Goal: Contribute content: Contribute content

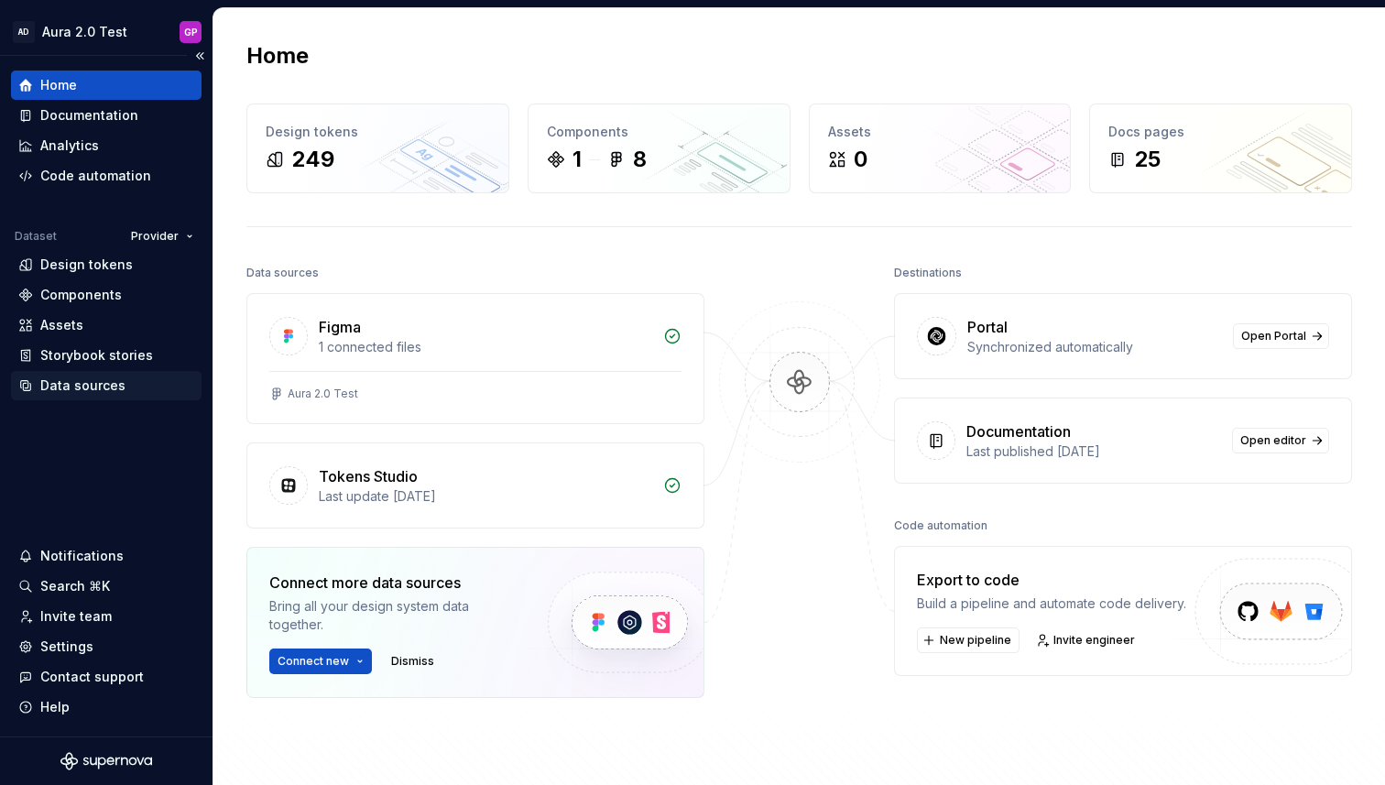
click at [57, 385] on div "Data sources" at bounding box center [82, 385] width 85 height 18
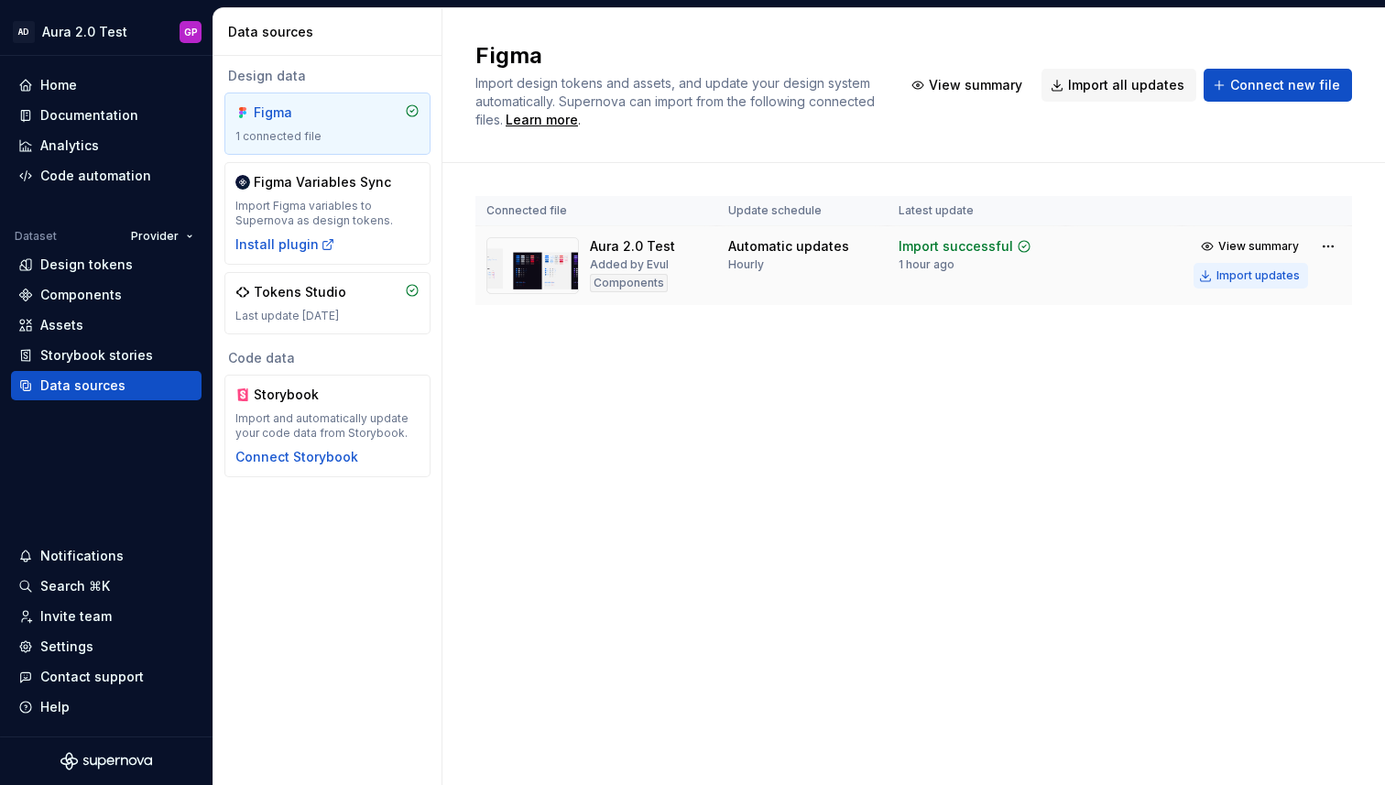
click at [1224, 276] on div "Import updates" at bounding box center [1257, 275] width 83 height 15
click at [1223, 276] on div "Import updates" at bounding box center [1257, 275] width 83 height 15
click at [1207, 273] on button "Import updates" at bounding box center [1251, 276] width 115 height 26
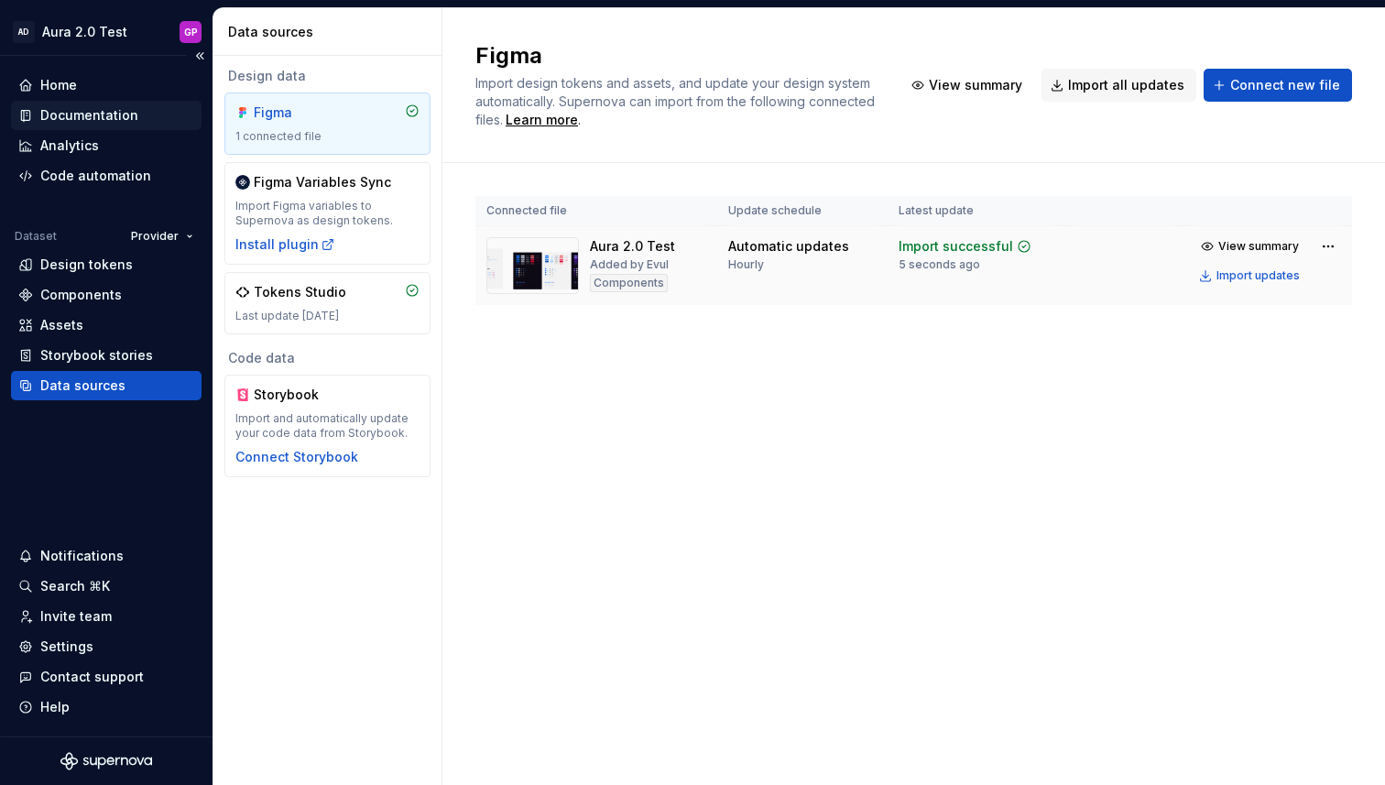
click at [88, 118] on div "Documentation" at bounding box center [89, 115] width 98 height 18
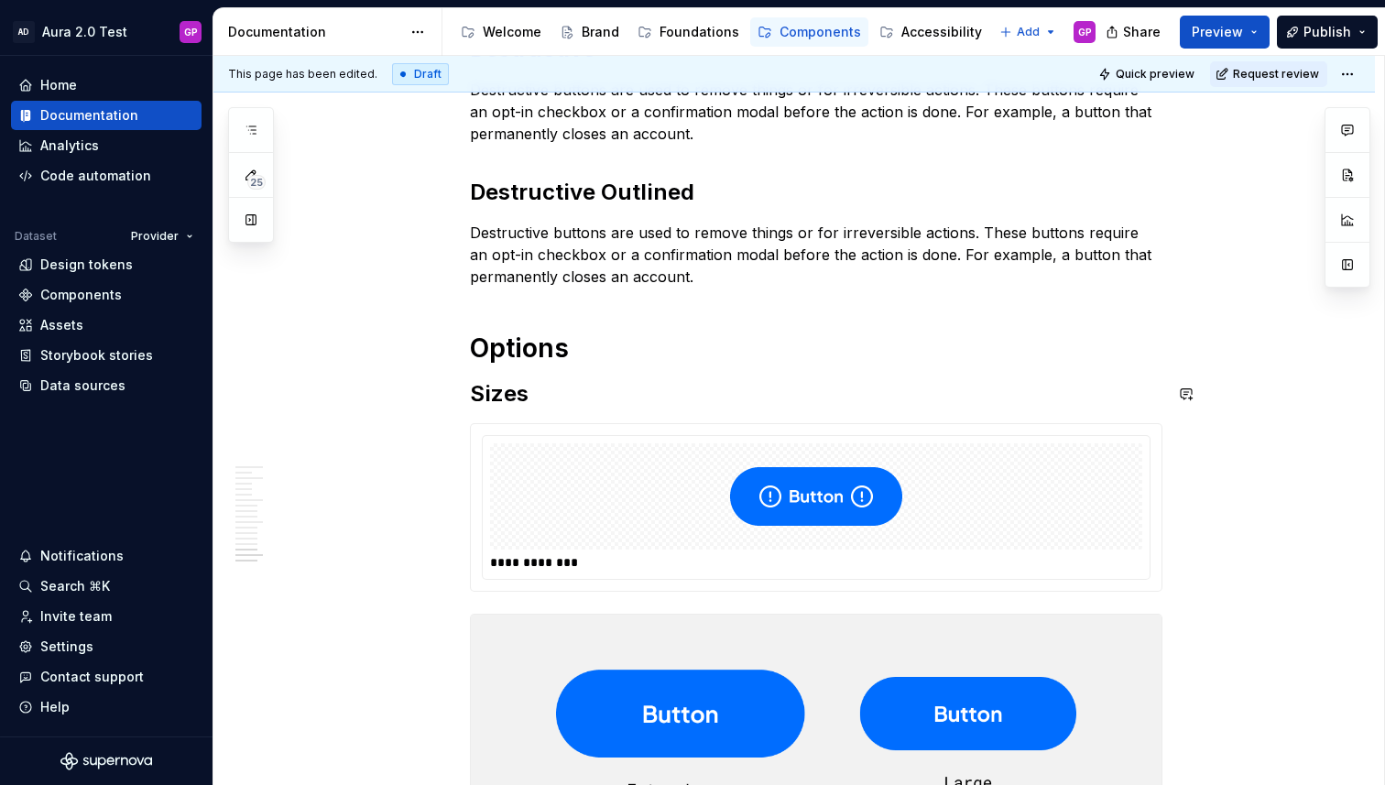
scroll to position [2535, 0]
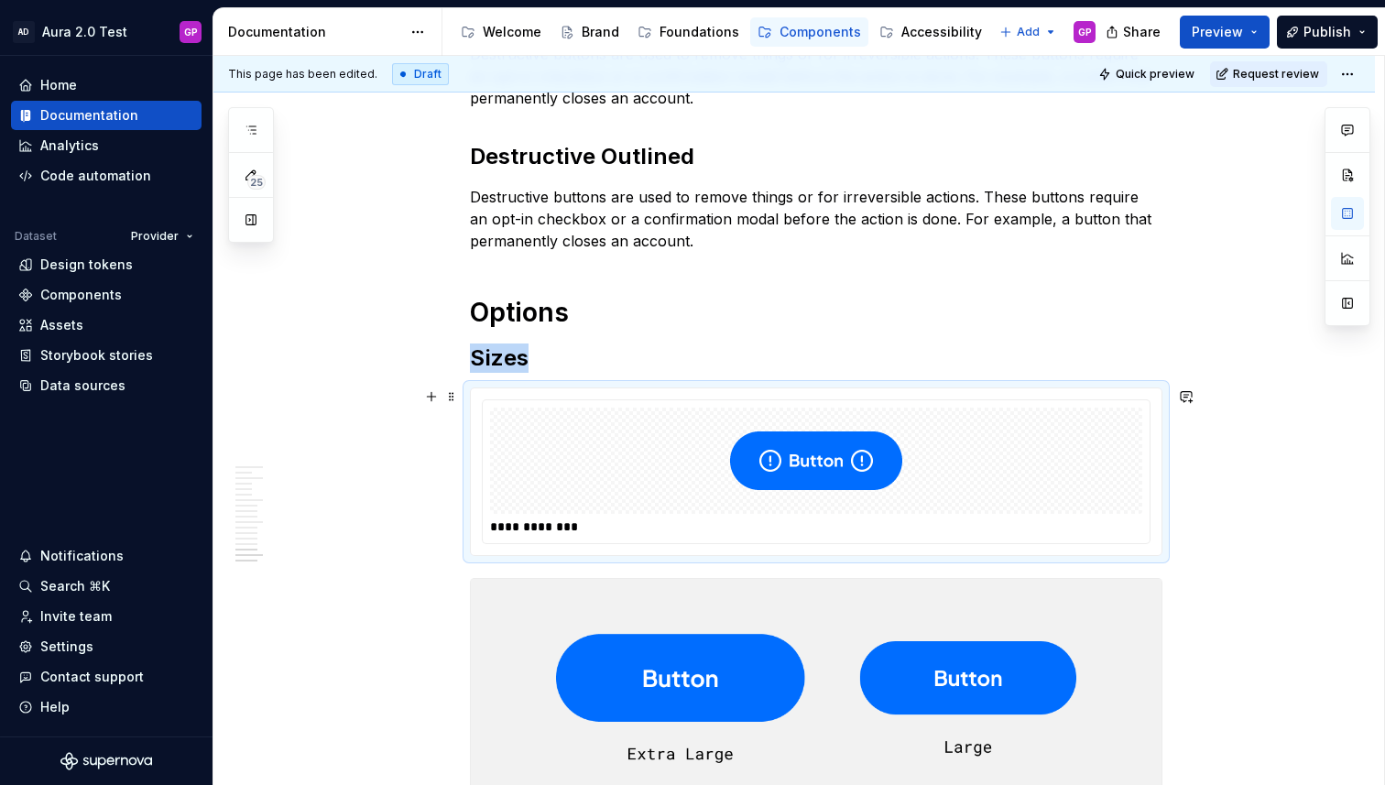
click at [826, 463] on img at bounding box center [816, 461] width 172 height 92
click at [829, 463] on img at bounding box center [816, 461] width 172 height 92
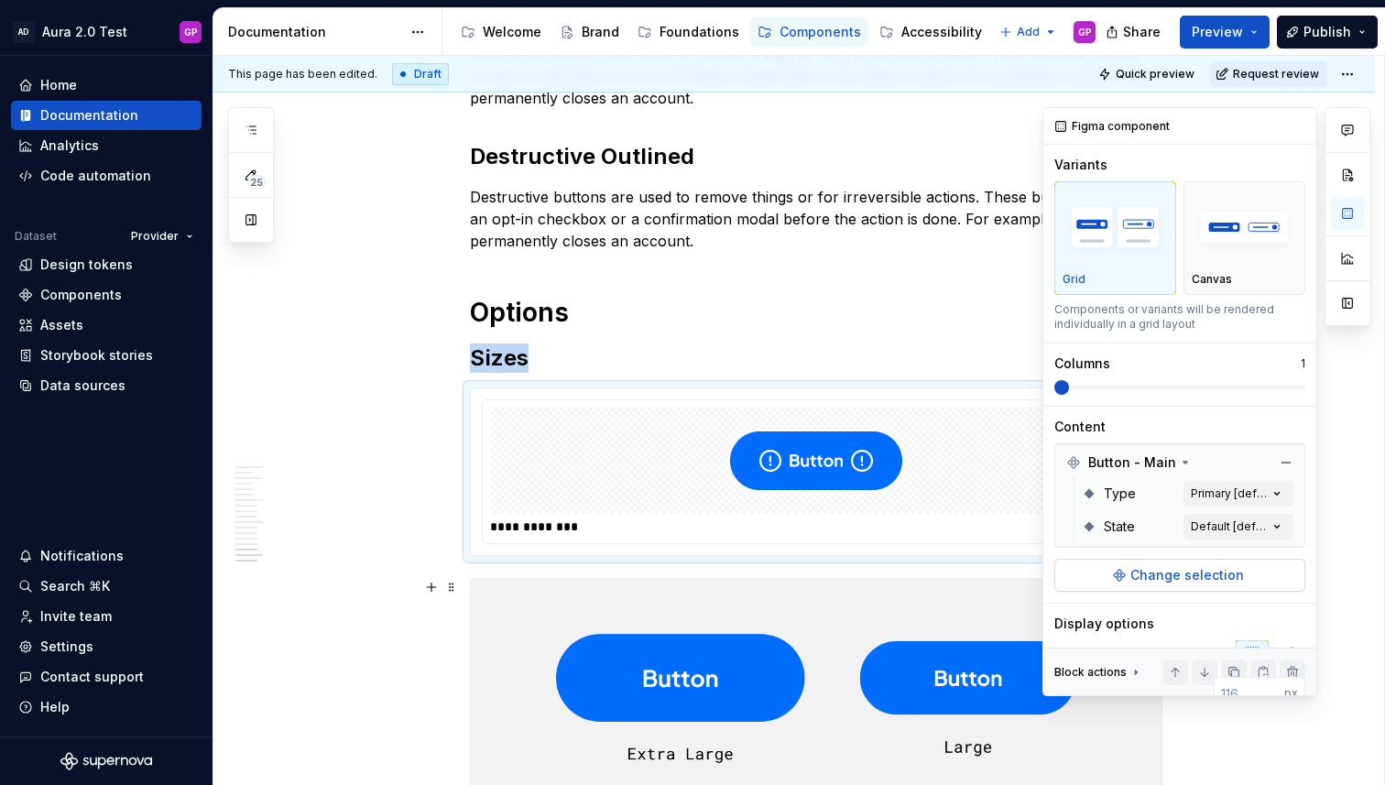
click at [1172, 575] on span "Change selection" at bounding box center [1187, 575] width 114 height 18
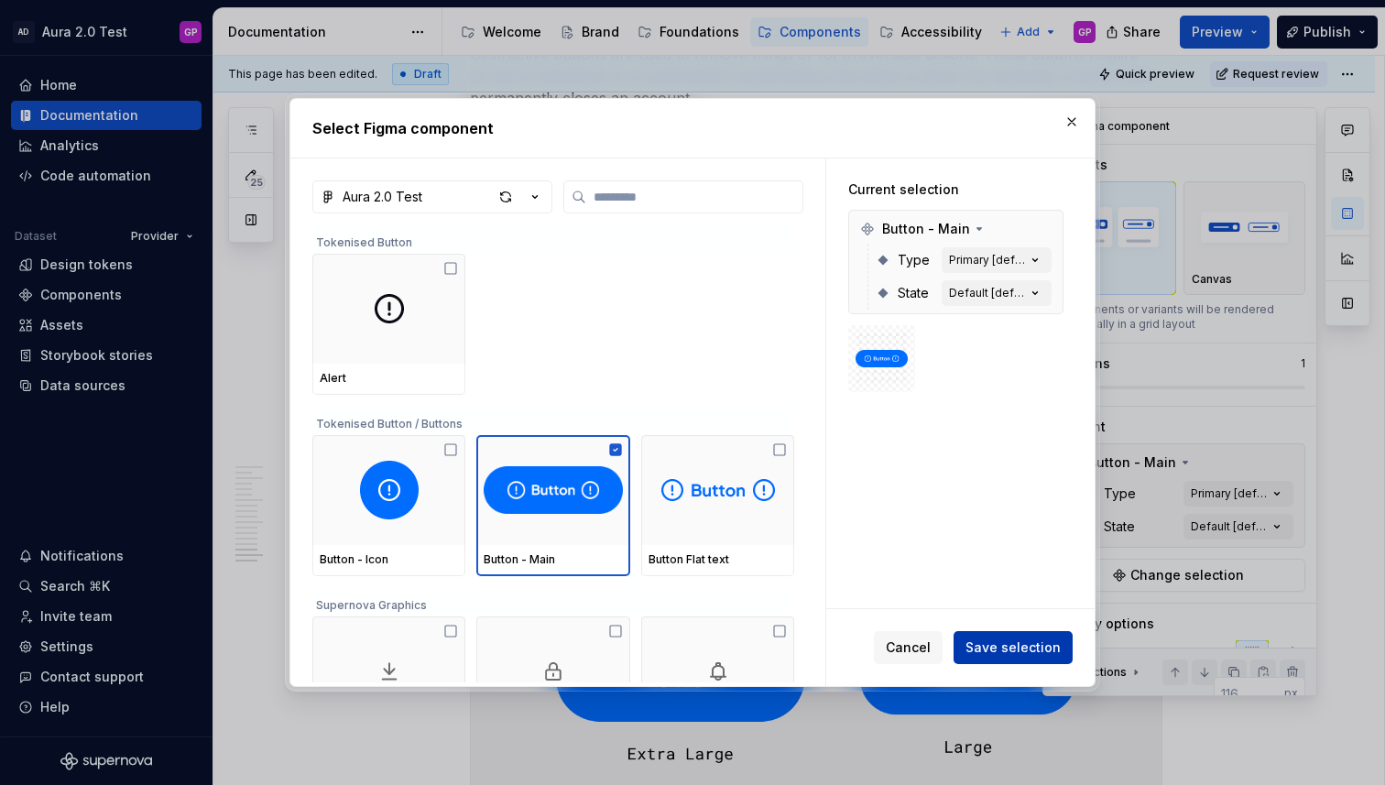
click at [1006, 649] on span "Save selection" at bounding box center [1012, 647] width 95 height 18
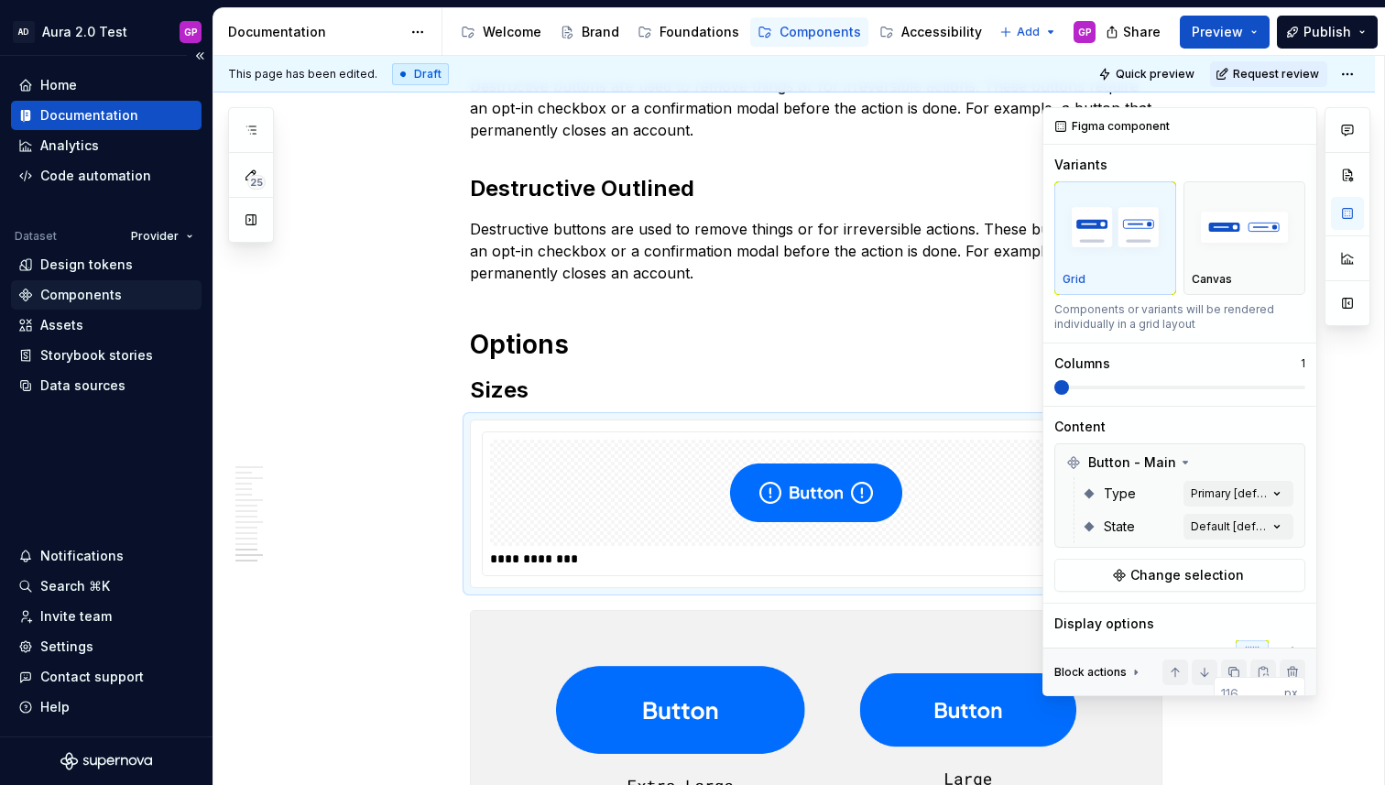
scroll to position [2496, 0]
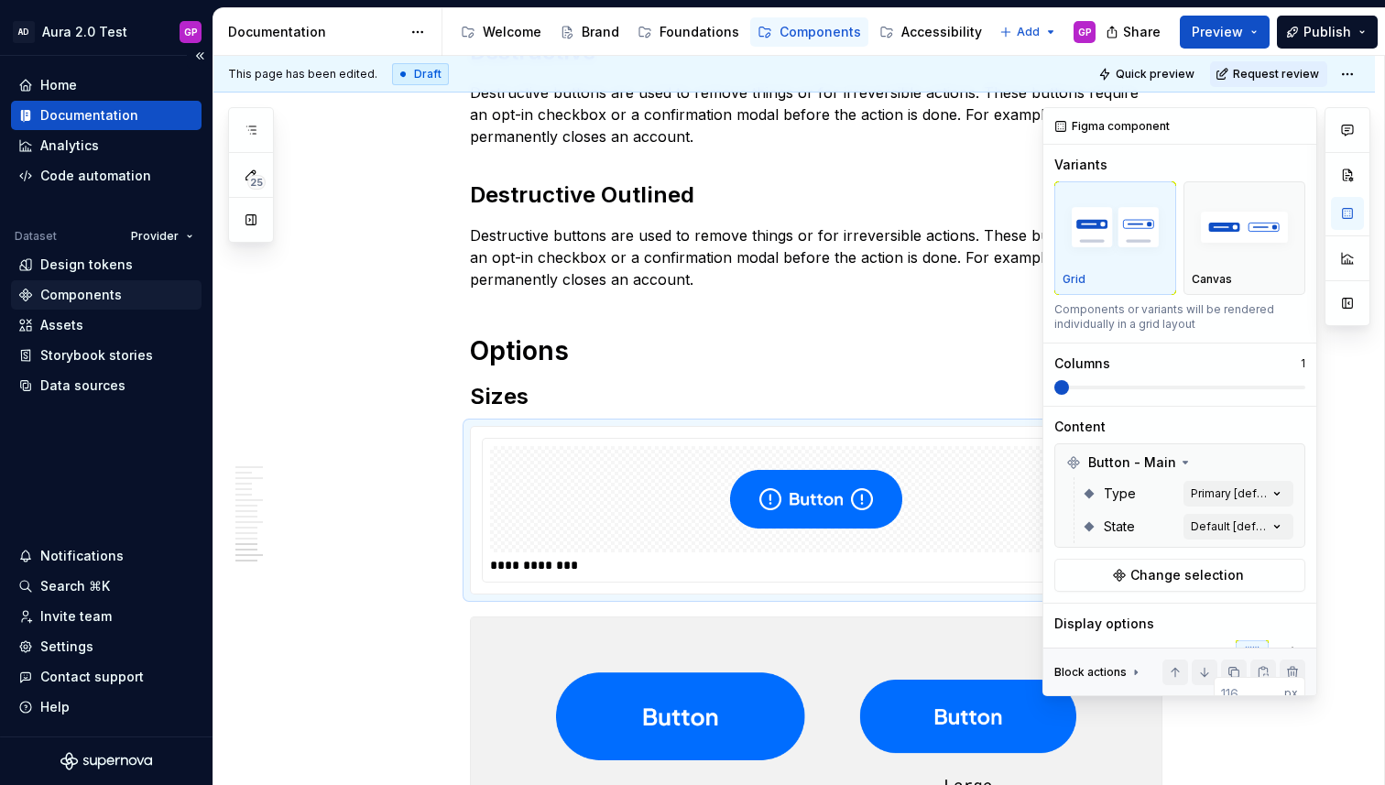
click at [80, 301] on div "Components" at bounding box center [81, 295] width 82 height 18
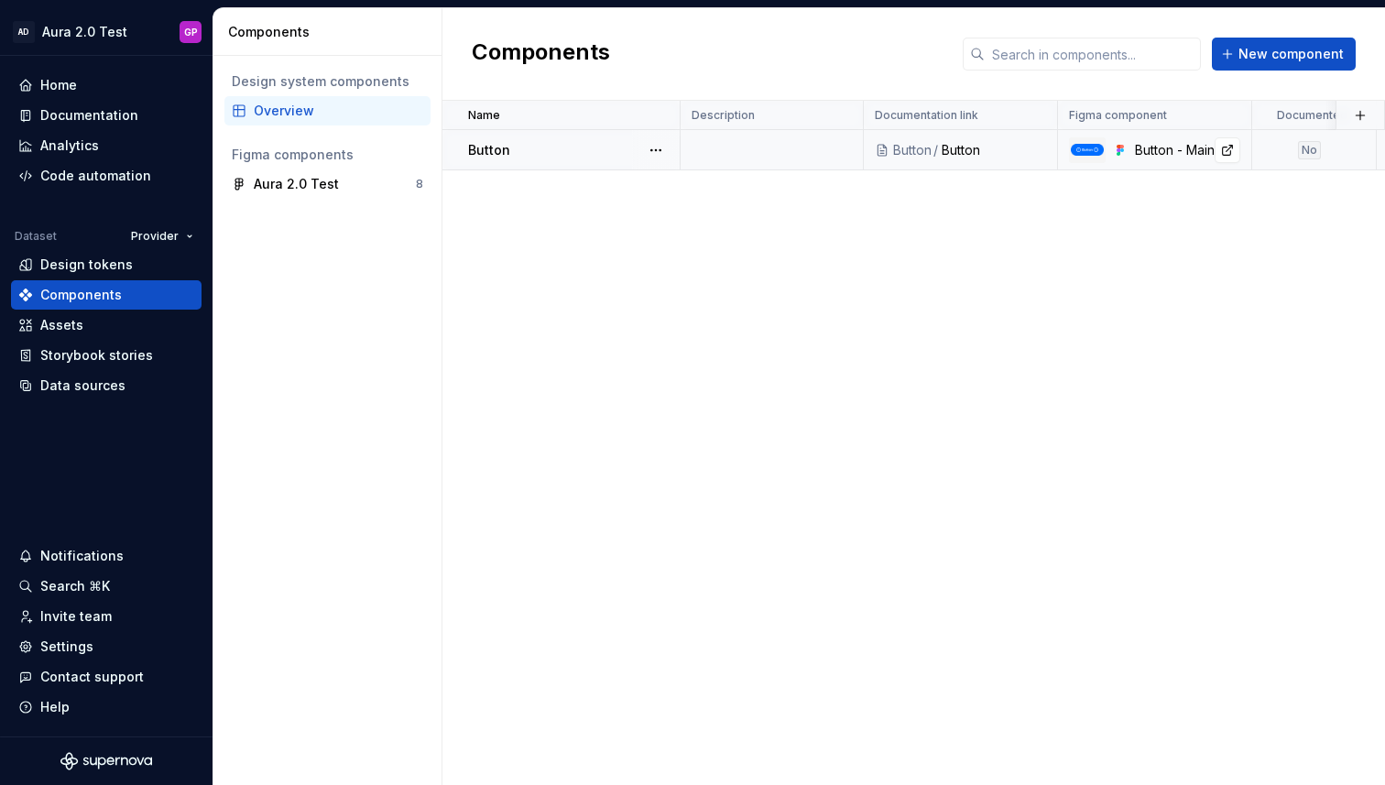
click at [1092, 153] on img at bounding box center [1087, 149] width 33 height 11
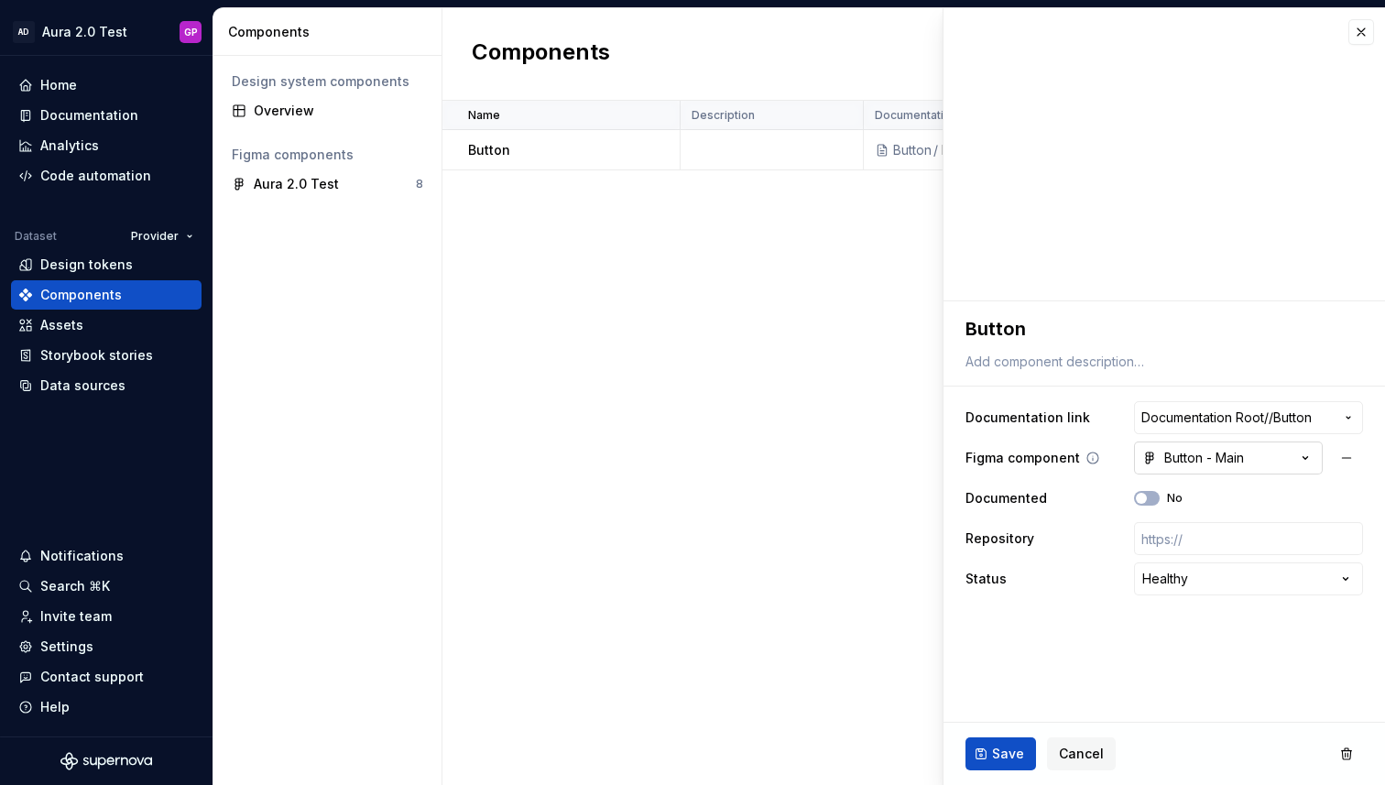
click at [1306, 453] on icon "button" at bounding box center [1305, 458] width 18 height 18
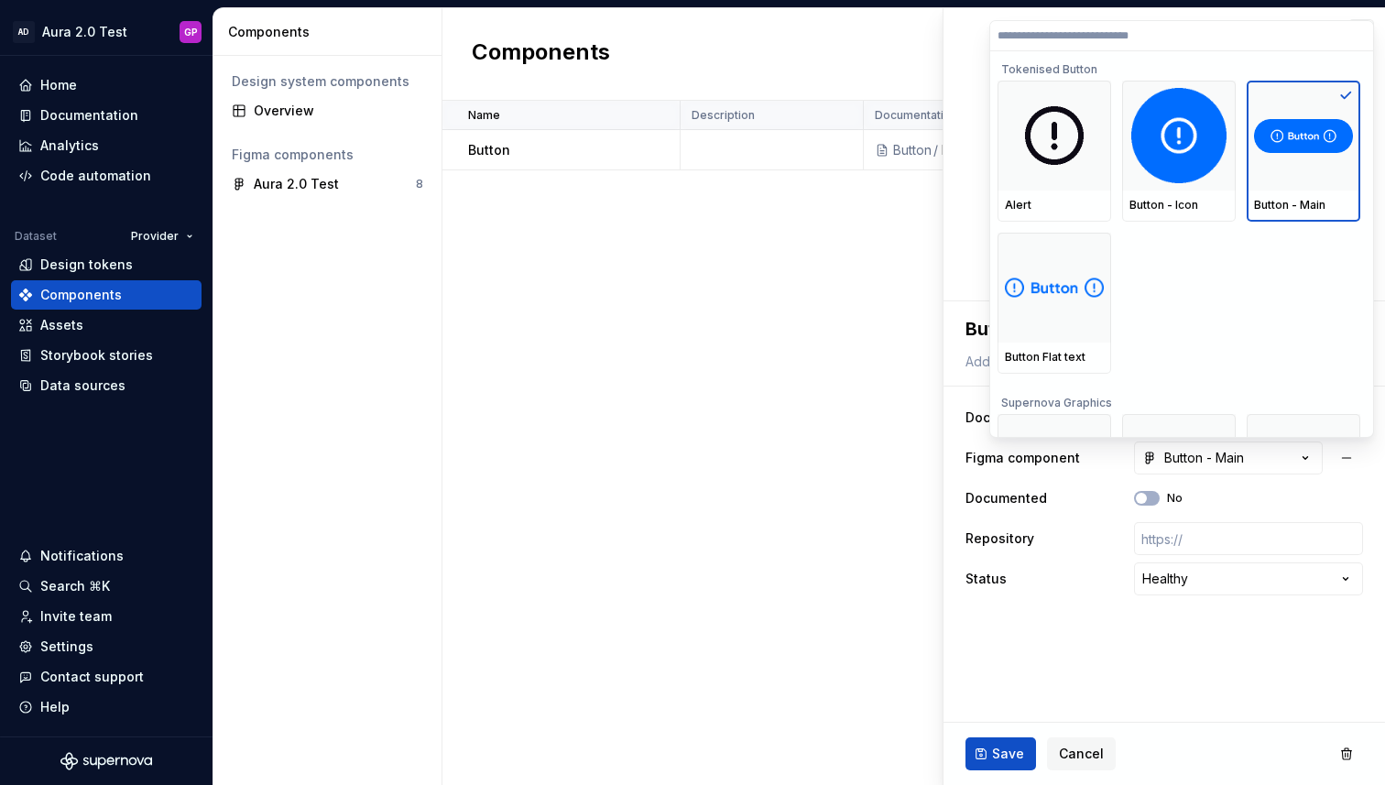
scroll to position [1, 0]
click at [1180, 138] on img at bounding box center [1178, 134] width 95 height 95
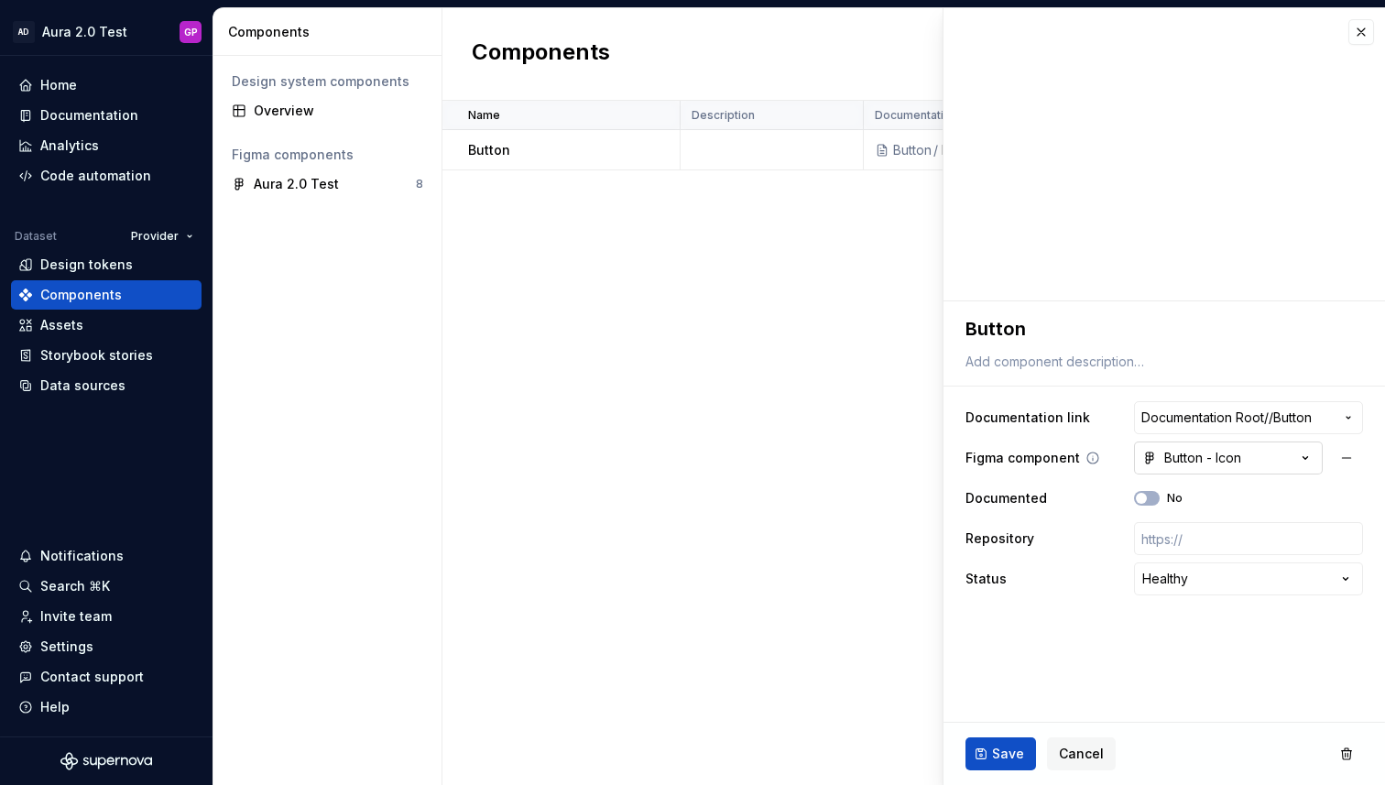
click at [1207, 455] on div "Button - Icon" at bounding box center [1191, 458] width 99 height 18
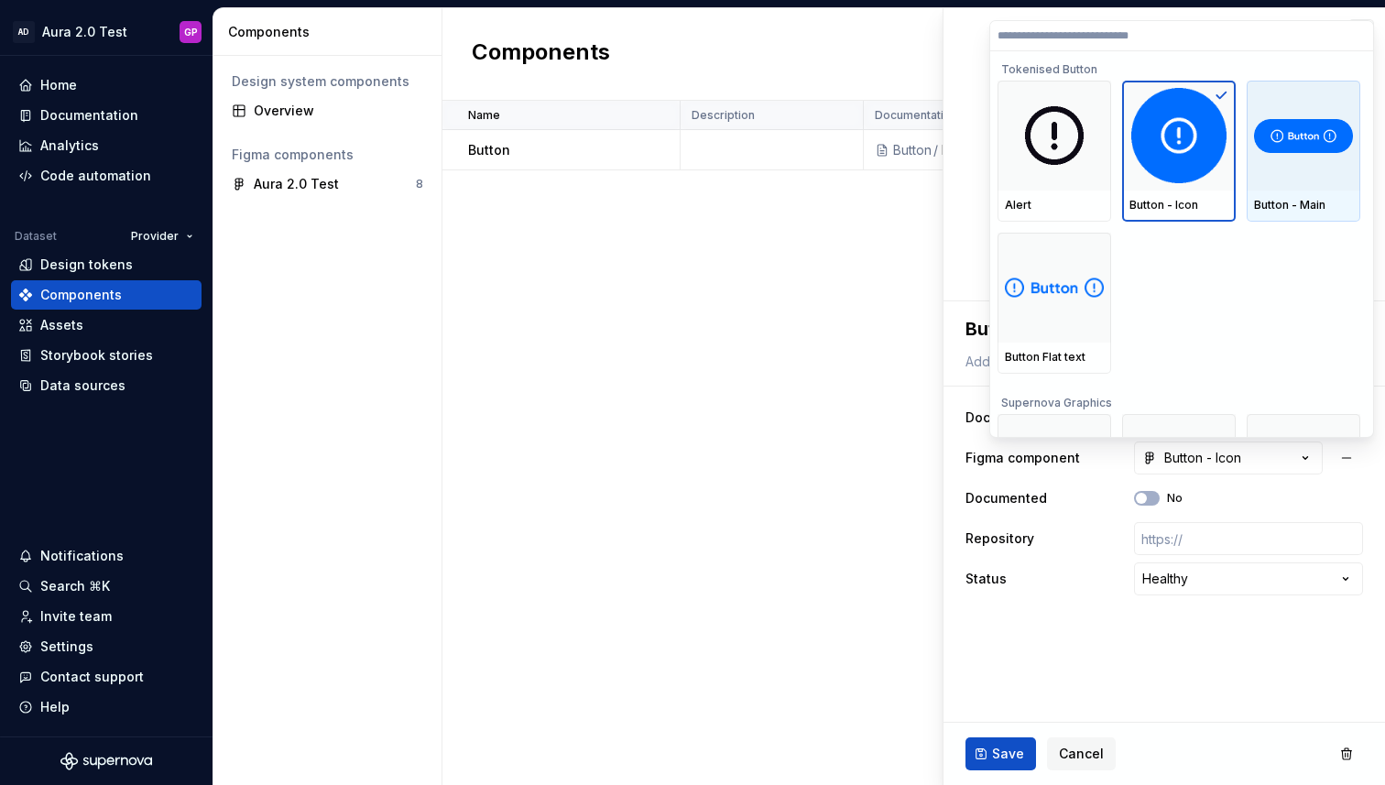
click at [1300, 140] on img at bounding box center [1303, 136] width 99 height 34
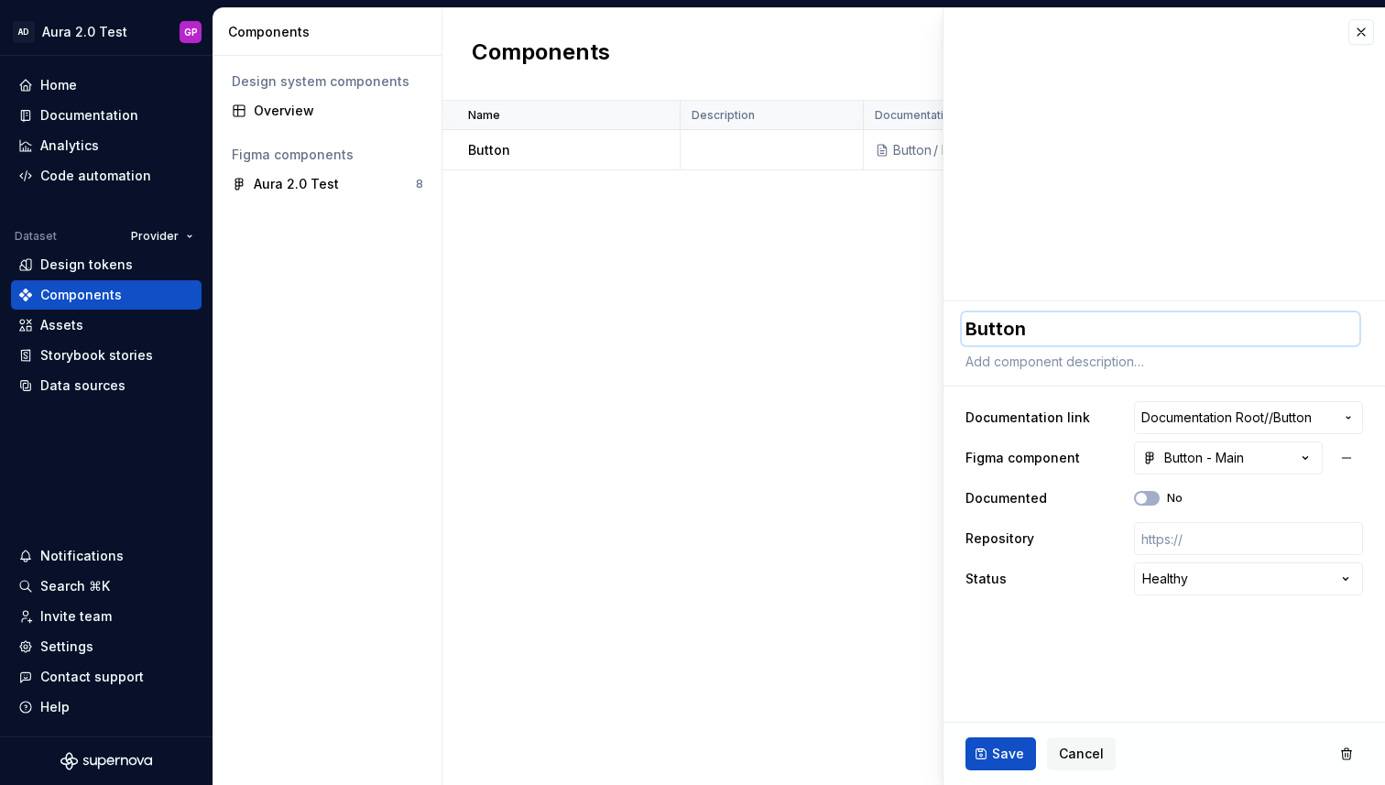
click at [1020, 334] on textarea "Button" at bounding box center [1161, 328] width 398 height 33
click at [1027, 333] on textarea "Button" at bounding box center [1161, 328] width 398 height 33
type textarea "*"
type textarea "Button"
type textarea "*"
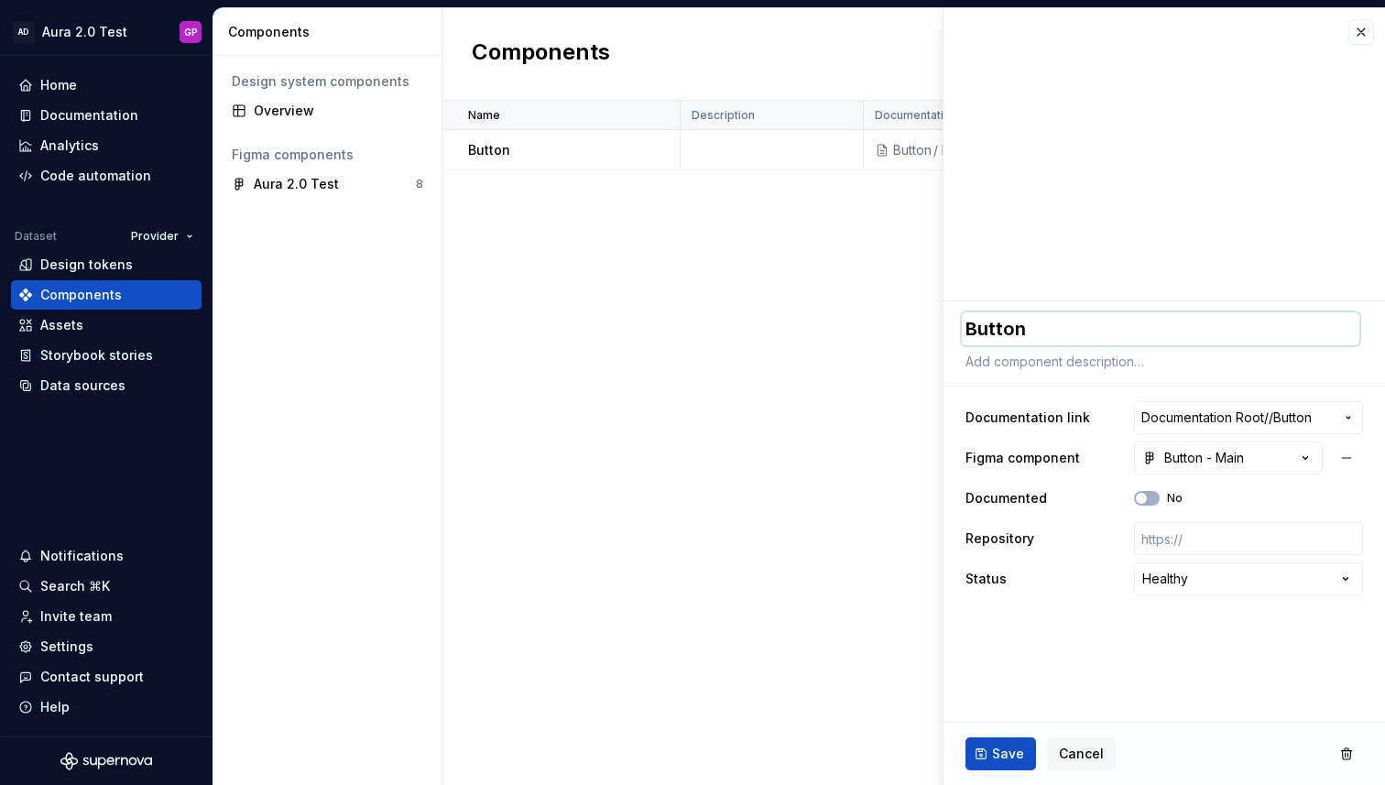
type textarea "Button -"
type textarea "*"
type textarea "Button -"
type textarea "*"
type textarea "Button - M"
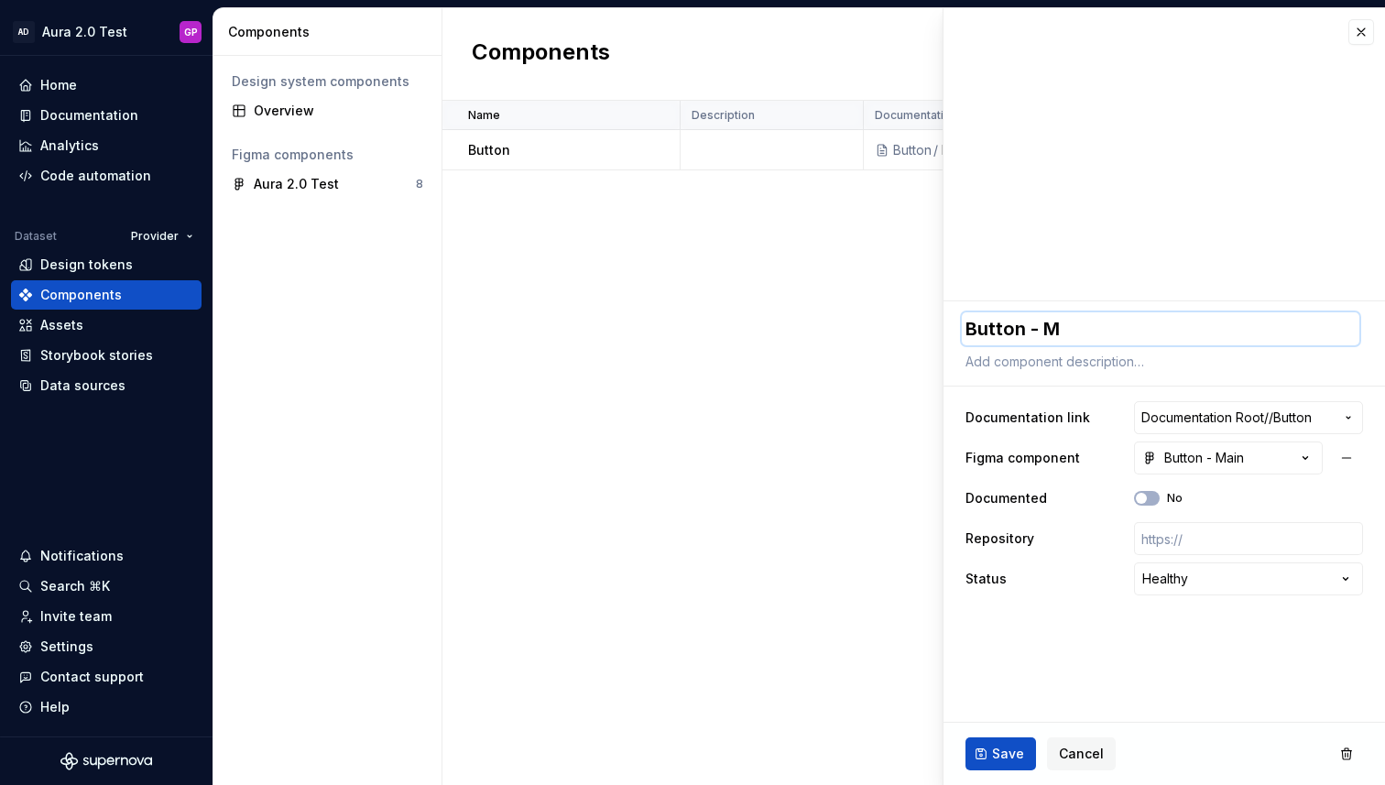
type textarea "*"
type textarea "Button - Ma"
type textarea "*"
type textarea "Button - Mai"
type textarea "*"
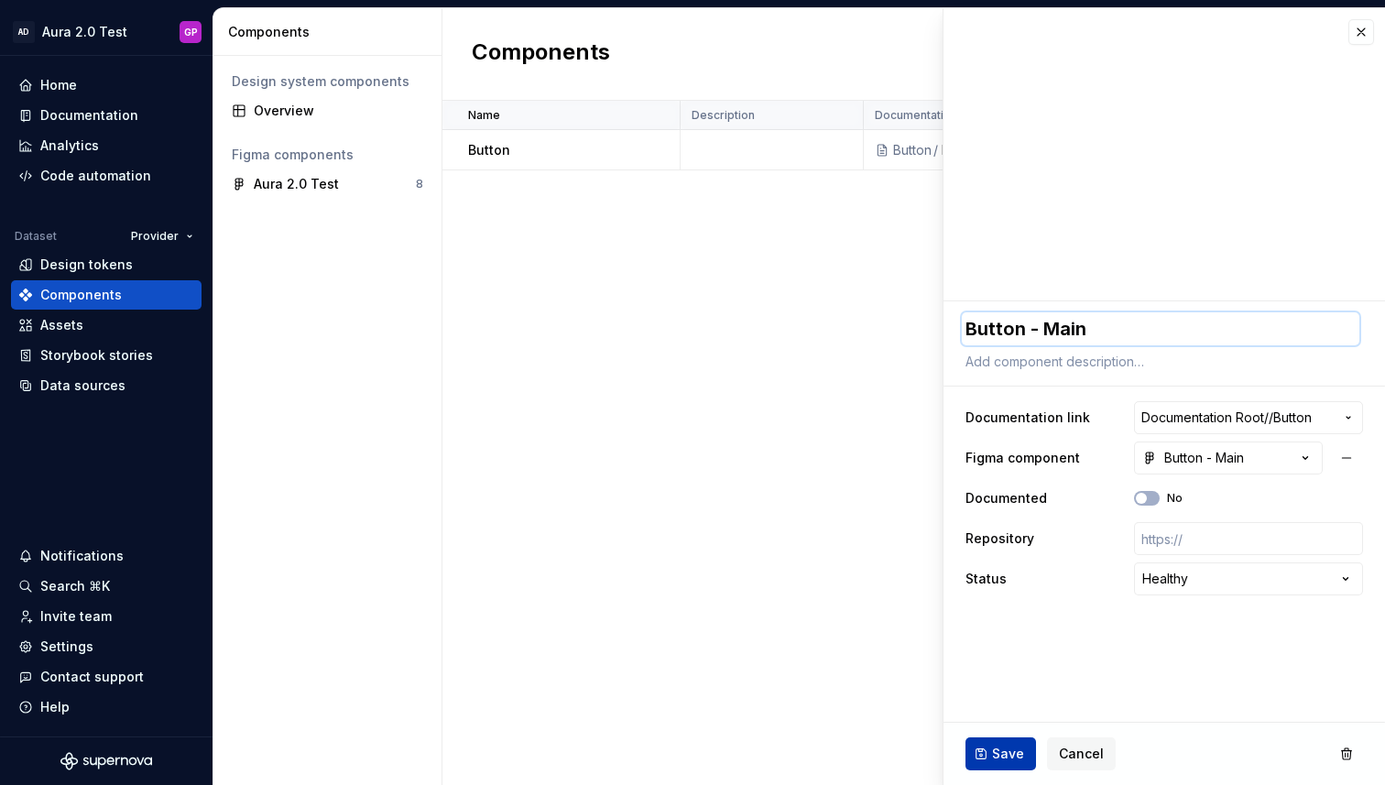
type textarea "Button - Main"
click at [1007, 750] on span "Save" at bounding box center [1008, 754] width 32 height 18
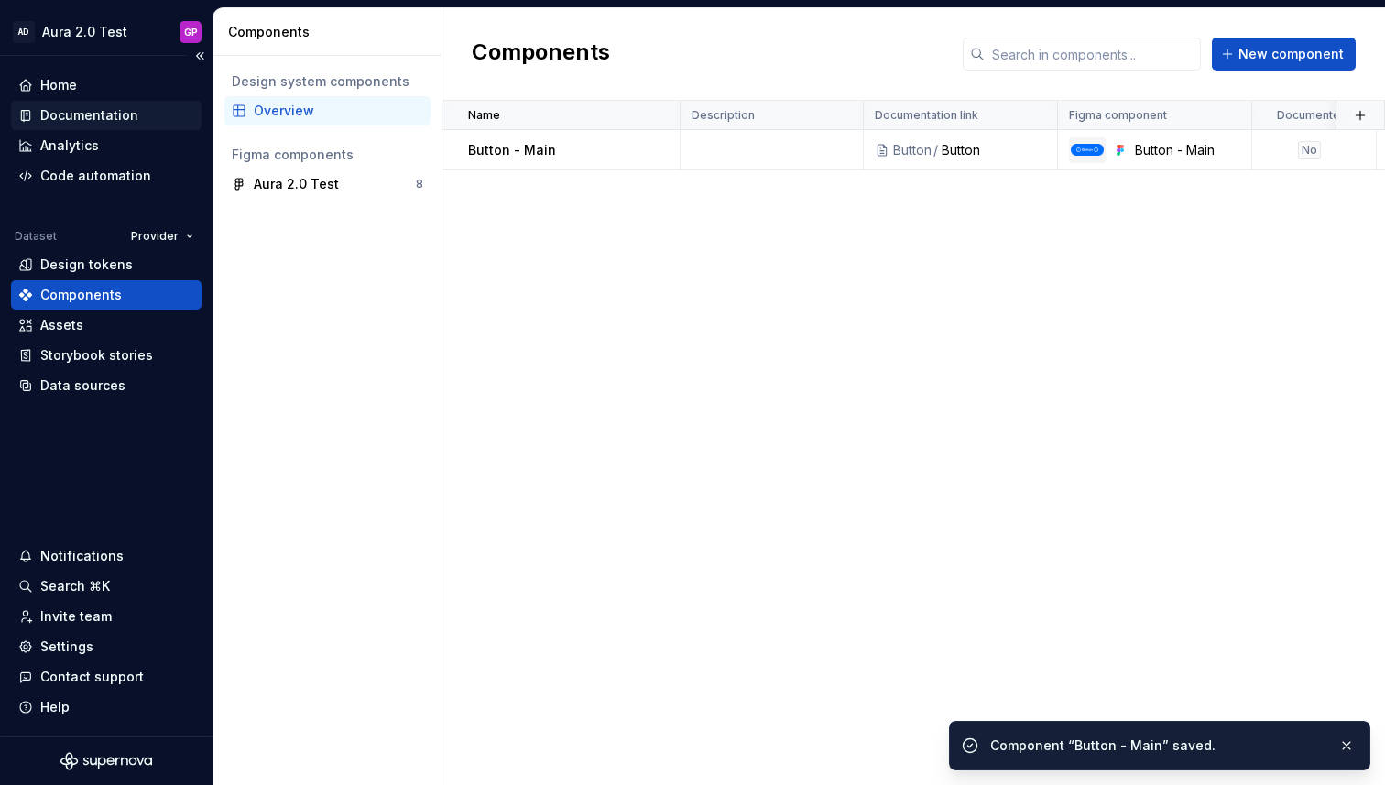
click at [82, 116] on div "Documentation" at bounding box center [89, 115] width 98 height 18
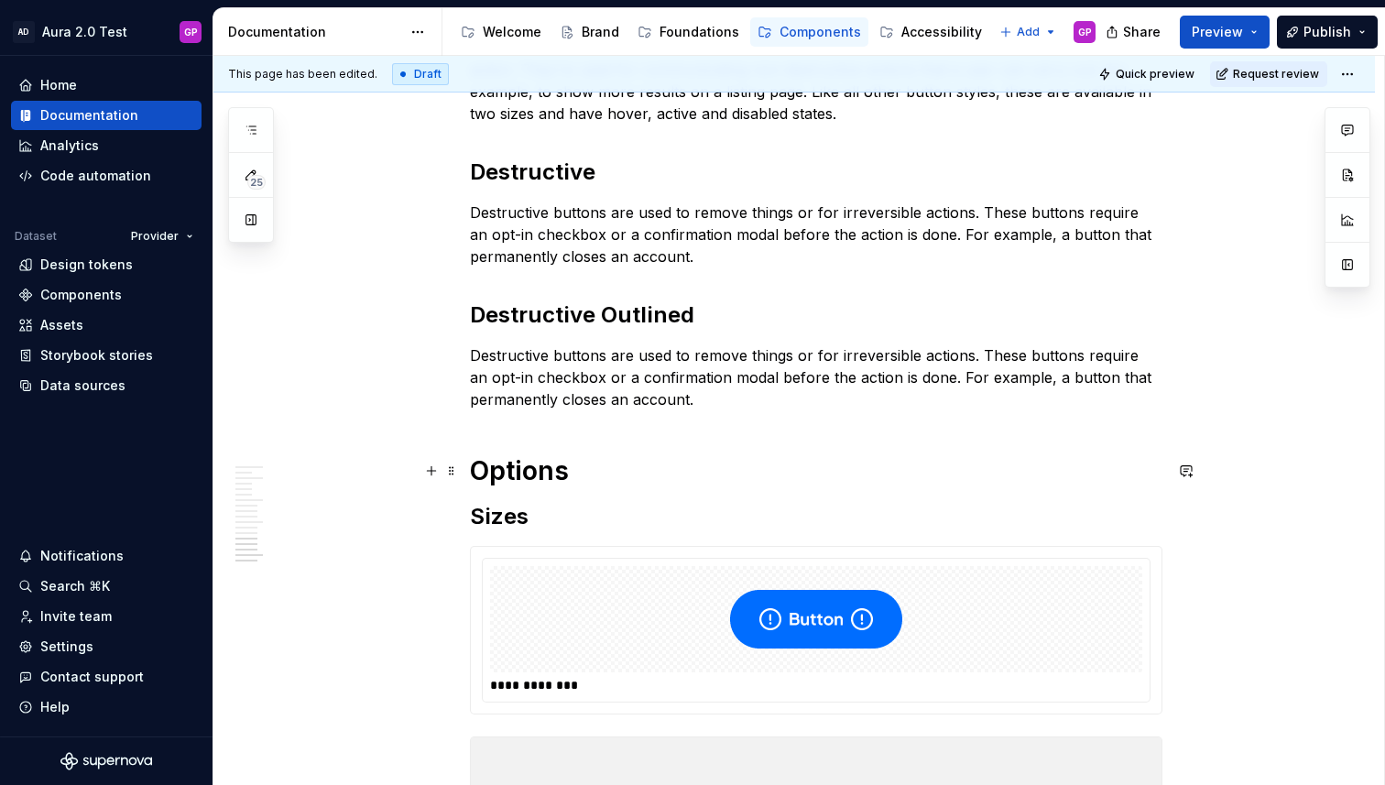
scroll to position [2594, 0]
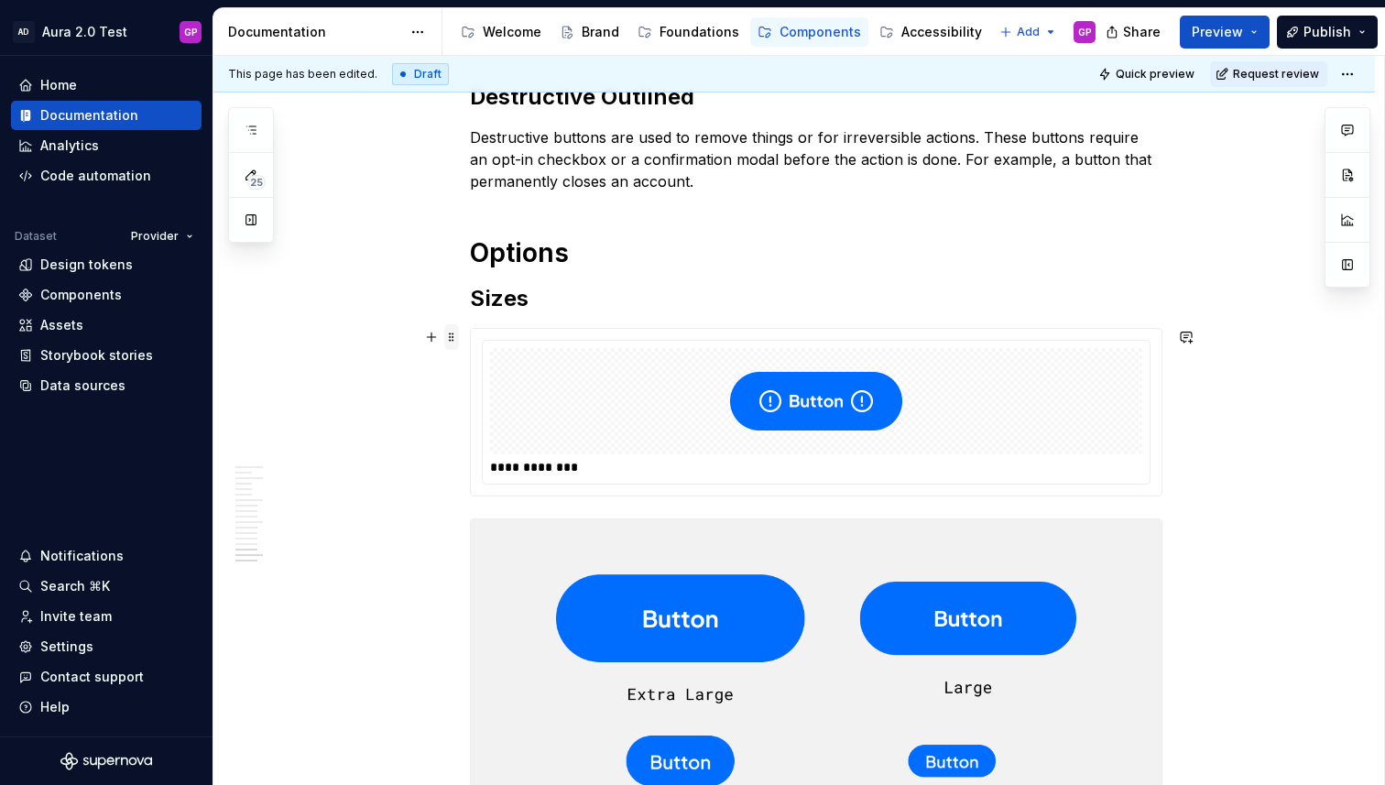
click at [453, 335] on span at bounding box center [451, 337] width 15 height 26
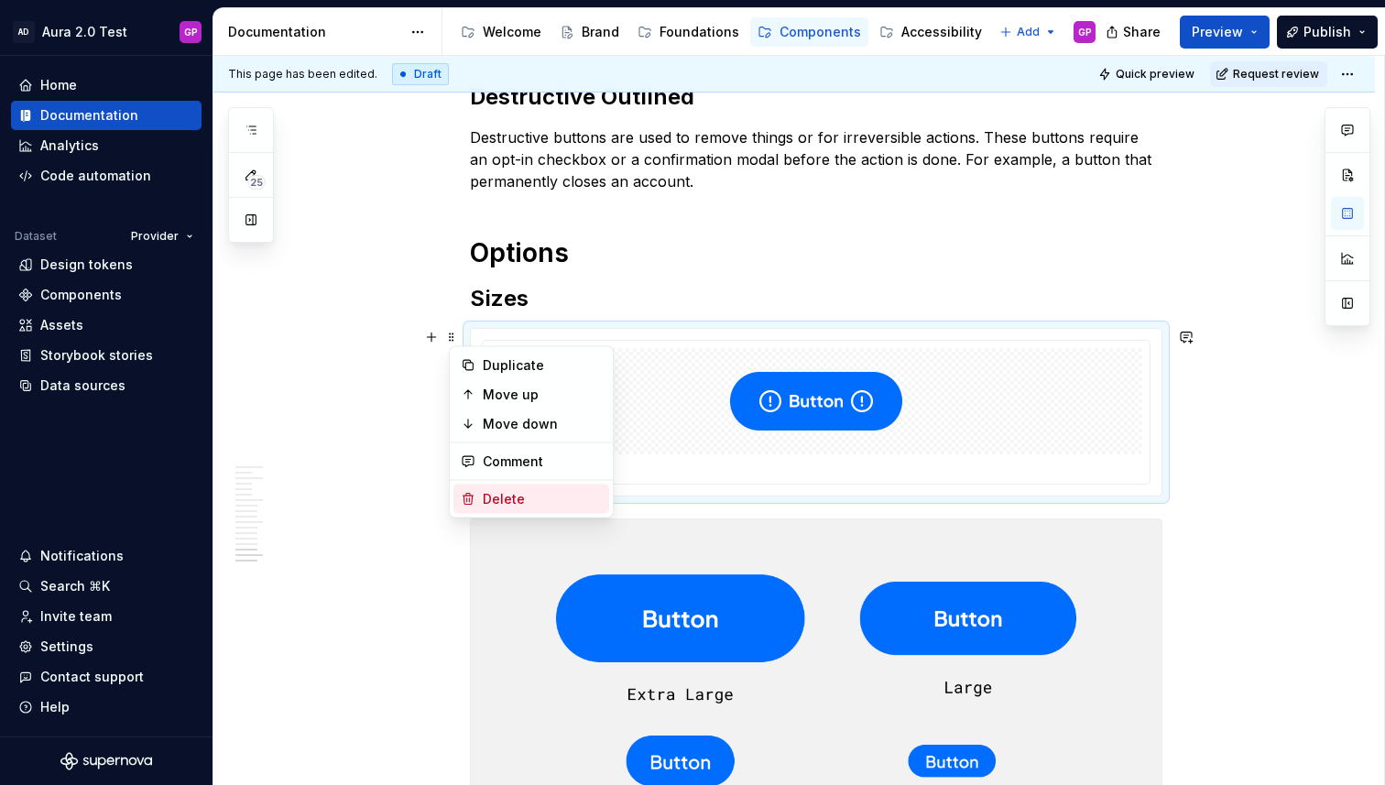
click at [500, 501] on div "Delete" at bounding box center [542, 499] width 119 height 18
type textarea "*"
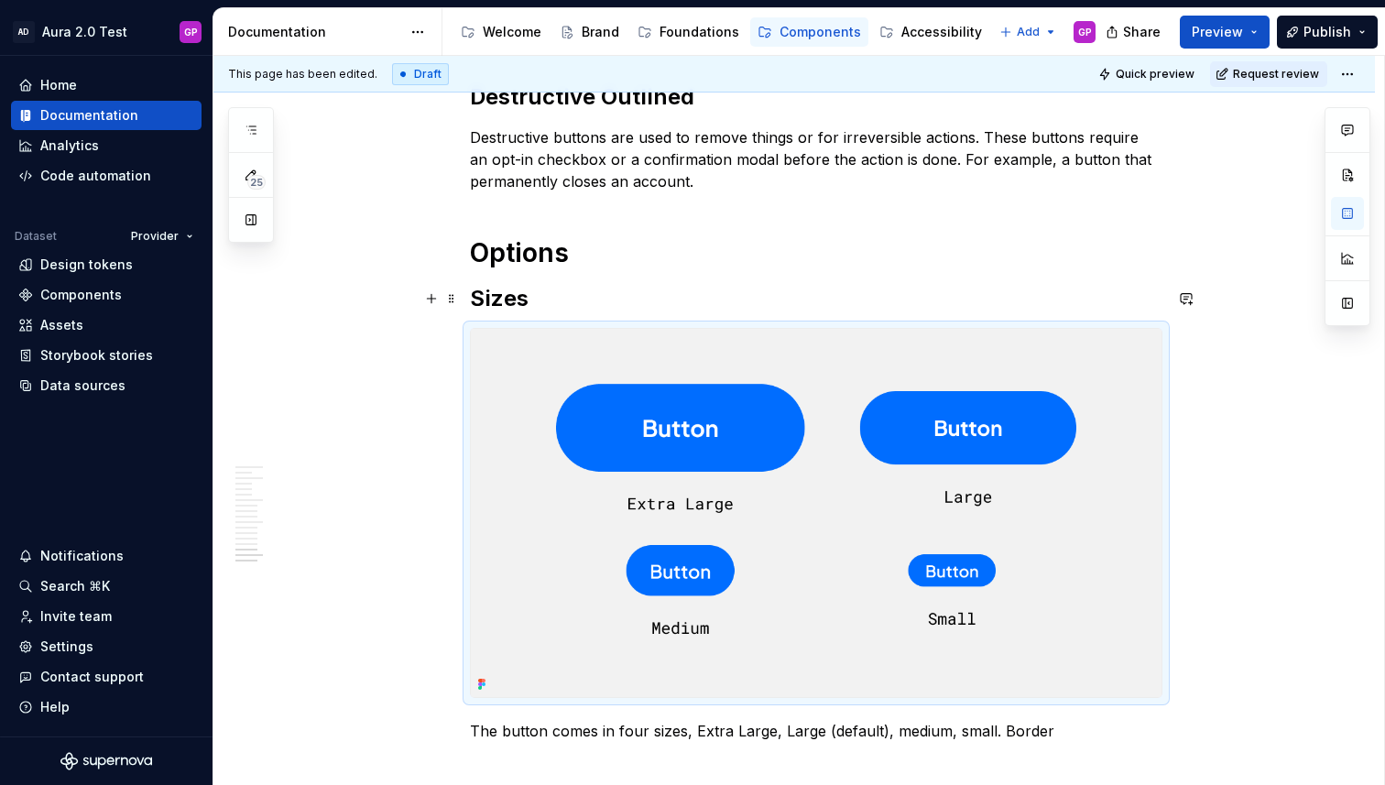
click at [614, 304] on h2 "Sizes" at bounding box center [816, 298] width 693 height 29
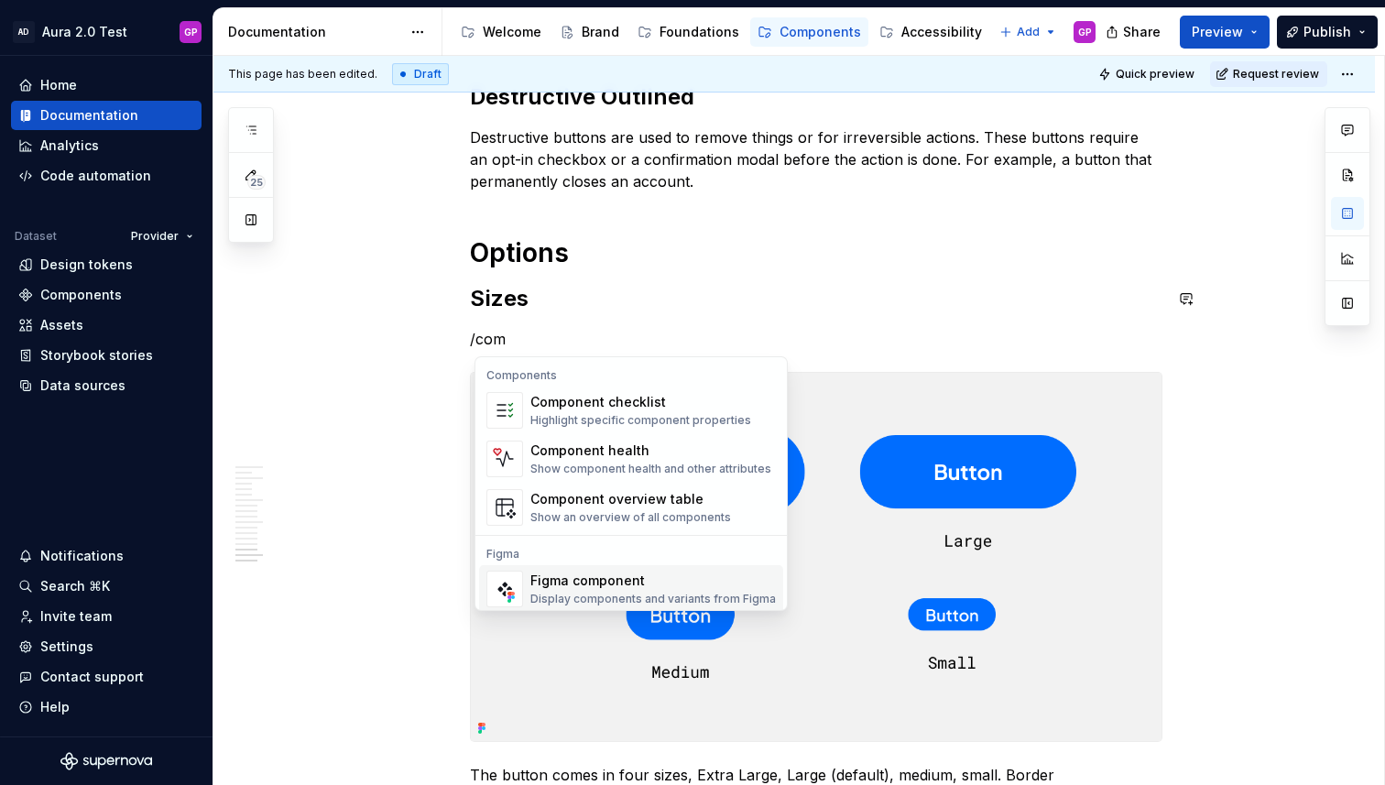
click at [573, 573] on div "Figma component" at bounding box center [652, 581] width 245 height 18
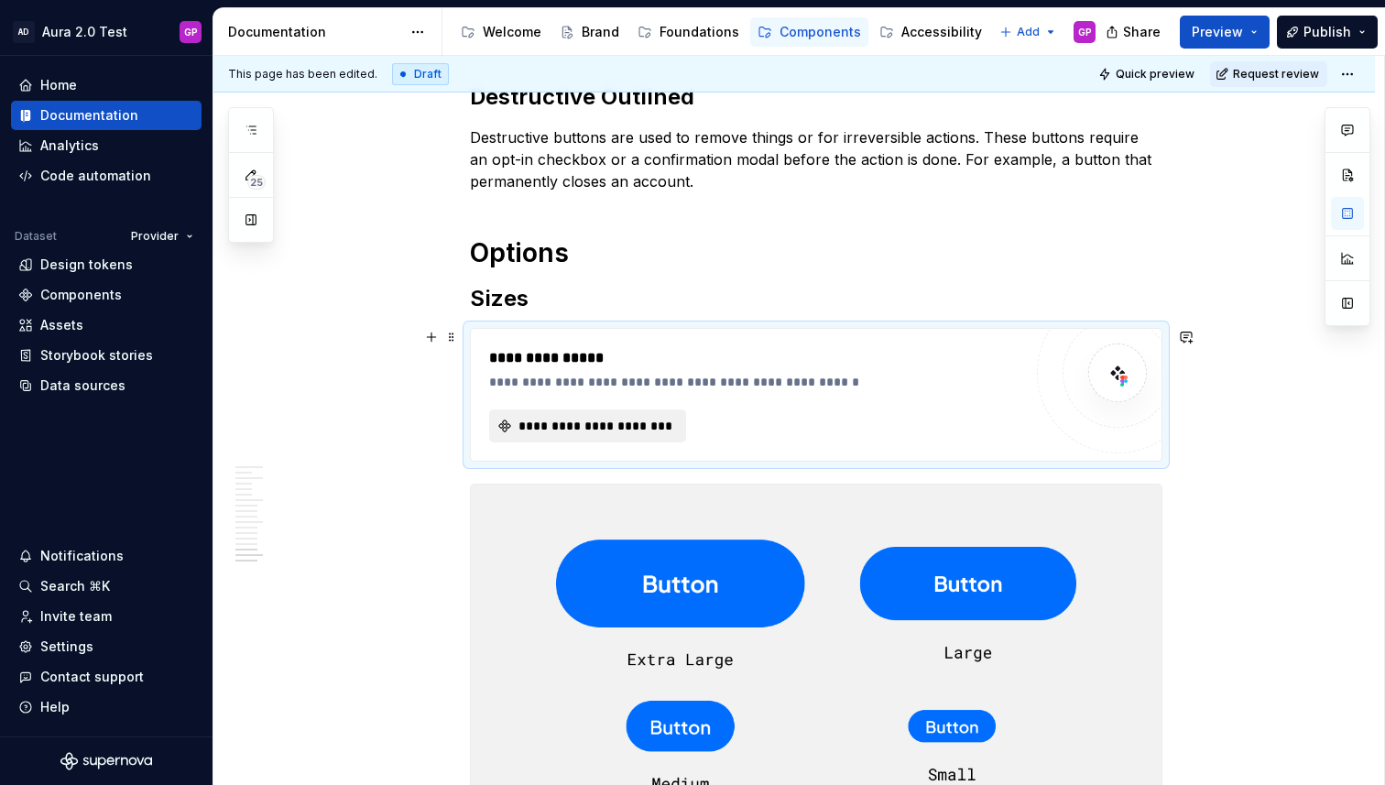
click at [569, 427] on span "**********" at bounding box center [595, 426] width 158 height 18
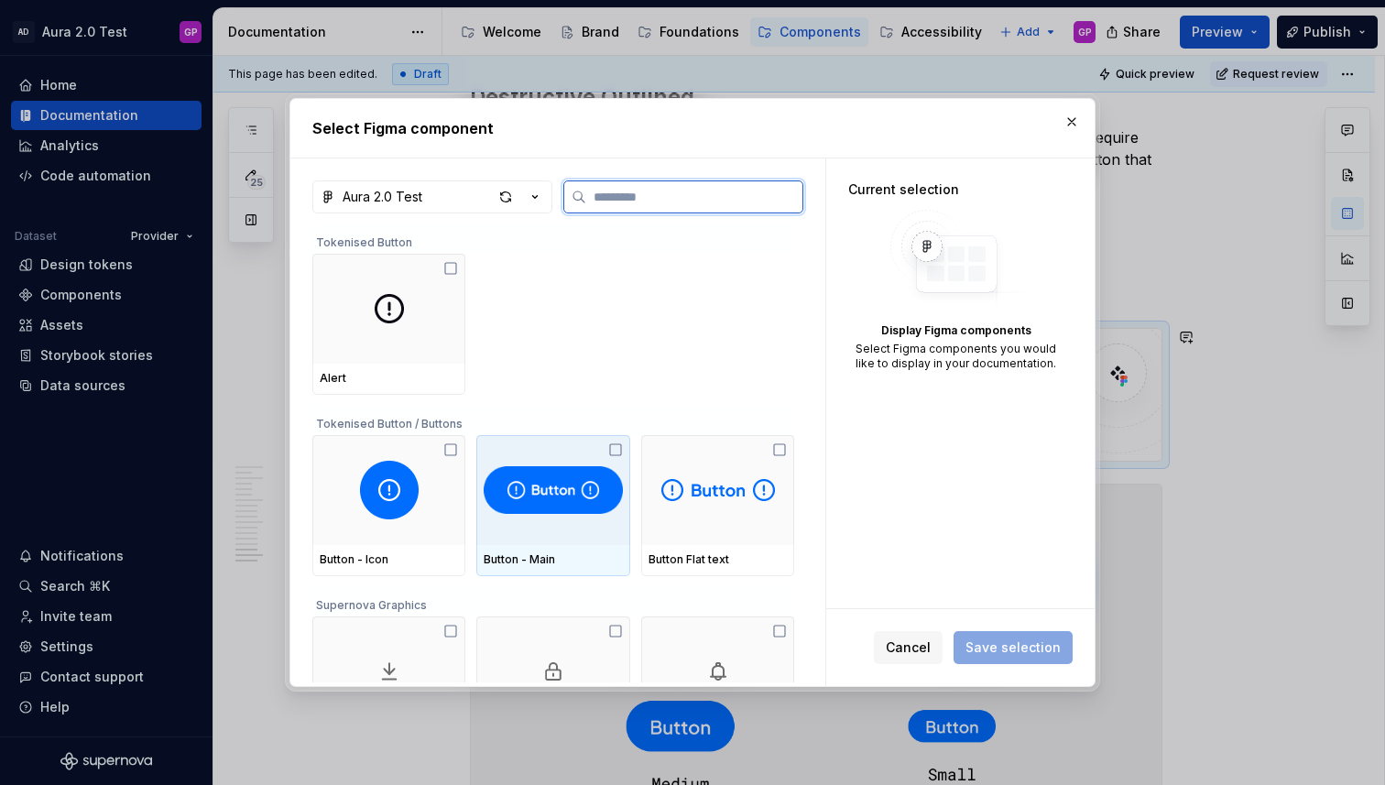
click at [550, 491] on img at bounding box center [553, 490] width 138 height 59
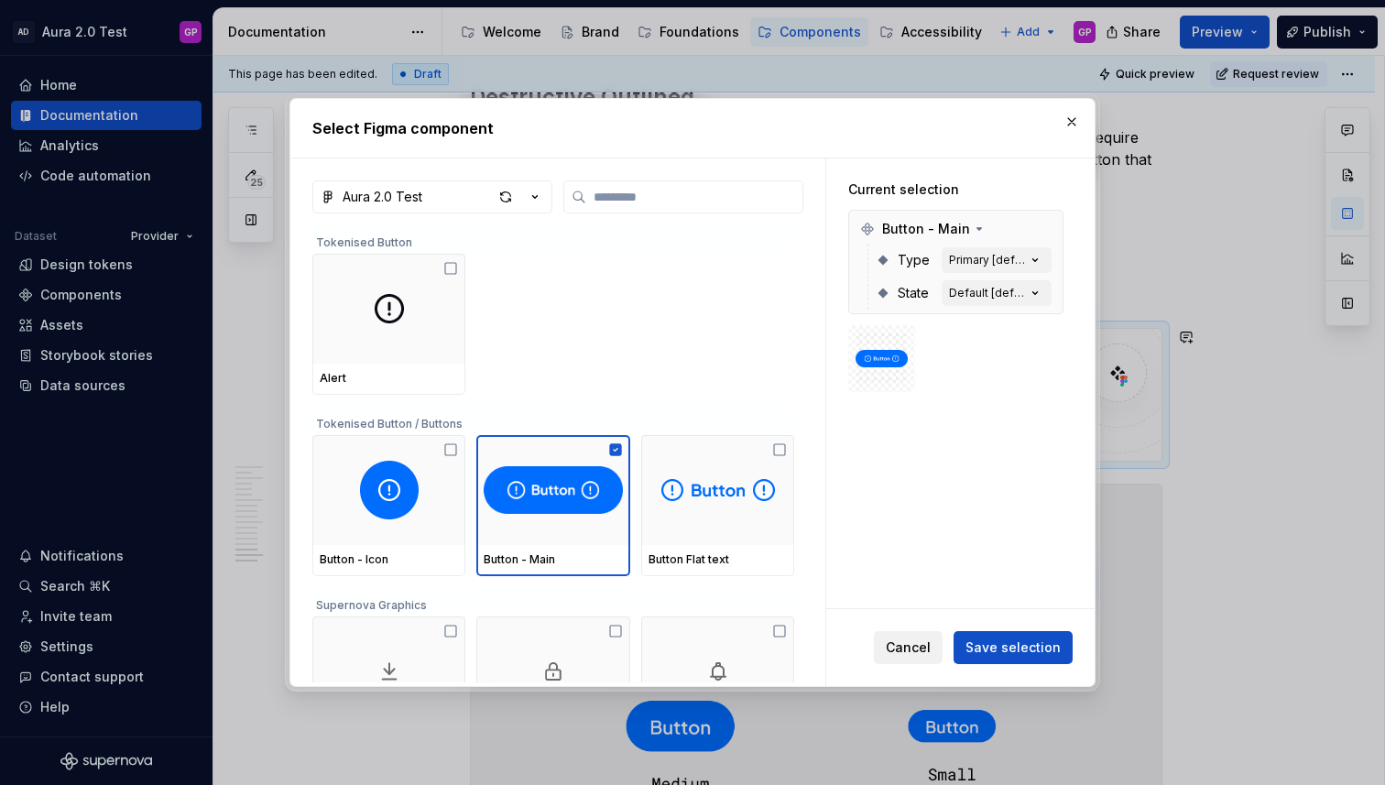
click at [903, 649] on span "Cancel" at bounding box center [908, 647] width 45 height 18
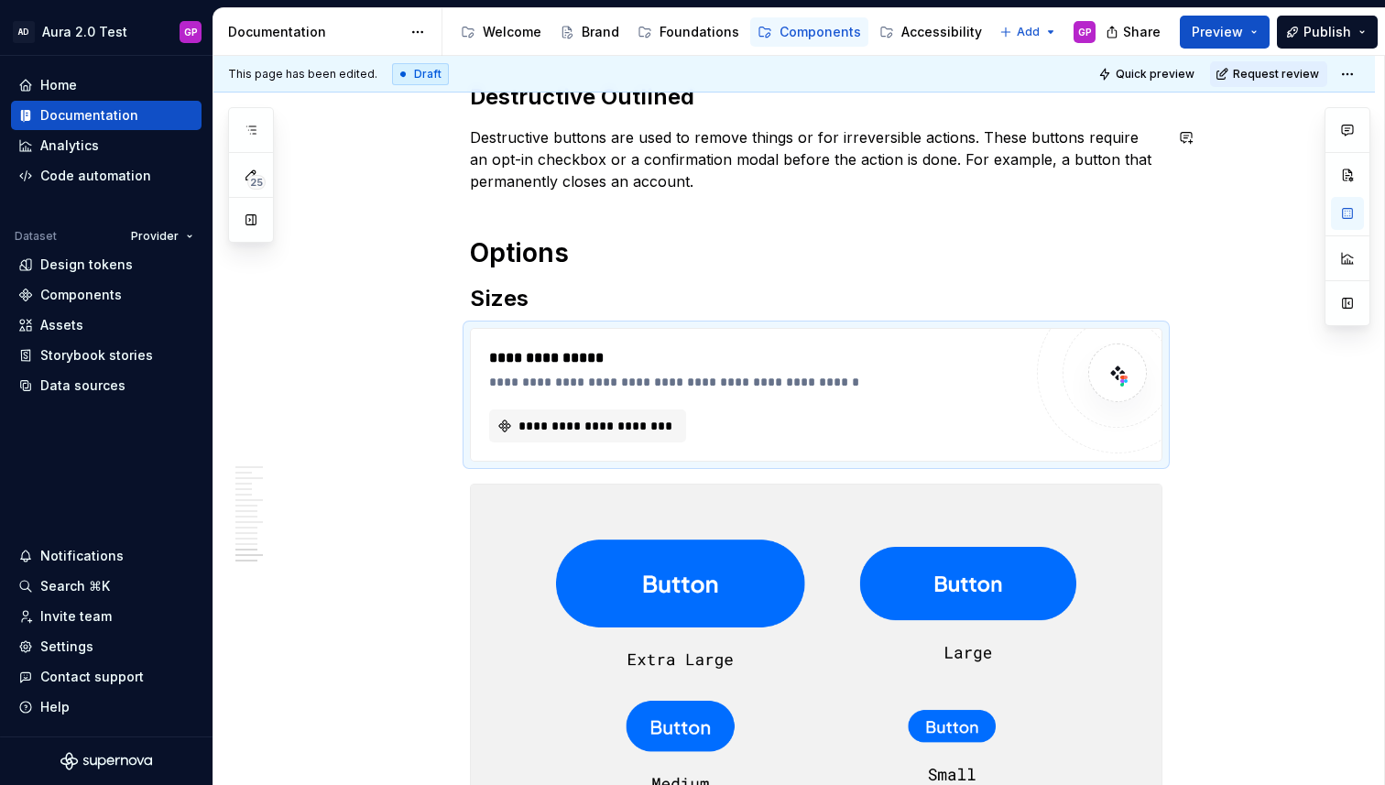
click at [453, 336] on span at bounding box center [451, 337] width 15 height 26
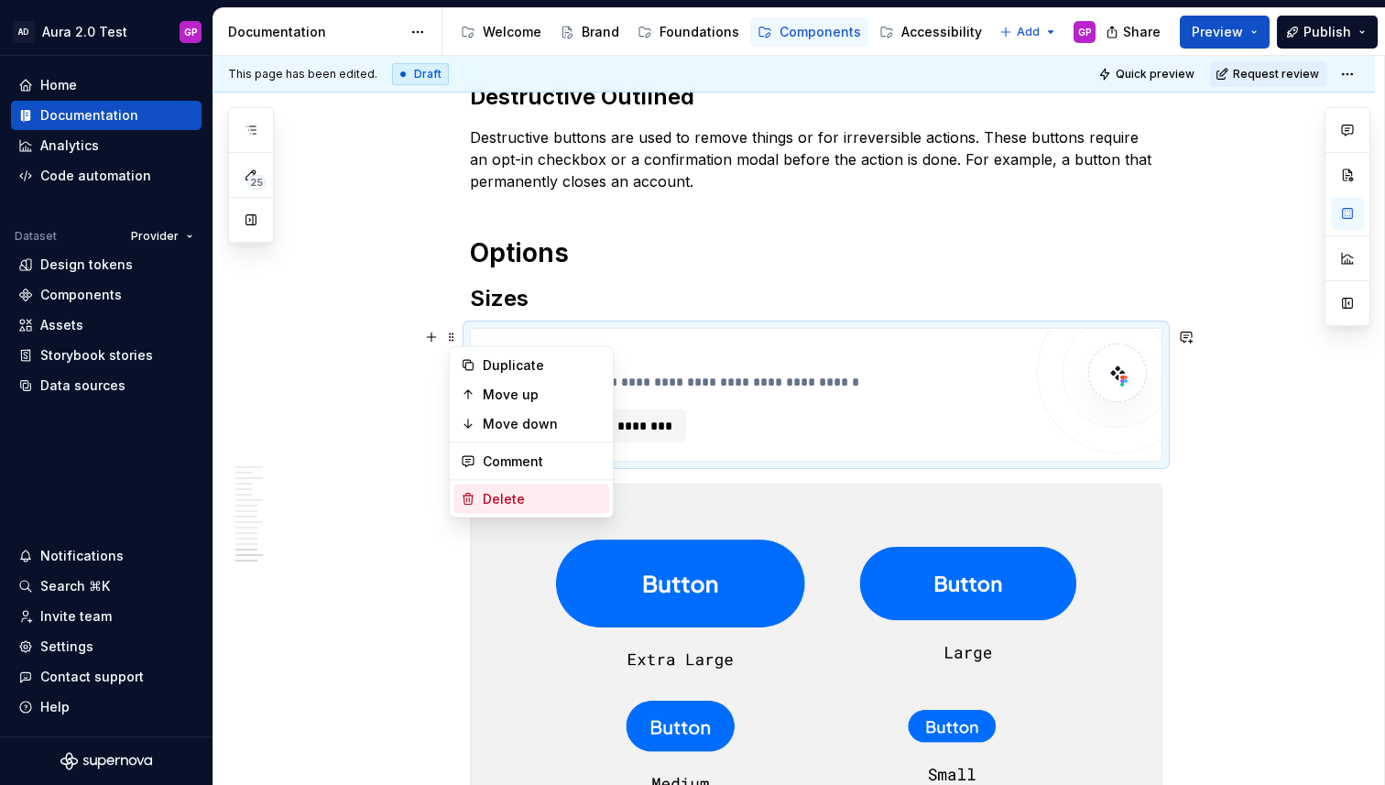
click at [484, 496] on div "Delete" at bounding box center [542, 499] width 119 height 18
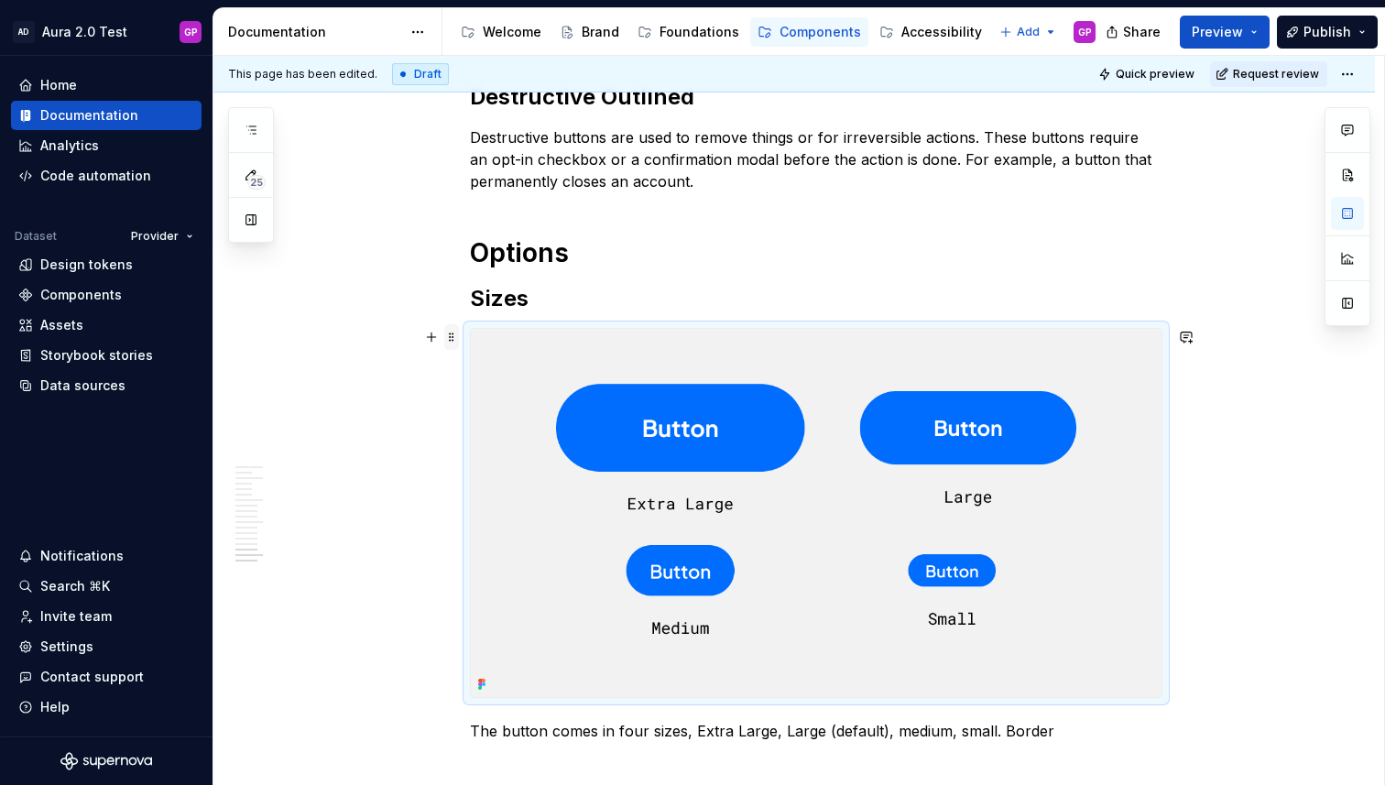
click at [453, 339] on span at bounding box center [451, 337] width 15 height 26
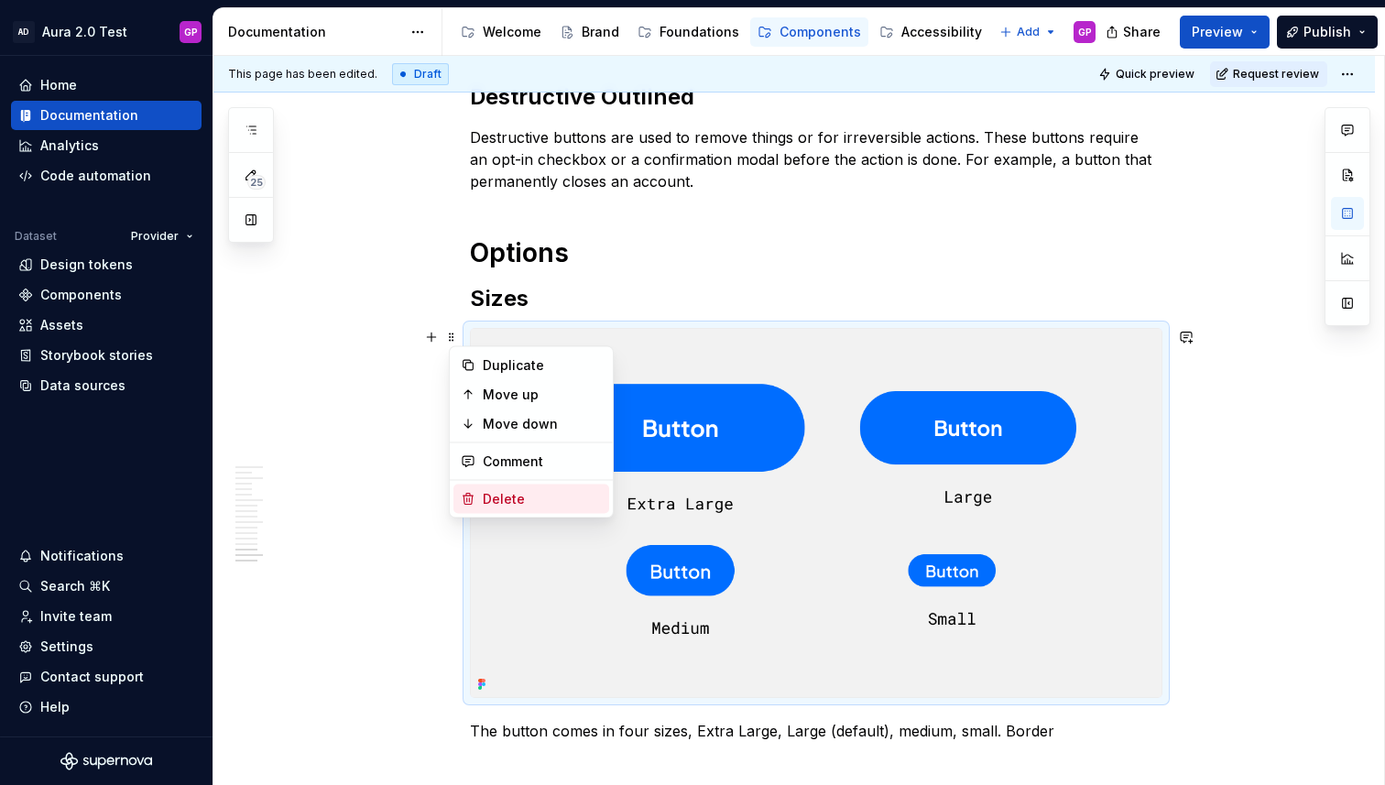
click at [491, 496] on div "Delete" at bounding box center [542, 499] width 119 height 18
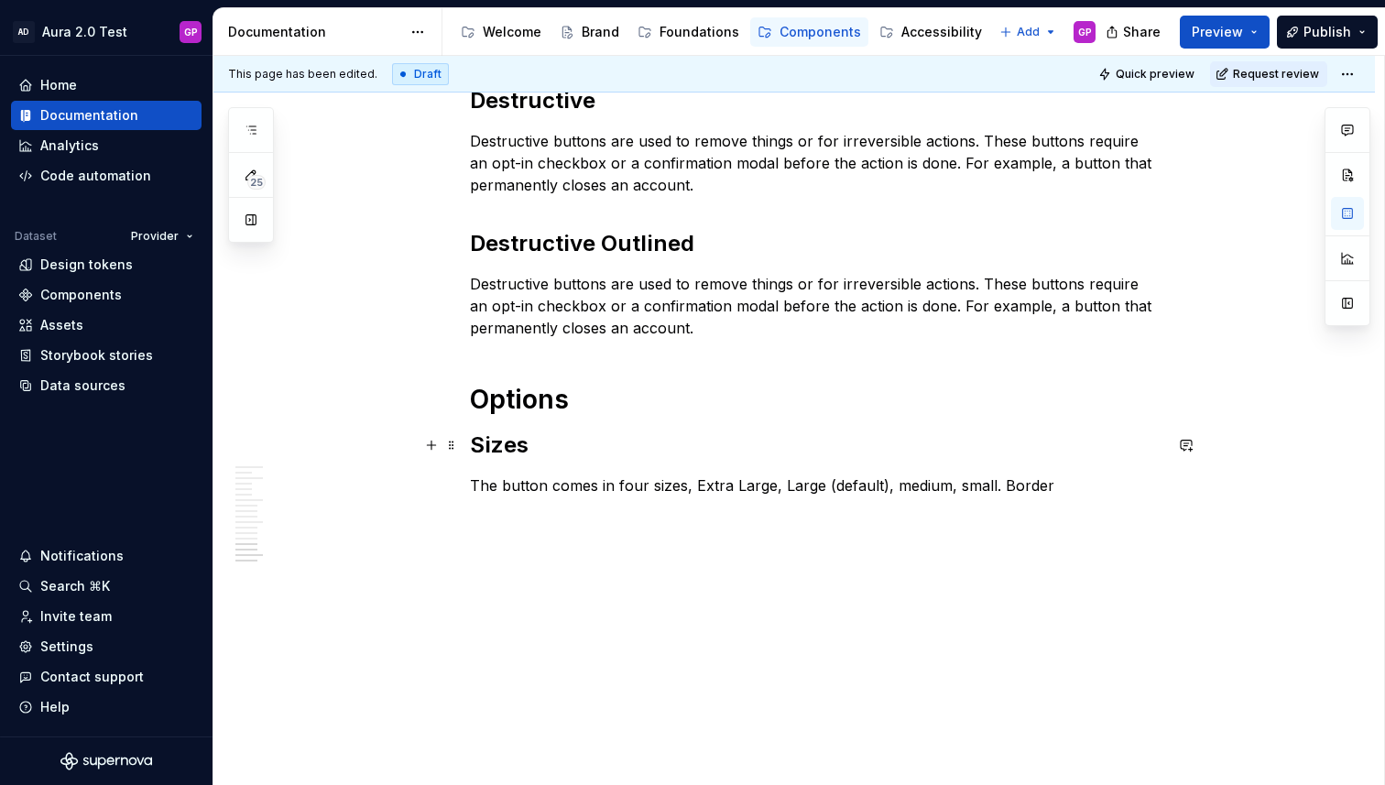
click at [545, 455] on h2 "Sizes" at bounding box center [816, 445] width 693 height 29
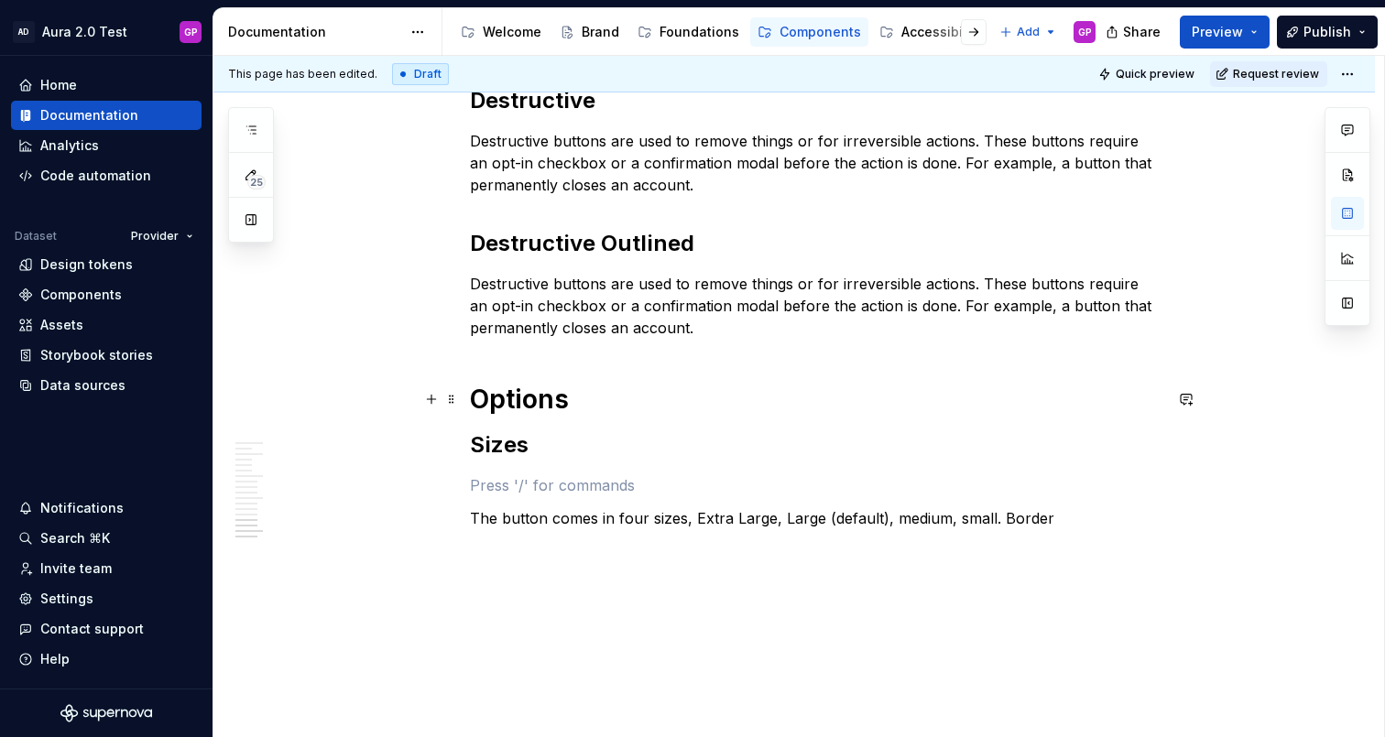
scroll to position [2475, 0]
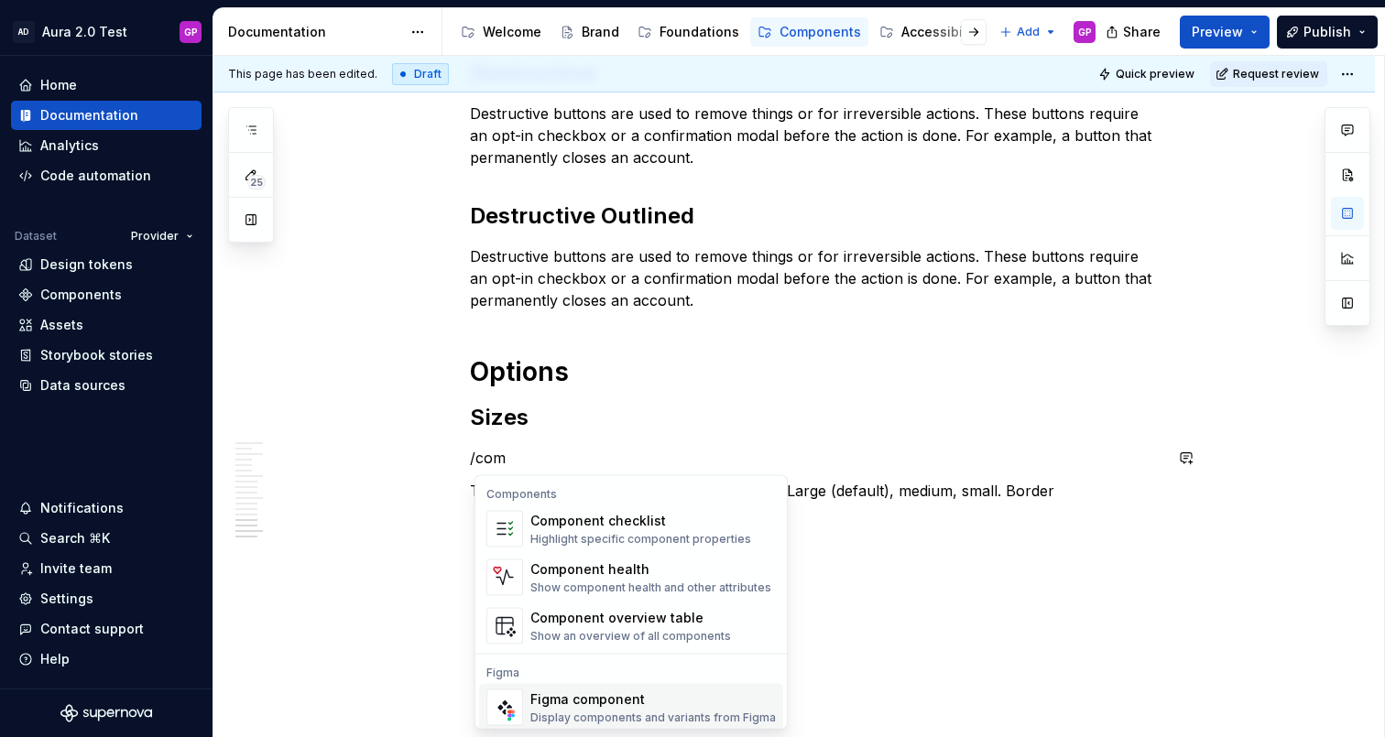
click at [568, 725] on div "Figma component Display components and variants from Figma" at bounding box center [652, 708] width 245 height 37
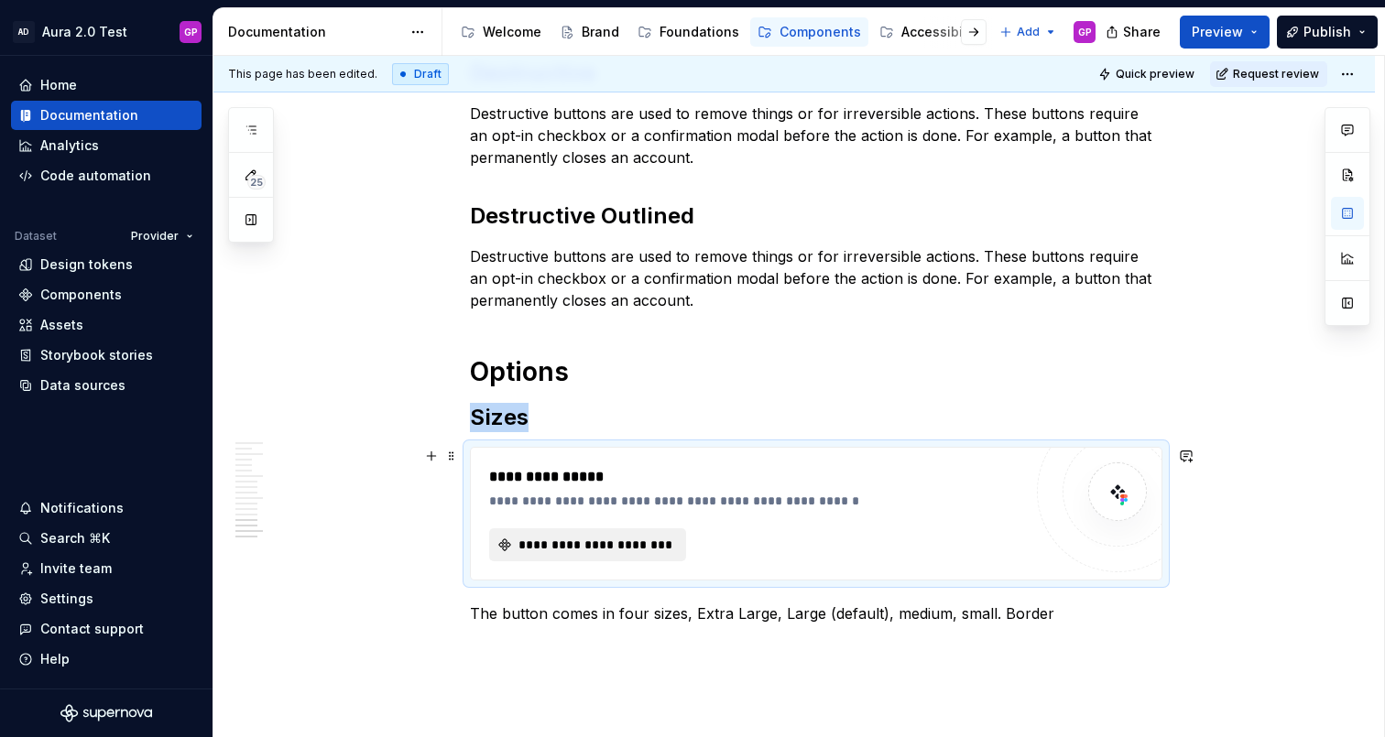
click at [567, 546] on span "**********" at bounding box center [595, 545] width 158 height 18
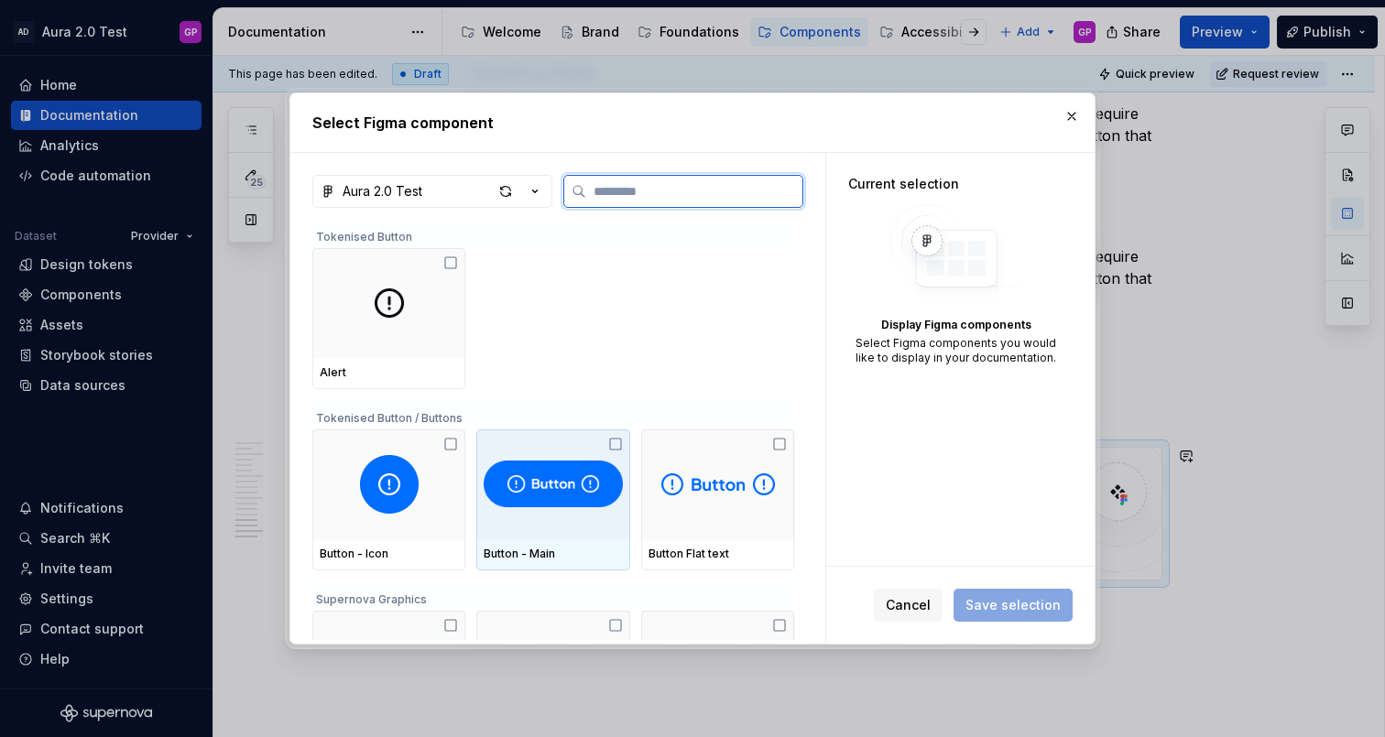
click at [547, 485] on img at bounding box center [553, 484] width 138 height 59
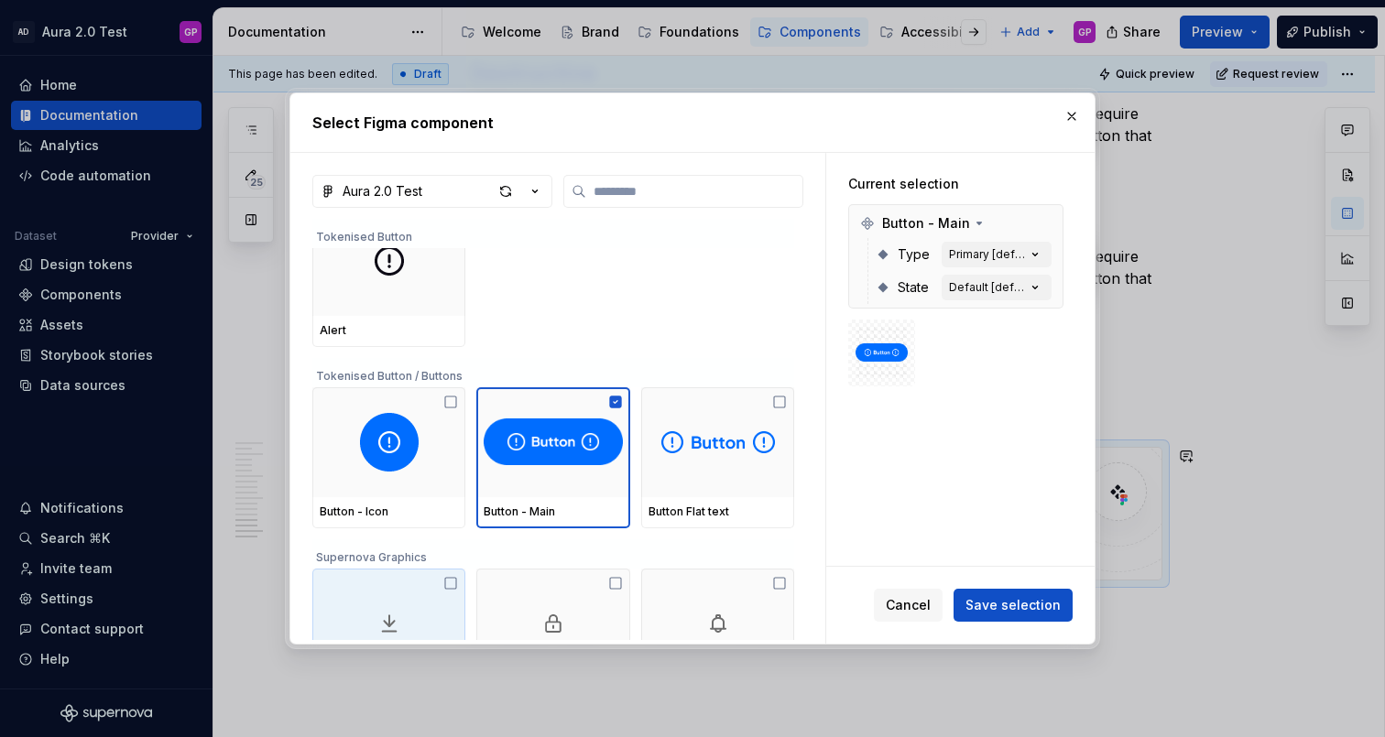
scroll to position [46, 0]
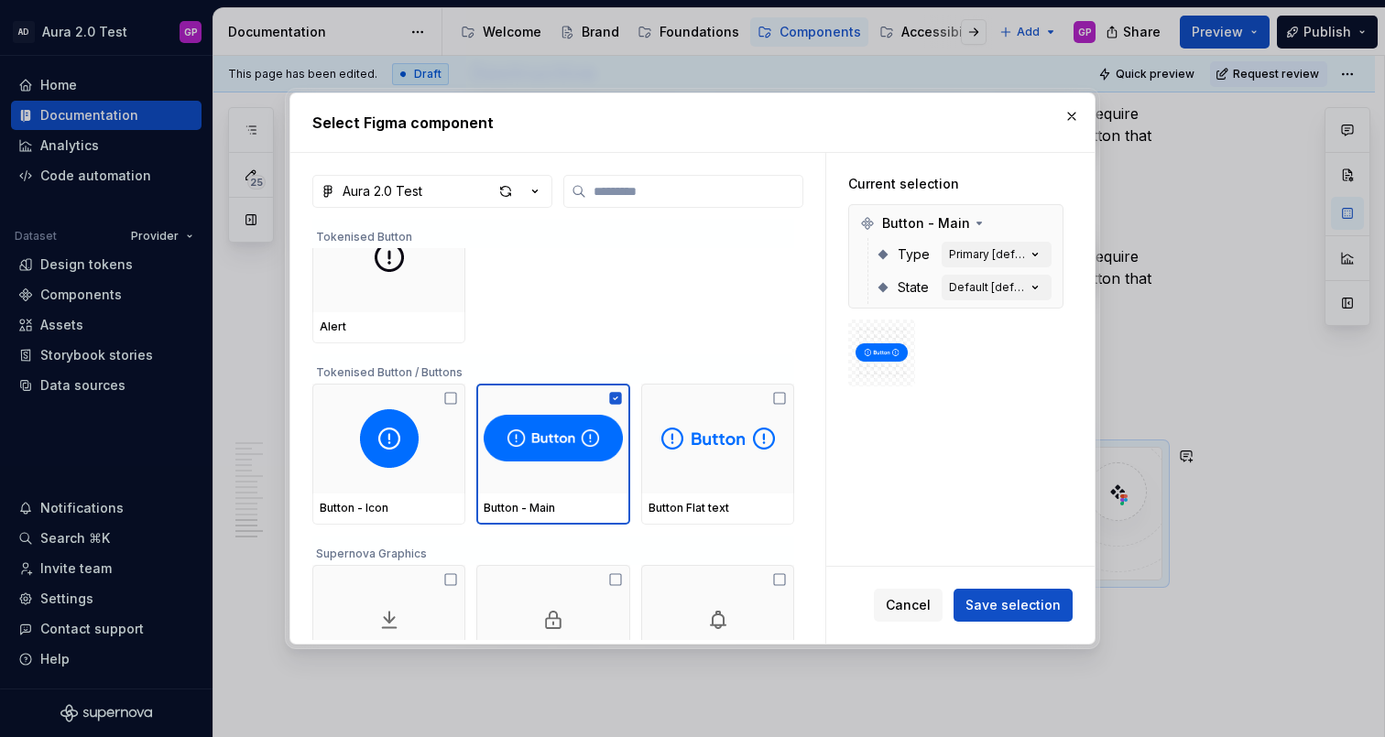
click at [895, 608] on span "Cancel" at bounding box center [908, 605] width 45 height 18
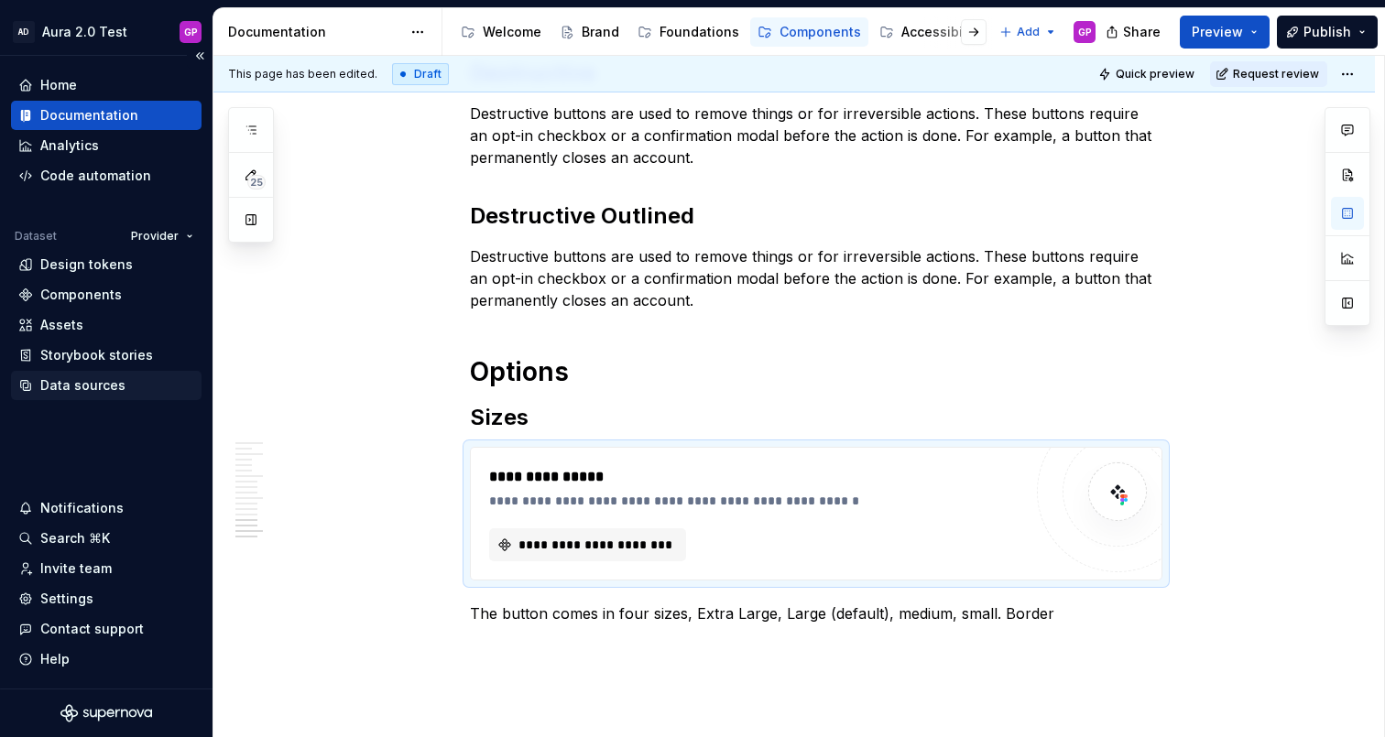
click at [71, 400] on div "Home Documentation Analytics Code automation Dataset Provider Design tokens Com…" at bounding box center [106, 372] width 213 height 633
click at [65, 384] on div "Data sources" at bounding box center [82, 385] width 85 height 18
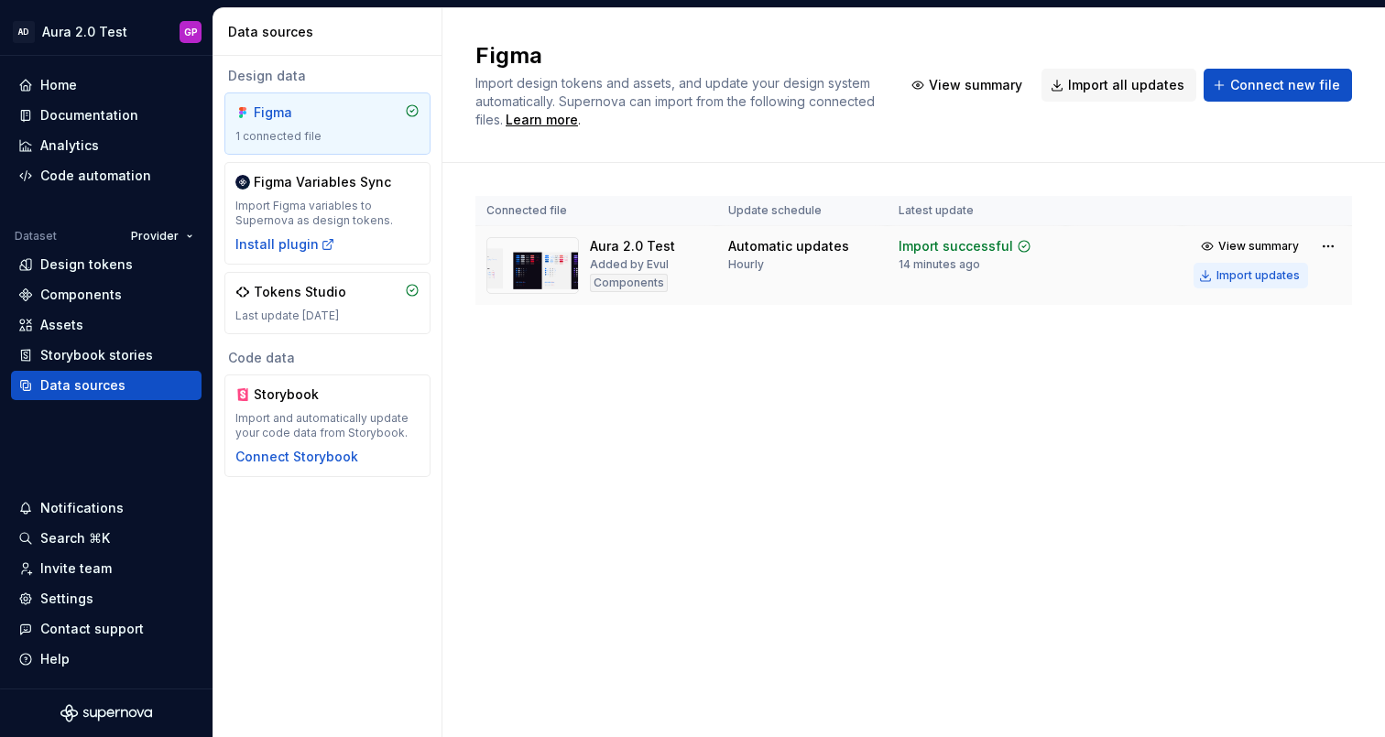
click at [1227, 273] on div "Import updates" at bounding box center [1257, 275] width 83 height 15
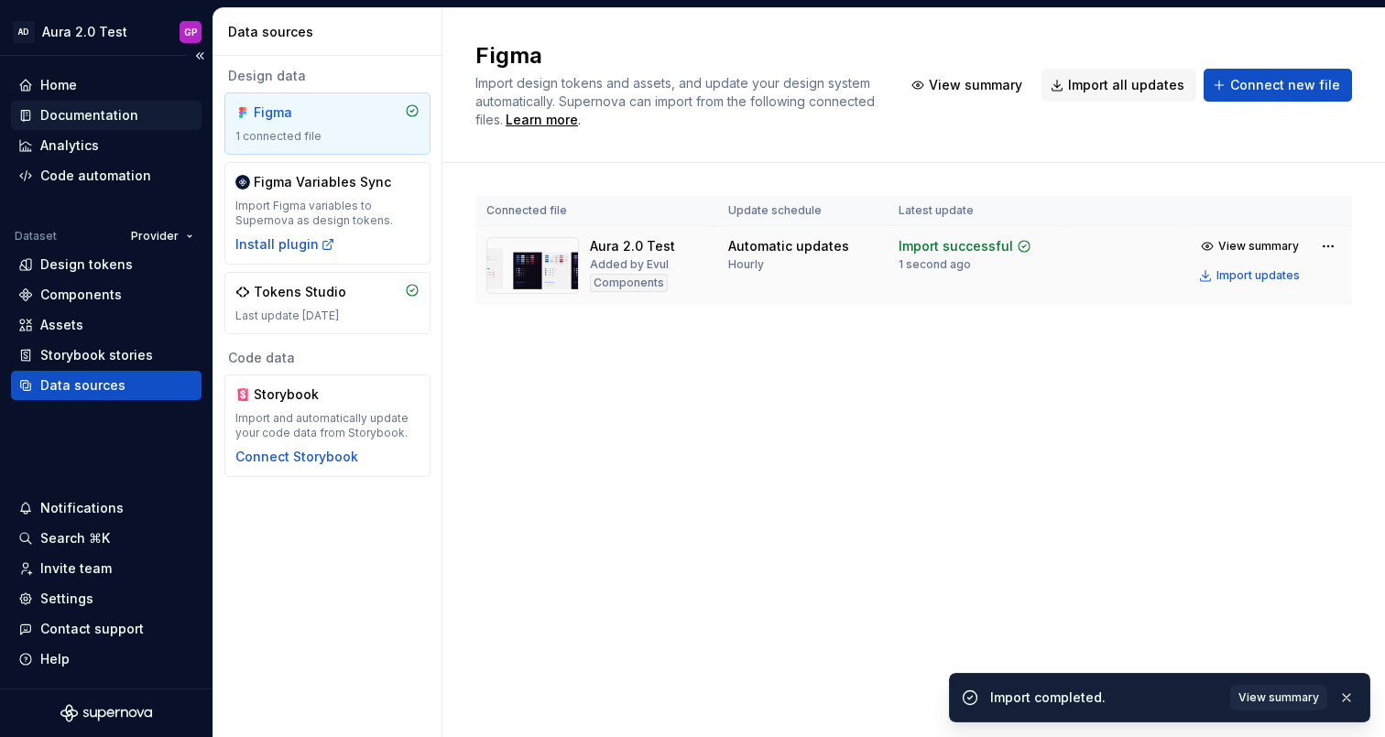
click at [63, 113] on div "Documentation" at bounding box center [89, 115] width 98 height 18
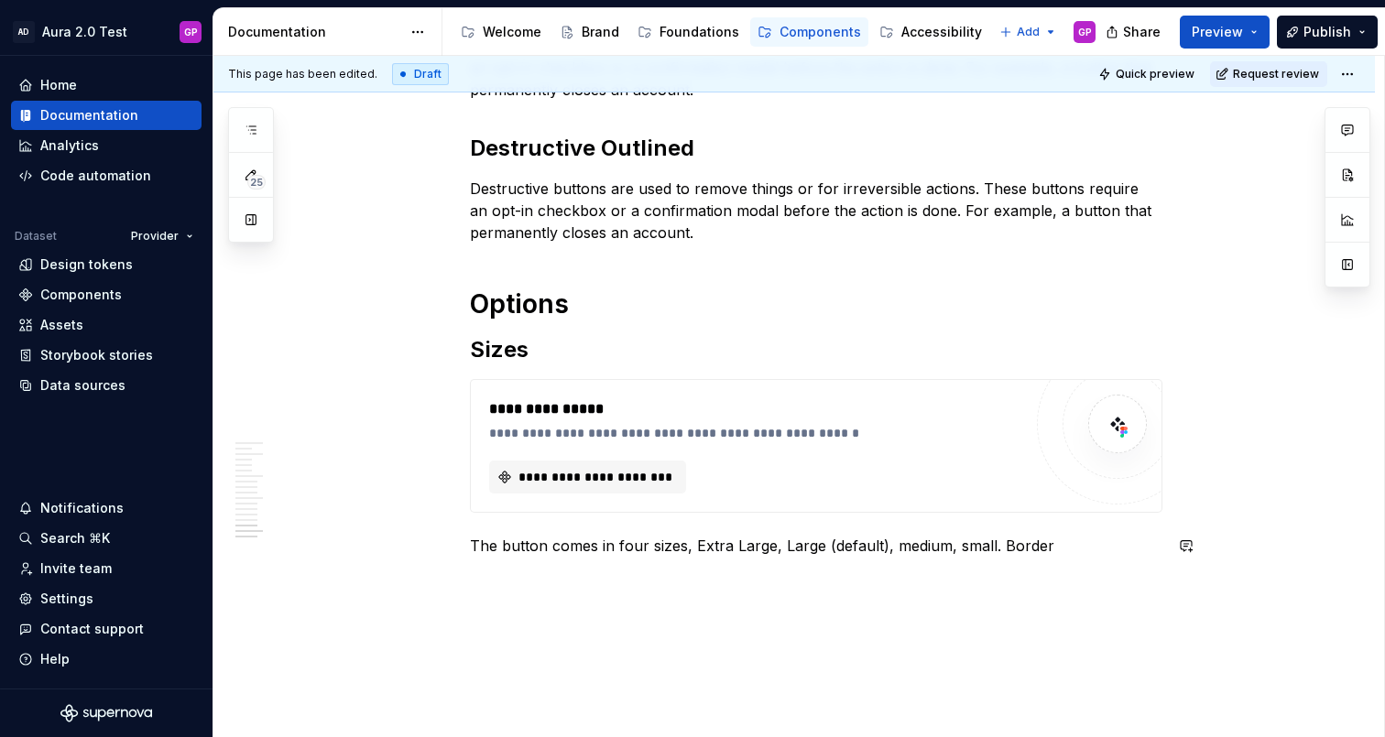
scroll to position [2547, 0]
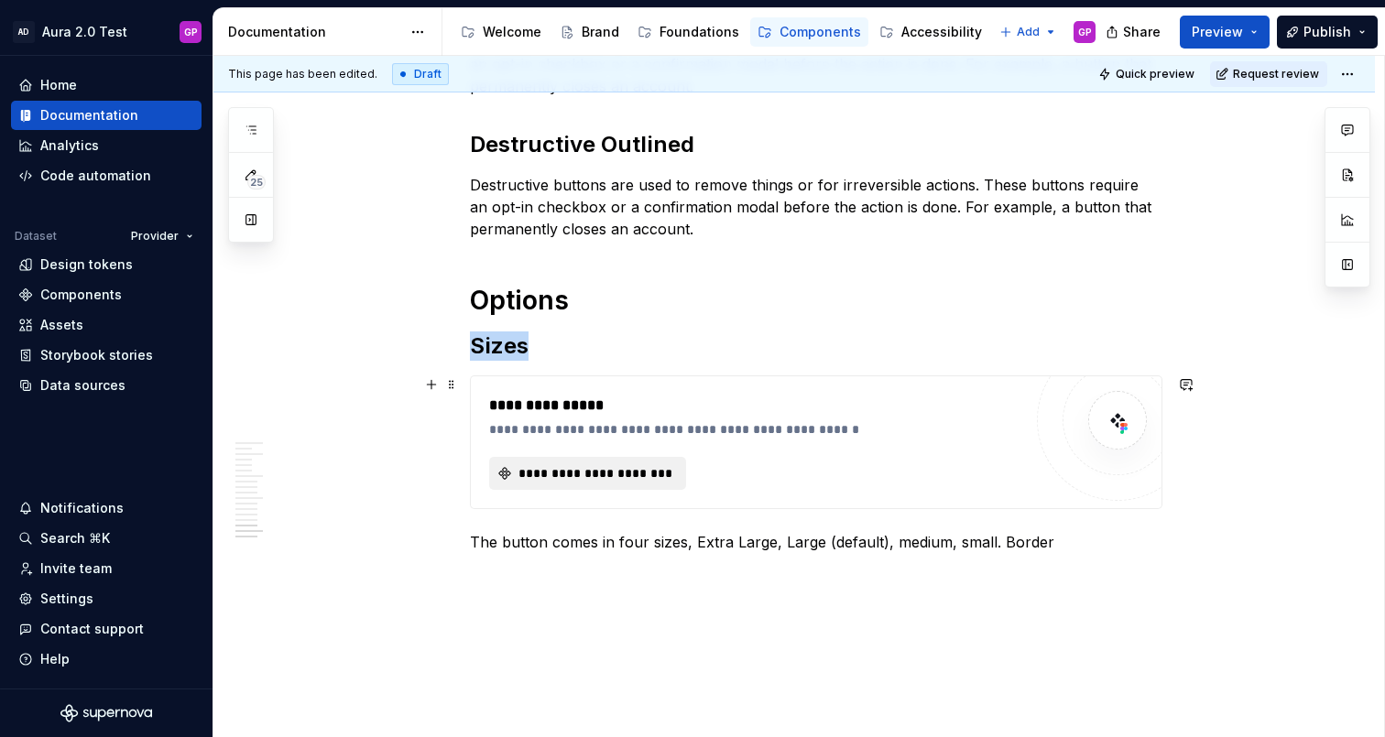
click at [614, 474] on span "**********" at bounding box center [595, 473] width 158 height 18
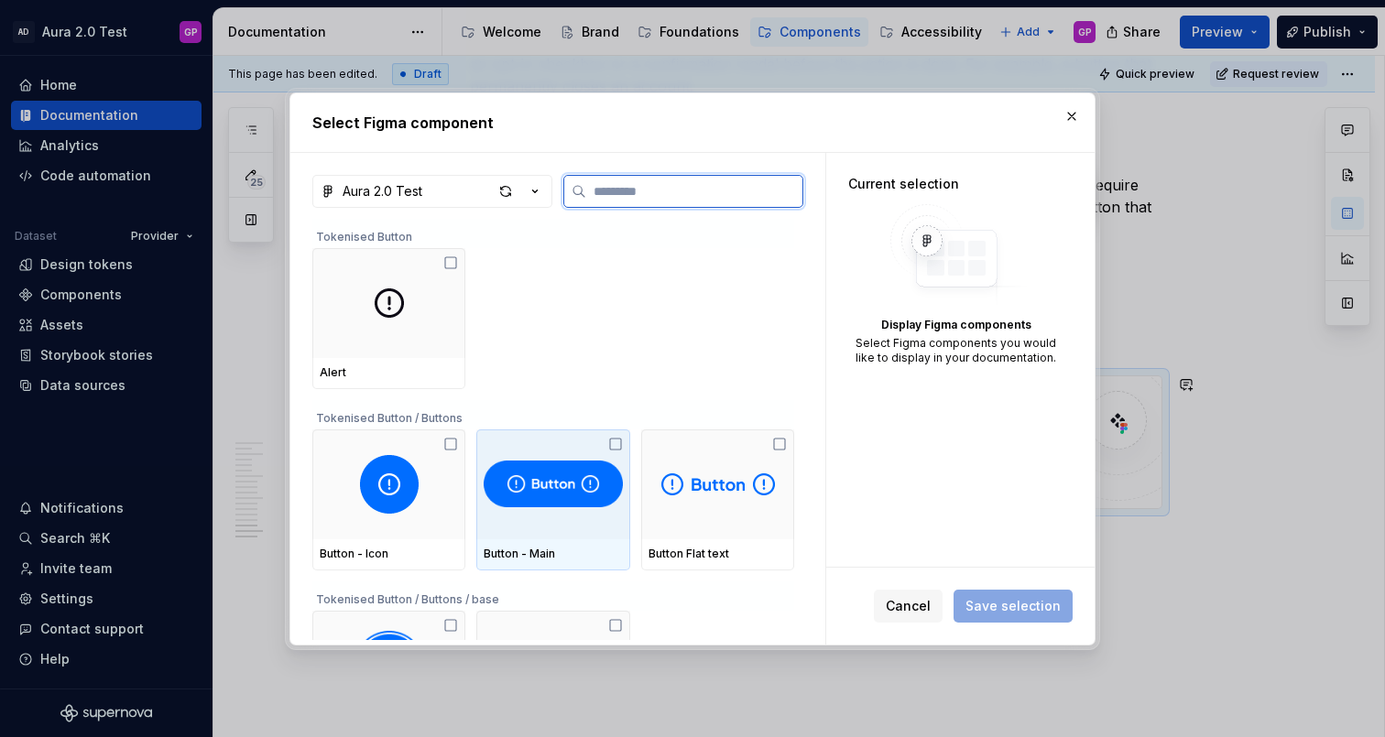
click at [537, 485] on img at bounding box center [553, 484] width 138 height 59
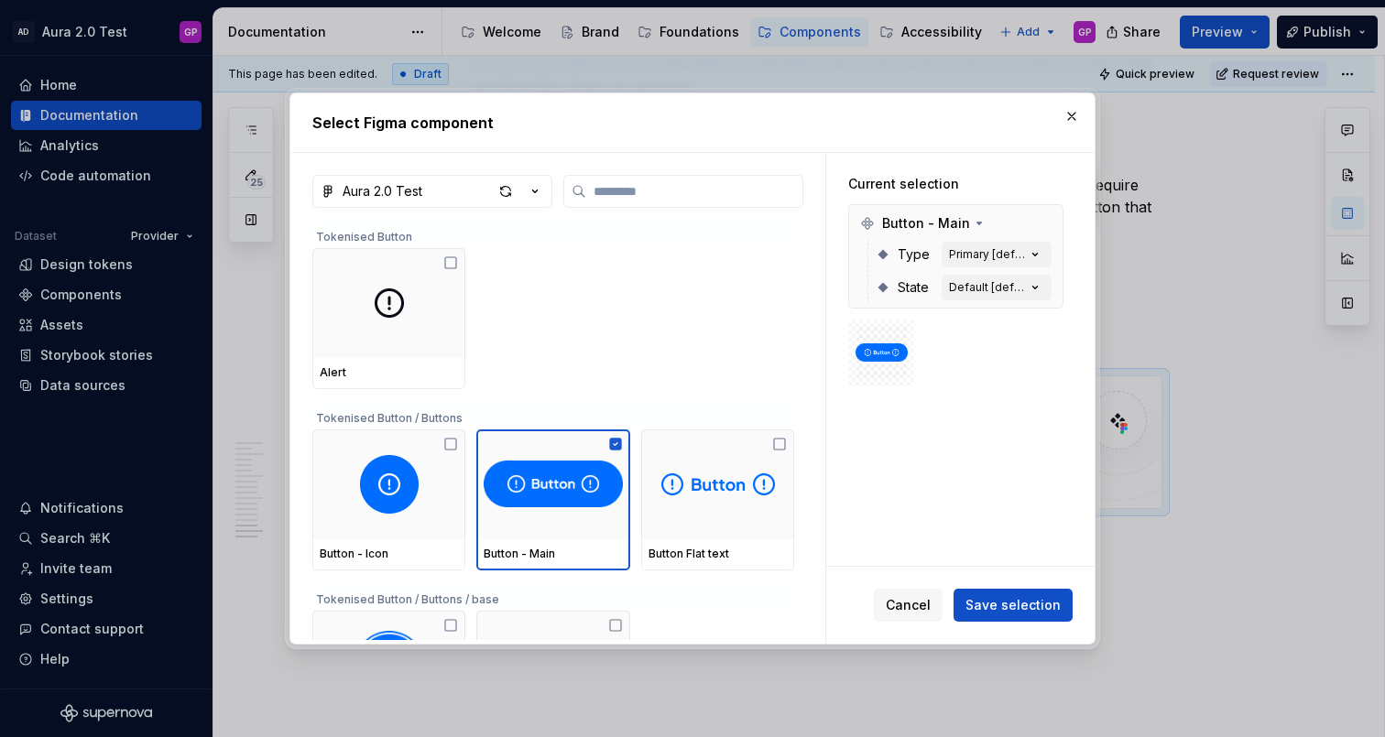
click at [1070, 114] on button "button" at bounding box center [1072, 117] width 26 height 26
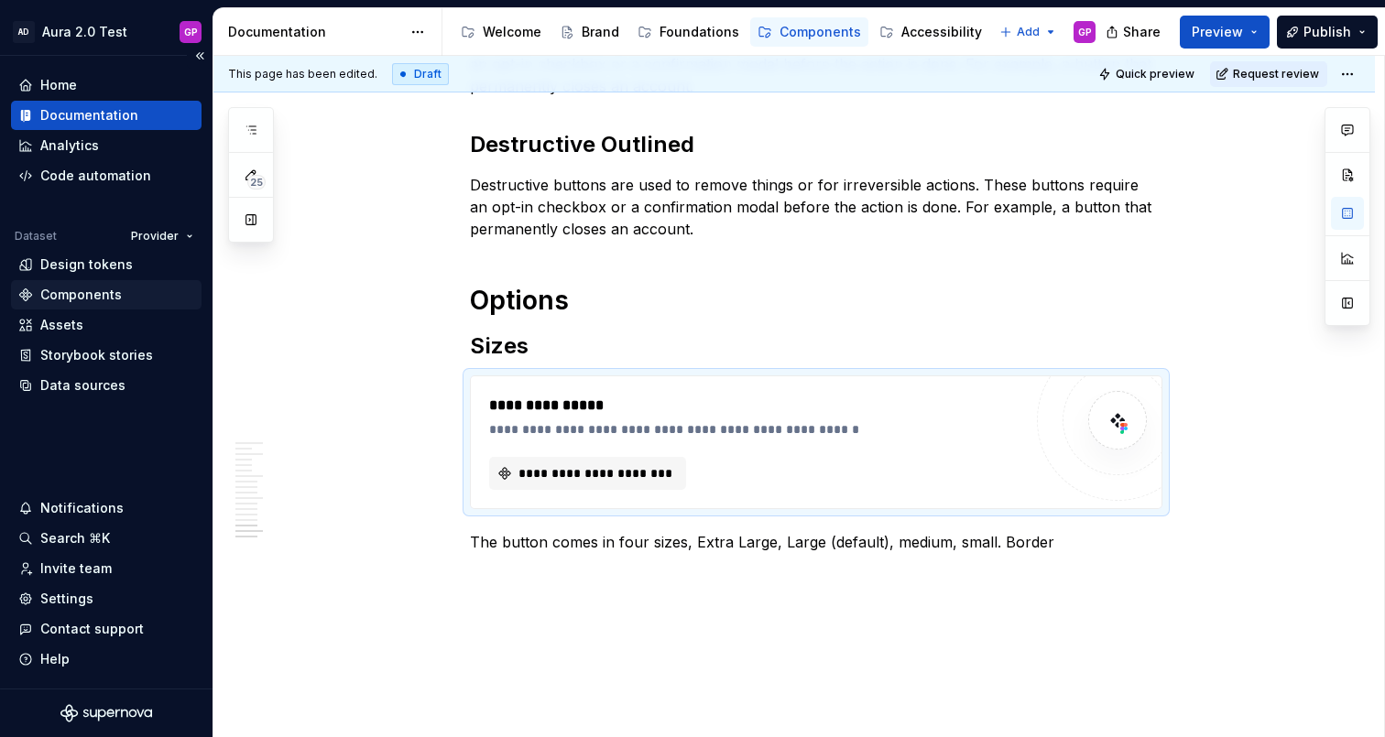
click at [71, 292] on div "Components" at bounding box center [81, 295] width 82 height 18
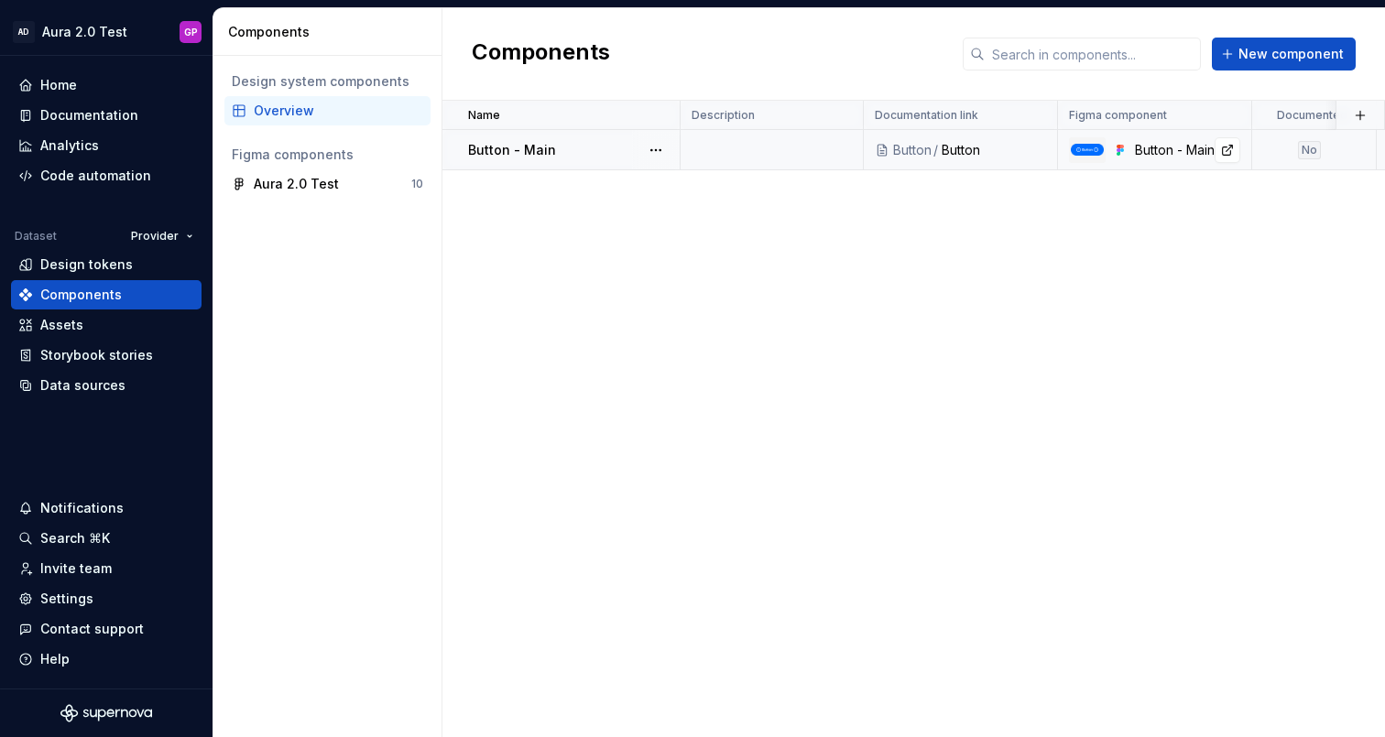
click at [1088, 151] on img at bounding box center [1087, 149] width 33 height 11
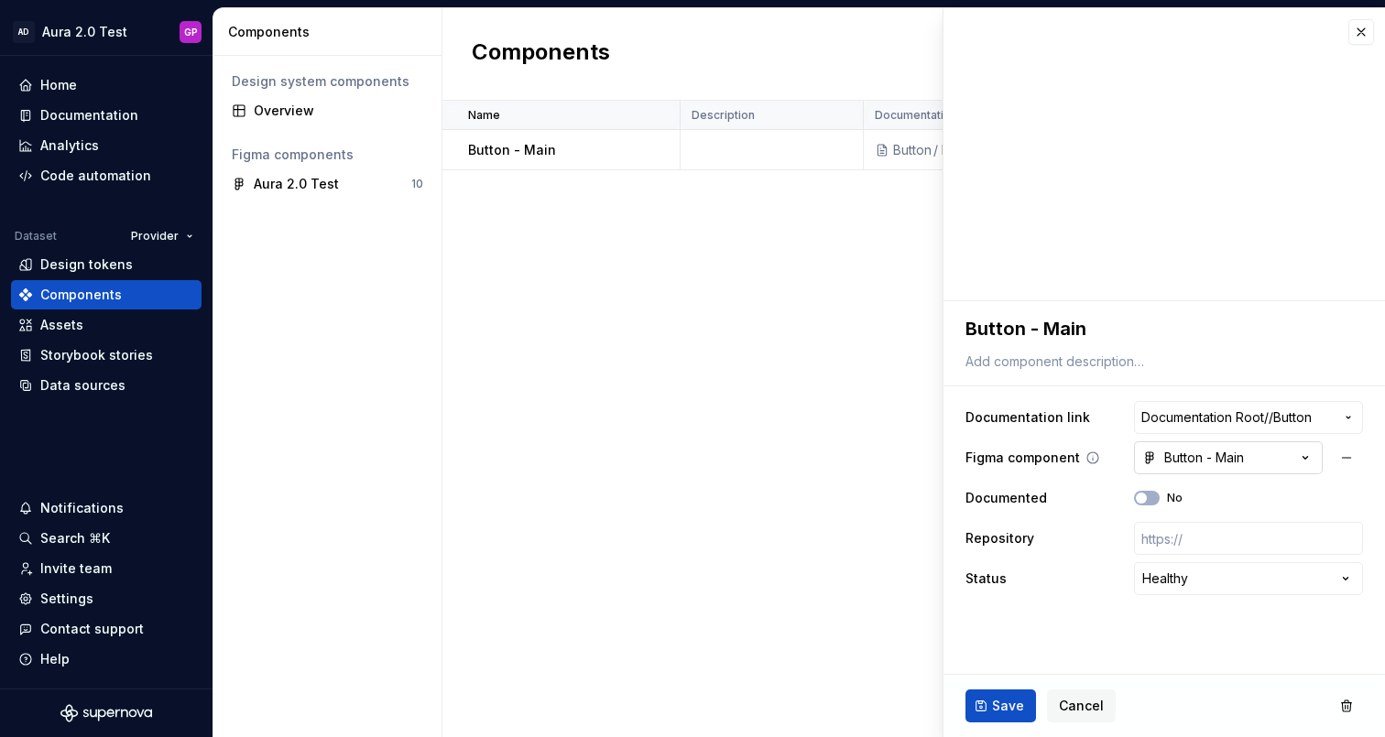
click at [1251, 457] on button "Button - Main" at bounding box center [1228, 458] width 189 height 33
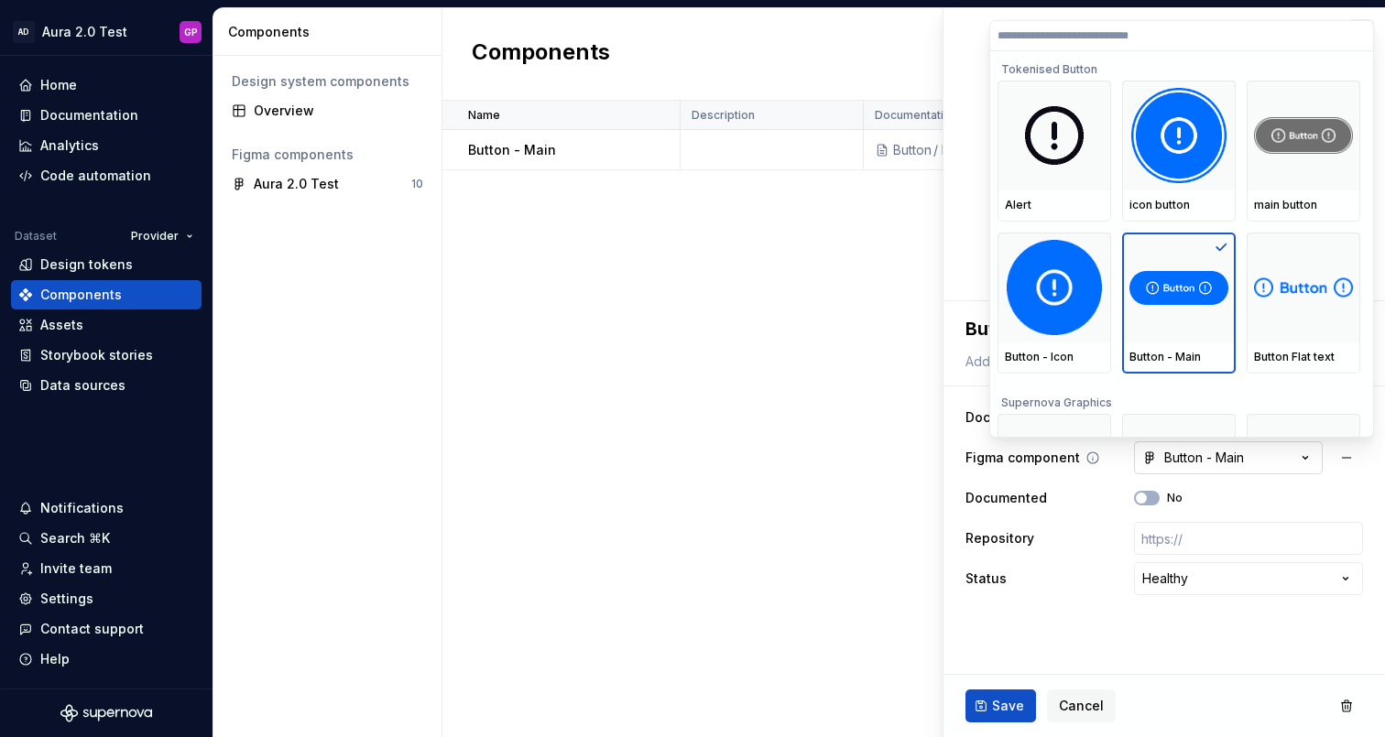
click at [1248, 453] on html "**********" at bounding box center [692, 368] width 1385 height 737
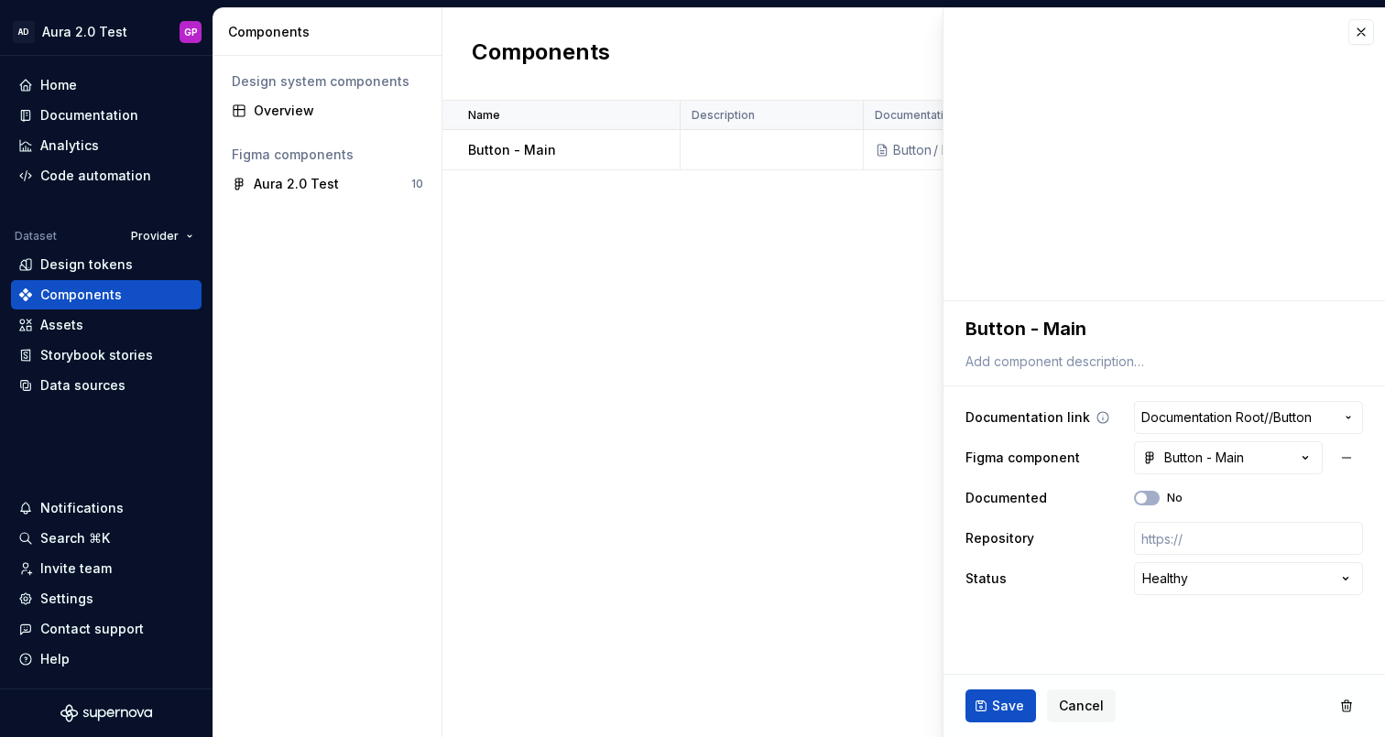
click at [1194, 424] on span "Documentation Root /" at bounding box center [1204, 418] width 127 height 18
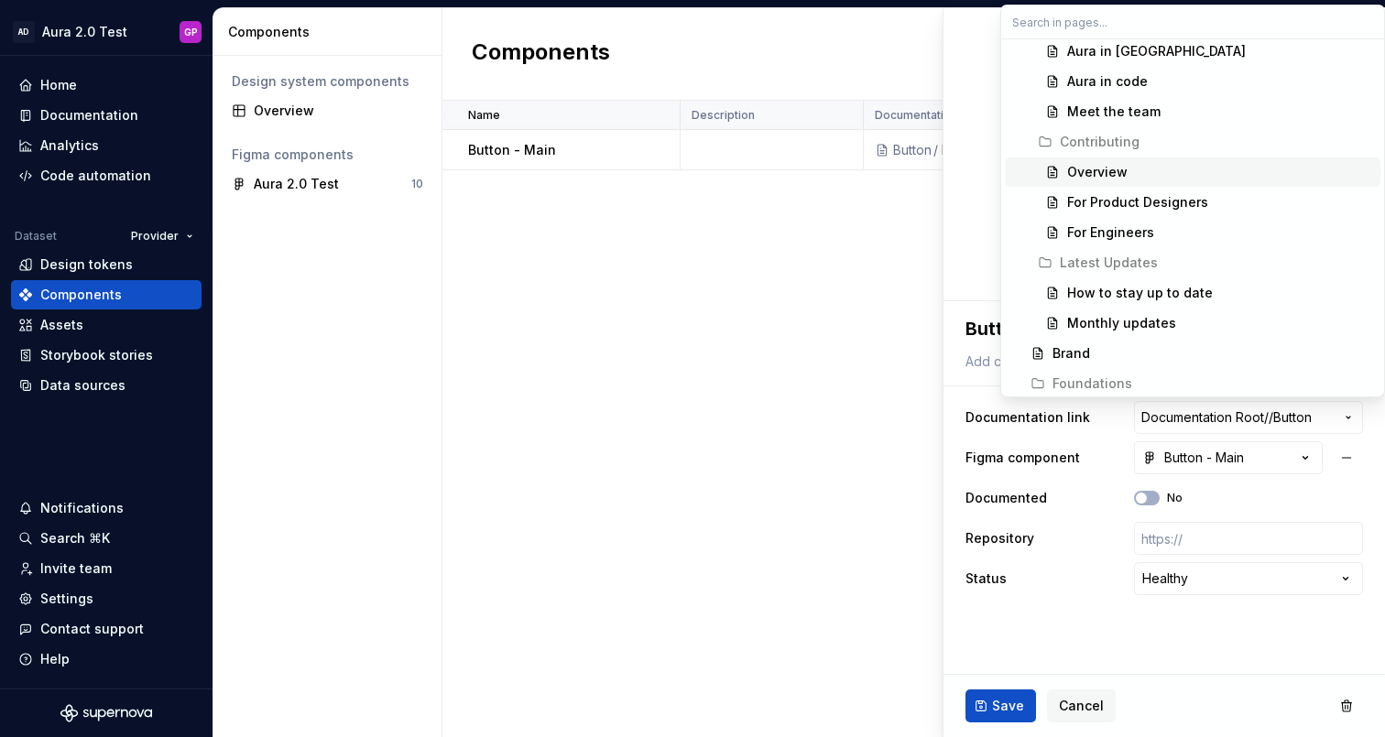
scroll to position [133, 0]
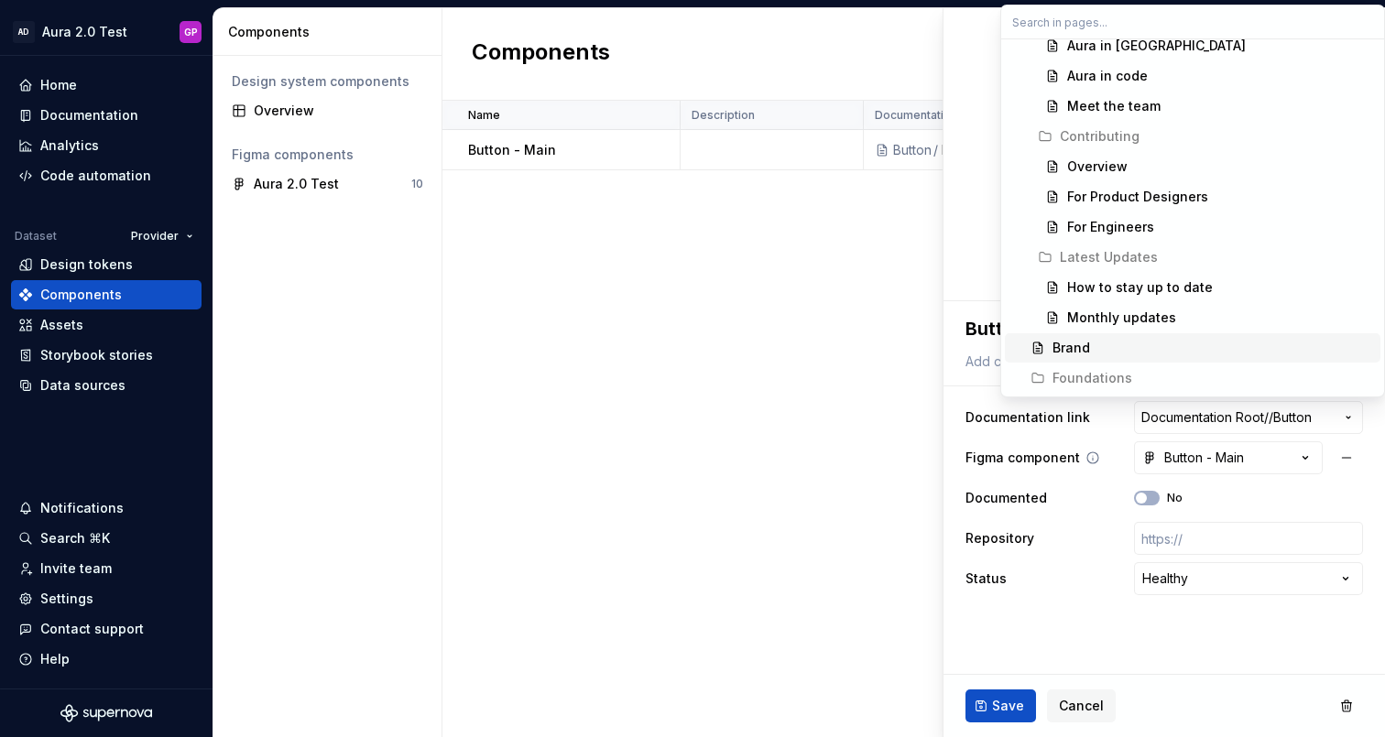
drag, startPoint x: 1017, startPoint y: 455, endPoint x: 1112, endPoint y: 449, distance: 95.5
click at [1019, 455] on html "**********" at bounding box center [692, 368] width 1385 height 737
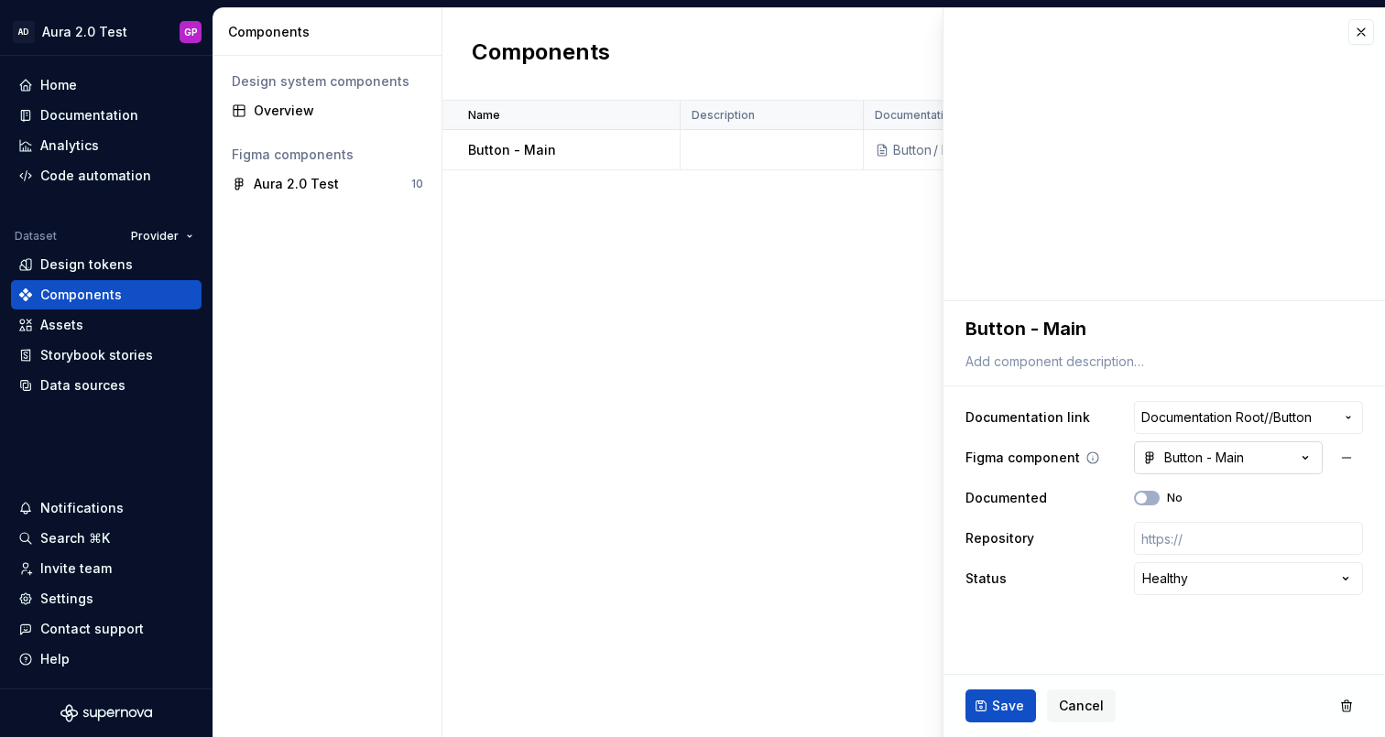
click at [1194, 456] on div "Button - Main" at bounding box center [1193, 458] width 102 height 18
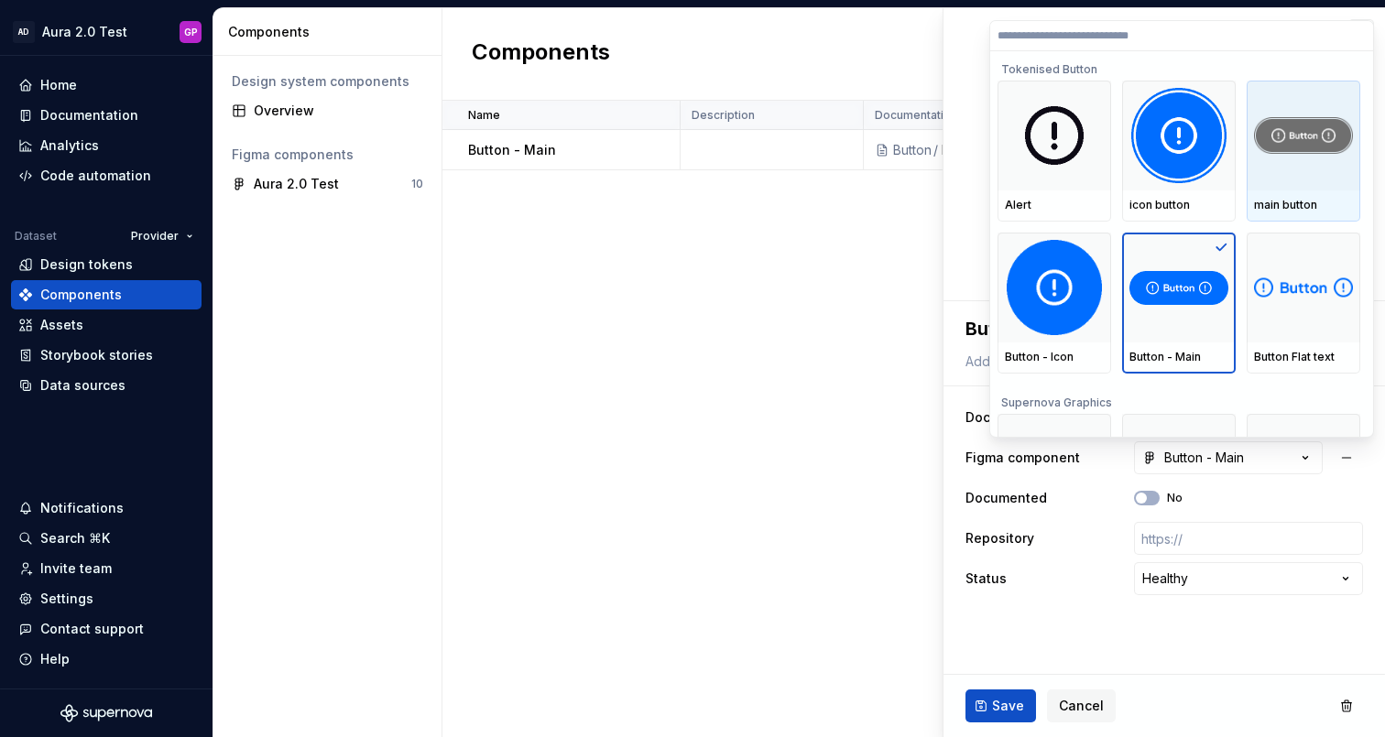
click at [1312, 137] on img at bounding box center [1303, 135] width 99 height 37
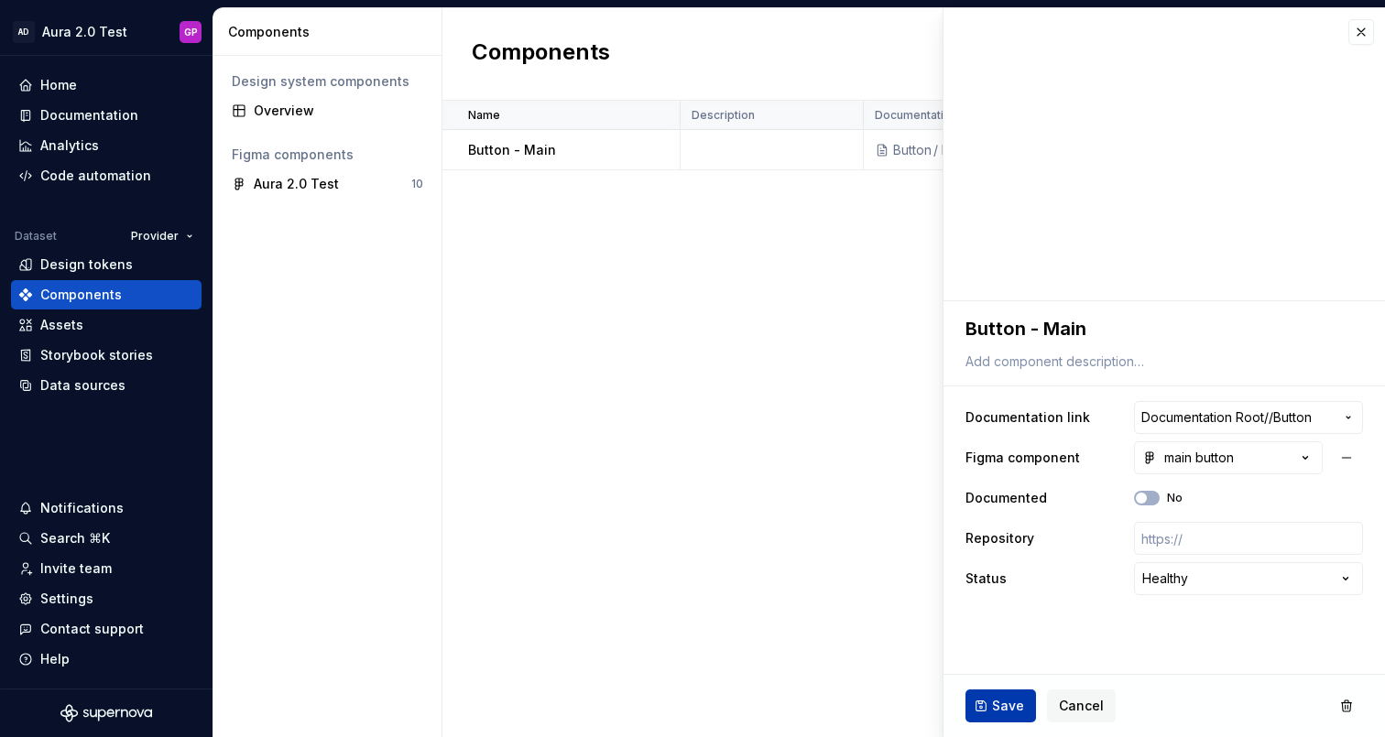
click at [1001, 704] on span "Save" at bounding box center [1008, 706] width 32 height 18
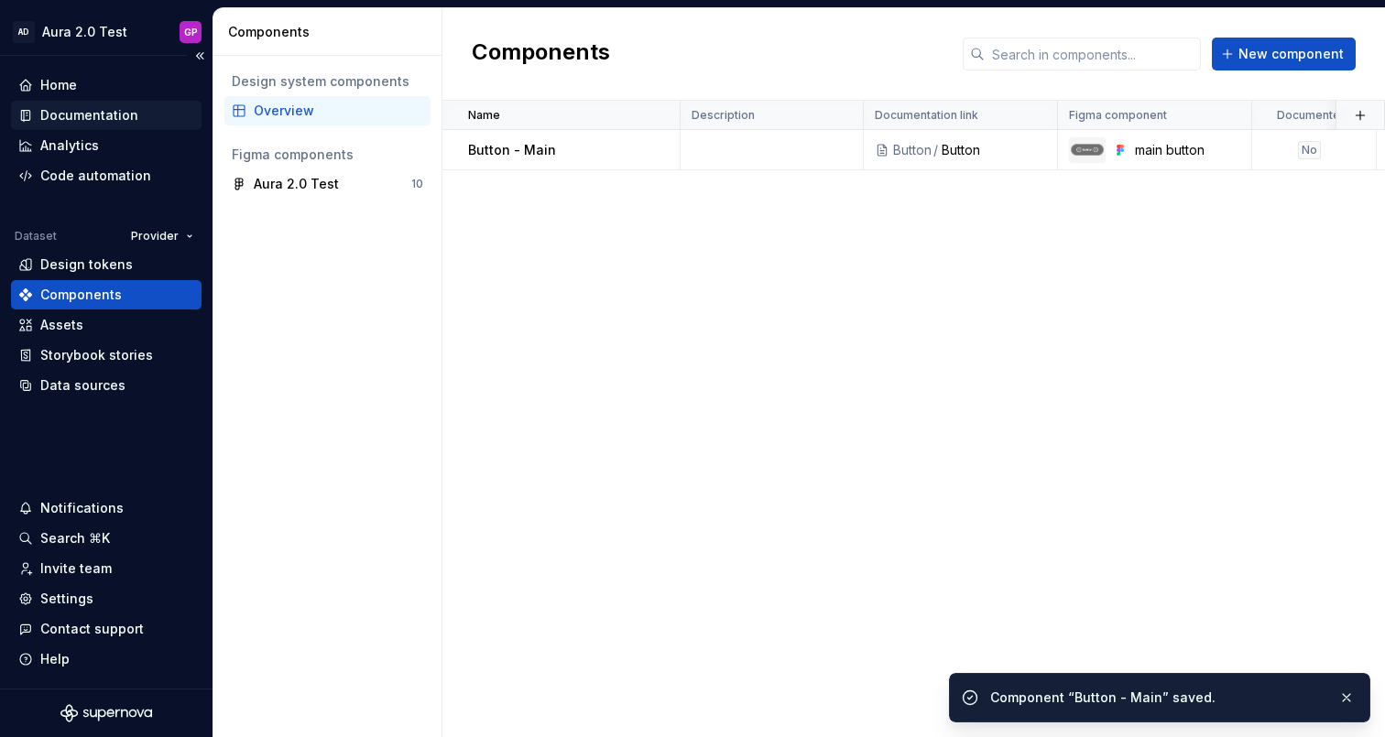
click at [76, 115] on div "Documentation" at bounding box center [89, 115] width 98 height 18
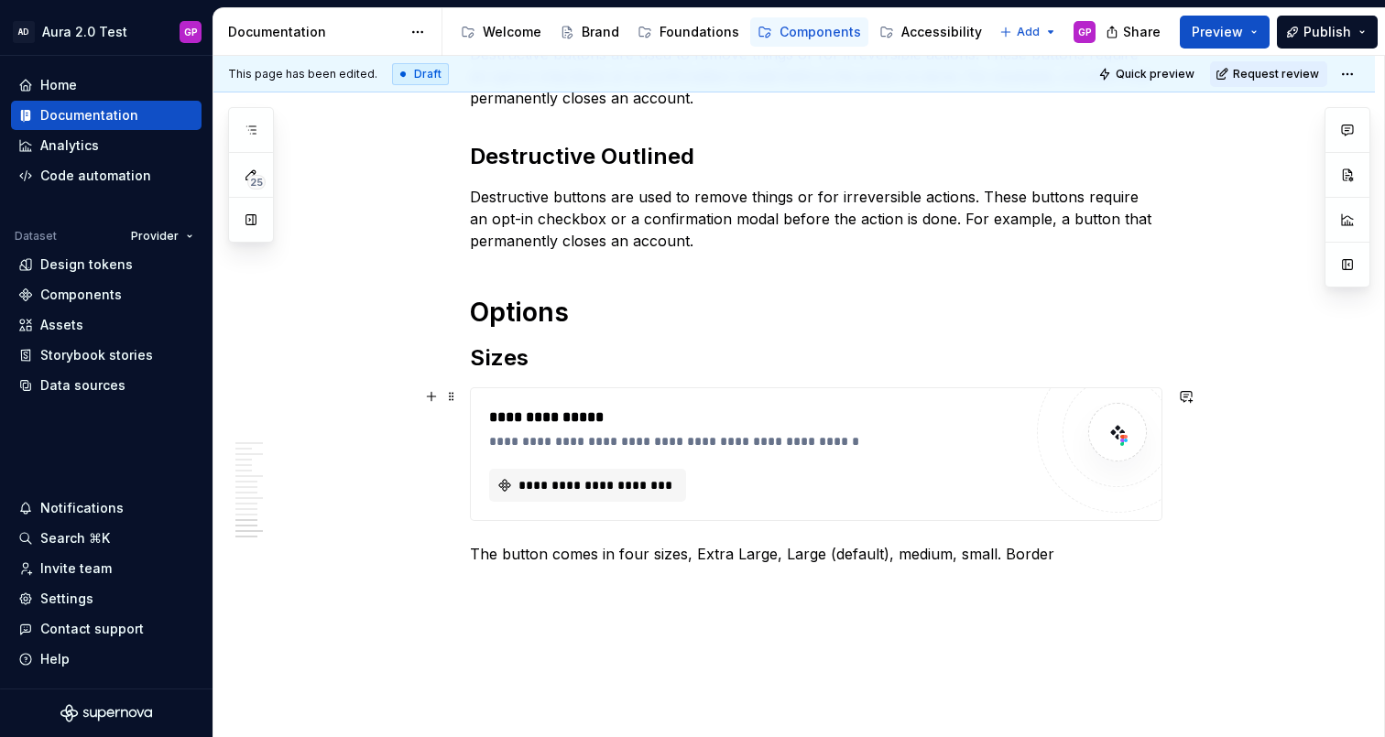
scroll to position [2637, 0]
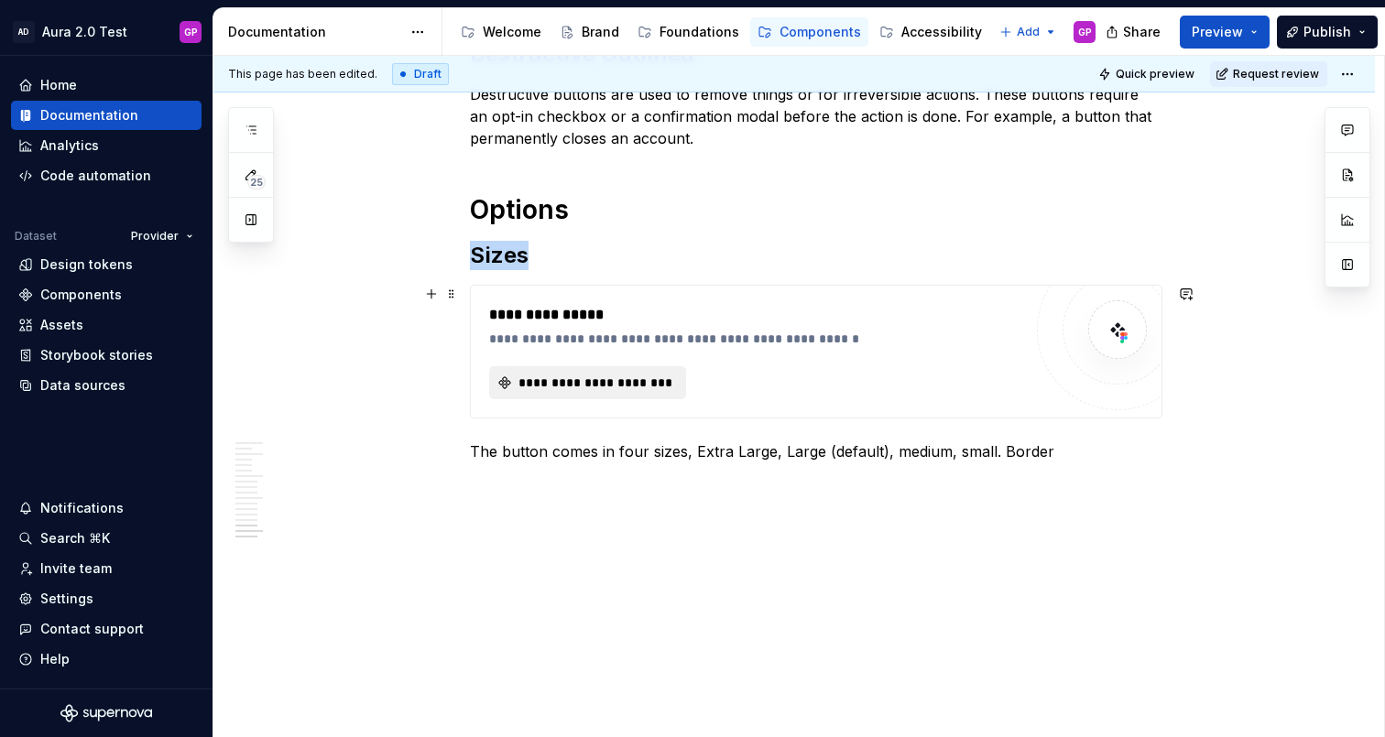
click at [588, 385] on span "**********" at bounding box center [595, 383] width 158 height 18
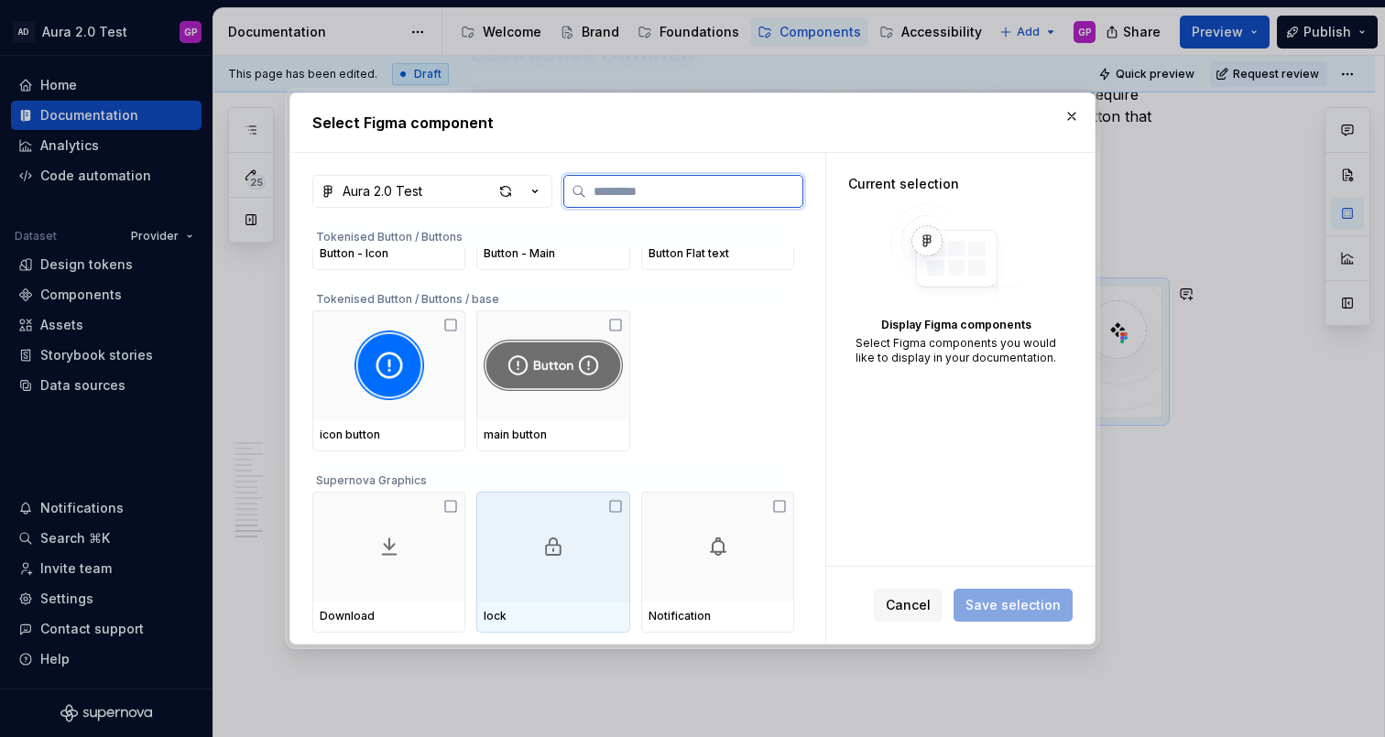
scroll to position [279, 0]
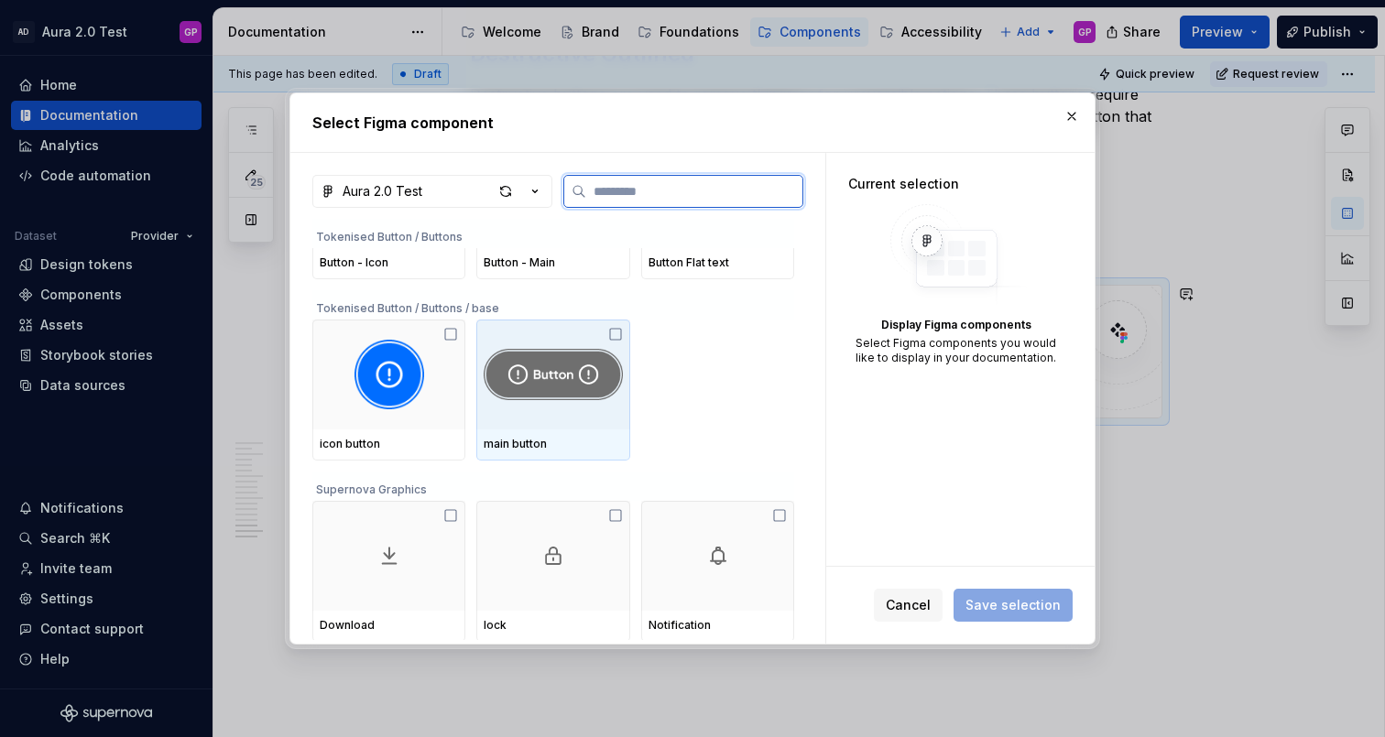
click at [549, 385] on img at bounding box center [553, 375] width 138 height 70
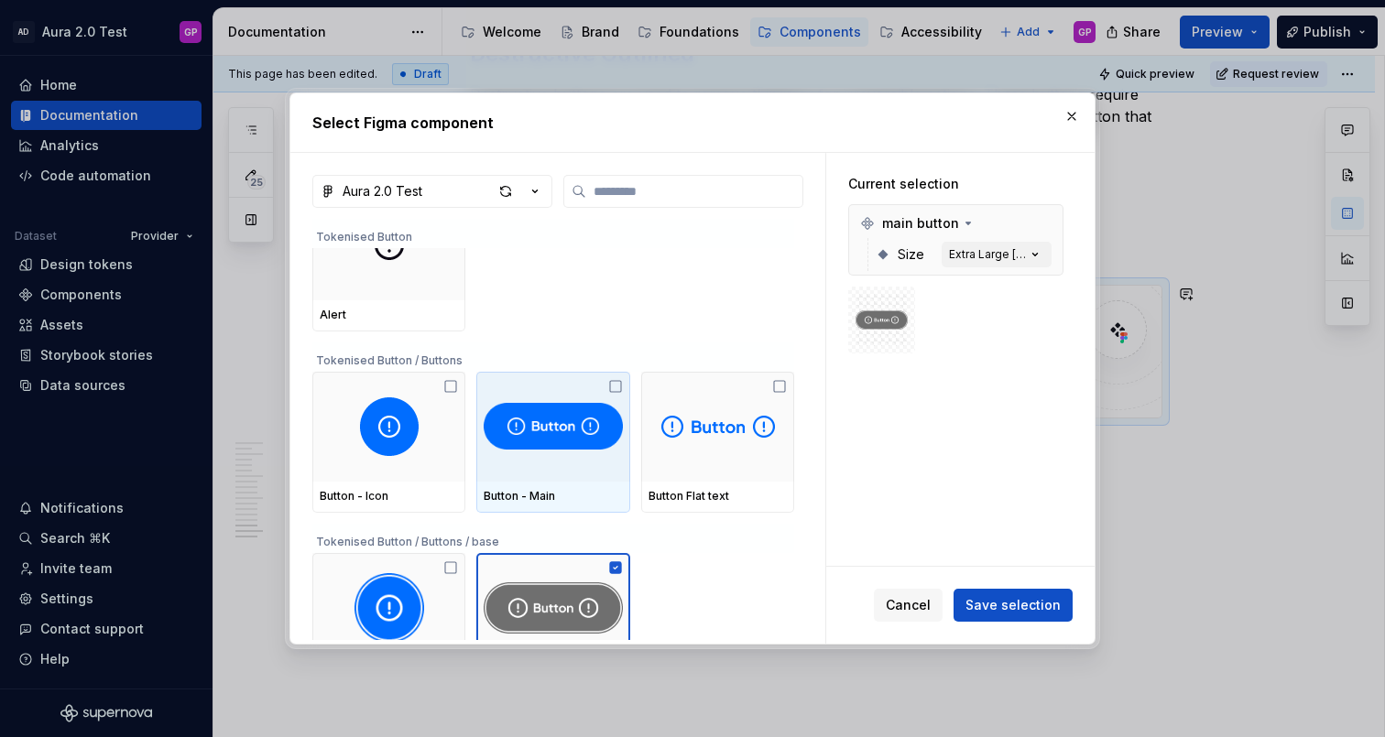
scroll to position [59, 0]
click at [551, 409] on img at bounding box center [553, 426] width 138 height 59
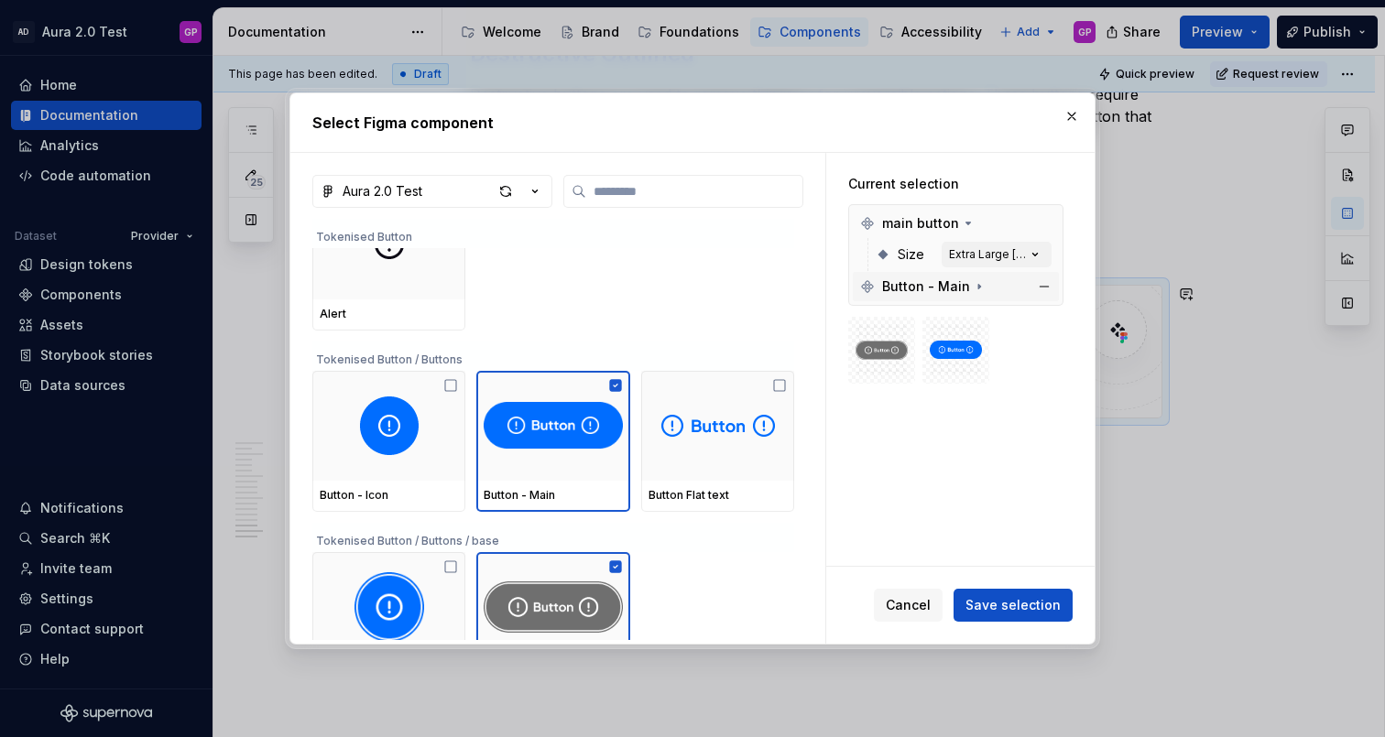
click at [953, 289] on span "Button - Main" at bounding box center [926, 287] width 88 height 18
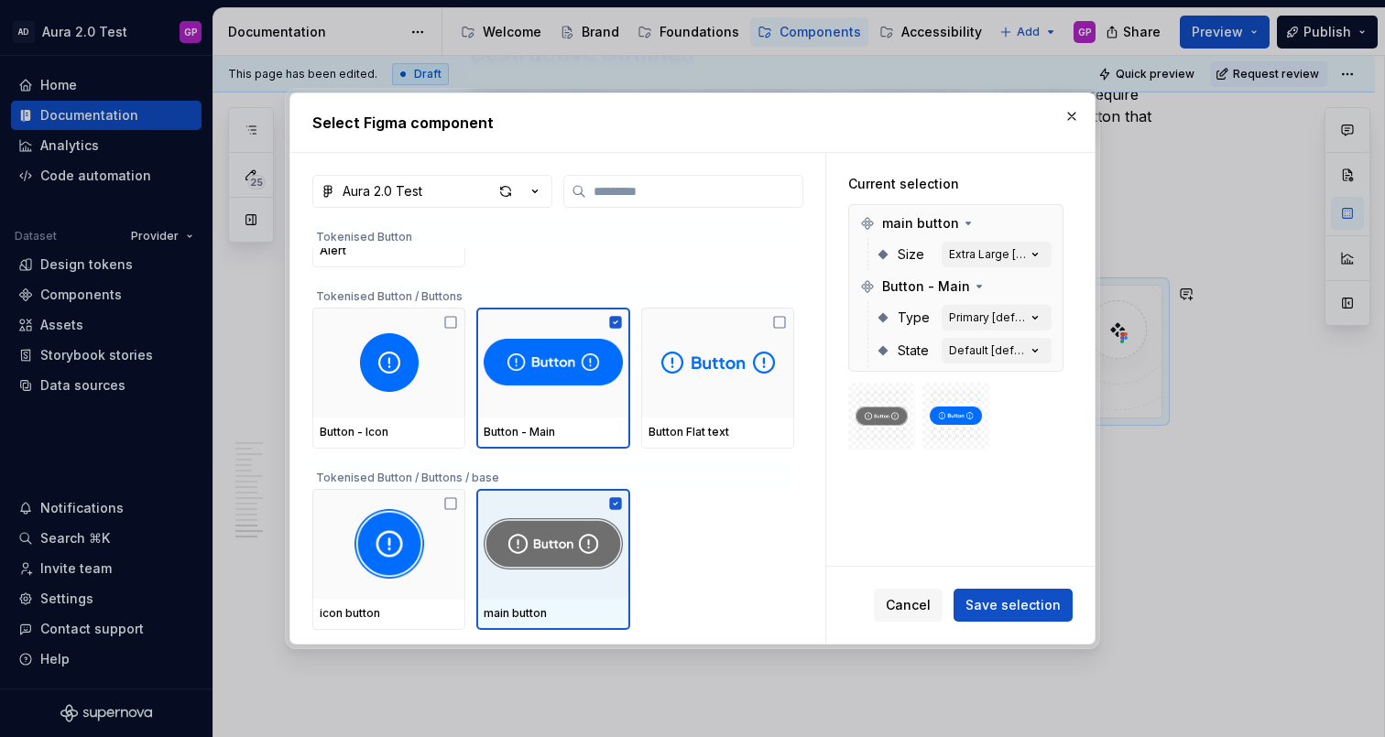
scroll to position [123, 0]
click at [621, 505] on icon at bounding box center [615, 502] width 12 height 12
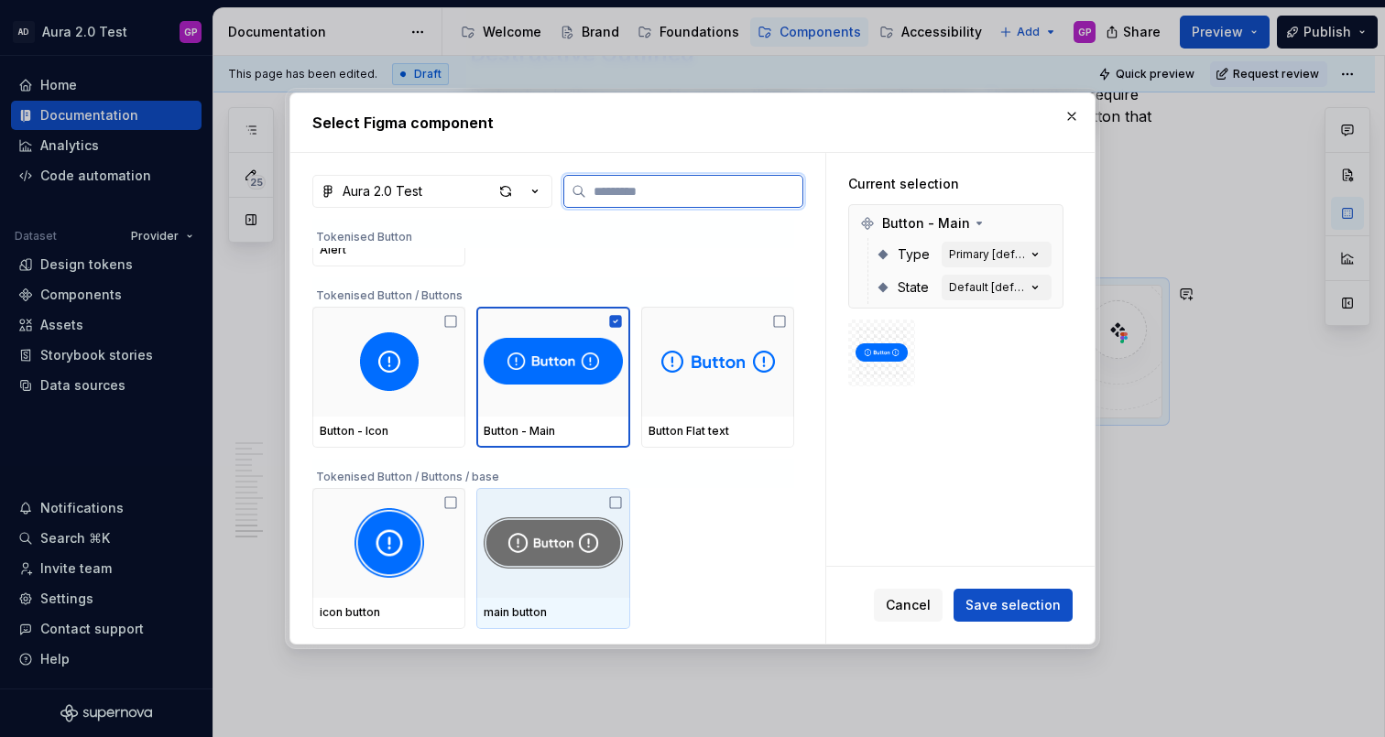
click at [621, 505] on icon at bounding box center [615, 503] width 15 height 15
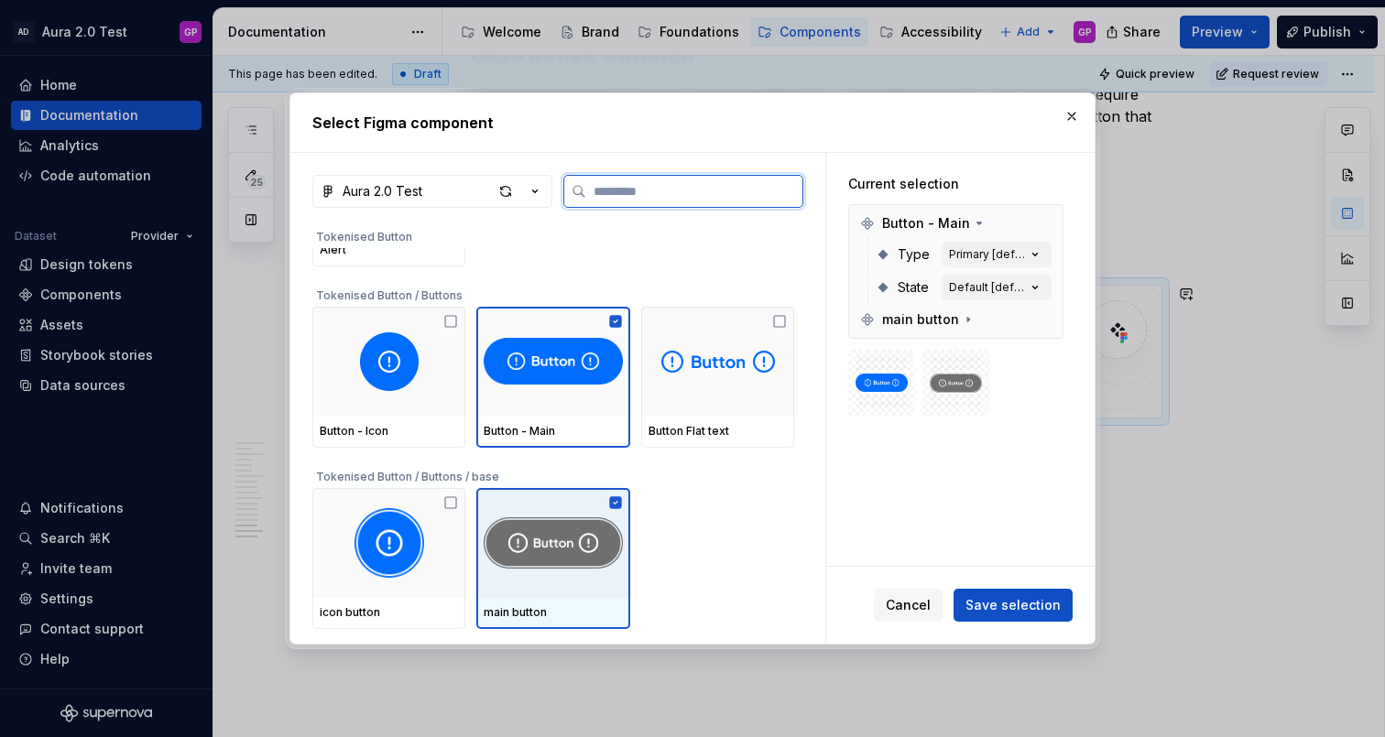
click at [621, 501] on icon at bounding box center [615, 502] width 12 height 12
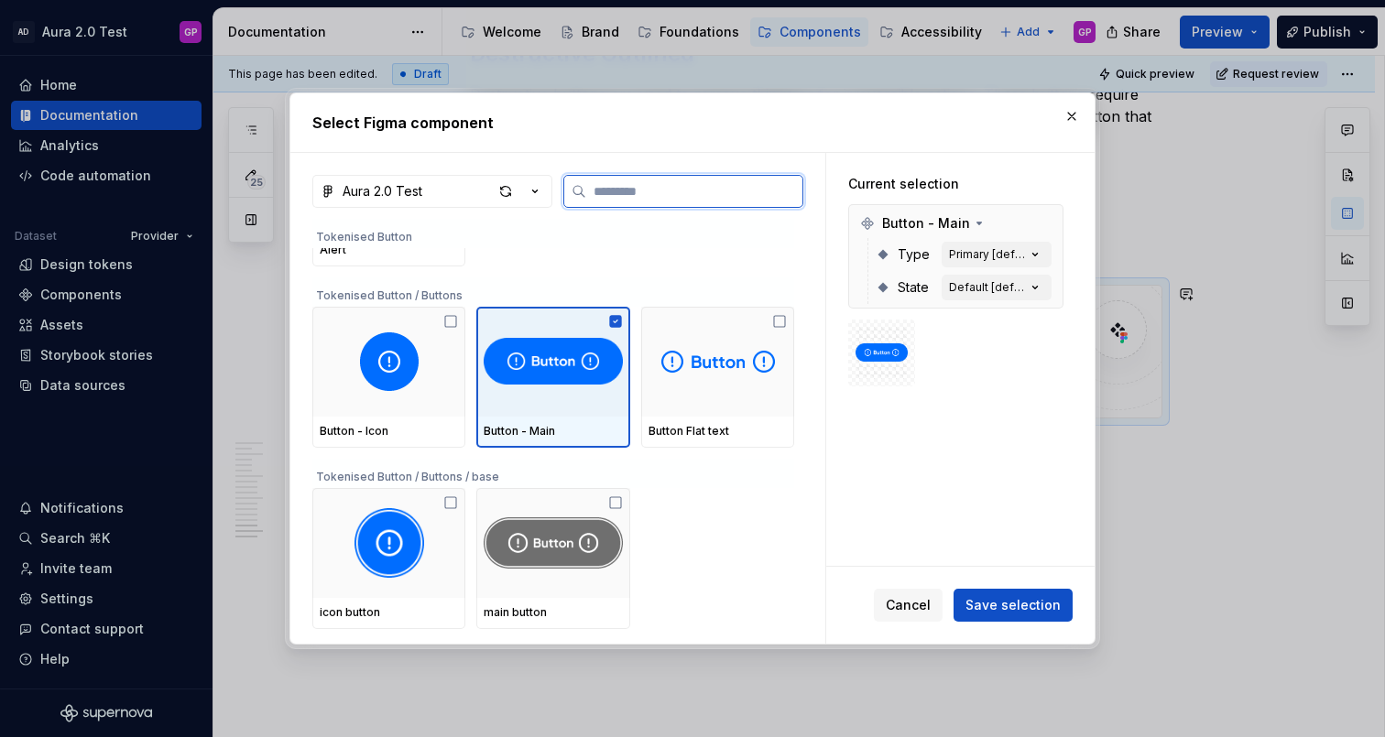
click at [556, 369] on img at bounding box center [553, 362] width 138 height 59
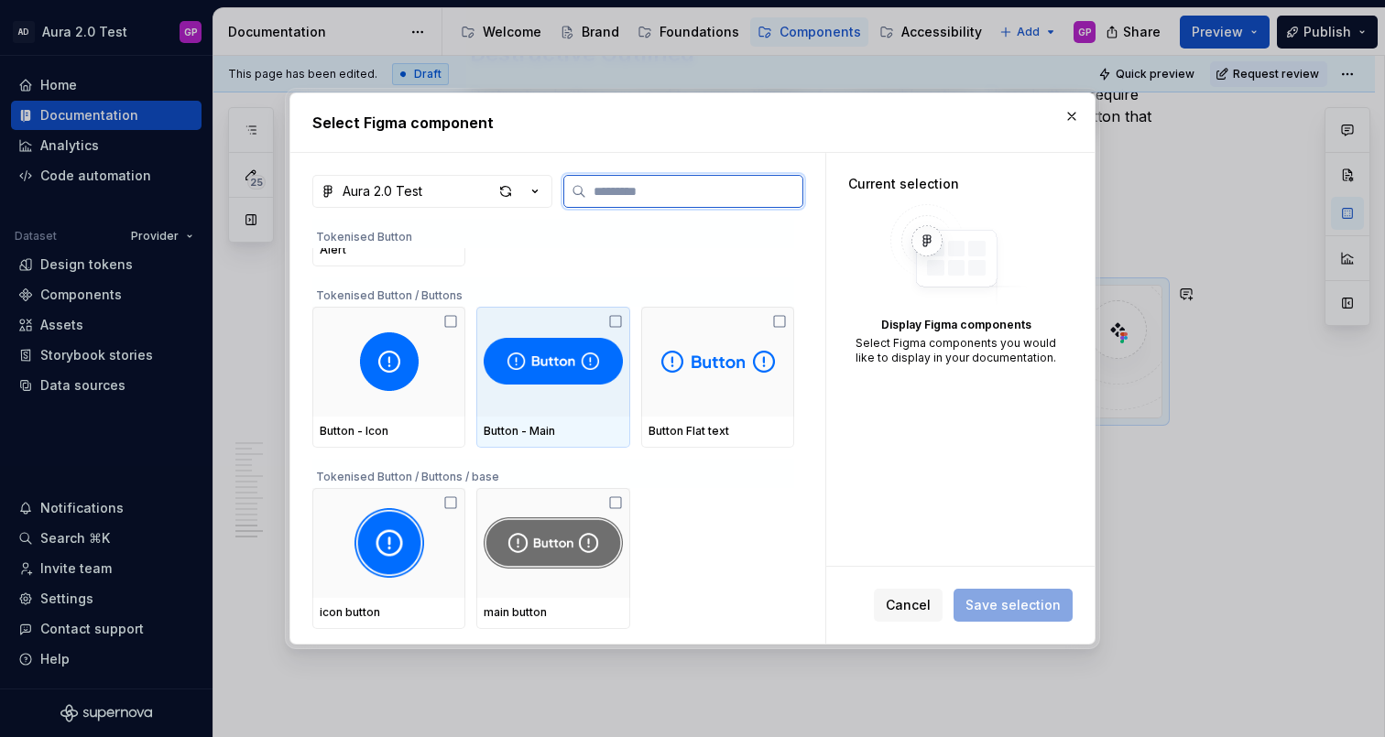
click at [556, 369] on img at bounding box center [553, 362] width 138 height 59
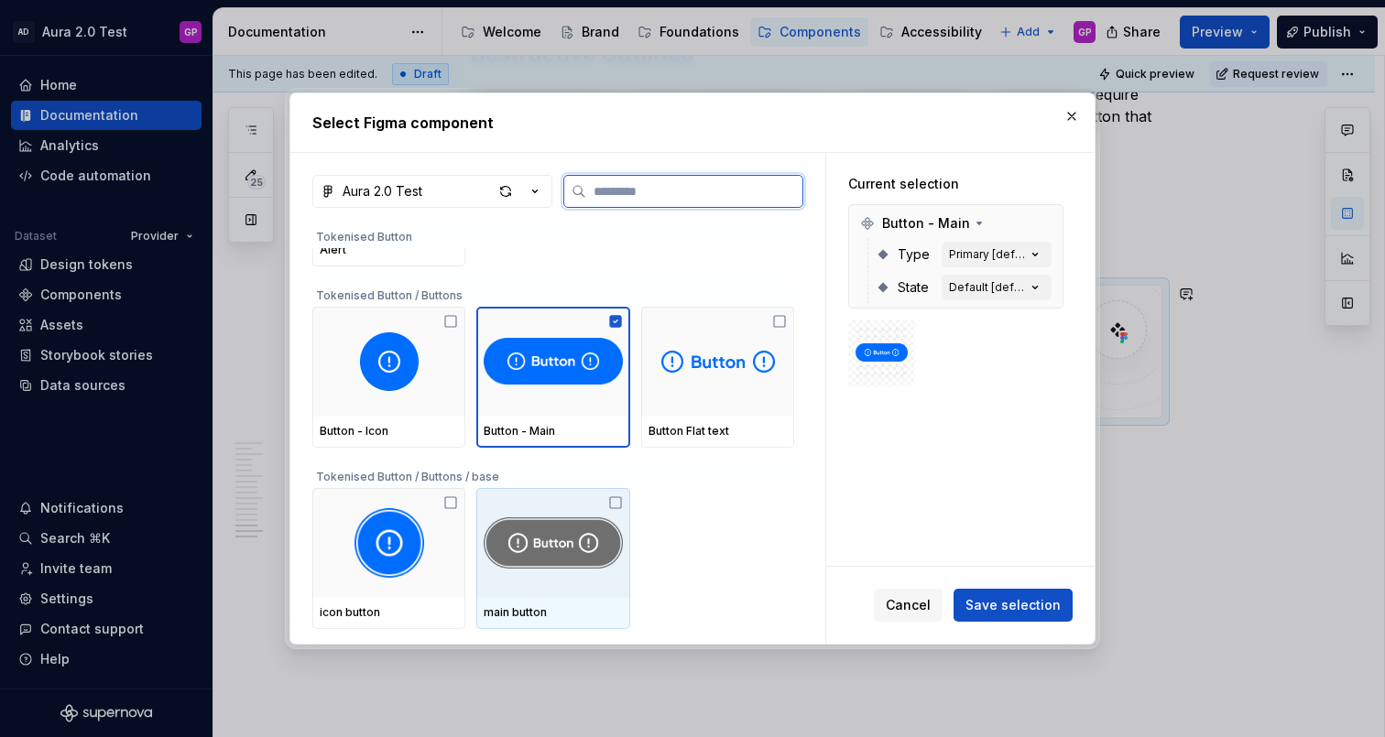
click at [563, 550] on img at bounding box center [553, 543] width 138 height 70
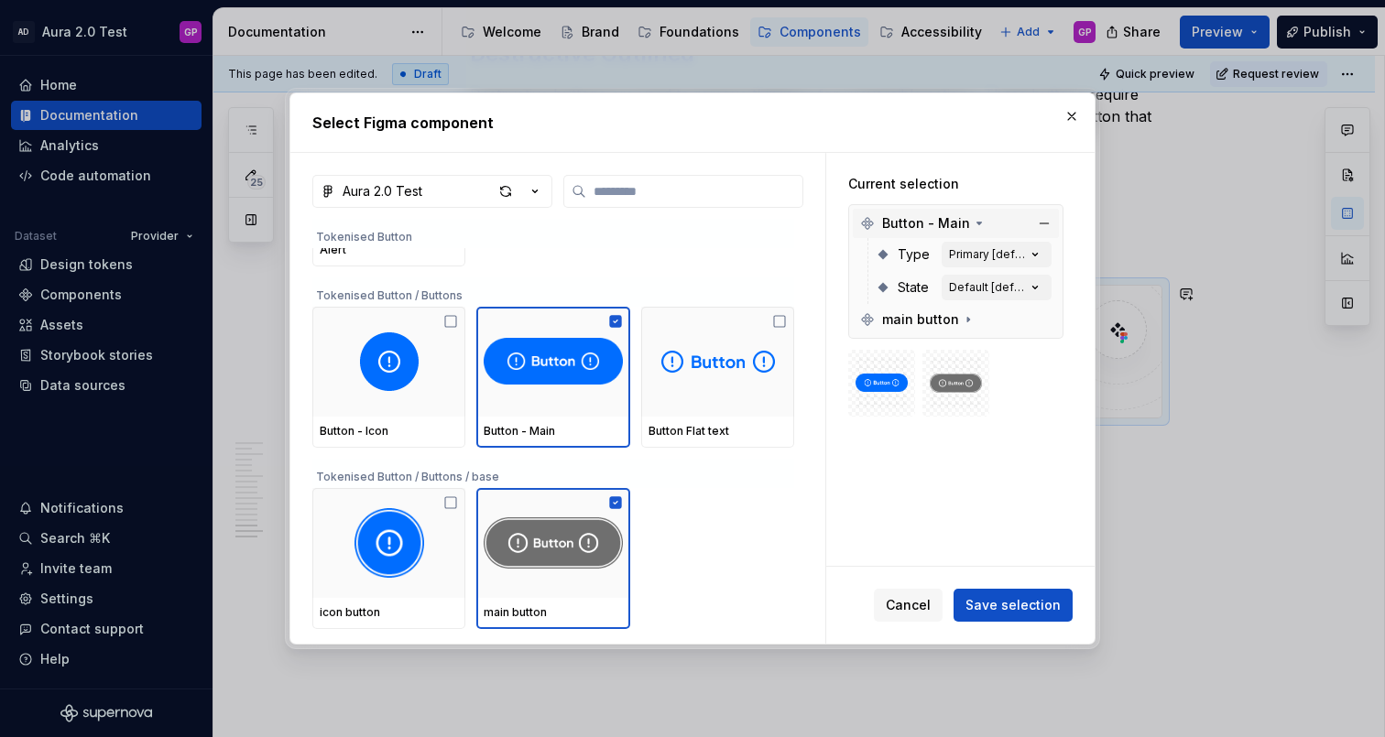
click at [977, 223] on icon at bounding box center [979, 223] width 5 height 2
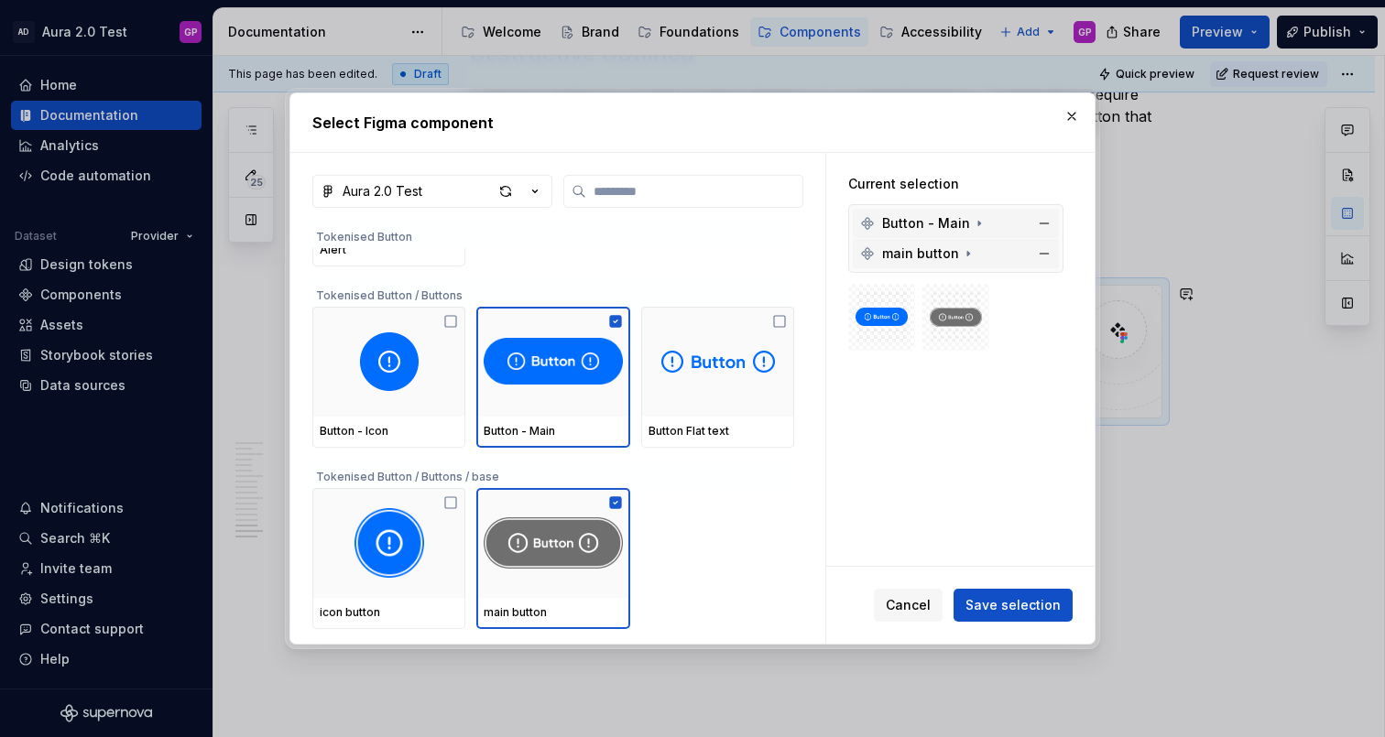
click at [961, 253] on icon at bounding box center [968, 253] width 15 height 15
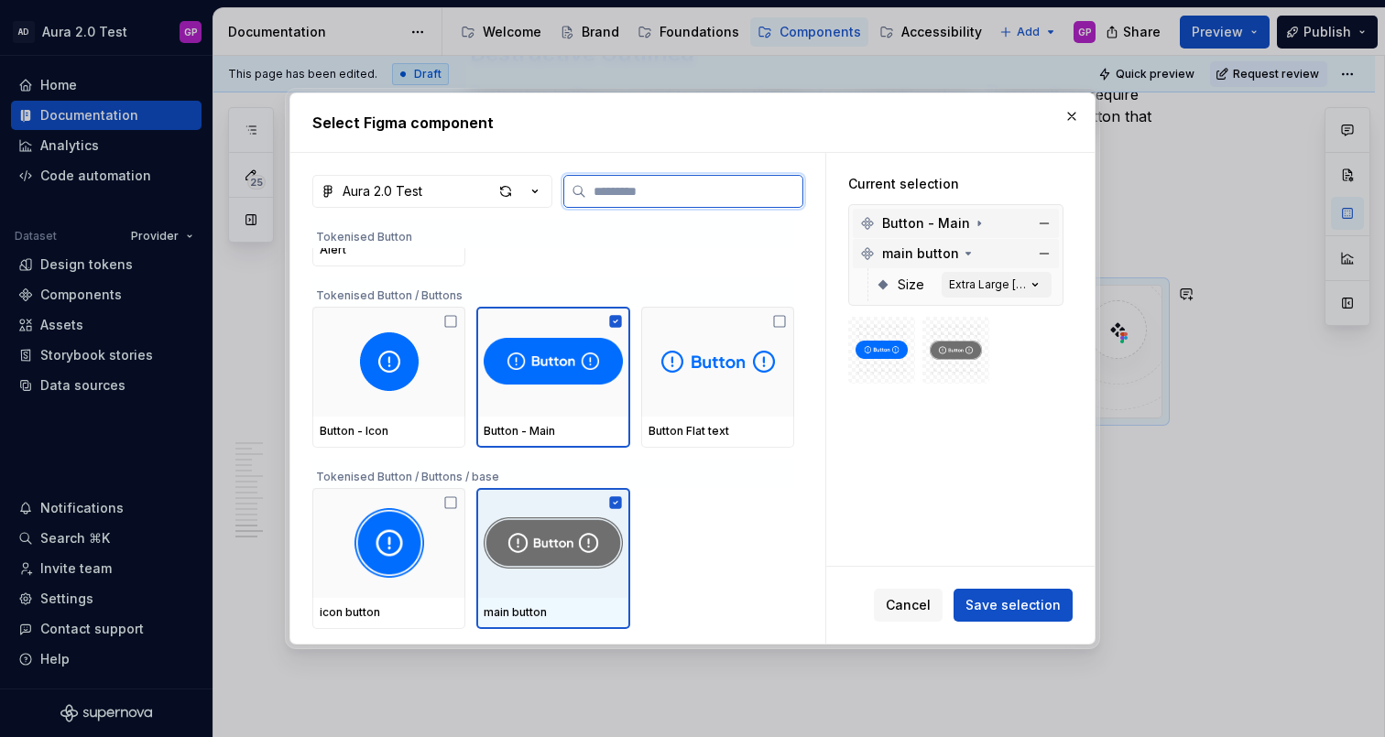
click at [618, 503] on icon at bounding box center [615, 502] width 12 height 12
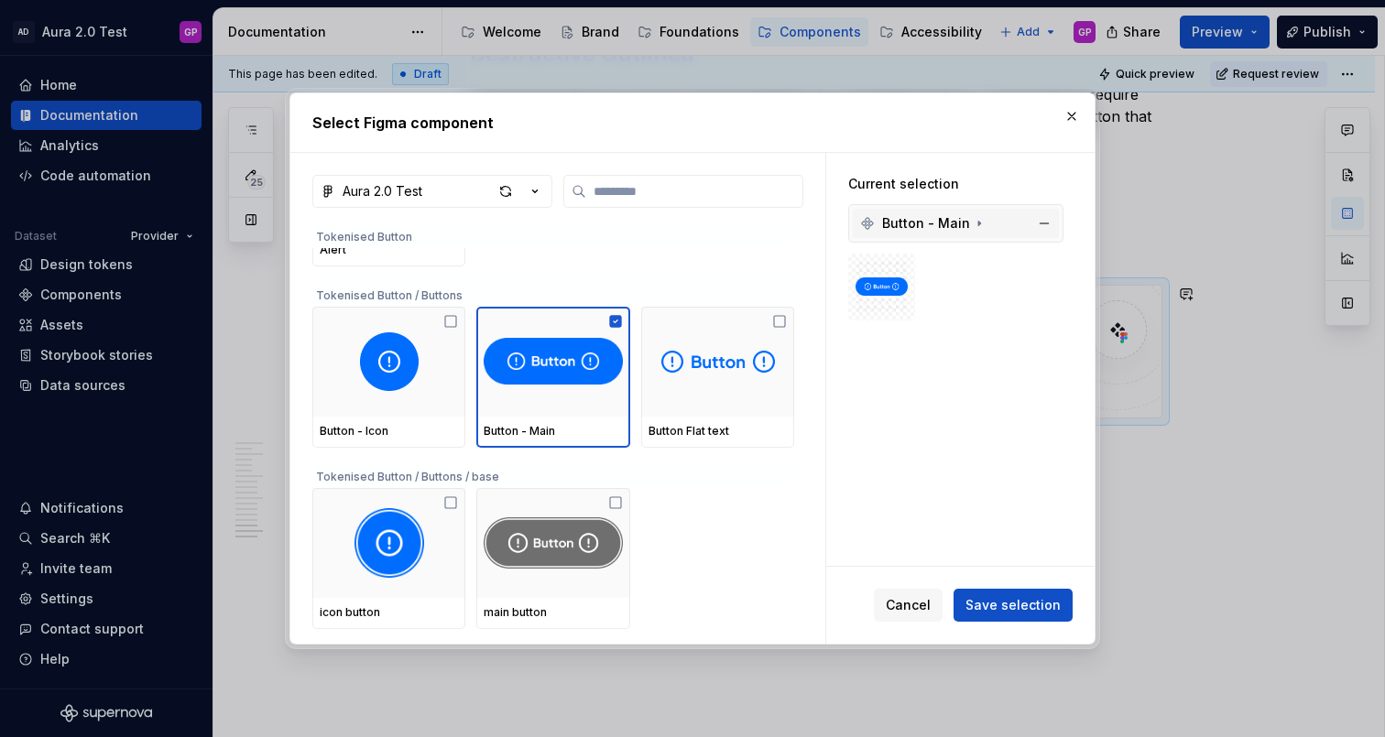
click at [919, 607] on span "Cancel" at bounding box center [908, 605] width 45 height 18
type textarea "*"
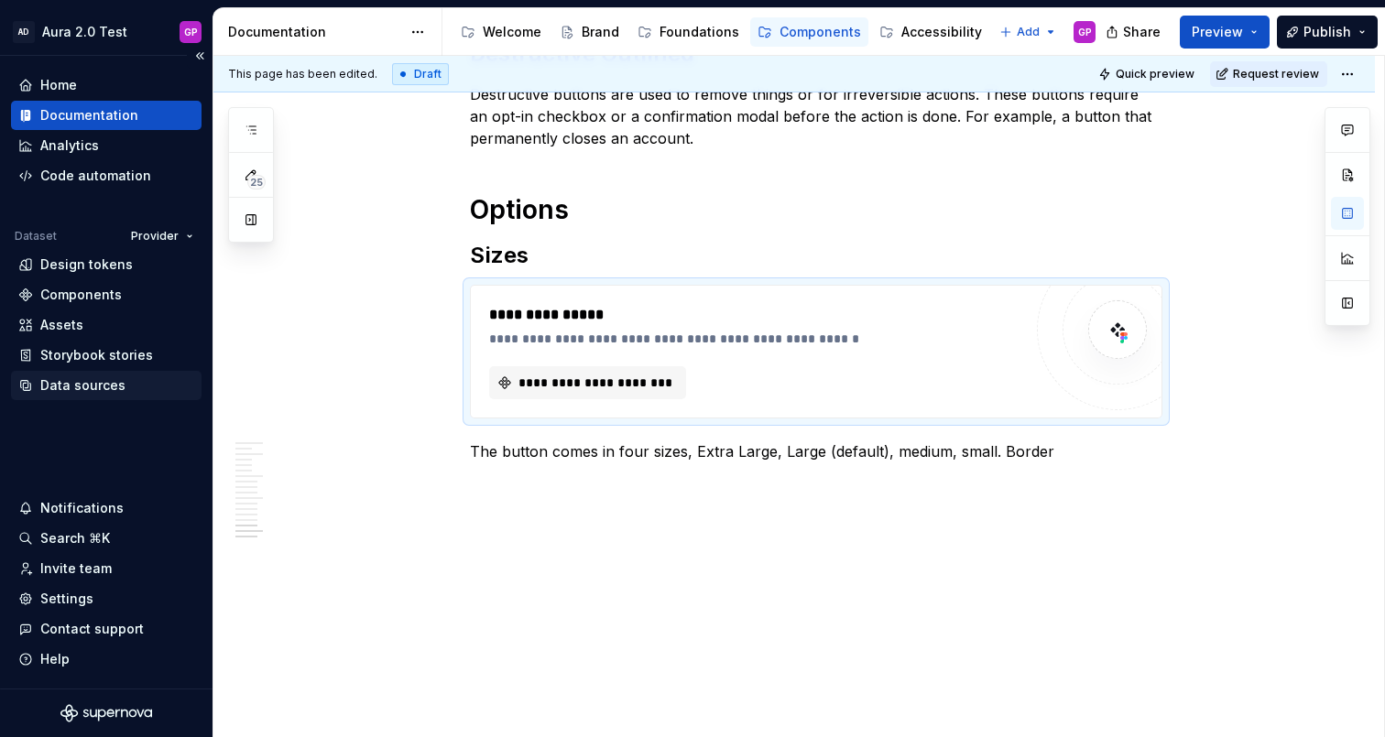
click at [59, 379] on div "Data sources" at bounding box center [82, 385] width 85 height 18
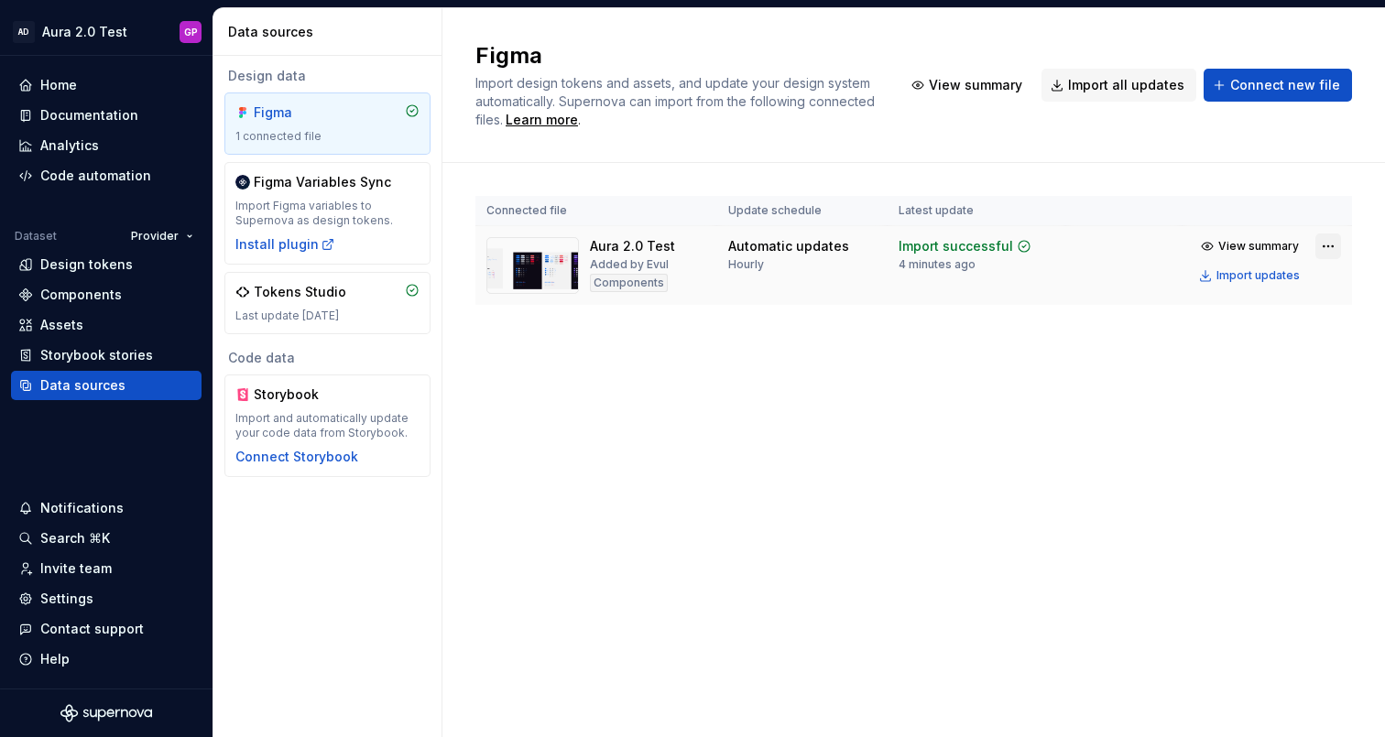
click at [1330, 248] on html "AD Aura 2.0 Test GP Home Documentation Analytics Code automation Dataset Provid…" at bounding box center [692, 368] width 1385 height 737
click at [67, 115] on div "Documentation" at bounding box center [89, 115] width 98 height 18
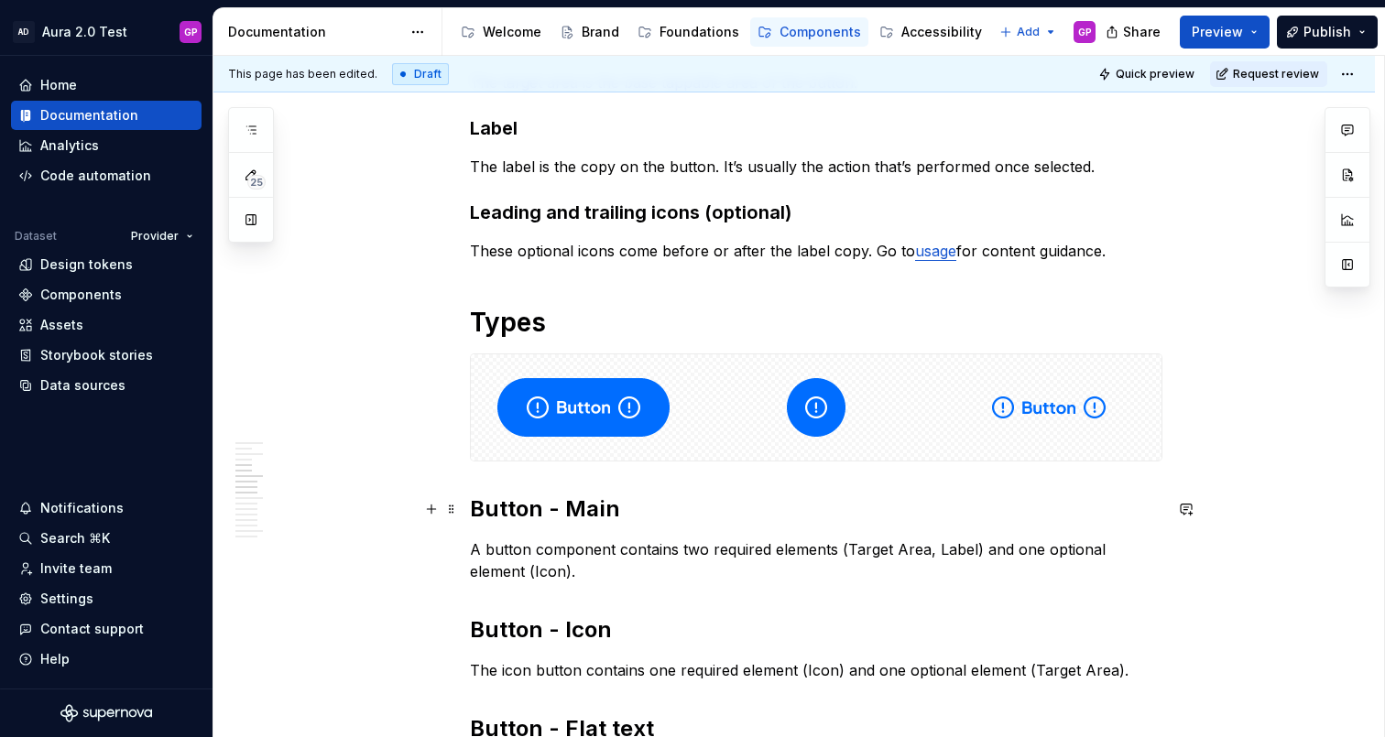
scroll to position [880, 0]
click at [53, 385] on div "Data sources" at bounding box center [82, 385] width 85 height 18
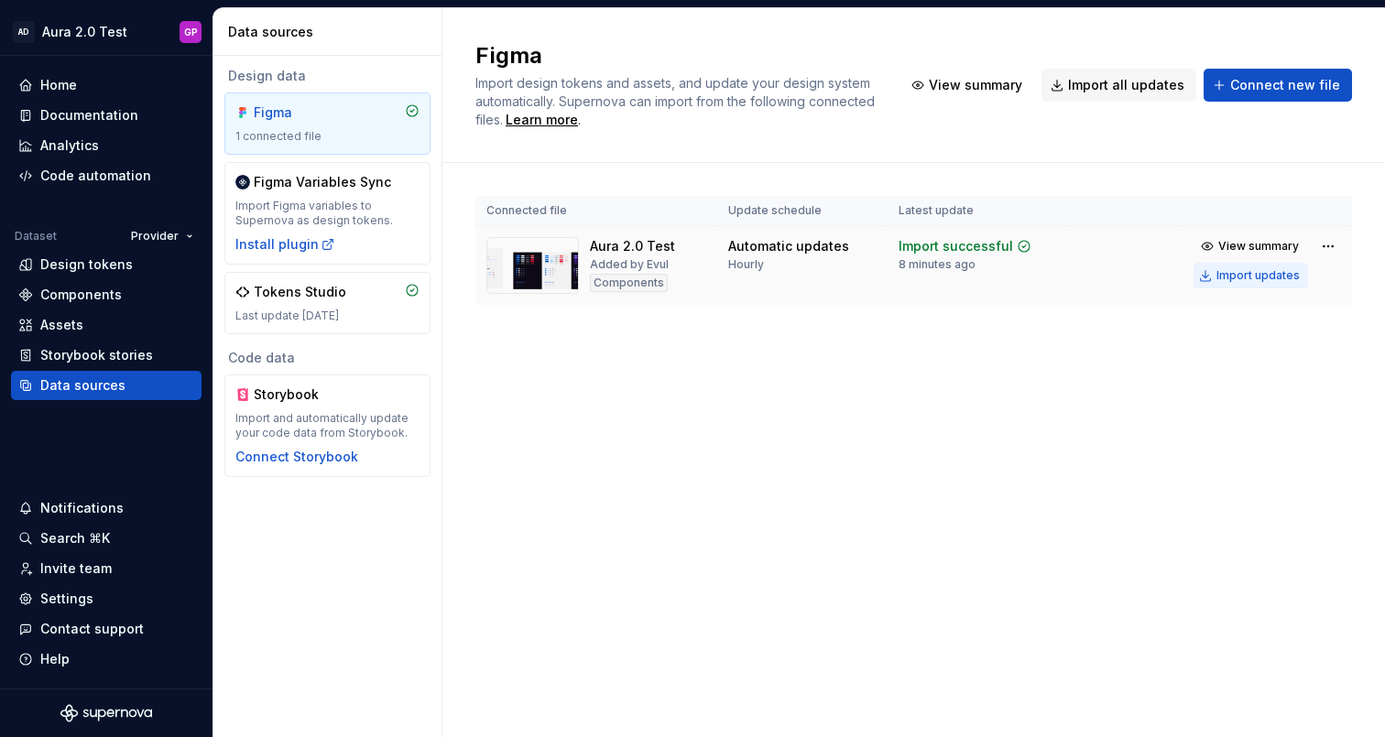
click at [1220, 279] on div "Import updates" at bounding box center [1257, 275] width 83 height 15
click at [57, 293] on div "Components" at bounding box center [81, 295] width 82 height 18
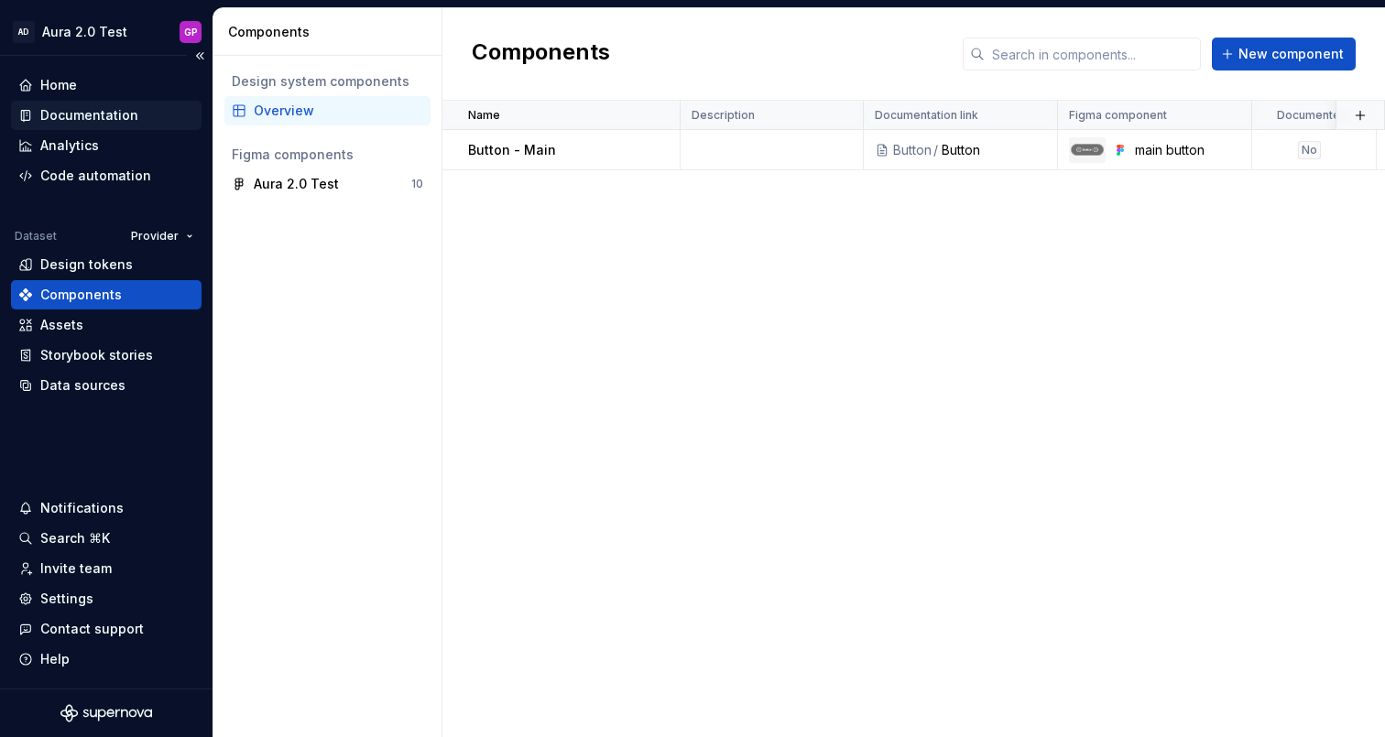
click at [76, 115] on div "Documentation" at bounding box center [89, 115] width 98 height 18
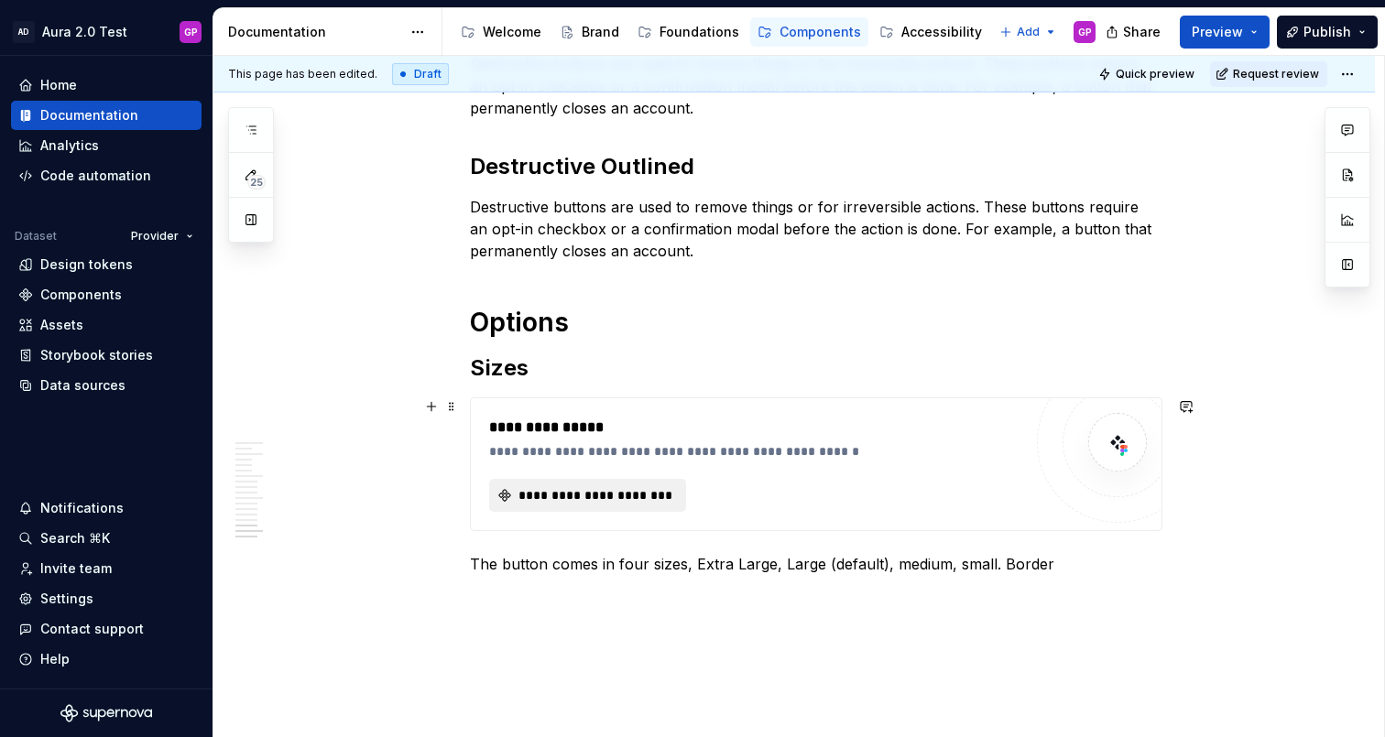
scroll to position [2526, 0]
click at [573, 495] on span "**********" at bounding box center [595, 494] width 158 height 18
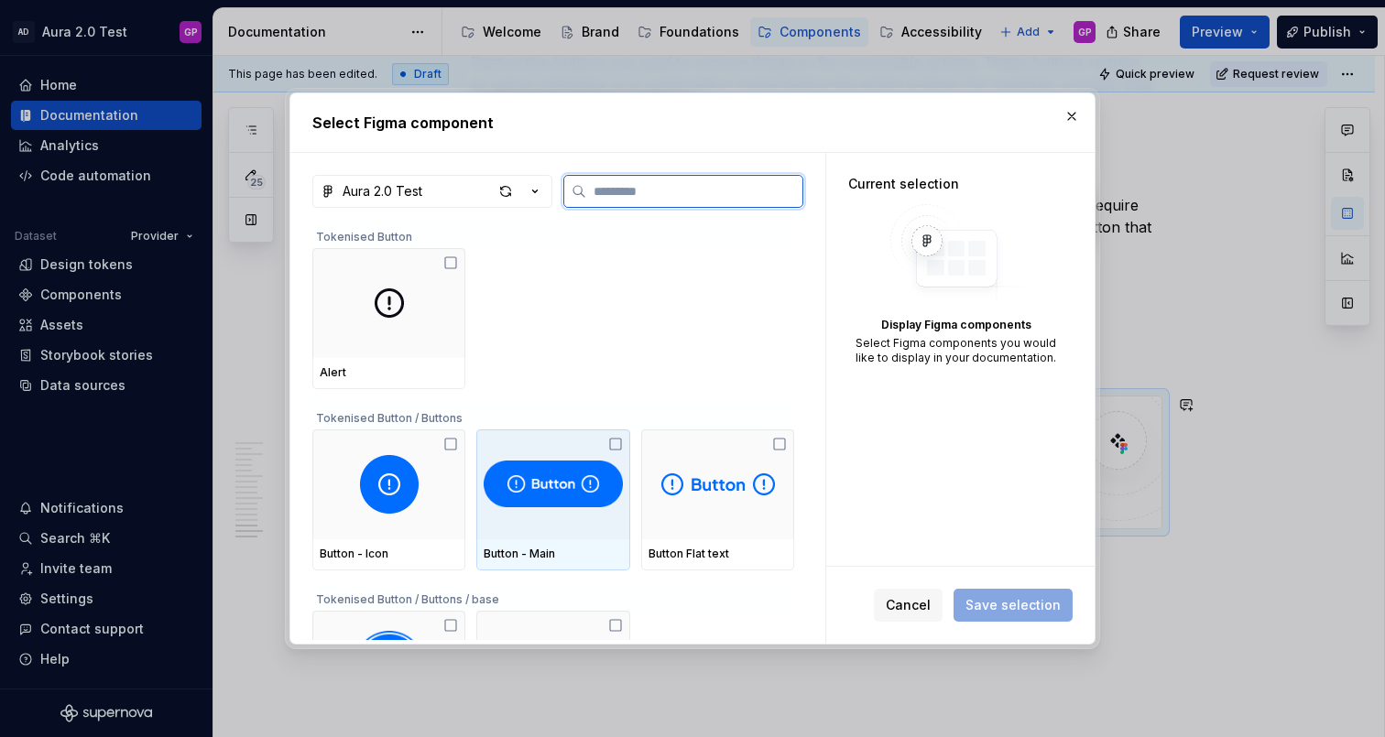
click at [558, 488] on img at bounding box center [553, 484] width 138 height 59
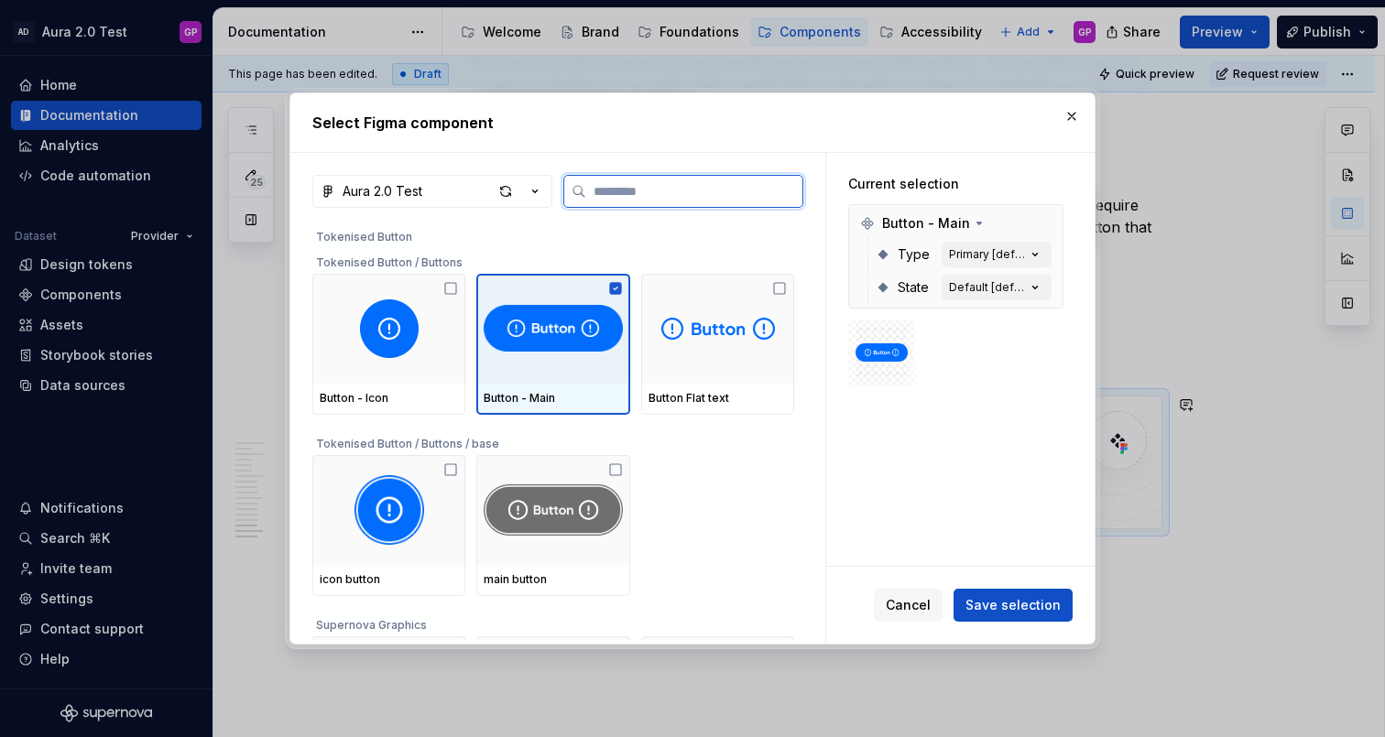
scroll to position [165, 0]
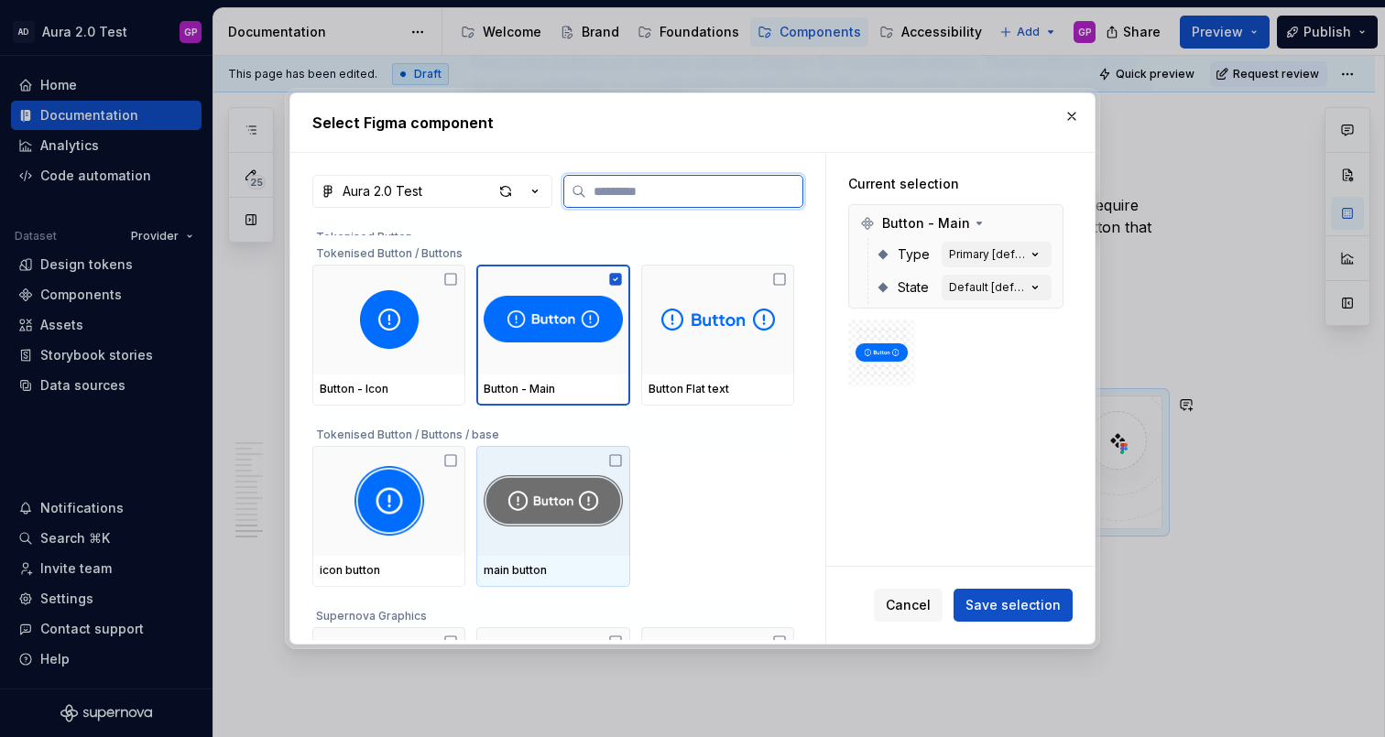
click at [552, 498] on img at bounding box center [553, 501] width 138 height 70
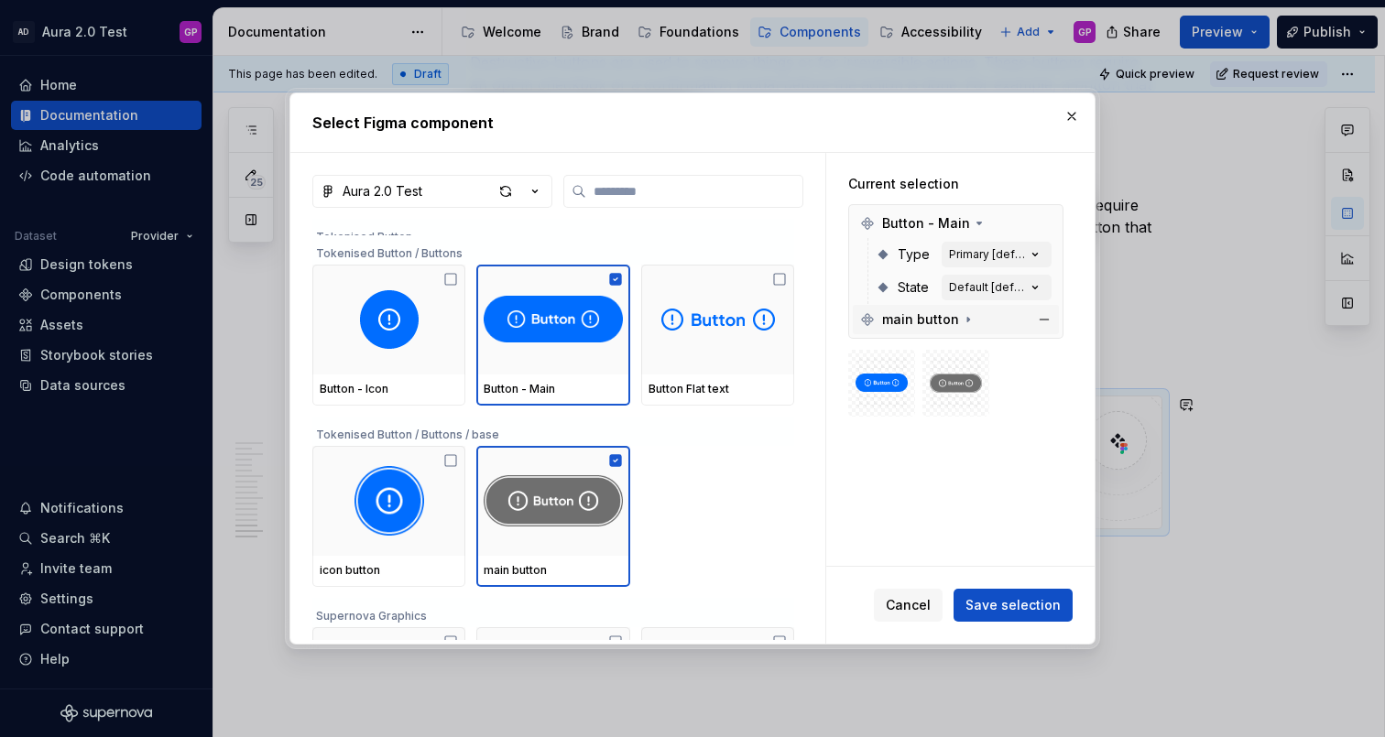
click at [961, 322] on icon at bounding box center [968, 319] width 15 height 15
click at [1040, 349] on icon "button" at bounding box center [1035, 351] width 18 height 18
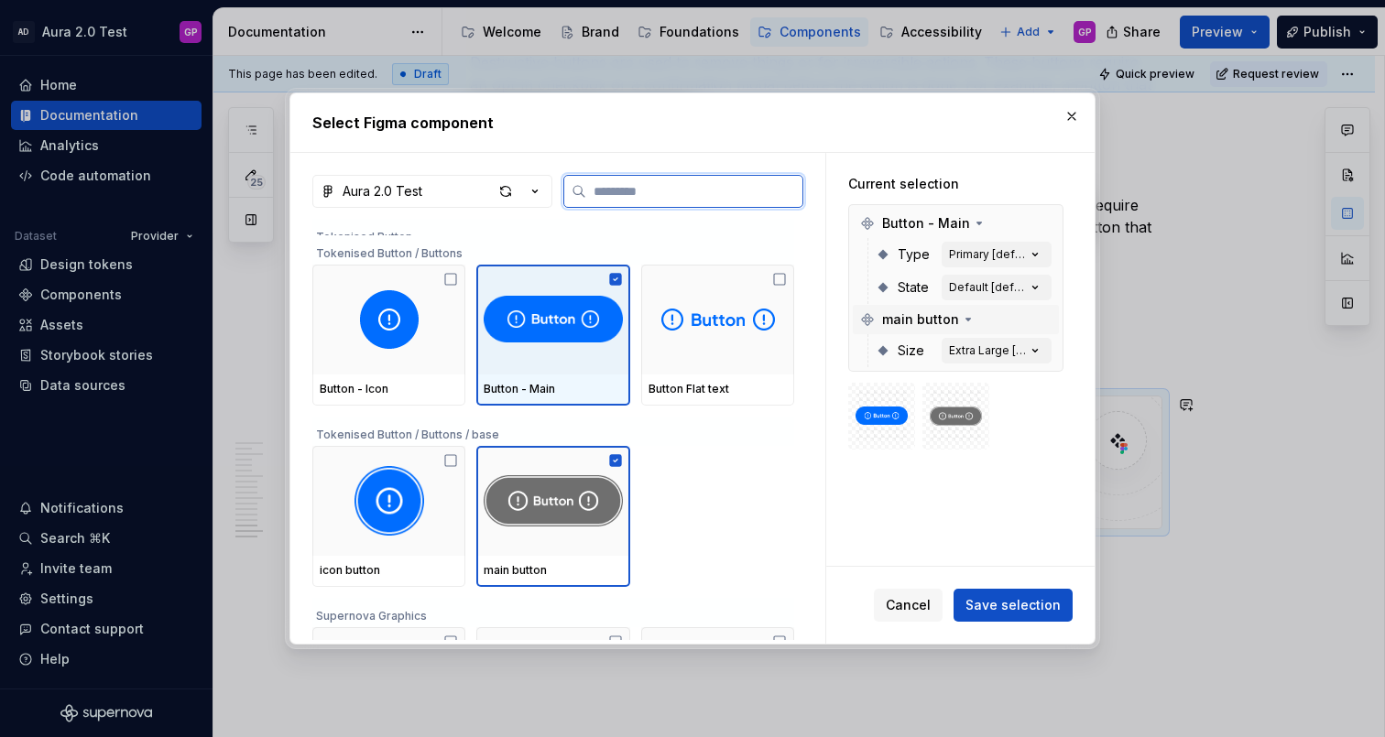
click at [616, 281] on icon at bounding box center [615, 279] width 12 height 12
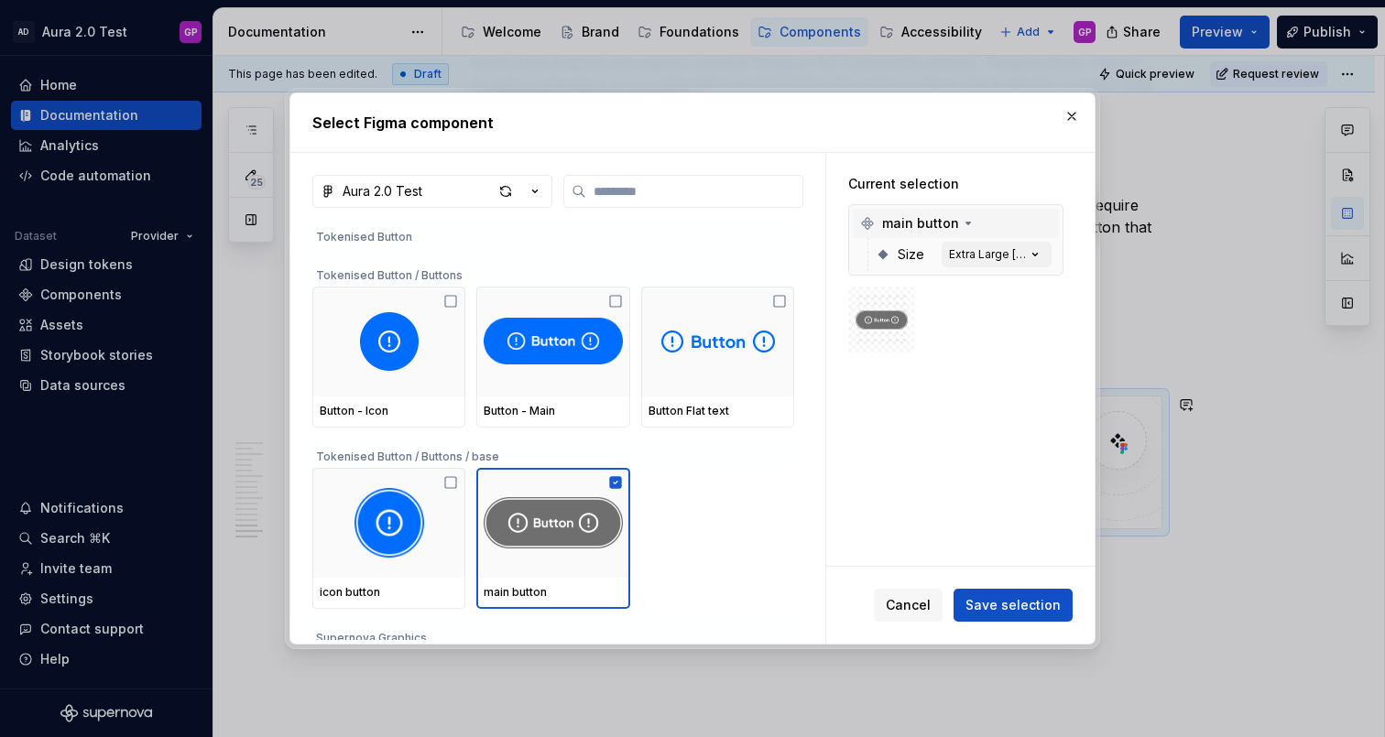
scroll to position [131, 0]
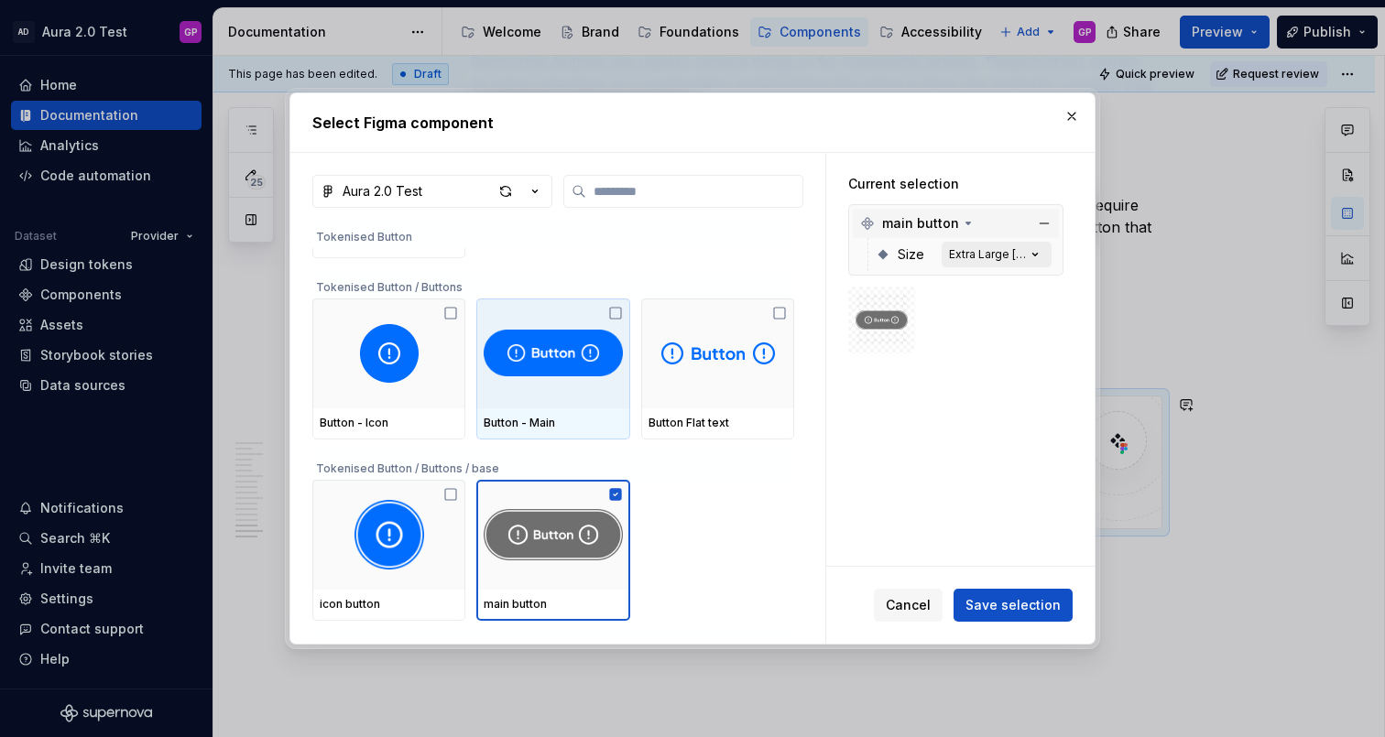
click at [1038, 255] on icon "button" at bounding box center [1035, 254] width 5 height 3
click at [1042, 250] on icon "button" at bounding box center [1035, 254] width 18 height 18
click at [963, 255] on div "Extra Large [default]" at bounding box center [987, 254] width 77 height 15
click at [889, 256] on icon at bounding box center [883, 254] width 15 height 15
click at [961, 220] on icon at bounding box center [968, 223] width 15 height 15
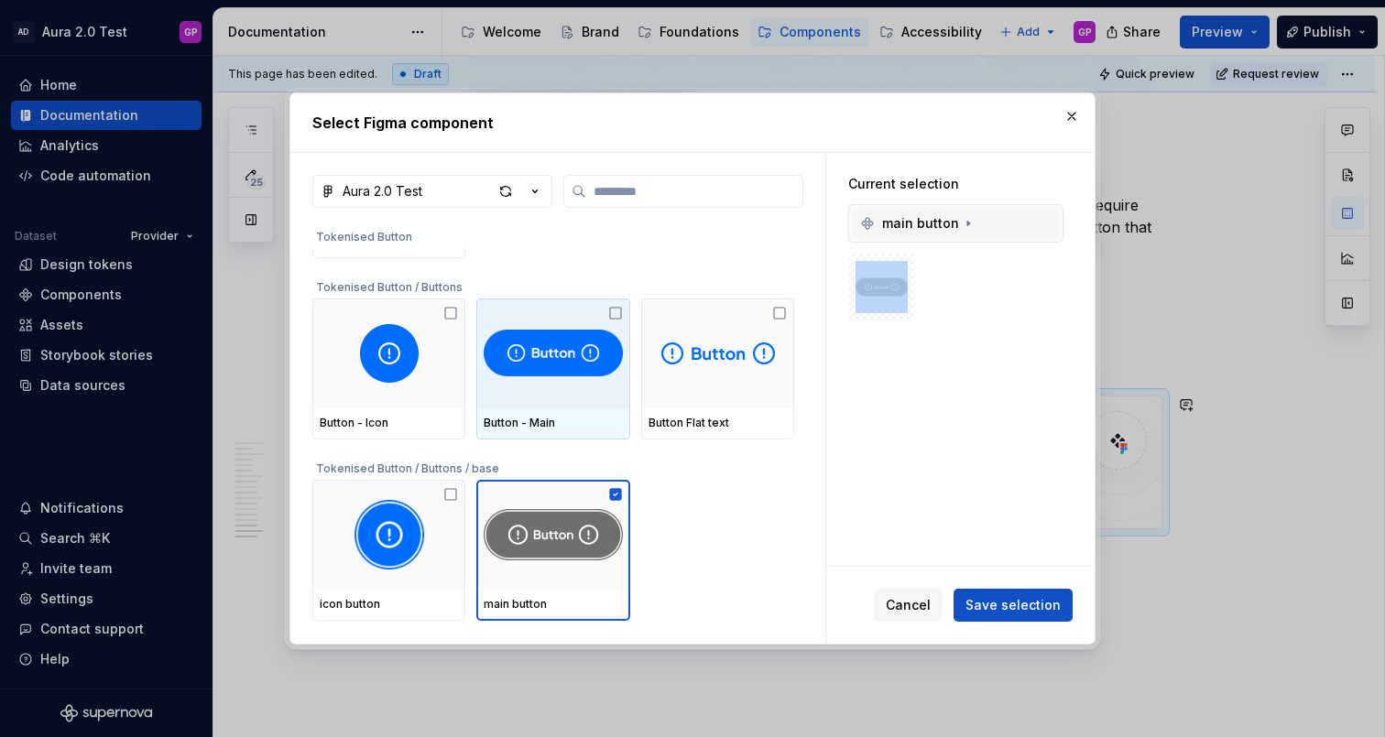
click at [961, 220] on icon at bounding box center [968, 223] width 15 height 15
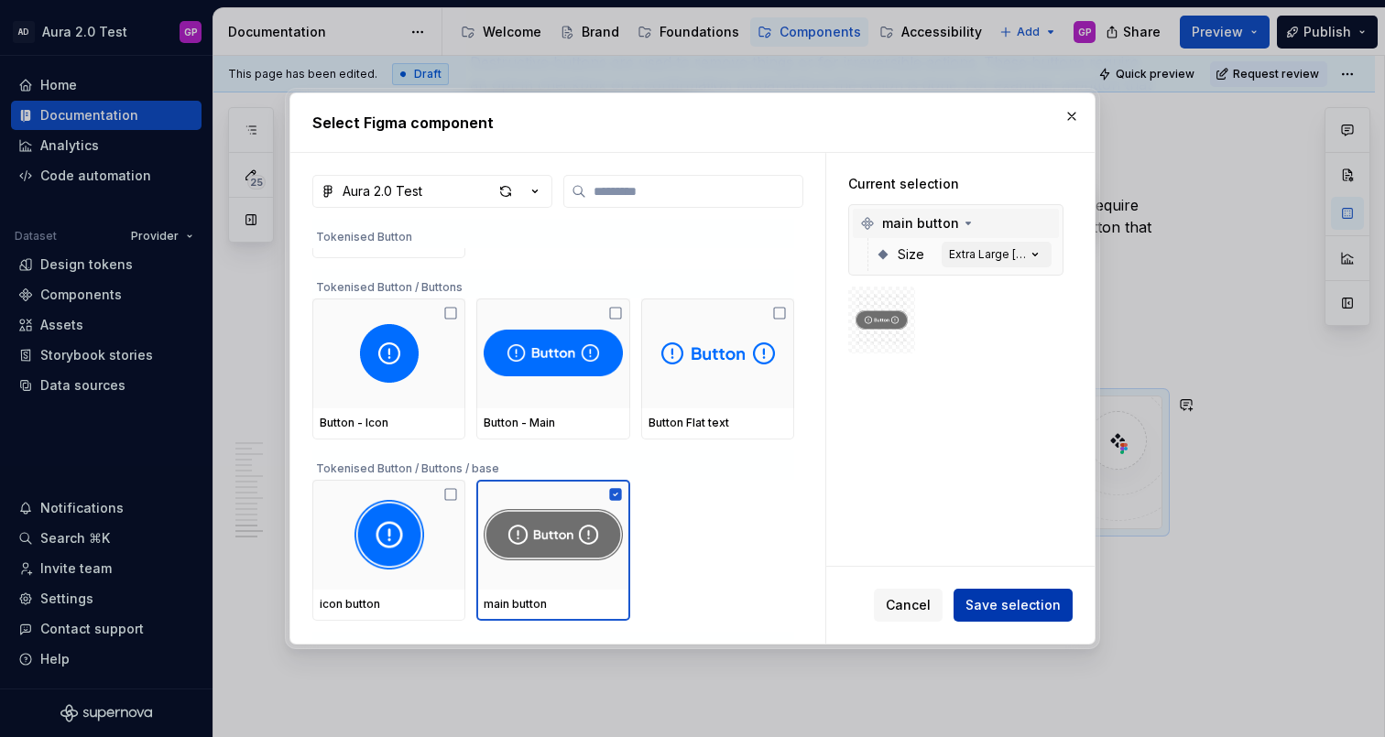
click at [1014, 604] on span "Save selection" at bounding box center [1012, 605] width 95 height 18
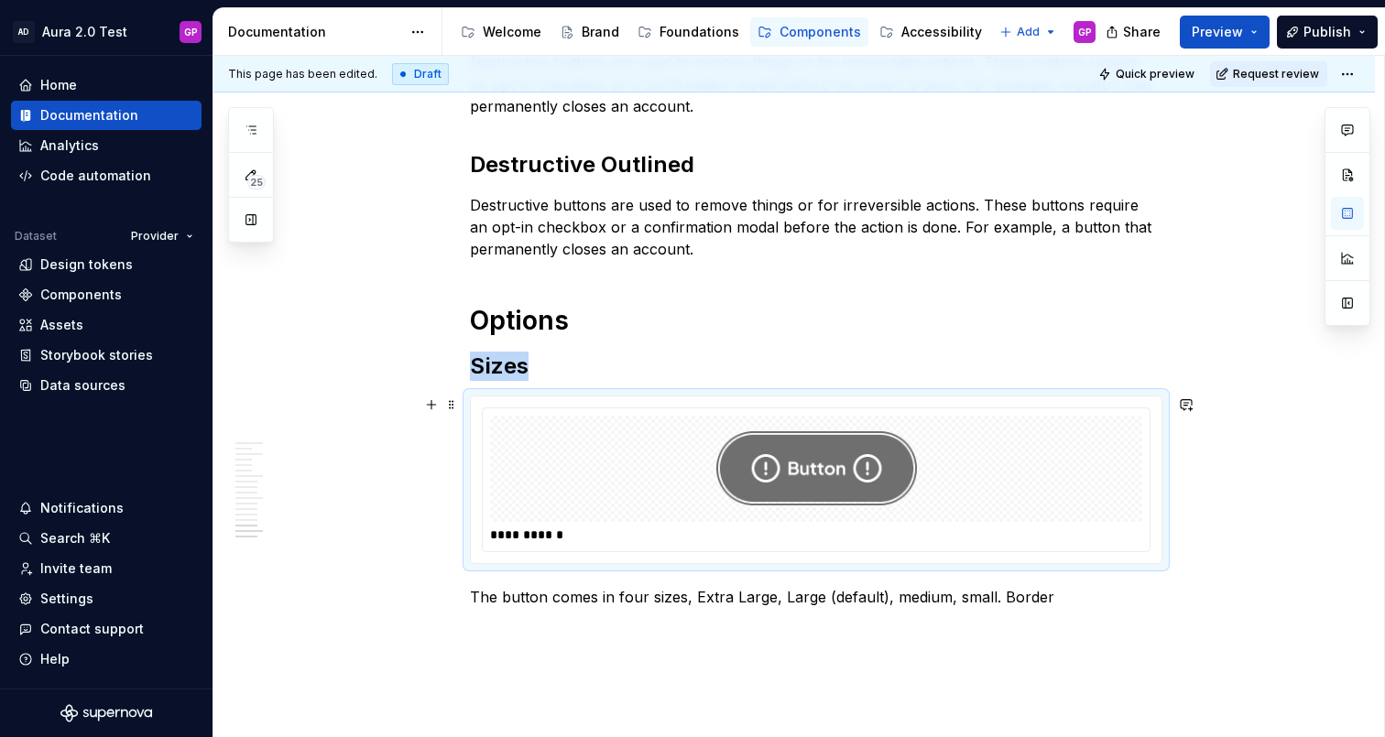
click at [817, 468] on img at bounding box center [816, 469] width 201 height 92
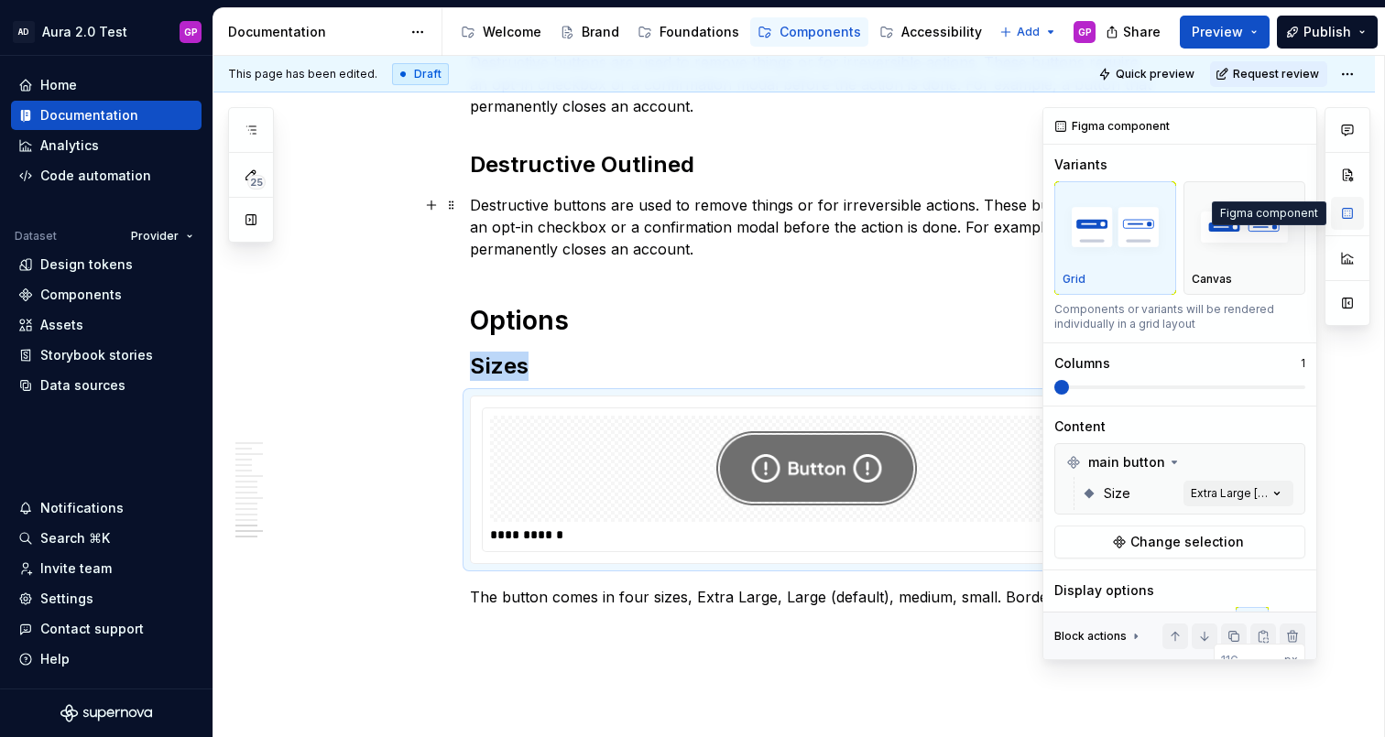
click at [1351, 211] on button "button" at bounding box center [1347, 213] width 33 height 33
click at [1161, 540] on span "Change selection" at bounding box center [1187, 542] width 114 height 18
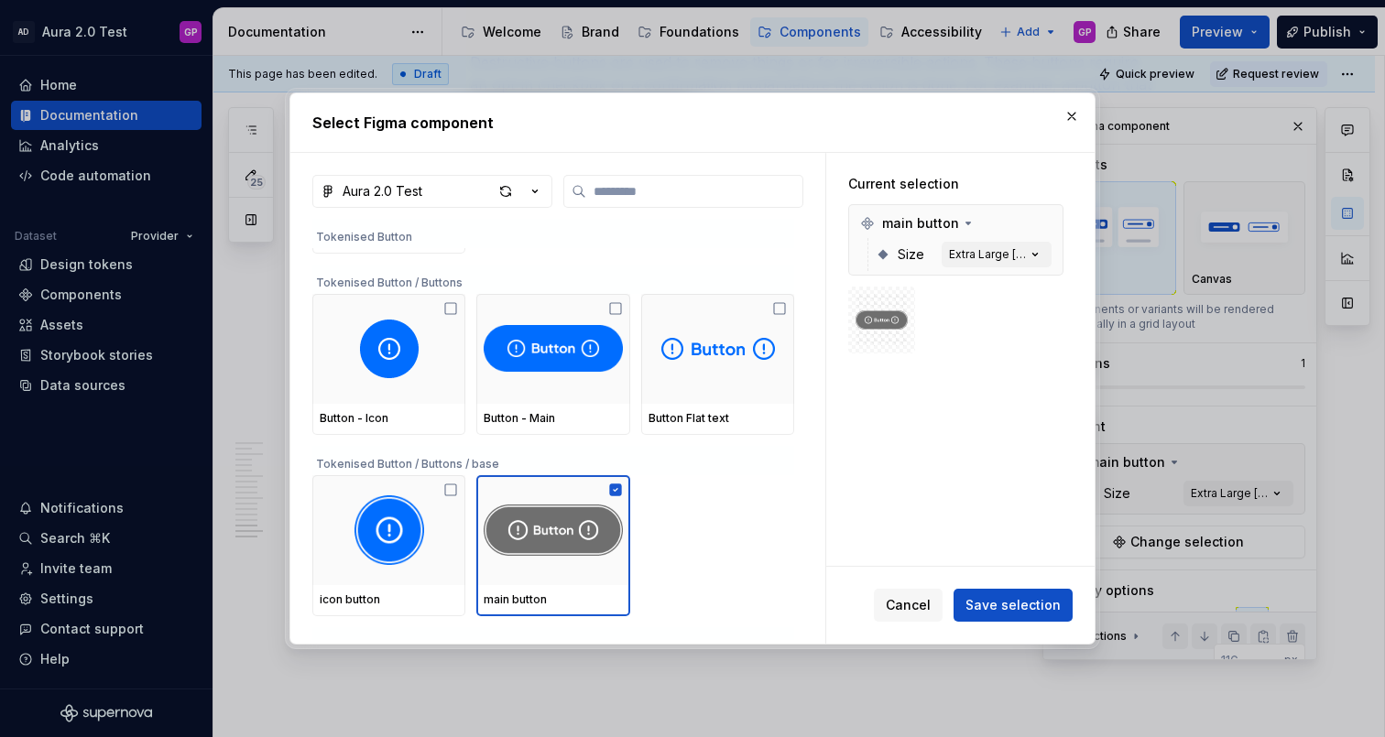
scroll to position [156, 0]
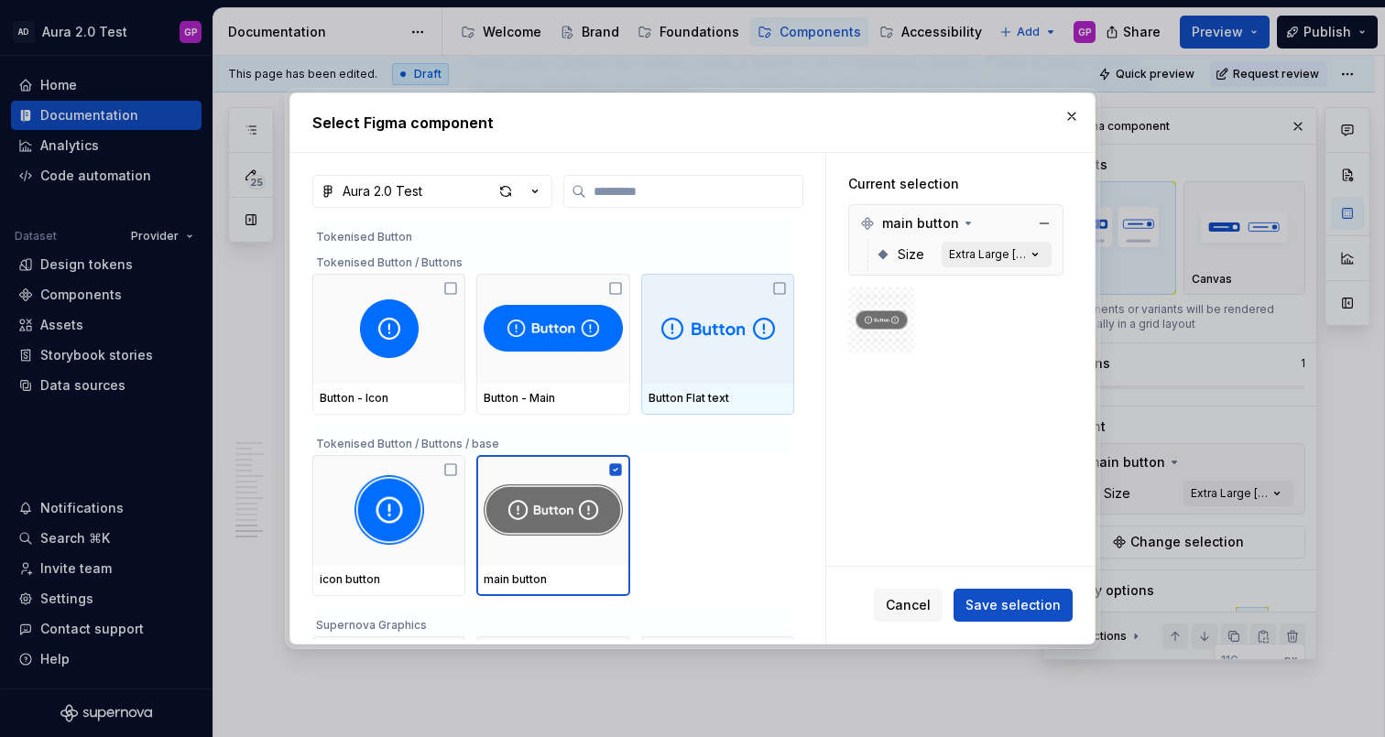
click at [1044, 256] on icon "button" at bounding box center [1035, 254] width 18 height 18
click at [1041, 256] on icon "button" at bounding box center [1035, 254] width 18 height 18
click at [1008, 256] on div "Extra Large [default]" at bounding box center [987, 254] width 77 height 15
click at [1005, 253] on div "Extra Large [default]" at bounding box center [987, 254] width 77 height 15
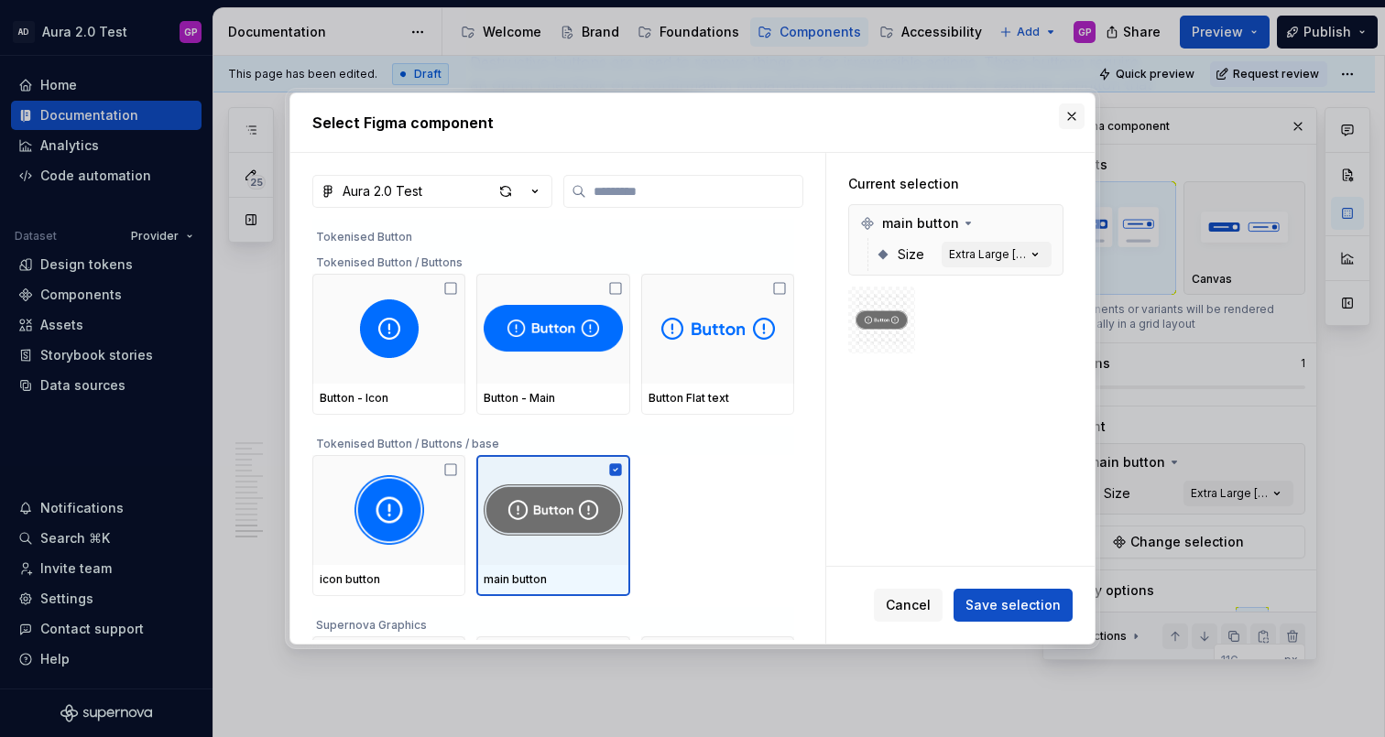
click at [1074, 117] on button "button" at bounding box center [1072, 117] width 26 height 26
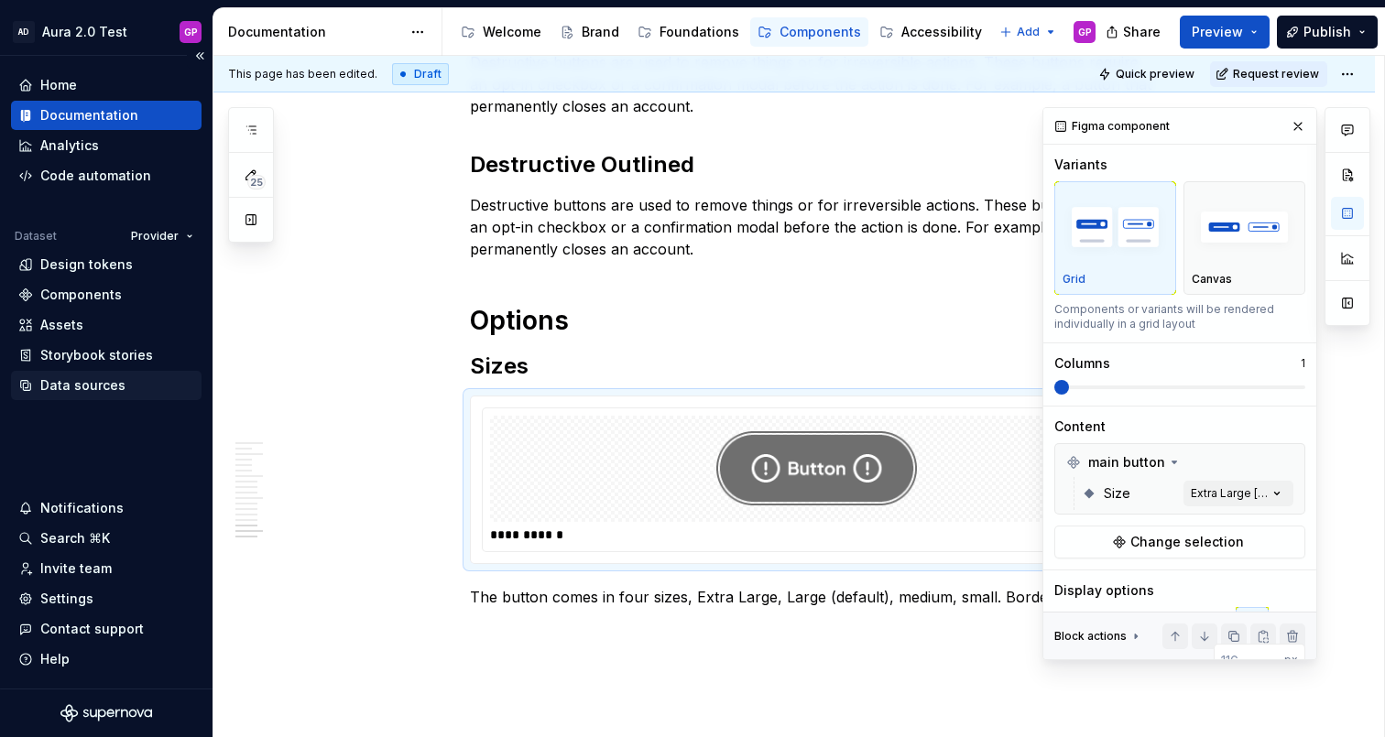
click at [70, 390] on div "Data sources" at bounding box center [82, 385] width 85 height 18
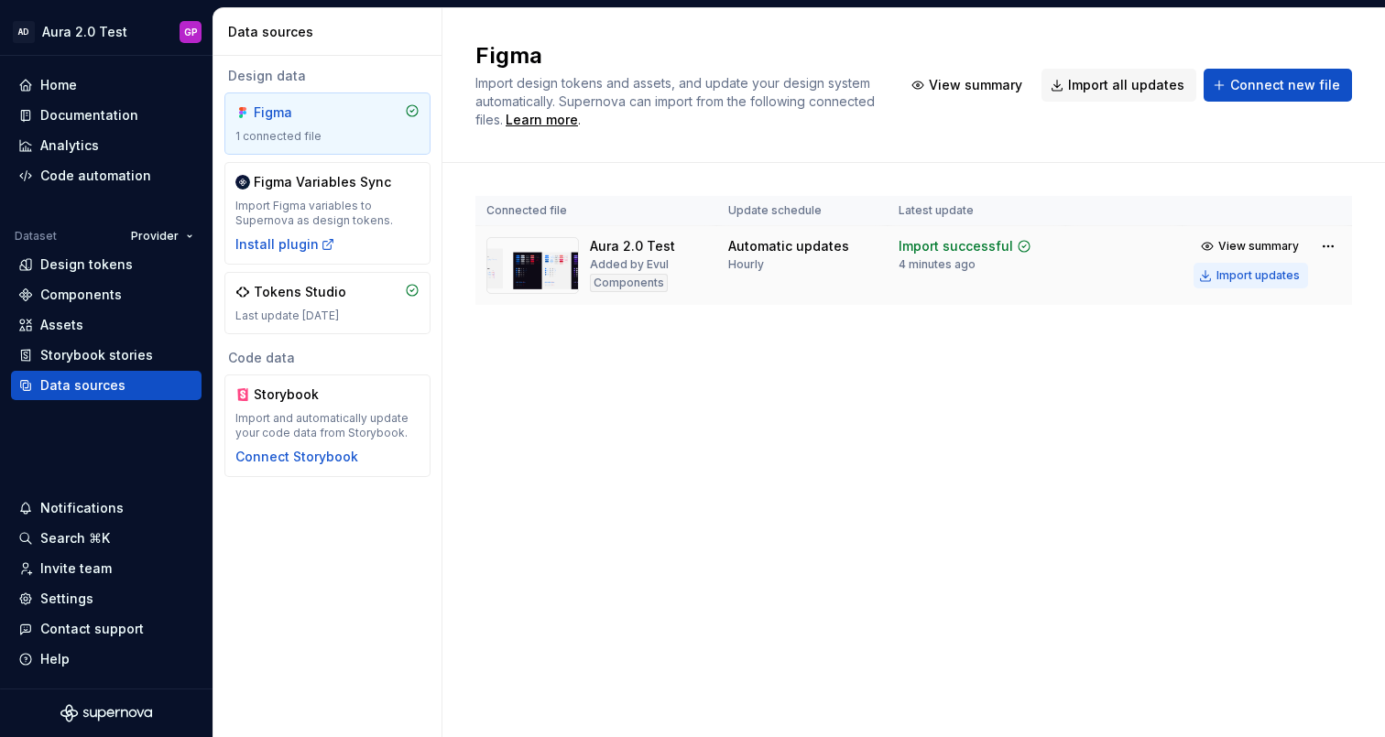
click at [1249, 276] on div "Import updates" at bounding box center [1257, 275] width 83 height 15
click at [1249, 275] on div "Import updates" at bounding box center [1257, 275] width 83 height 15
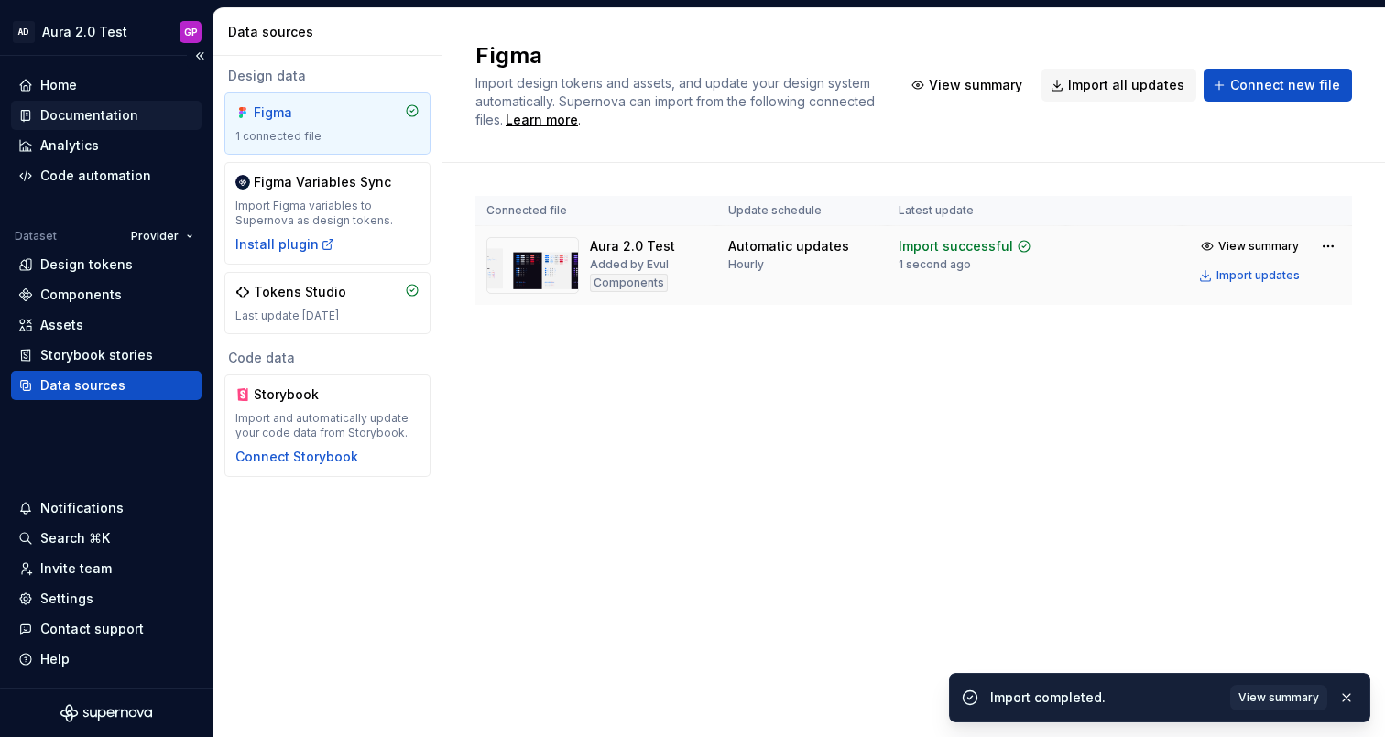
click at [75, 116] on div "Documentation" at bounding box center [89, 115] width 98 height 18
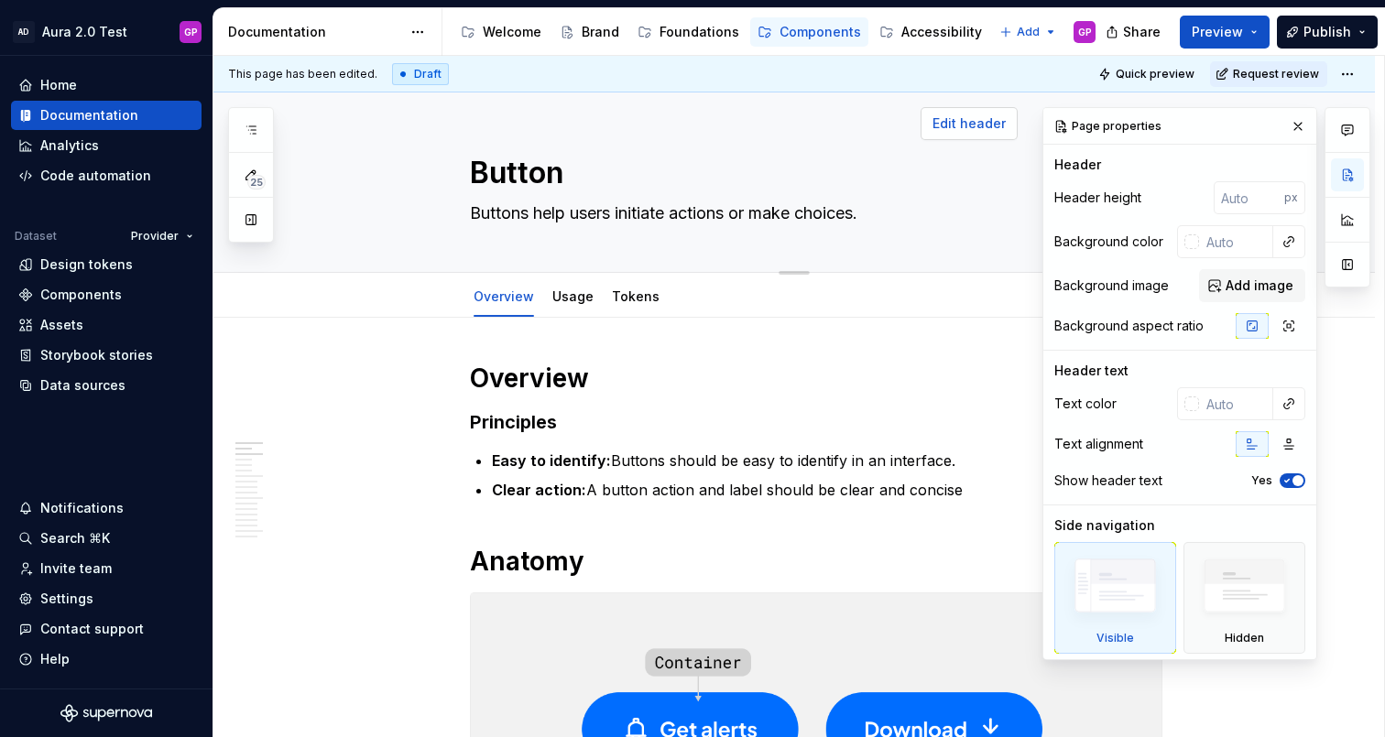
drag, startPoint x: 1299, startPoint y: 125, endPoint x: 1257, endPoint y: 125, distance: 42.1
click at [1299, 125] on button "button" at bounding box center [1298, 127] width 26 height 26
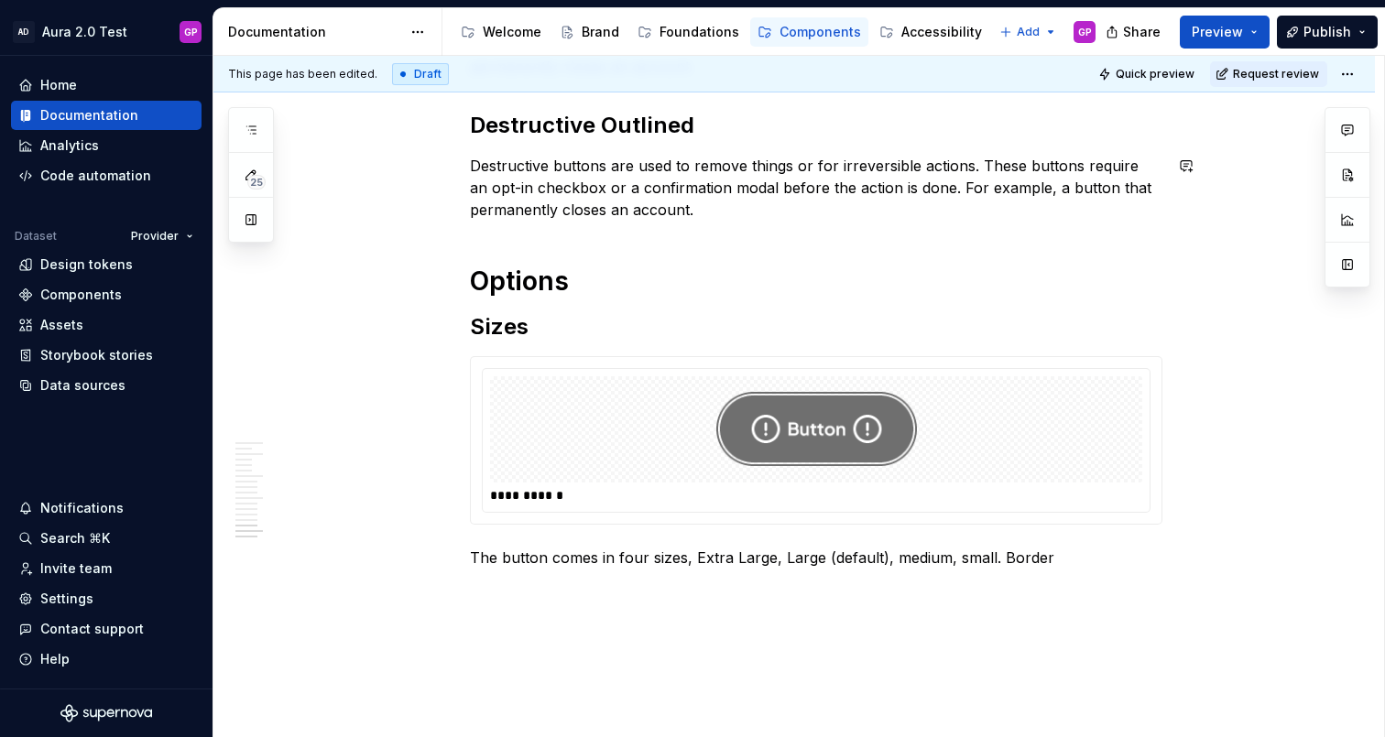
scroll to position [2601, 0]
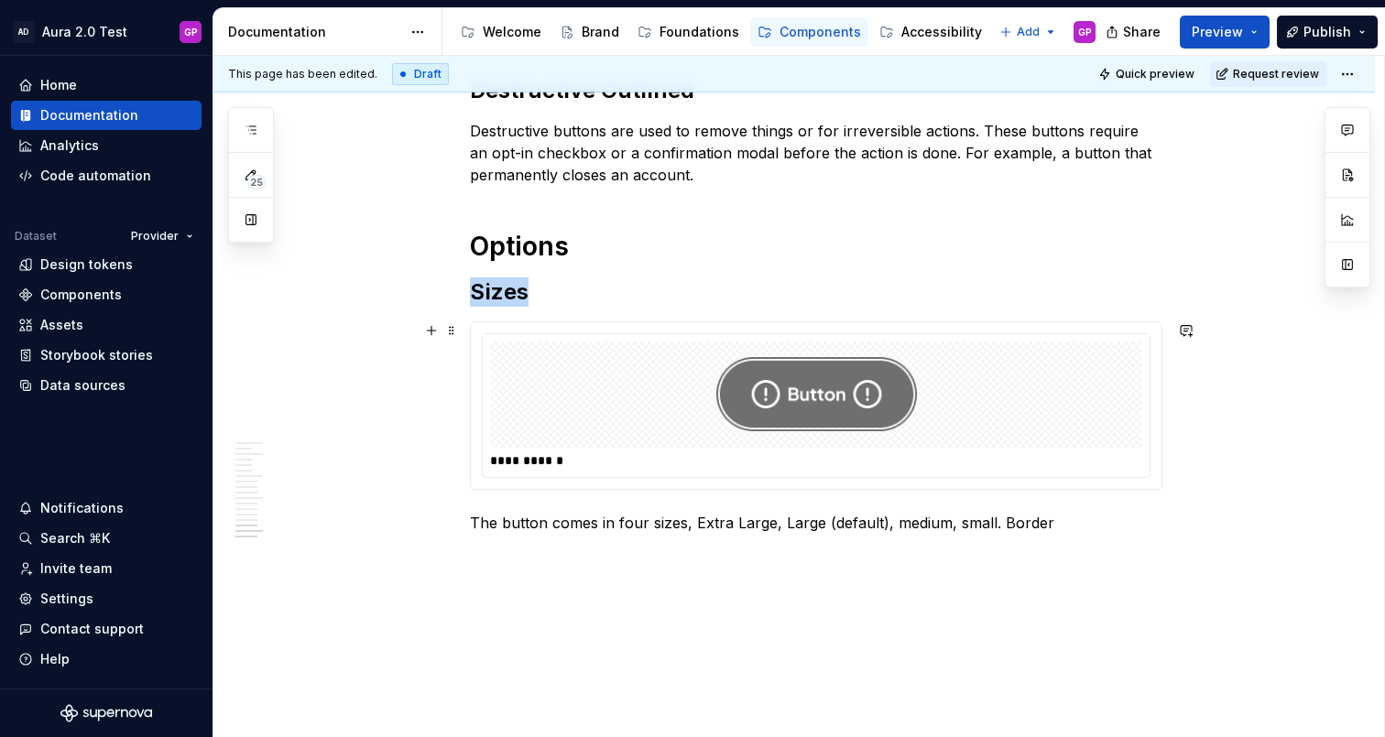
click at [821, 409] on img at bounding box center [816, 395] width 201 height 92
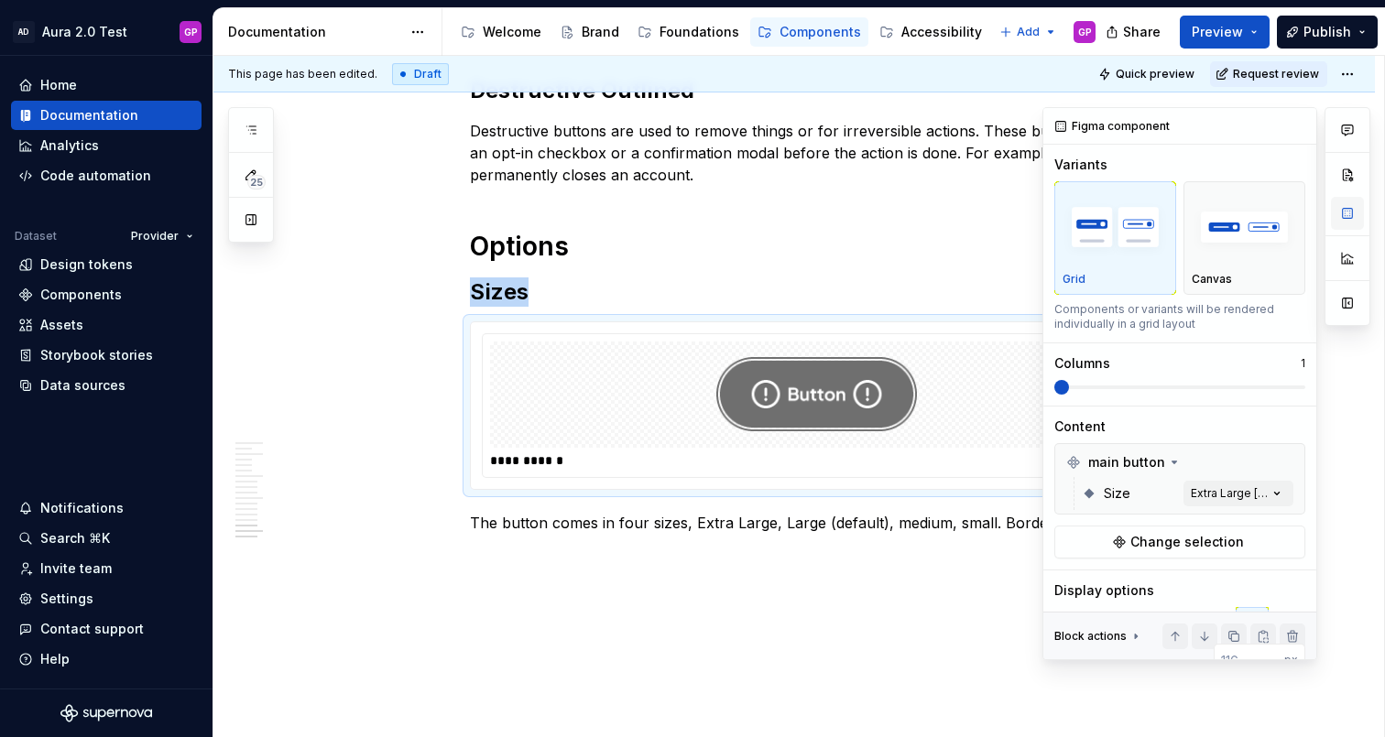
click at [1345, 214] on button "button" at bounding box center [1347, 213] width 33 height 33
click at [1152, 541] on span "Change selection" at bounding box center [1187, 542] width 114 height 18
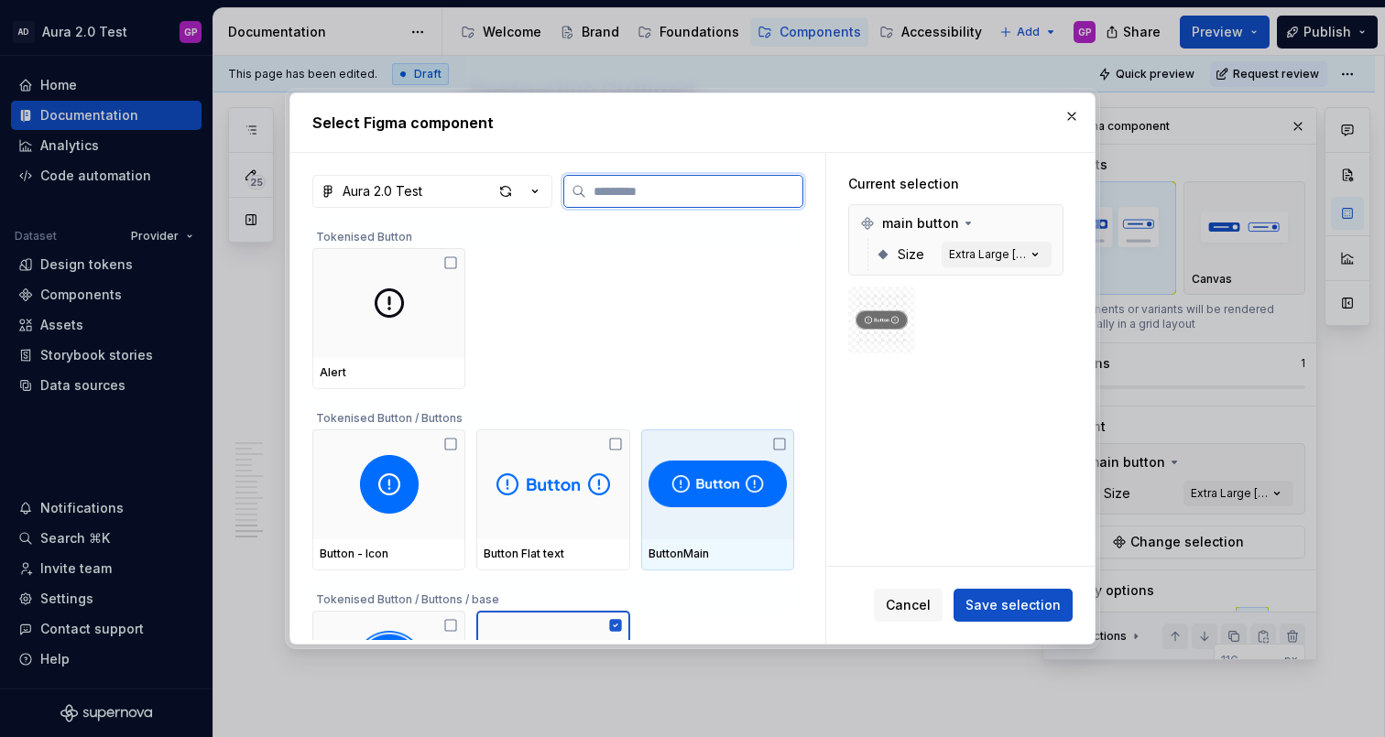
click at [725, 495] on img at bounding box center [718, 484] width 138 height 59
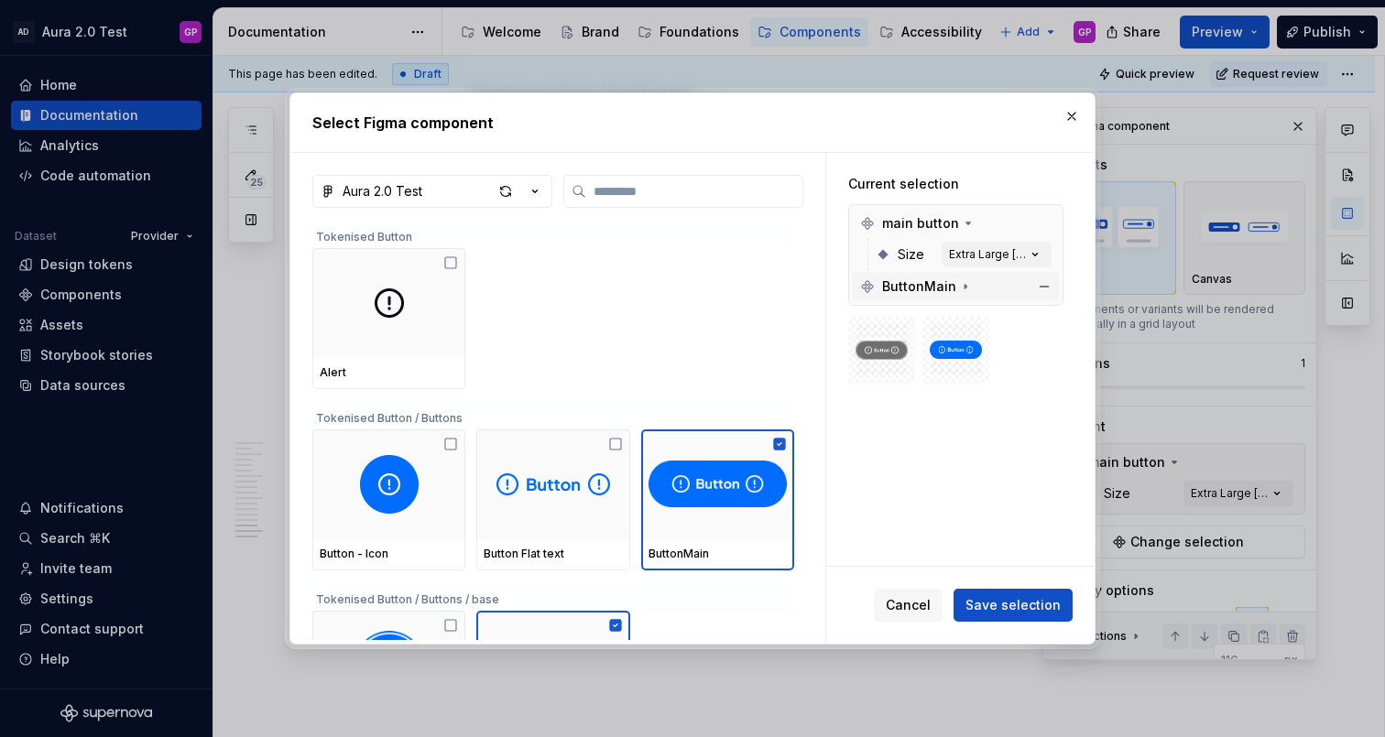
click at [958, 287] on icon at bounding box center [965, 286] width 15 height 15
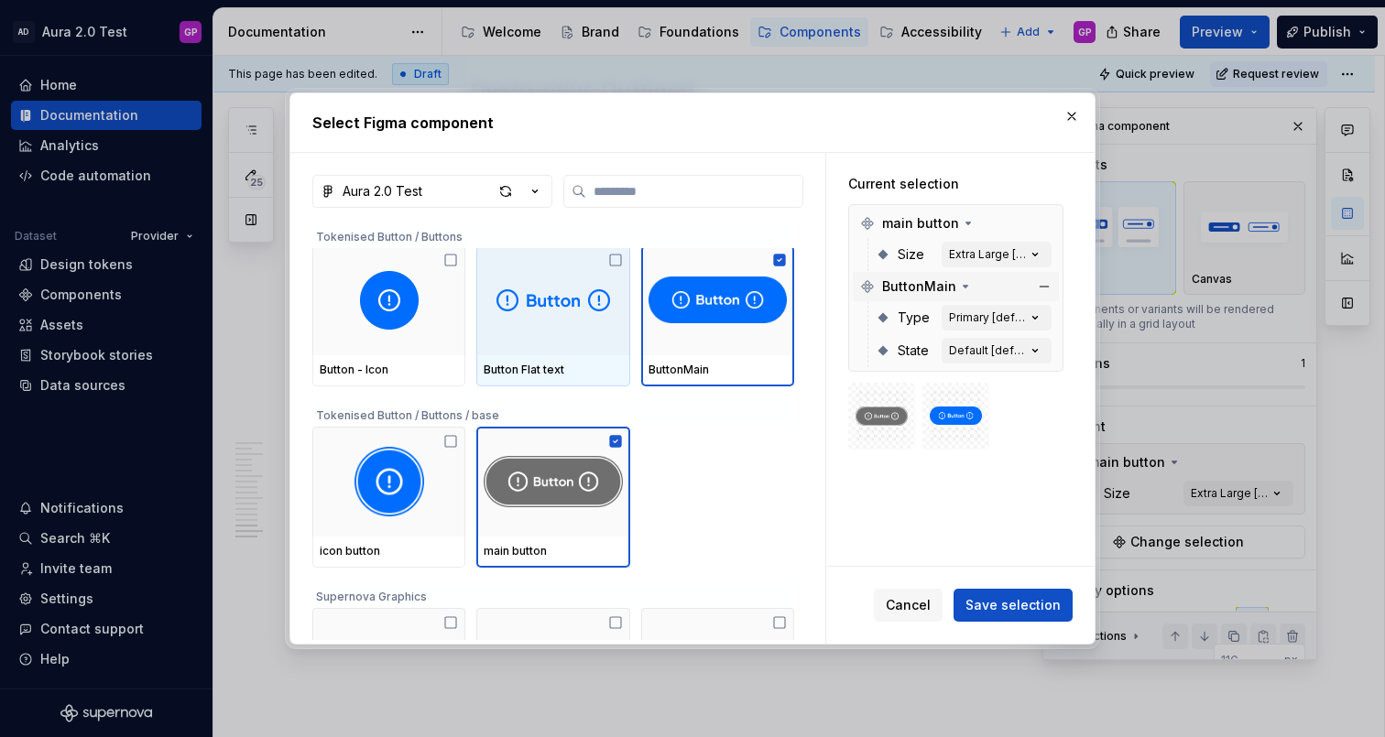
scroll to position [175, 0]
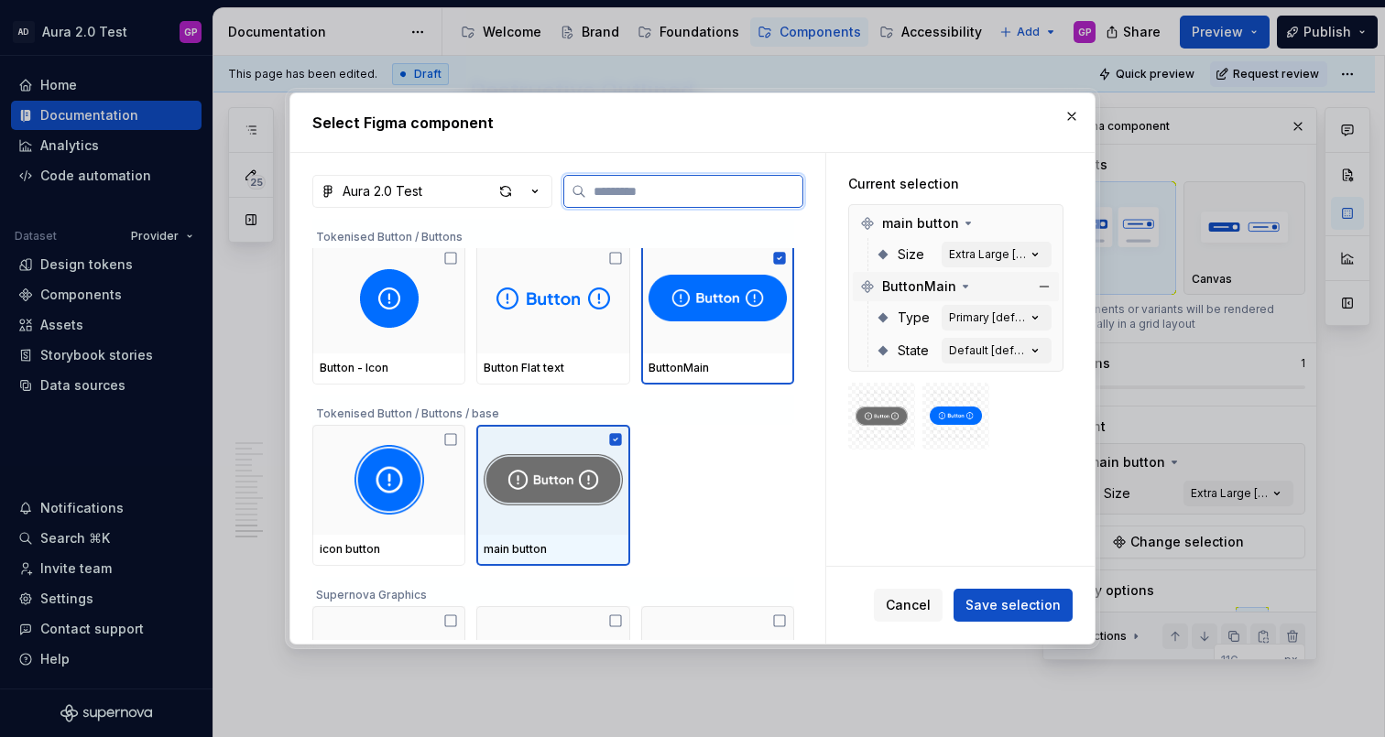
click at [554, 484] on img at bounding box center [553, 480] width 138 height 70
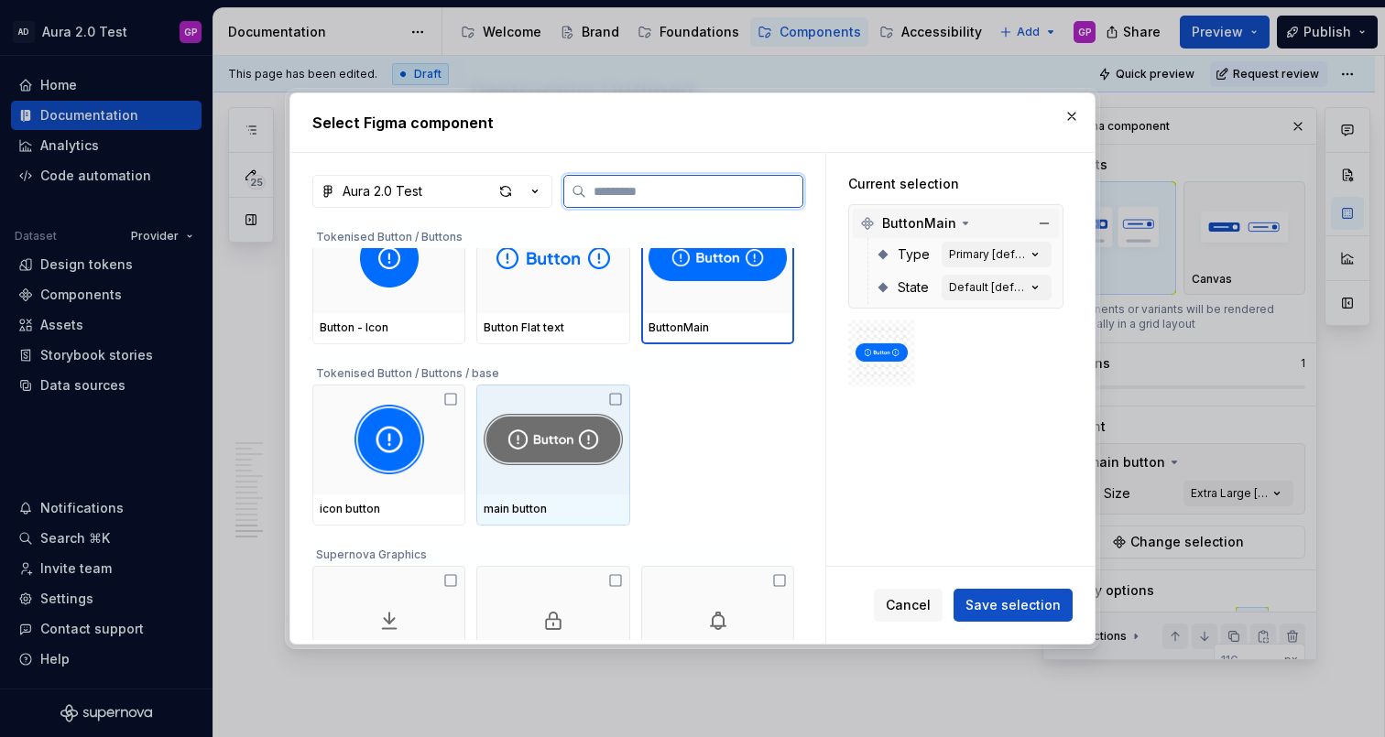
scroll to position [213, 0]
click at [553, 459] on img at bounding box center [553, 442] width 138 height 70
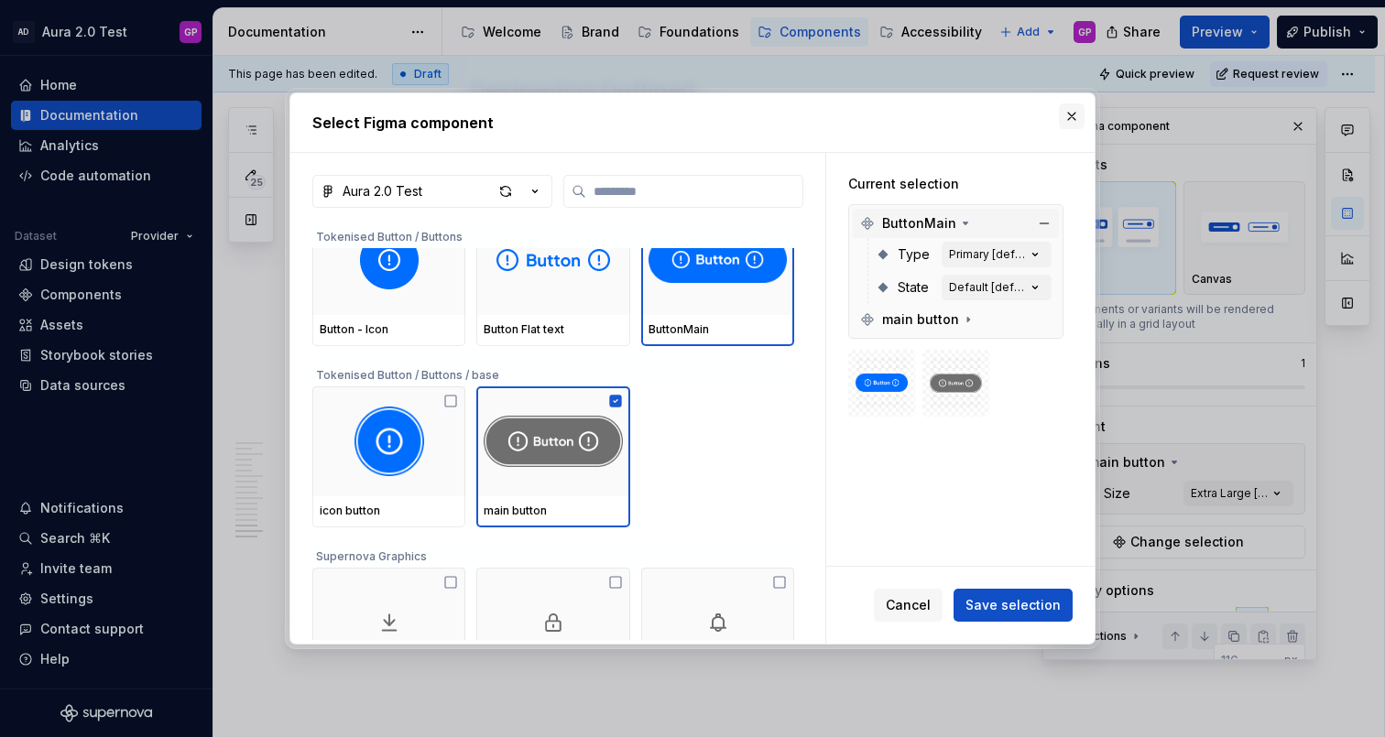
click at [1070, 118] on button "button" at bounding box center [1072, 117] width 26 height 26
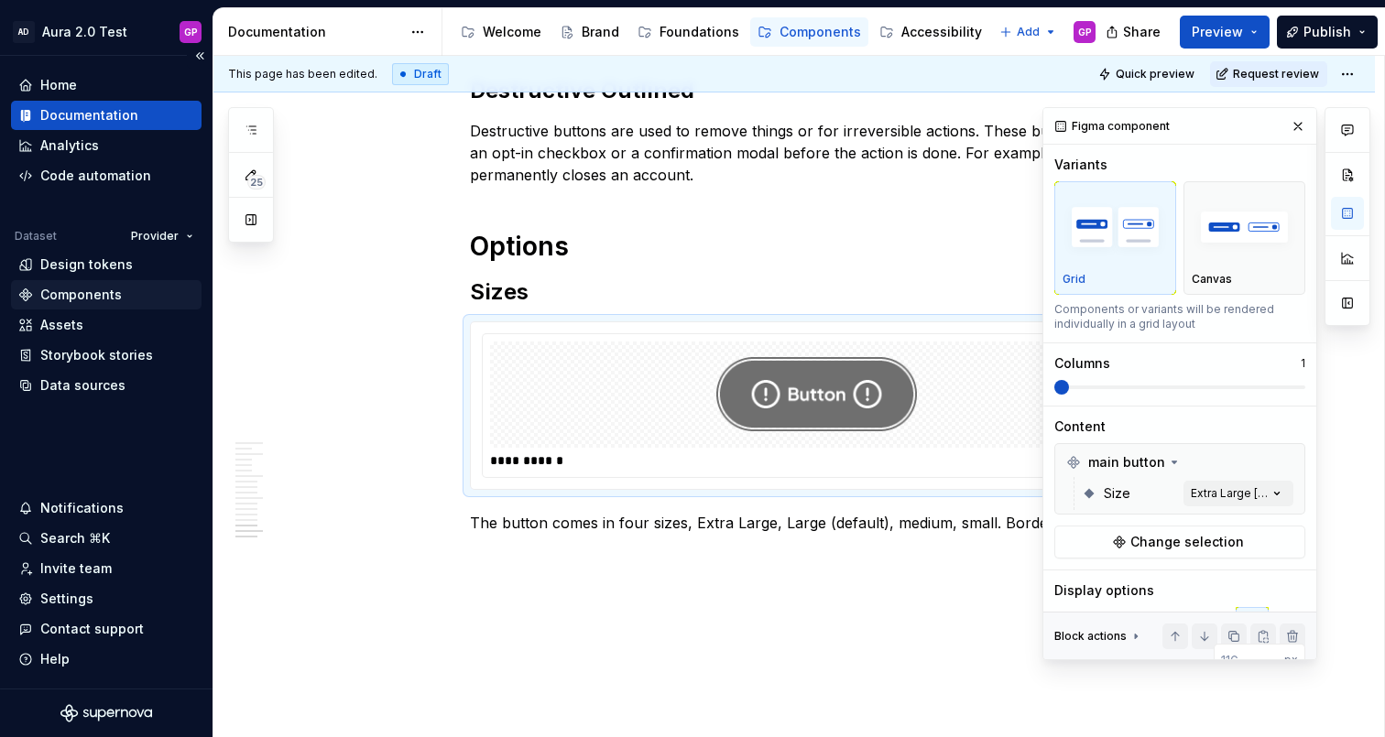
click at [81, 302] on div "Components" at bounding box center [81, 295] width 82 height 18
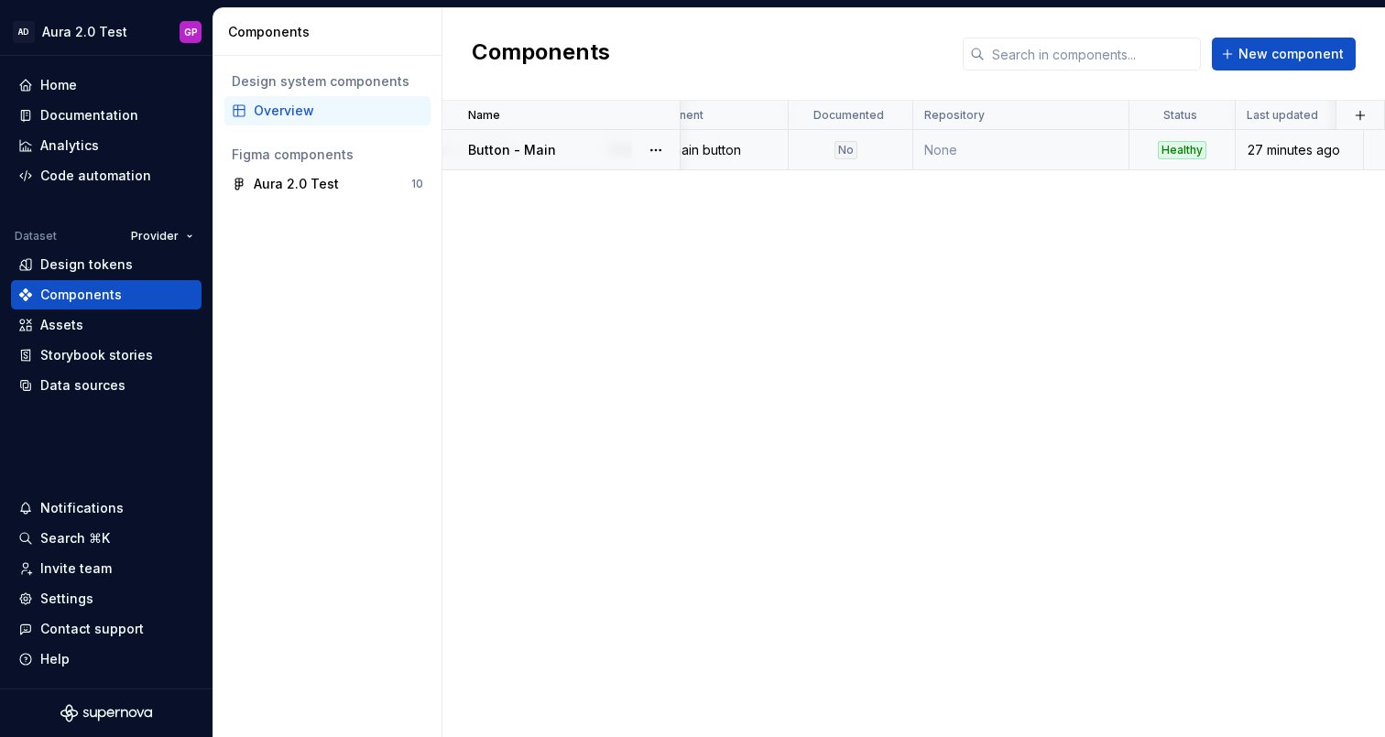
scroll to position [0, 453]
click at [662, 148] on button "button" at bounding box center [656, 150] width 26 height 26
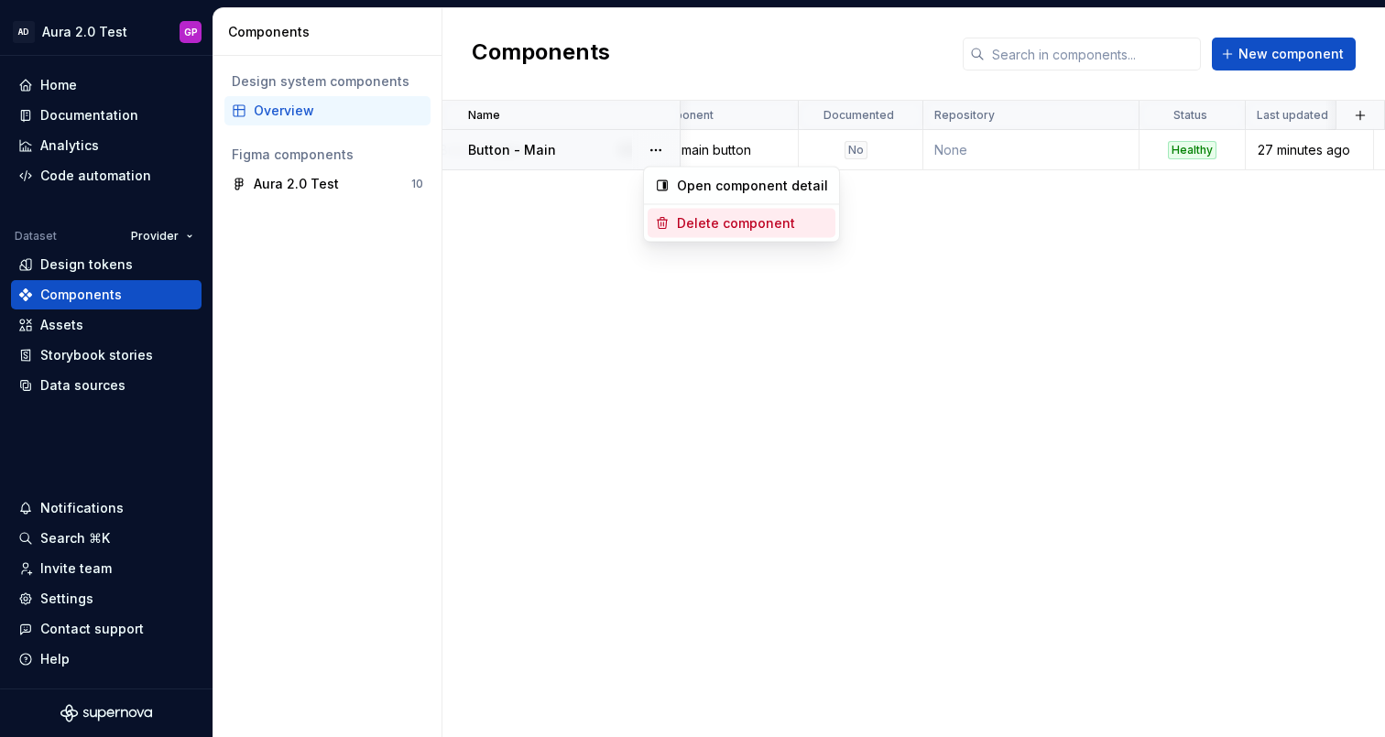
click at [683, 218] on div "Delete component" at bounding box center [752, 223] width 151 height 18
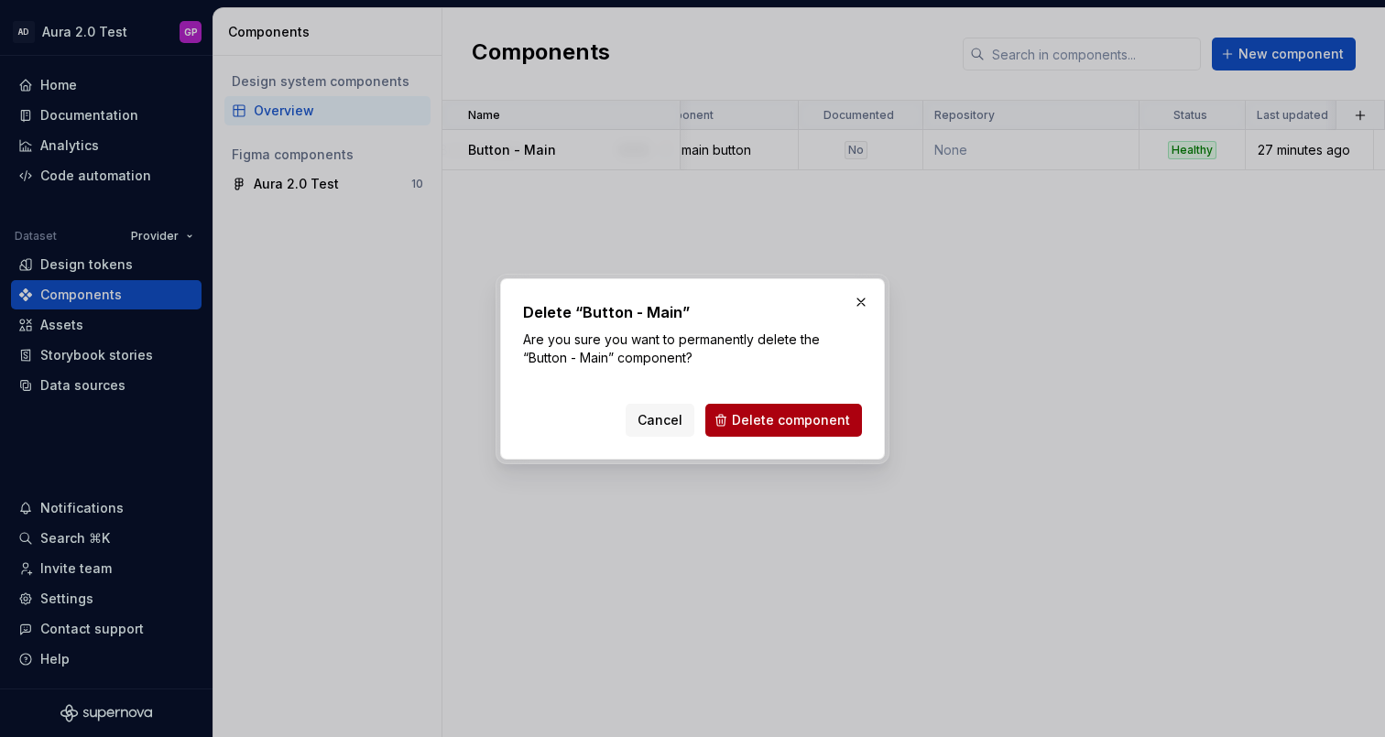
click at [773, 418] on span "Delete component" at bounding box center [791, 420] width 118 height 18
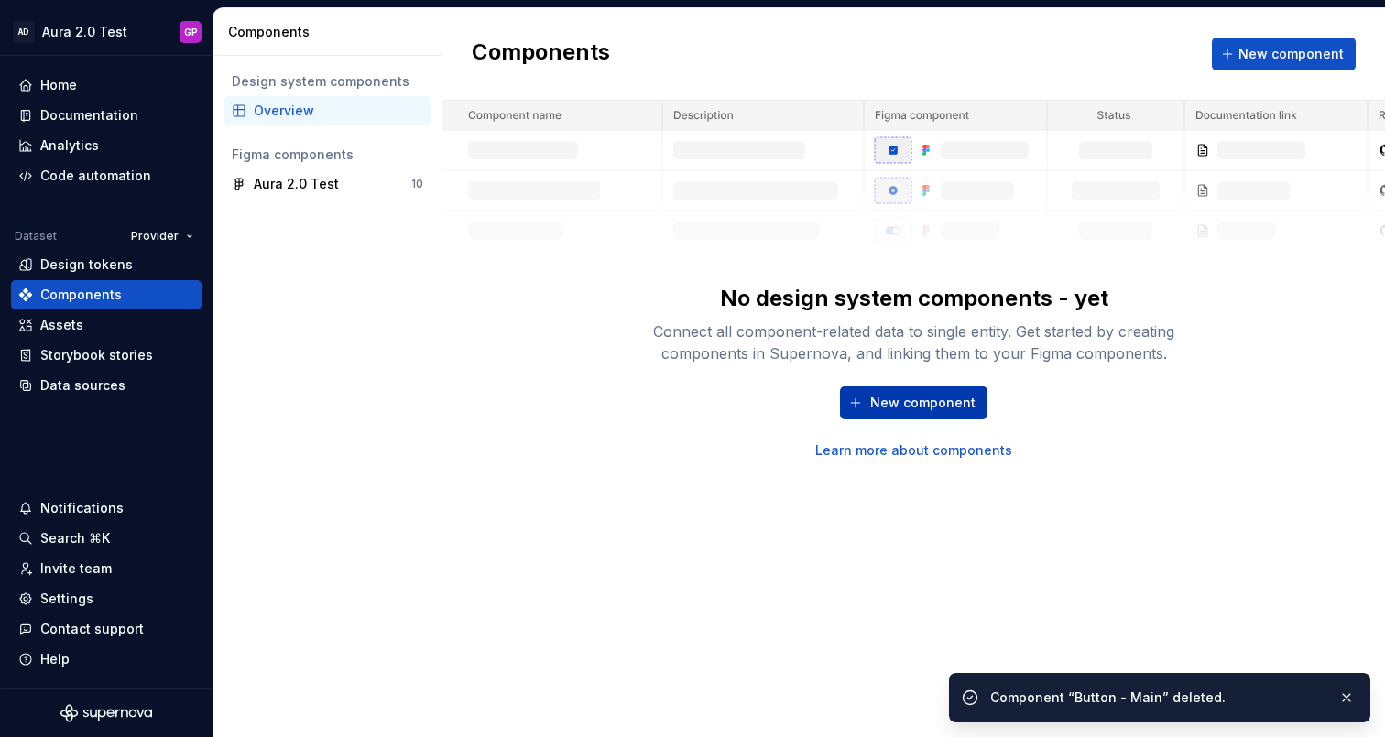
click at [914, 409] on span "New component" at bounding box center [922, 403] width 105 height 18
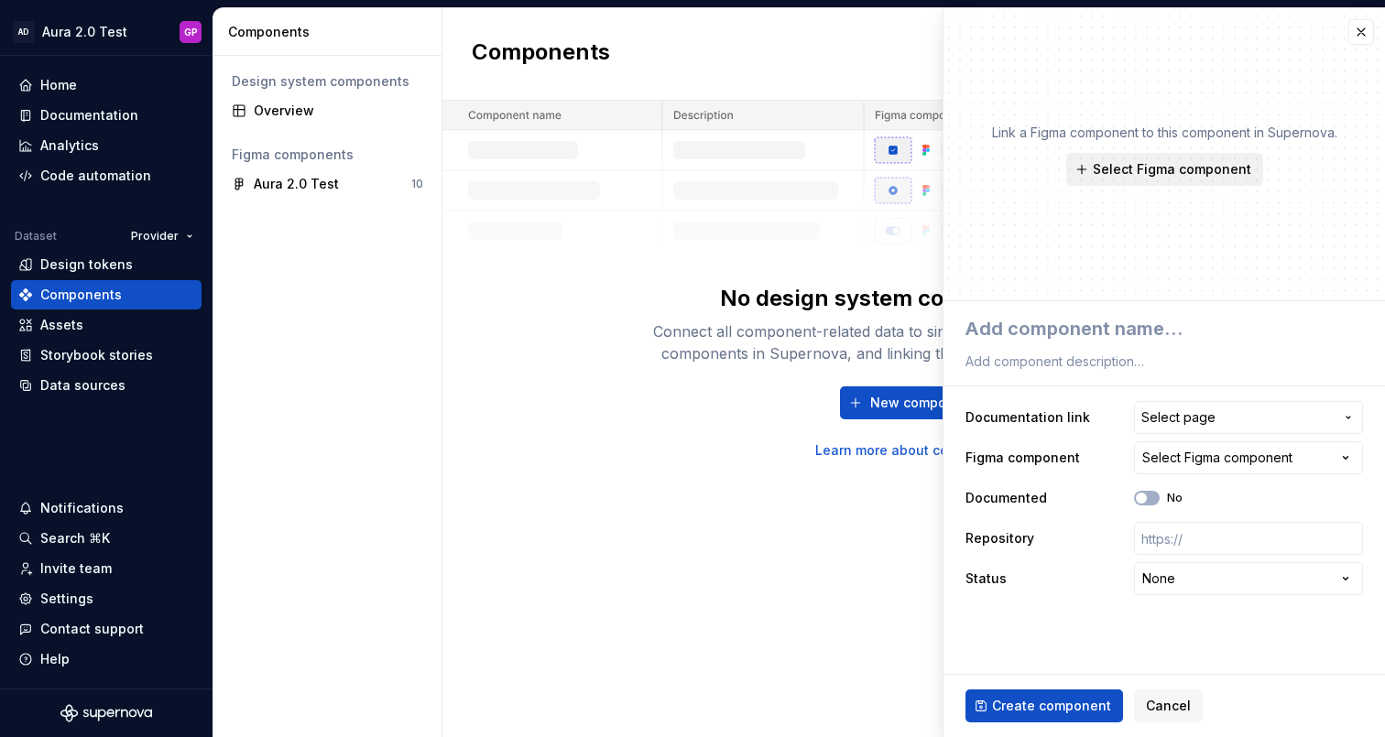
click at [1136, 173] on span "Select Figma component" at bounding box center [1172, 169] width 158 height 18
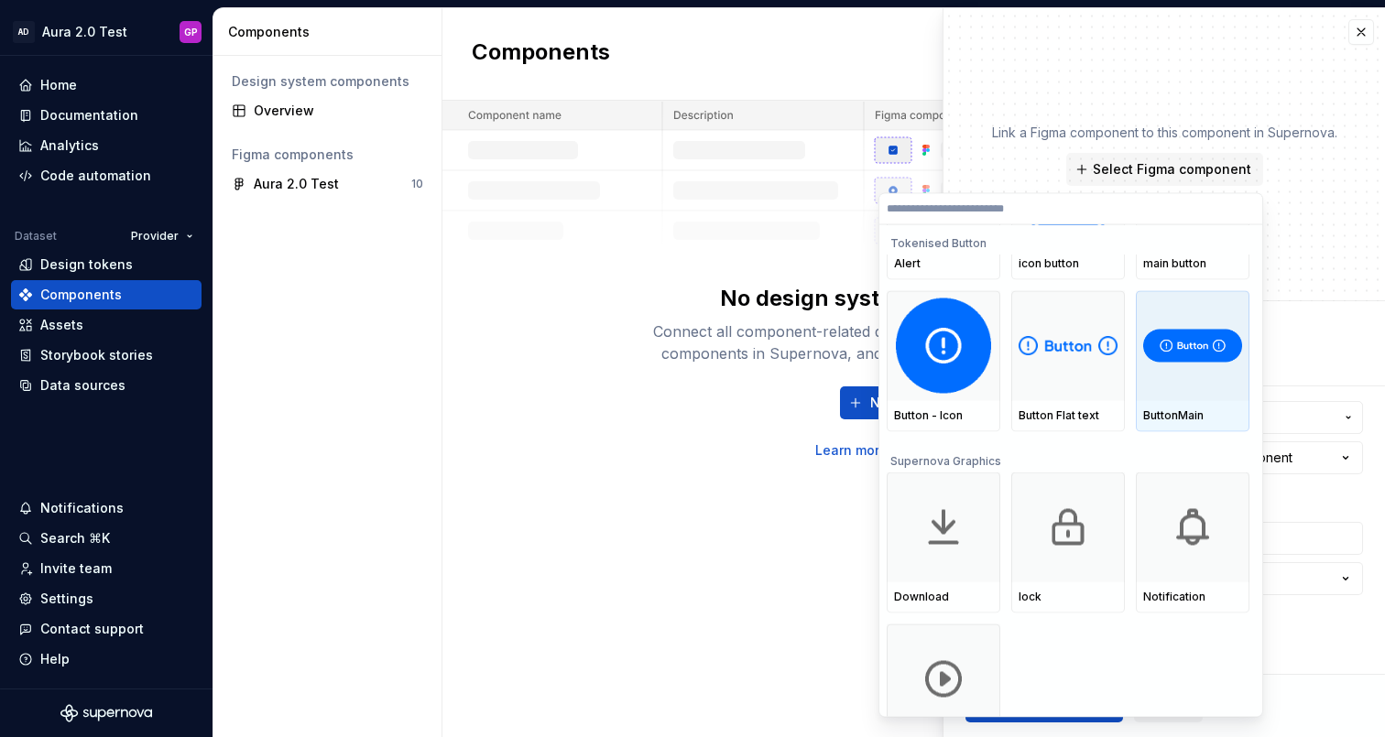
scroll to position [82, 0]
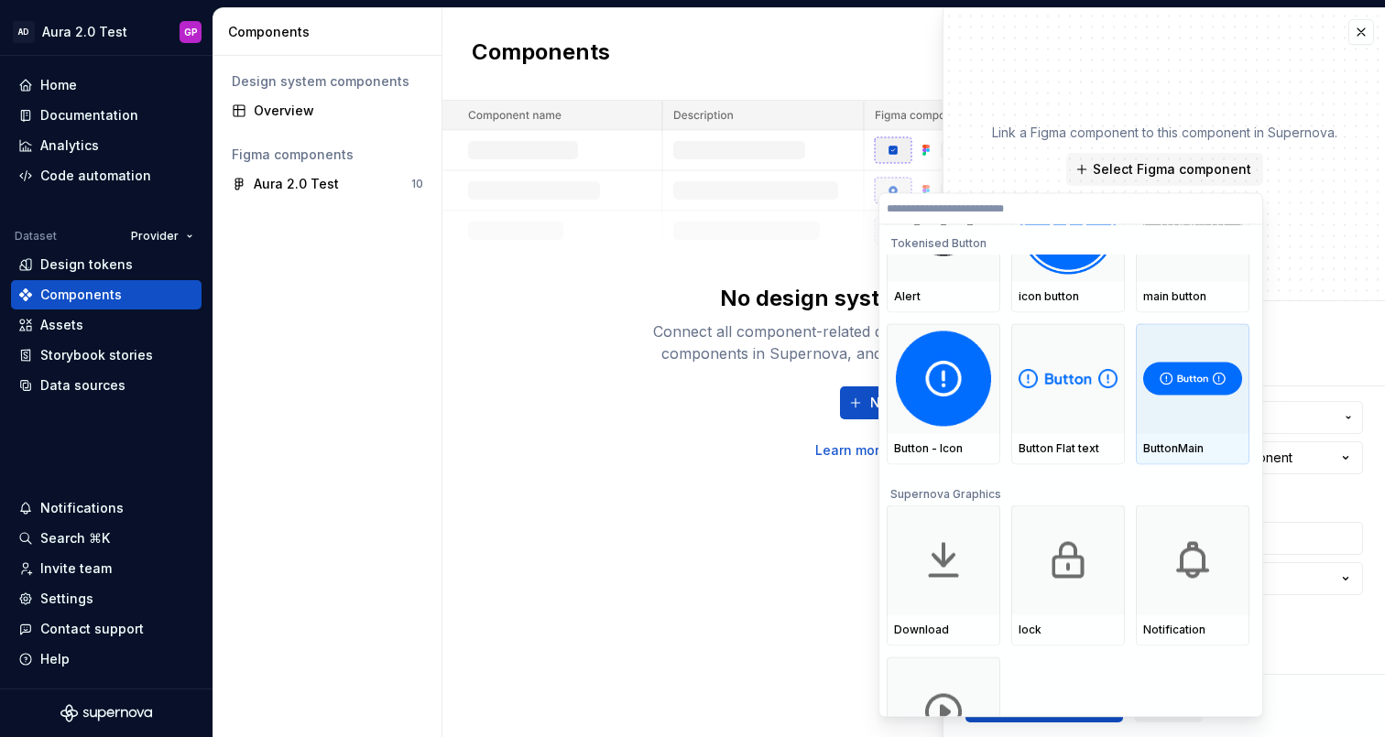
click at [1195, 380] on img at bounding box center [1192, 379] width 99 height 34
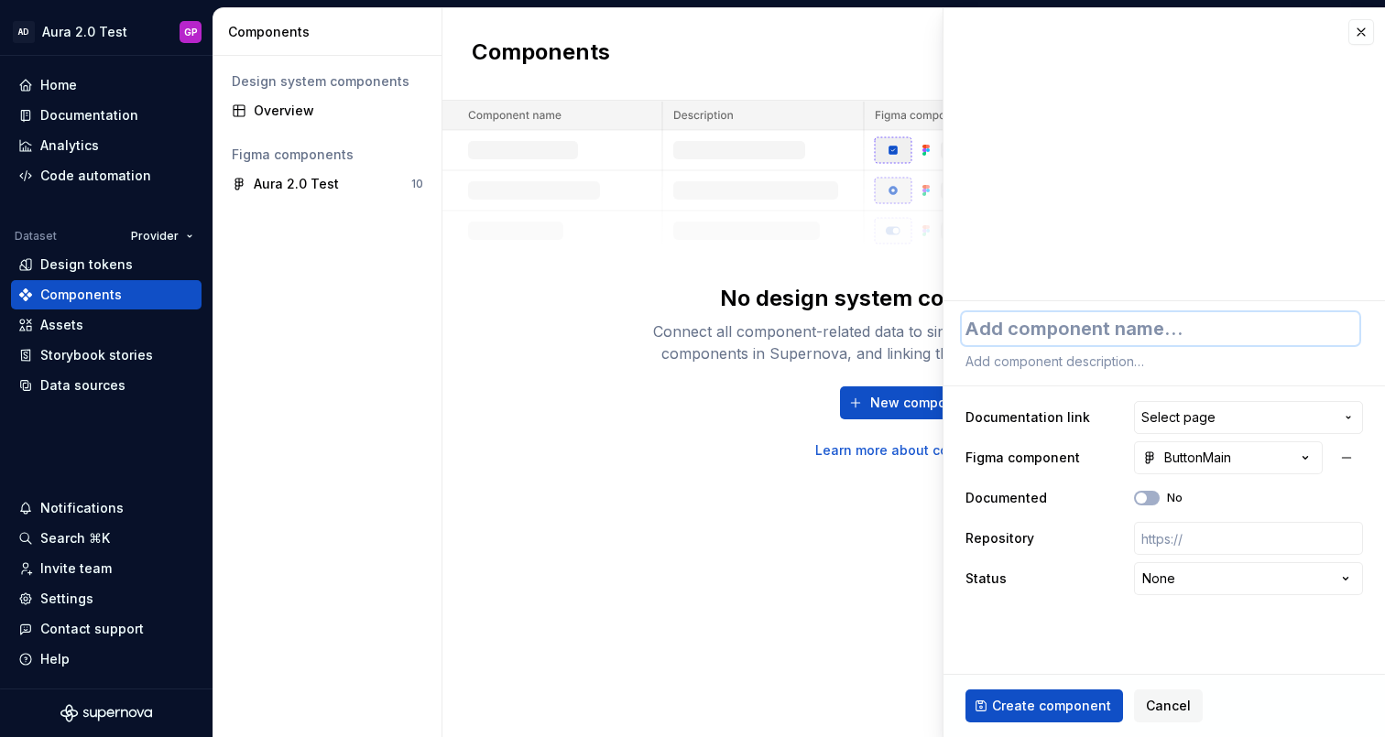
click at [1005, 324] on textarea at bounding box center [1161, 328] width 398 height 33
type textarea "*"
type textarea "B"
type textarea "*"
type textarea "Bu"
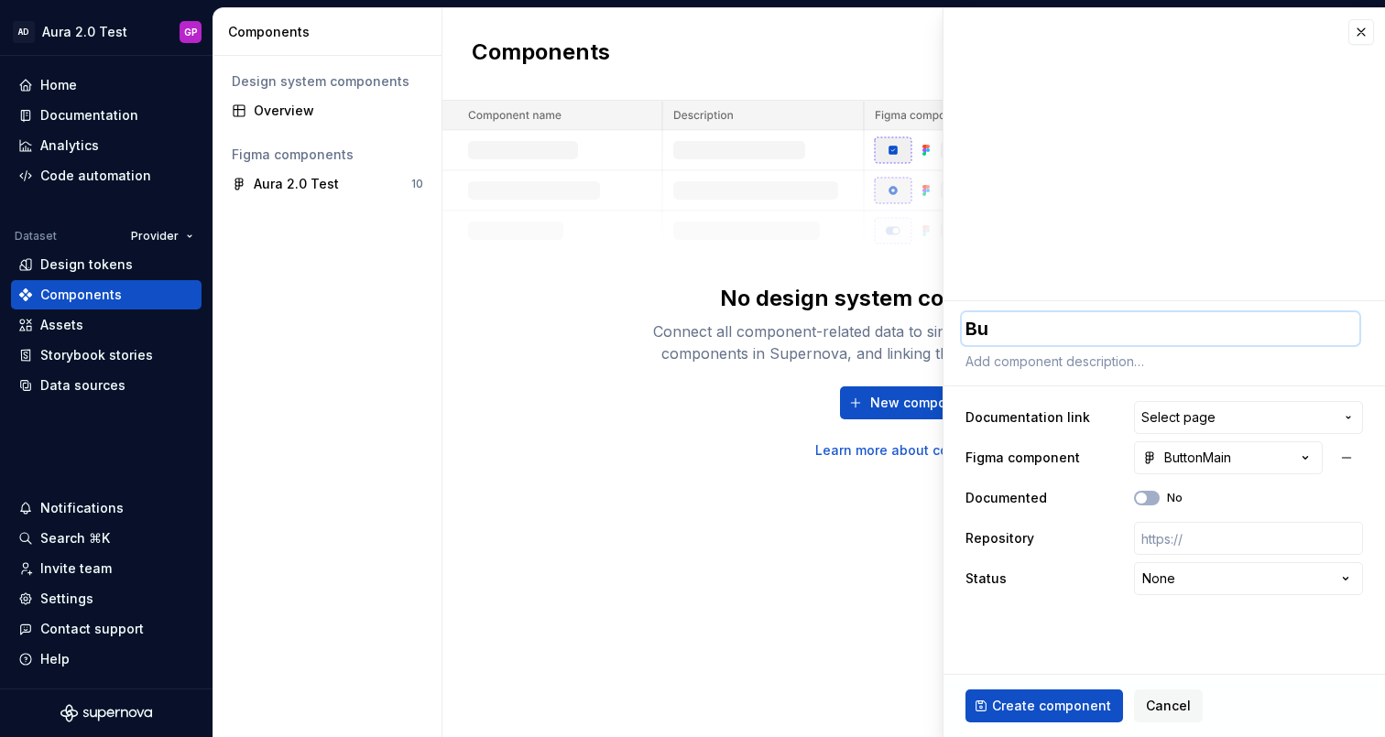
type textarea "*"
type textarea "But"
type textarea "*"
type textarea "Butt"
type textarea "*"
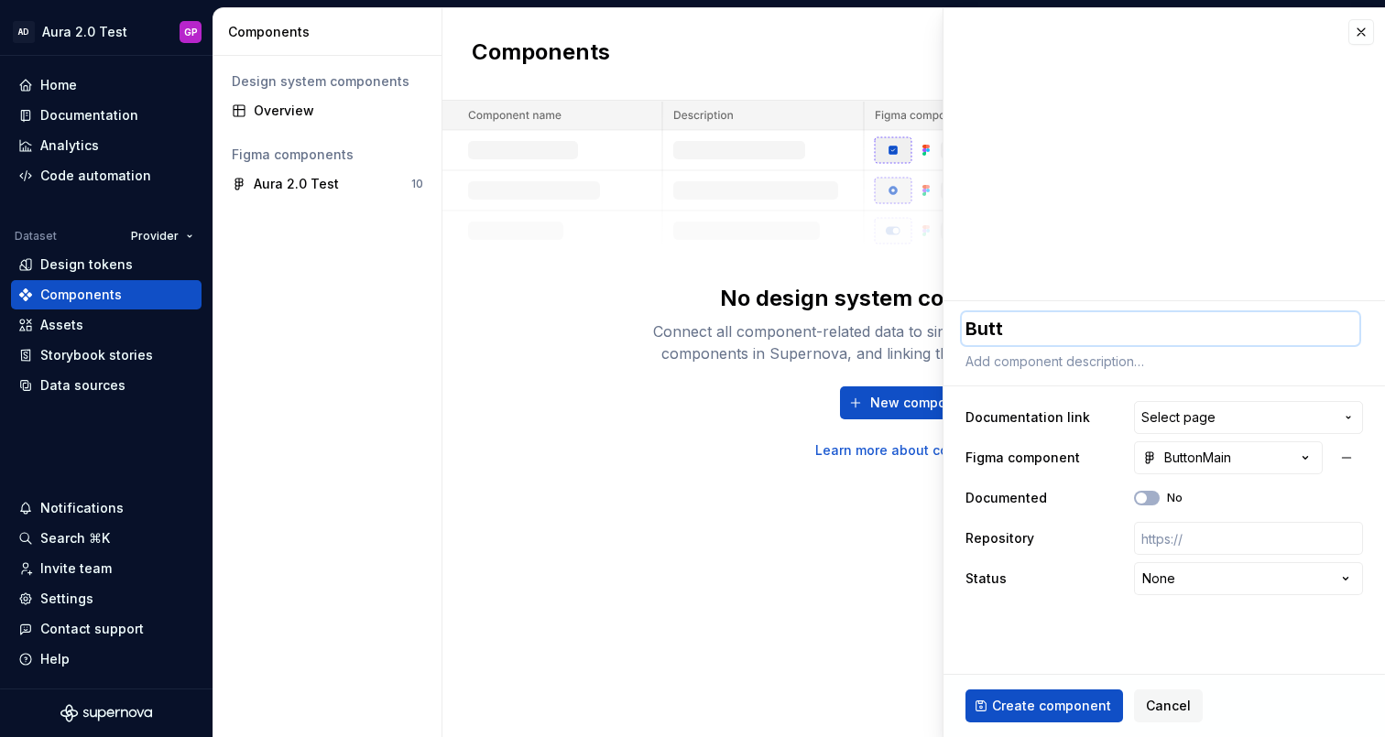
type textarea "Butto"
type textarea "*"
type textarea "Button"
type textarea "*"
type textarea "Button"
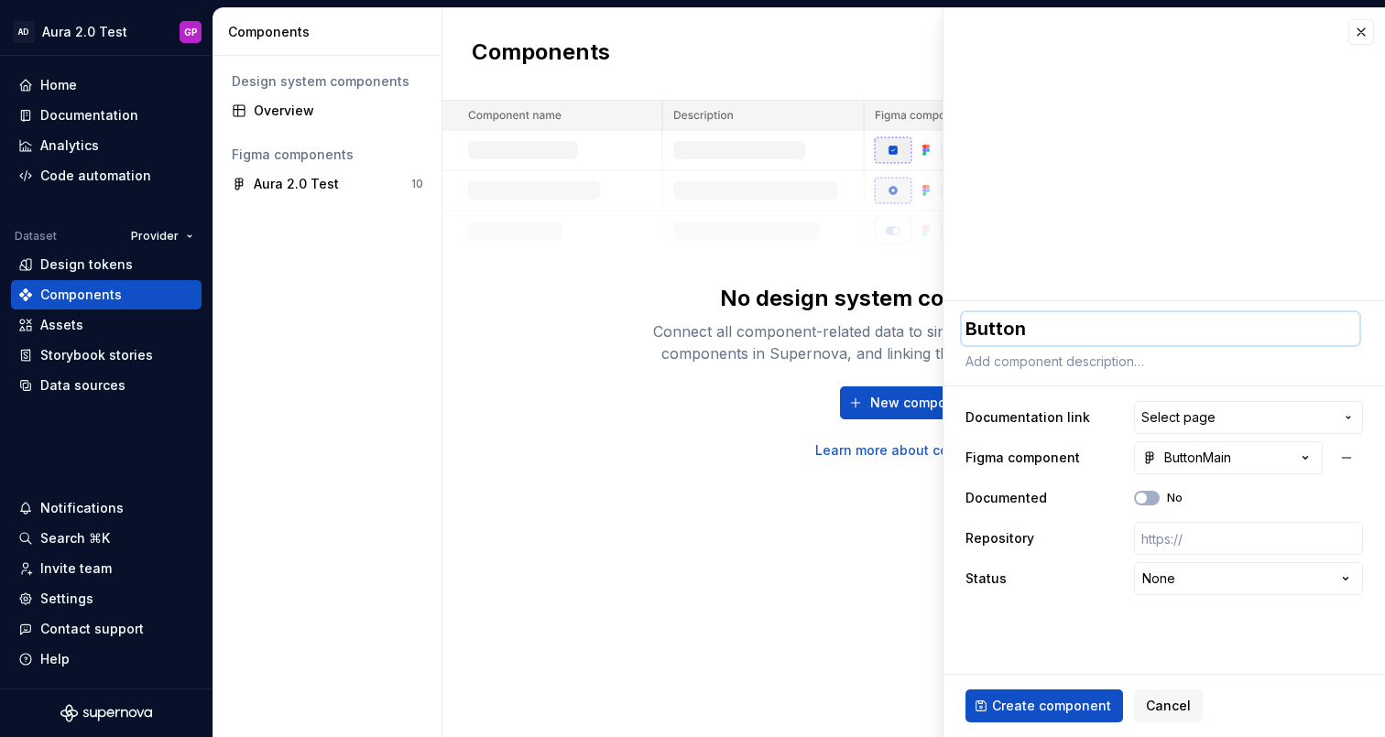
type textarea "*"
type textarea "Button -"
type textarea "*"
type textarea "Button -"
type textarea "*"
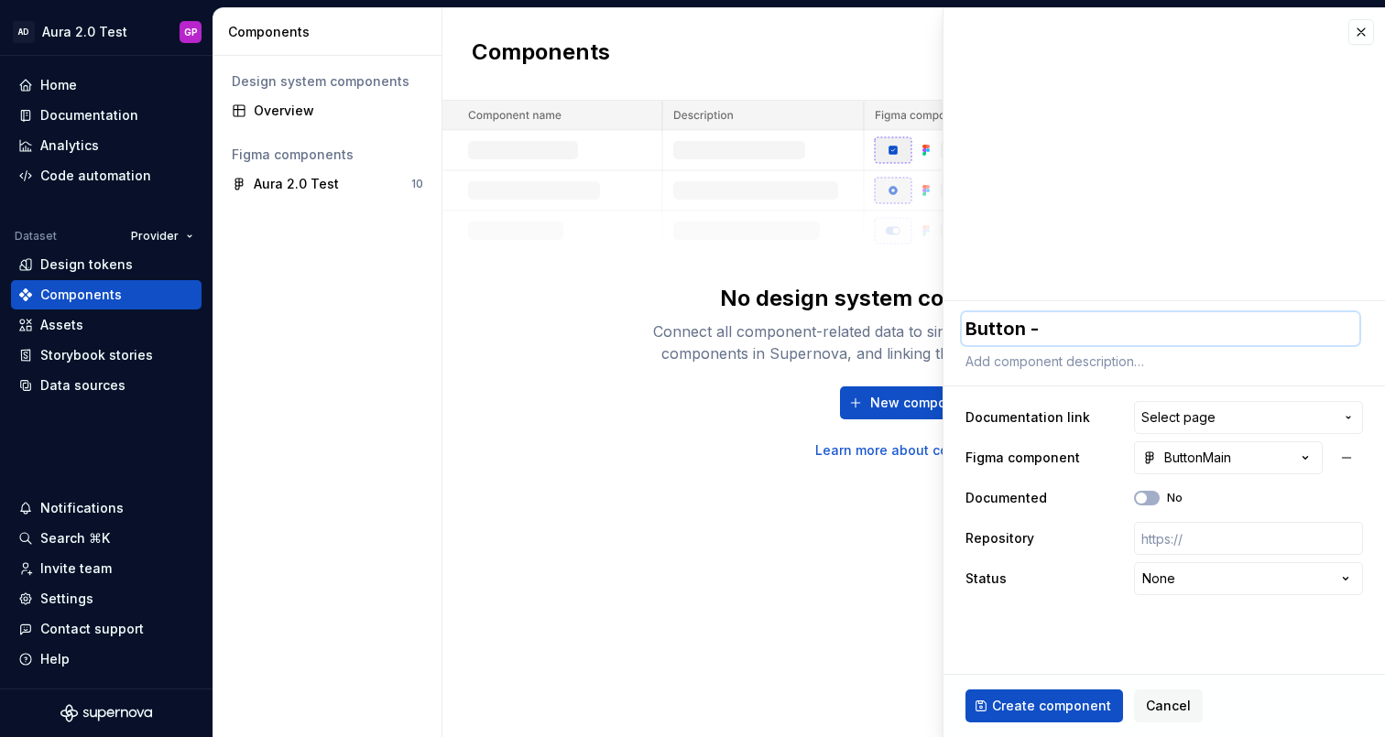
type textarea "Button - M"
type textarea "*"
type textarea "Button - Ma"
type textarea "*"
type textarea "Button - Mai"
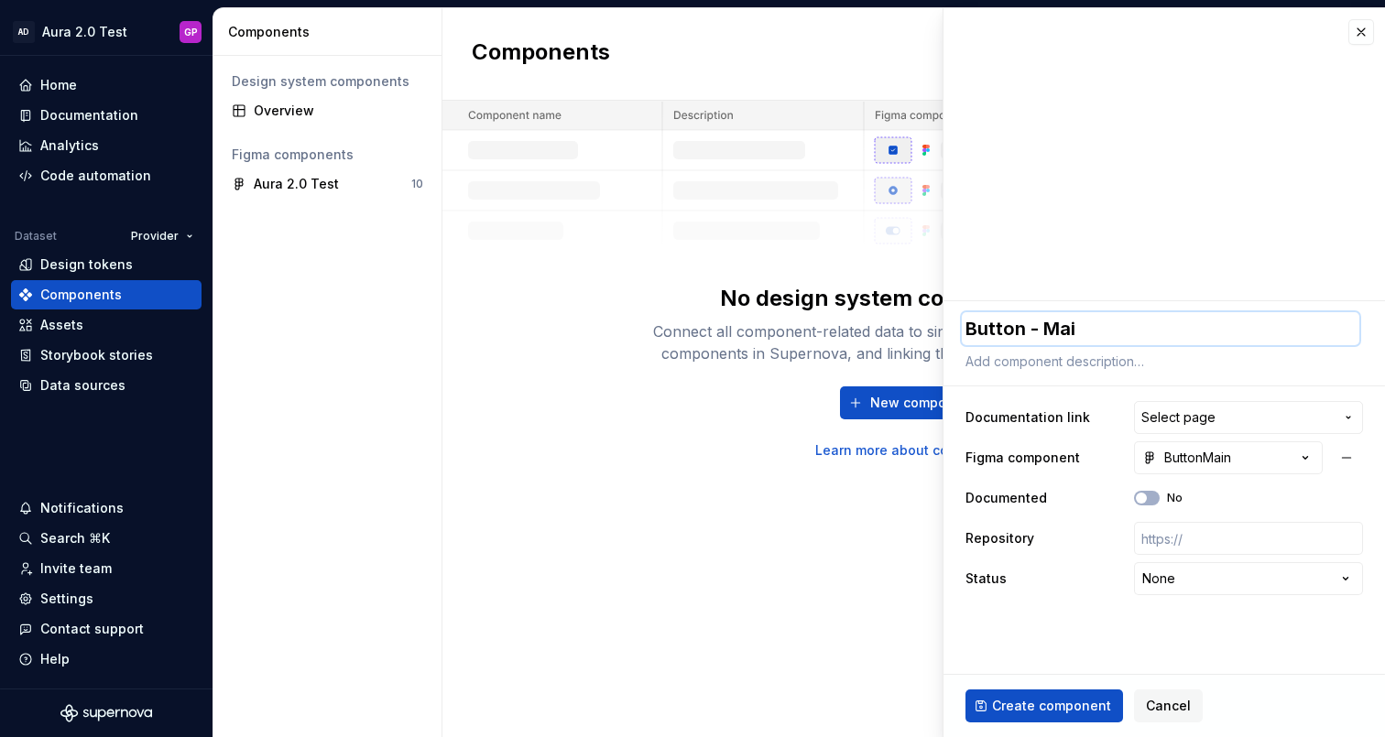
type textarea "*"
type textarea "Button - Main"
click at [1236, 419] on span "Select page" at bounding box center [1237, 418] width 192 height 18
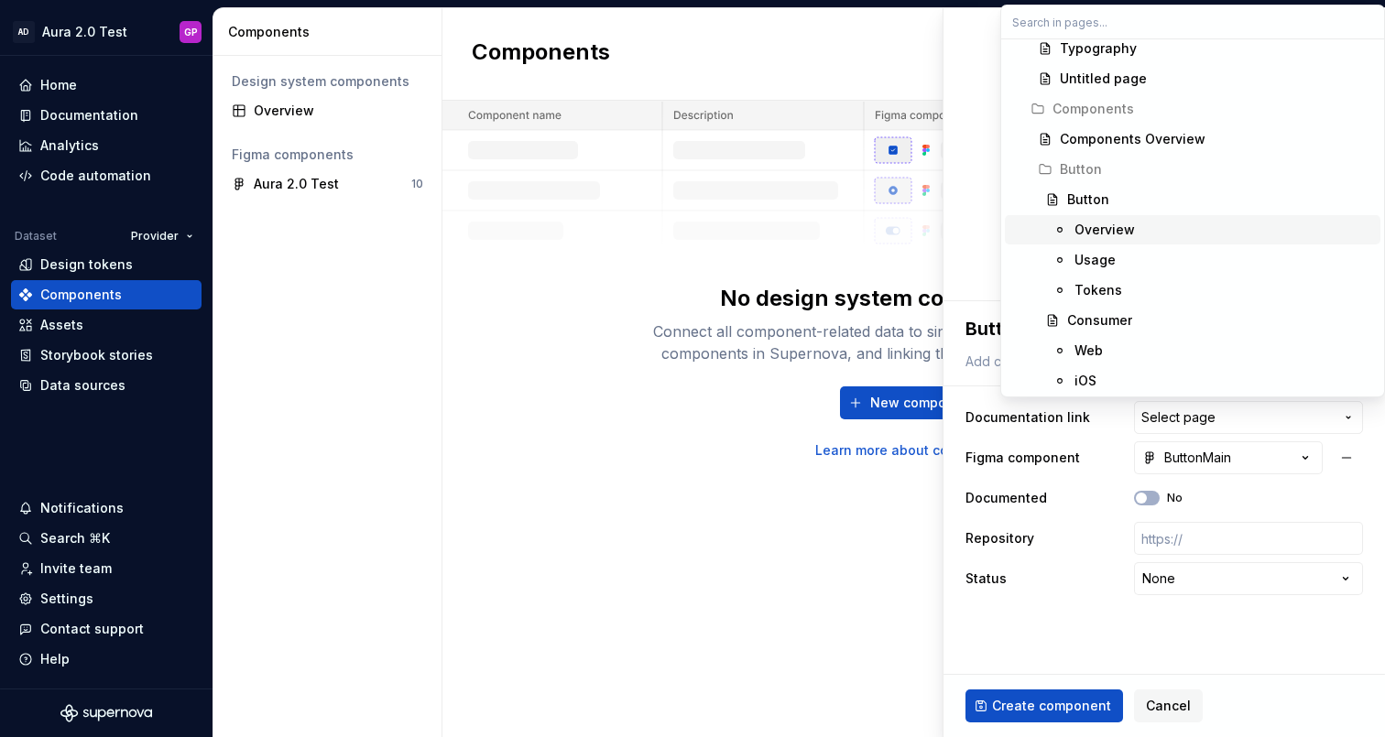
scroll to position [526, 0]
click at [1092, 196] on div "Button" at bounding box center [1088, 197] width 42 height 18
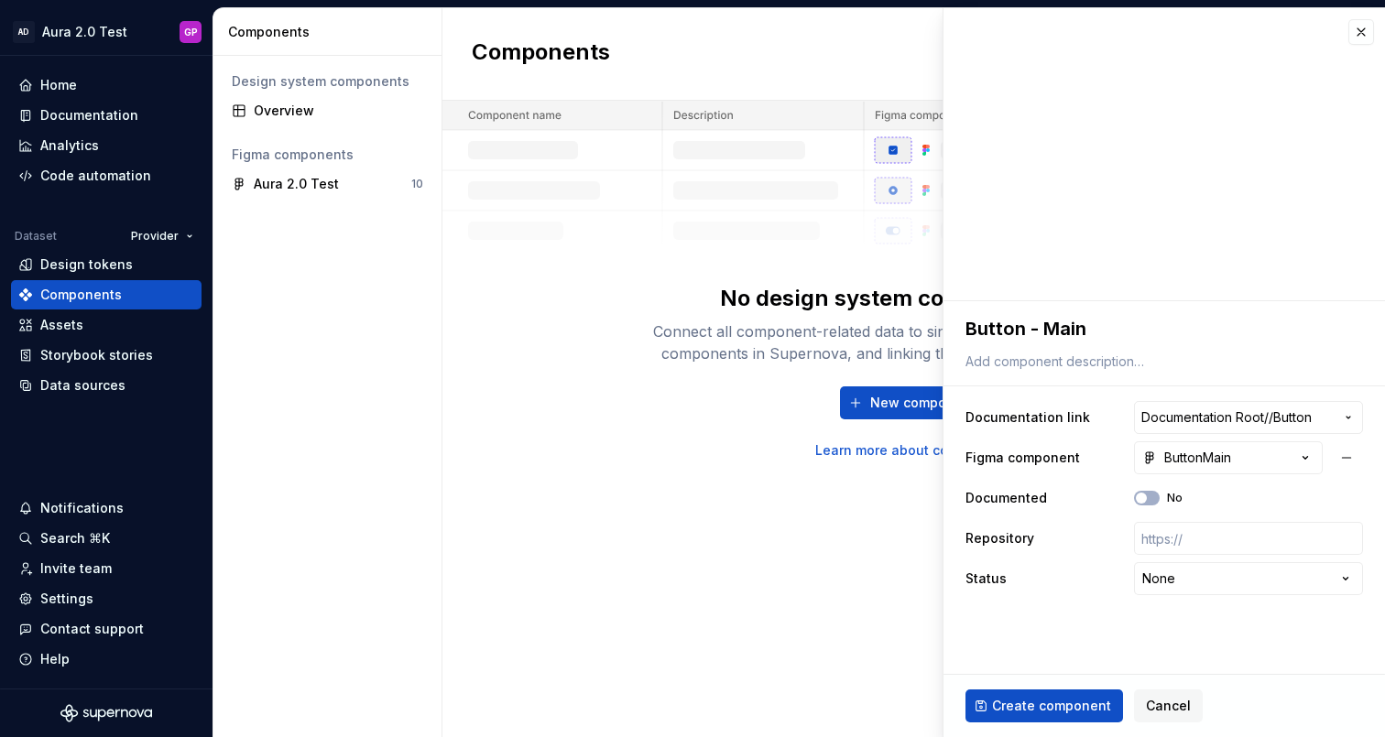
click at [1046, 705] on span "Create component" at bounding box center [1051, 706] width 119 height 18
type textarea "*"
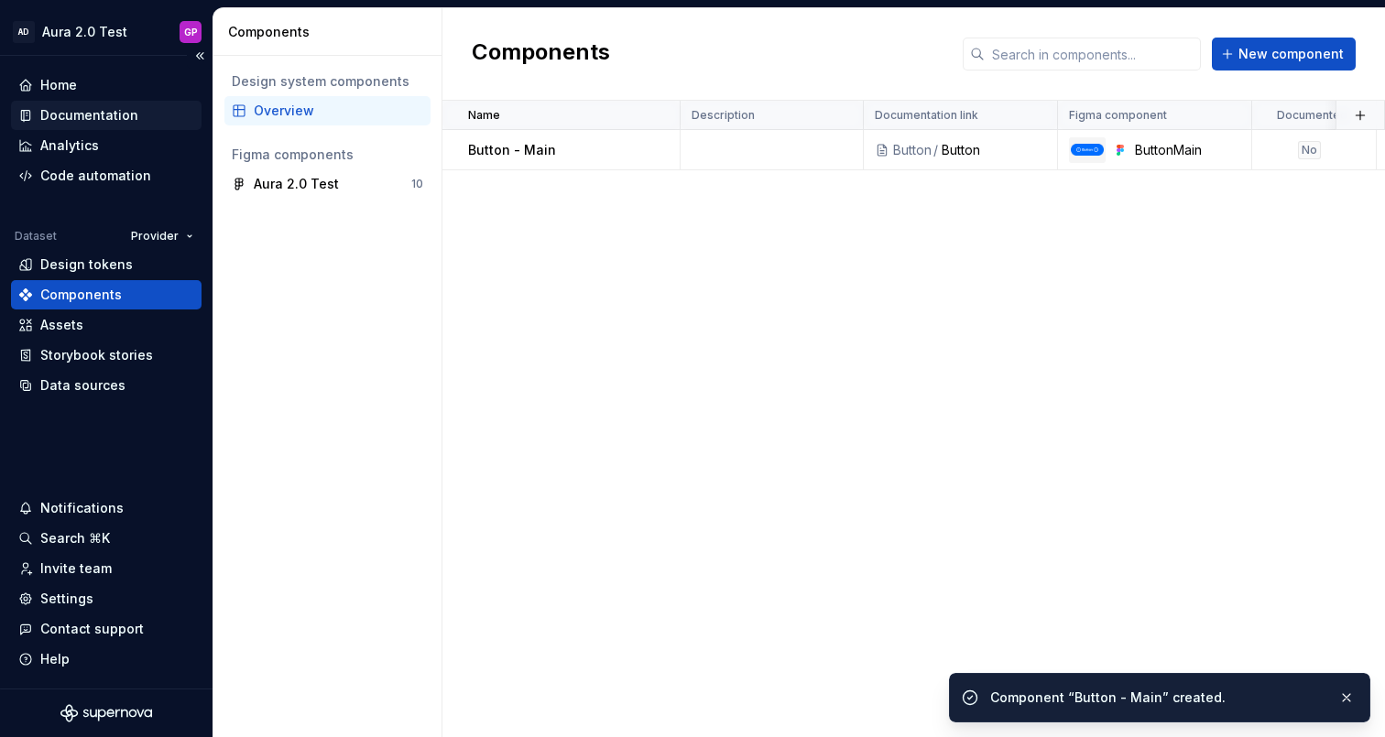
click at [85, 111] on div "Documentation" at bounding box center [89, 115] width 98 height 18
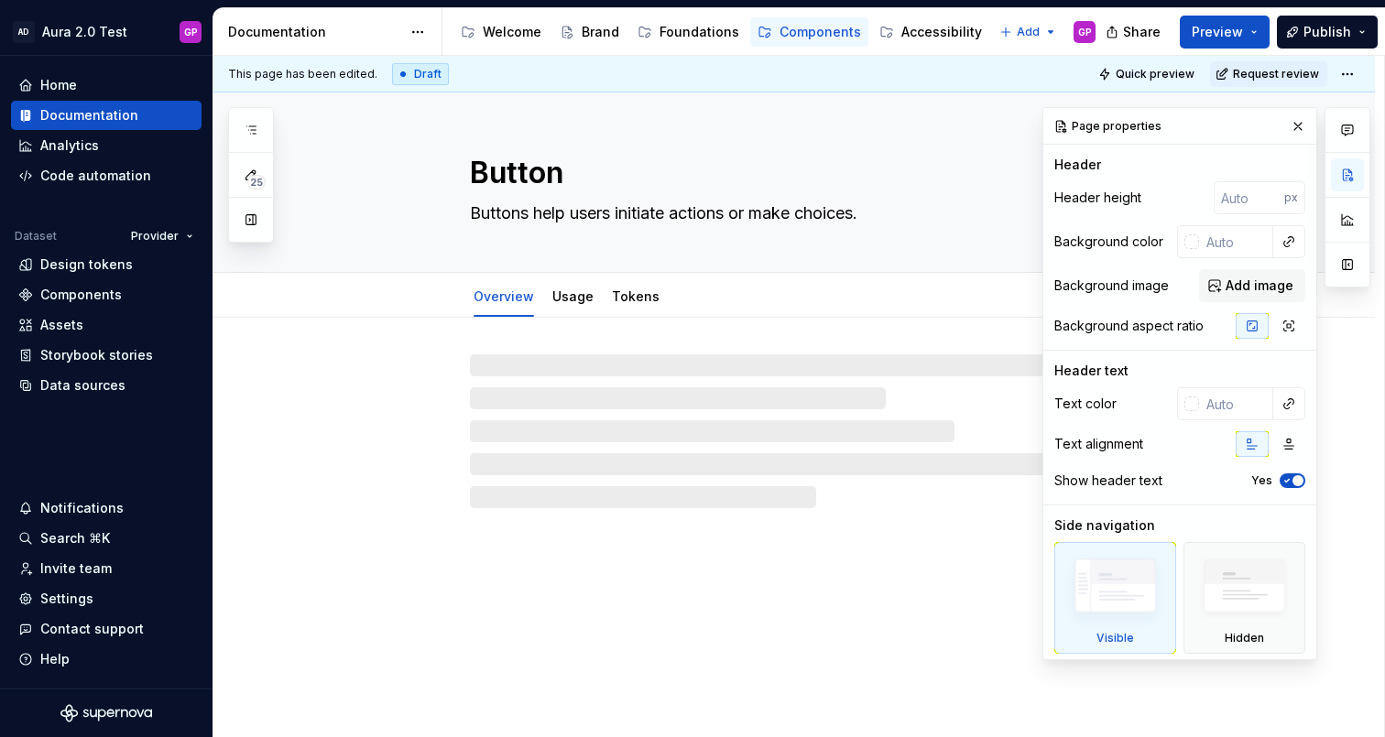
type textarea "*"
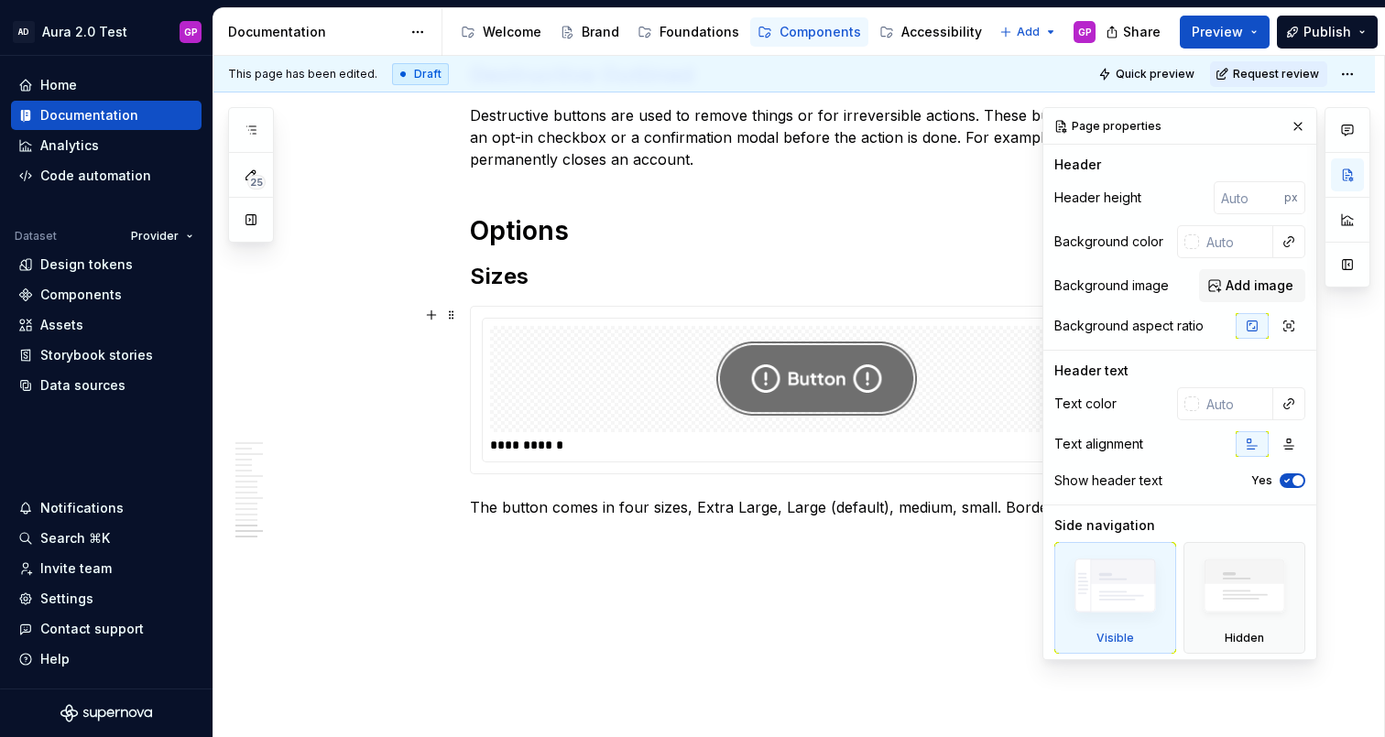
scroll to position [2623, 0]
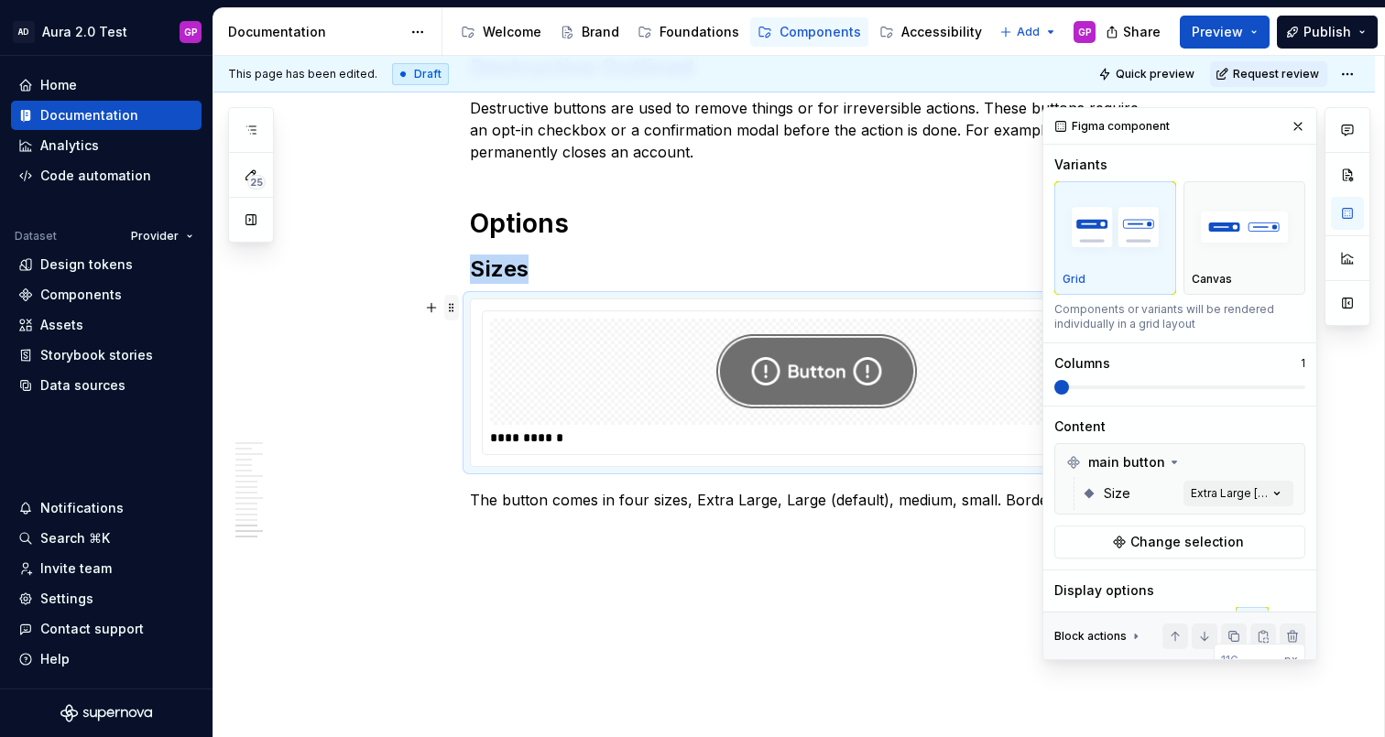
click at [458, 309] on span at bounding box center [451, 308] width 15 height 26
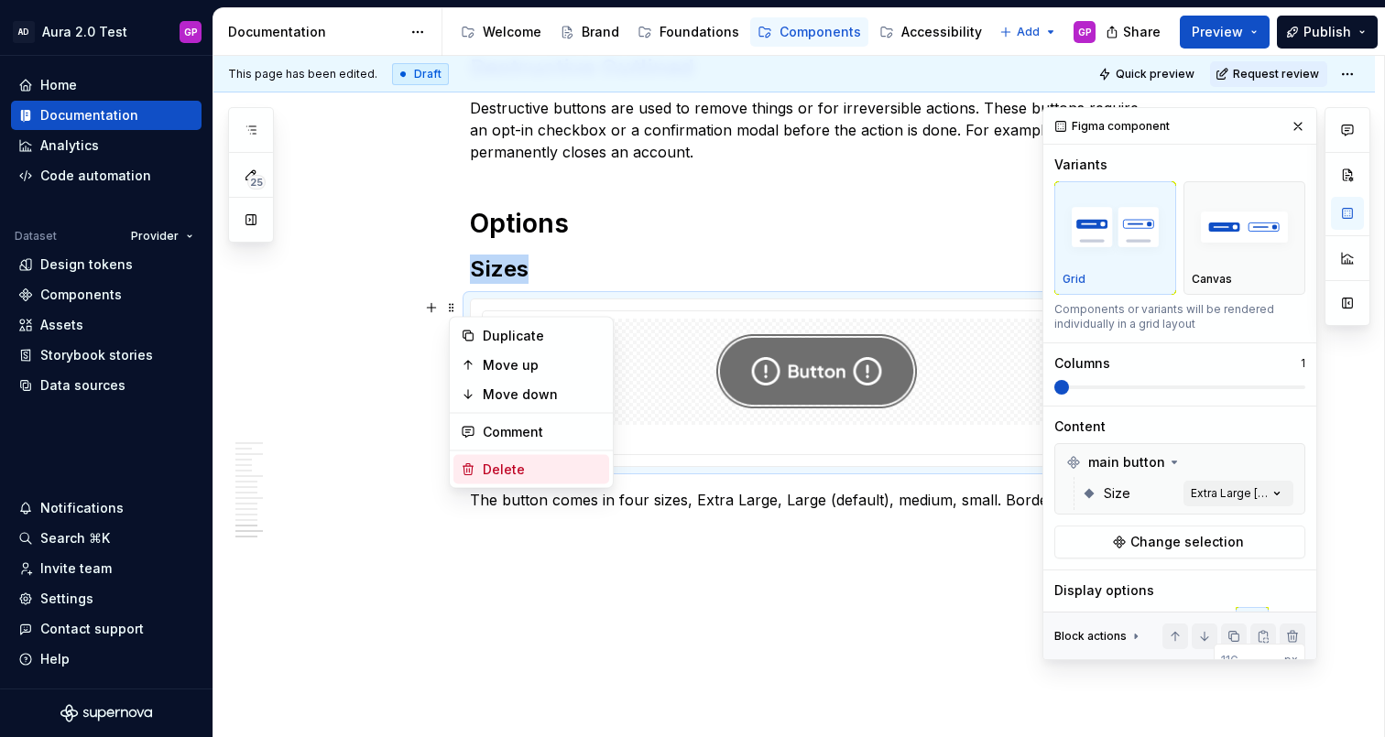
click at [503, 470] on div "Delete" at bounding box center [542, 470] width 119 height 18
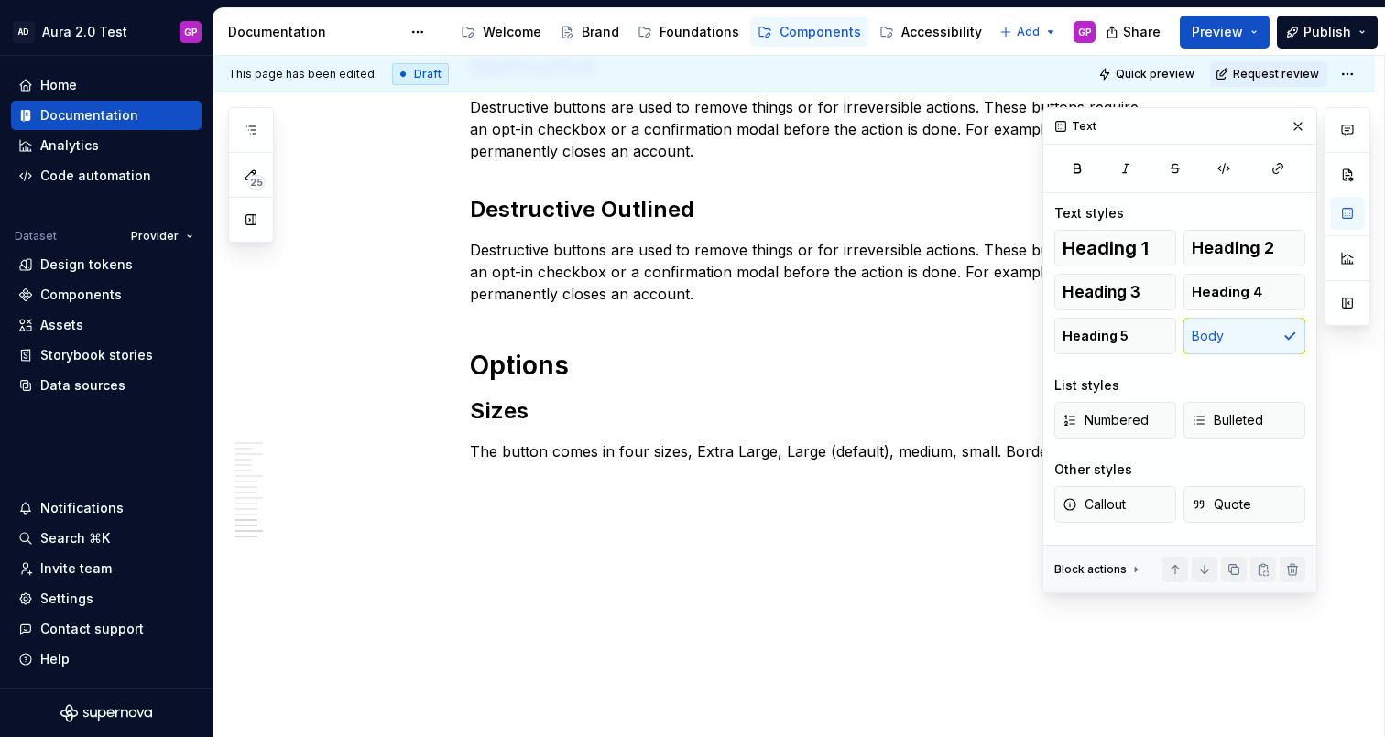
click at [569, 413] on h2 "Sizes" at bounding box center [816, 411] width 693 height 29
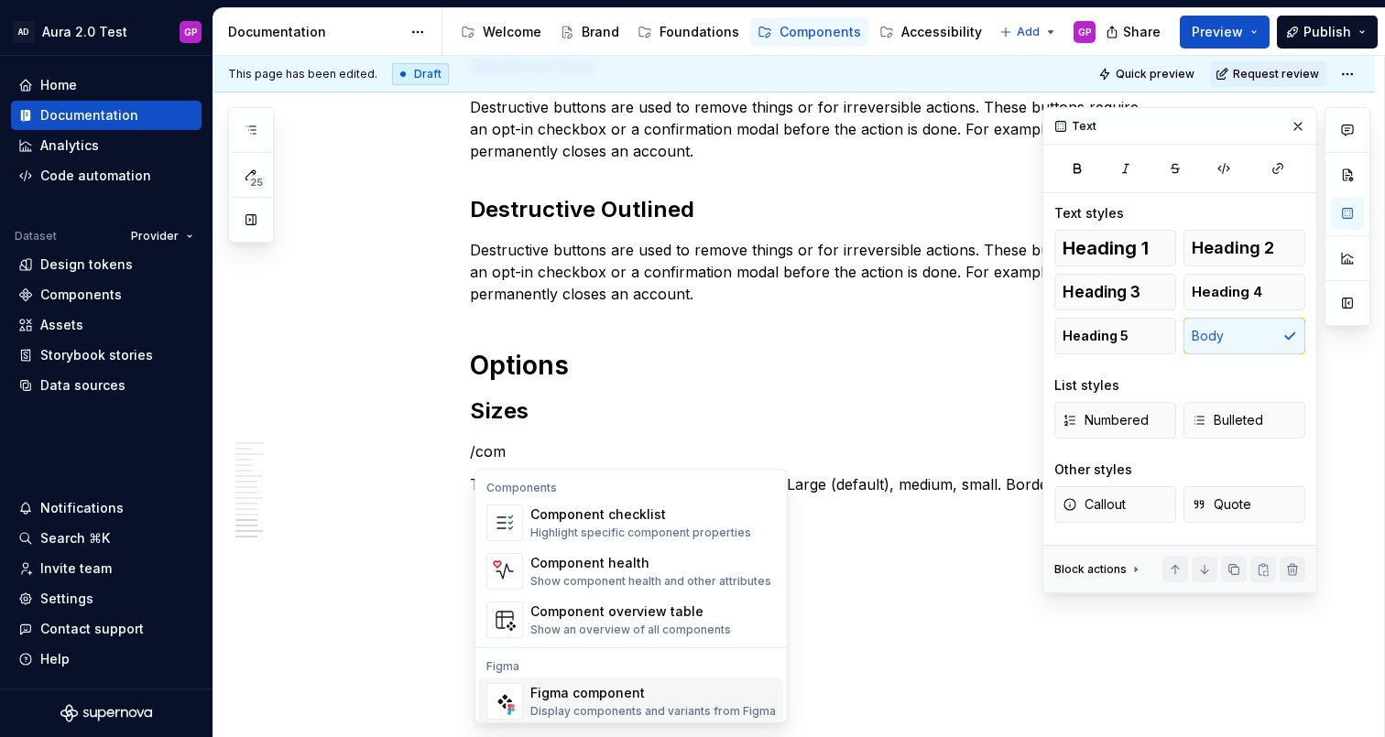
click at [577, 697] on div "Figma component" at bounding box center [652, 693] width 245 height 18
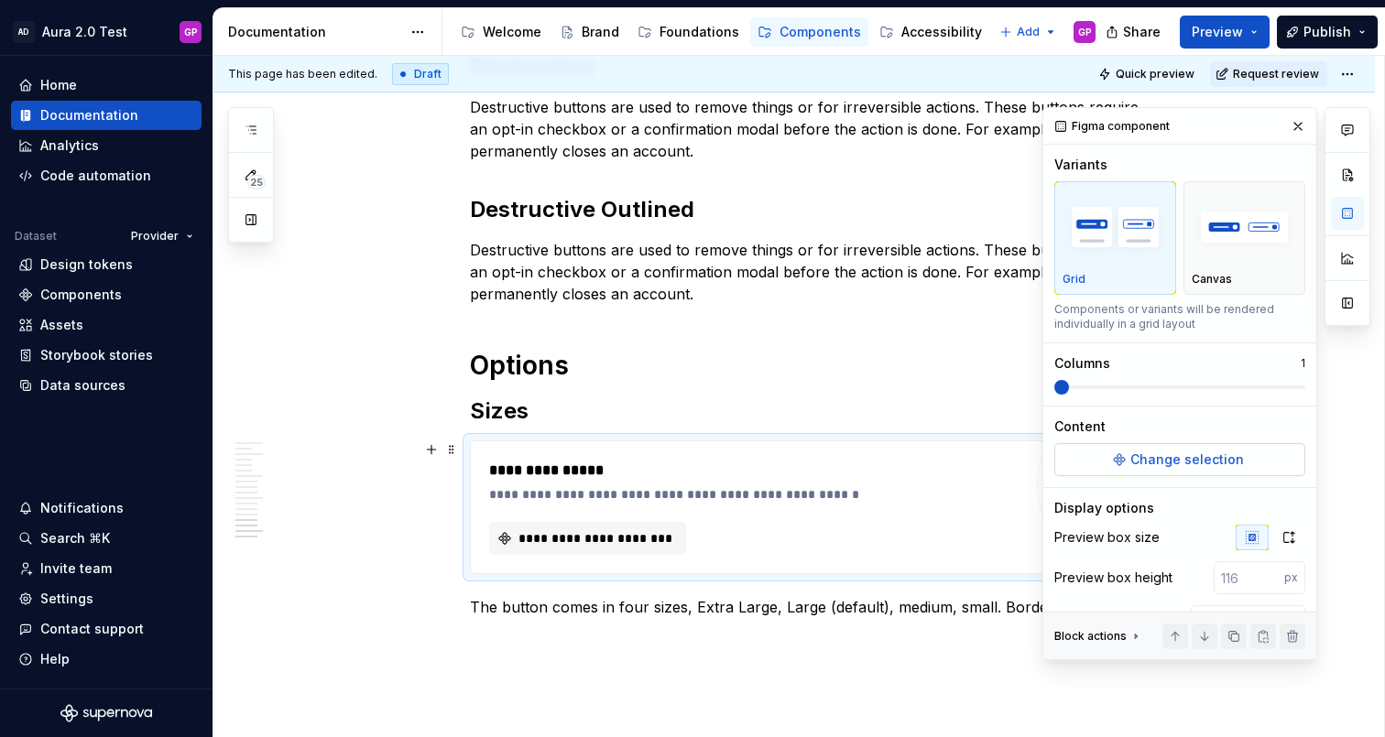
click at [1143, 459] on span "Change selection" at bounding box center [1187, 460] width 114 height 18
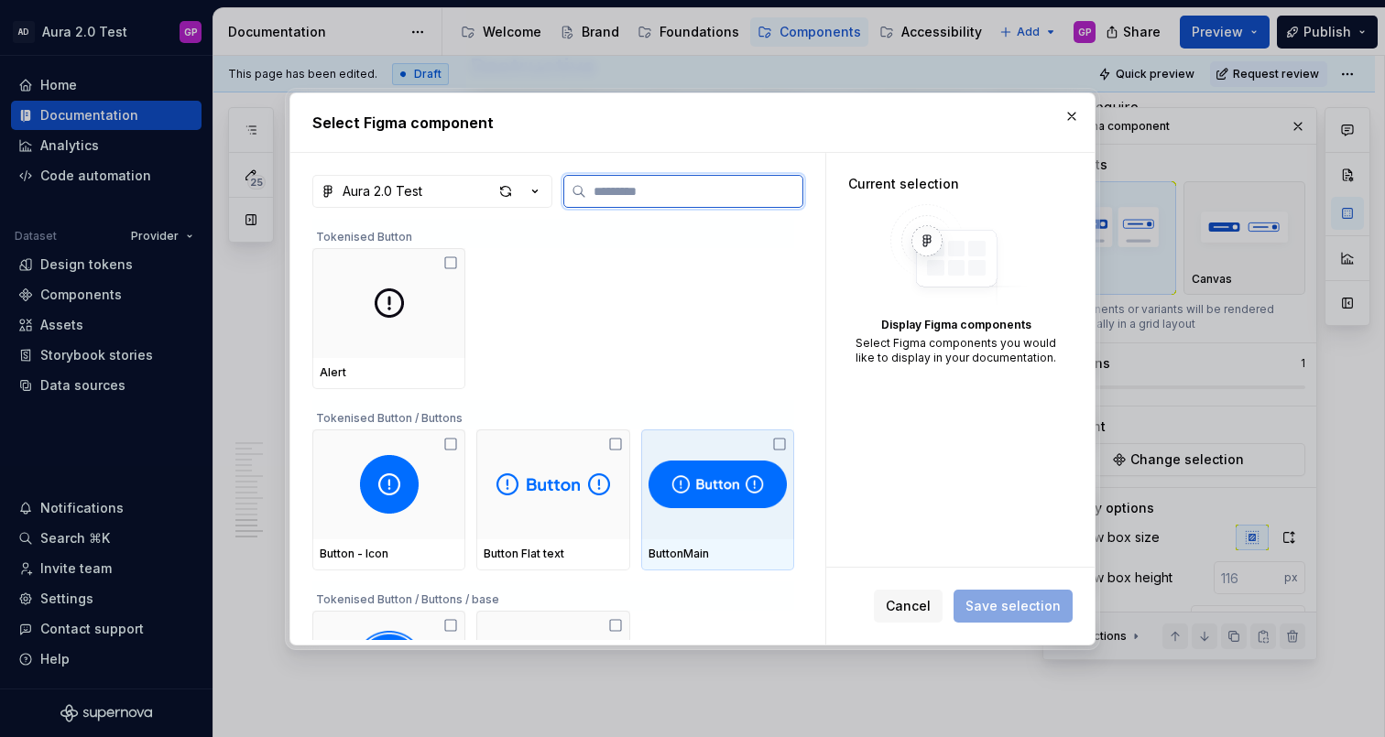
click at [720, 483] on img at bounding box center [718, 484] width 138 height 59
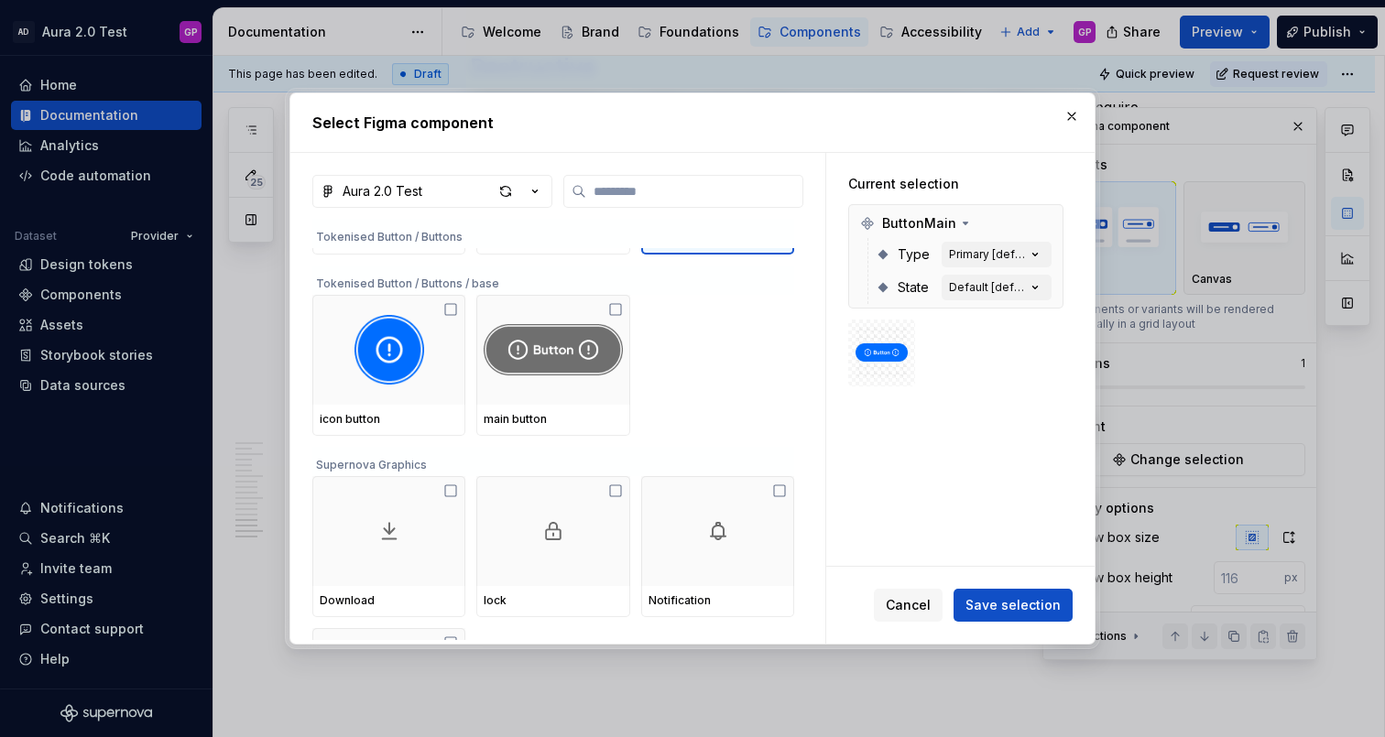
scroll to position [279, 0]
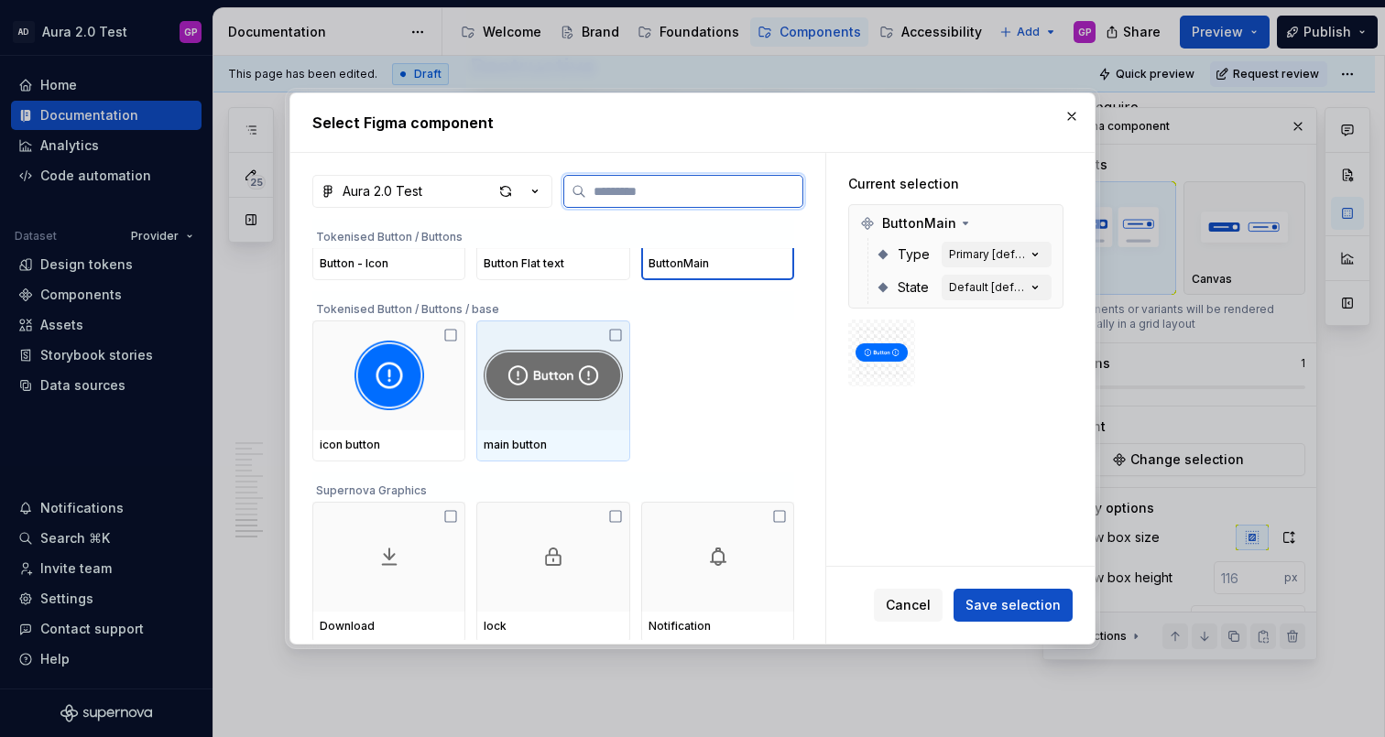
click at [562, 380] on img at bounding box center [553, 376] width 138 height 70
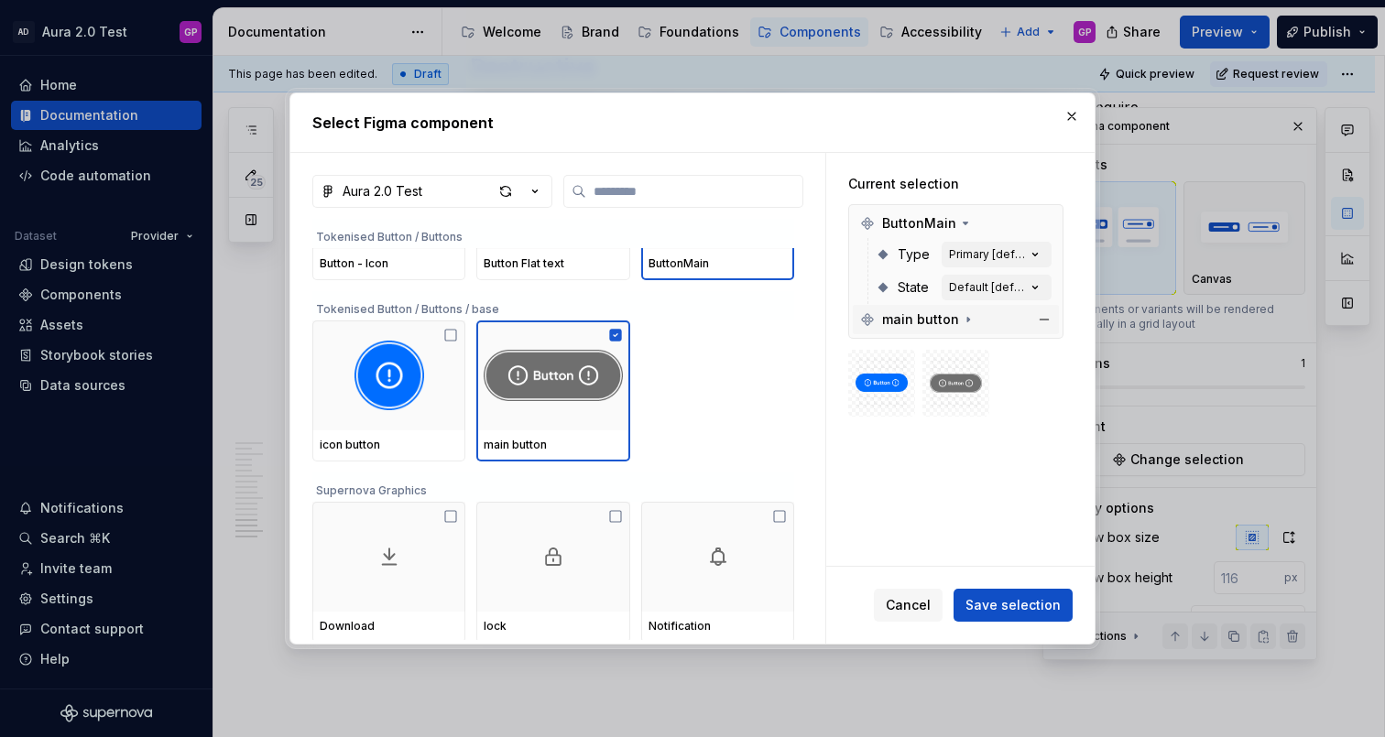
click at [949, 318] on span "main button" at bounding box center [920, 320] width 77 height 18
click at [998, 344] on div "Extra Large [default]" at bounding box center [987, 351] width 77 height 15
click at [920, 599] on span "Cancel" at bounding box center [908, 605] width 45 height 18
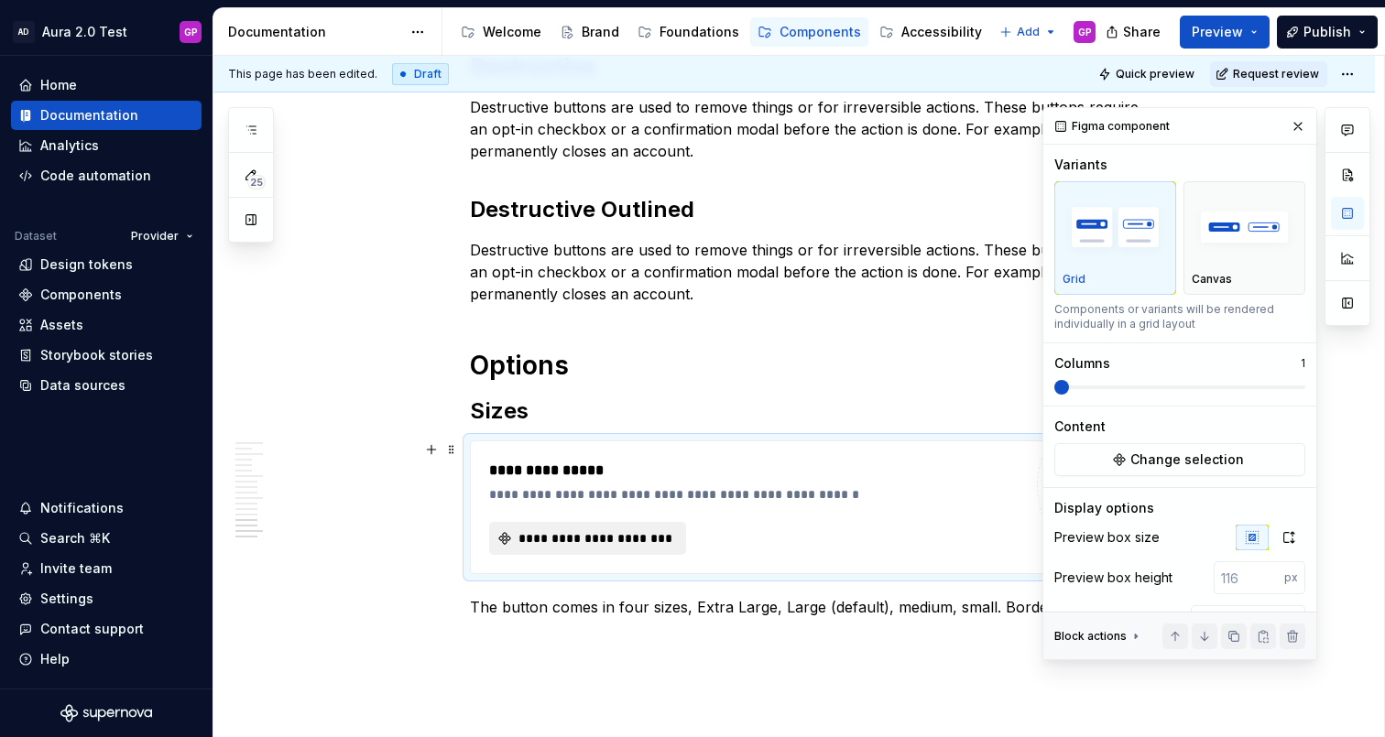
click at [588, 538] on span "**********" at bounding box center [595, 538] width 158 height 18
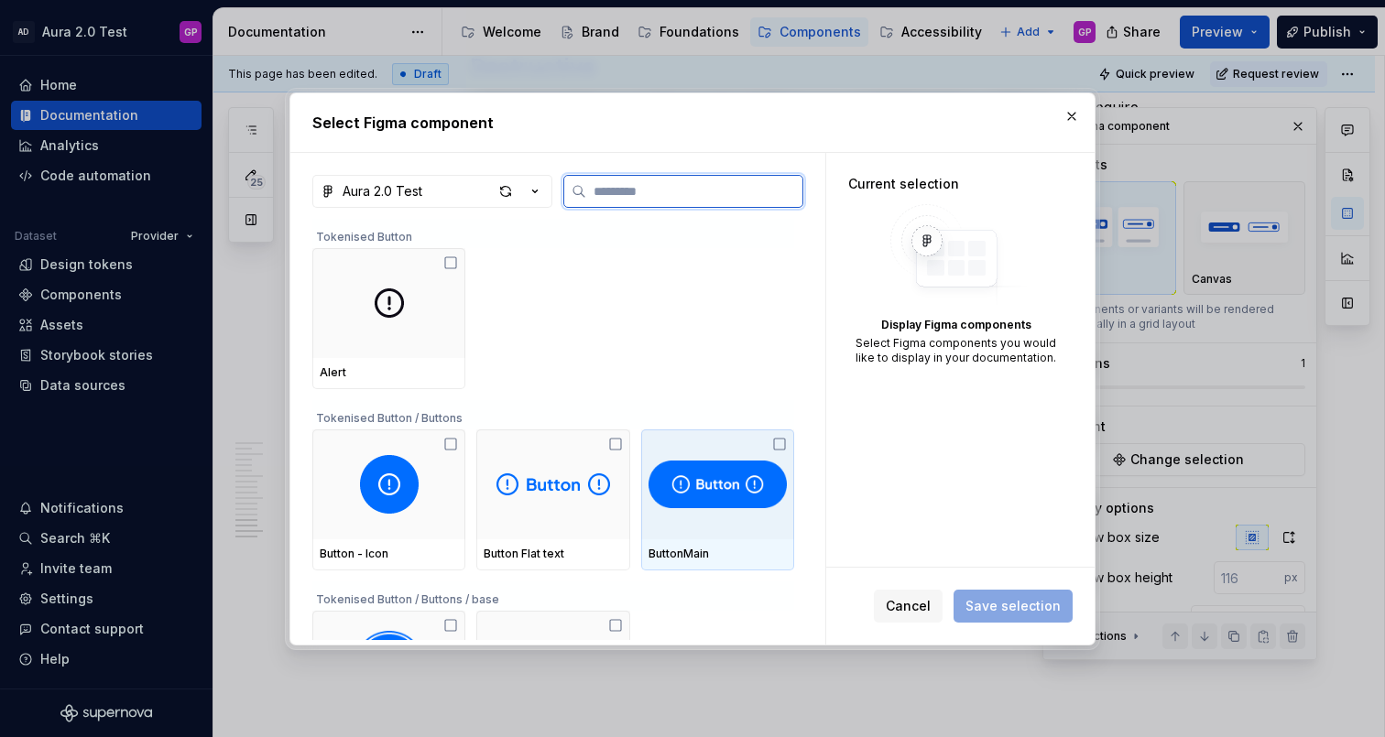
click at [716, 485] on img at bounding box center [718, 484] width 138 height 59
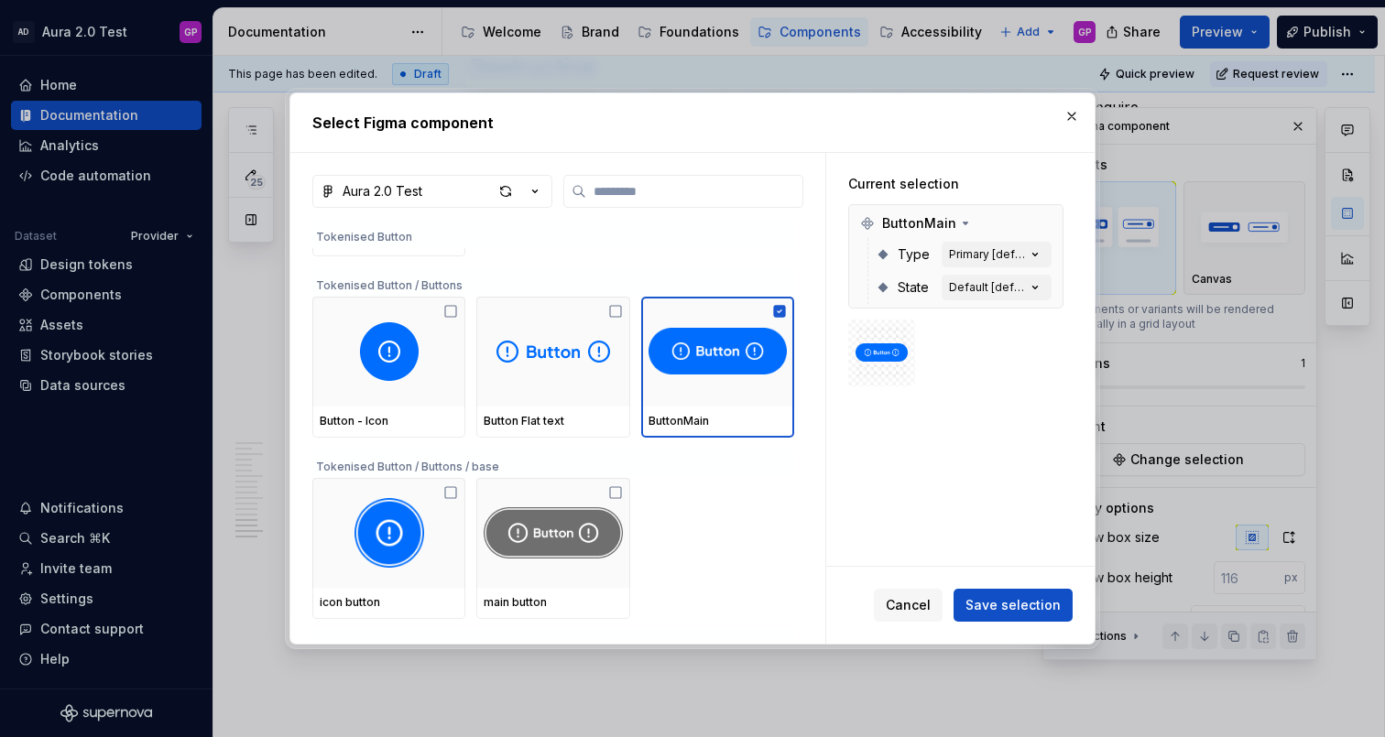
scroll to position [171, 0]
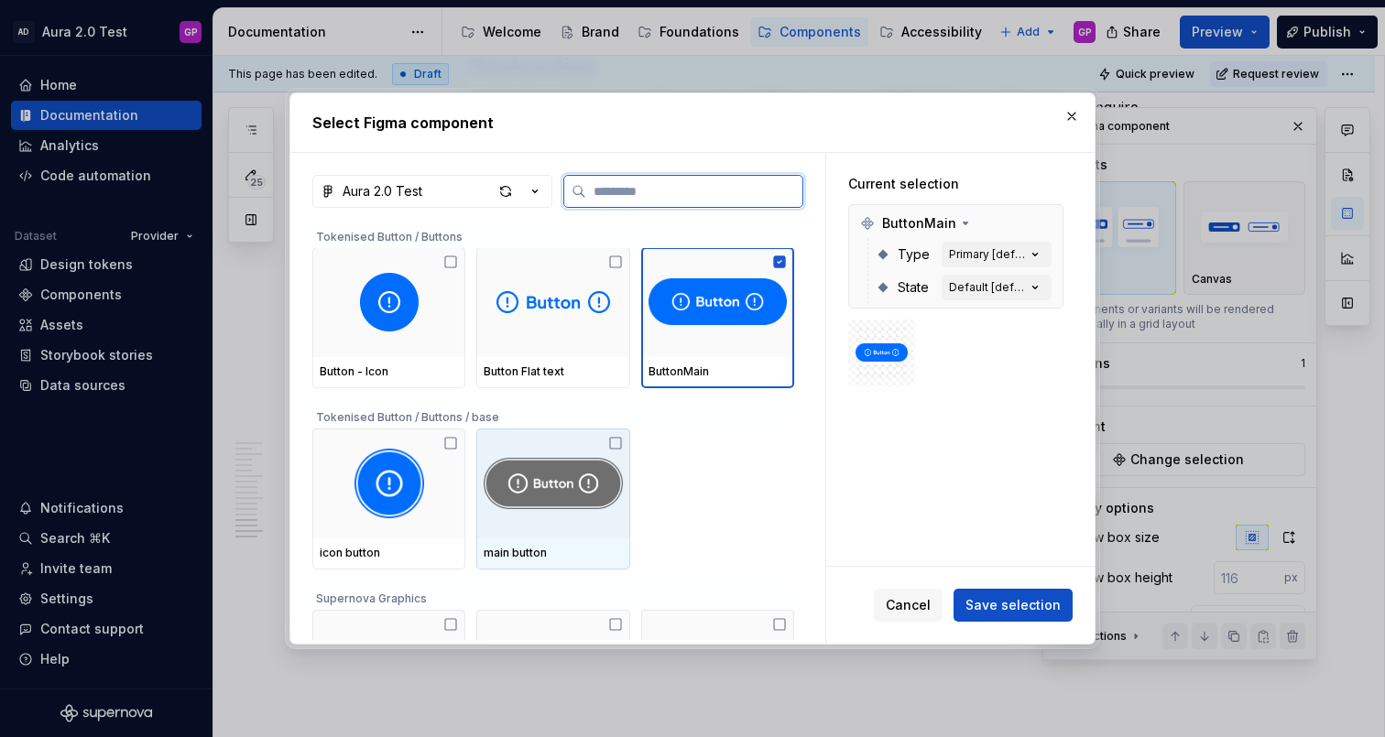
click at [611, 449] on img at bounding box center [553, 484] width 138 height 70
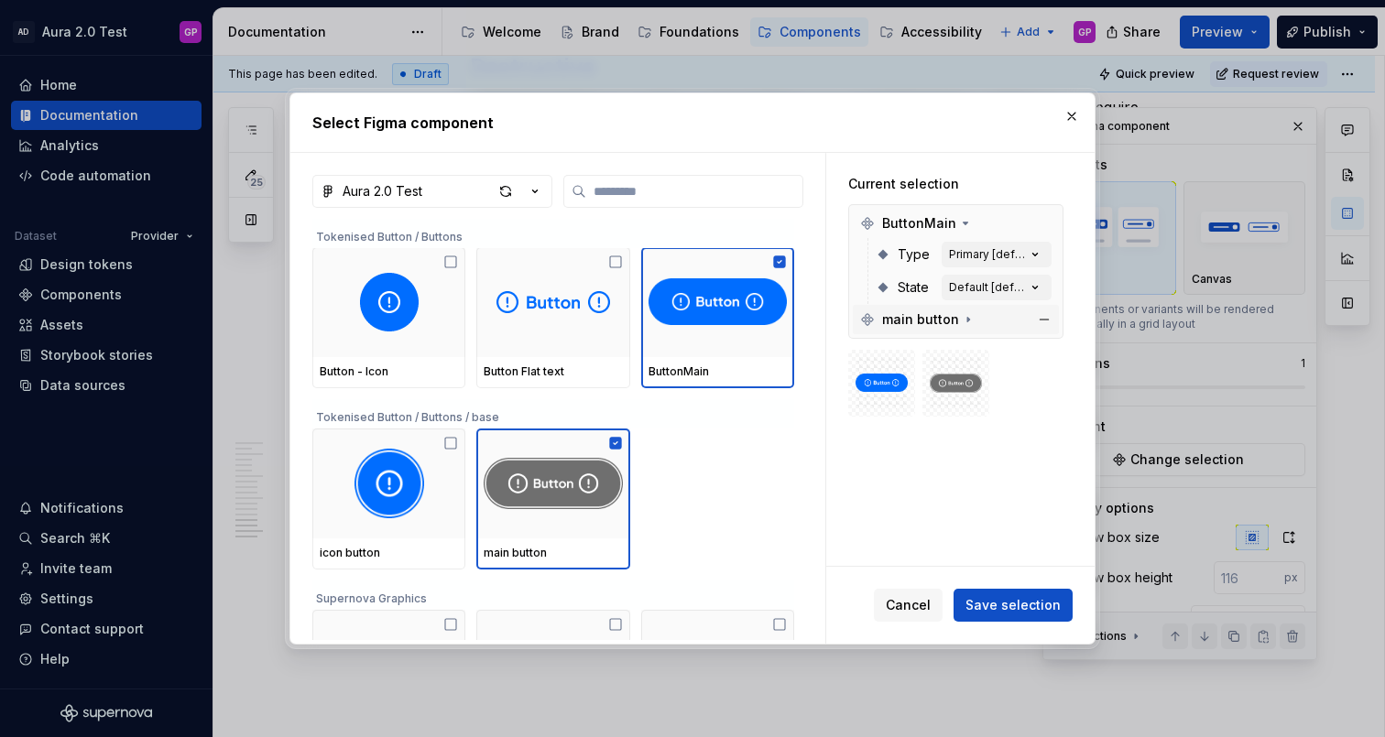
click at [961, 318] on icon at bounding box center [968, 319] width 15 height 15
click at [1044, 351] on icon "button" at bounding box center [1035, 351] width 18 height 18
click at [1042, 352] on icon "button" at bounding box center [1035, 351] width 18 height 18
click at [1042, 288] on icon "button" at bounding box center [1035, 287] width 18 height 18
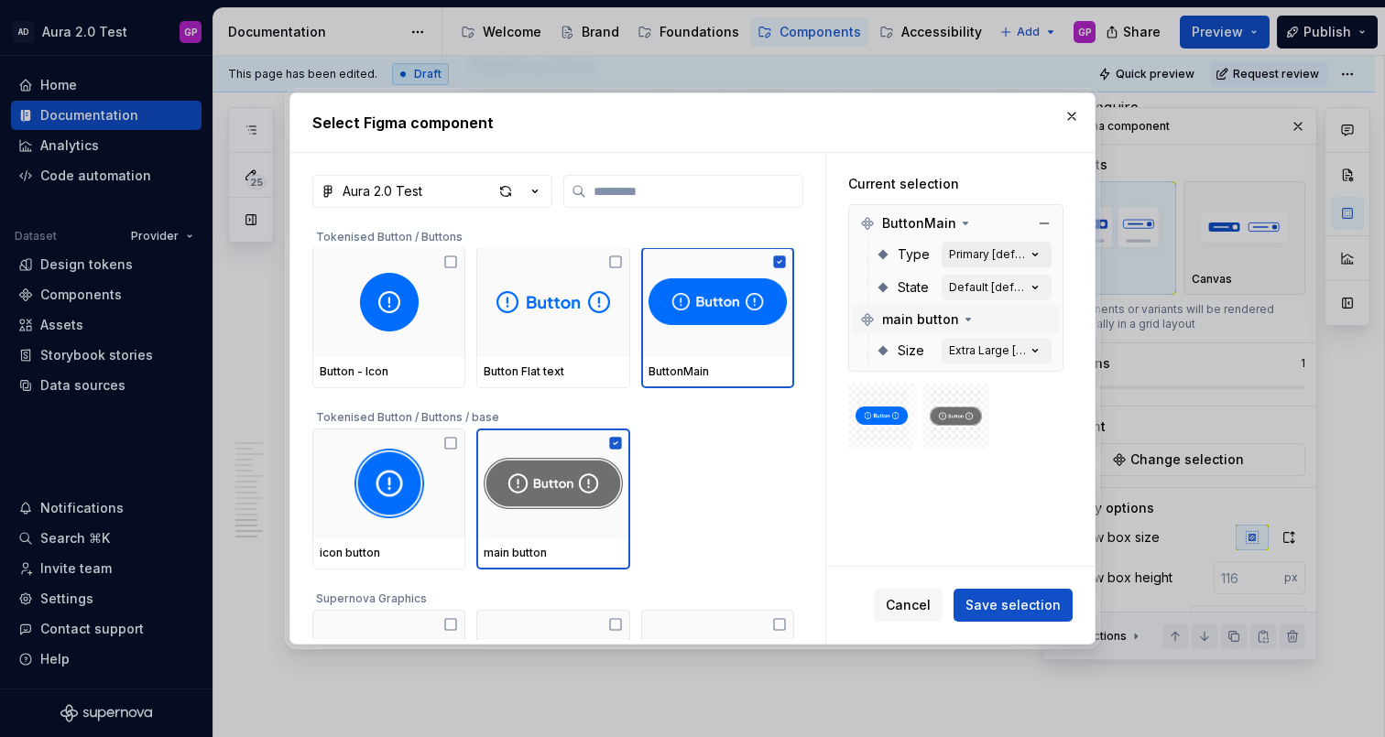
click at [1000, 244] on button "Primary [default]" at bounding box center [997, 255] width 110 height 26
click at [979, 345] on div "Extra Large [default]" at bounding box center [987, 351] width 77 height 15
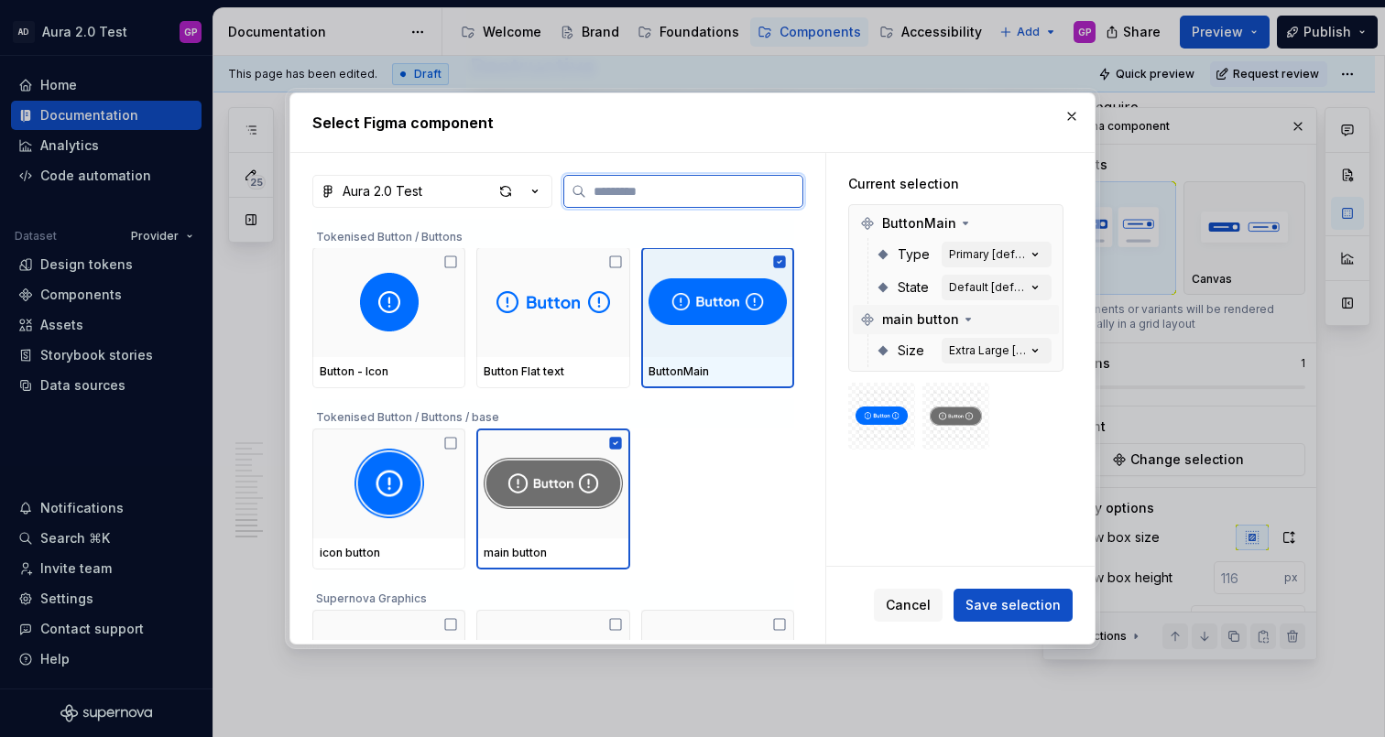
click at [786, 263] on icon at bounding box center [780, 262] width 12 height 12
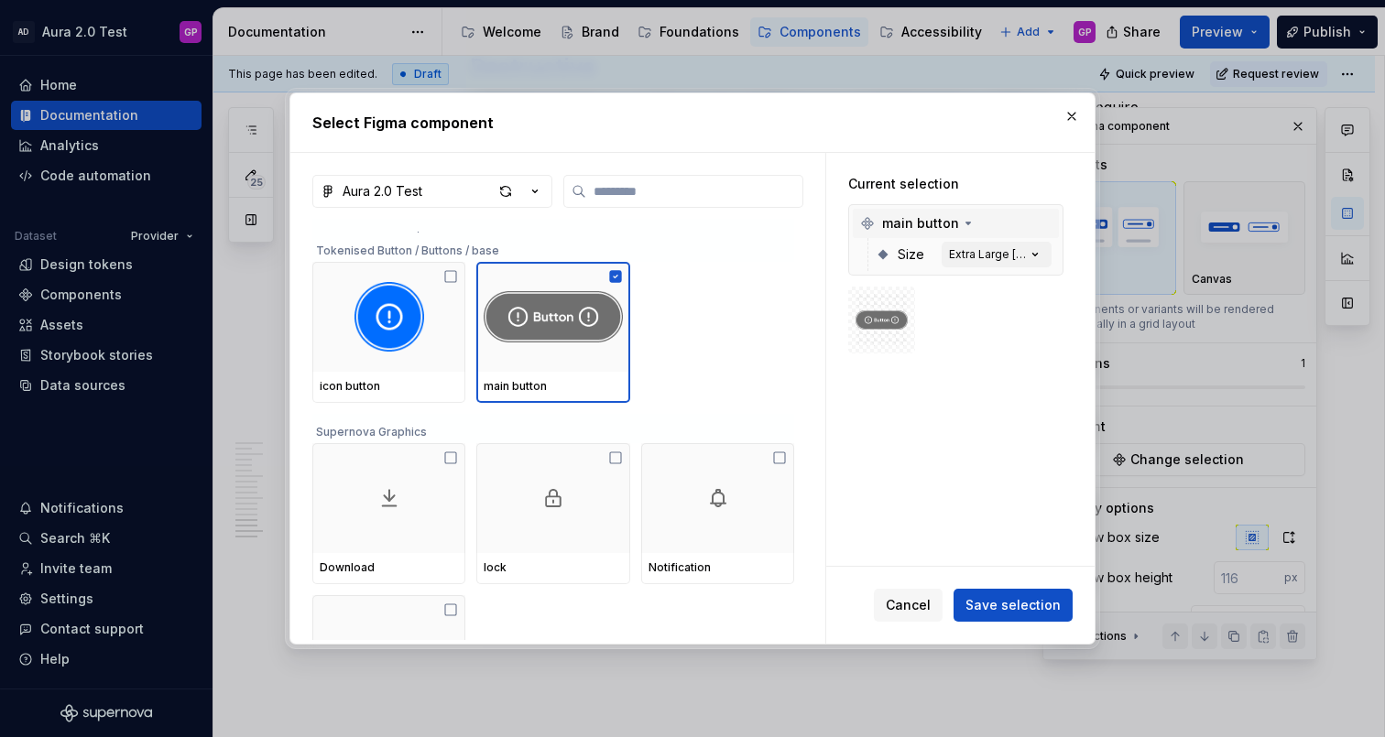
scroll to position [340, 0]
click at [1005, 606] on span "Save selection" at bounding box center [1012, 605] width 95 height 18
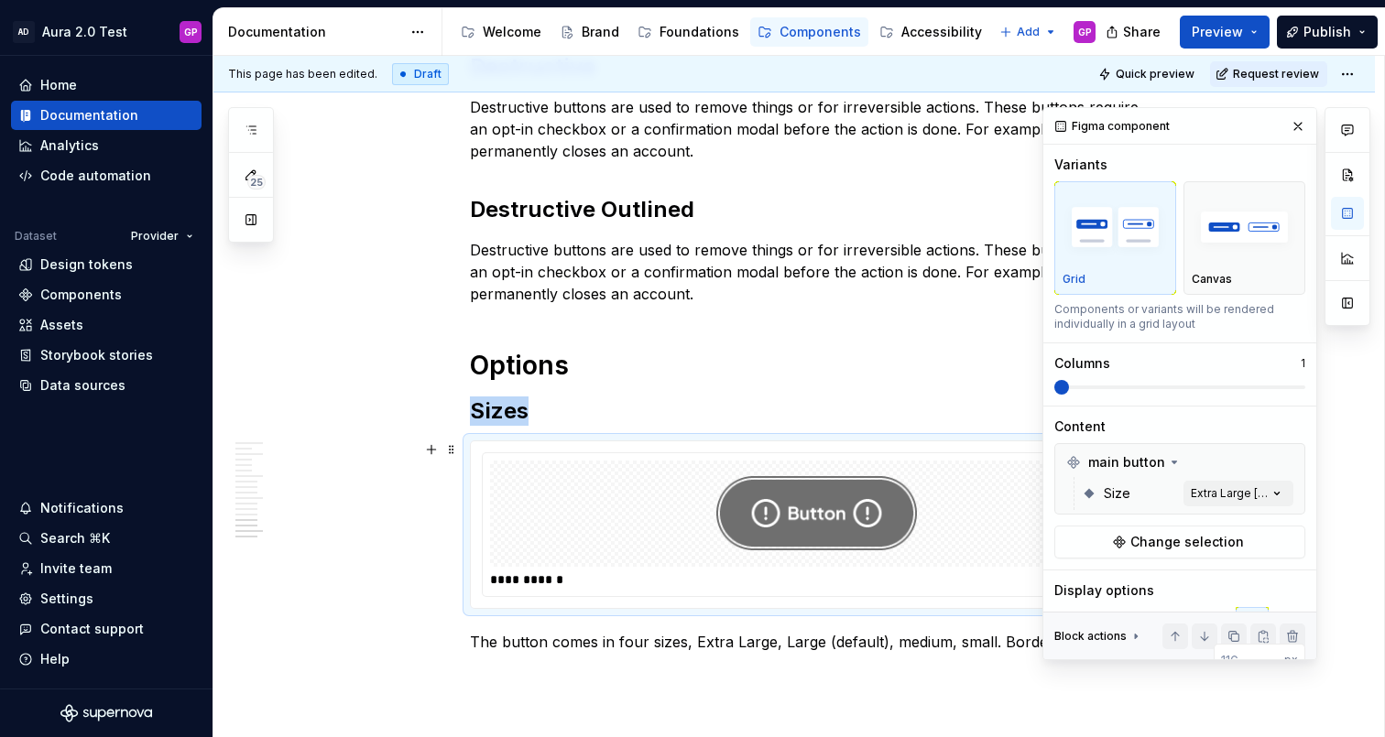
click at [853, 521] on img at bounding box center [816, 514] width 201 height 92
click at [1228, 493] on div "Comments Open comments No comments yet Select ‘Comment’ from the block context …" at bounding box center [1206, 383] width 328 height 553
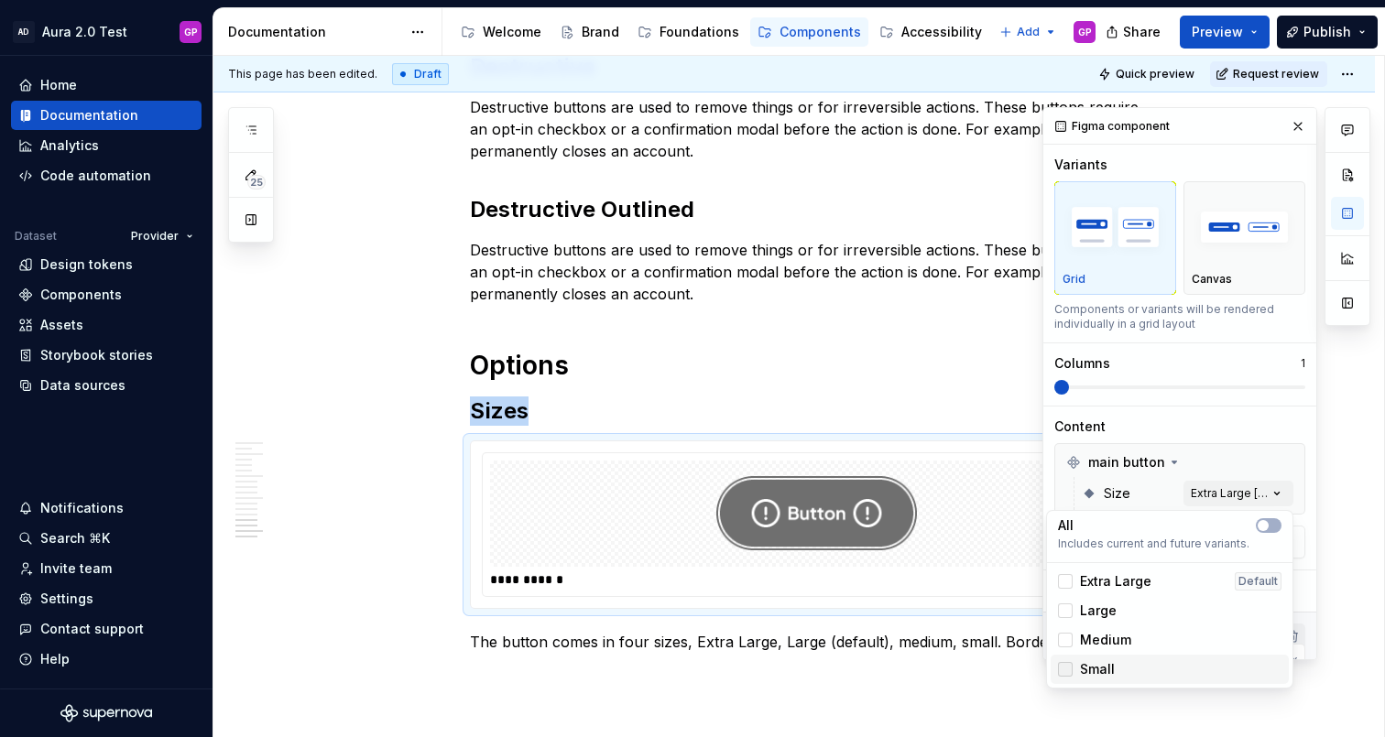
click at [1065, 670] on div at bounding box center [1065, 669] width 15 height 15
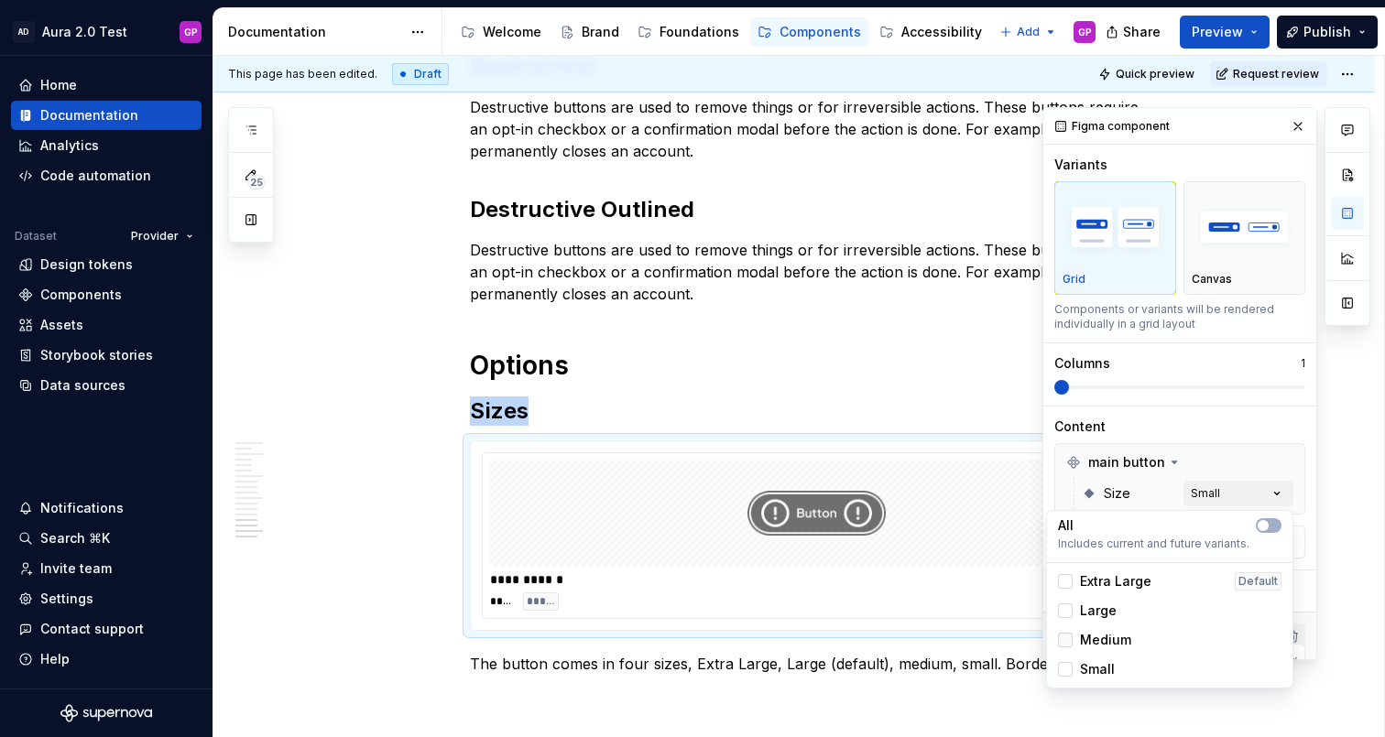
click at [1065, 639] on div at bounding box center [1065, 640] width 15 height 15
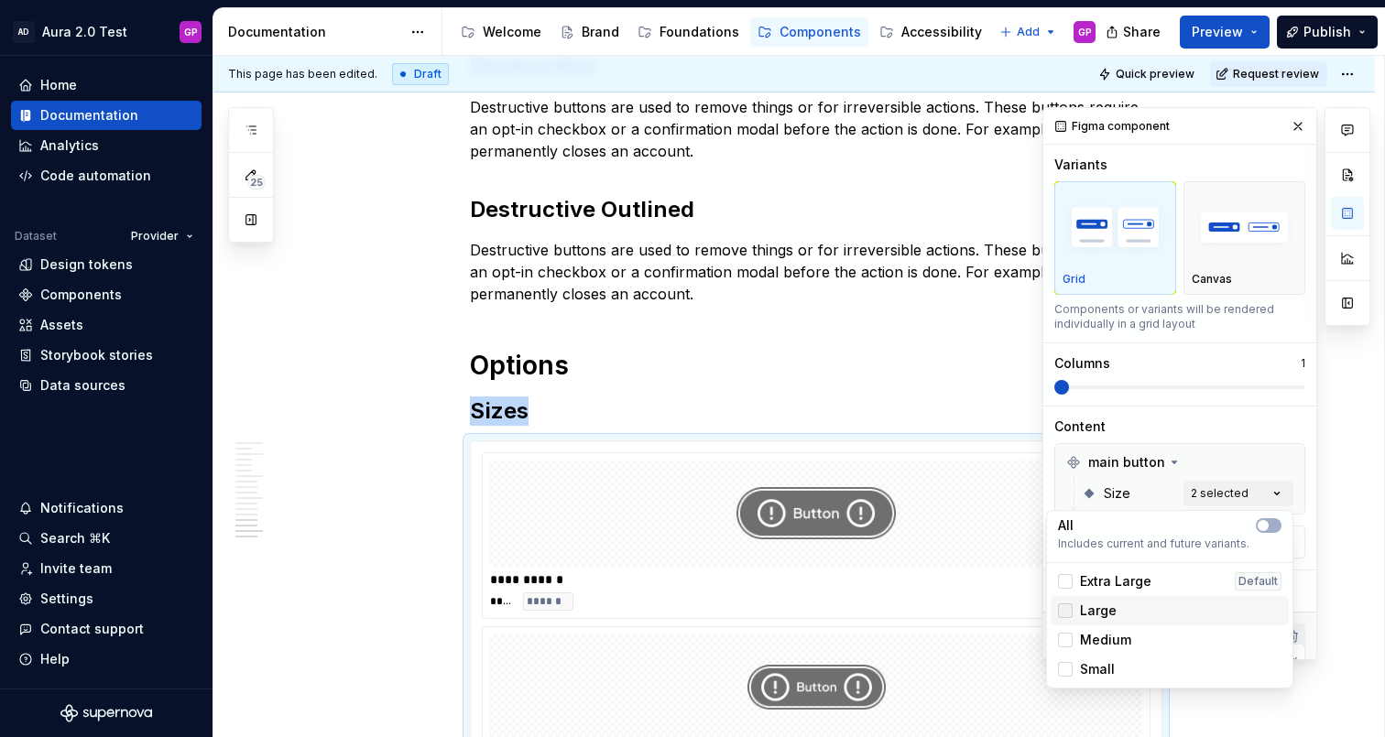
drag, startPoint x: 1064, startPoint y: 616, endPoint x: 1062, endPoint y: 605, distance: 11.3
click at [1064, 616] on div at bounding box center [1065, 611] width 15 height 15
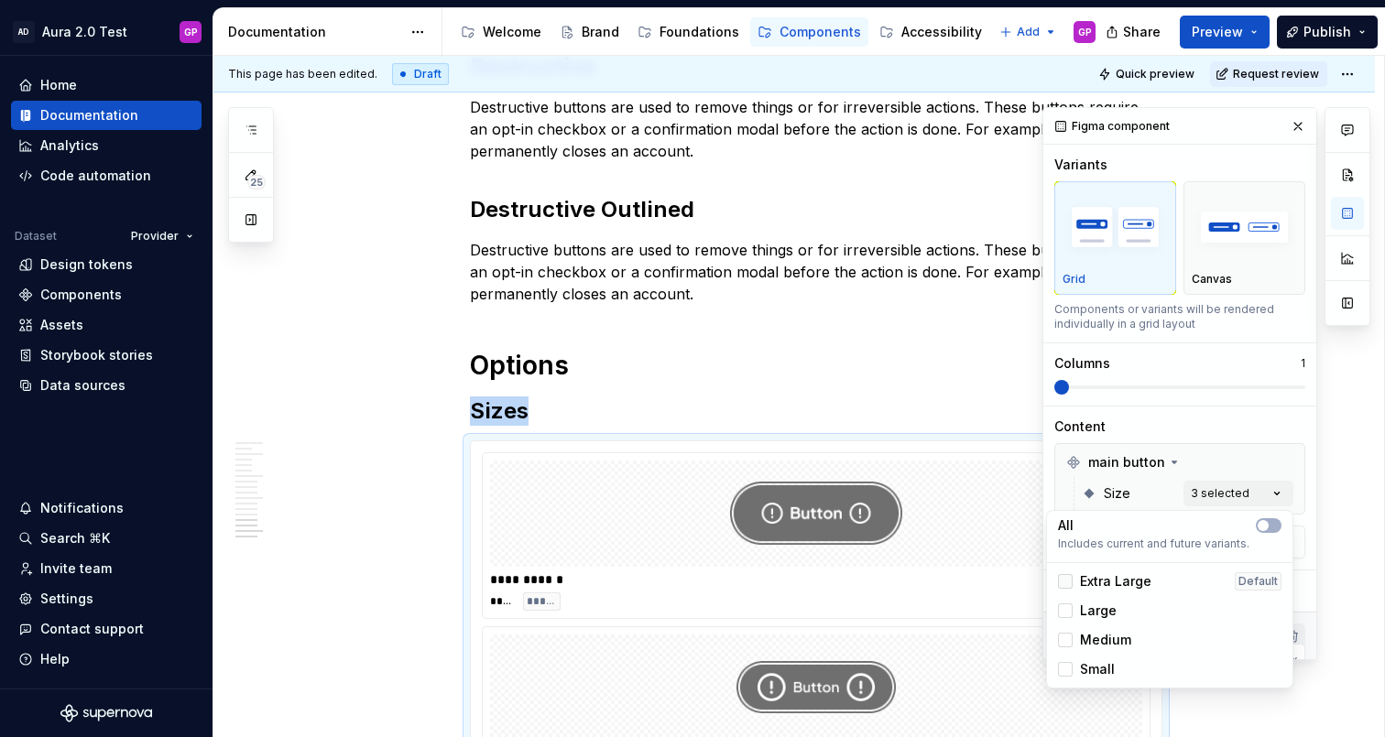
click at [1063, 584] on div at bounding box center [1065, 581] width 15 height 15
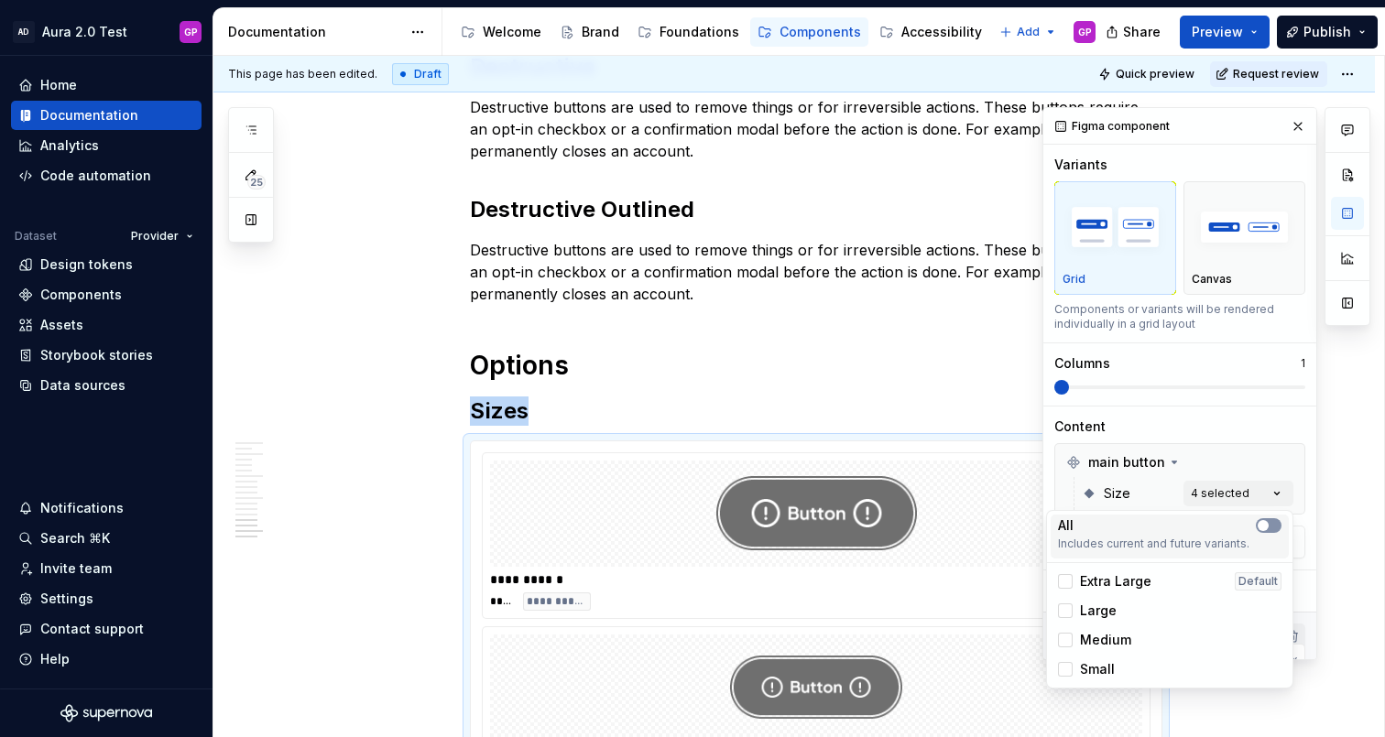
click at [1262, 527] on span "button" at bounding box center [1263, 525] width 11 height 11
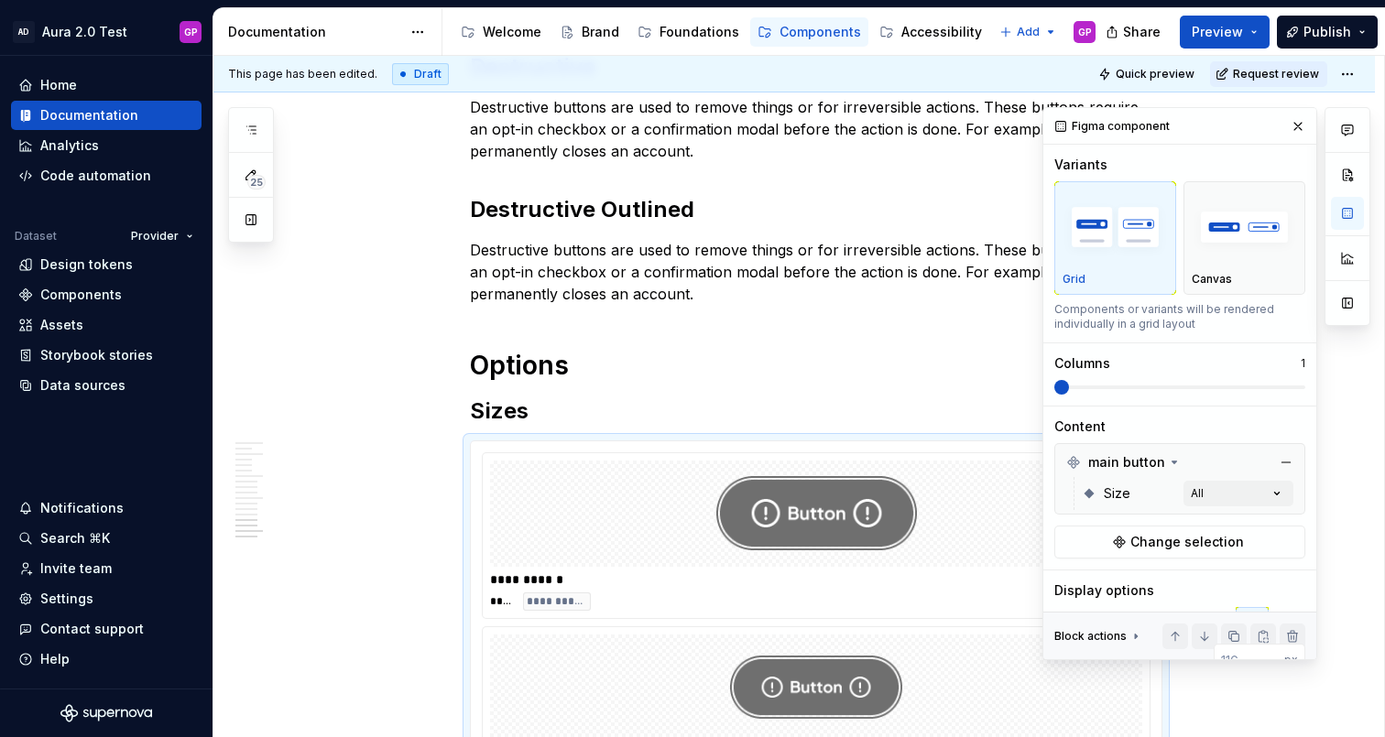
drag, startPoint x: 1057, startPoint y: 386, endPoint x: 1205, endPoint y: 387, distance: 148.4
click at [1205, 387] on div "Comments Open comments No comments yet Select ‘Comment’ from the block context …" at bounding box center [1206, 383] width 328 height 553
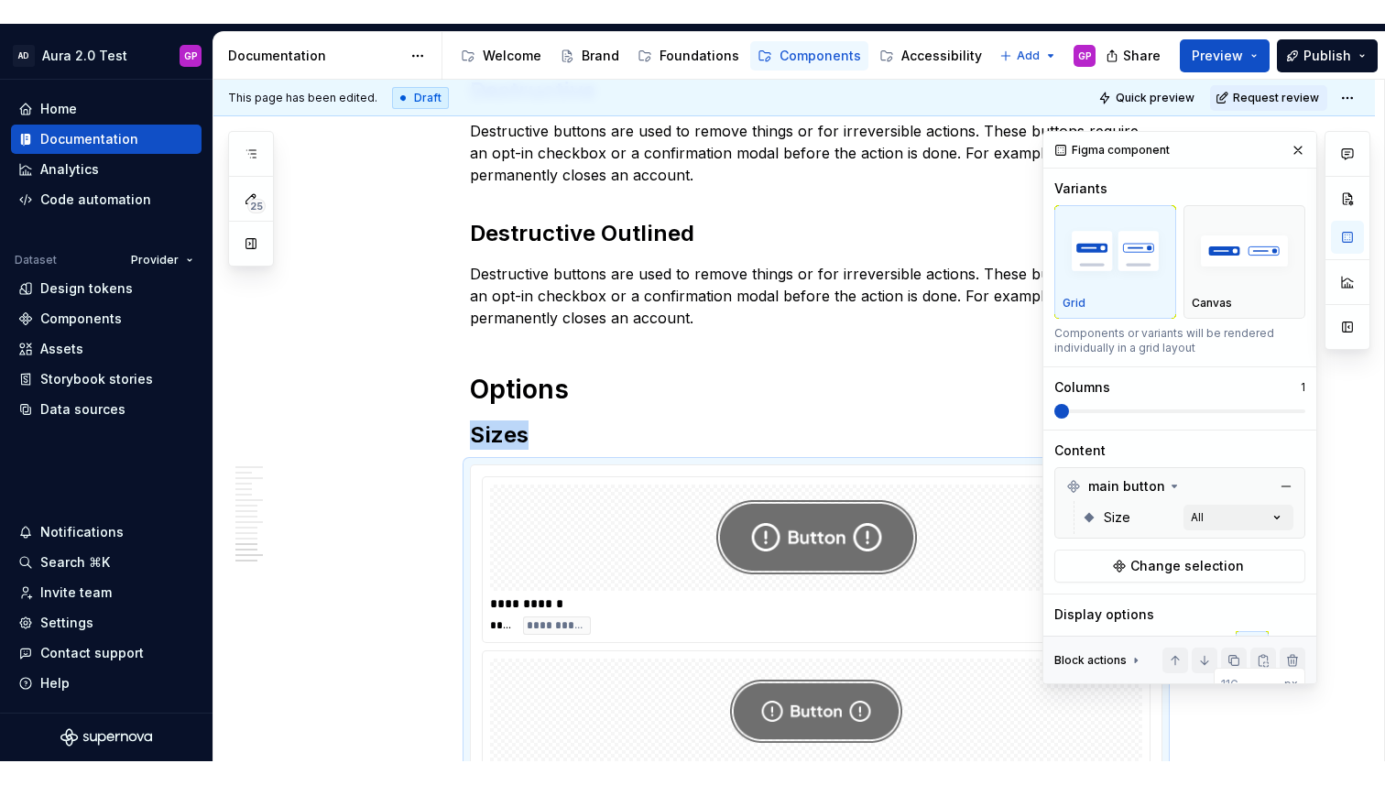
scroll to position [2547, 0]
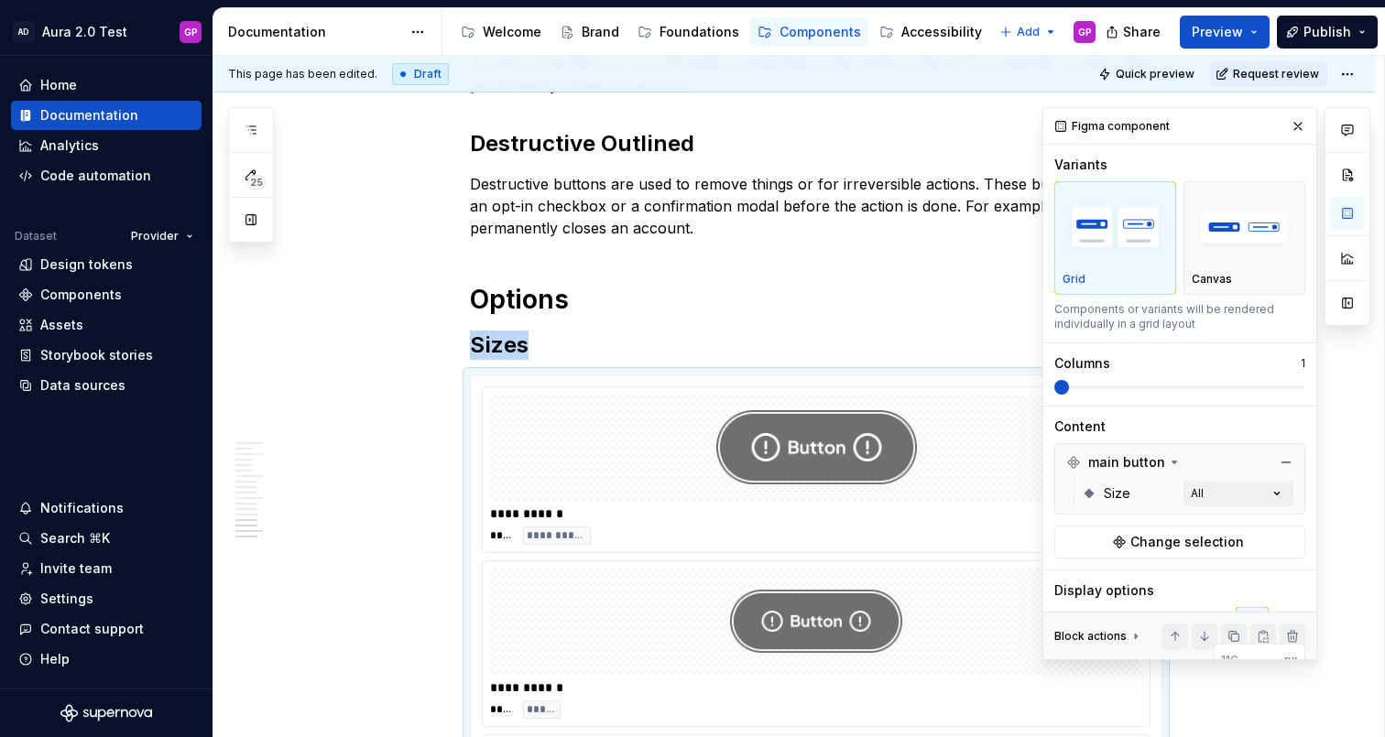
click at [1194, 384] on span at bounding box center [1179, 387] width 251 height 15
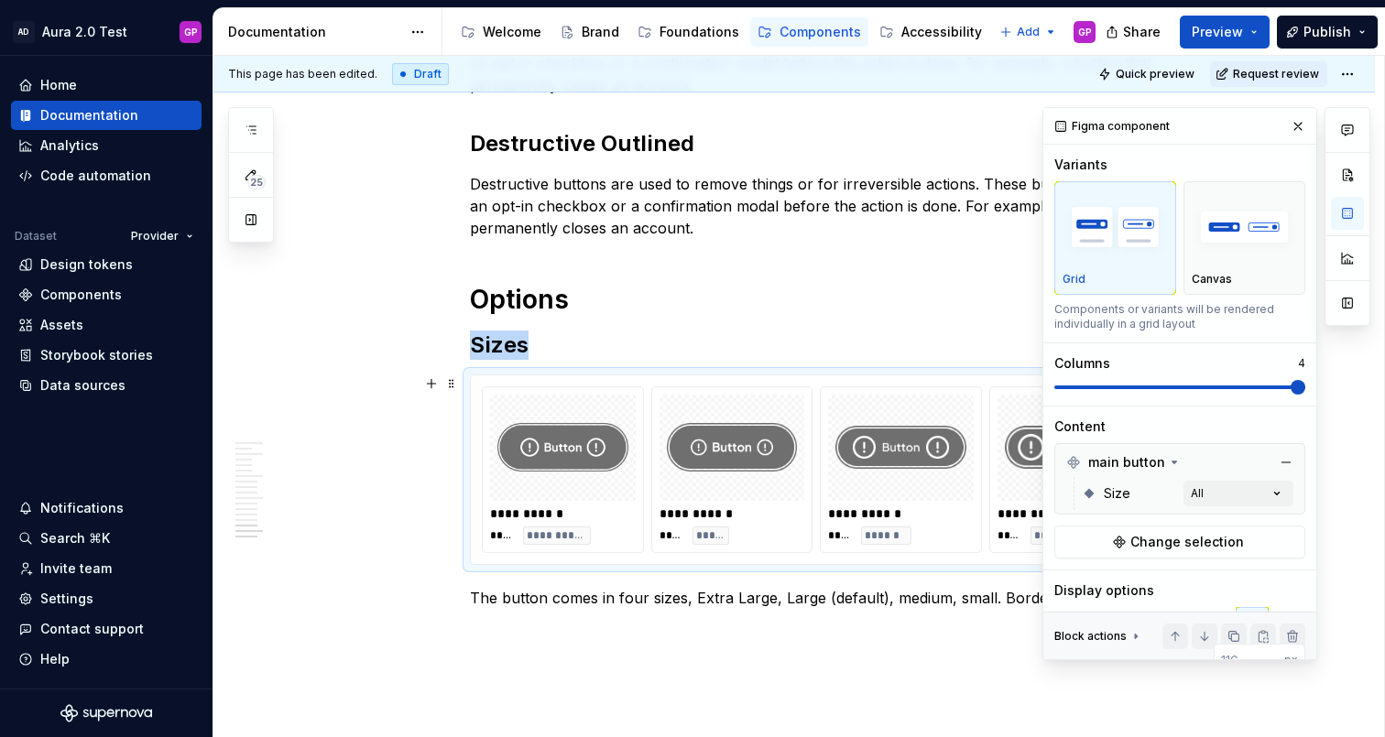
click at [1281, 385] on span at bounding box center [1179, 387] width 251 height 15
click at [1026, 442] on img at bounding box center [1070, 448] width 131 height 92
click at [1299, 126] on button "button" at bounding box center [1298, 127] width 26 height 26
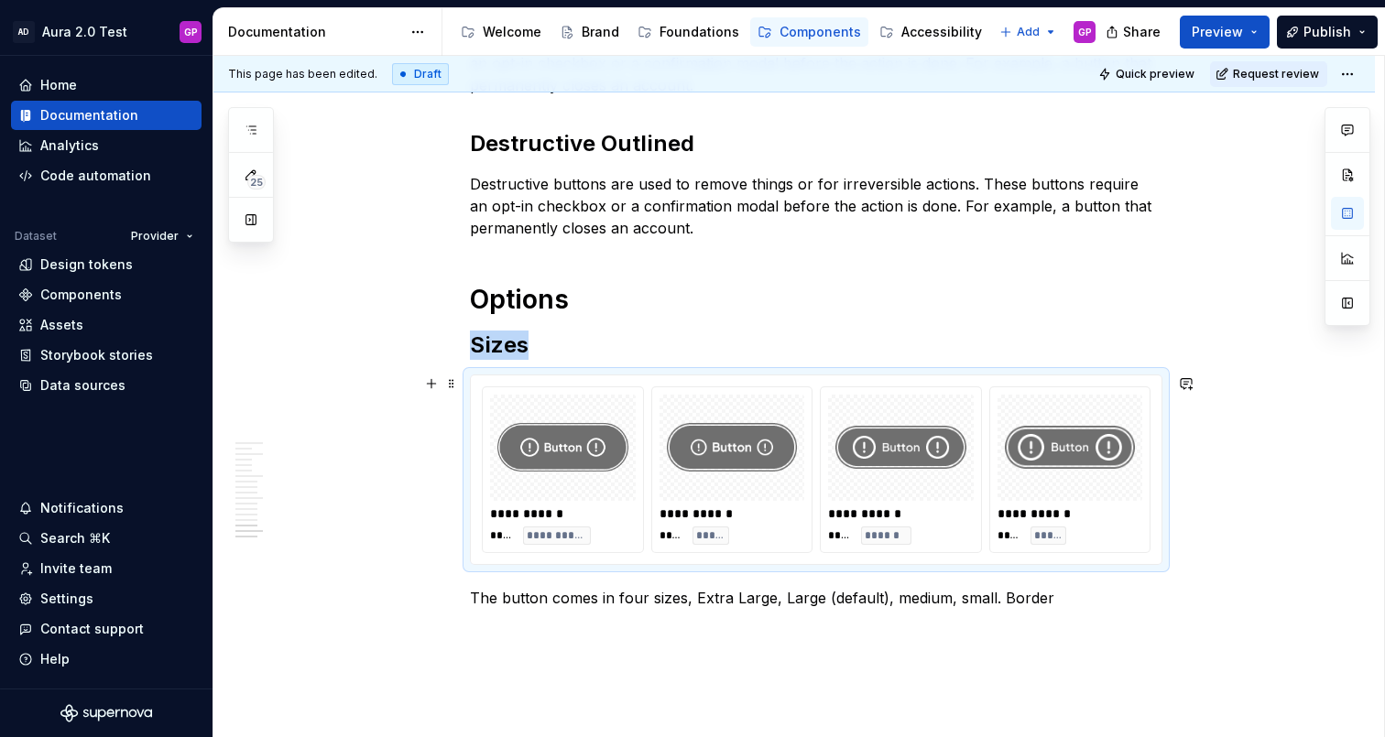
click at [885, 449] on img at bounding box center [900, 448] width 131 height 92
click at [1075, 451] on img at bounding box center [1070, 448] width 131 height 92
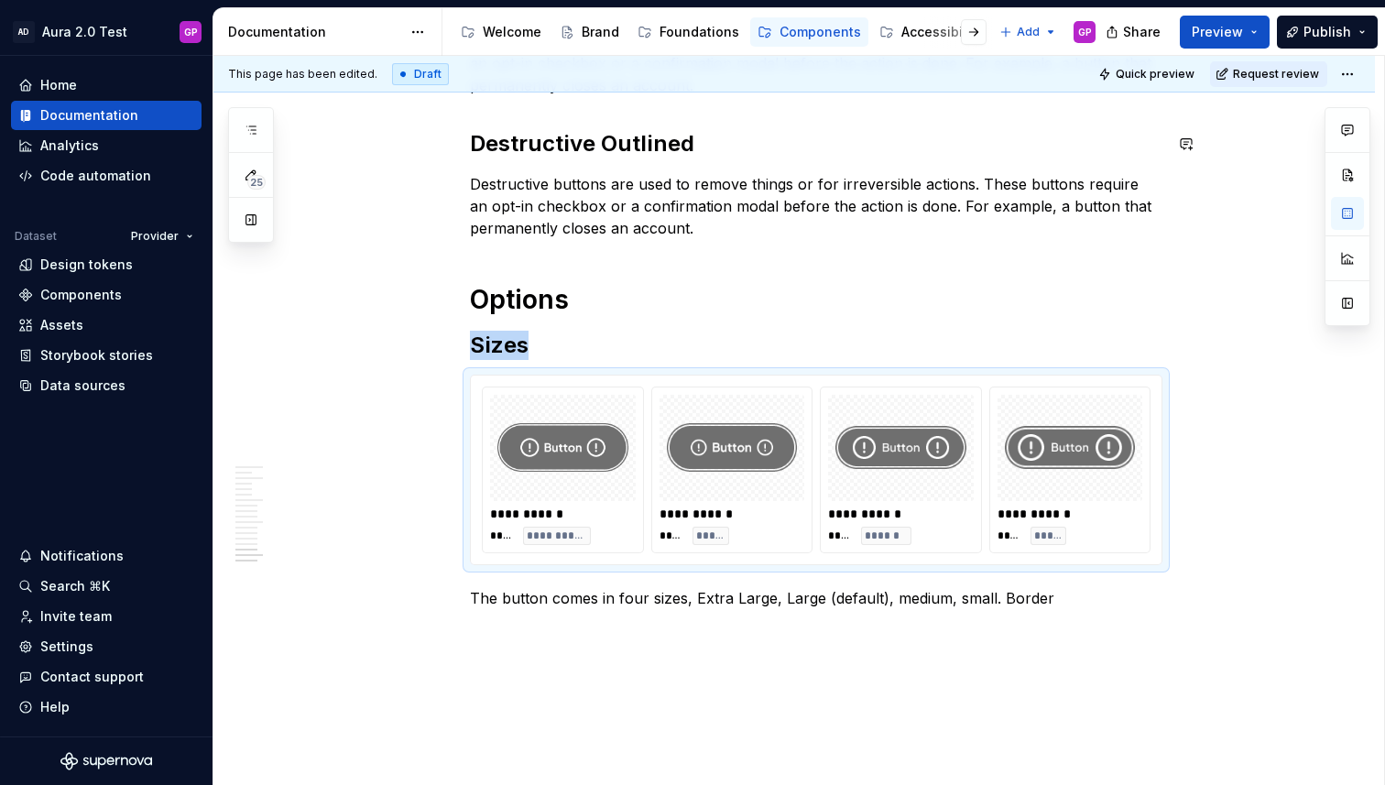
type textarea "*"
click at [564, 470] on img at bounding box center [562, 448] width 131 height 92
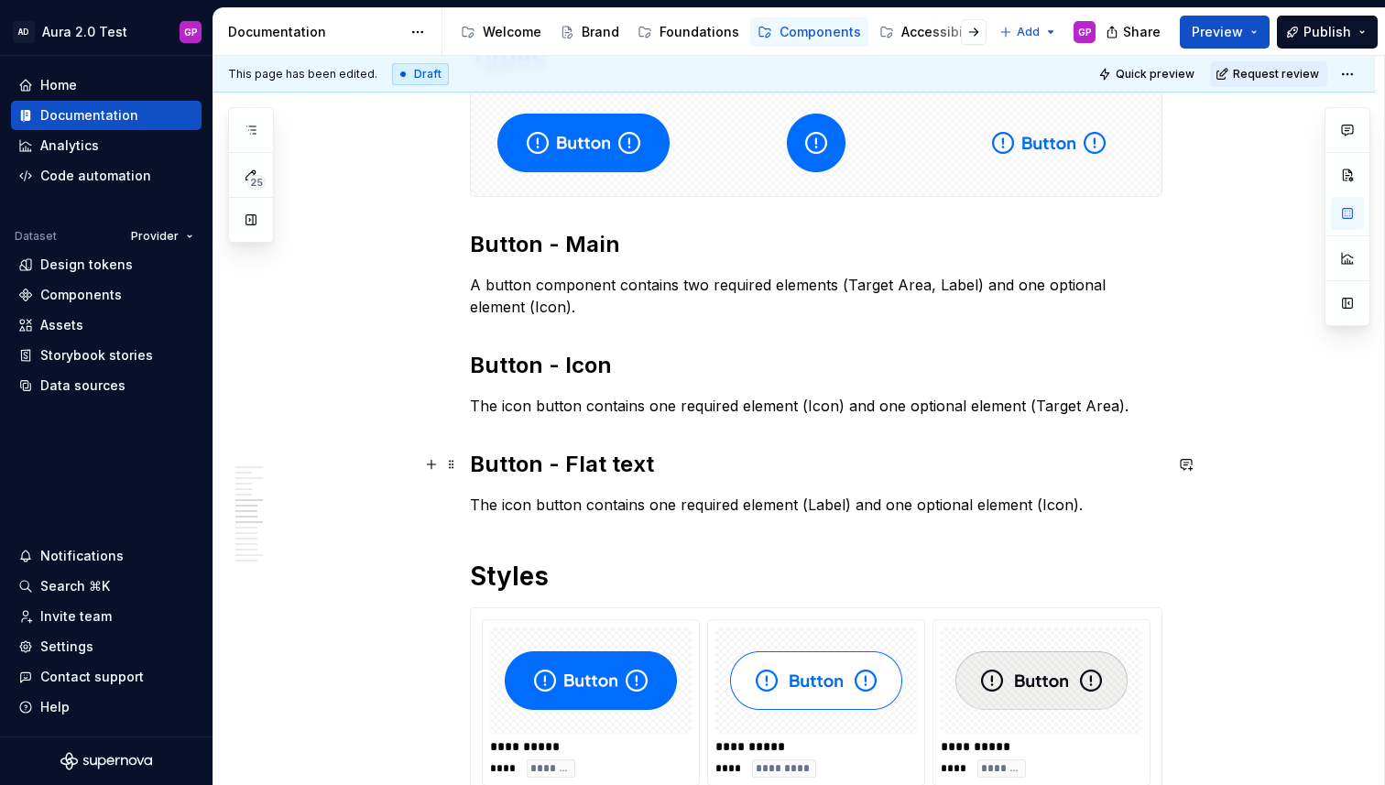
scroll to position [1140, 0]
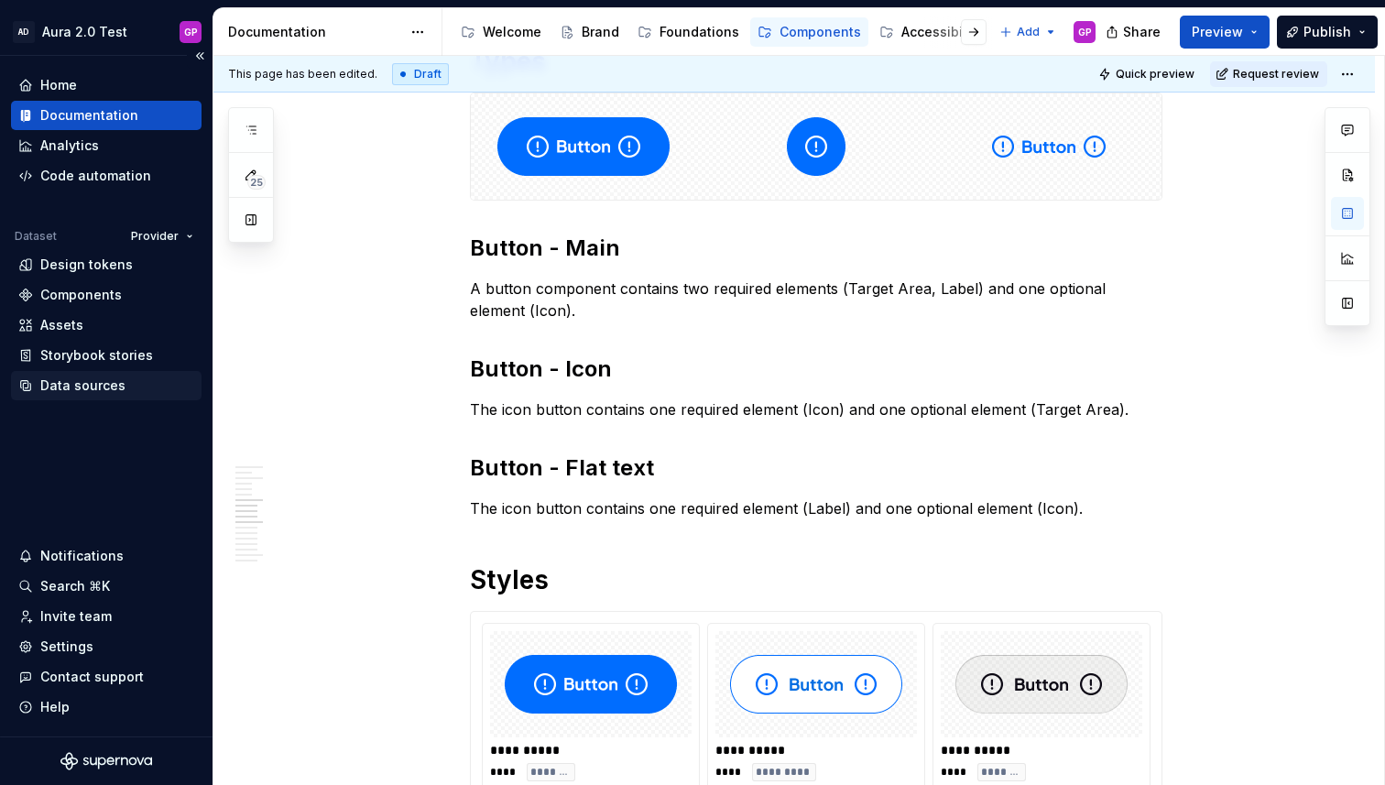
click at [84, 389] on div "Data sources" at bounding box center [82, 385] width 85 height 18
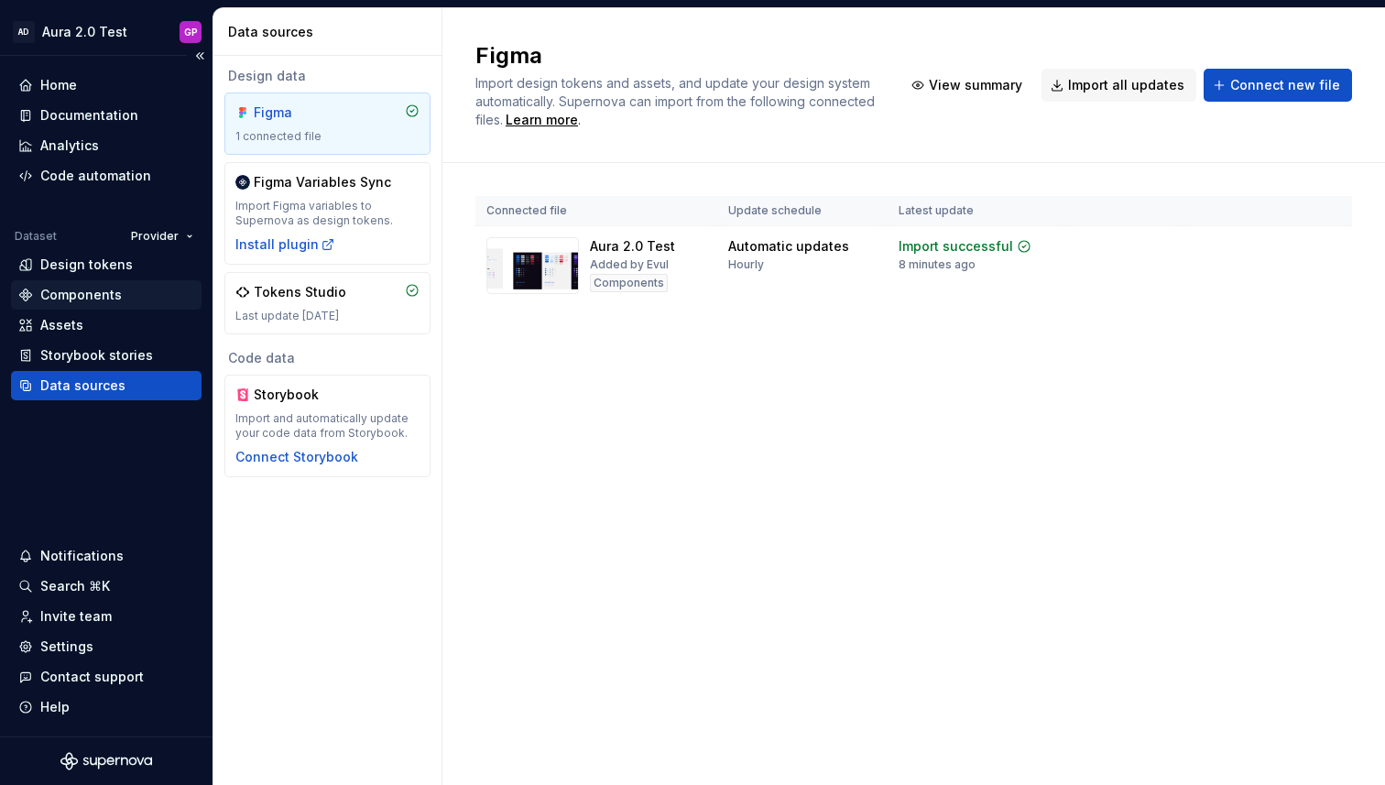
click at [69, 294] on div "Components" at bounding box center [81, 295] width 82 height 18
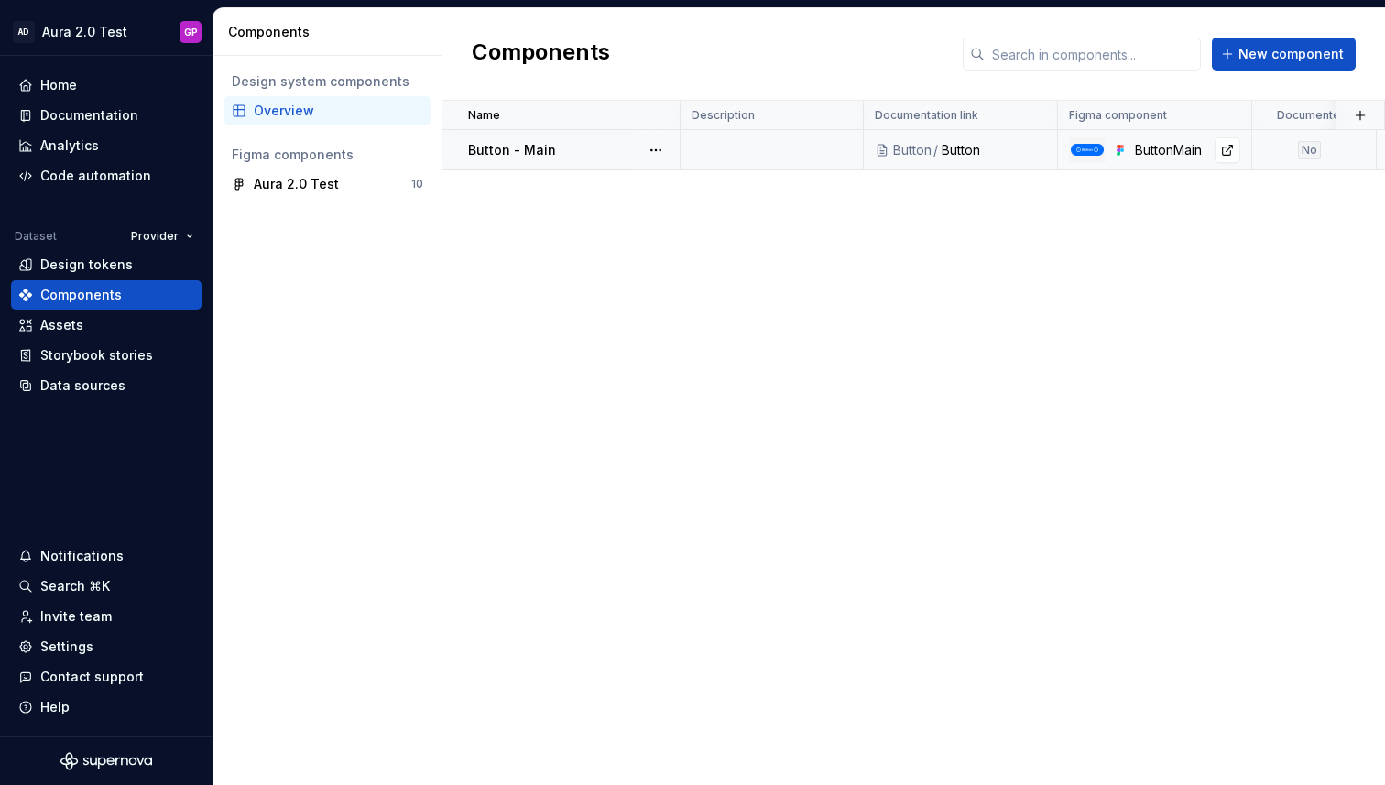
click at [1095, 142] on div at bounding box center [1087, 150] width 37 height 26
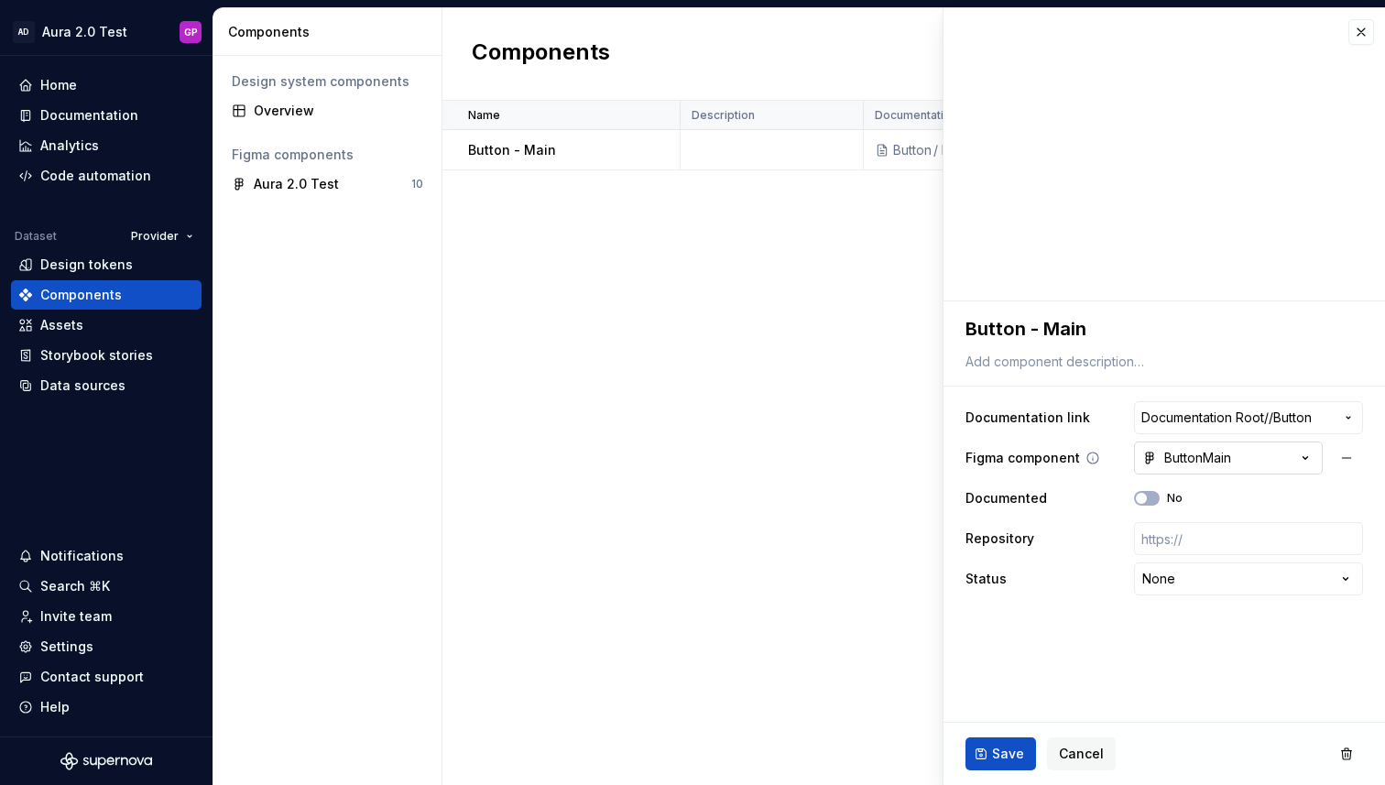
click at [1296, 458] on icon "button" at bounding box center [1305, 458] width 18 height 18
click at [1064, 756] on html "**********" at bounding box center [692, 392] width 1385 height 785
click at [515, 188] on div "Name Description Documentation link Figma component Documented Repository Statu…" at bounding box center [913, 443] width 943 height 684
click at [1367, 37] on button "button" at bounding box center [1361, 32] width 26 height 26
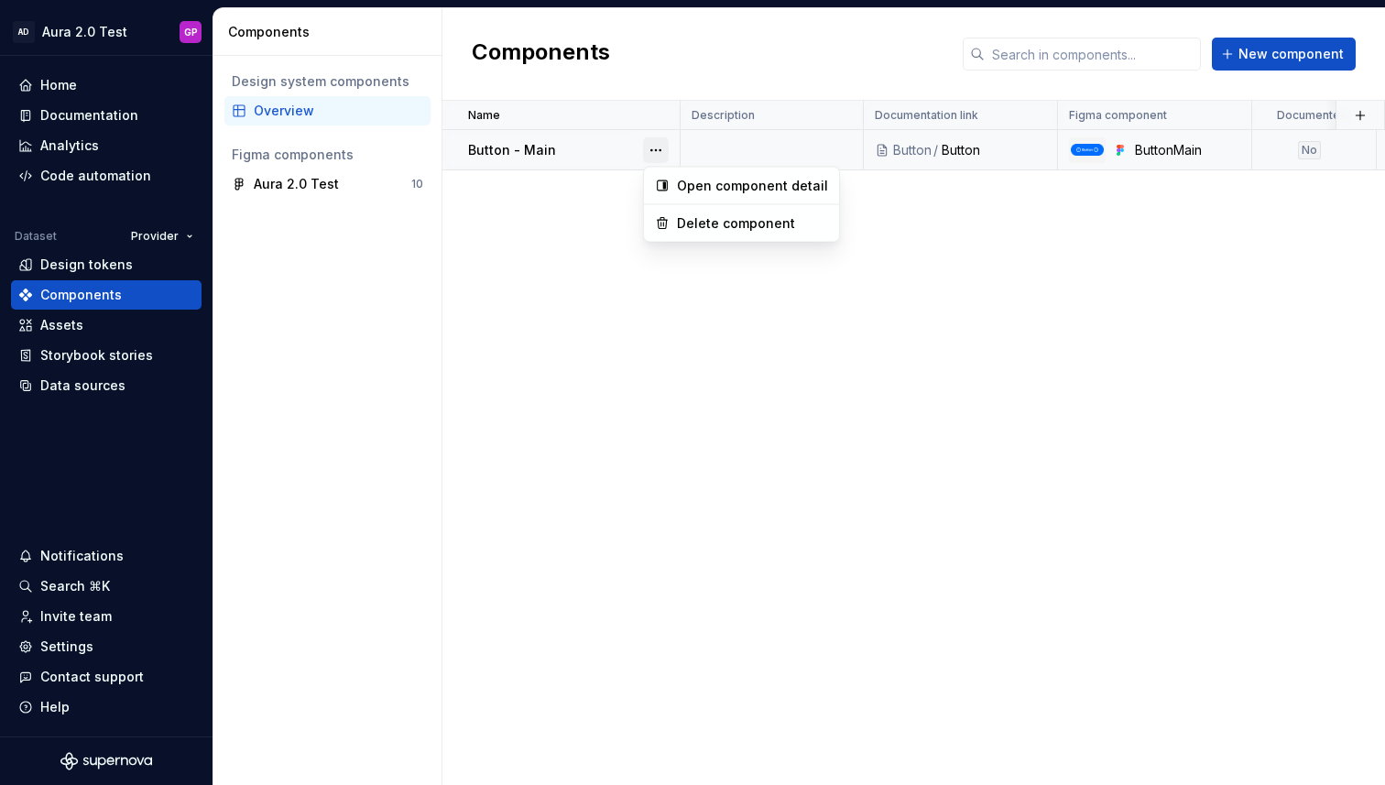
click at [661, 148] on button "button" at bounding box center [656, 150] width 26 height 26
click at [718, 219] on div "Delete component" at bounding box center [752, 223] width 151 height 18
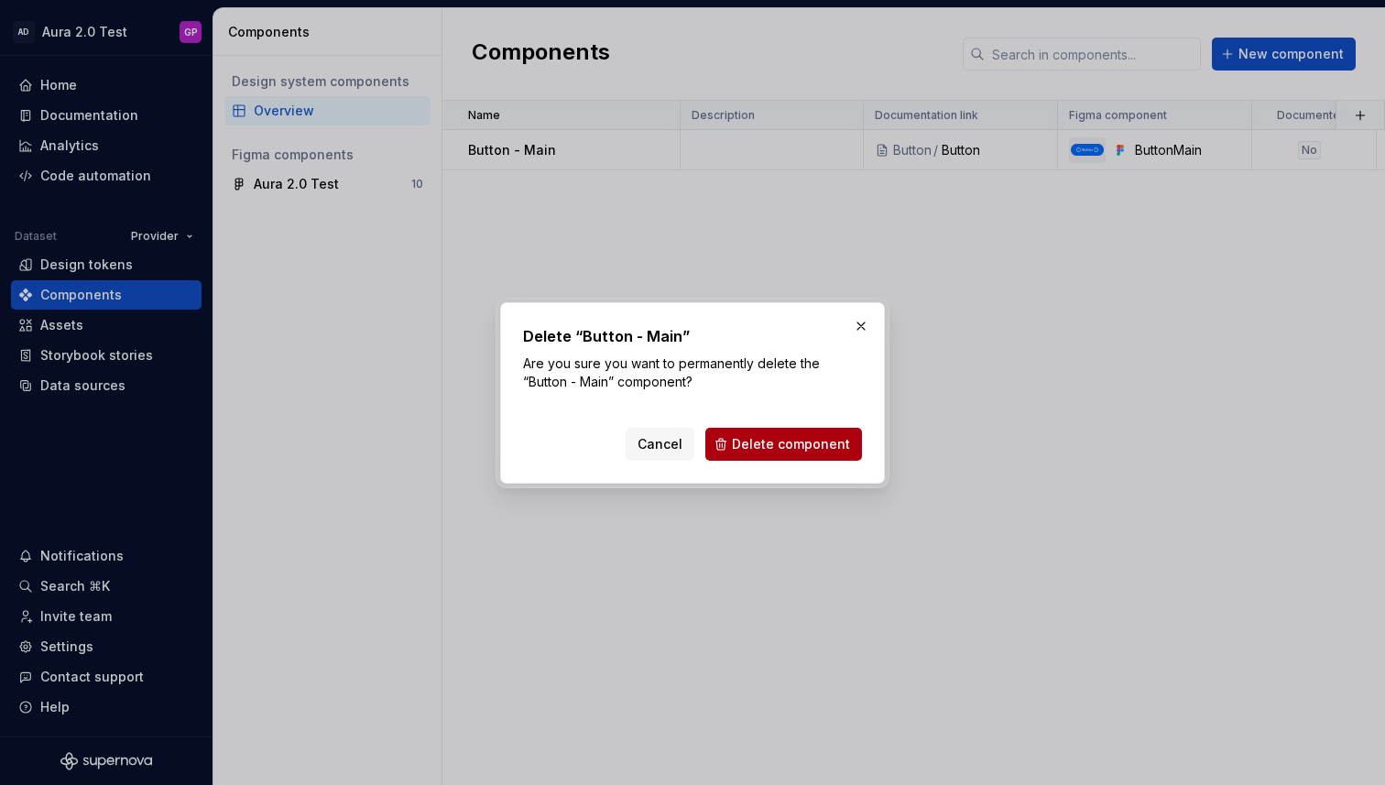
click at [781, 451] on span "Delete component" at bounding box center [791, 444] width 118 height 18
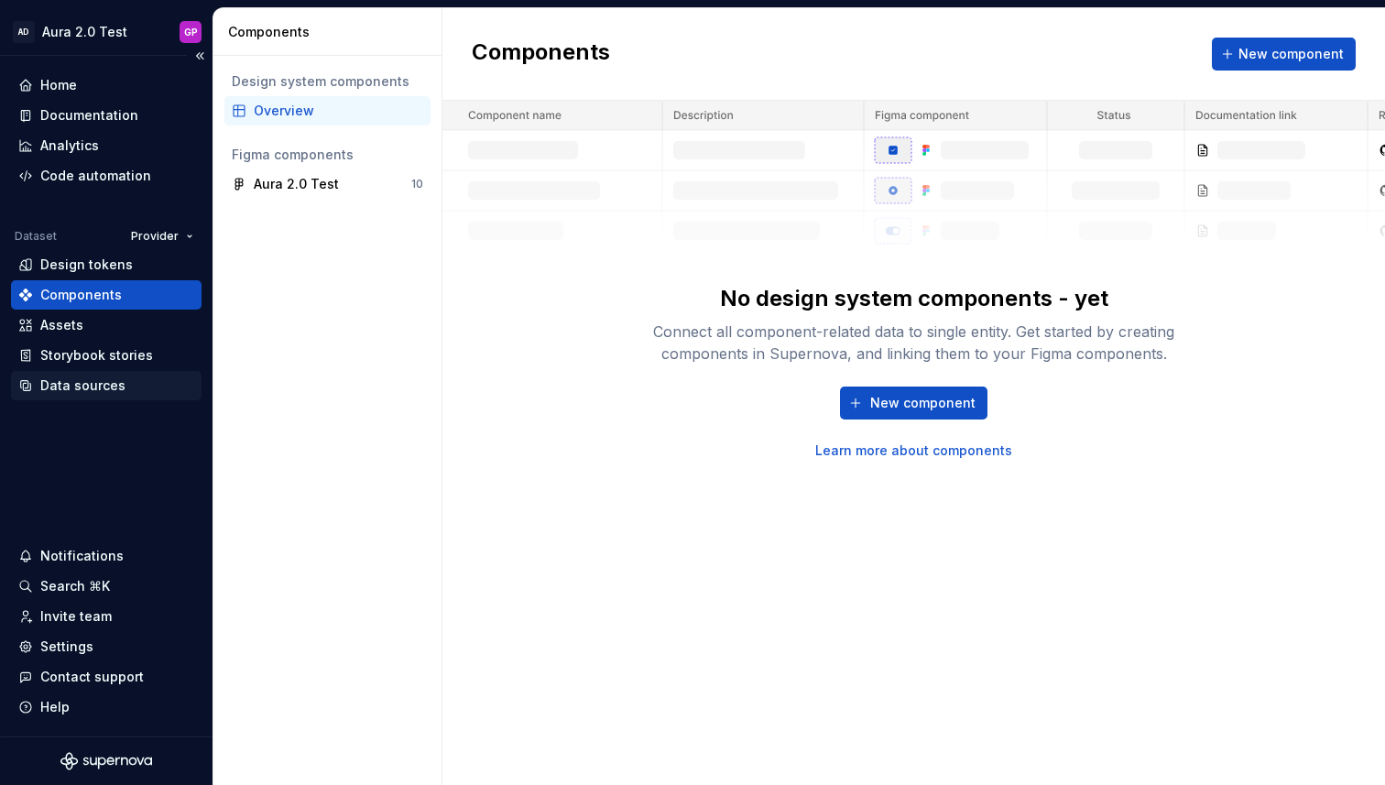
click at [74, 374] on div "Data sources" at bounding box center [106, 385] width 191 height 29
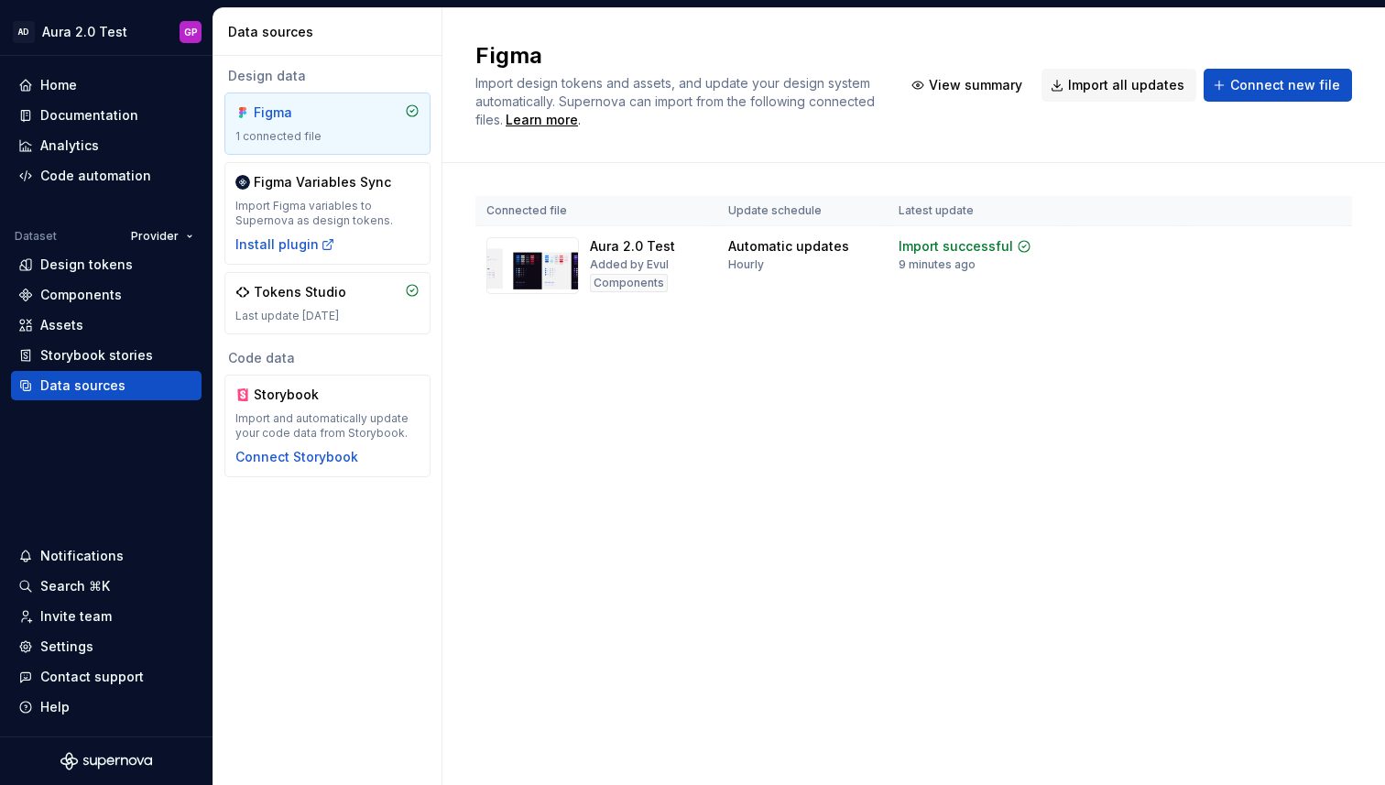
click at [289, 115] on div "Figma" at bounding box center [298, 113] width 88 height 18
click at [1328, 248] on html "AD Aura 2.0 Test GP Home Documentation Analytics Code automation Dataset Provid…" at bounding box center [692, 392] width 1385 height 785
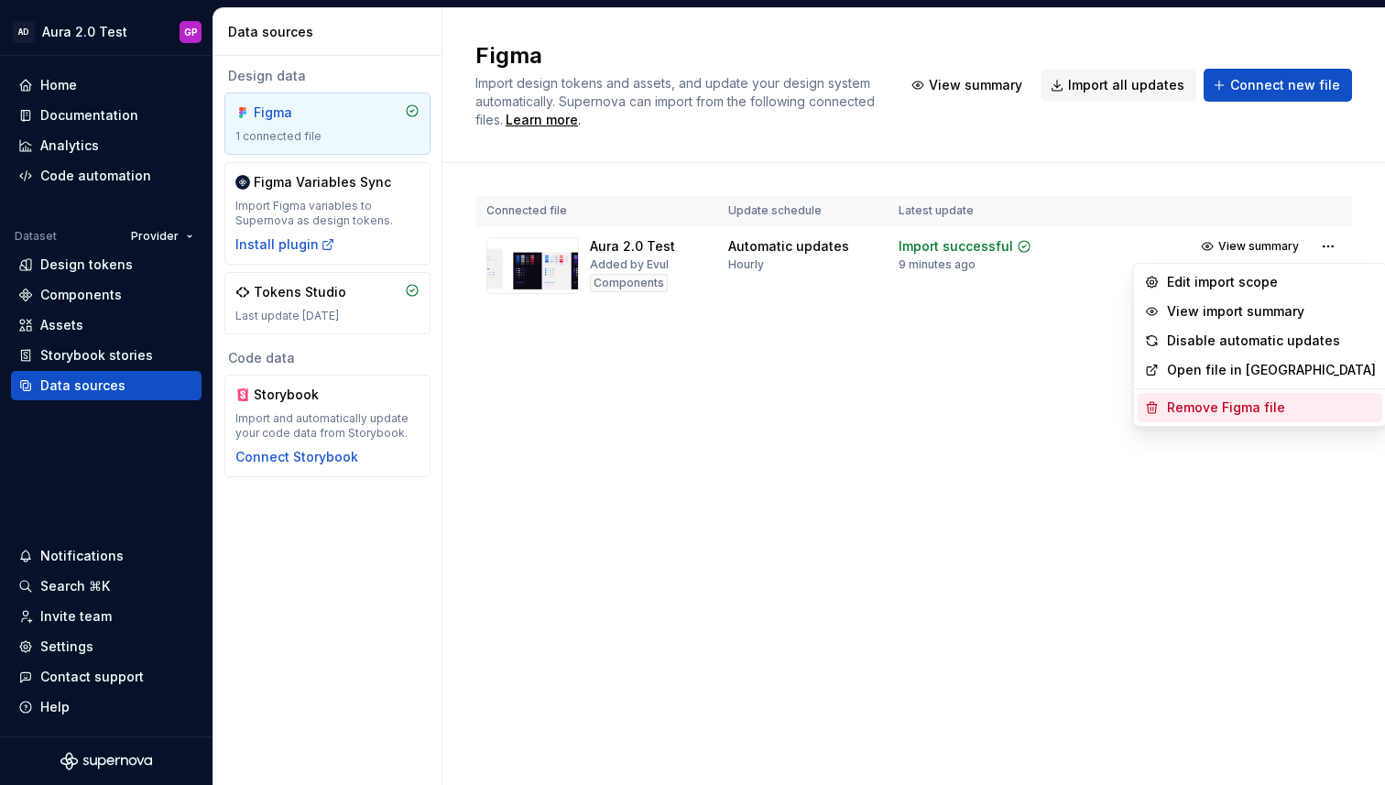
click at [1191, 406] on div "Remove Figma file" at bounding box center [1271, 407] width 209 height 18
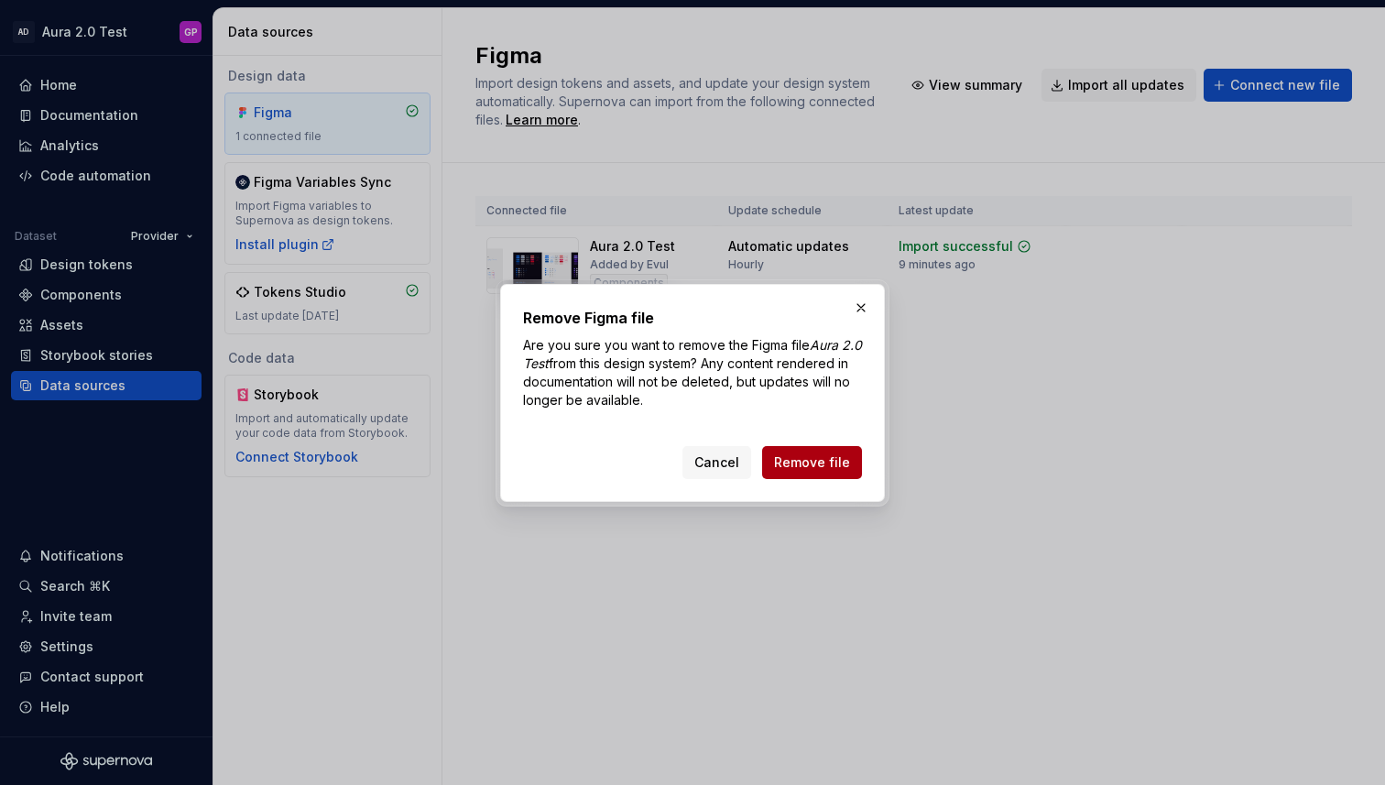
click at [824, 454] on span "Remove file" at bounding box center [812, 462] width 76 height 18
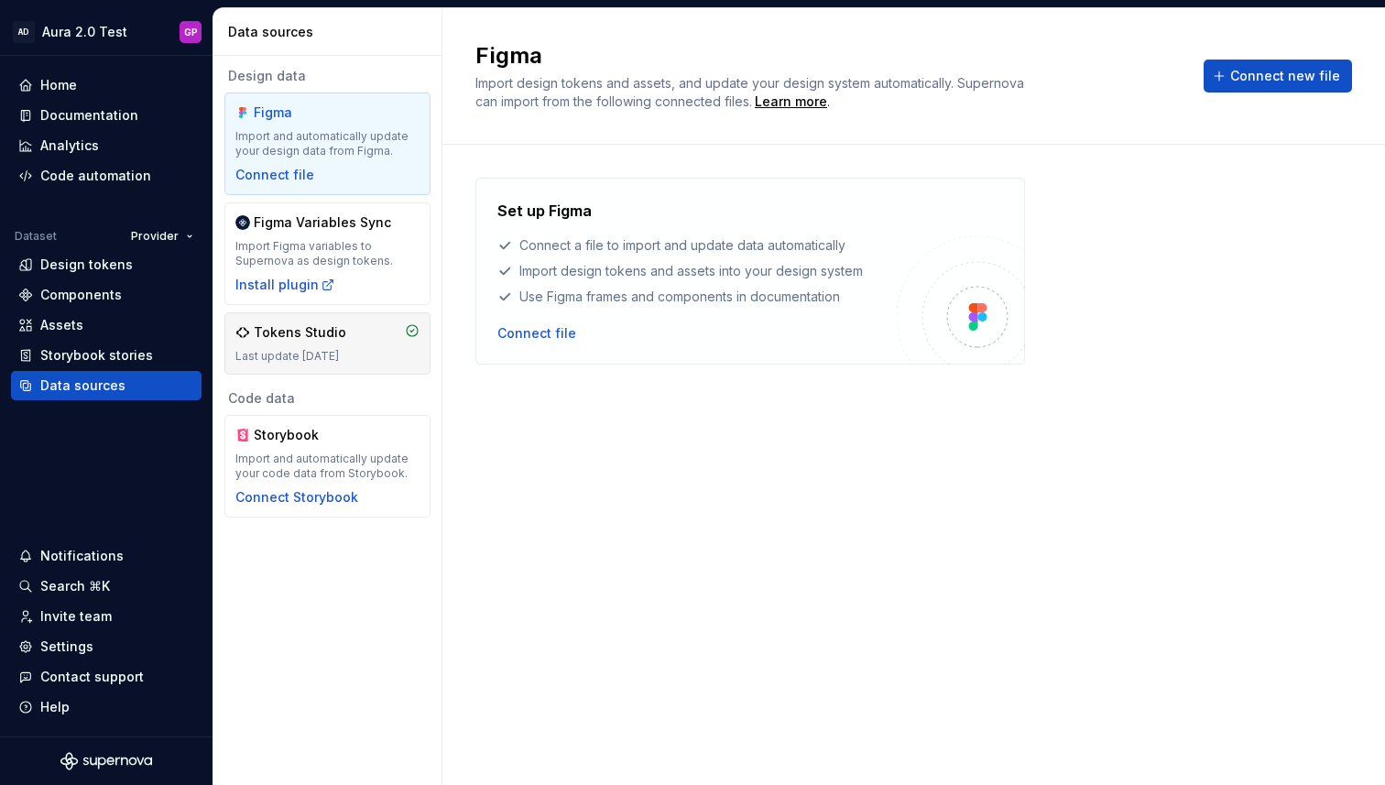
drag, startPoint x: 605, startPoint y: 410, endPoint x: 355, endPoint y: 332, distance: 262.2
click at [606, 410] on div "Set up Figma Connect a file to import and update data automatically Import desi…" at bounding box center [913, 447] width 877 height 538
click at [81, 120] on div "Documentation" at bounding box center [89, 115] width 98 height 18
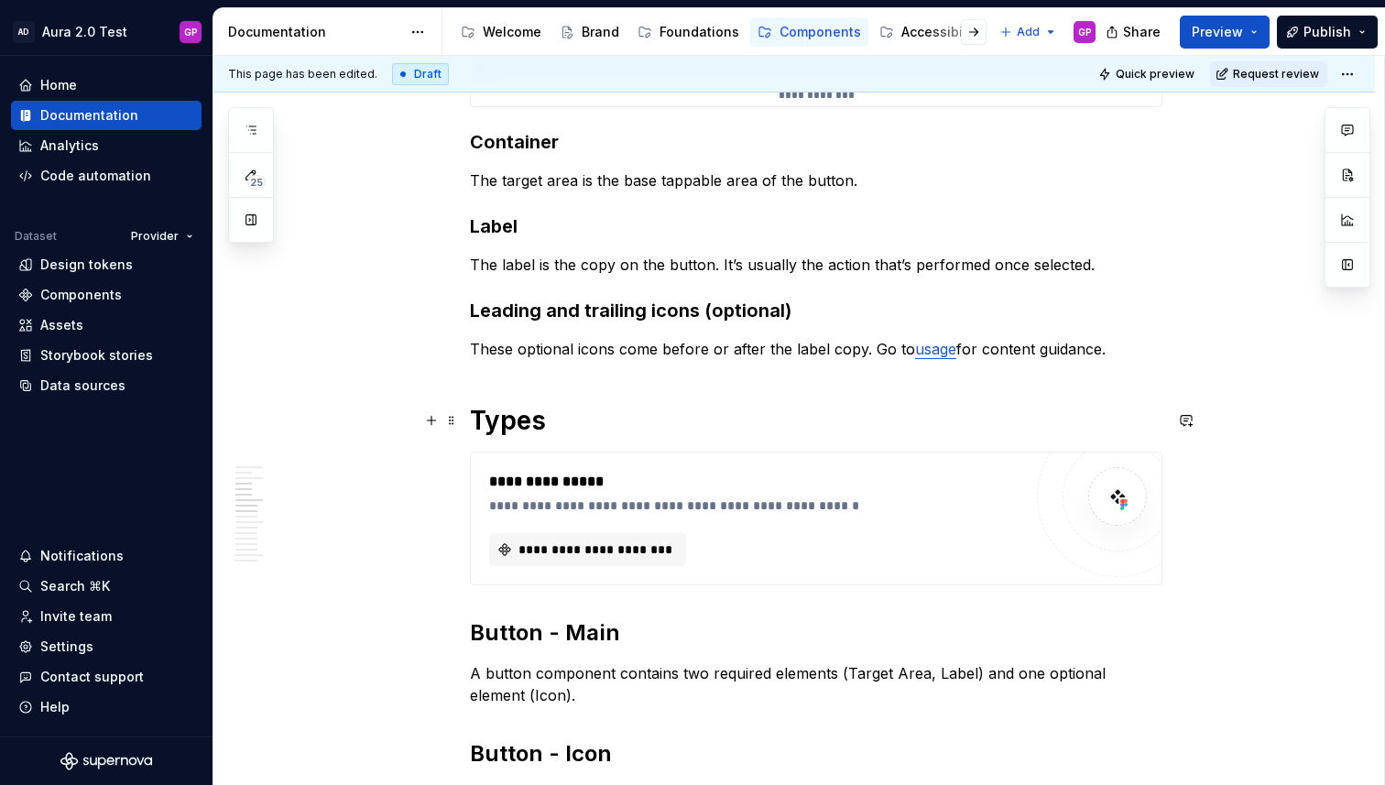
type textarea "*"
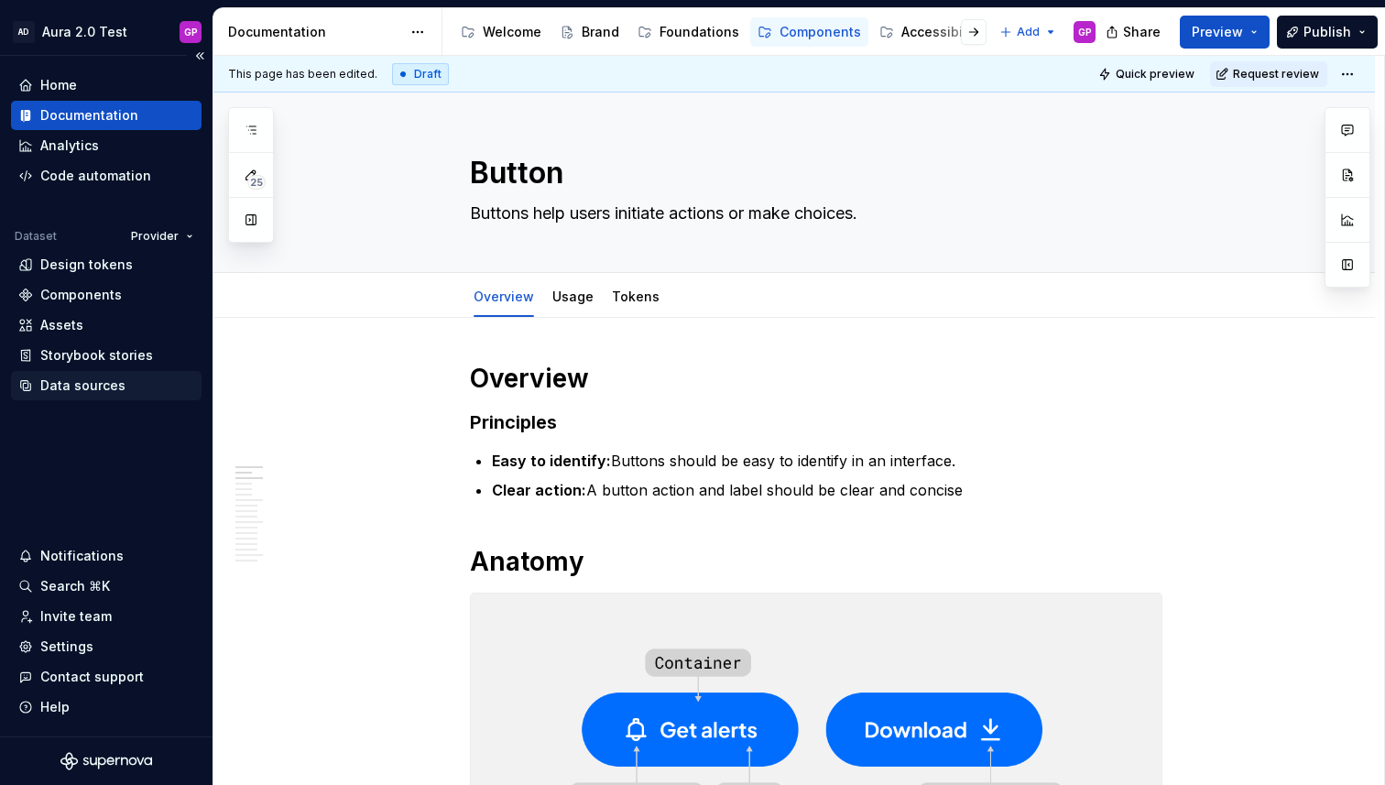
click at [66, 384] on div "Data sources" at bounding box center [82, 385] width 85 height 18
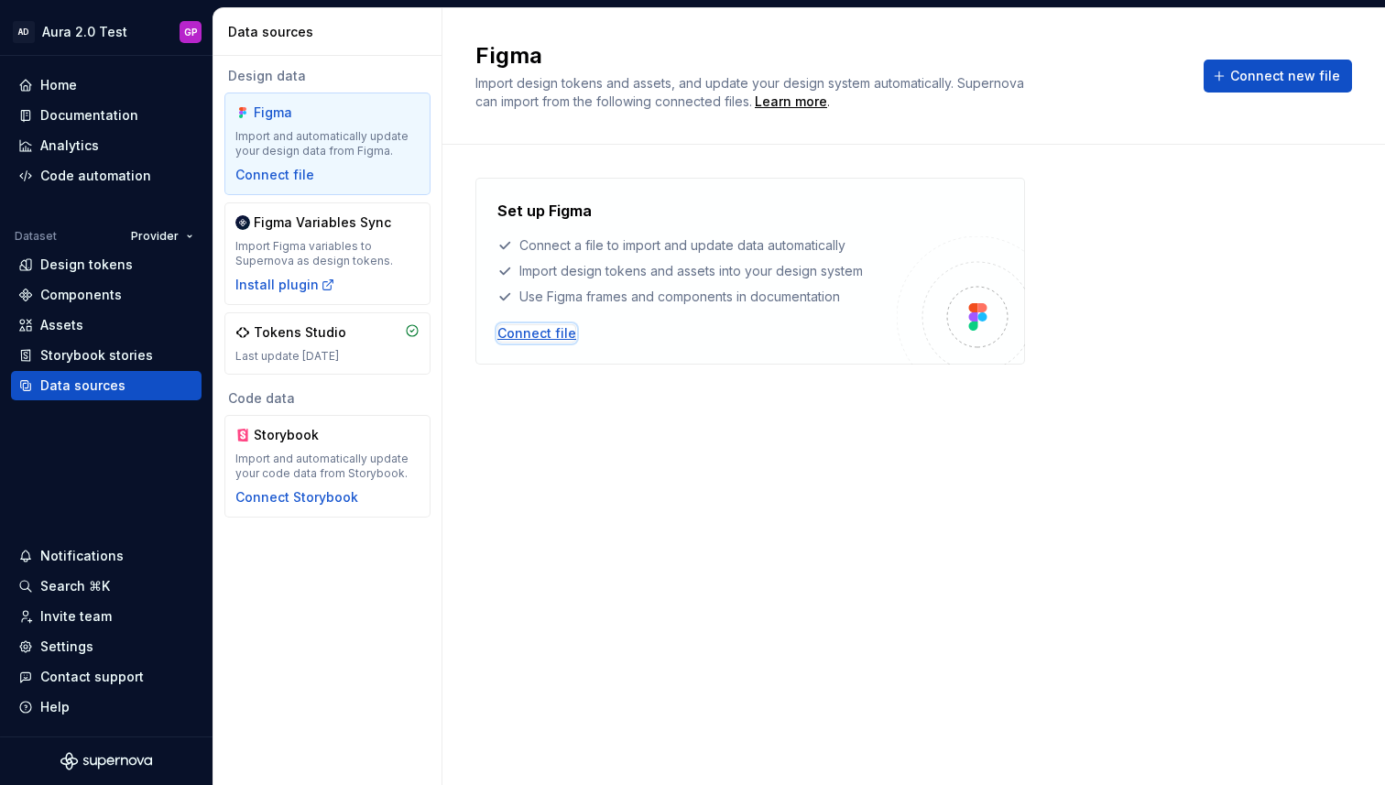
click at [524, 331] on div "Connect file" at bounding box center [536, 333] width 79 height 18
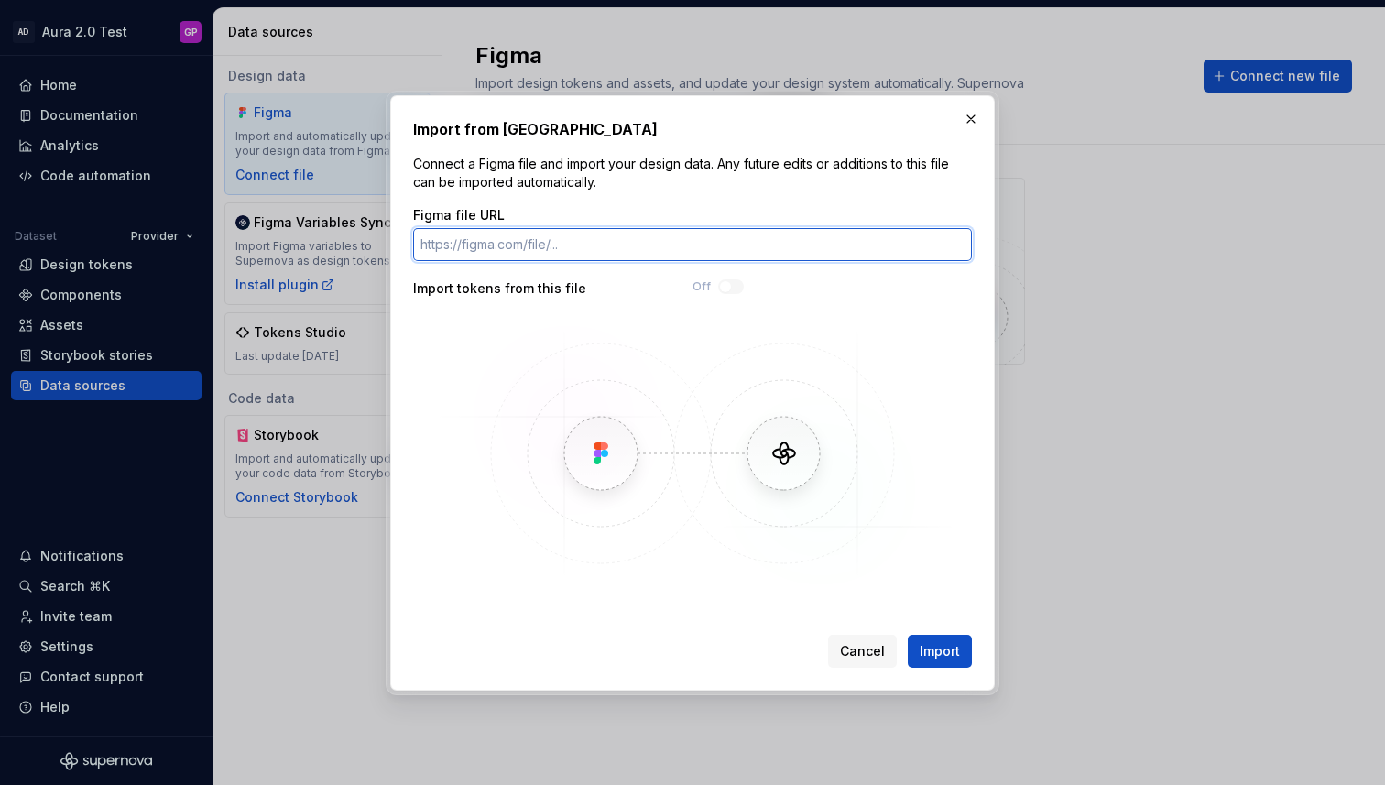
paste input "[URL][DOMAIN_NAME]"
type input "[URL][DOMAIN_NAME]"
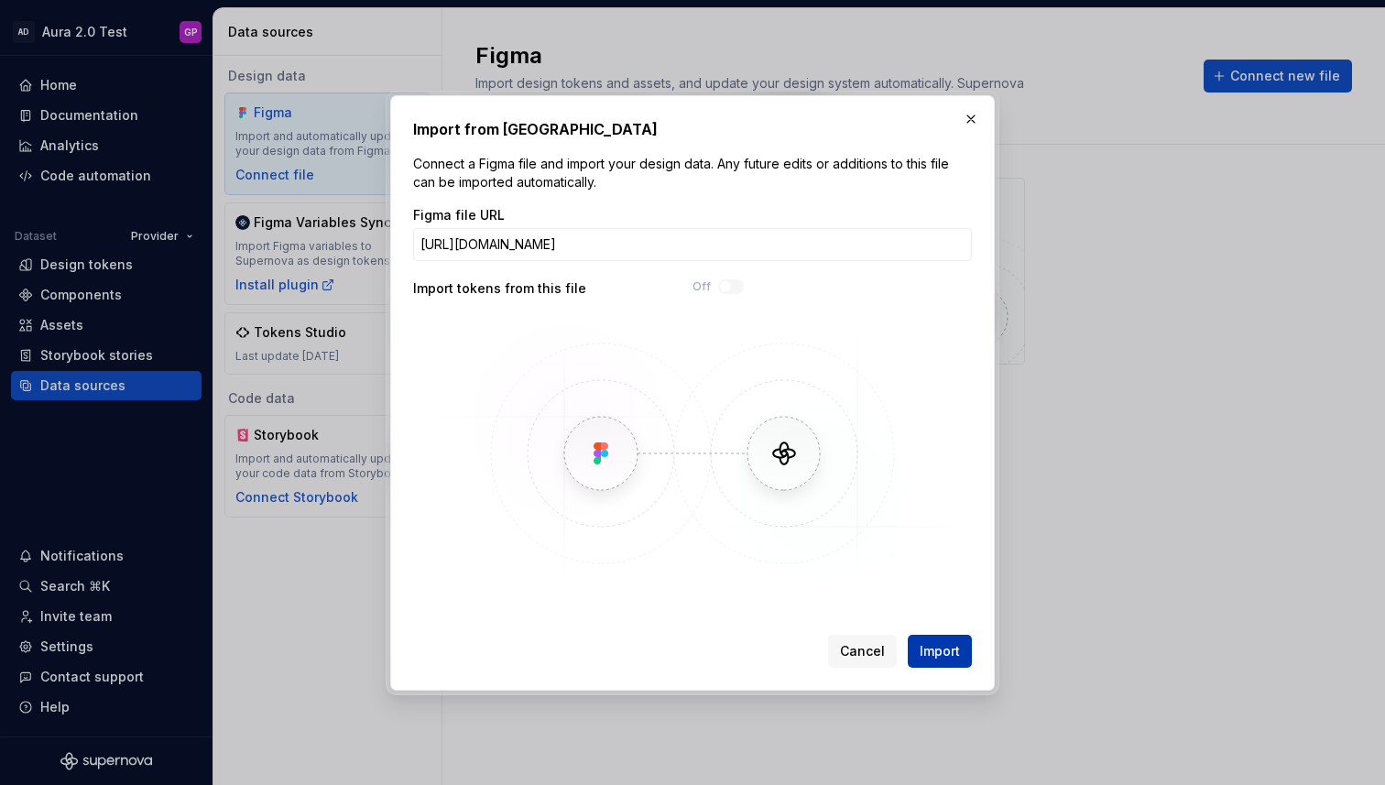
scroll to position [0, 0]
click at [939, 652] on span "Import" at bounding box center [940, 651] width 40 height 18
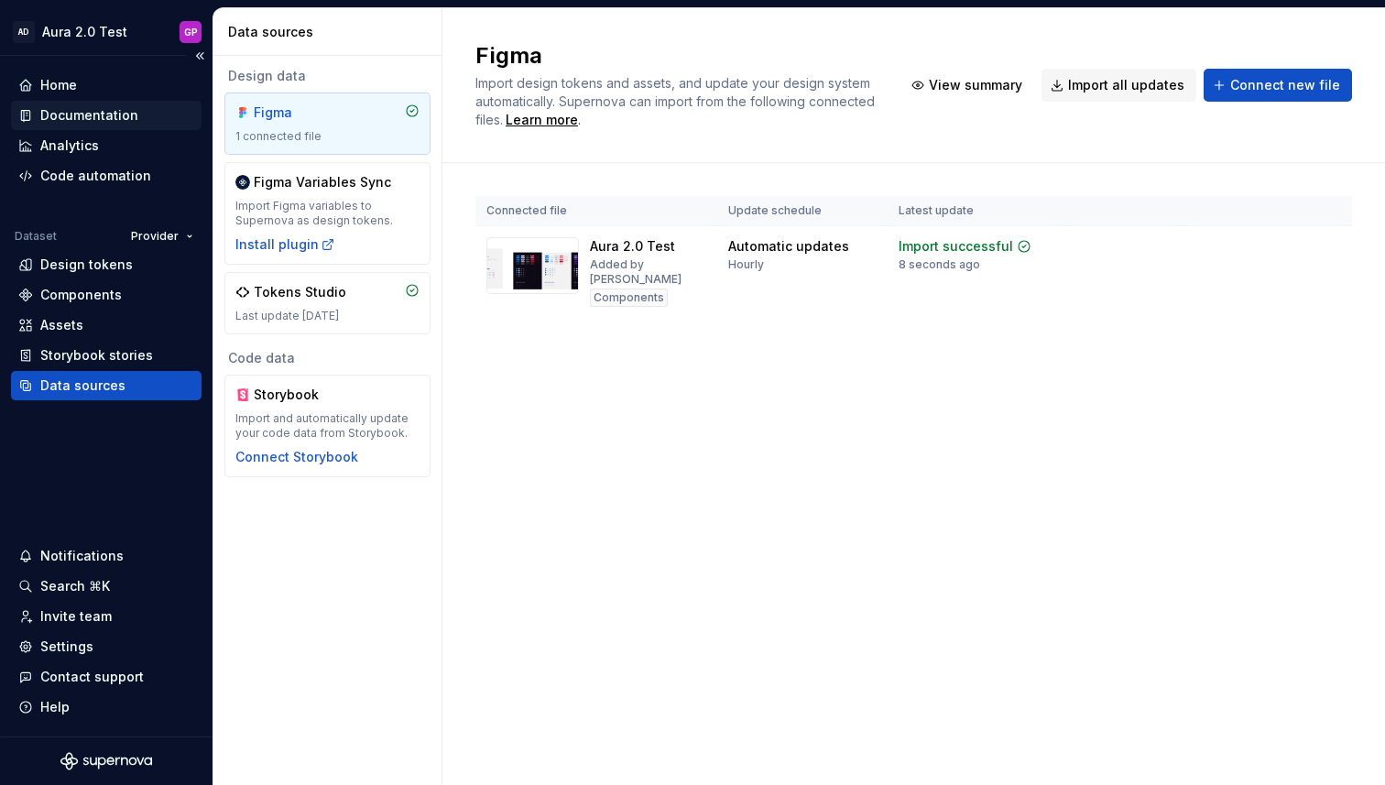
click at [88, 113] on div "Documentation" at bounding box center [89, 115] width 98 height 18
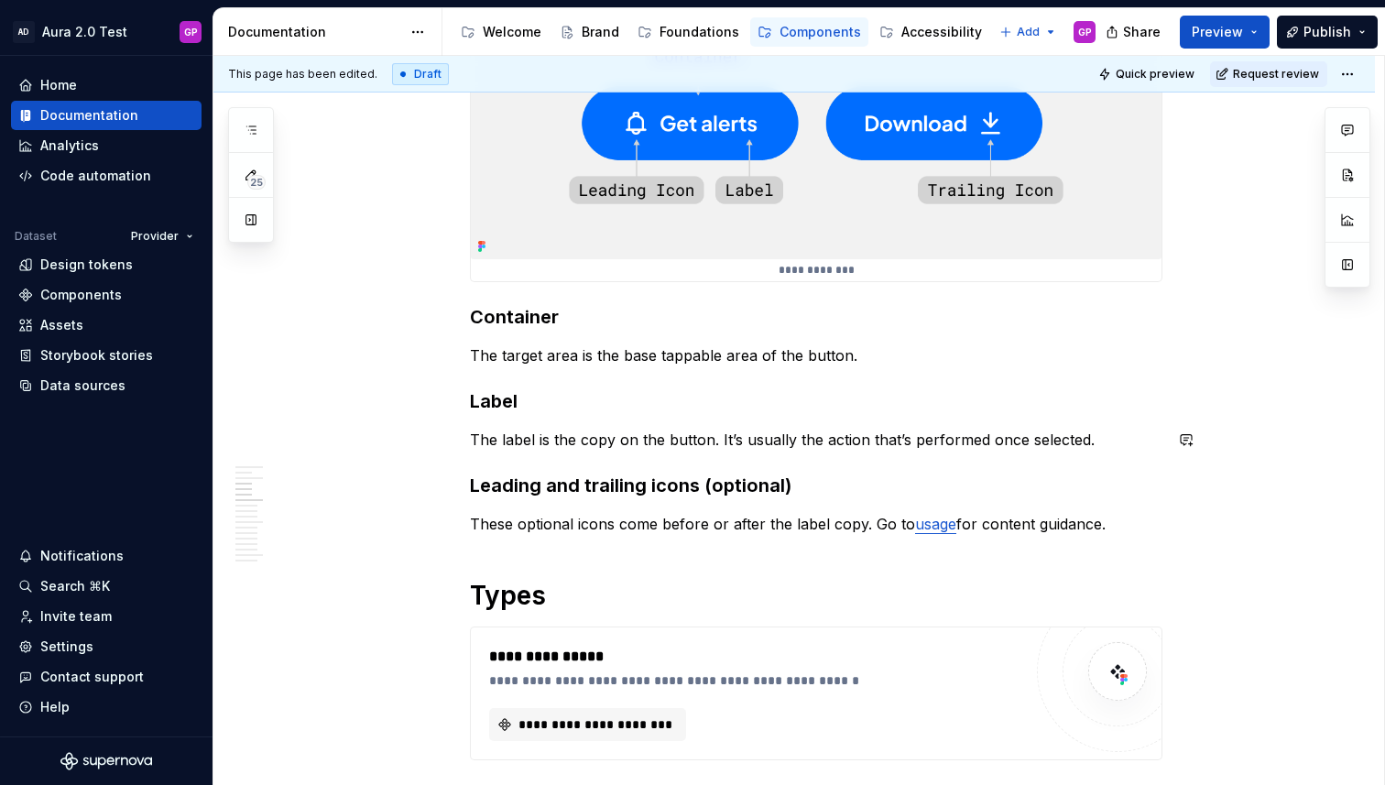
scroll to position [871, 0]
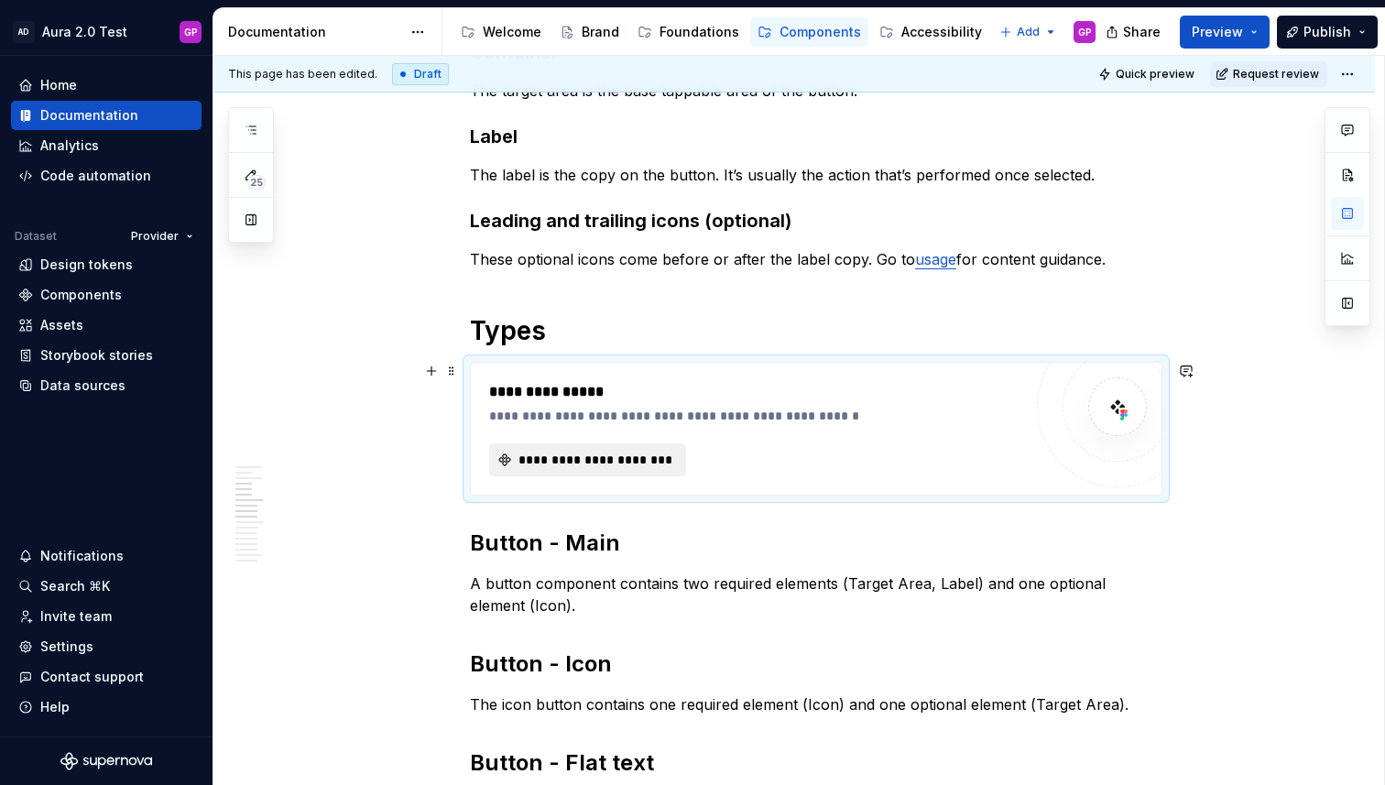
click at [595, 463] on span "**********" at bounding box center [595, 460] width 158 height 18
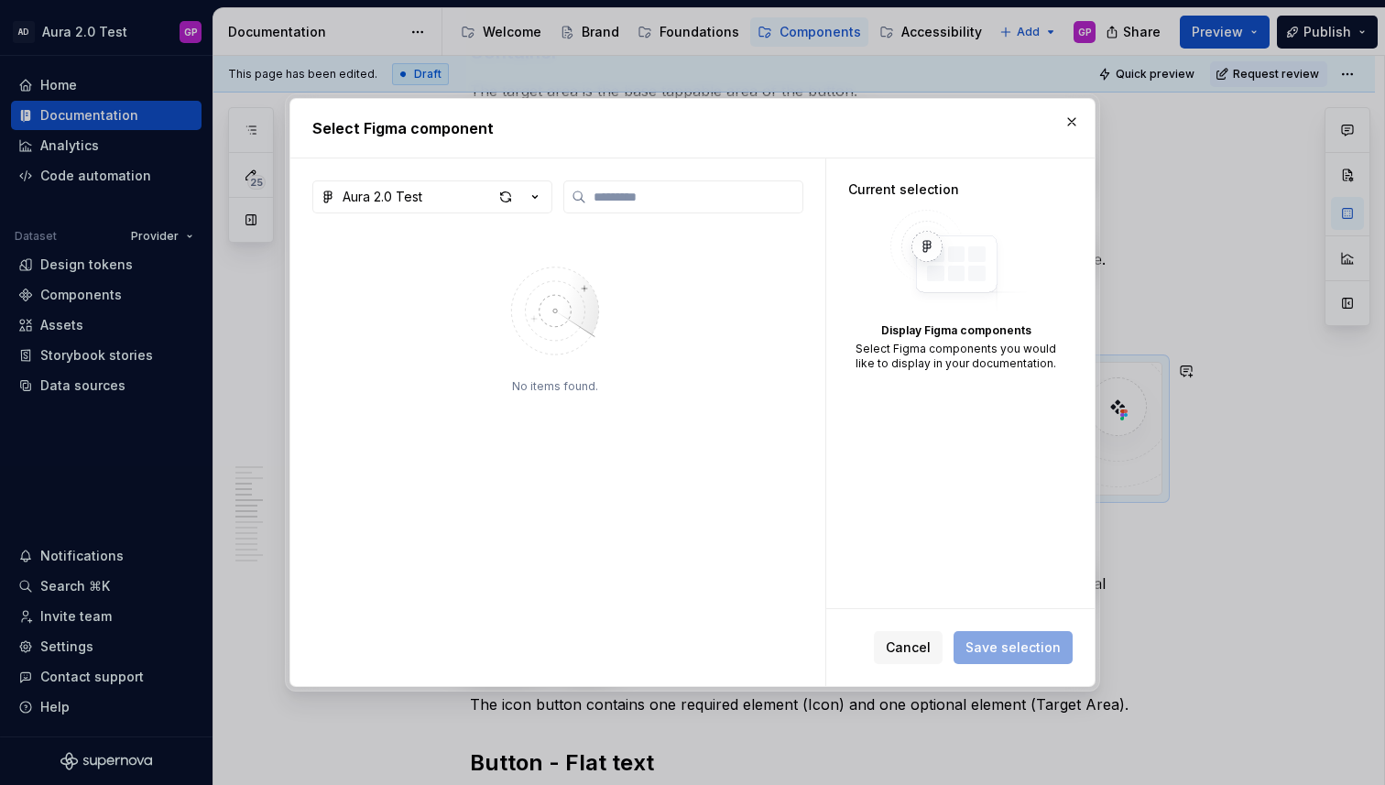
click at [859, 365] on div "Select Figma components you would like to display in your documentation." at bounding box center [955, 356] width 215 height 29
click at [568, 333] on img at bounding box center [555, 310] width 238 height 129
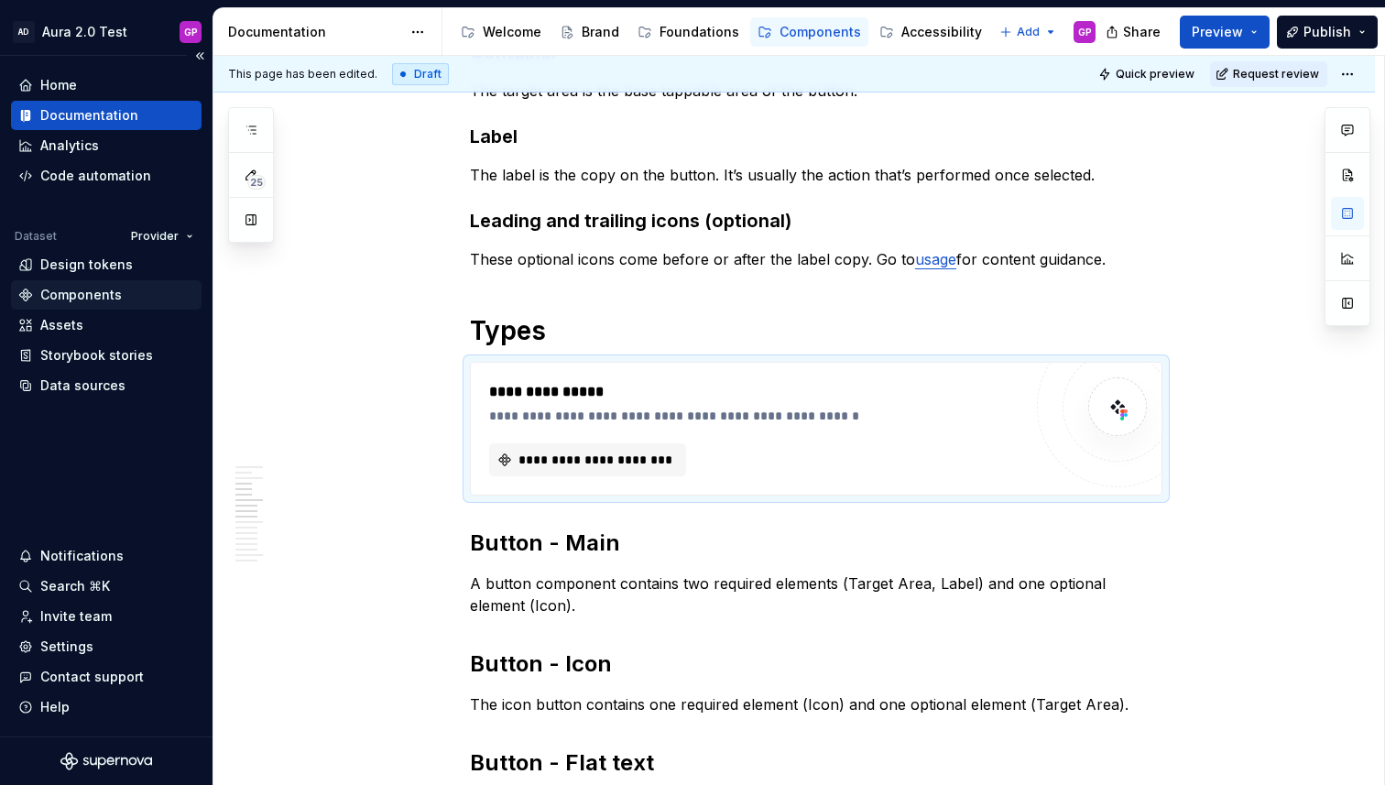
click at [74, 294] on div "Components" at bounding box center [81, 295] width 82 height 18
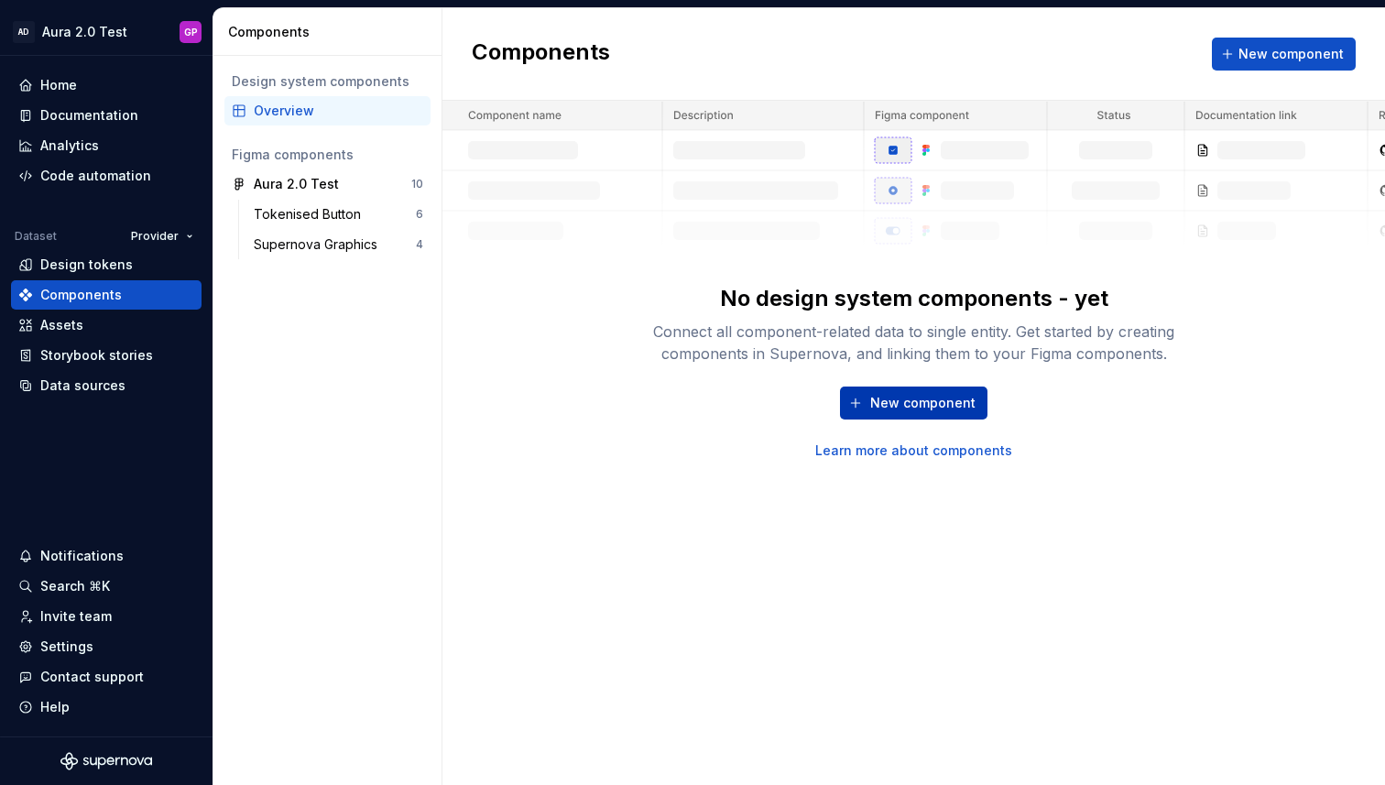
click at [913, 399] on span "New component" at bounding box center [922, 403] width 105 height 18
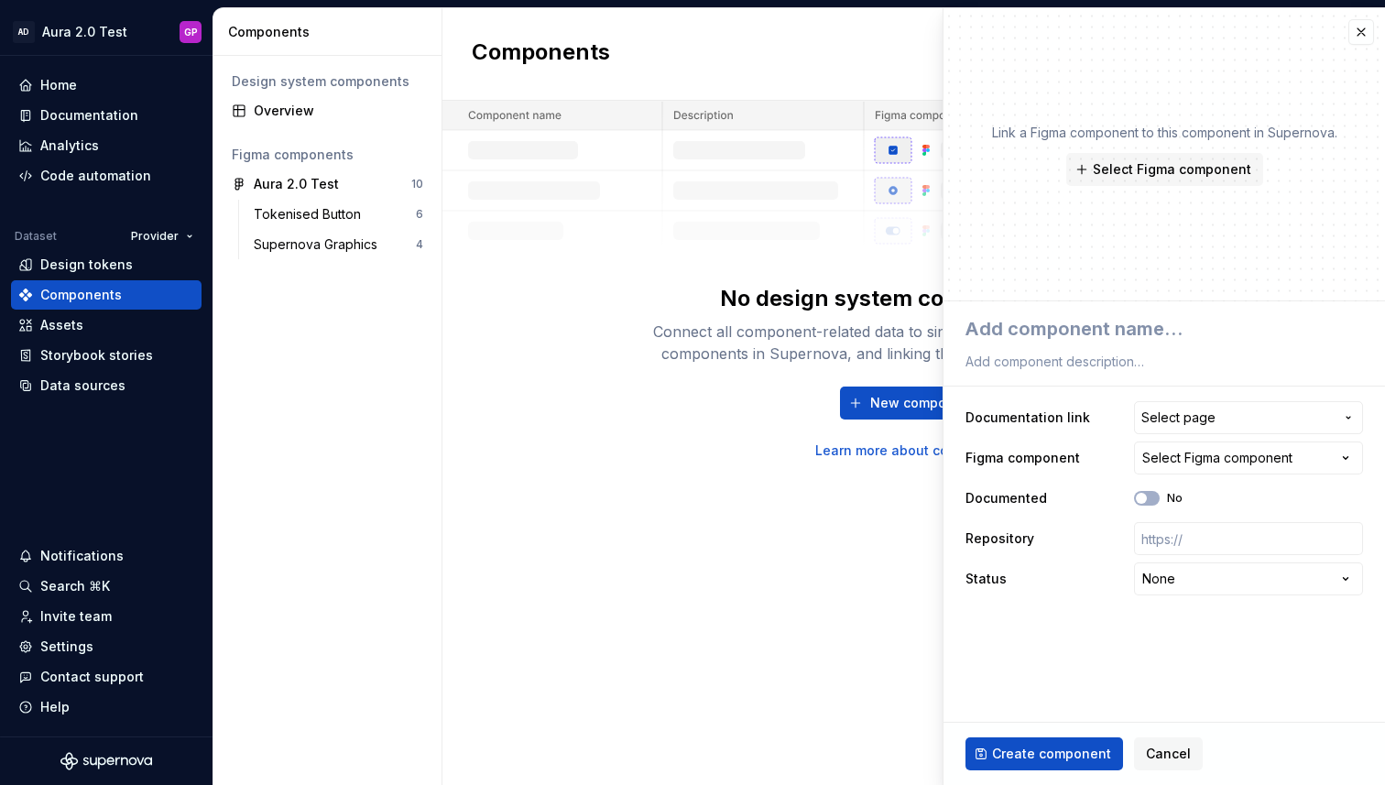
type textarea "*"
type textarea "B"
type textarea "*"
type textarea "Bu"
type textarea "*"
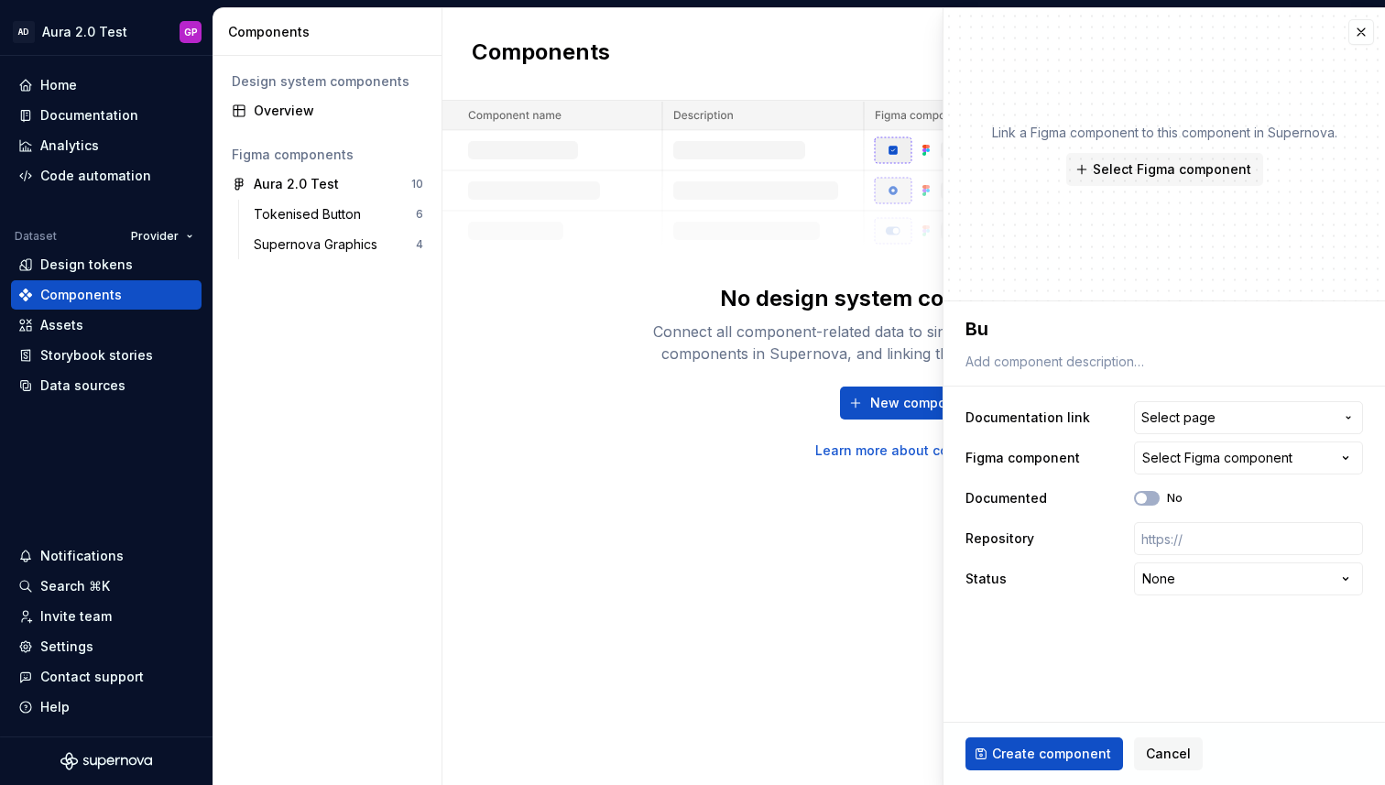
type textarea "But"
type textarea "*"
type textarea "Butt"
type textarea "*"
type textarea "Butto"
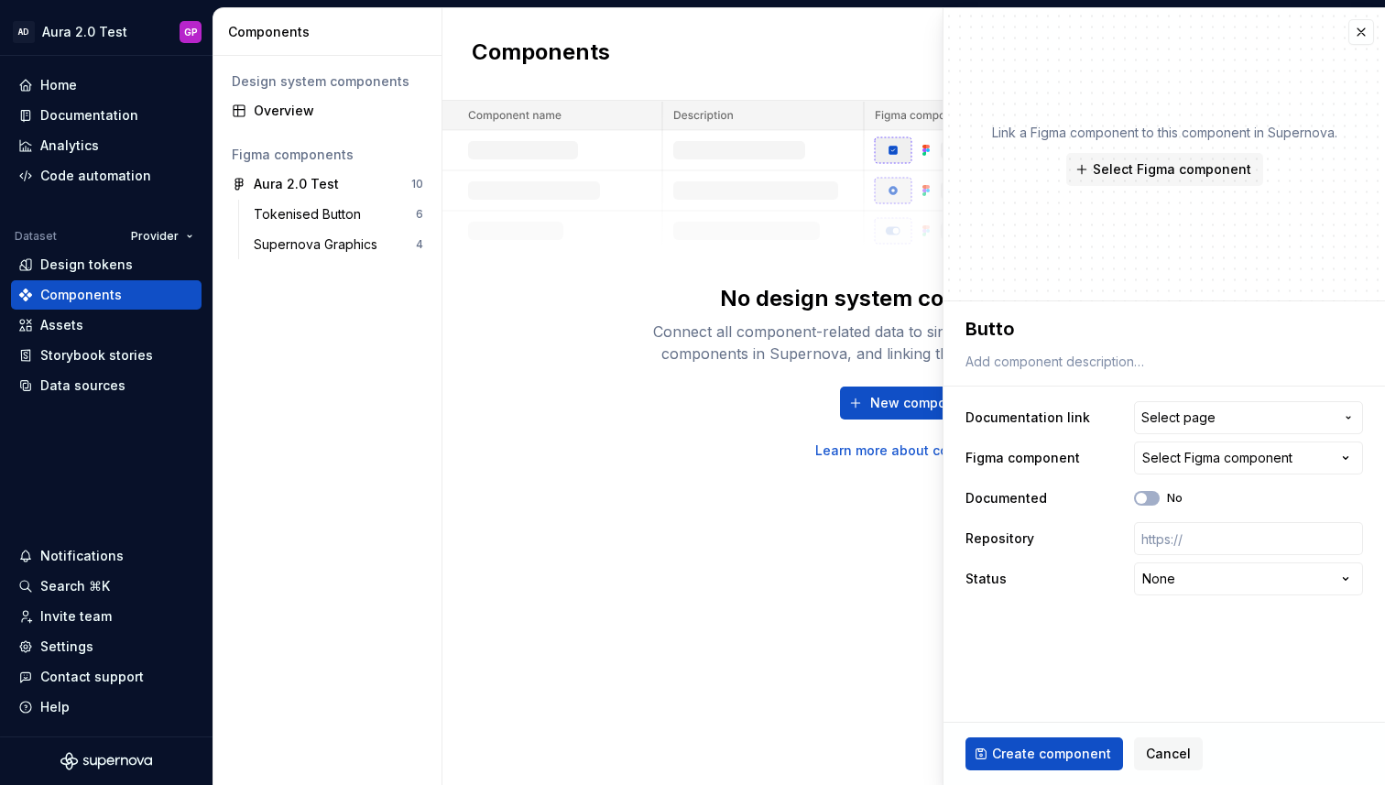
type textarea "*"
type textarea "Button"
type textarea "*"
type textarea "Button"
type textarea "*"
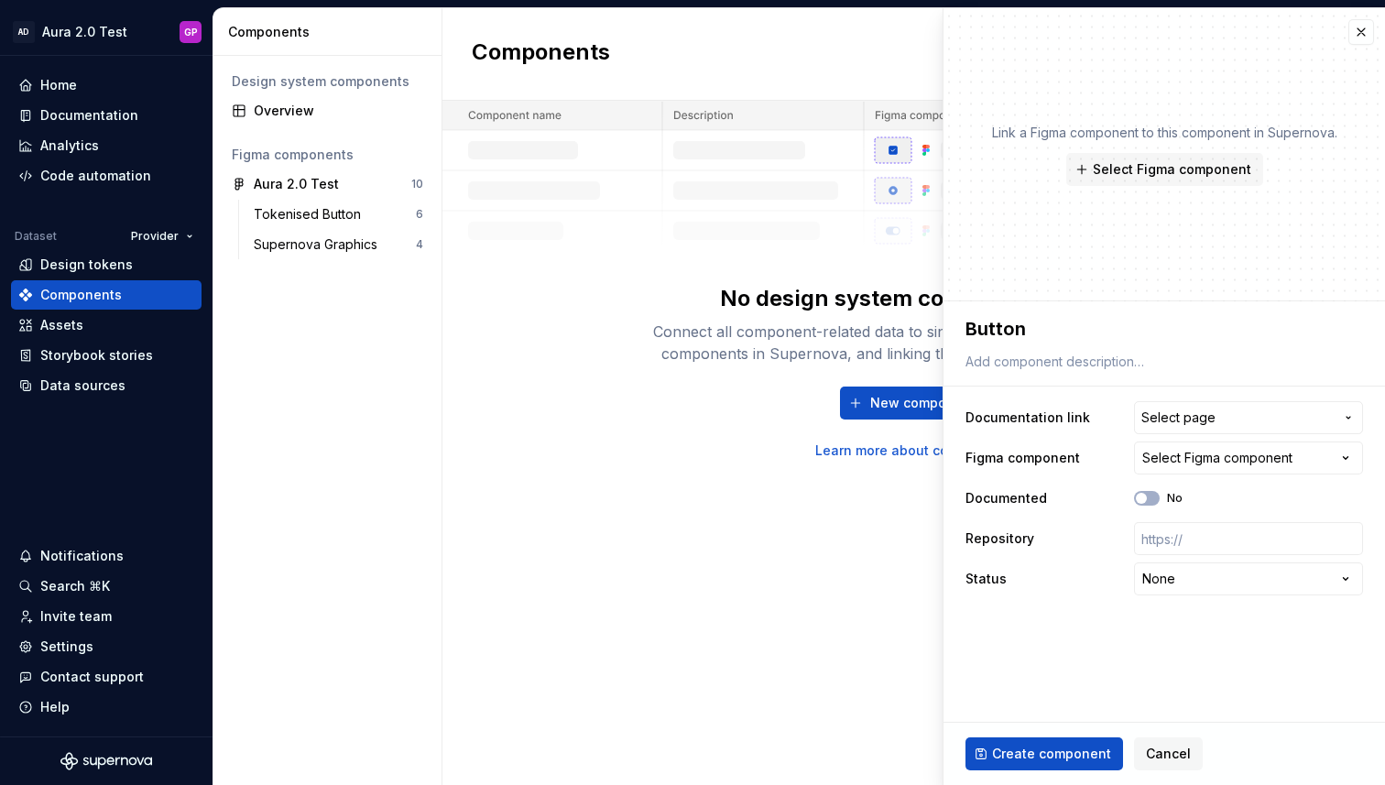
type textarea "Button -"
type textarea "*"
type textarea "Button -"
type textarea "*"
type textarea "Button - M"
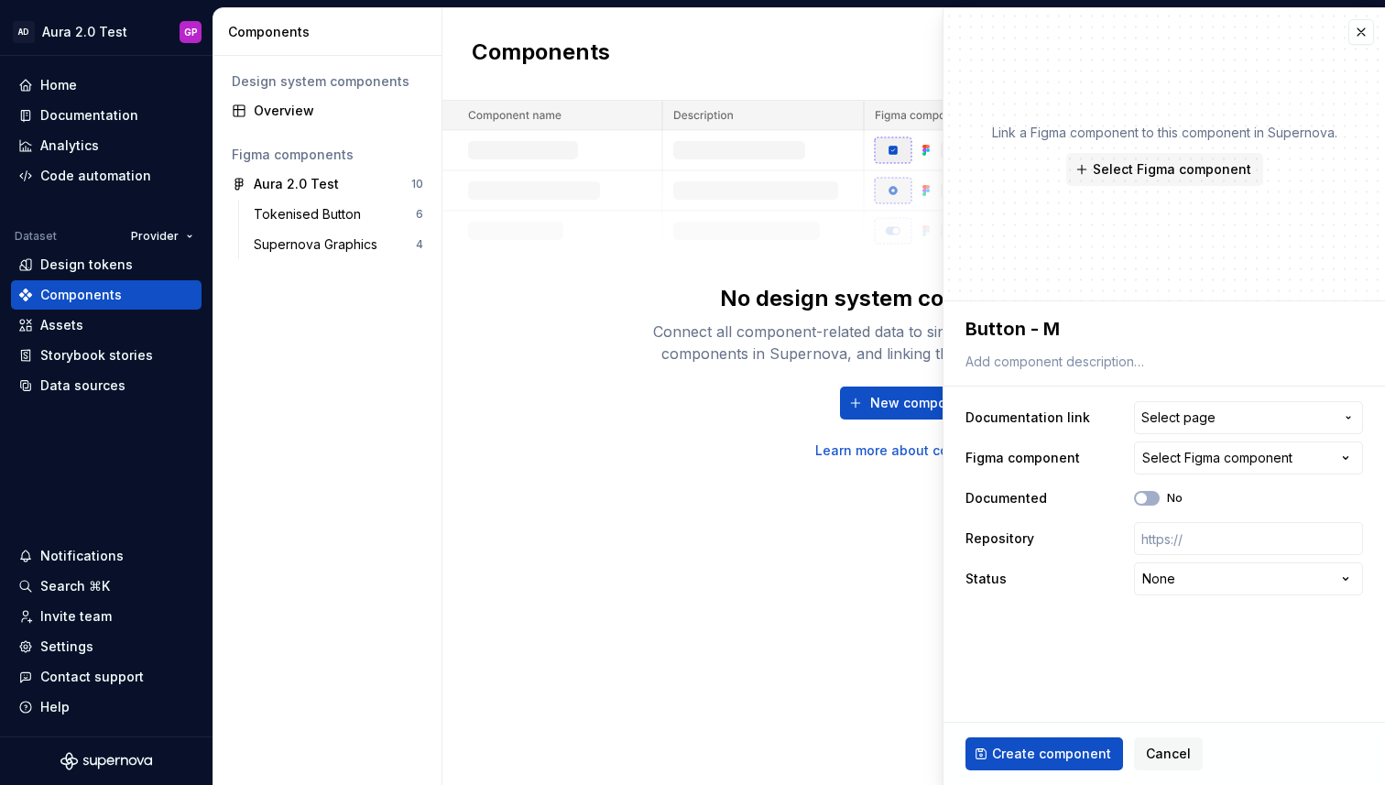
type textarea "*"
type textarea "Button - Ma"
type textarea "*"
type textarea "Button - Mai"
type textarea "*"
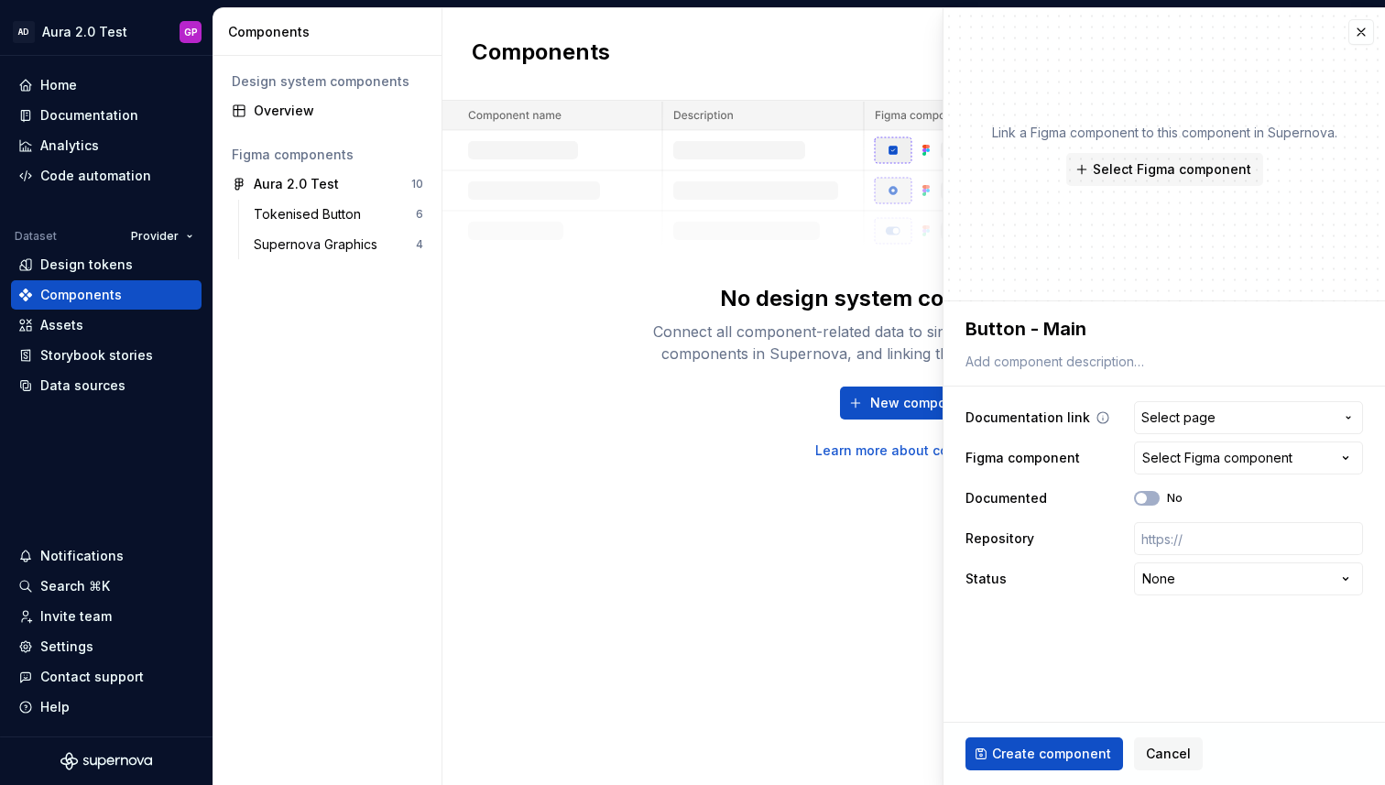
type textarea "Button - Main"
click at [1212, 421] on span "Select page" at bounding box center [1178, 418] width 74 height 18
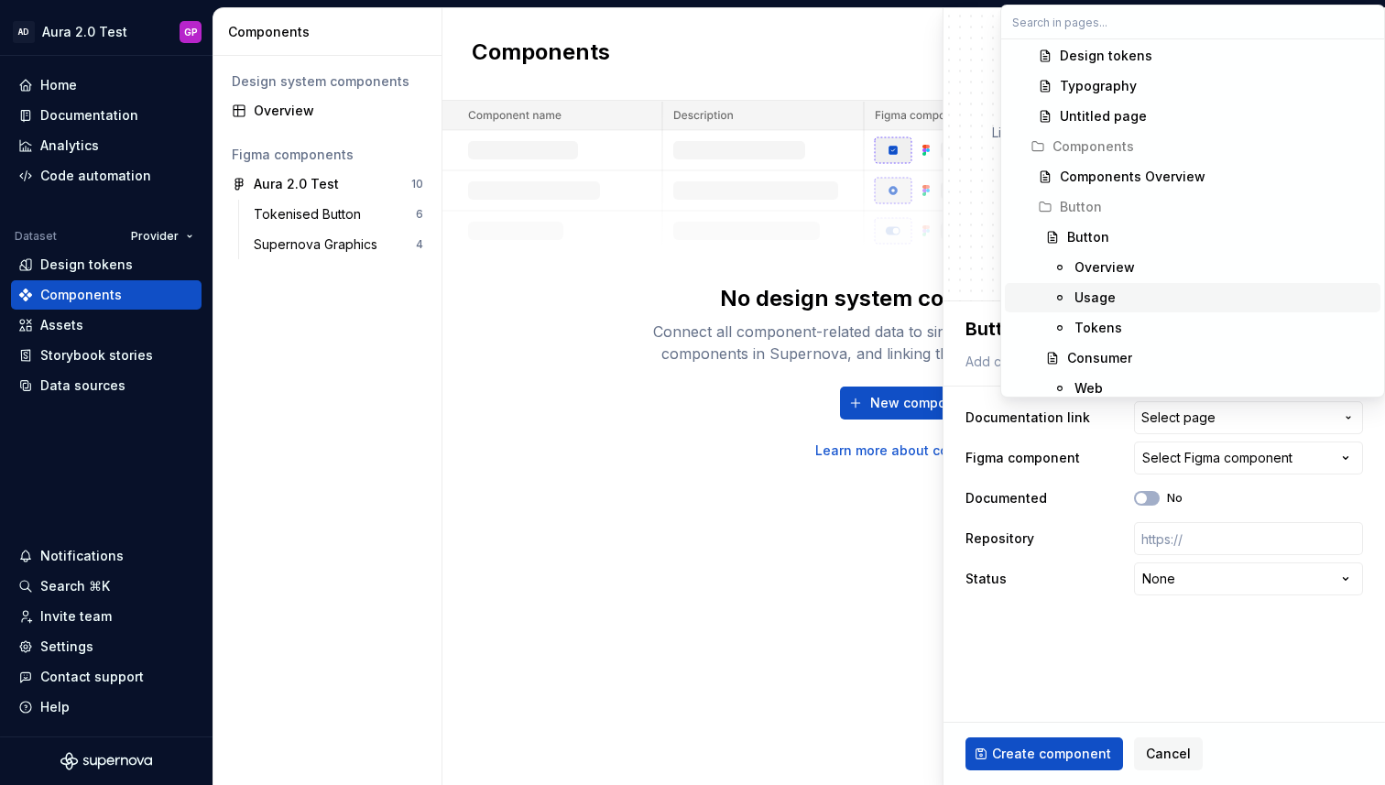
scroll to position [501, 0]
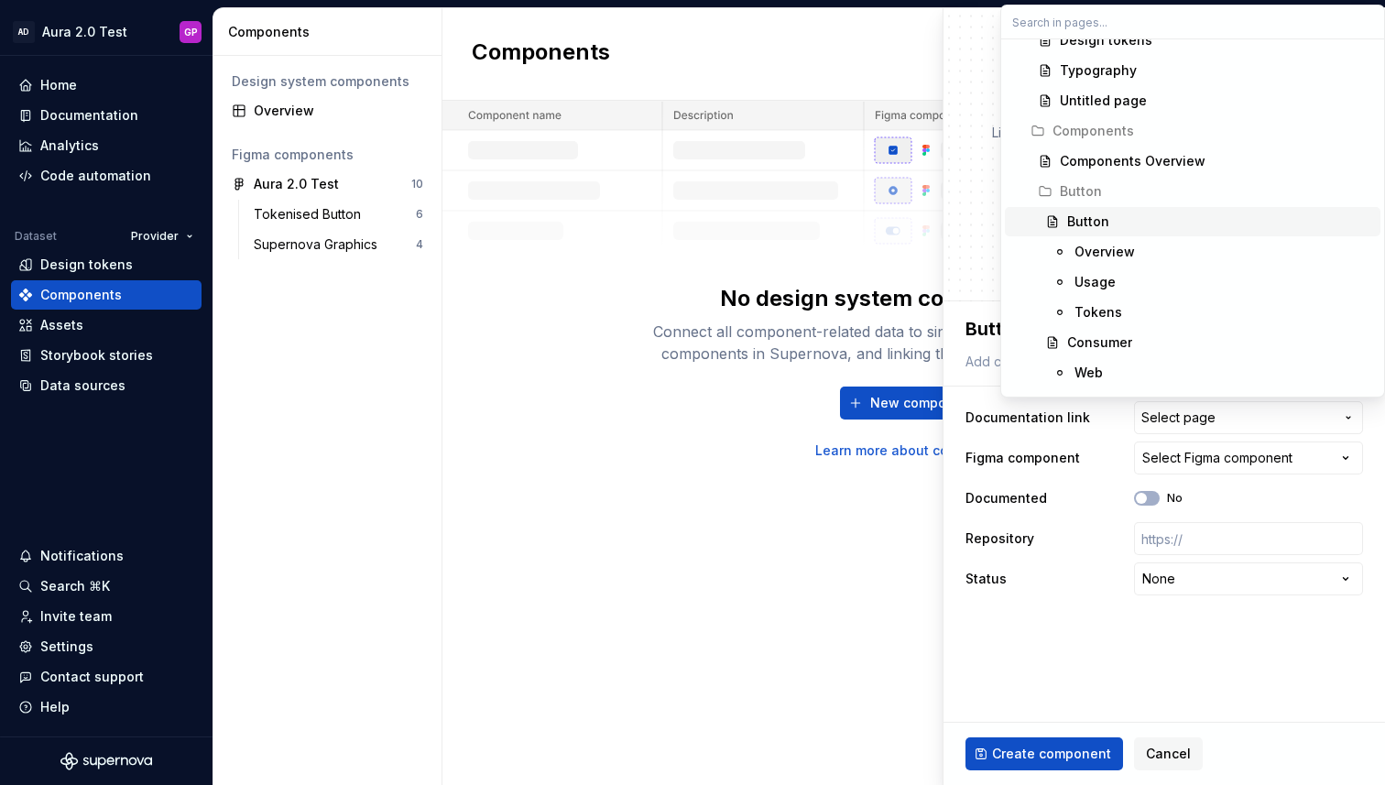
click at [1083, 223] on div "Button" at bounding box center [1088, 222] width 42 height 18
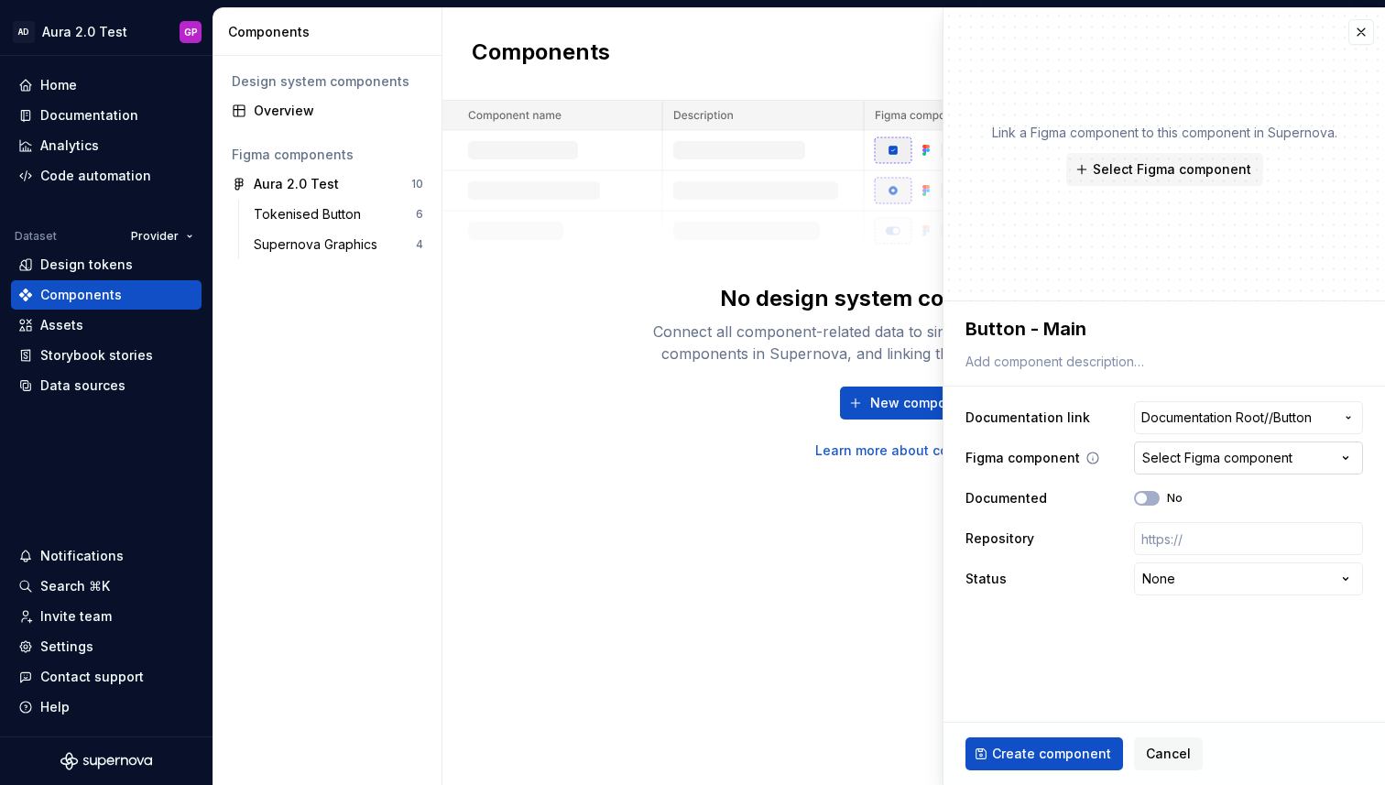
click at [1205, 458] on div "Select Figma component" at bounding box center [1217, 458] width 150 height 18
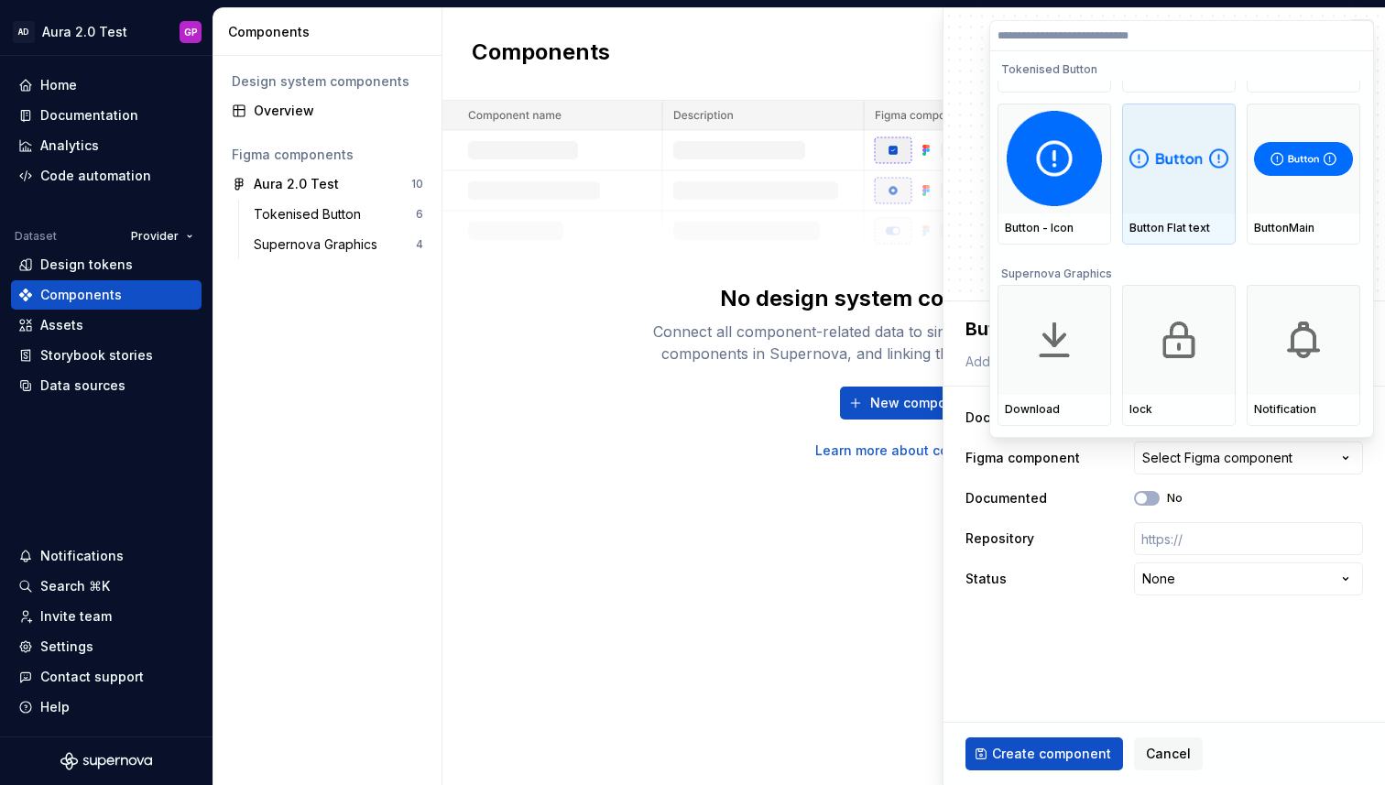
scroll to position [0, 0]
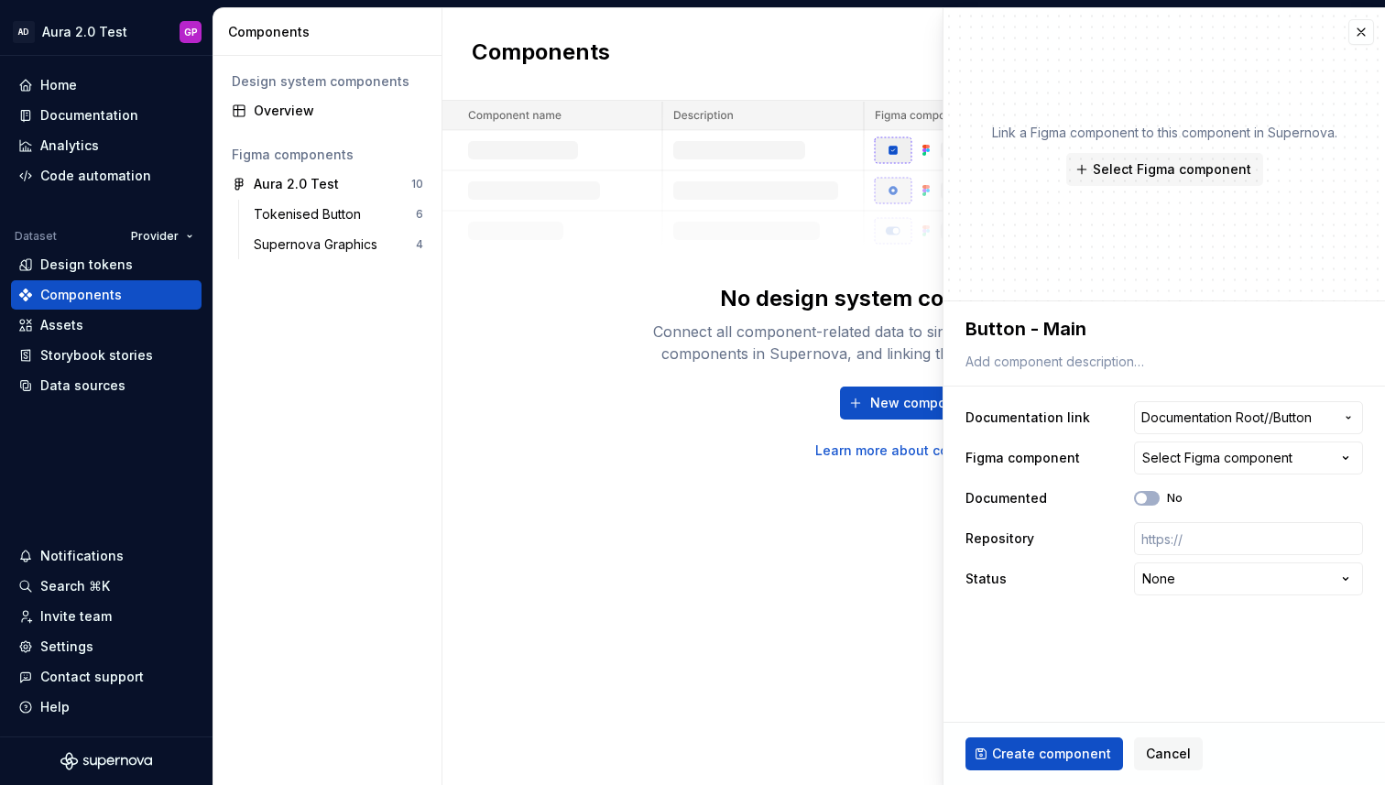
click at [570, 371] on html "**********" at bounding box center [692, 392] width 1385 height 785
click at [1360, 29] on button "button" at bounding box center [1361, 32] width 26 height 26
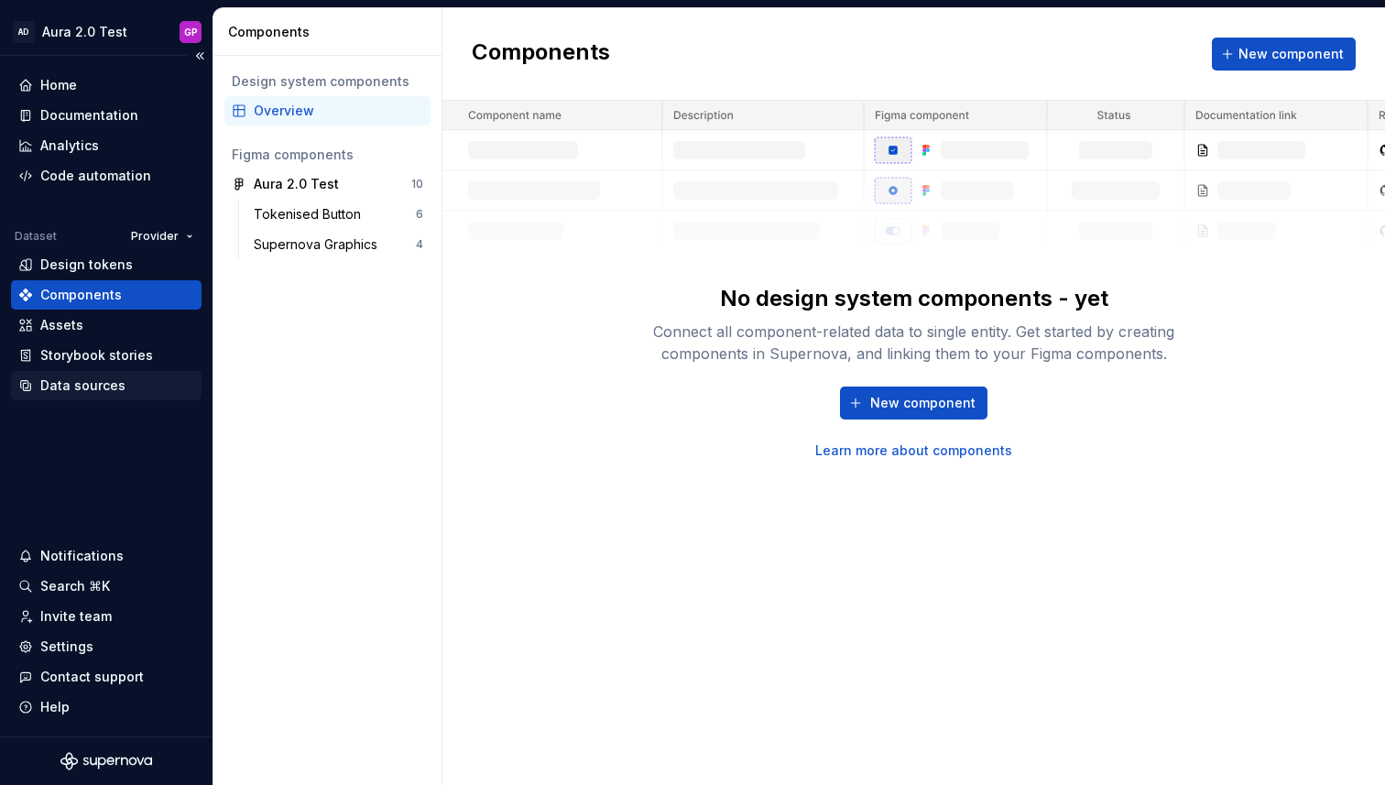
click at [69, 384] on div "Data sources" at bounding box center [82, 385] width 85 height 18
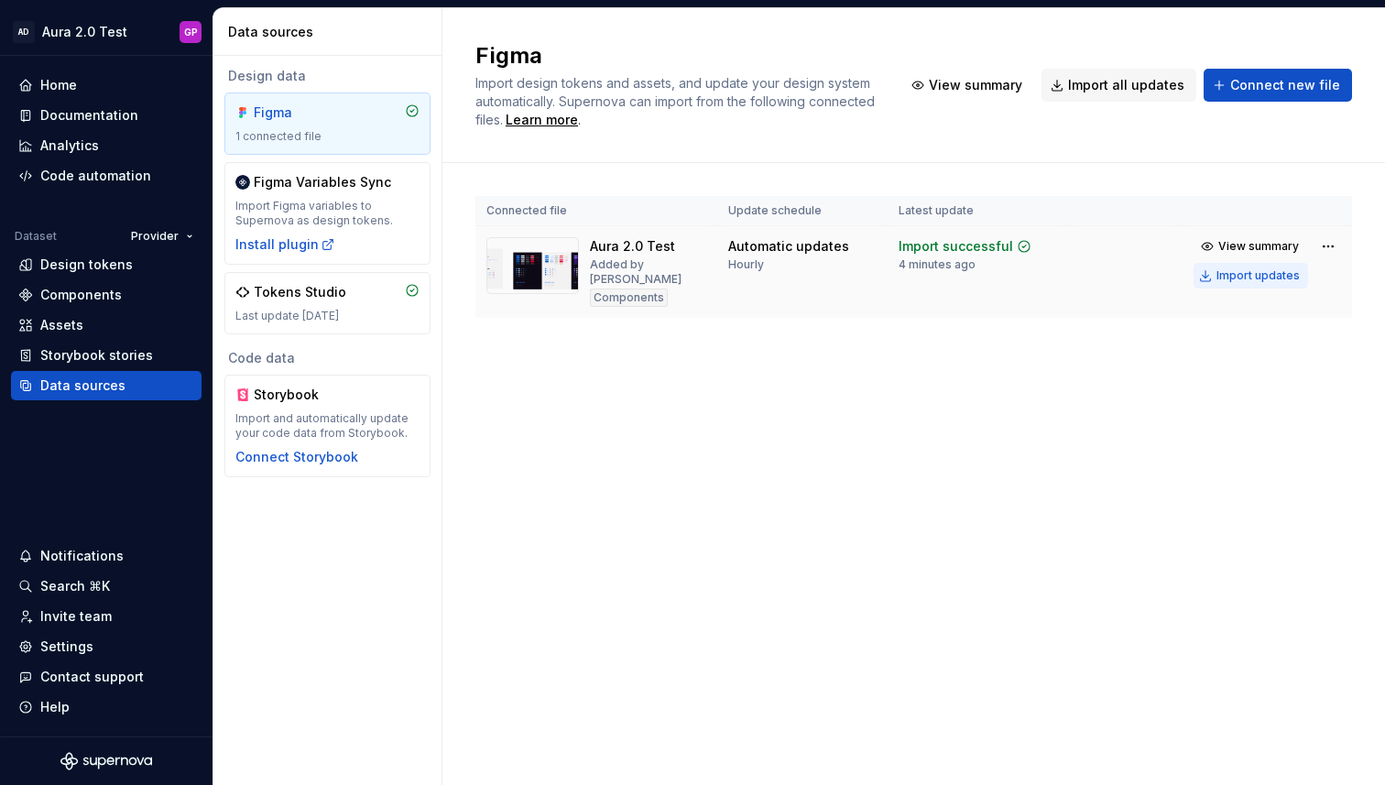
click at [1238, 274] on div "Import updates" at bounding box center [1257, 275] width 83 height 15
click at [82, 299] on div "Components" at bounding box center [81, 295] width 82 height 18
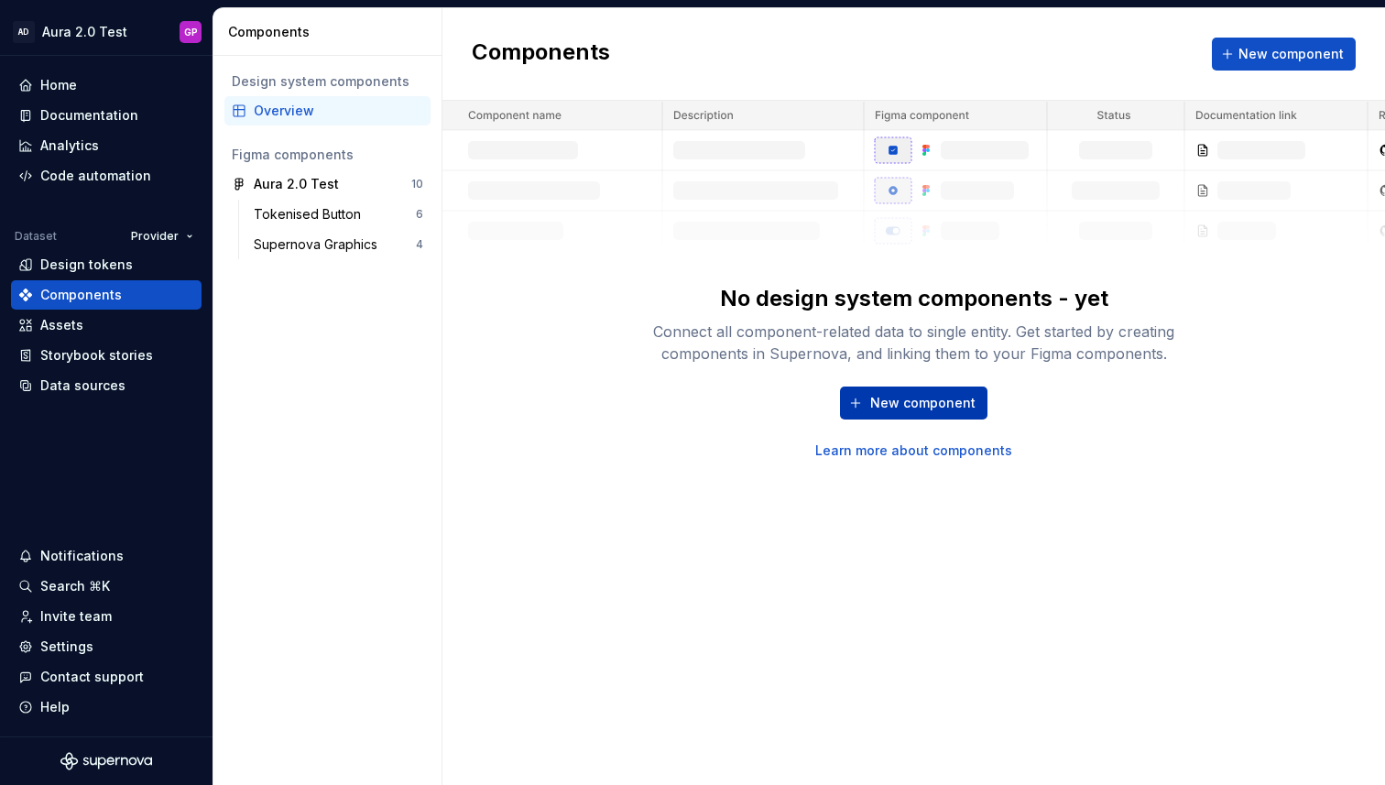
click at [930, 400] on span "New component" at bounding box center [922, 403] width 105 height 18
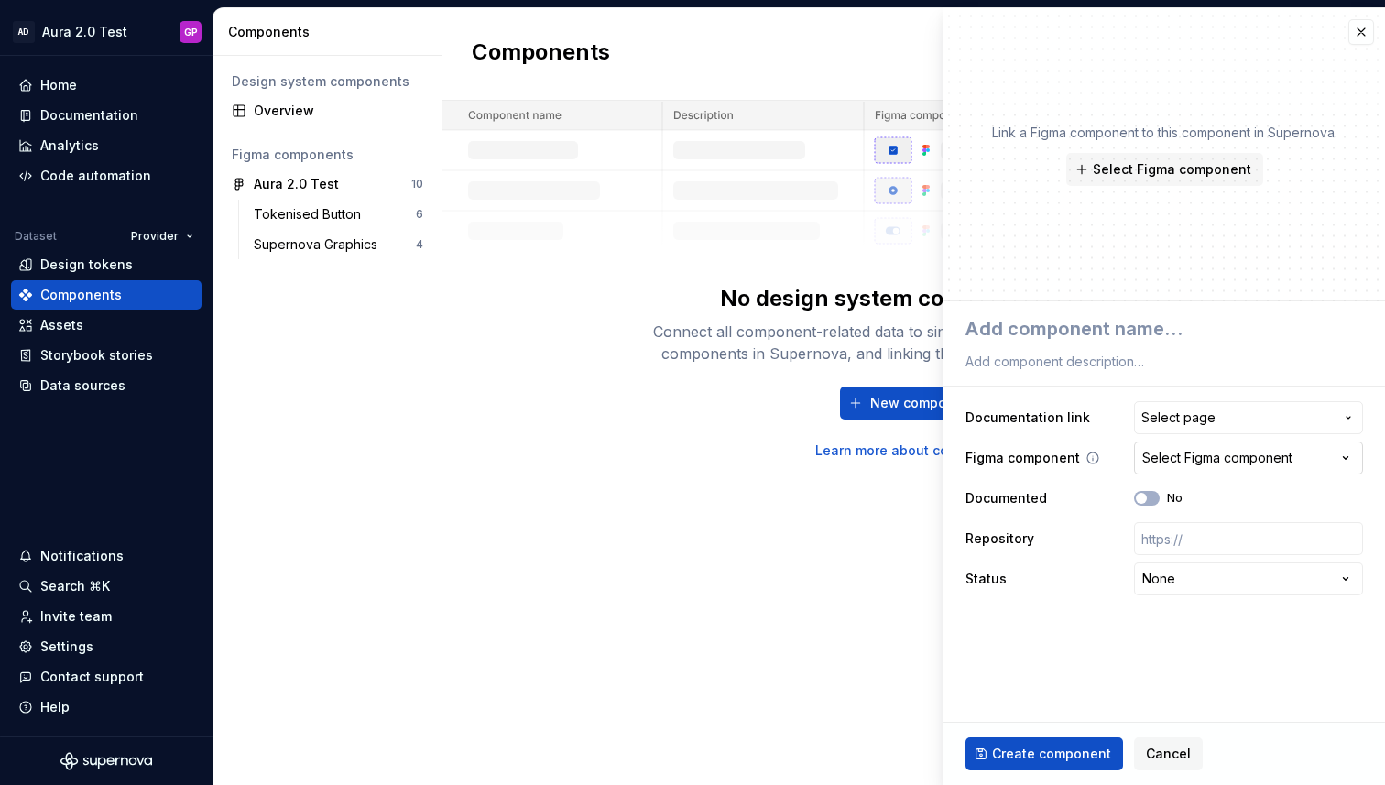
click at [1200, 451] on div "Select Figma component" at bounding box center [1217, 458] width 150 height 18
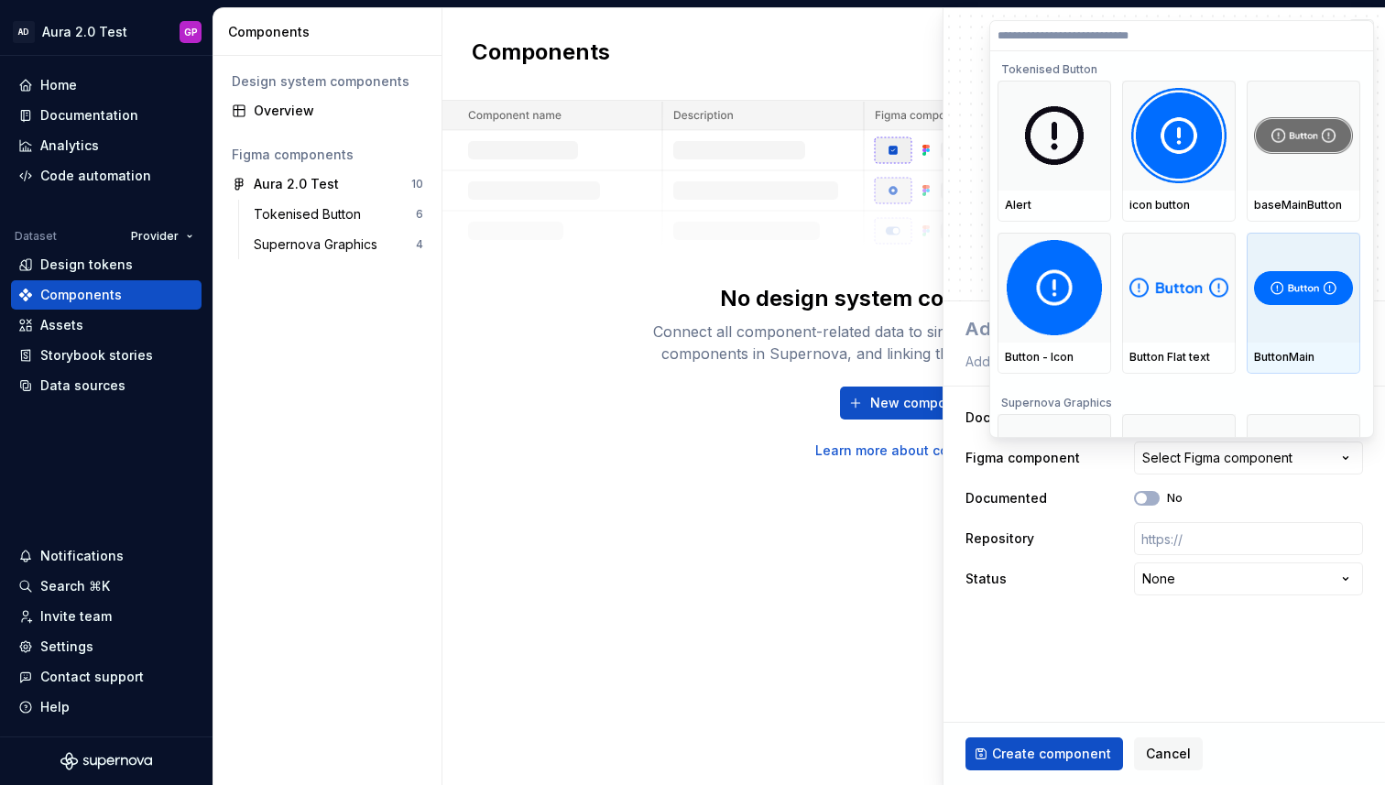
click at [1302, 294] on img at bounding box center [1303, 288] width 99 height 34
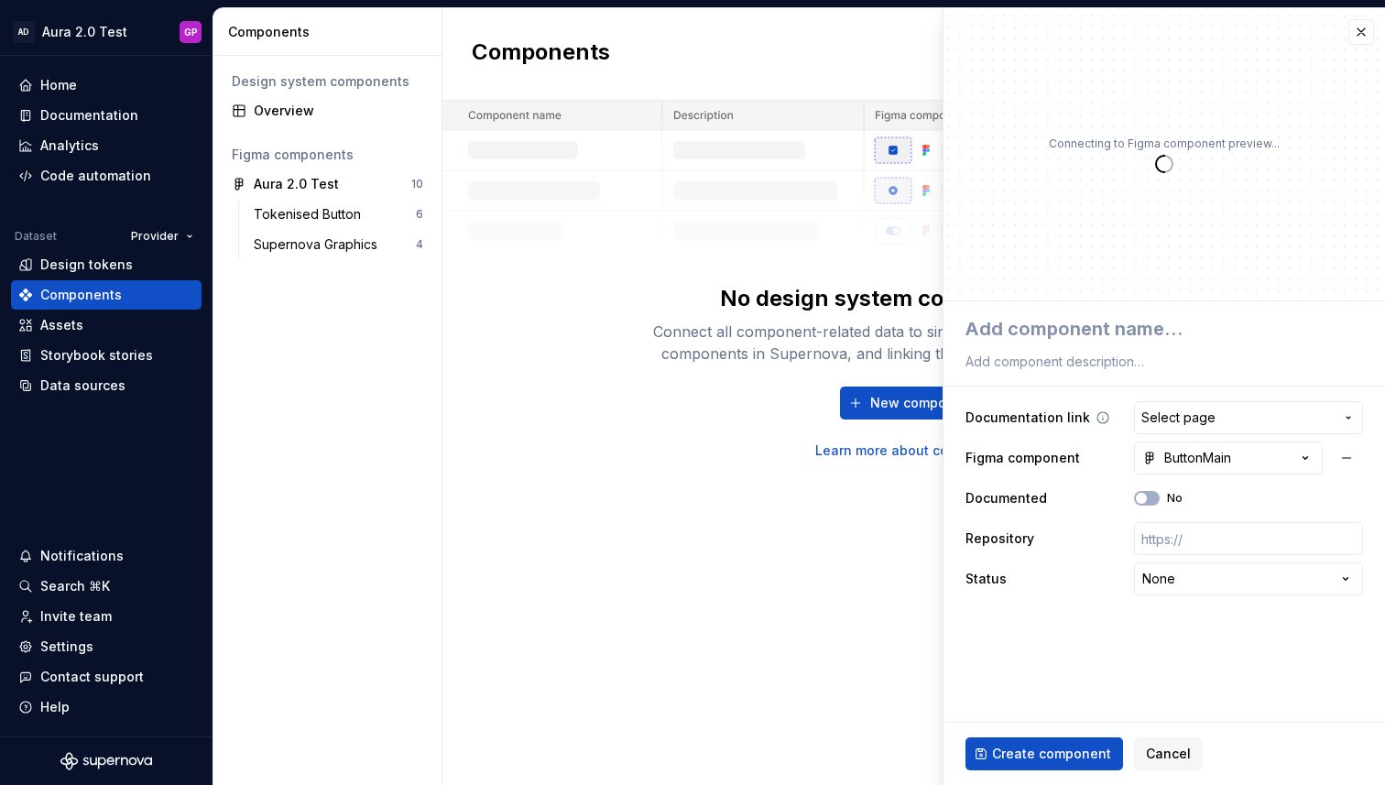
click at [1197, 420] on span "Select page" at bounding box center [1178, 418] width 74 height 18
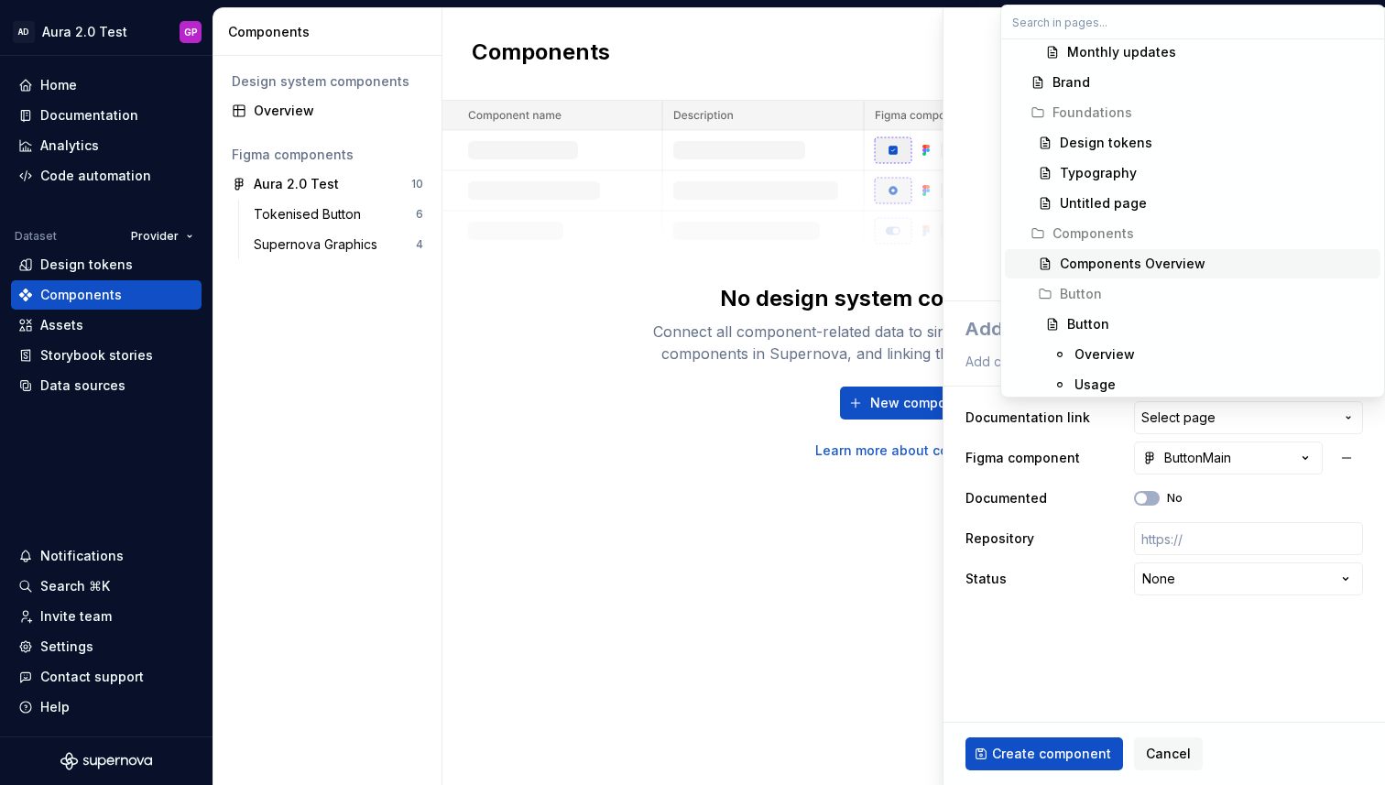
scroll to position [412, 0]
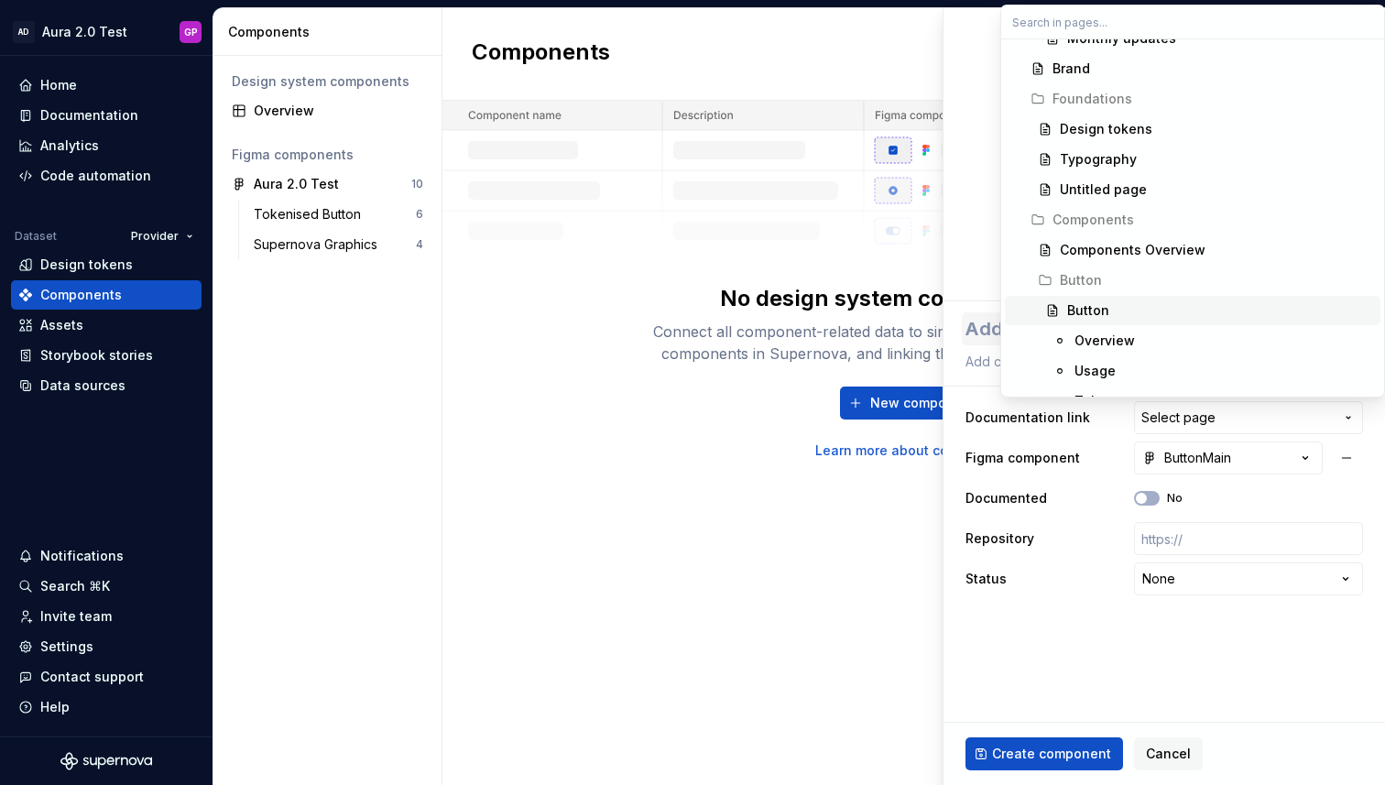
click at [1081, 315] on div "Button" at bounding box center [1088, 310] width 42 height 18
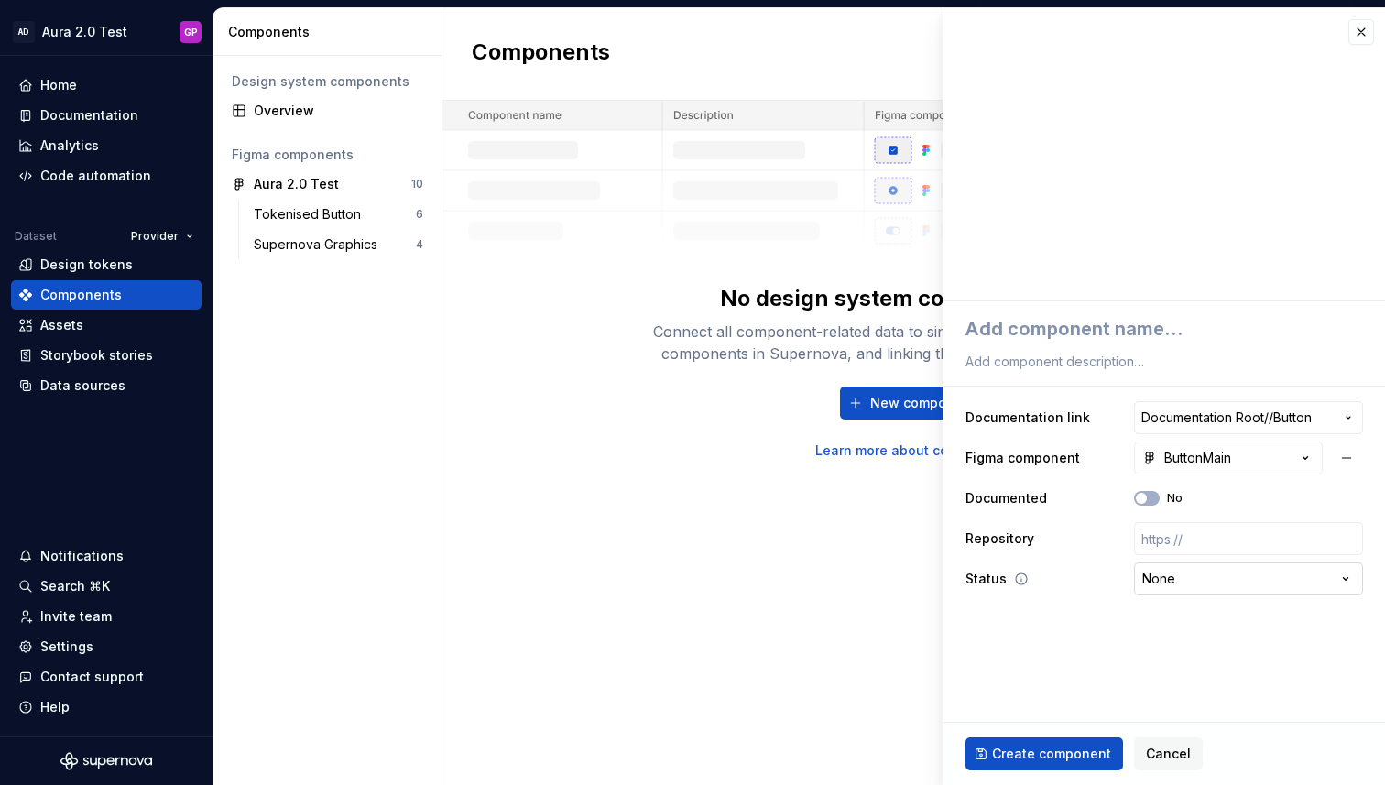
click at [1181, 577] on html "**********" at bounding box center [692, 392] width 1385 height 785
type textarea "*"
select select "**********"
click at [1023, 750] on span "Create component" at bounding box center [1051, 754] width 119 height 18
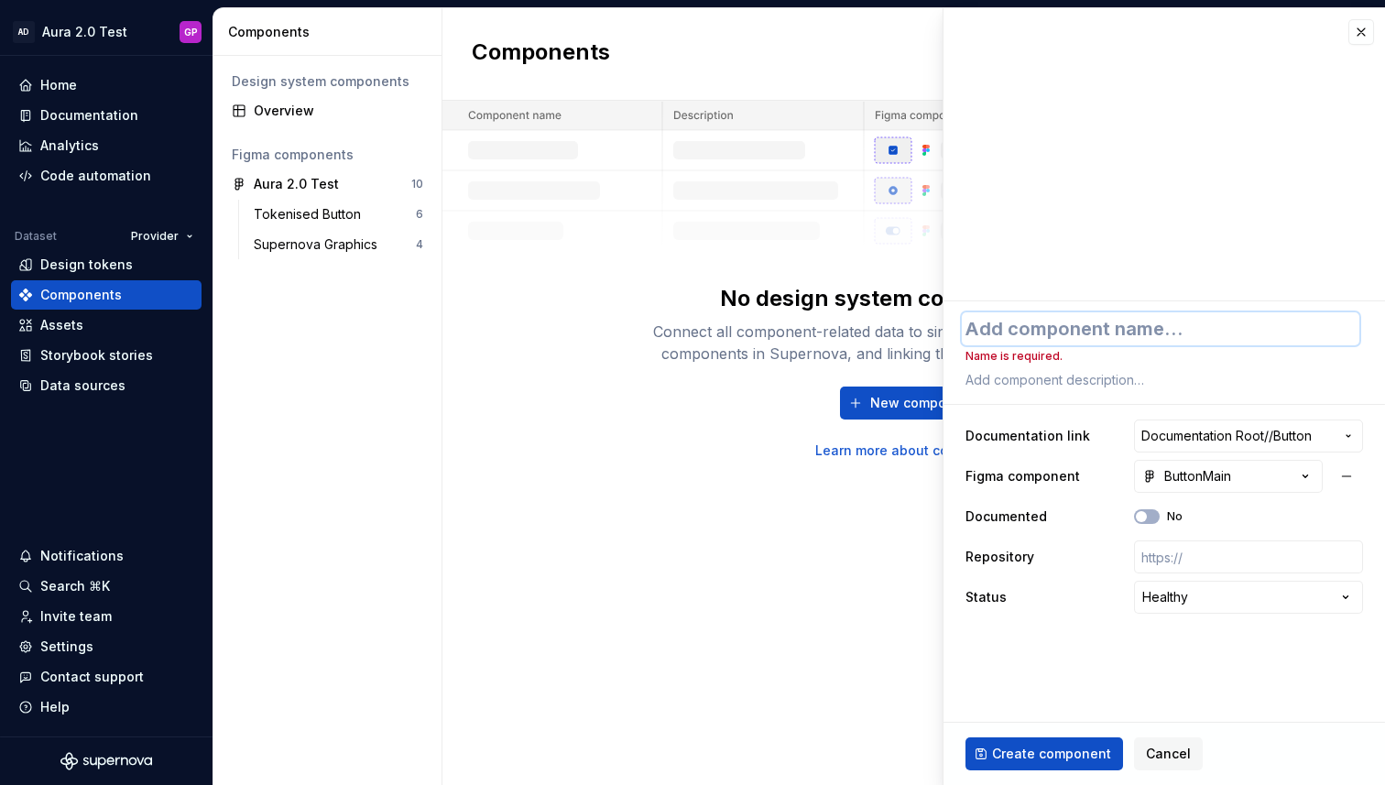
type textarea "*"
type textarea "B"
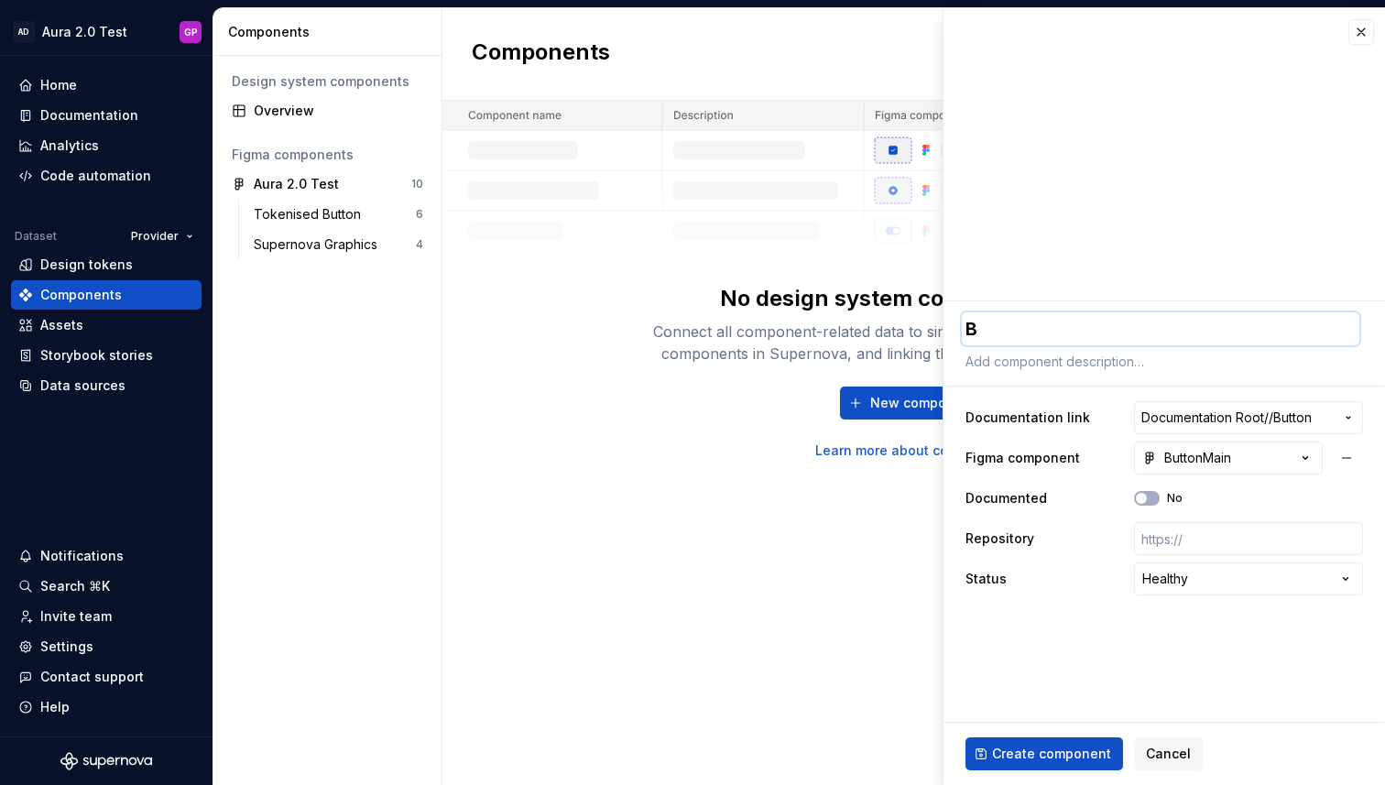
type textarea "*"
type textarea "Bu"
type textarea "*"
type textarea "But"
type textarea "*"
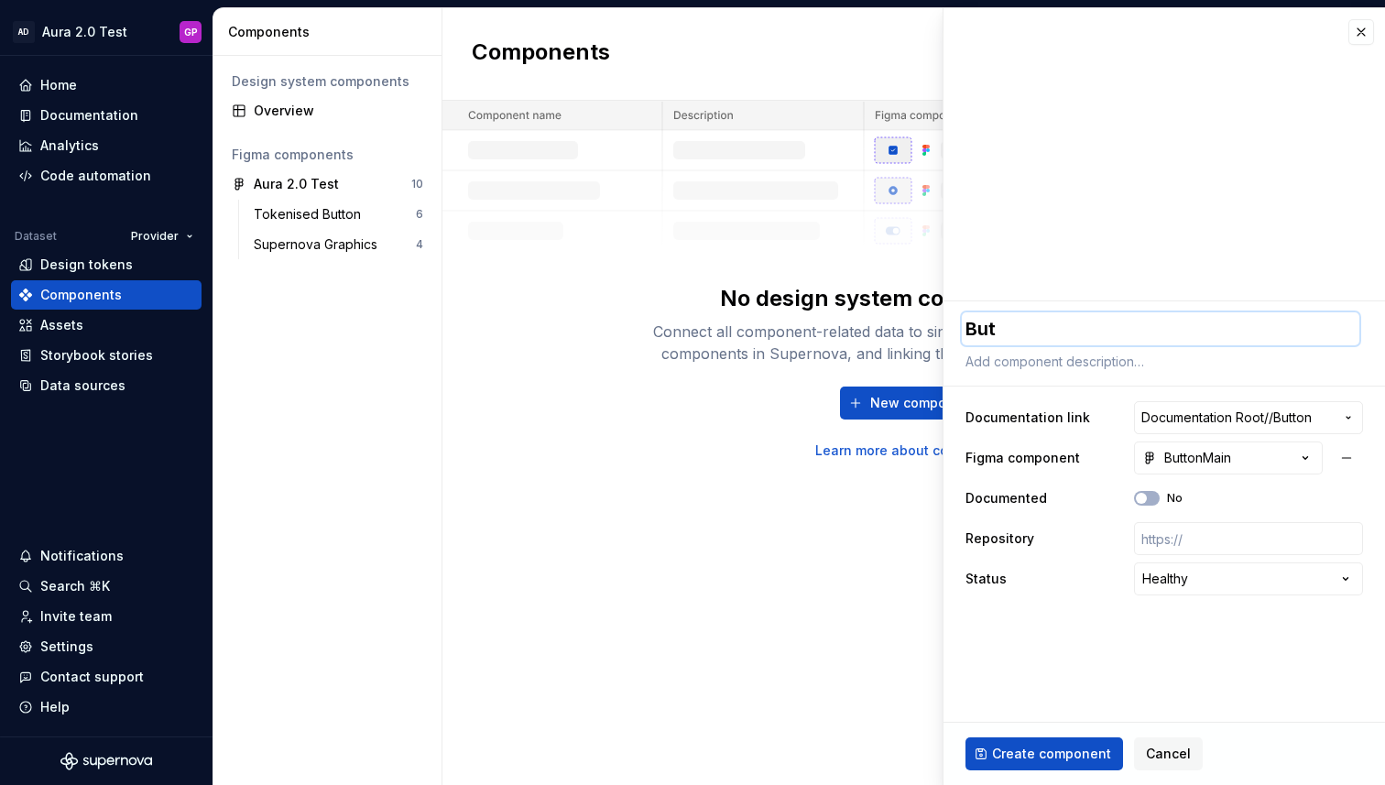
type textarea "Butt"
type textarea "*"
type textarea "Butto"
type textarea "*"
type textarea "Button"
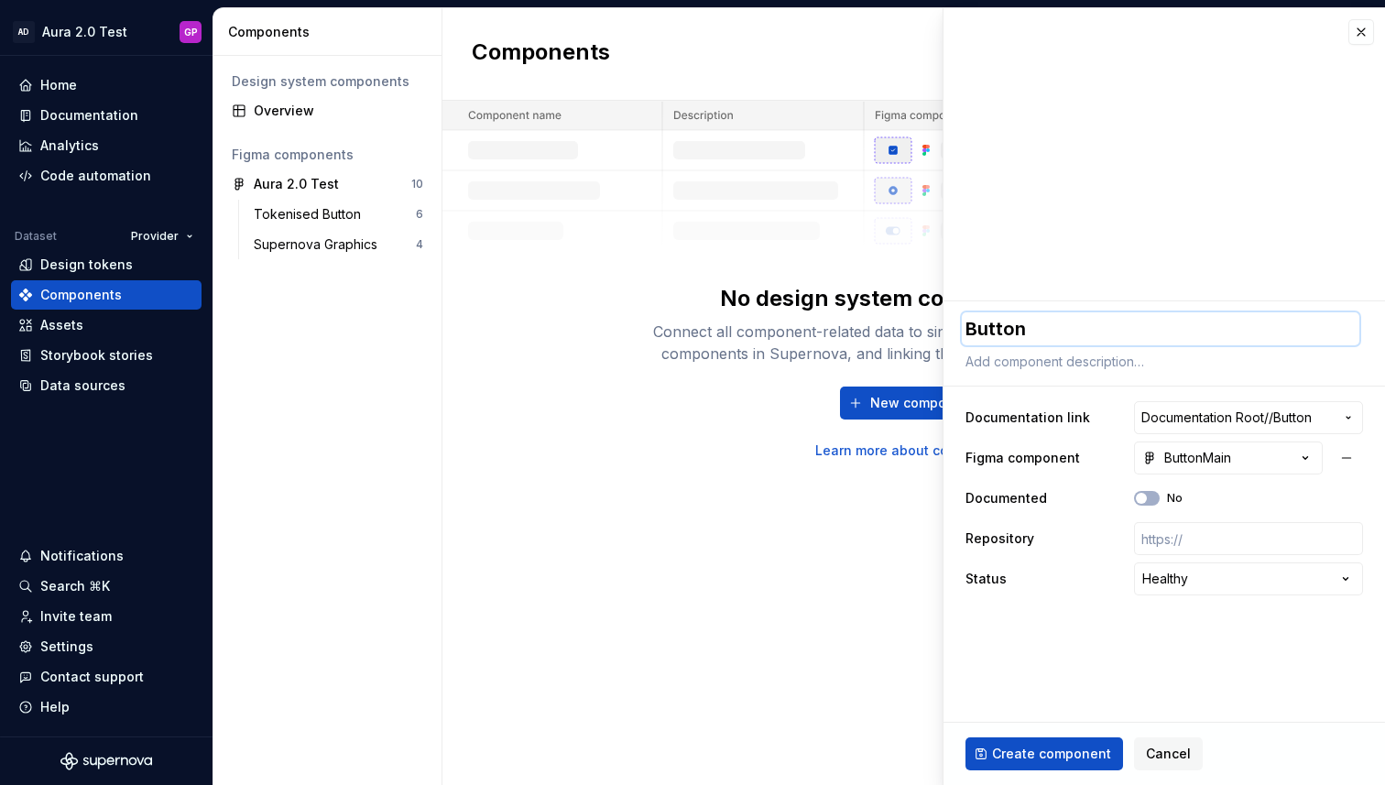
type textarea "*"
type textarea "Button"
type textarea "*"
type textarea "Button _"
type textarea "*"
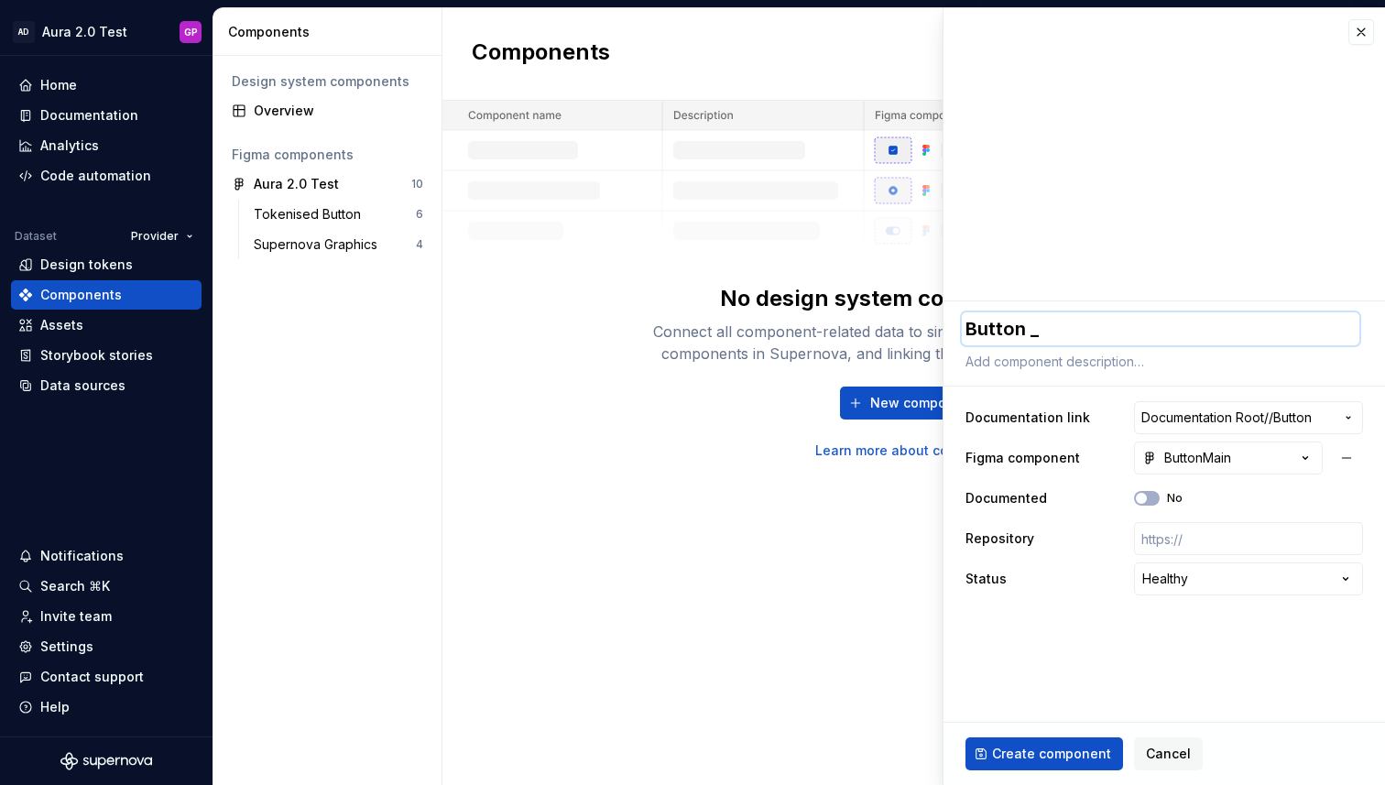
type textarea "Button _"
click at [1034, 338] on textarea "Button _" at bounding box center [1161, 328] width 398 height 33
type textarea "*"
type textarea "Button"
type textarea "*"
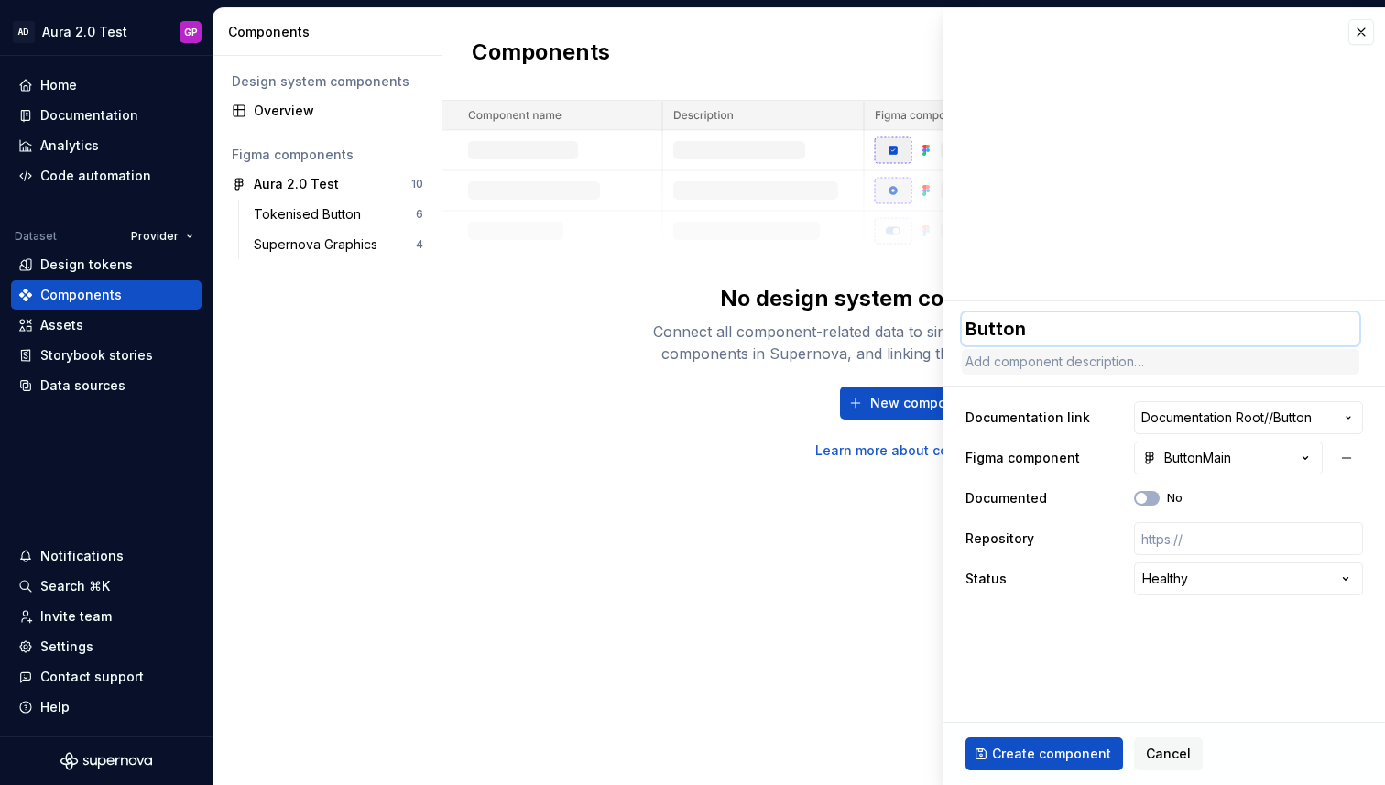
type textarea "Button -"
type textarea "*"
type textarea "Button -"
type textarea "*"
type textarea "Button - M"
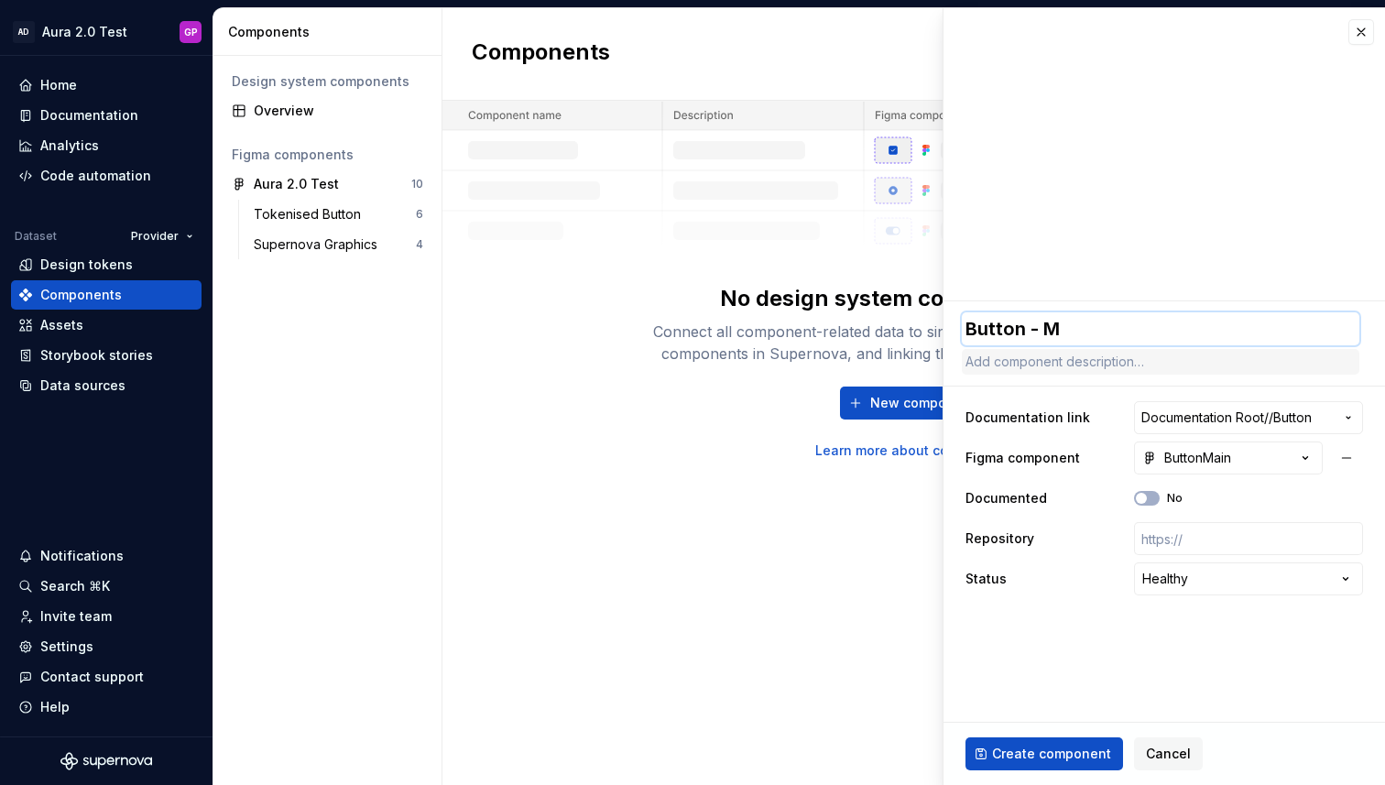
type textarea "*"
type textarea "Button - Ma"
type textarea "*"
type textarea "Button - Mai"
type textarea "*"
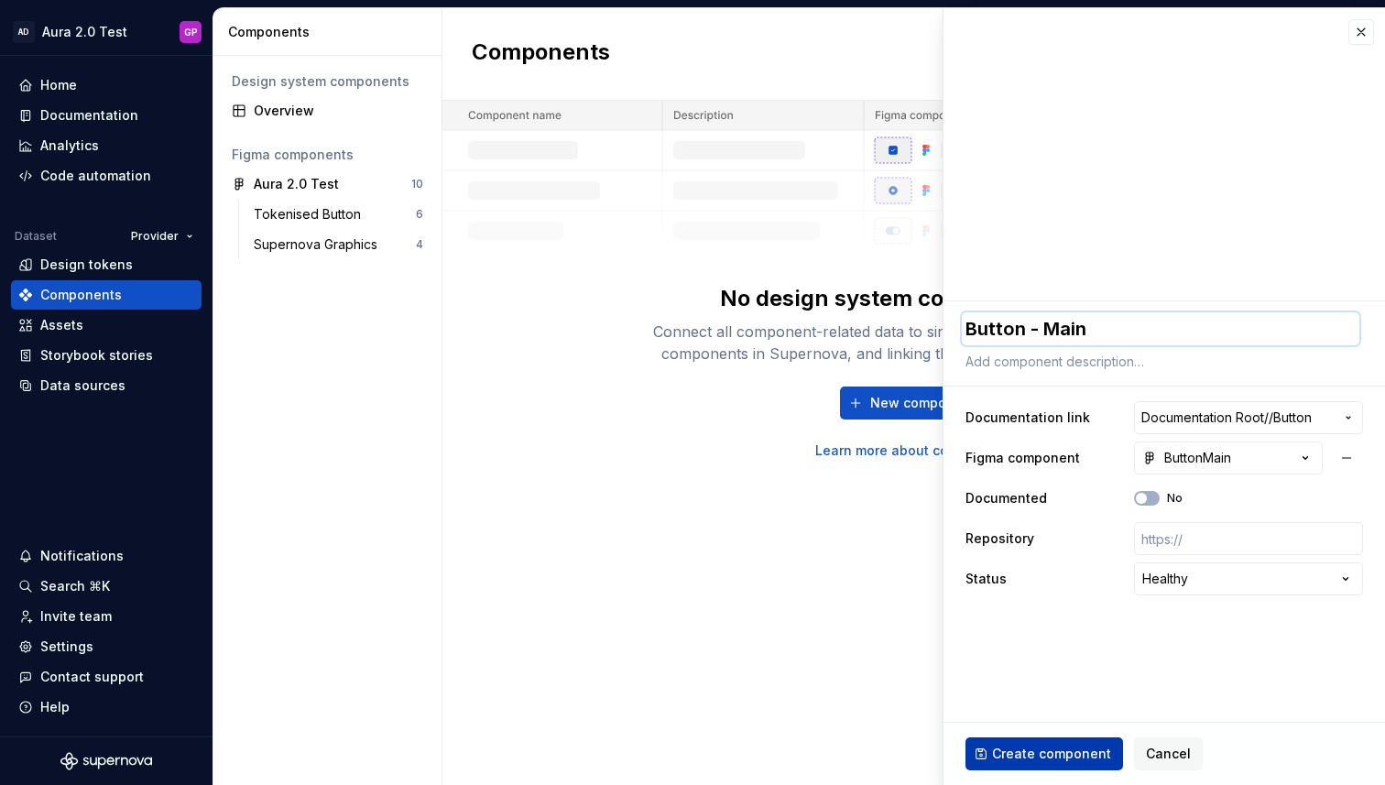
type textarea "Button - Main"
click at [1050, 759] on span "Create component" at bounding box center [1051, 754] width 119 height 18
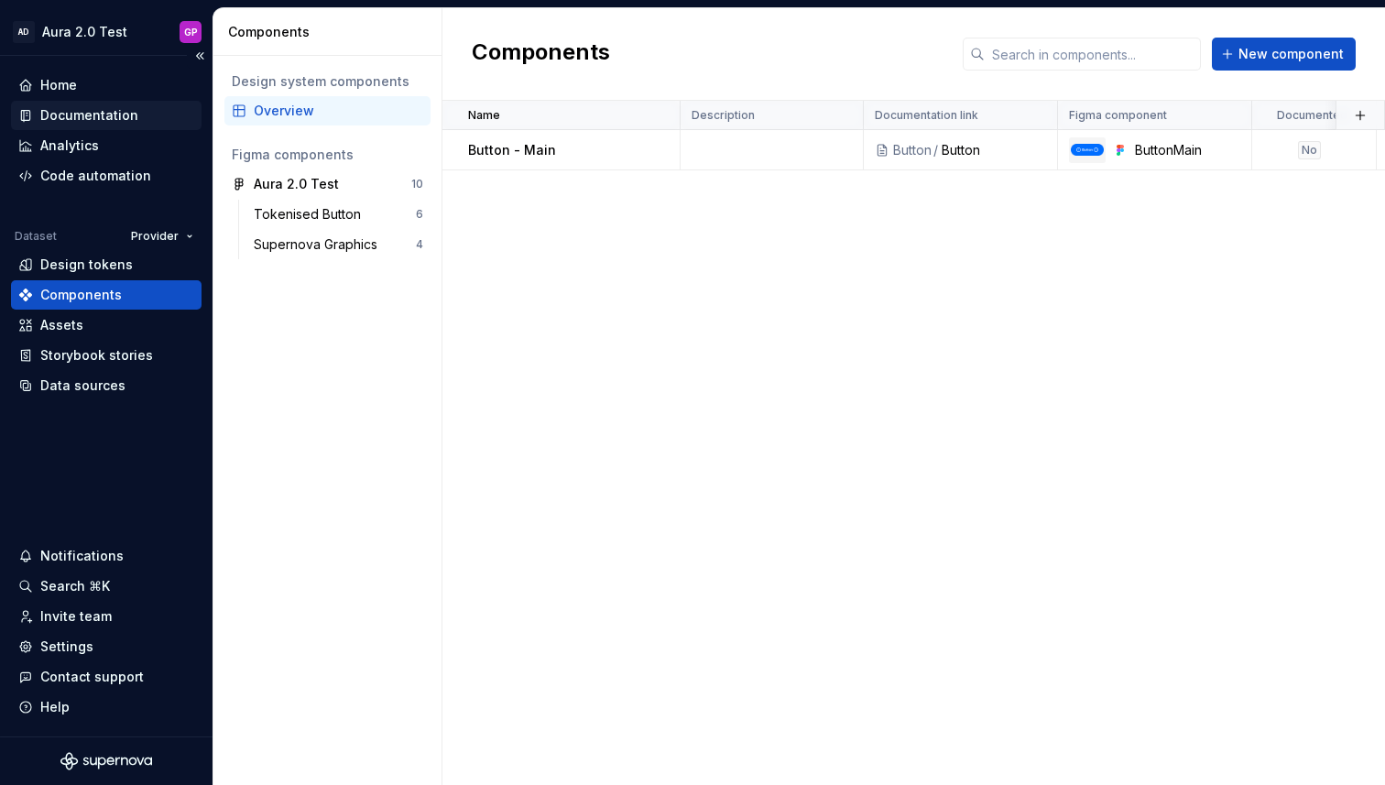
click at [83, 115] on div "Documentation" at bounding box center [89, 115] width 98 height 18
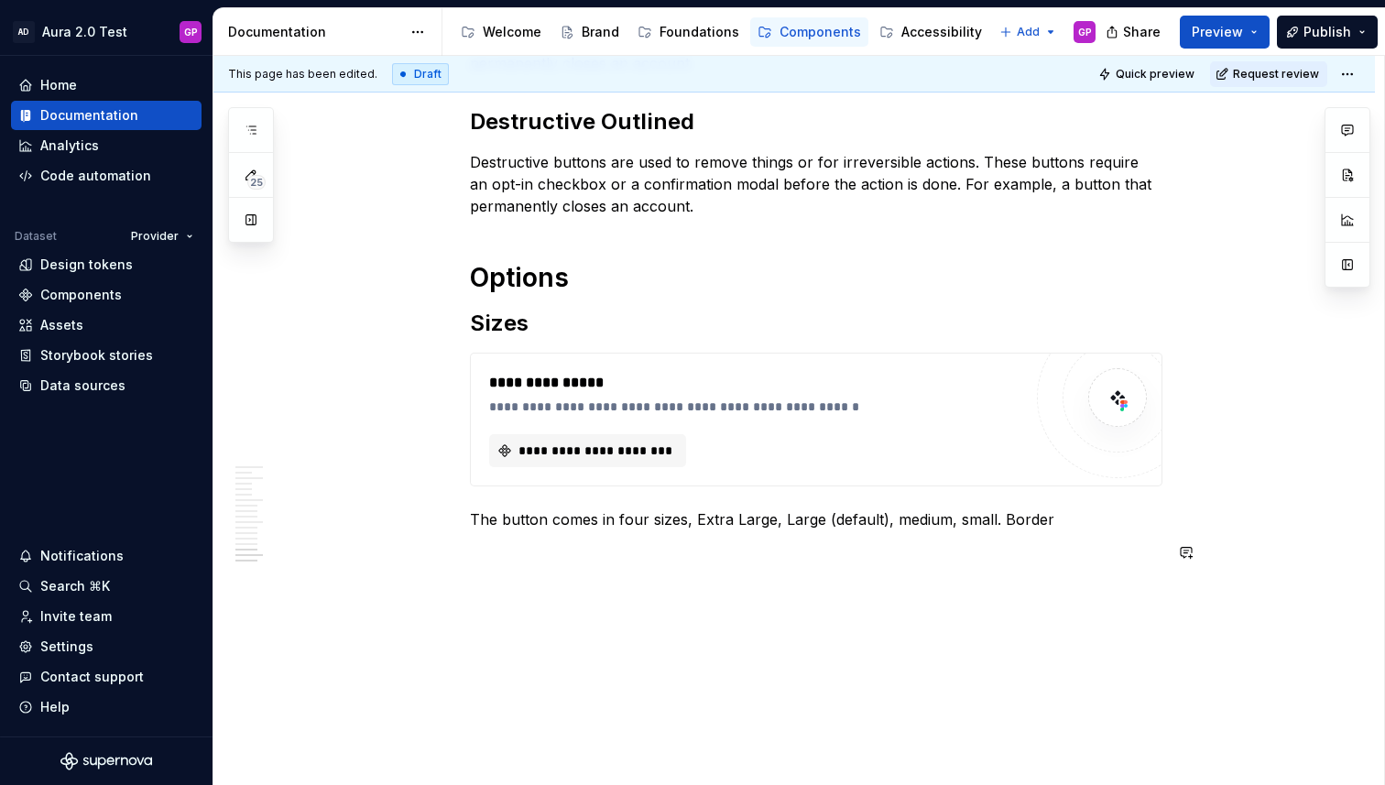
scroll to position [2398, 0]
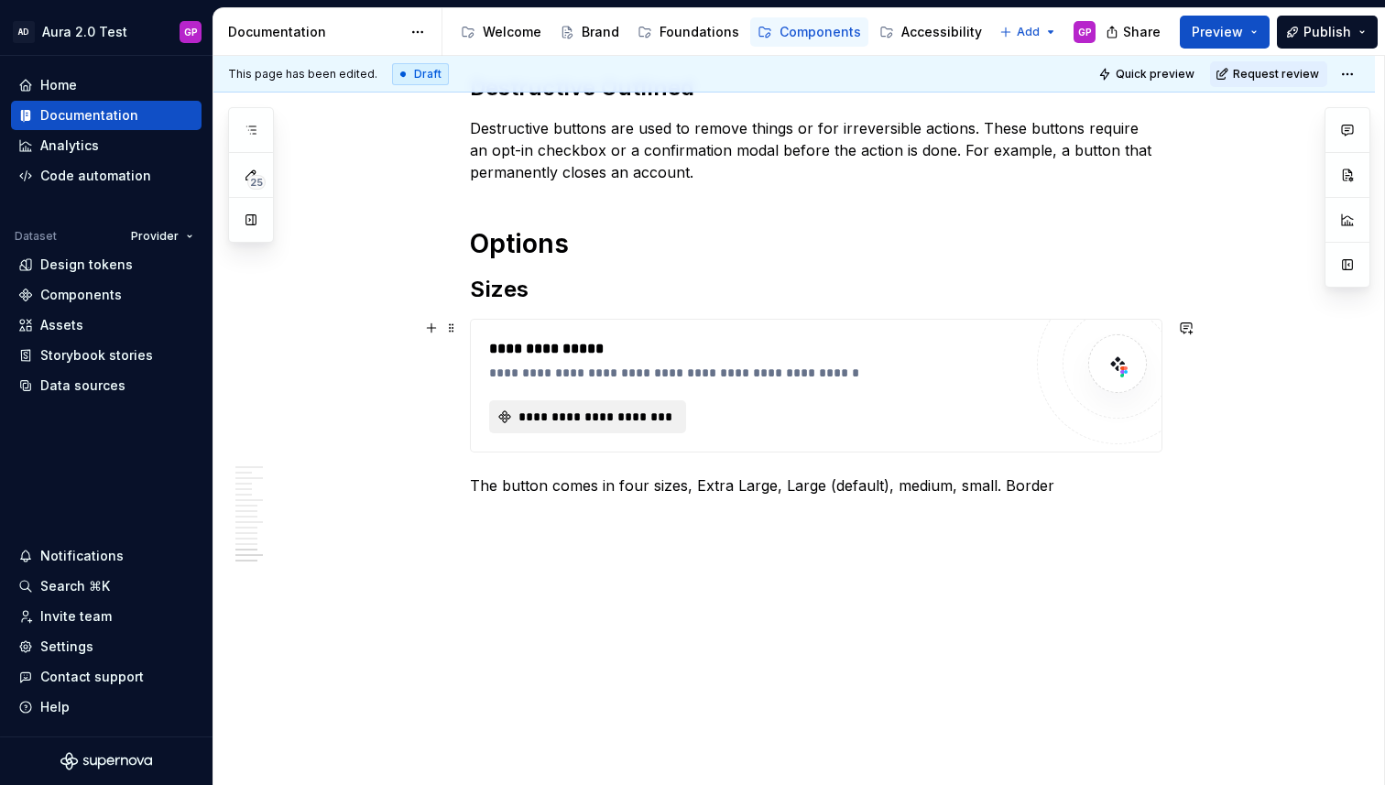
click at [581, 411] on span "**********" at bounding box center [595, 417] width 158 height 18
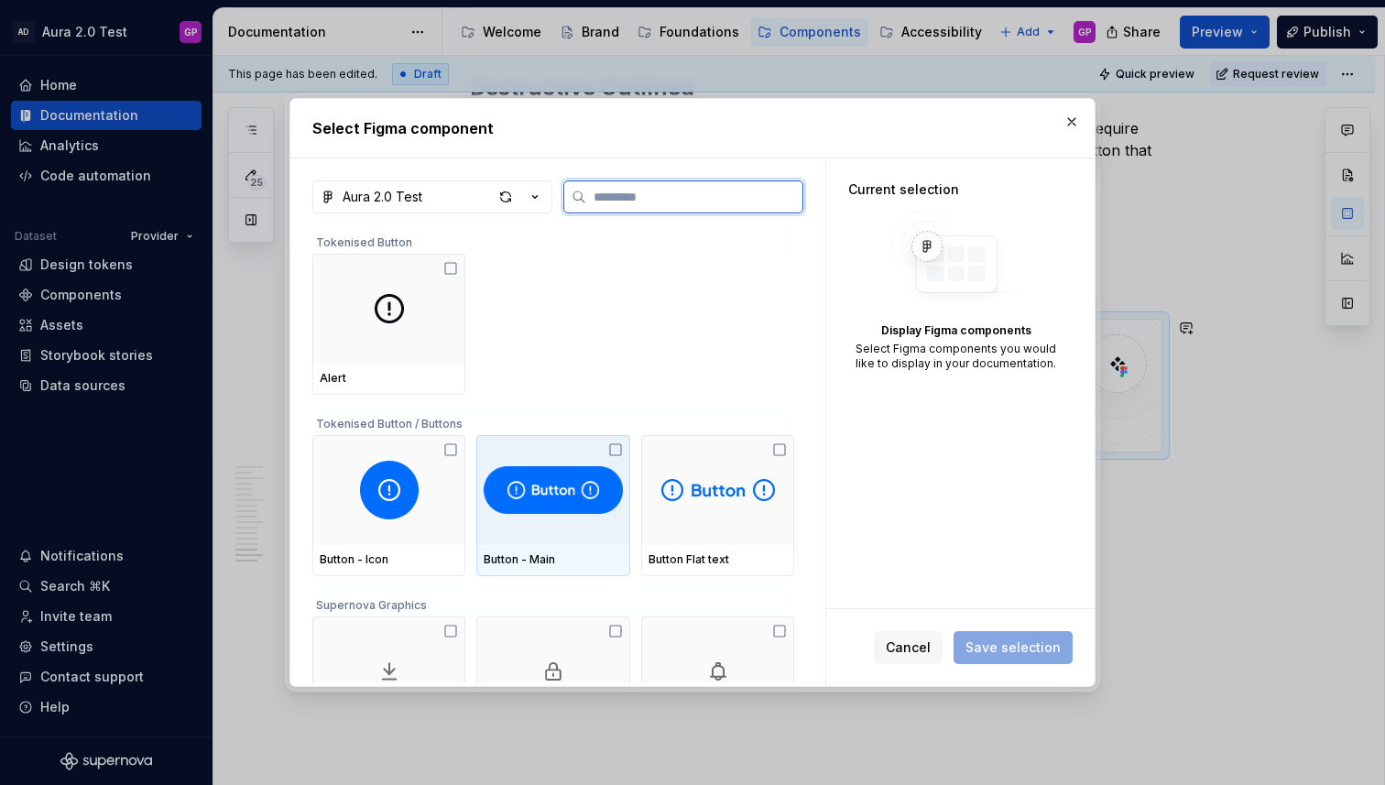
click at [542, 498] on img at bounding box center [553, 490] width 138 height 59
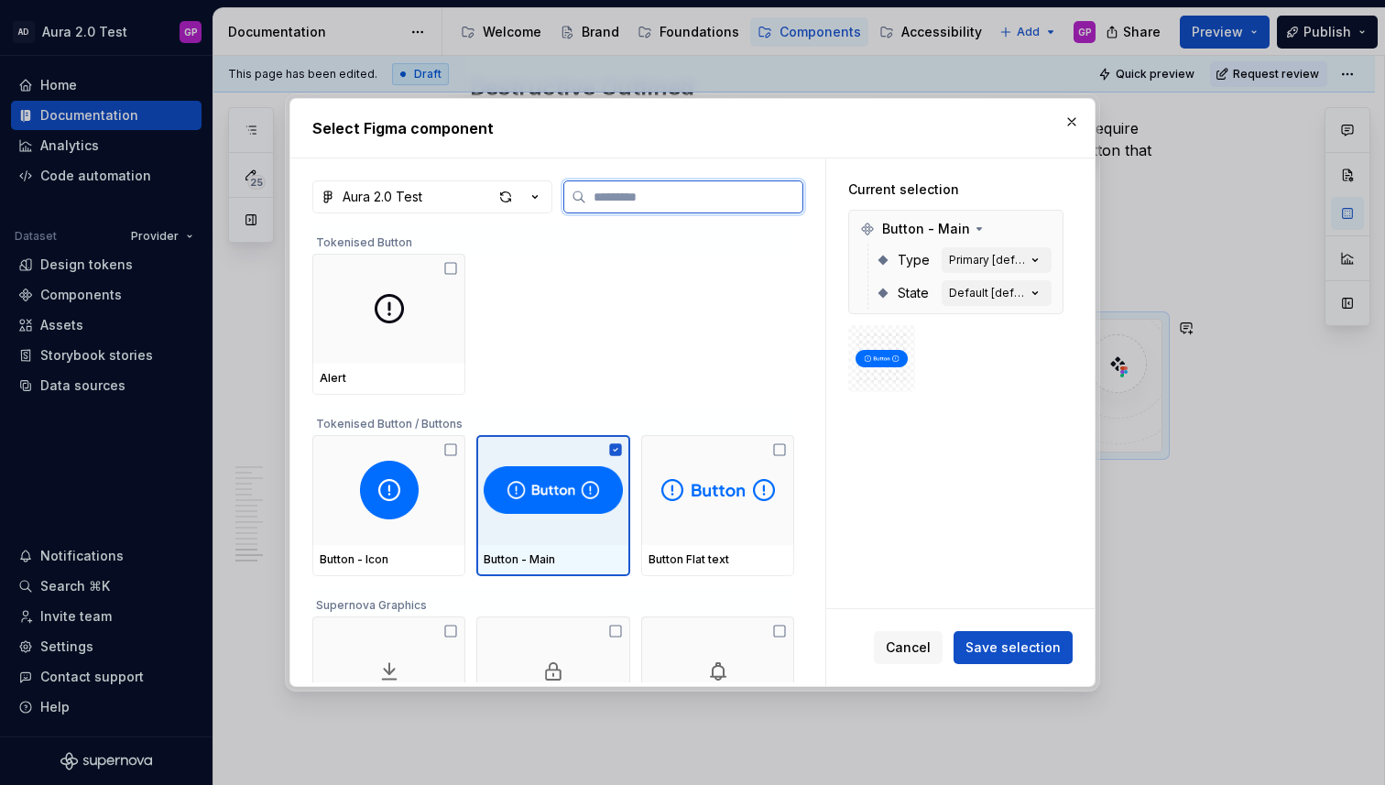
click at [542, 498] on img at bounding box center [553, 490] width 138 height 59
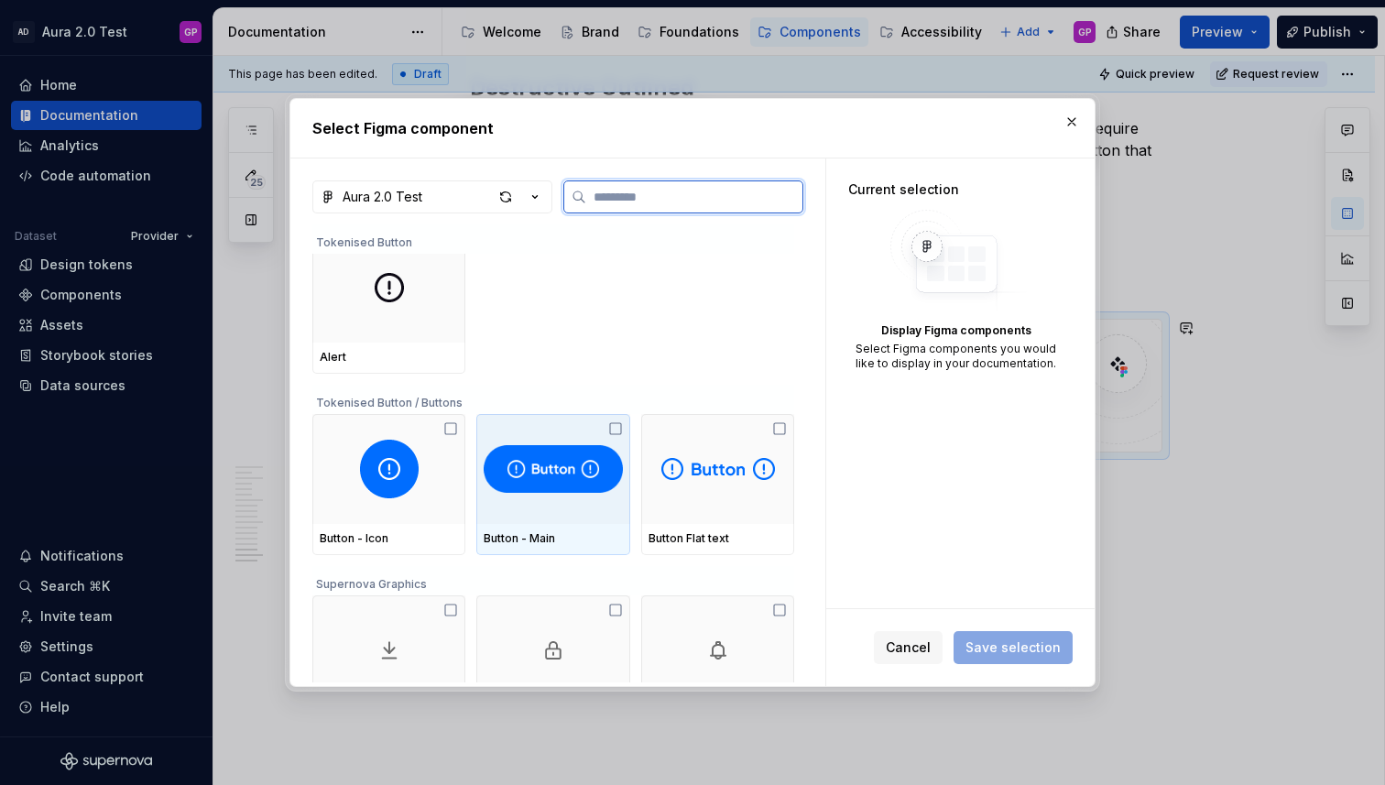
scroll to position [0, 0]
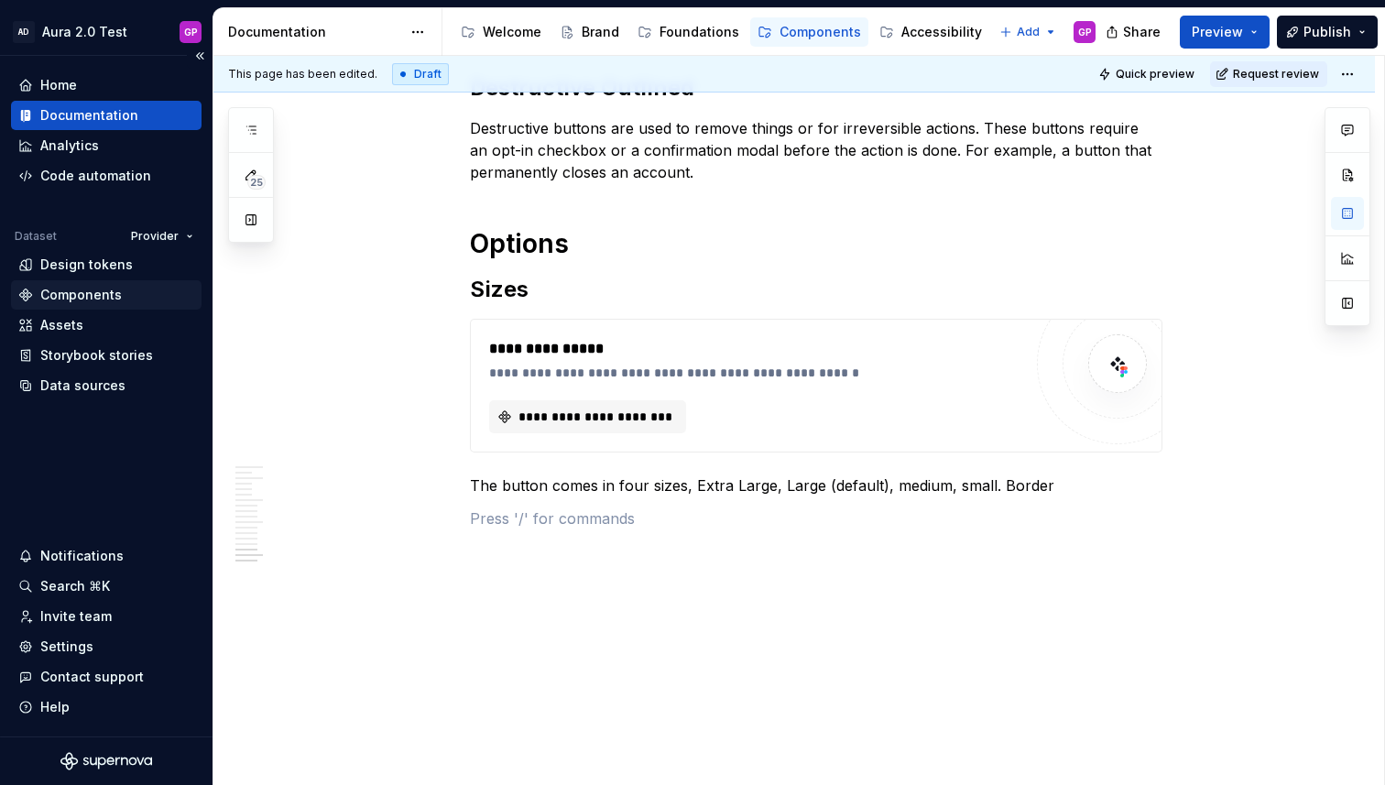
click at [66, 294] on div "Components" at bounding box center [81, 295] width 82 height 18
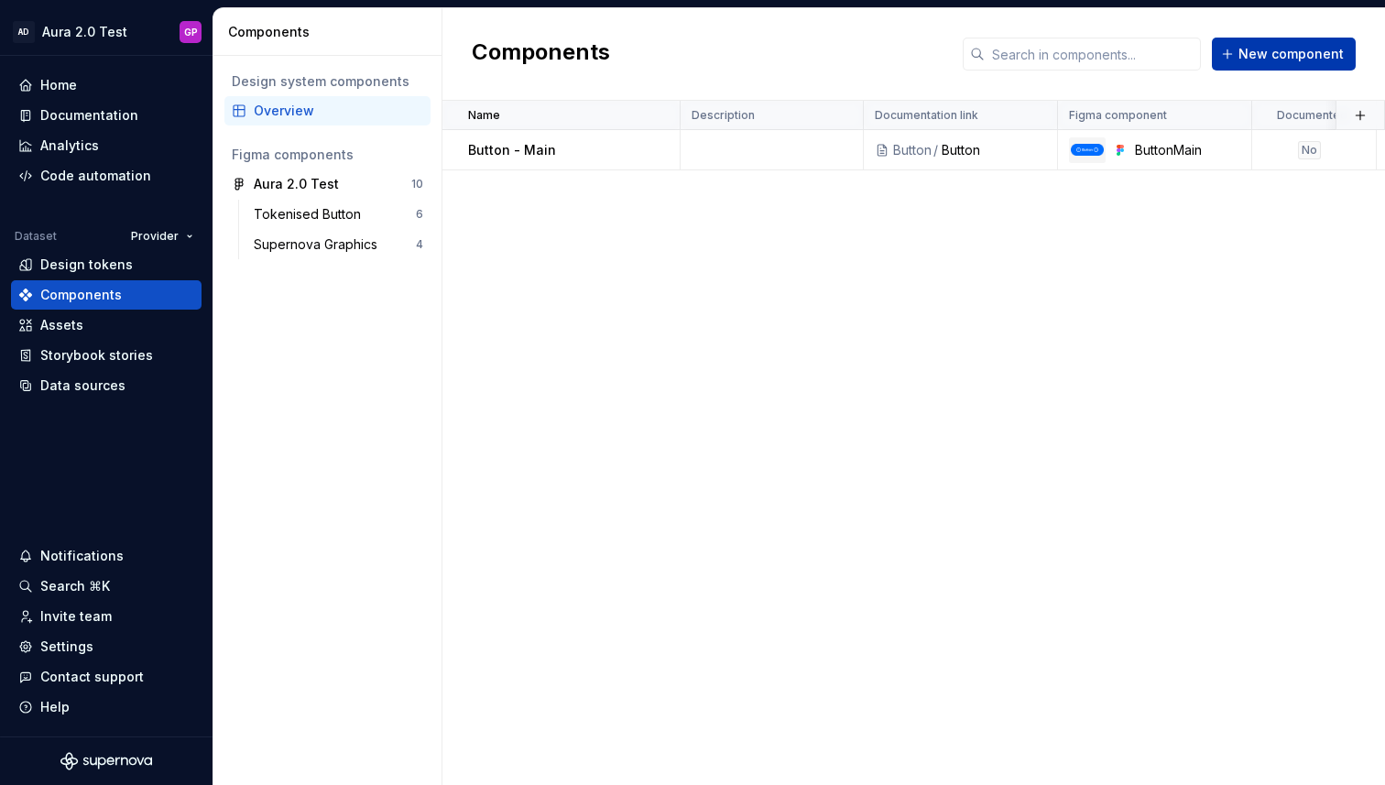
click at [1242, 55] on button "New component" at bounding box center [1284, 54] width 144 height 33
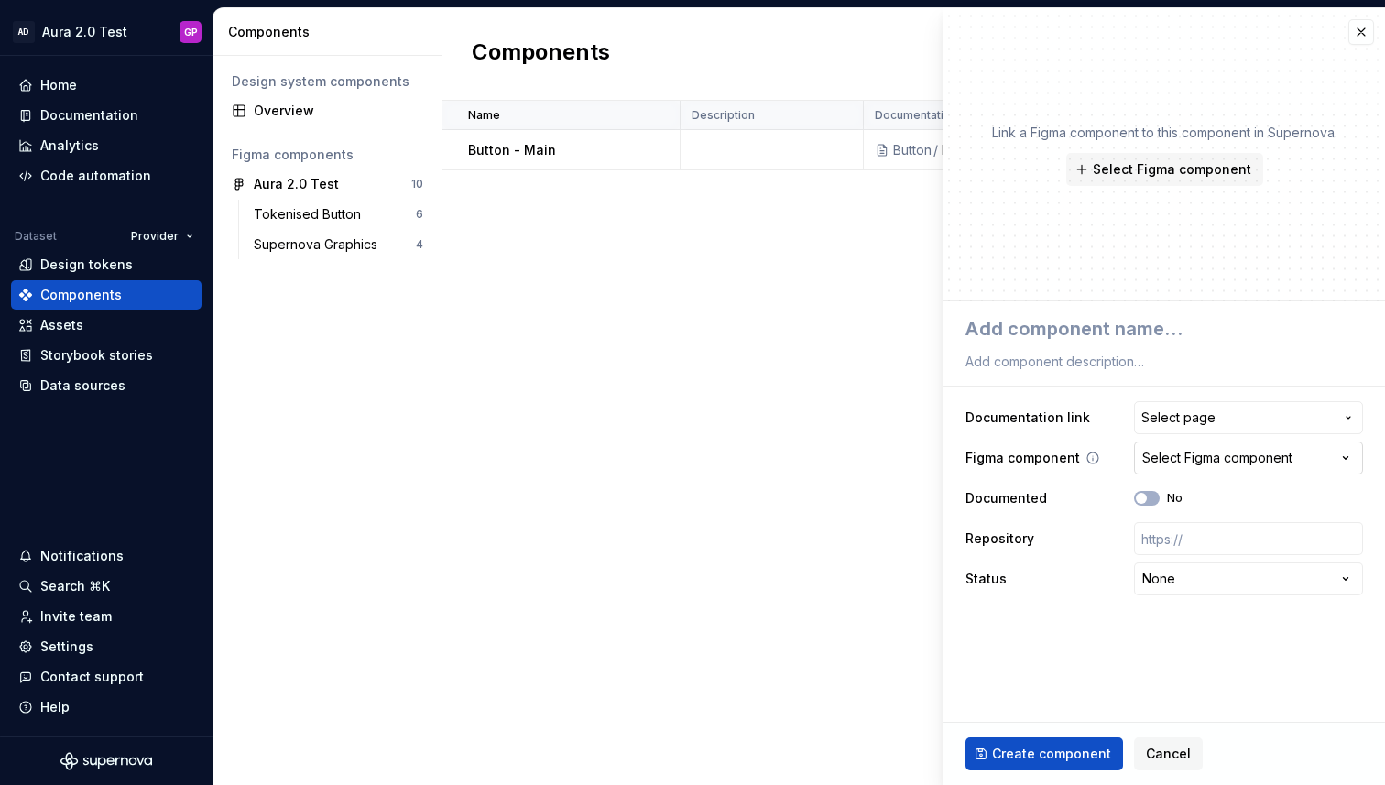
click at [1208, 459] on div "Select Figma component" at bounding box center [1217, 458] width 150 height 18
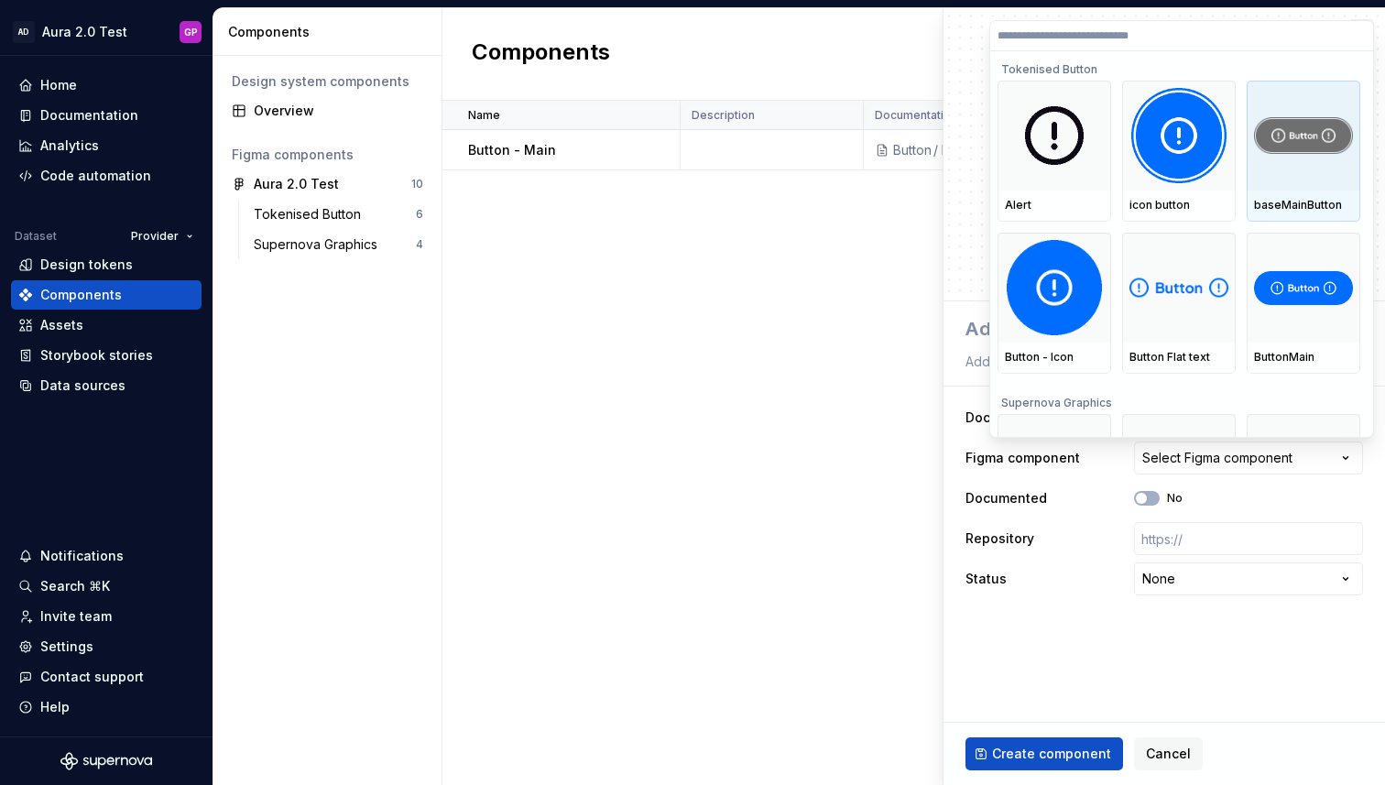
click at [1307, 185] on div at bounding box center [1304, 136] width 114 height 110
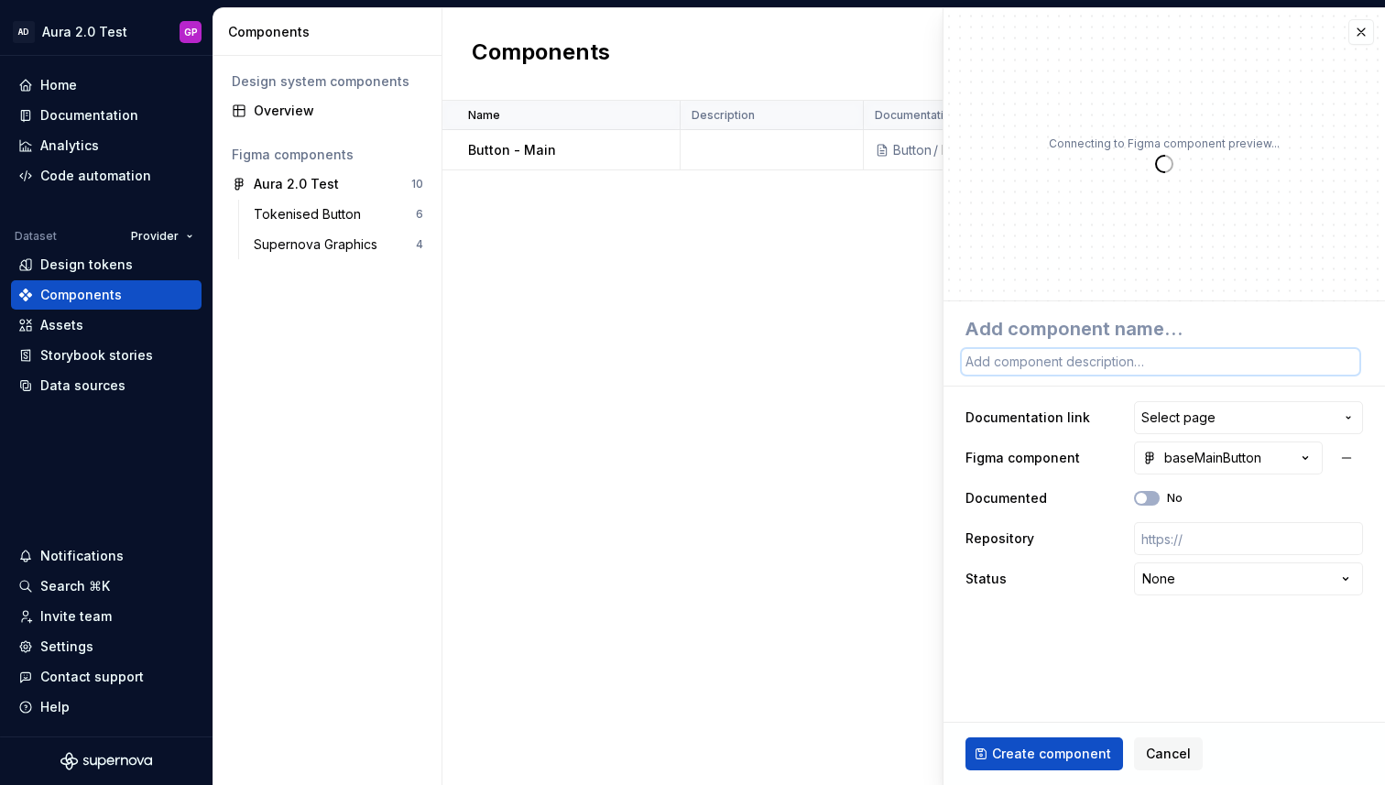
click at [1024, 371] on textarea at bounding box center [1161, 362] width 398 height 26
type textarea "*"
type textarea "b"
type textarea "*"
type textarea "ba"
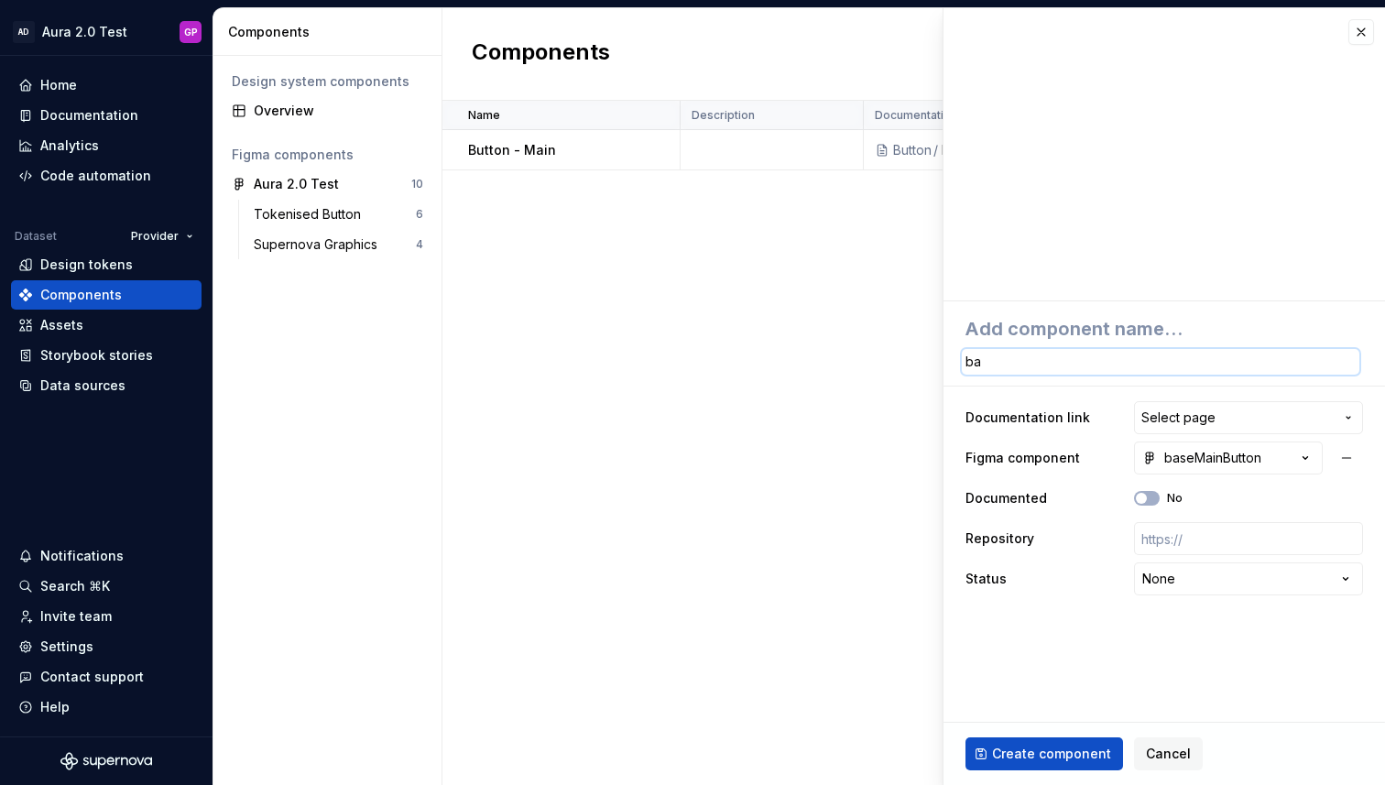
type textarea "*"
type textarea "bas"
type textarea "*"
type textarea "base"
type textarea "*"
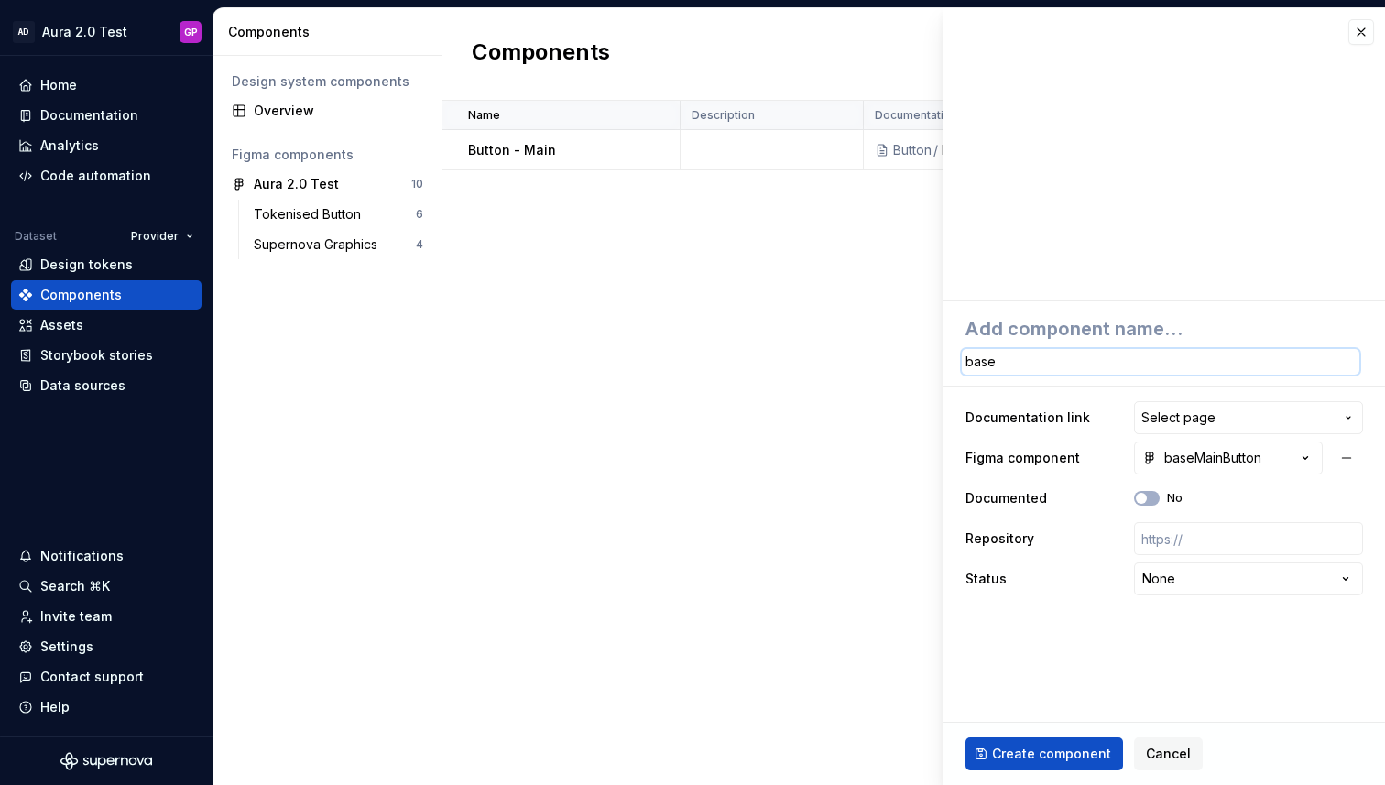
type textarea "baseB"
type textarea "*"
type textarea "baseBu"
type textarea "*"
type textarea "baseBut"
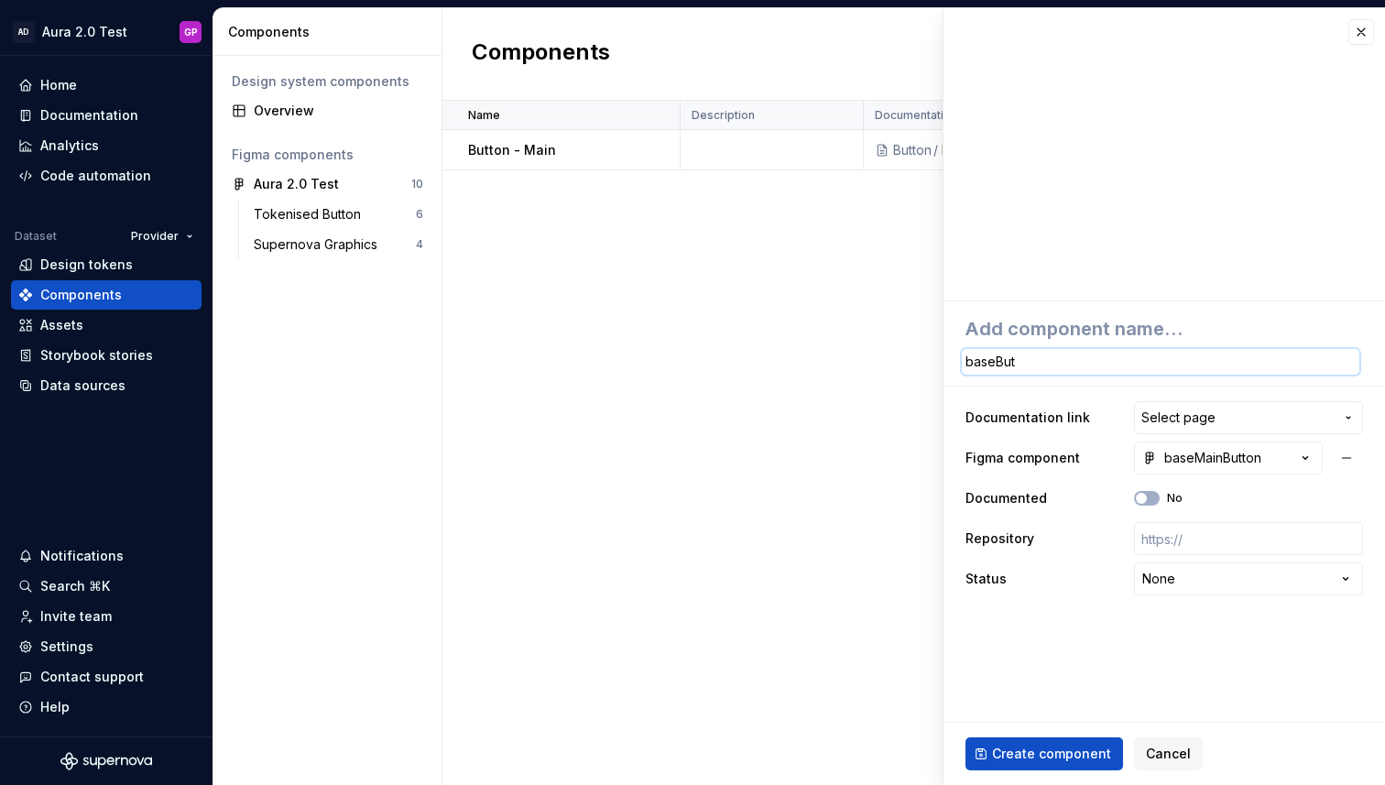
type textarea "*"
type textarea "baseButt"
type textarea "*"
type textarea "baseButto"
type textarea "*"
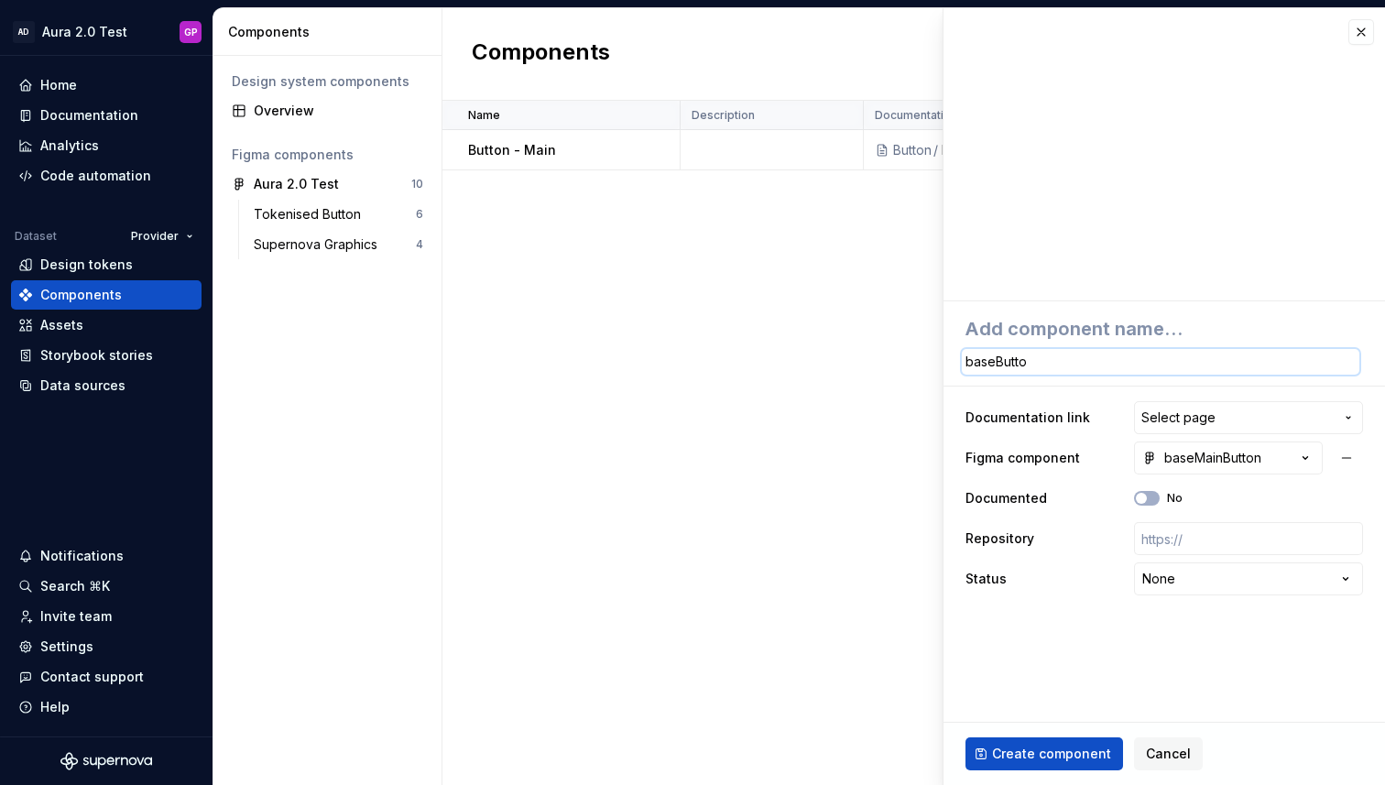
type textarea "baseButton"
type textarea "*"
type textarea "baseButtonM"
type textarea "*"
type textarea "baseButtonMa"
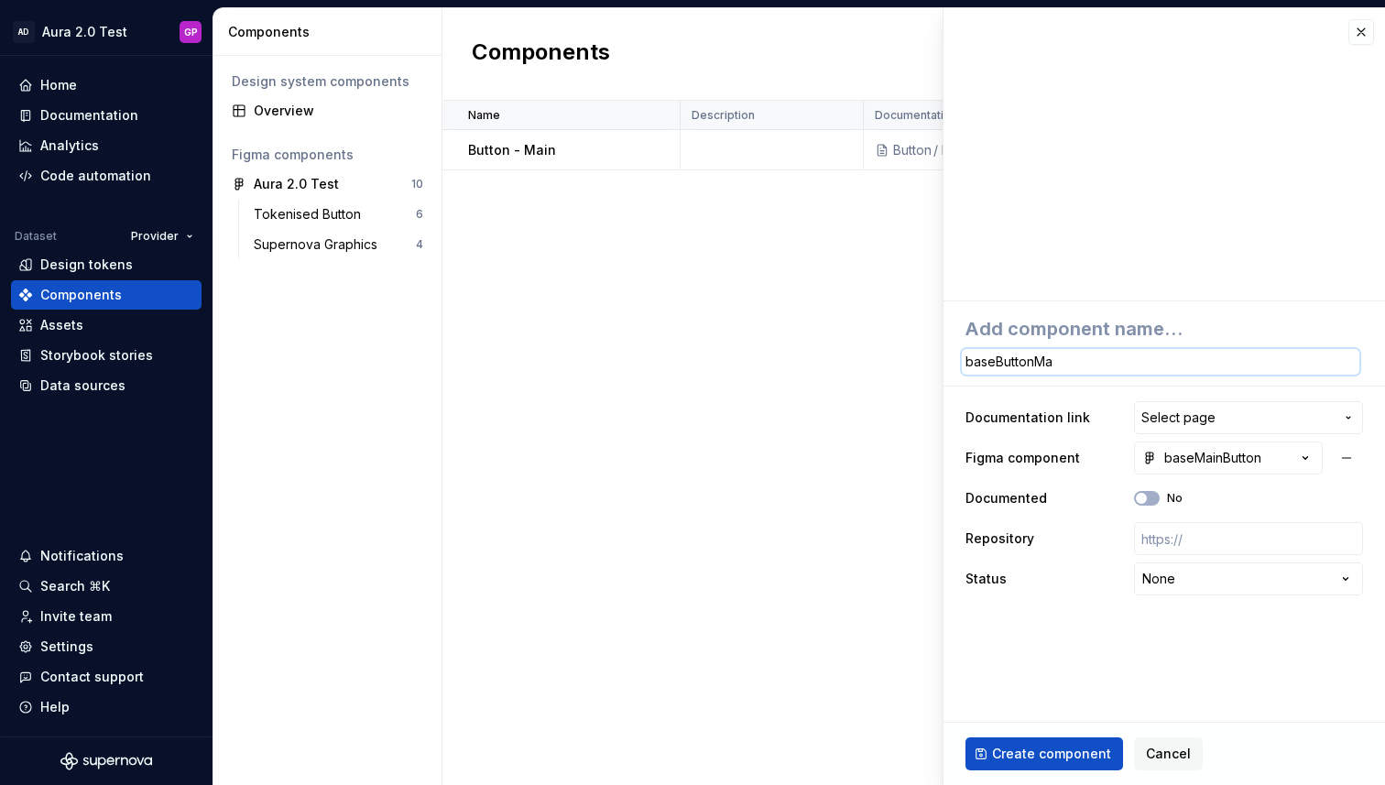
type textarea "*"
type textarea "baseButtonMai"
type textarea "*"
type textarea "baseButtonMain"
click at [1048, 751] on span "Create component" at bounding box center [1051, 754] width 119 height 18
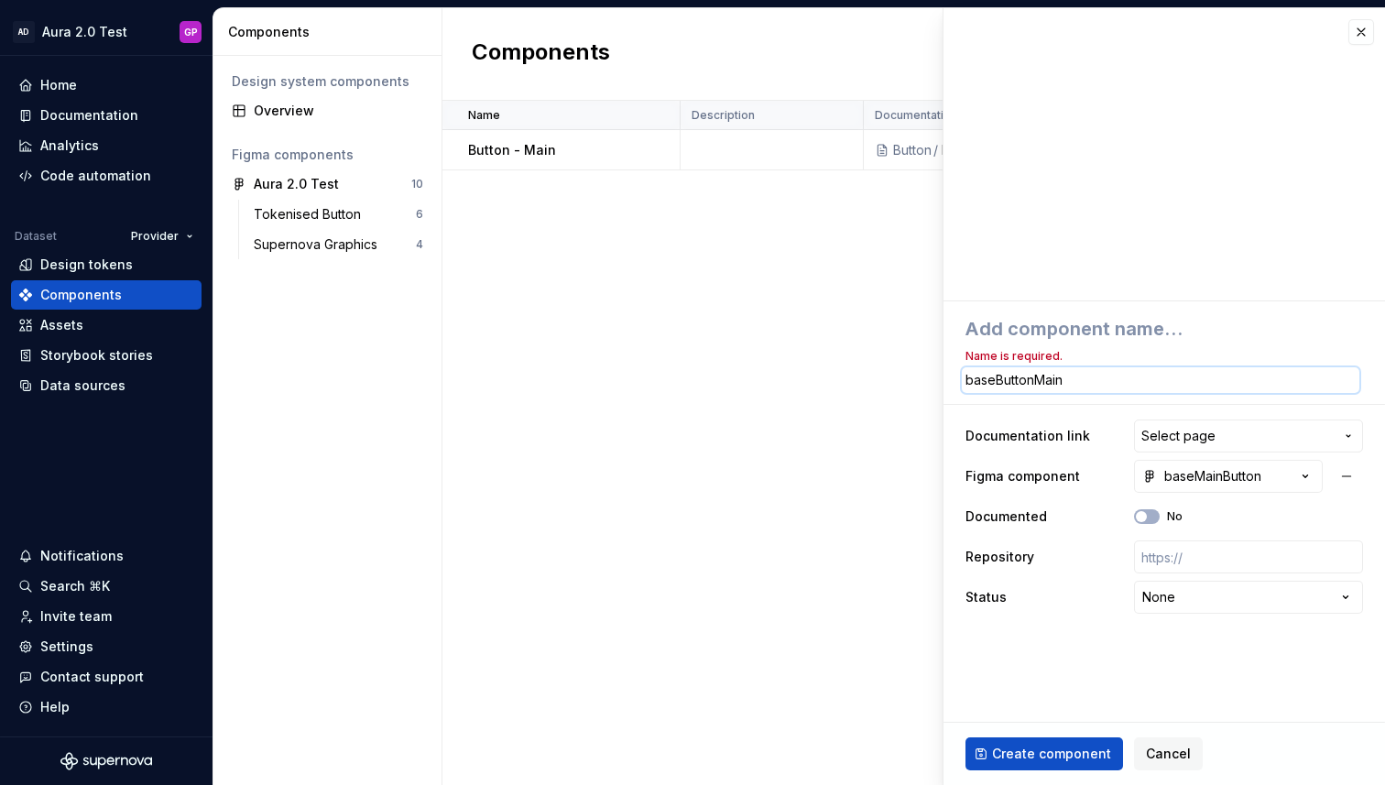
click at [986, 377] on textarea "baseButtonMain" at bounding box center [1161, 380] width 398 height 26
click at [1001, 378] on textarea "baseButtonMain" at bounding box center [1161, 380] width 398 height 26
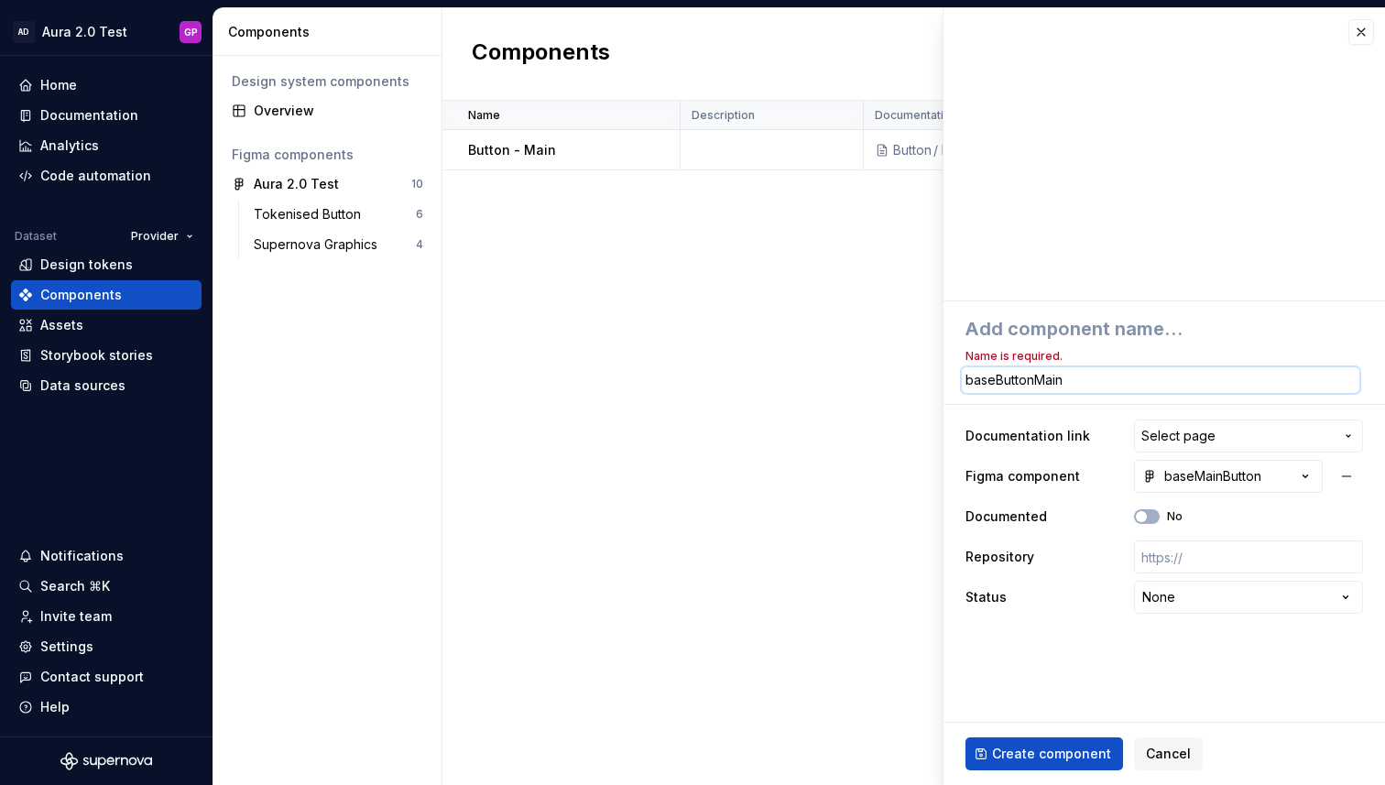
type textarea "*"
click at [985, 308] on div "**********" at bounding box center [1164, 464] width 442 height 327
click at [985, 329] on textarea at bounding box center [1161, 328] width 398 height 33
paste textarea "baseButtonMain"
type textarea "*"
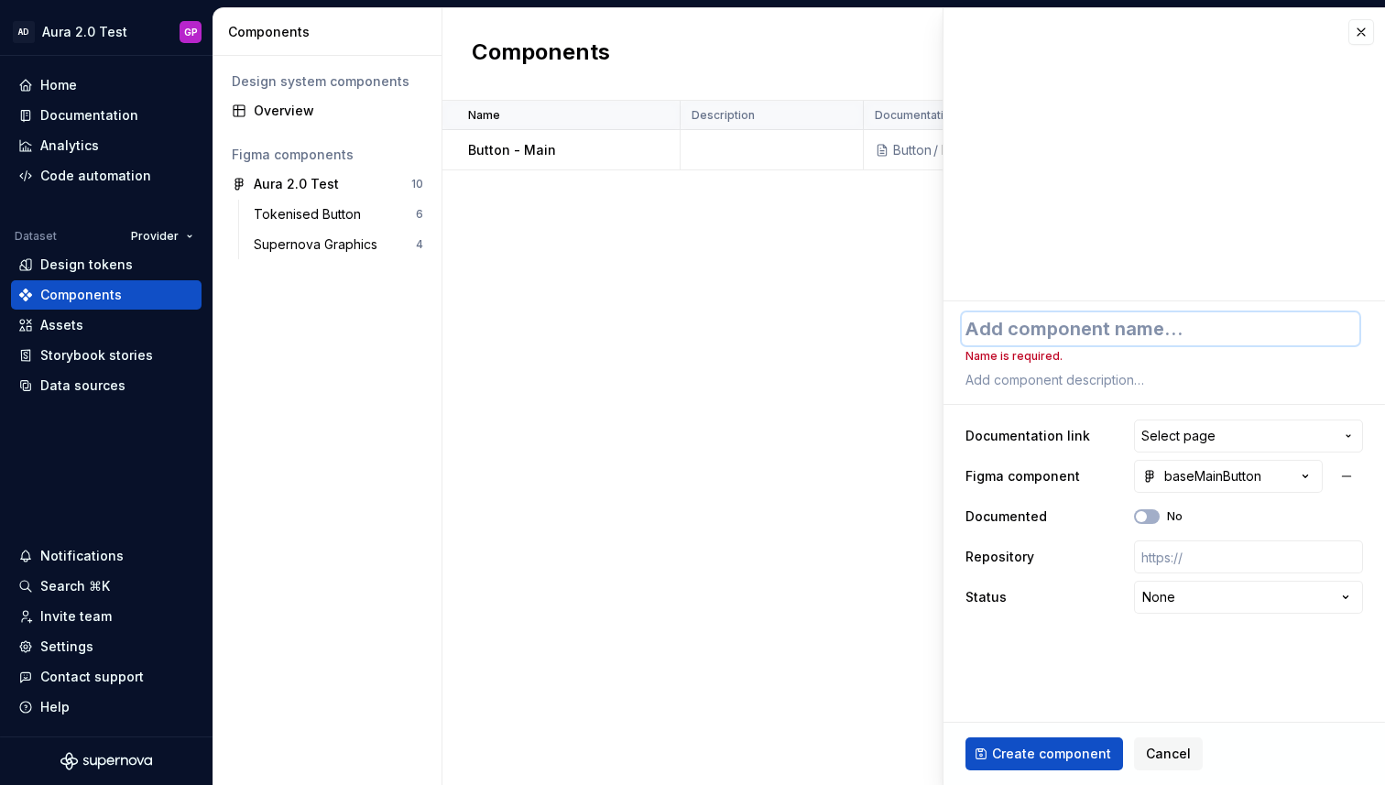
type textarea "baseButtonMain"
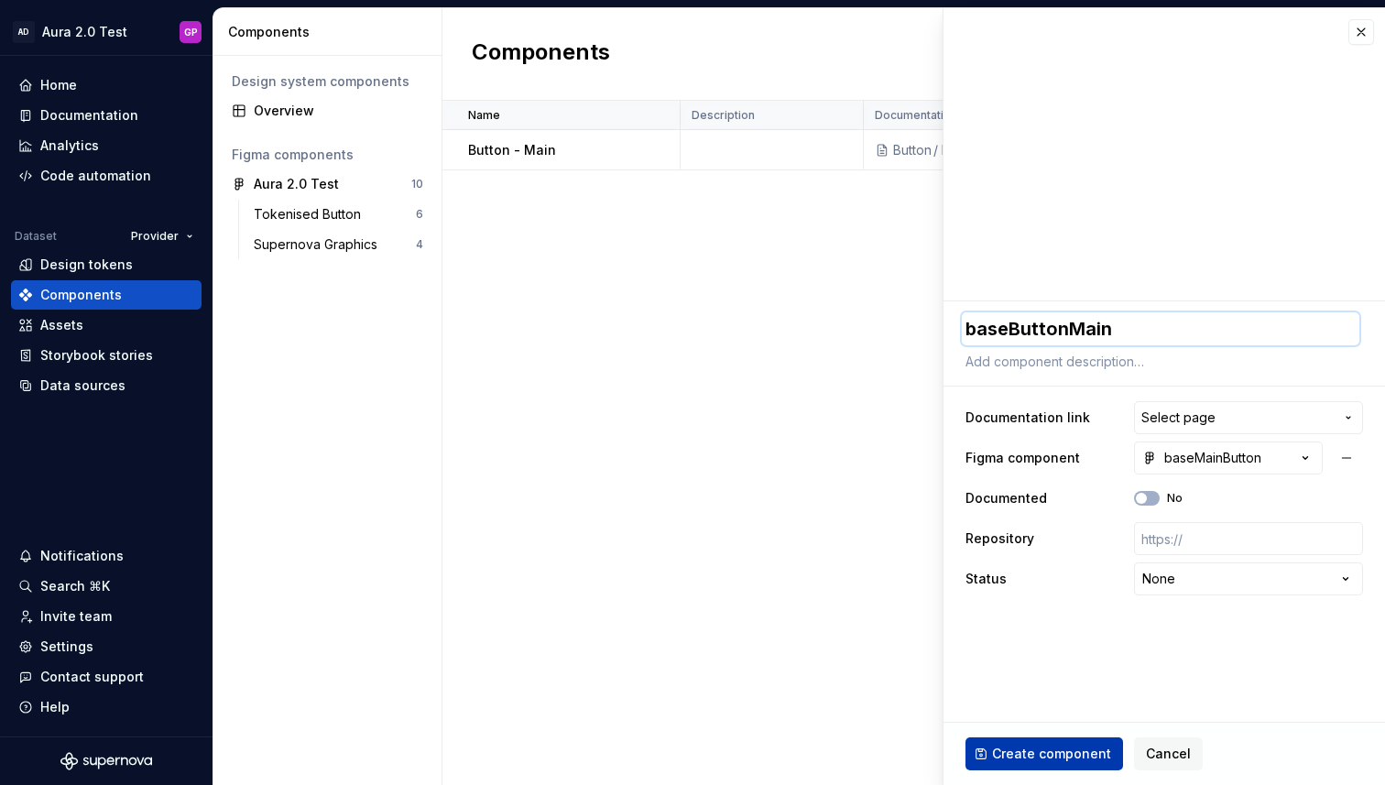
type textarea "*"
type textarea "baseButtonMain"
click at [1069, 750] on span "Create component" at bounding box center [1051, 754] width 119 height 18
type textarea "*"
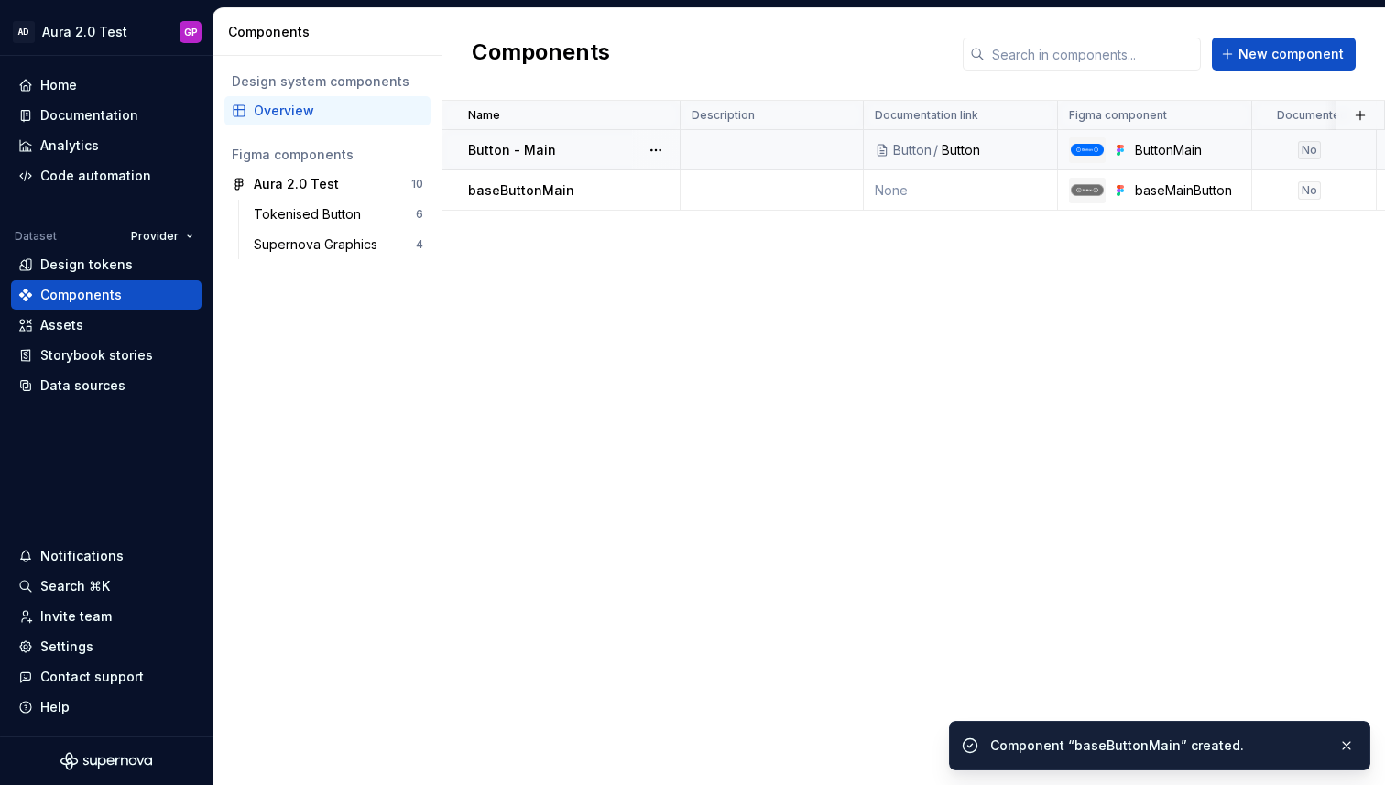
click at [583, 154] on div "Button - Main" at bounding box center [573, 150] width 211 height 18
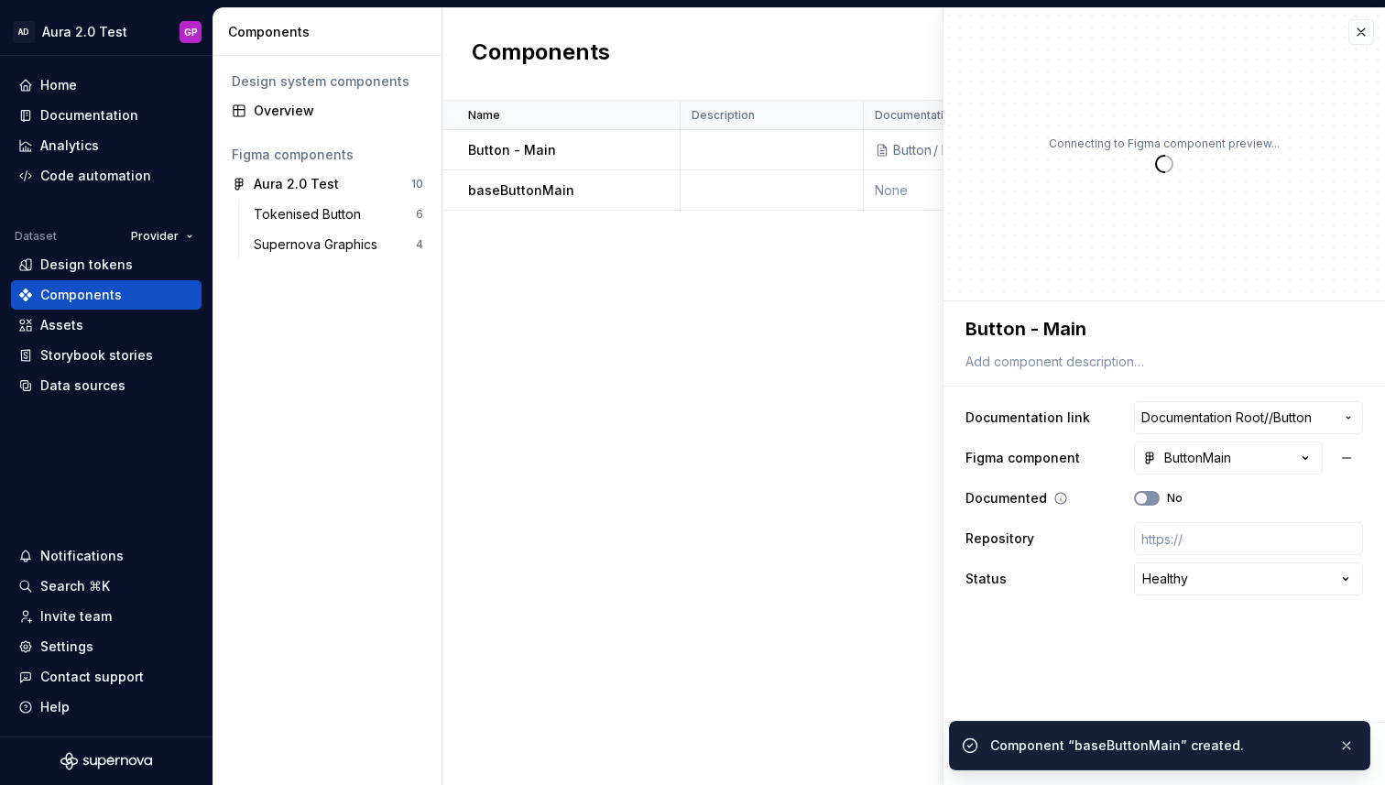
click at [1143, 497] on span "button" at bounding box center [1141, 498] width 11 height 11
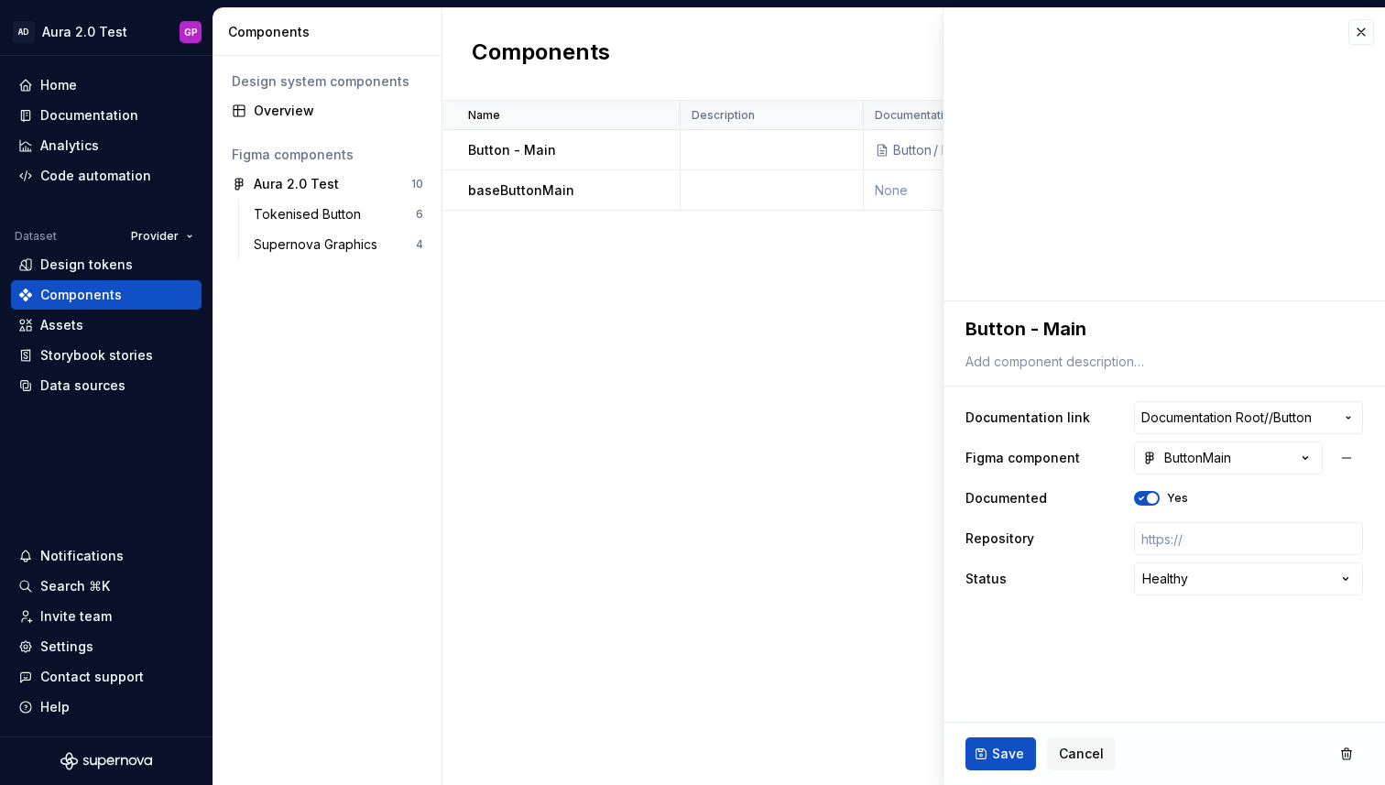
click at [1004, 747] on span "Save" at bounding box center [1008, 754] width 32 height 18
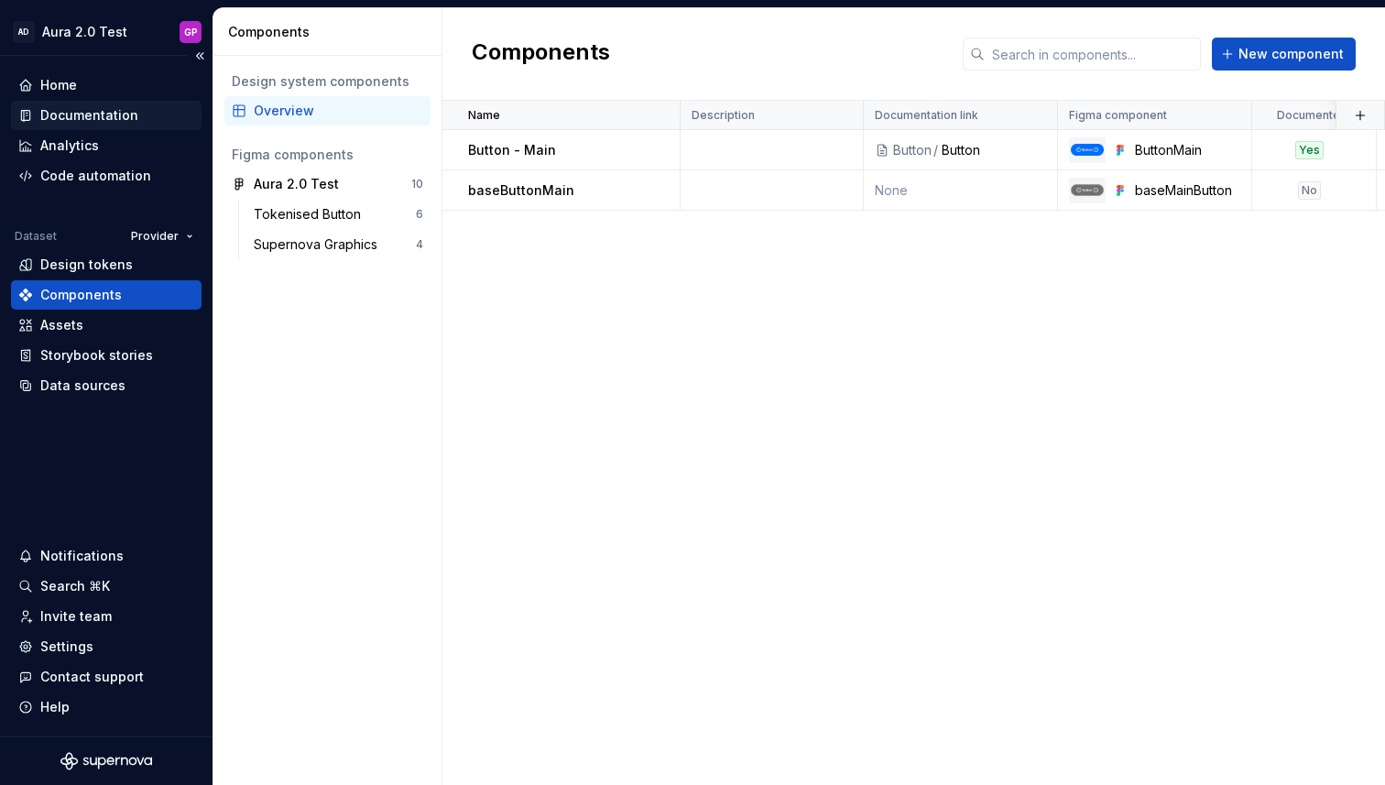
click at [79, 117] on div "Documentation" at bounding box center [89, 115] width 98 height 18
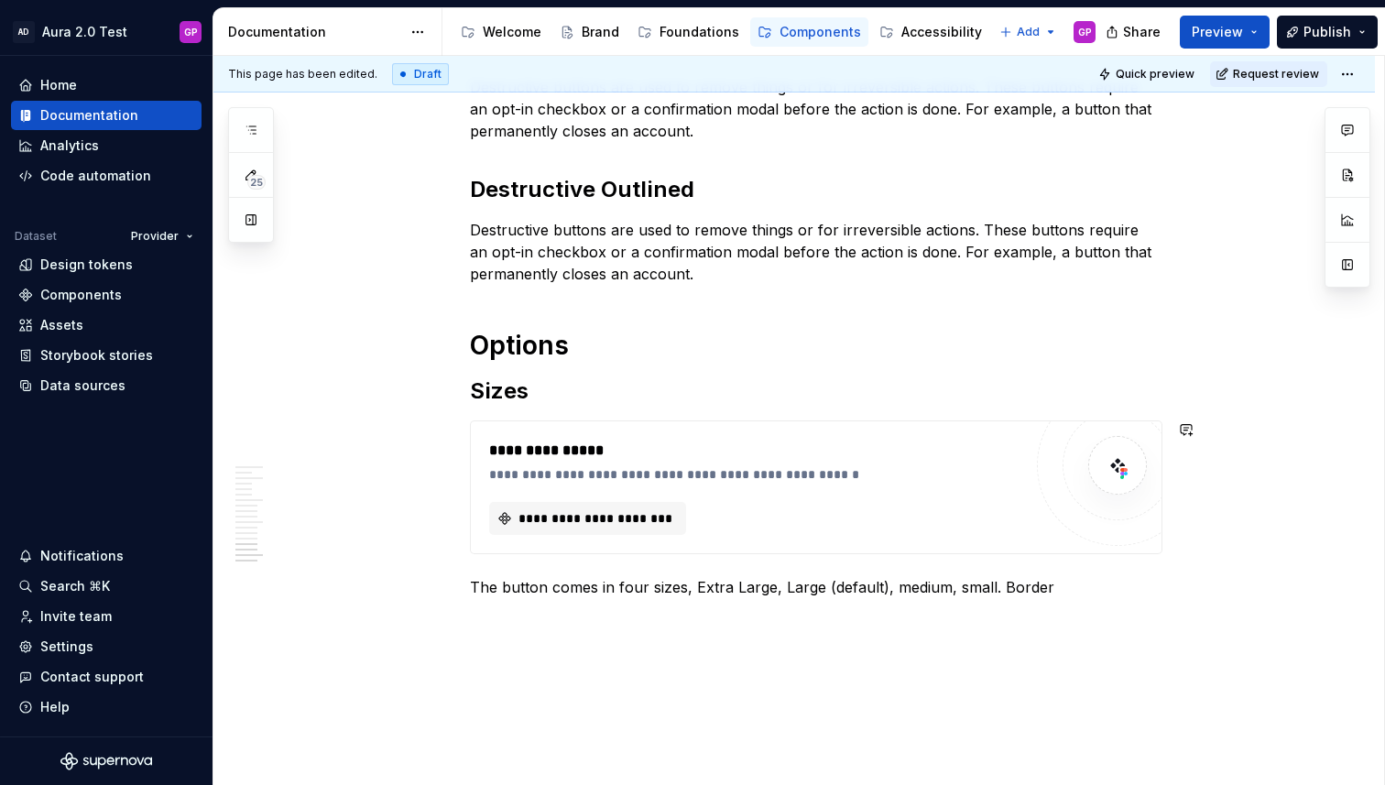
scroll to position [2398, 0]
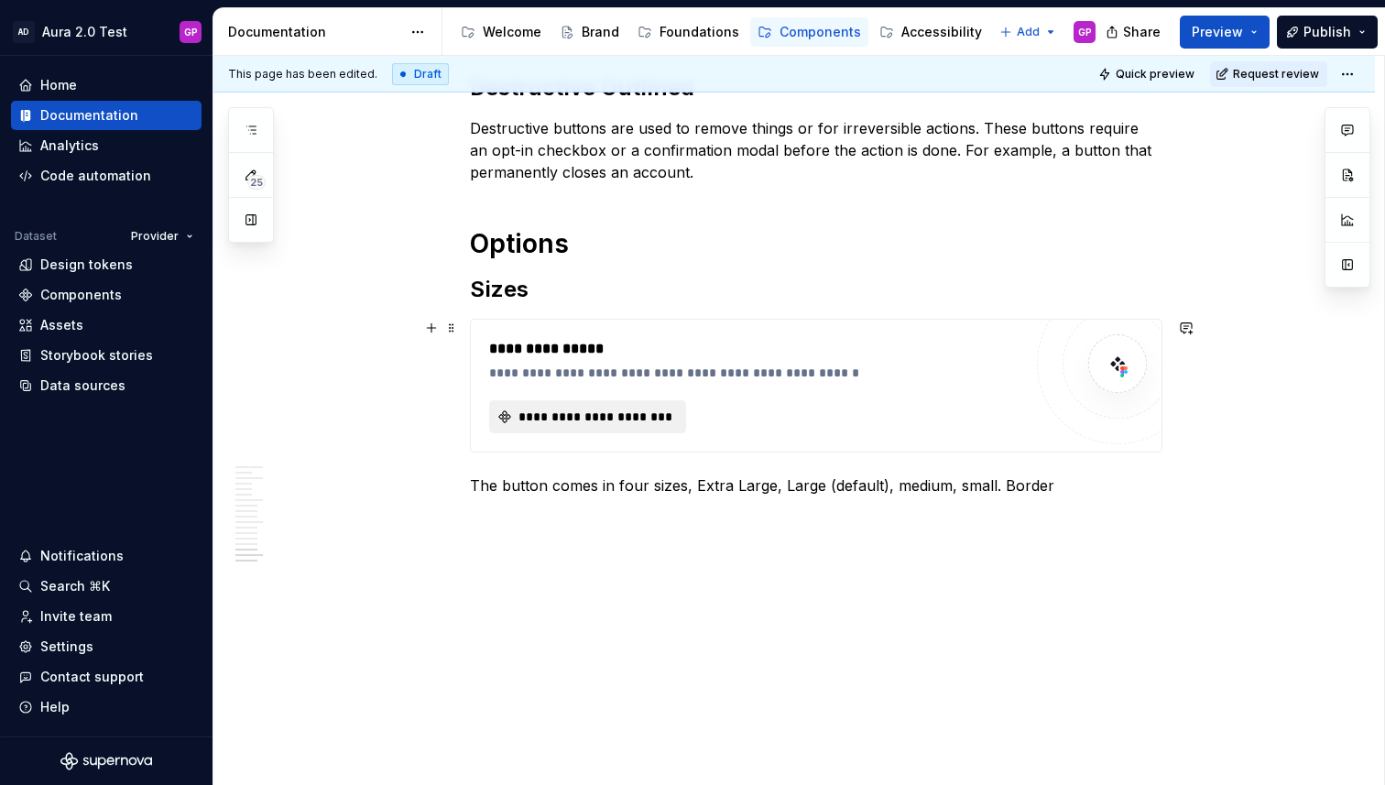
click at [587, 412] on span "**********" at bounding box center [595, 417] width 158 height 18
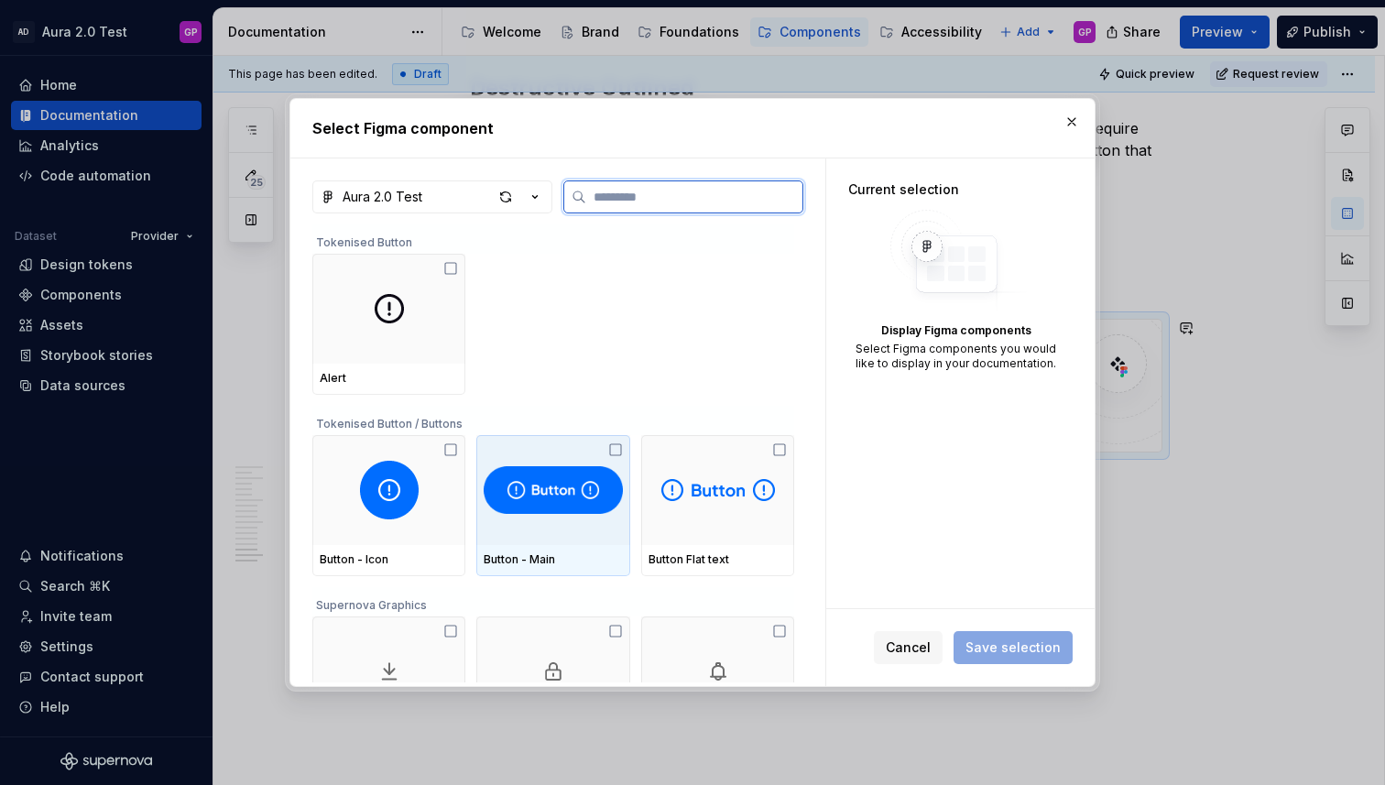
click at [551, 487] on img at bounding box center [553, 490] width 138 height 59
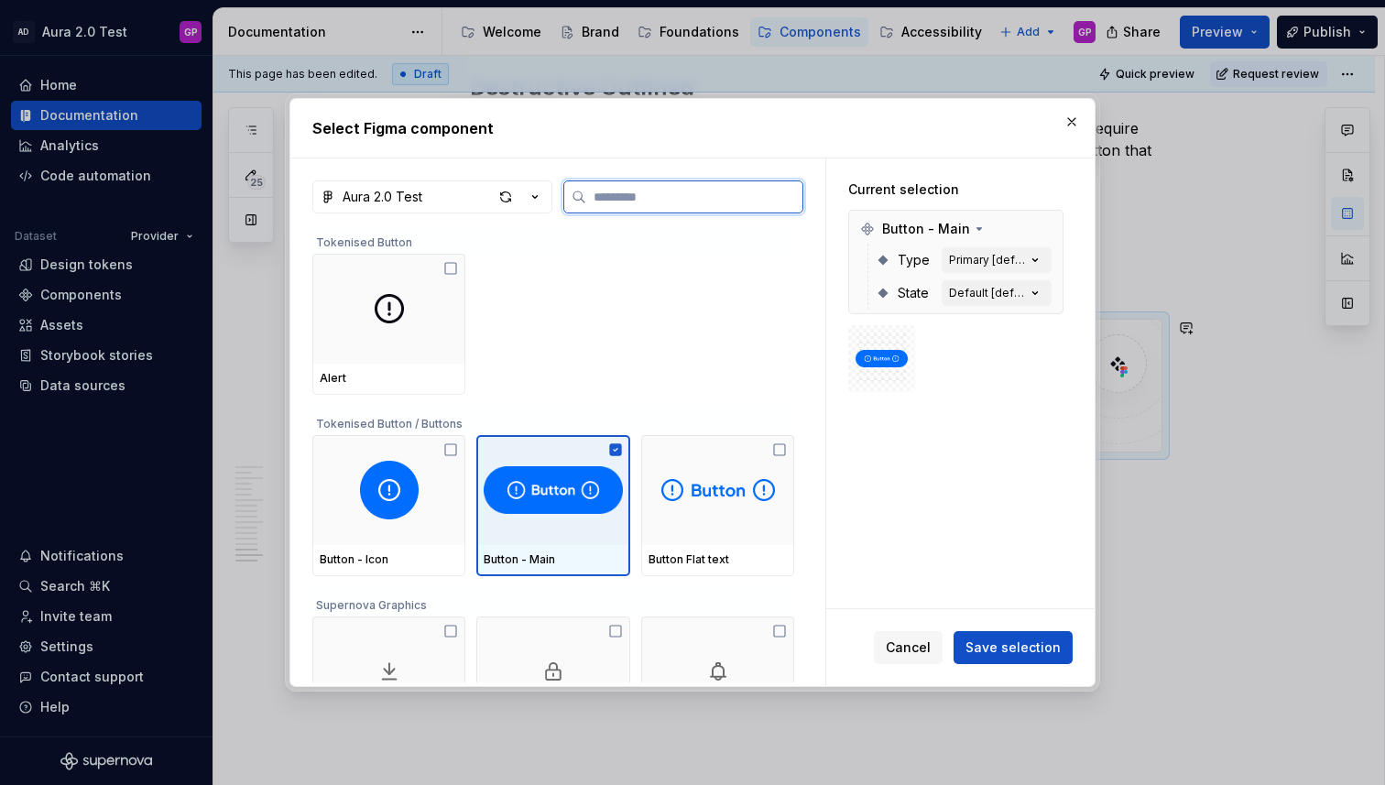
click at [551, 487] on img at bounding box center [553, 490] width 138 height 59
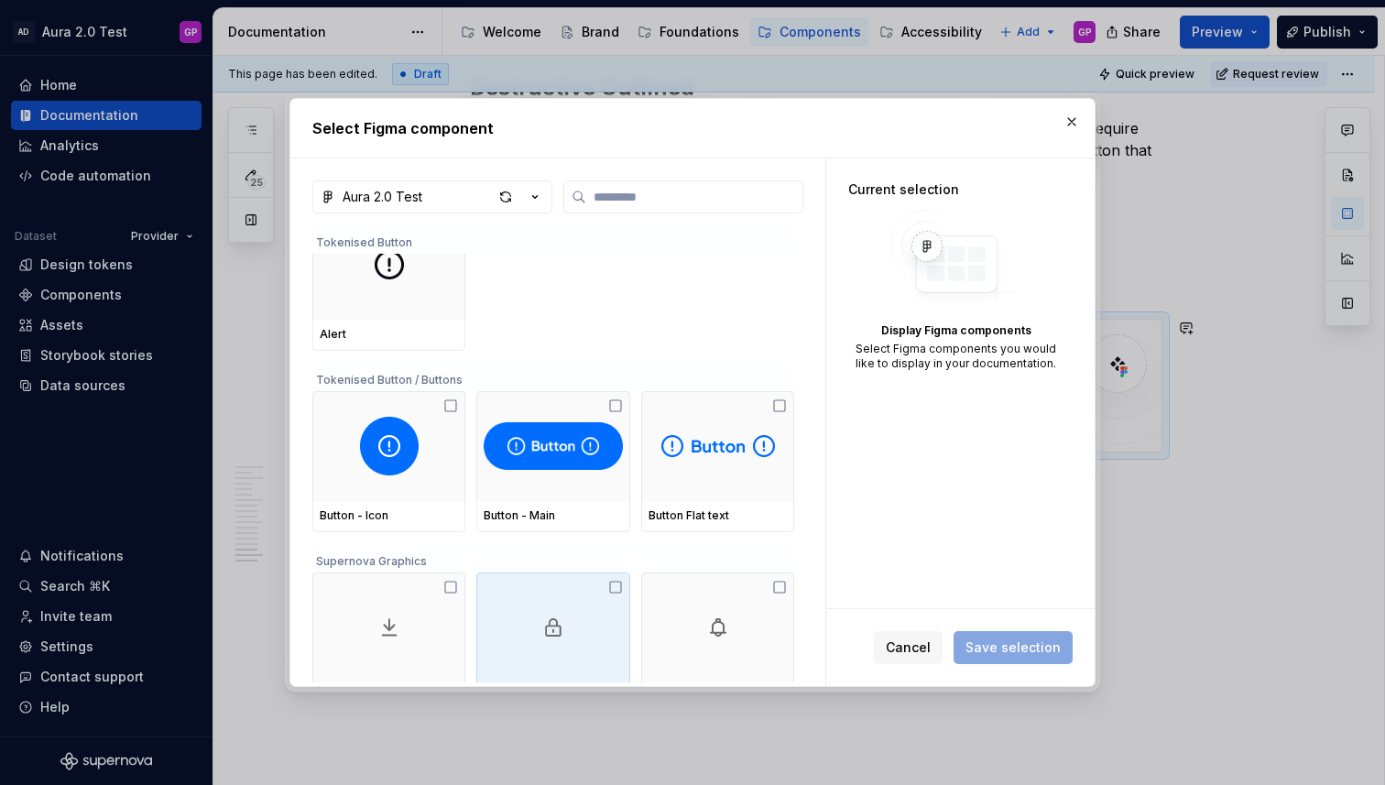
scroll to position [0, 0]
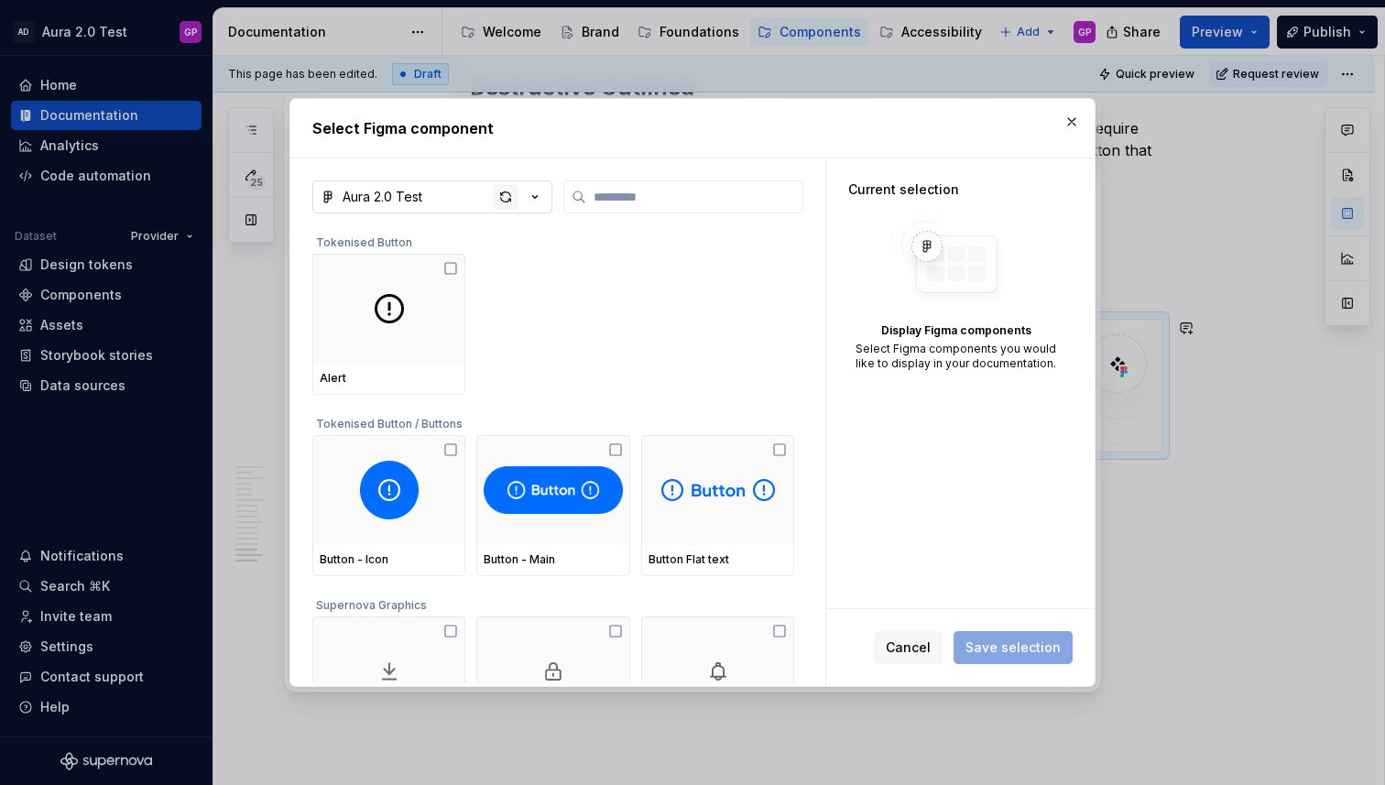
click at [506, 192] on div "button" at bounding box center [506, 197] width 26 height 26
click at [1071, 124] on button "button" at bounding box center [1072, 122] width 26 height 26
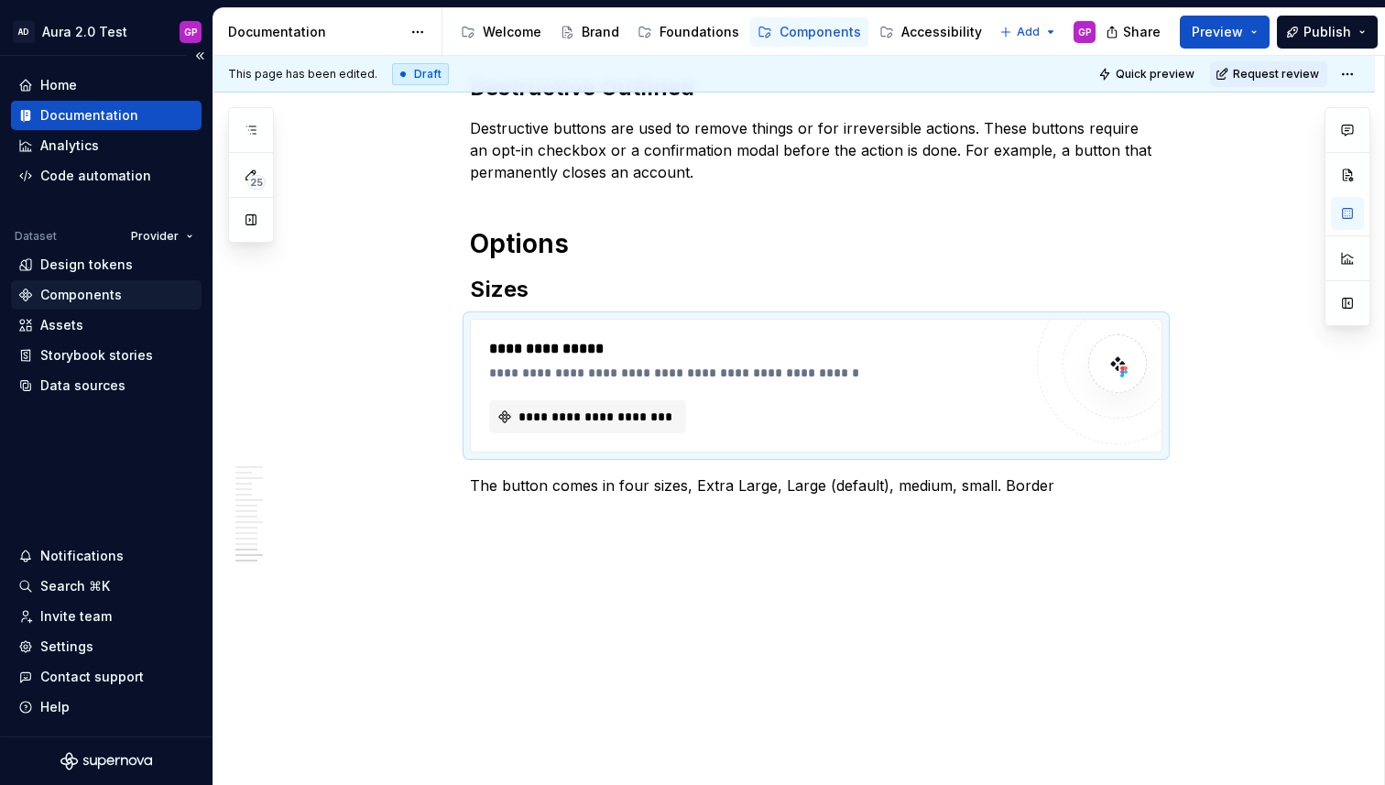
click at [75, 294] on div "Components" at bounding box center [81, 295] width 82 height 18
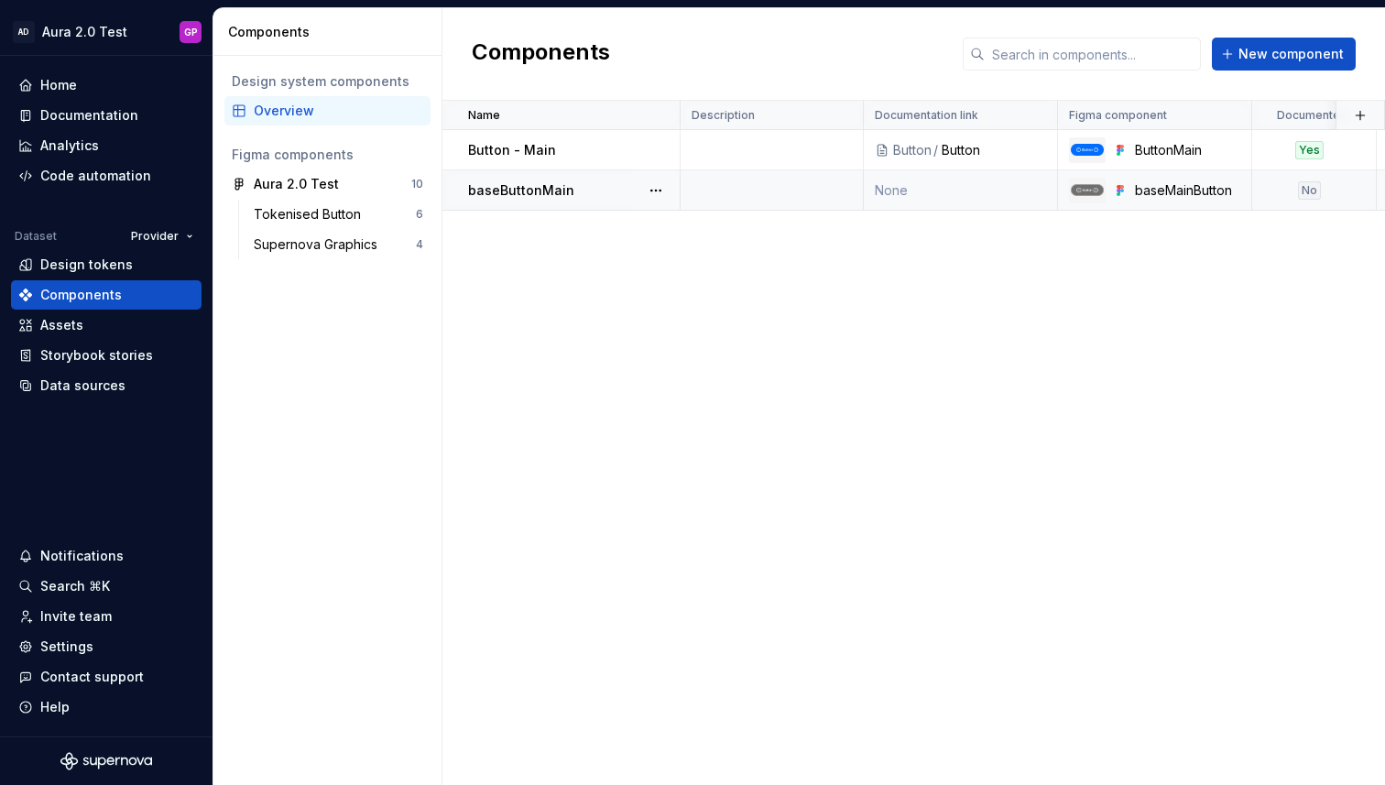
click at [953, 197] on td "None" at bounding box center [961, 190] width 194 height 40
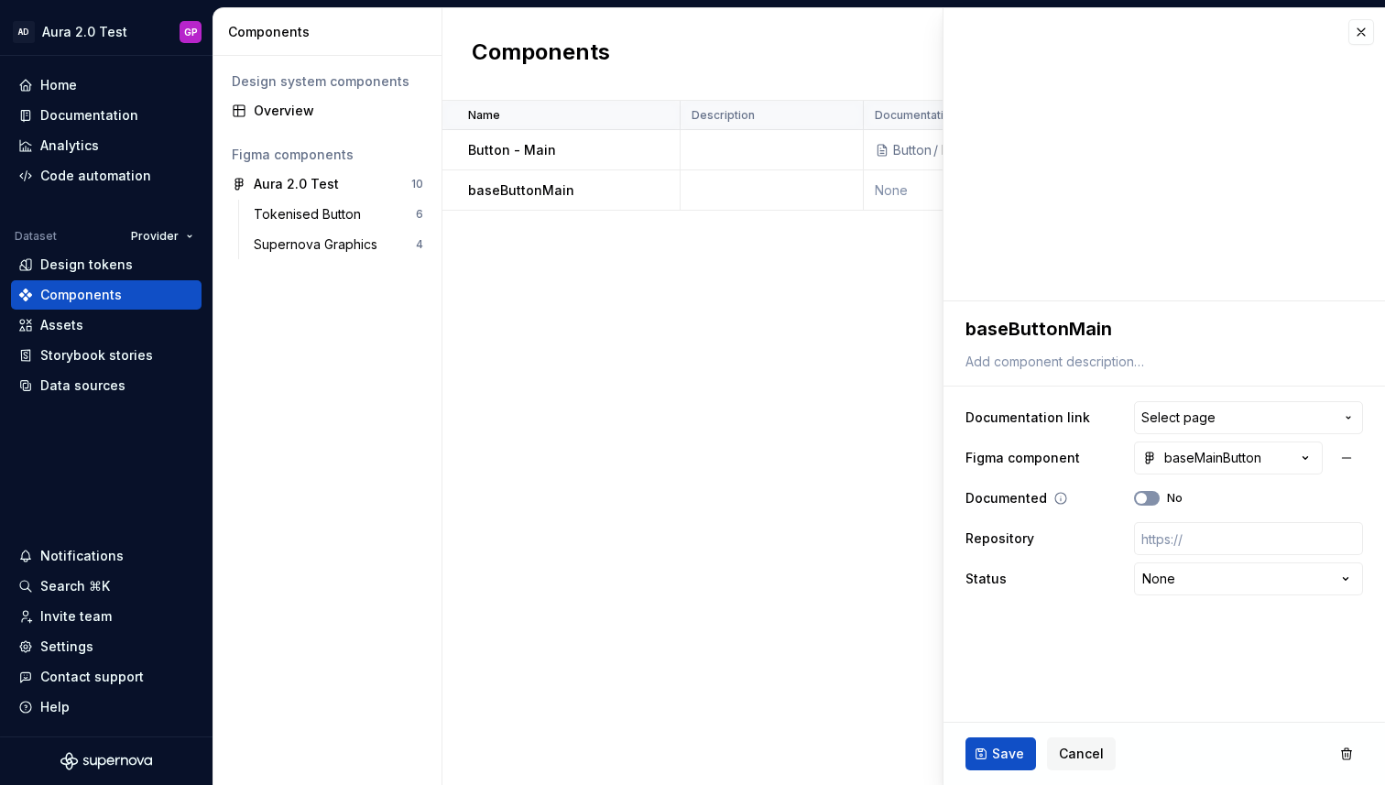
click at [1140, 496] on span "button" at bounding box center [1141, 498] width 11 height 11
click at [998, 747] on span "Save" at bounding box center [1008, 754] width 32 height 18
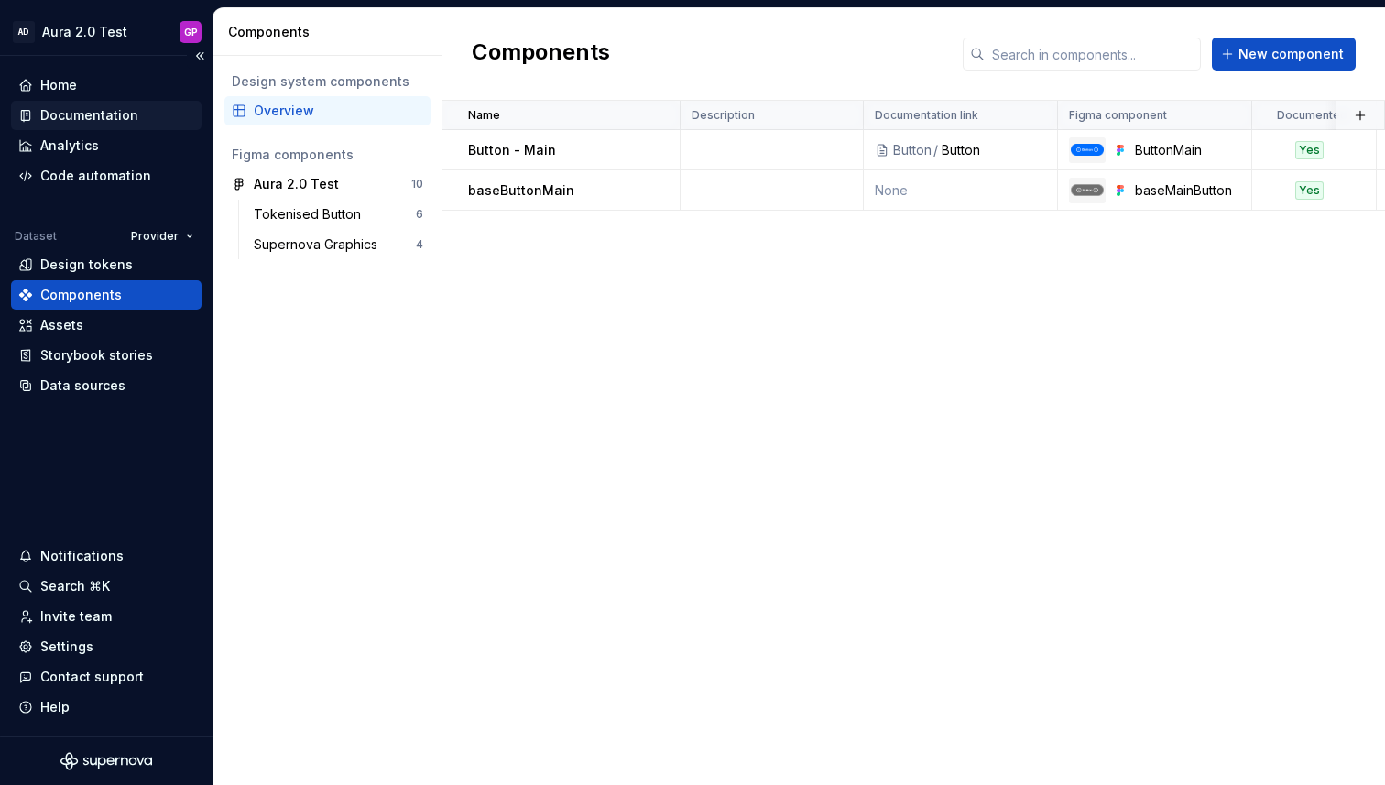
click at [61, 114] on div "Documentation" at bounding box center [89, 115] width 98 height 18
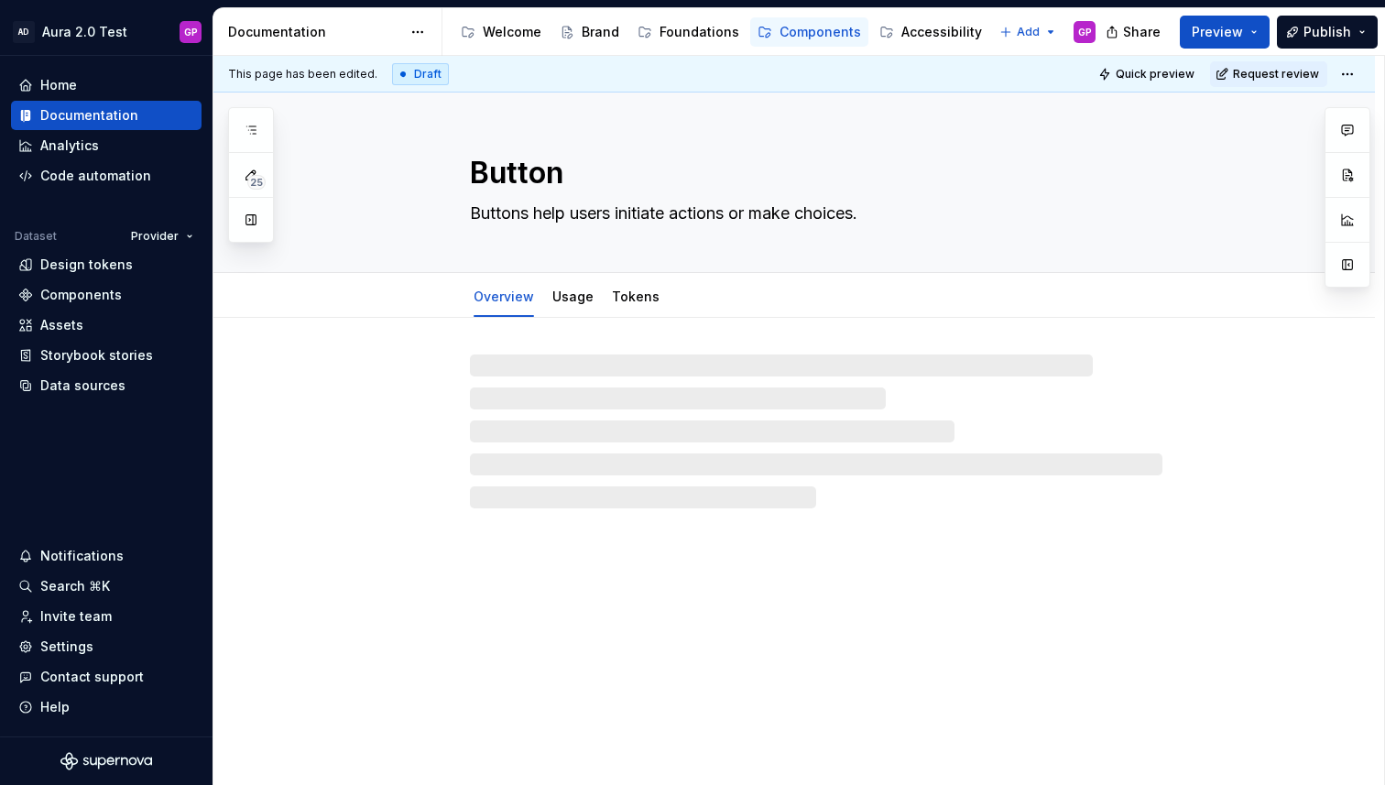
type textarea "*"
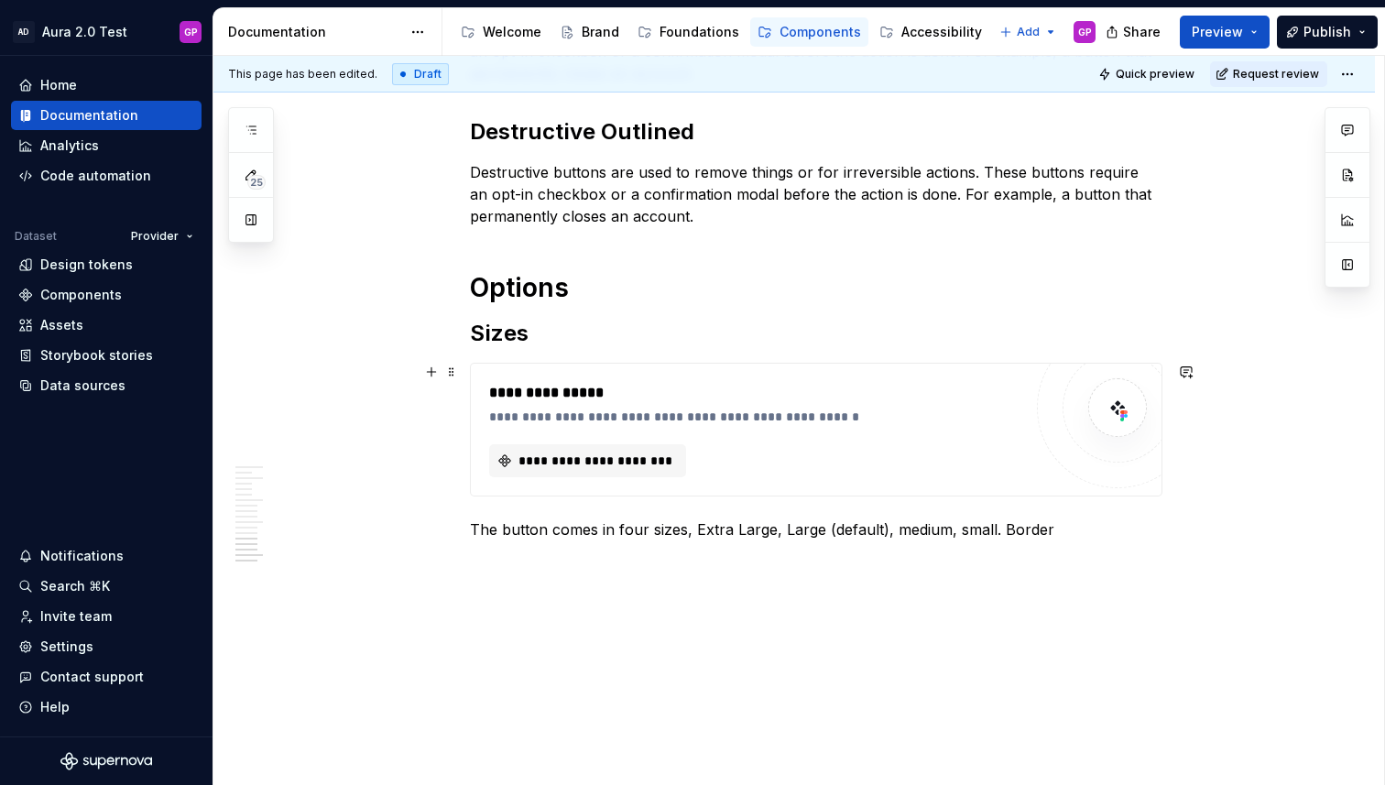
scroll to position [2398, 0]
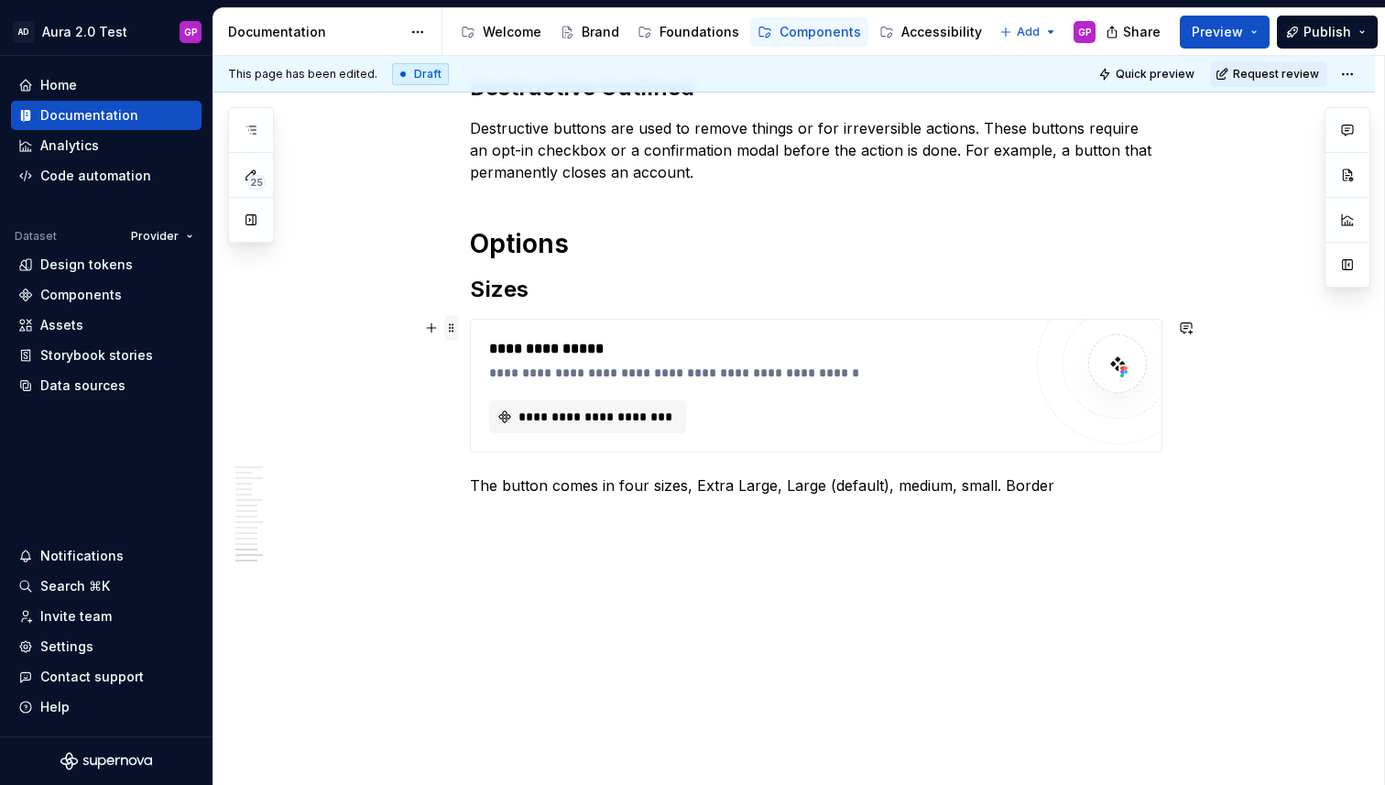
click at [454, 333] on span at bounding box center [451, 328] width 15 height 26
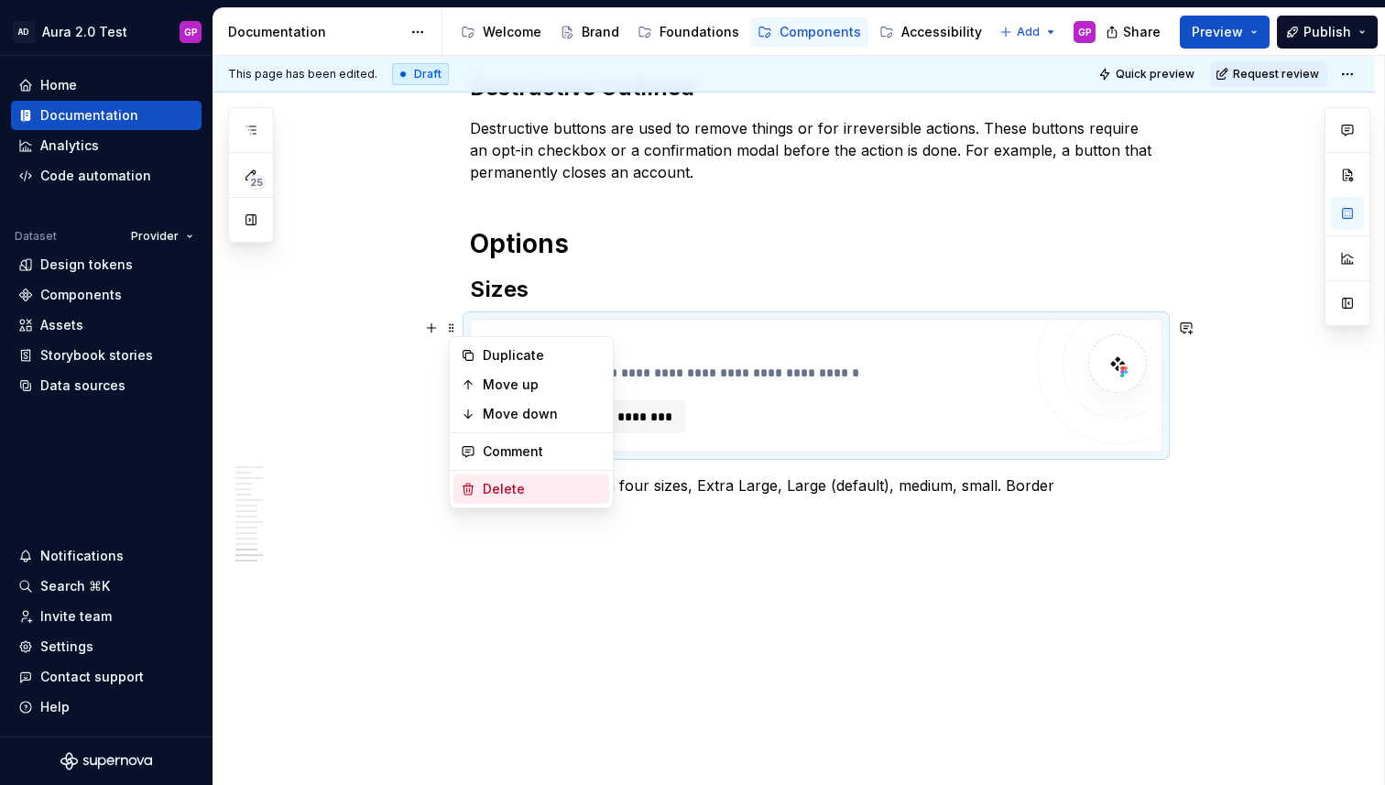
click at [494, 491] on div "Delete" at bounding box center [542, 489] width 119 height 18
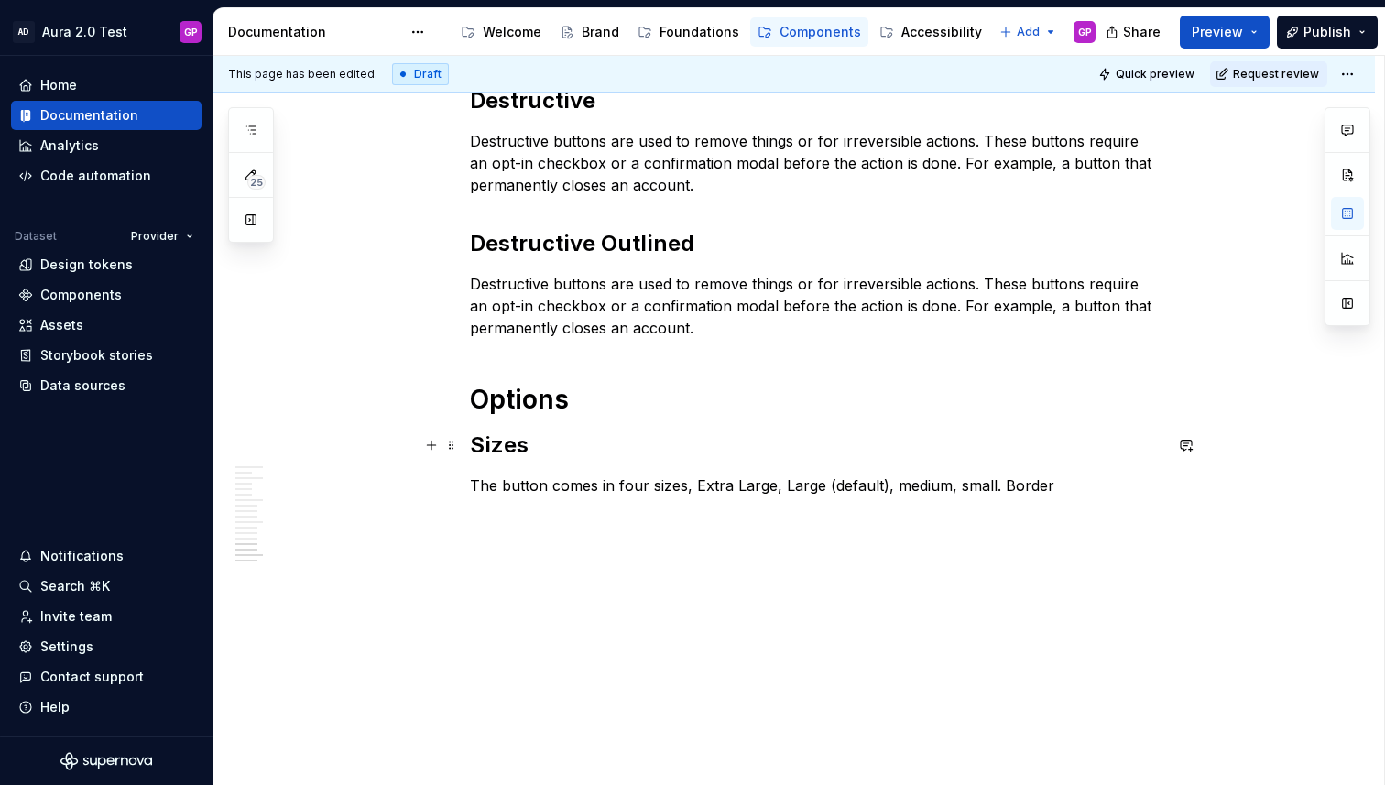
click at [544, 455] on h2 "Sizes" at bounding box center [816, 445] width 693 height 29
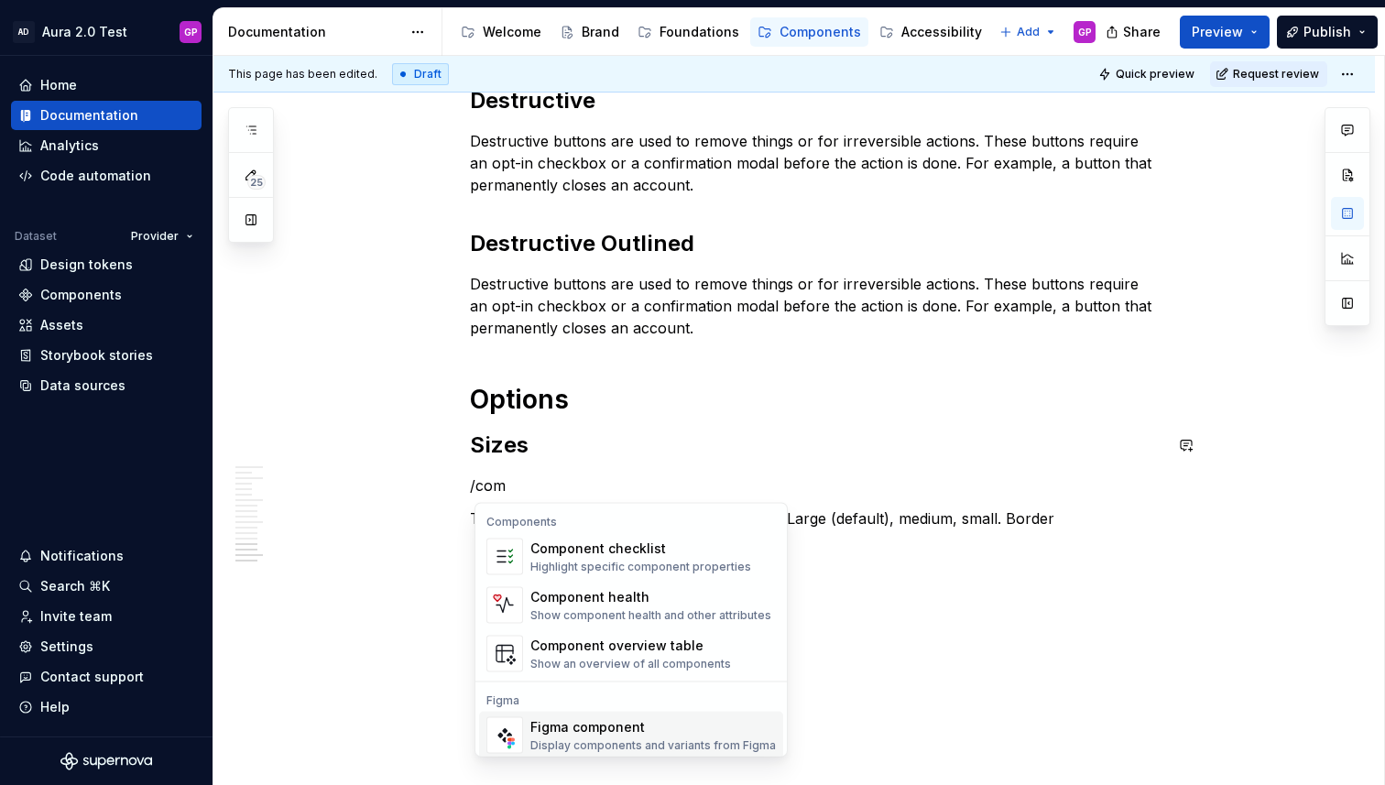
click at [614, 736] on div "Figma component Display components and variants from Figma" at bounding box center [652, 735] width 245 height 35
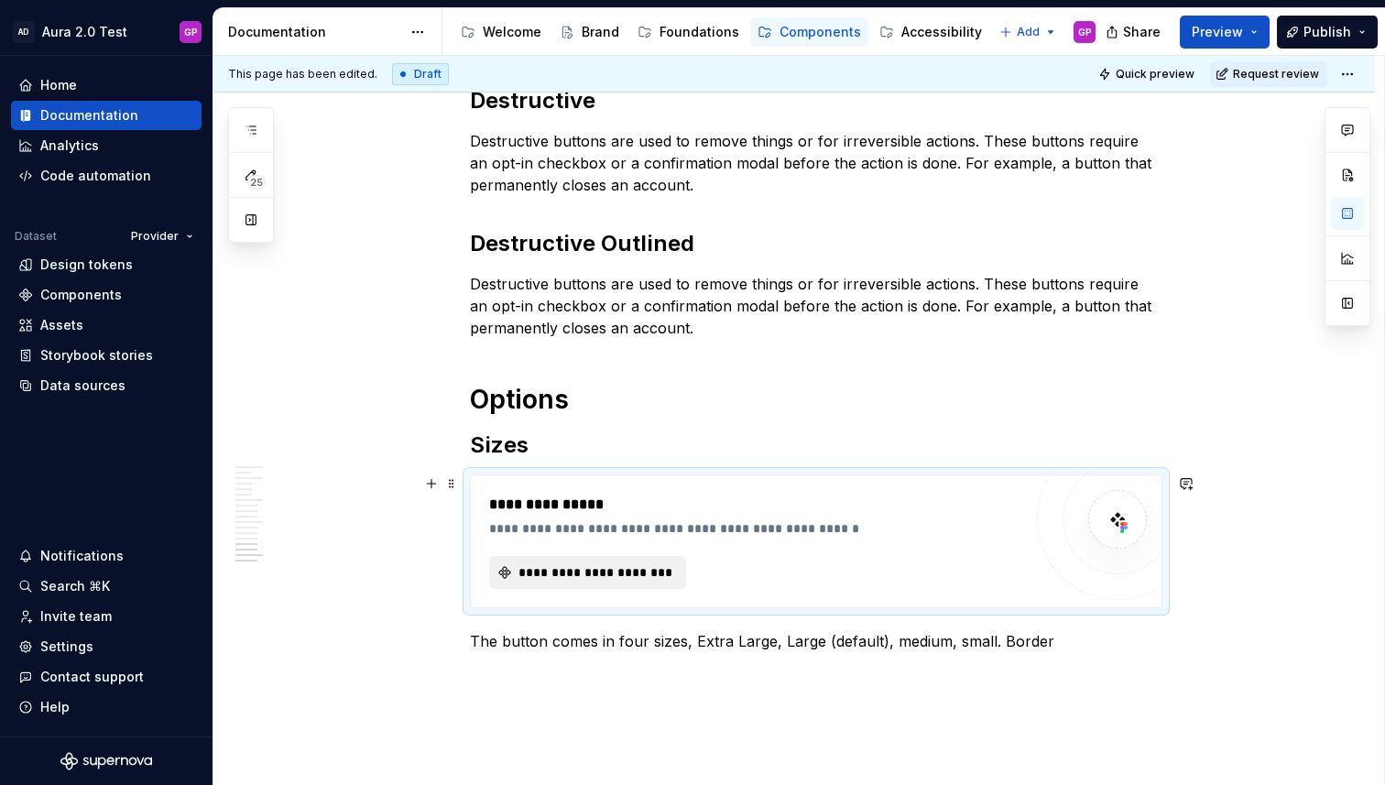
click at [548, 570] on span "**********" at bounding box center [595, 572] width 158 height 18
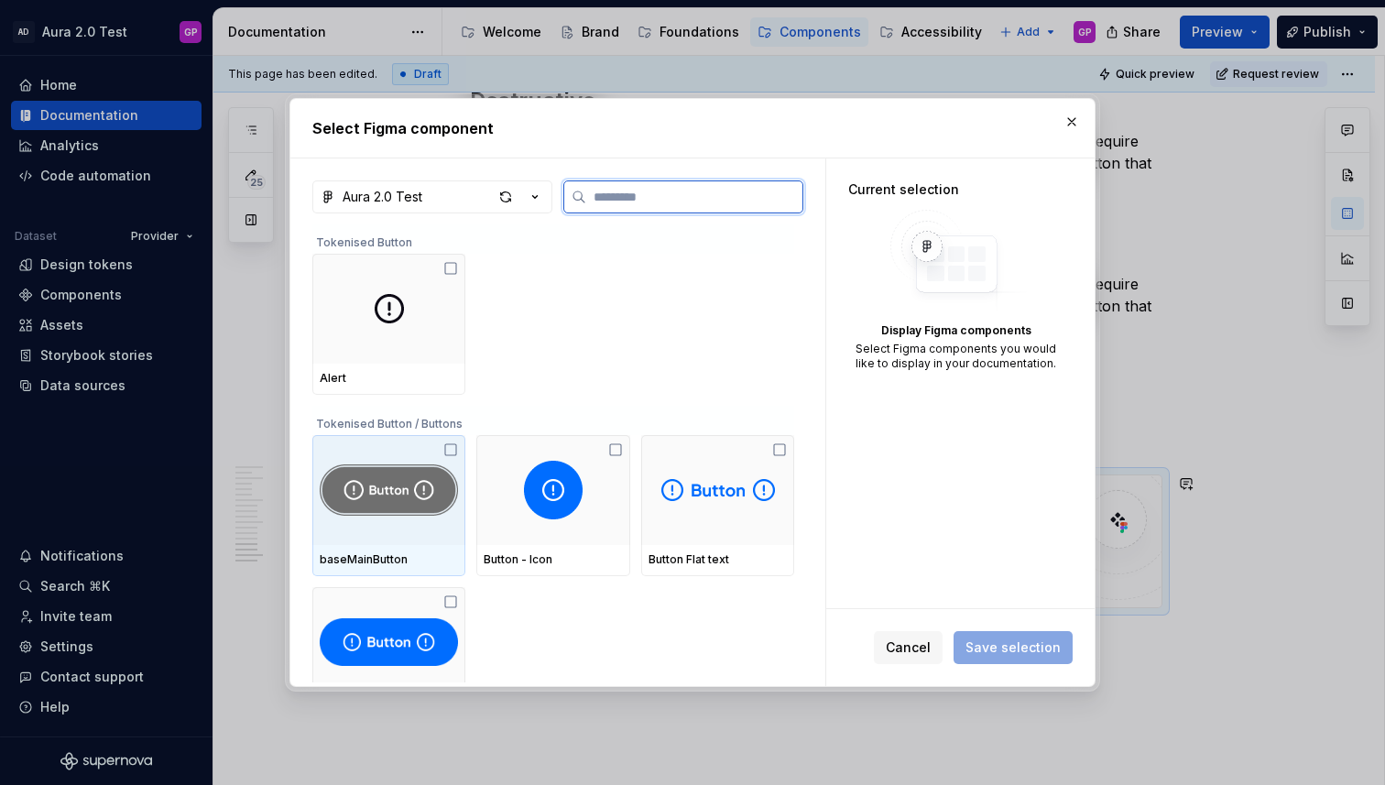
click at [373, 509] on img at bounding box center [389, 490] width 138 height 70
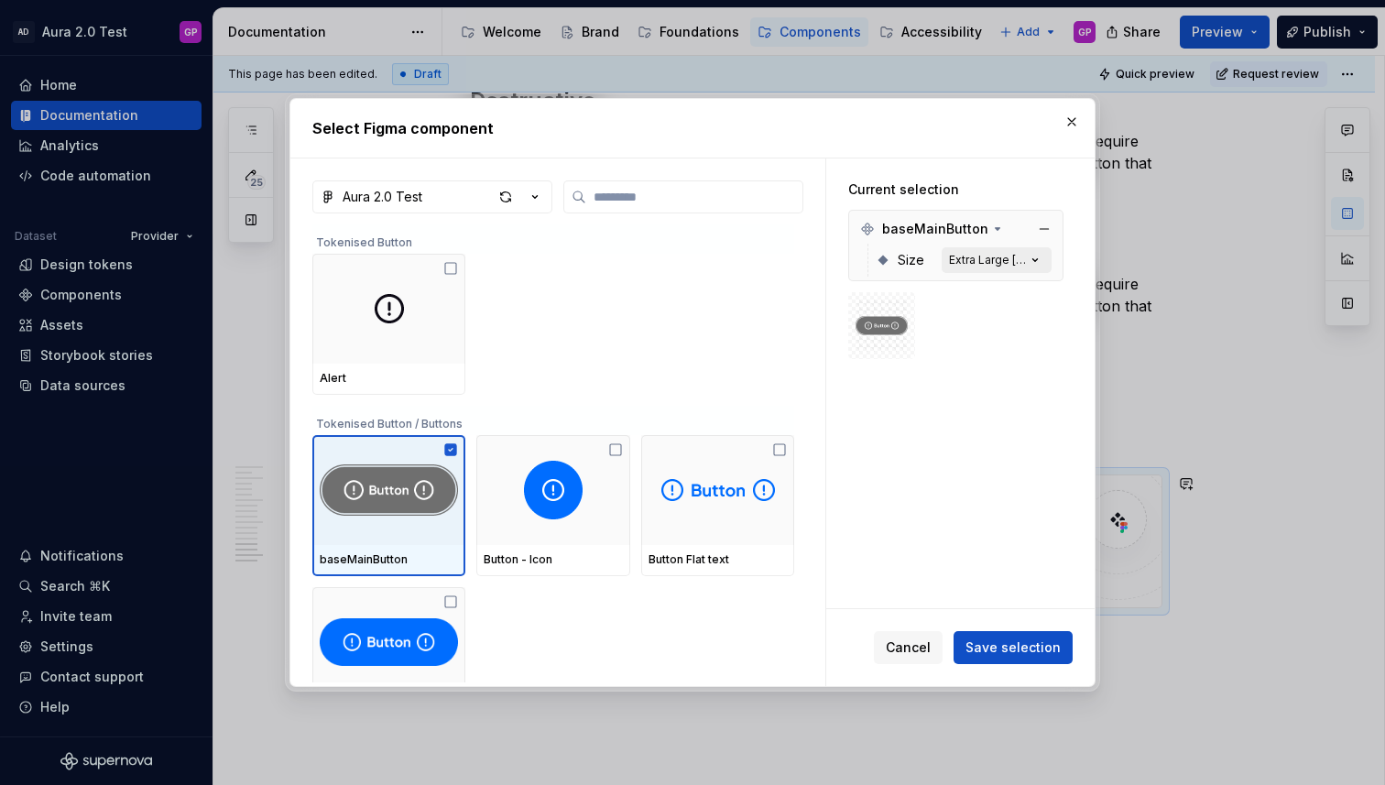
click at [1013, 262] on div "Extra Large [default]" at bounding box center [987, 260] width 77 height 15
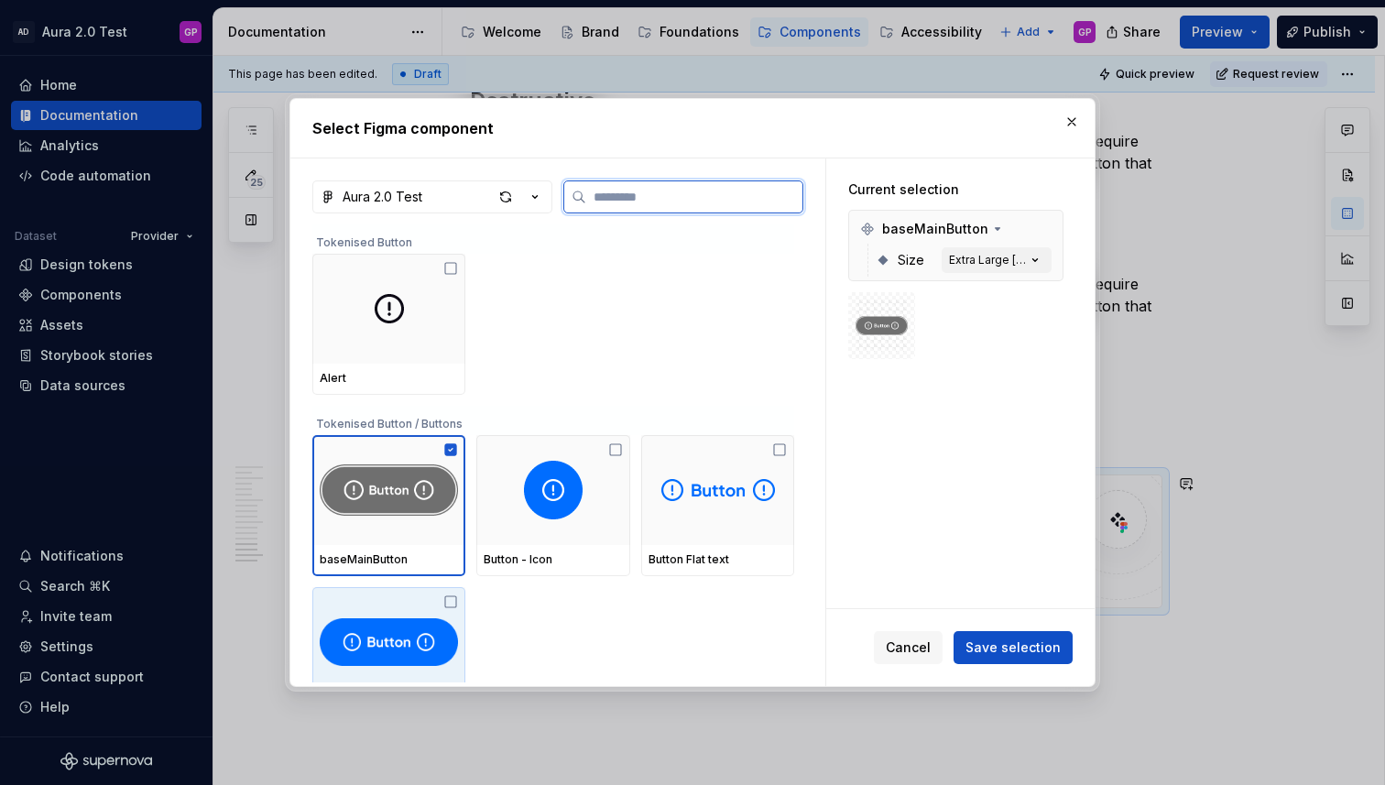
click at [388, 654] on img at bounding box center [389, 642] width 138 height 59
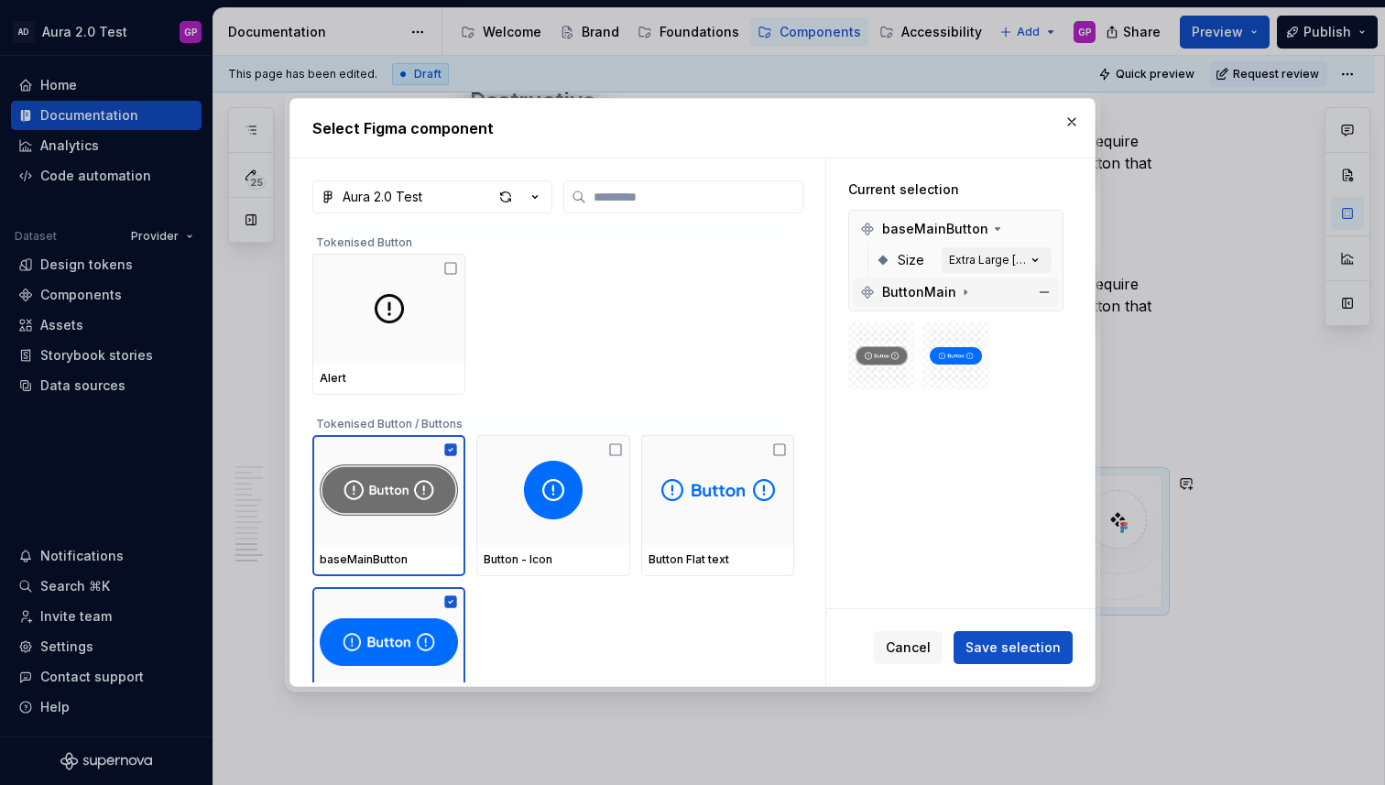
click at [965, 292] on icon at bounding box center [966, 292] width 2 height 5
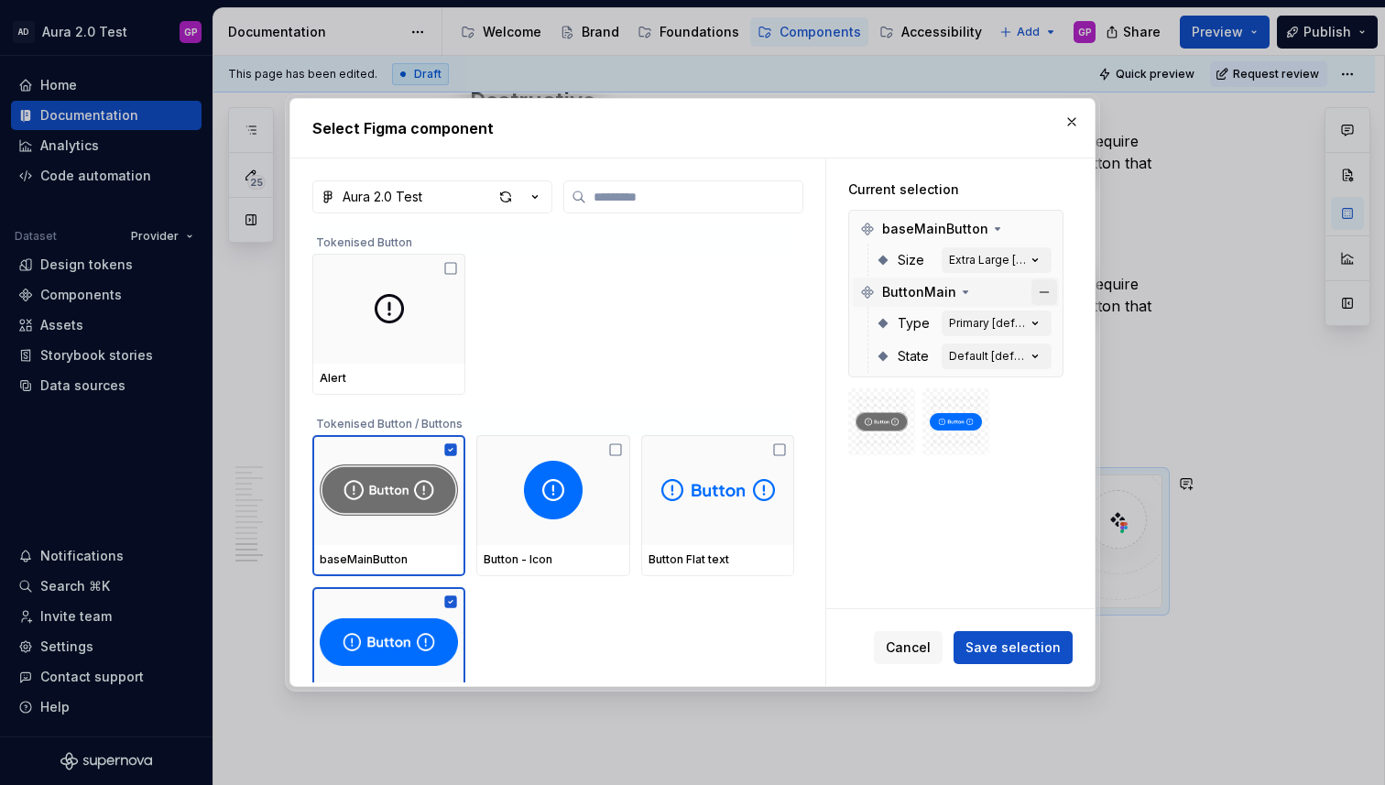
click at [1052, 294] on button "button" at bounding box center [1044, 292] width 26 height 26
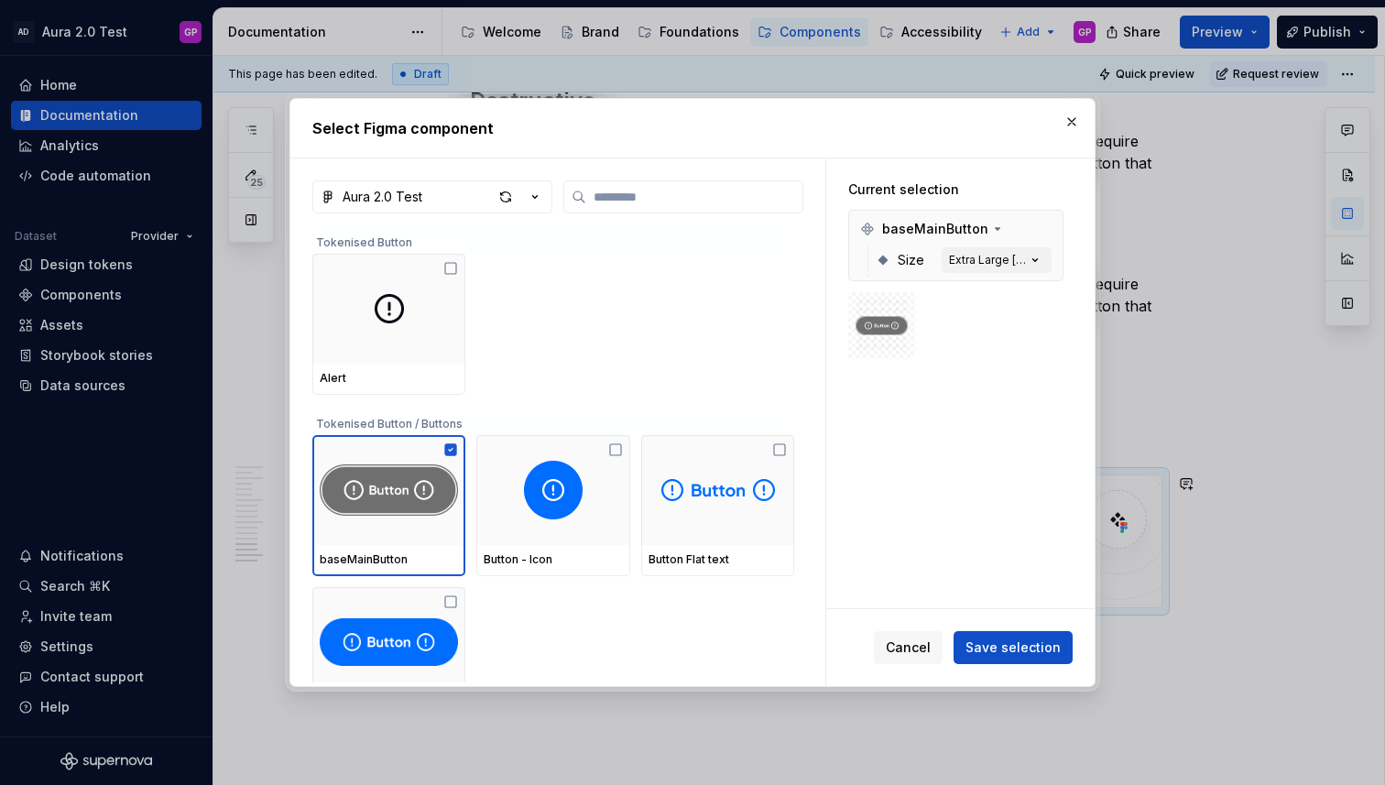
click at [998, 649] on span "Save selection" at bounding box center [1012, 647] width 95 height 18
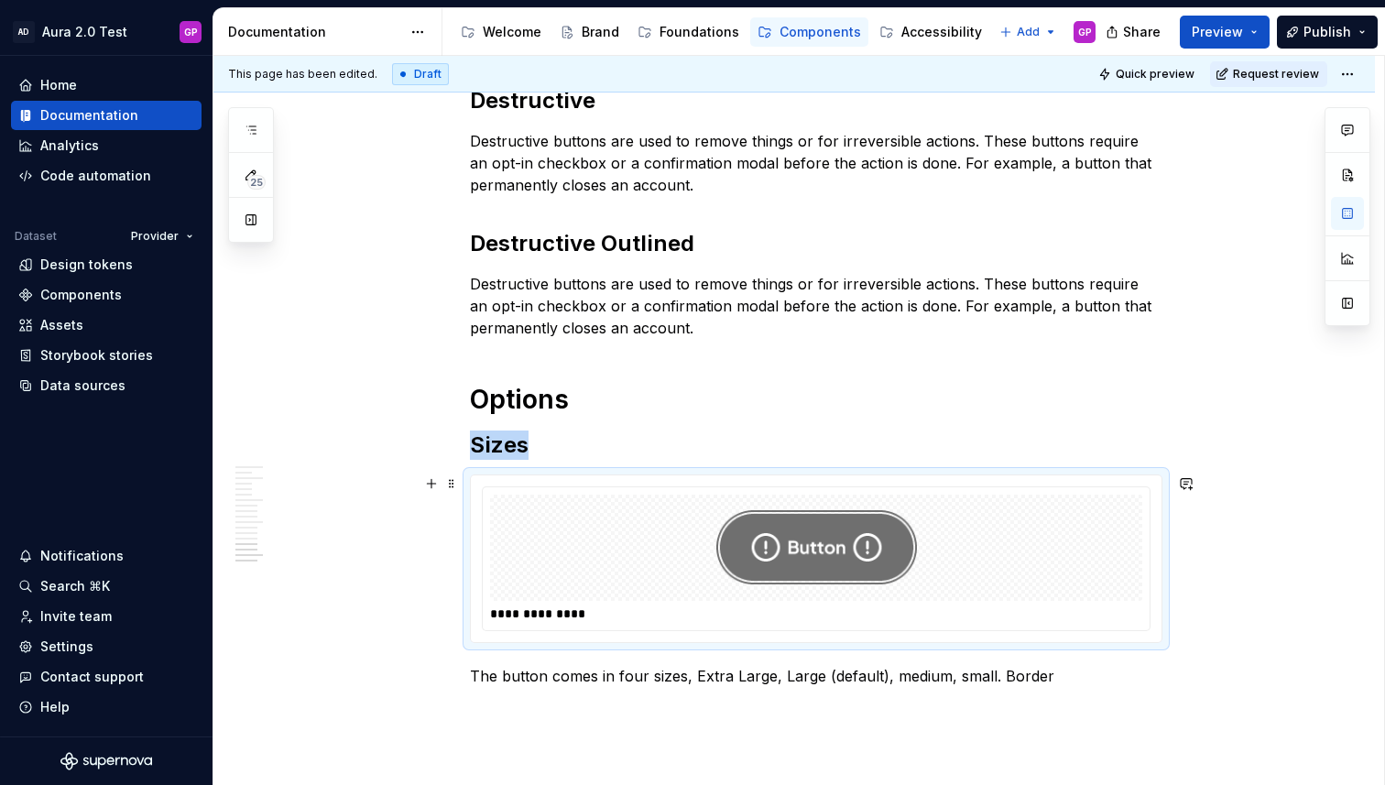
click at [1035, 502] on div at bounding box center [816, 548] width 652 height 106
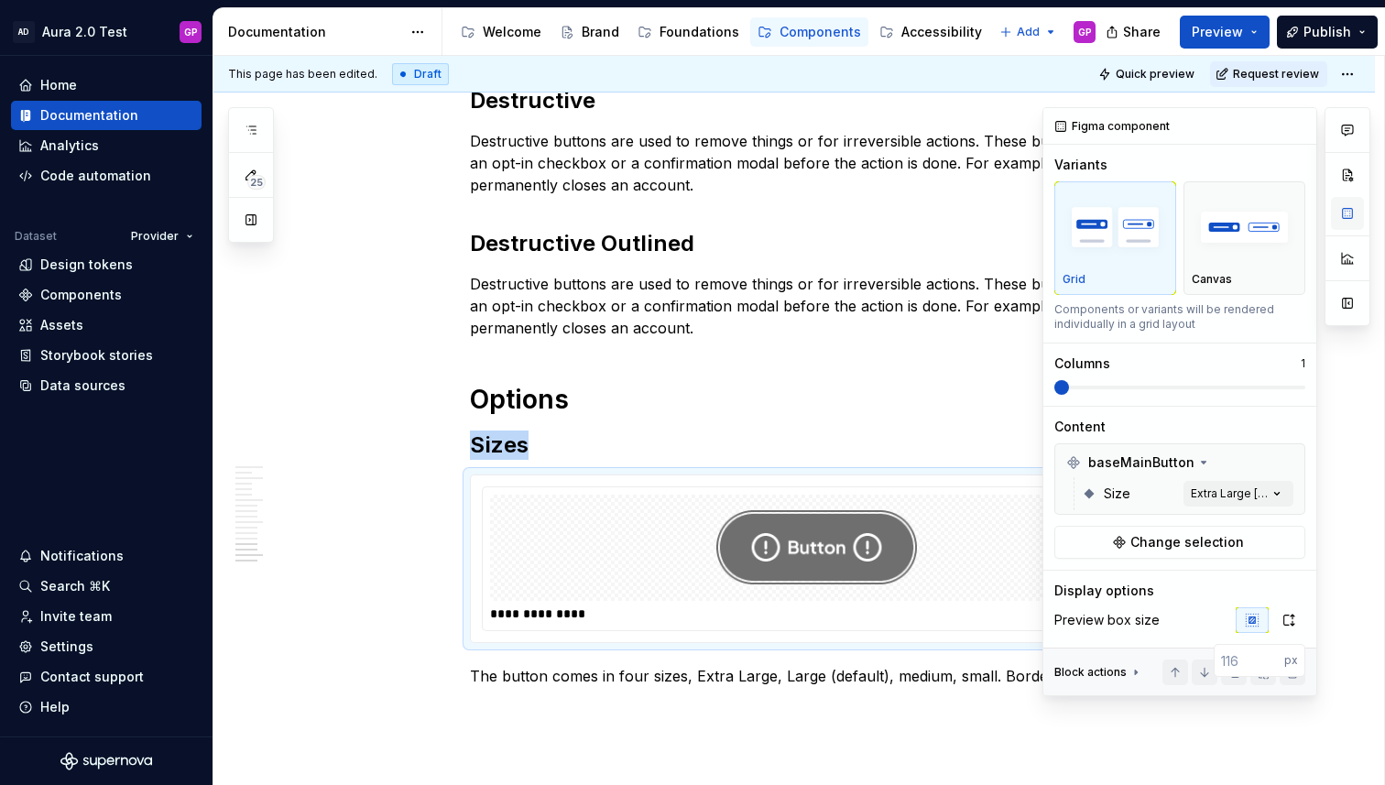
click at [1351, 213] on button "button" at bounding box center [1347, 213] width 33 height 33
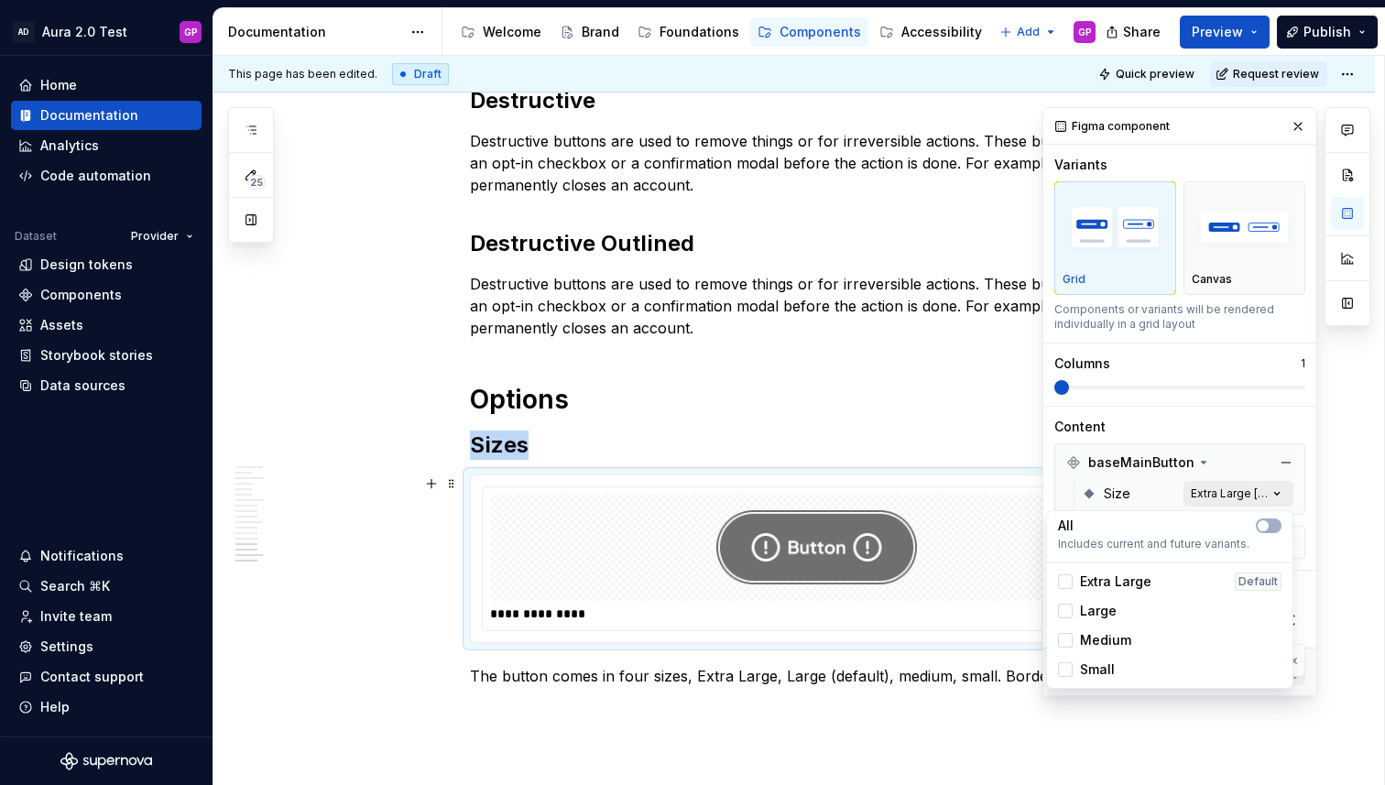
click at [1205, 499] on div "Comments Open comments No comments yet Select ‘Comment’ from the block context …" at bounding box center [1206, 401] width 328 height 589
click at [1264, 524] on span "button" at bounding box center [1263, 525] width 11 height 11
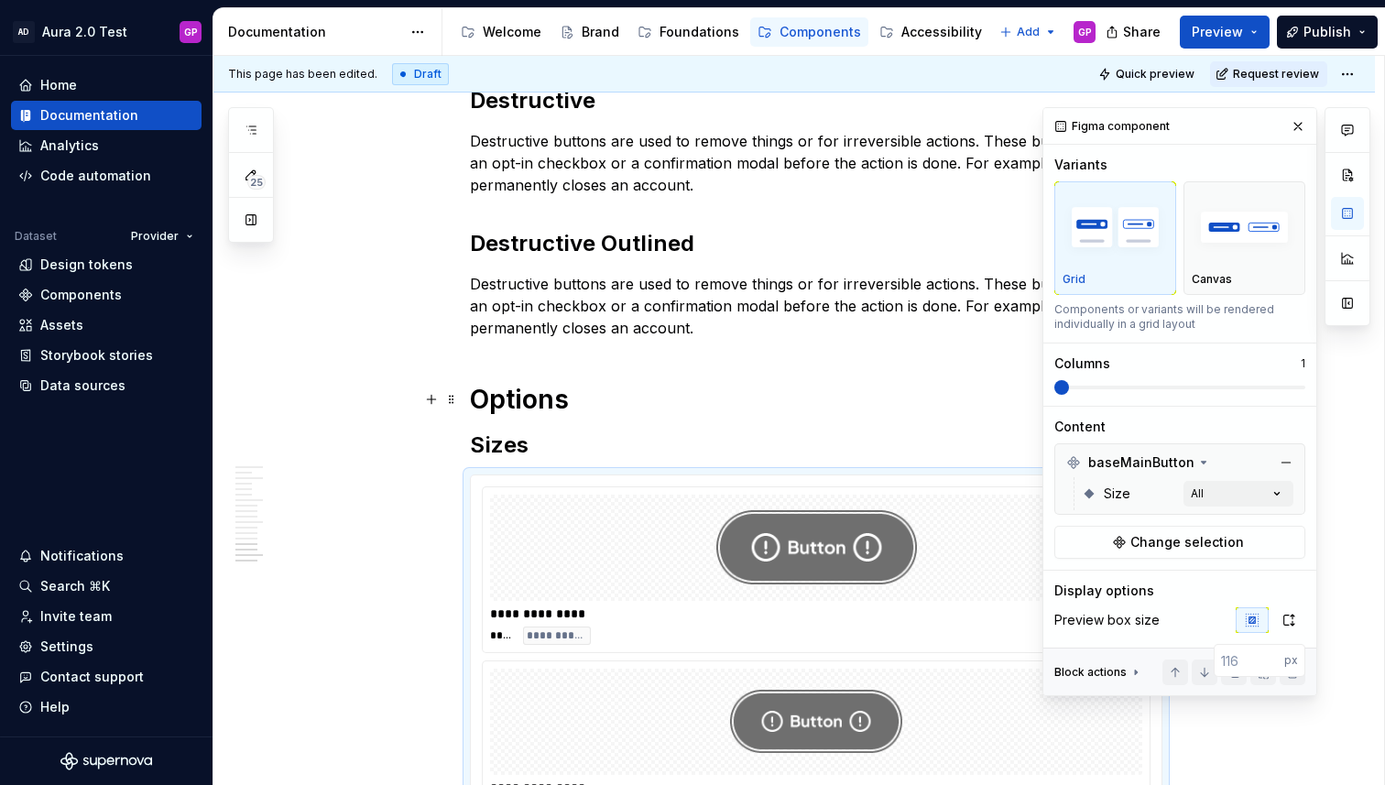
drag, startPoint x: 1117, startPoint y: 387, endPoint x: 1286, endPoint y: 389, distance: 169.5
click at [1285, 389] on div "Comments Open comments No comments yet Select ‘Comment’ from the block context …" at bounding box center [1206, 401] width 328 height 589
click at [1294, 387] on span at bounding box center [1179, 388] width 251 height 4
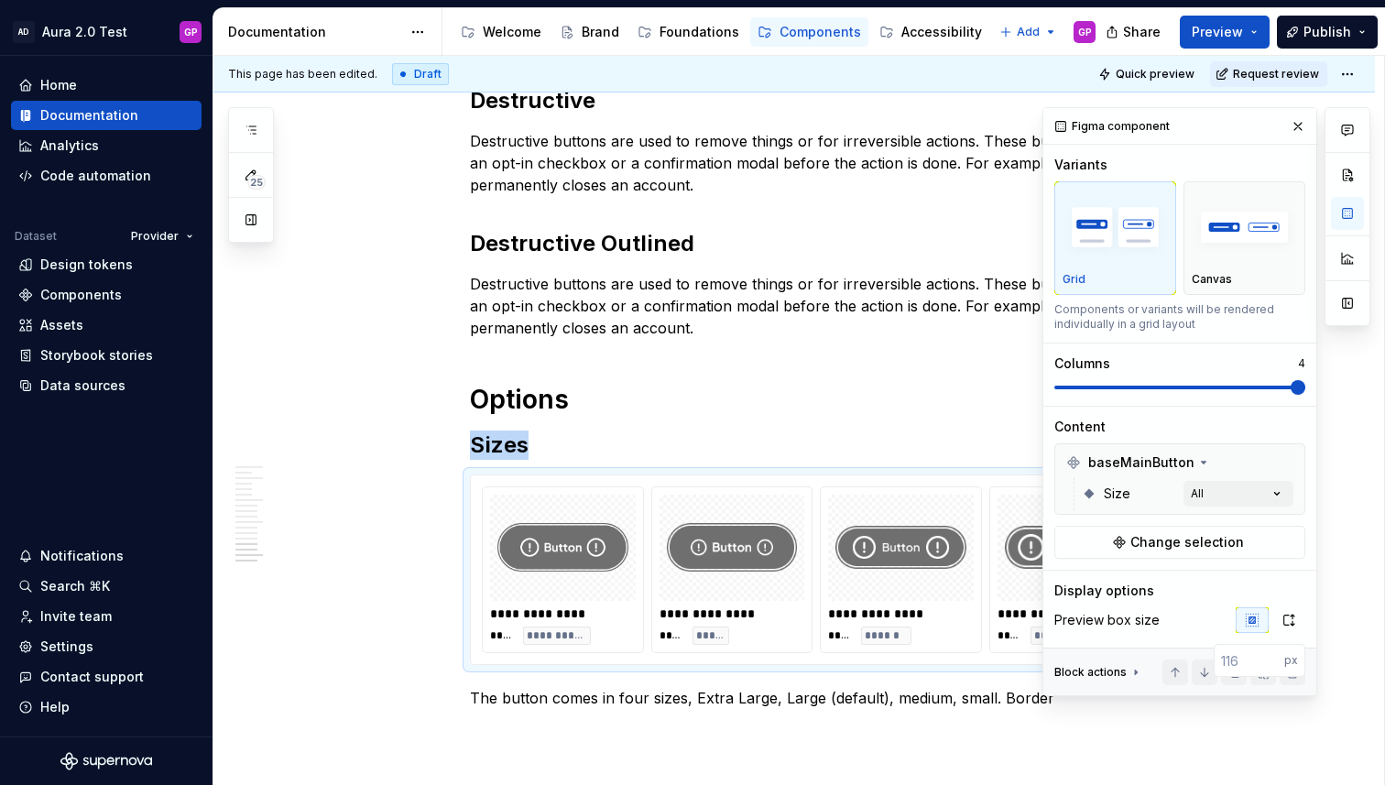
click at [1301, 126] on button "button" at bounding box center [1298, 127] width 26 height 26
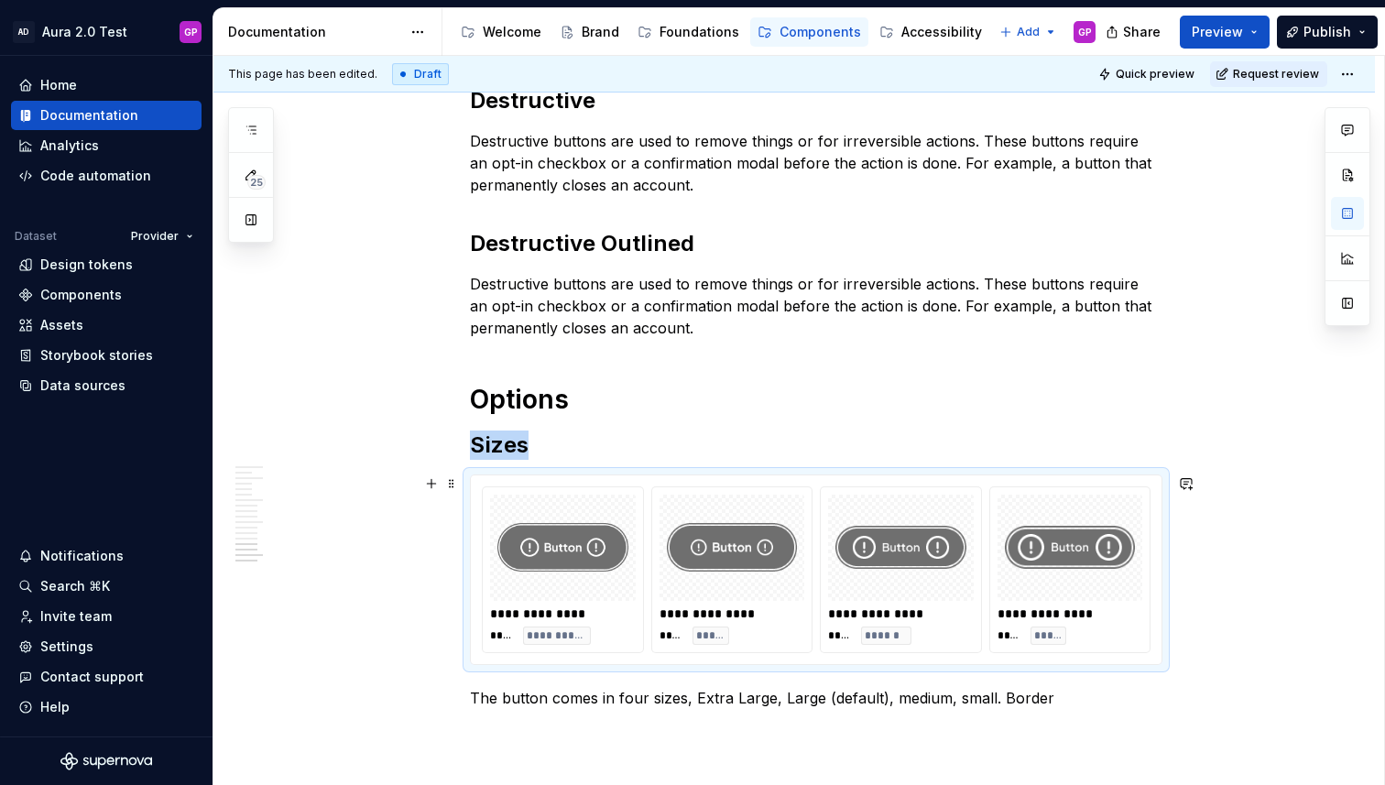
click at [1070, 562] on img at bounding box center [1070, 547] width 131 height 92
click at [940, 550] on img at bounding box center [900, 547] width 131 height 92
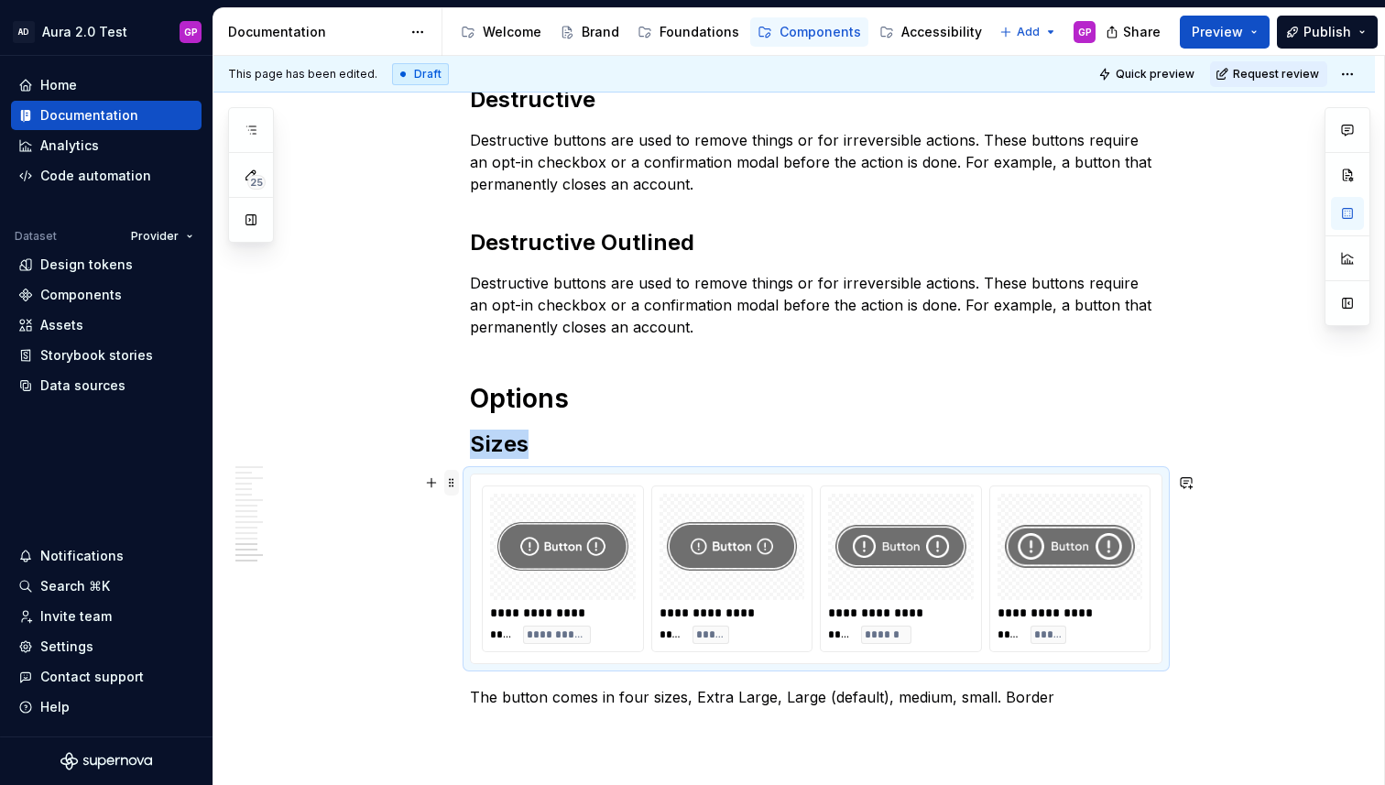
click at [456, 485] on span at bounding box center [451, 483] width 15 height 26
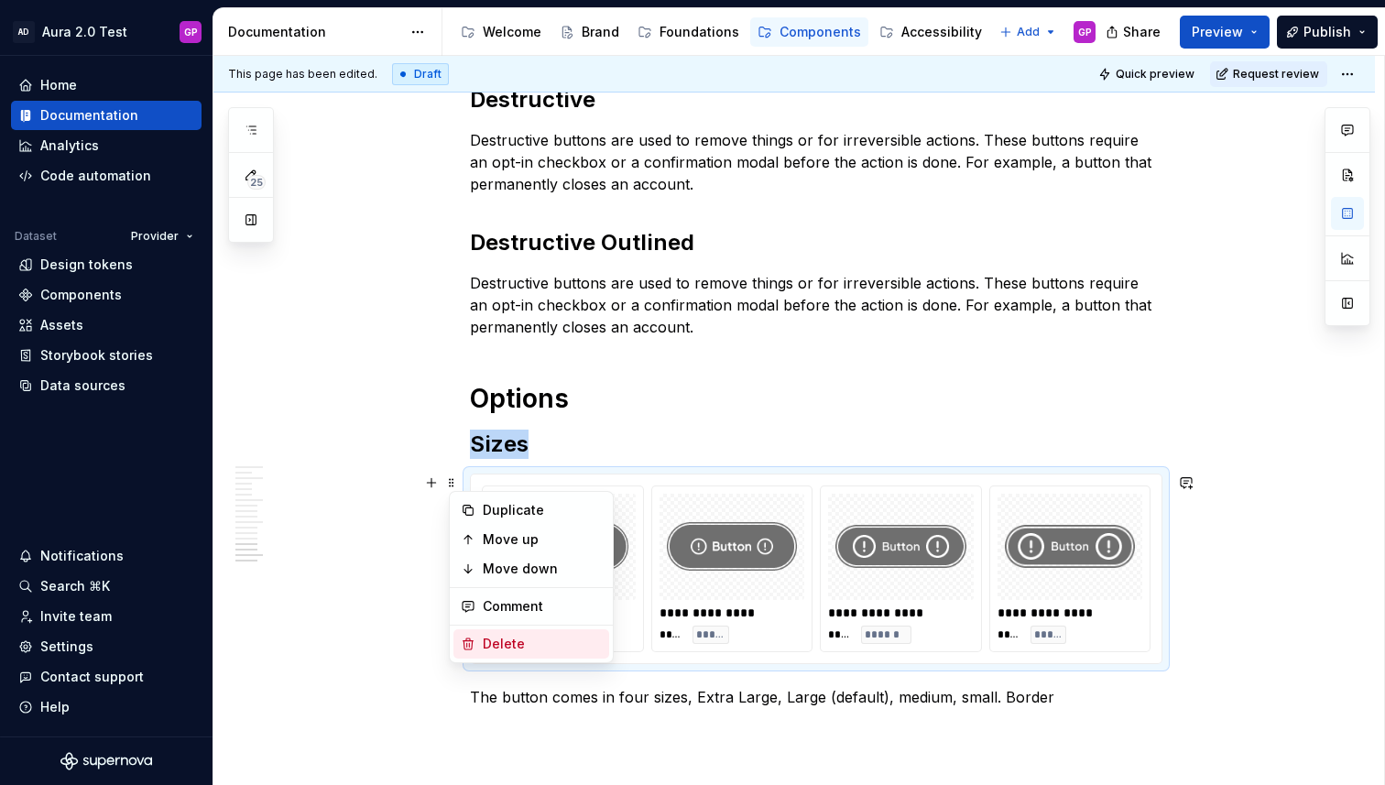
click at [485, 640] on div "Delete" at bounding box center [542, 644] width 119 height 18
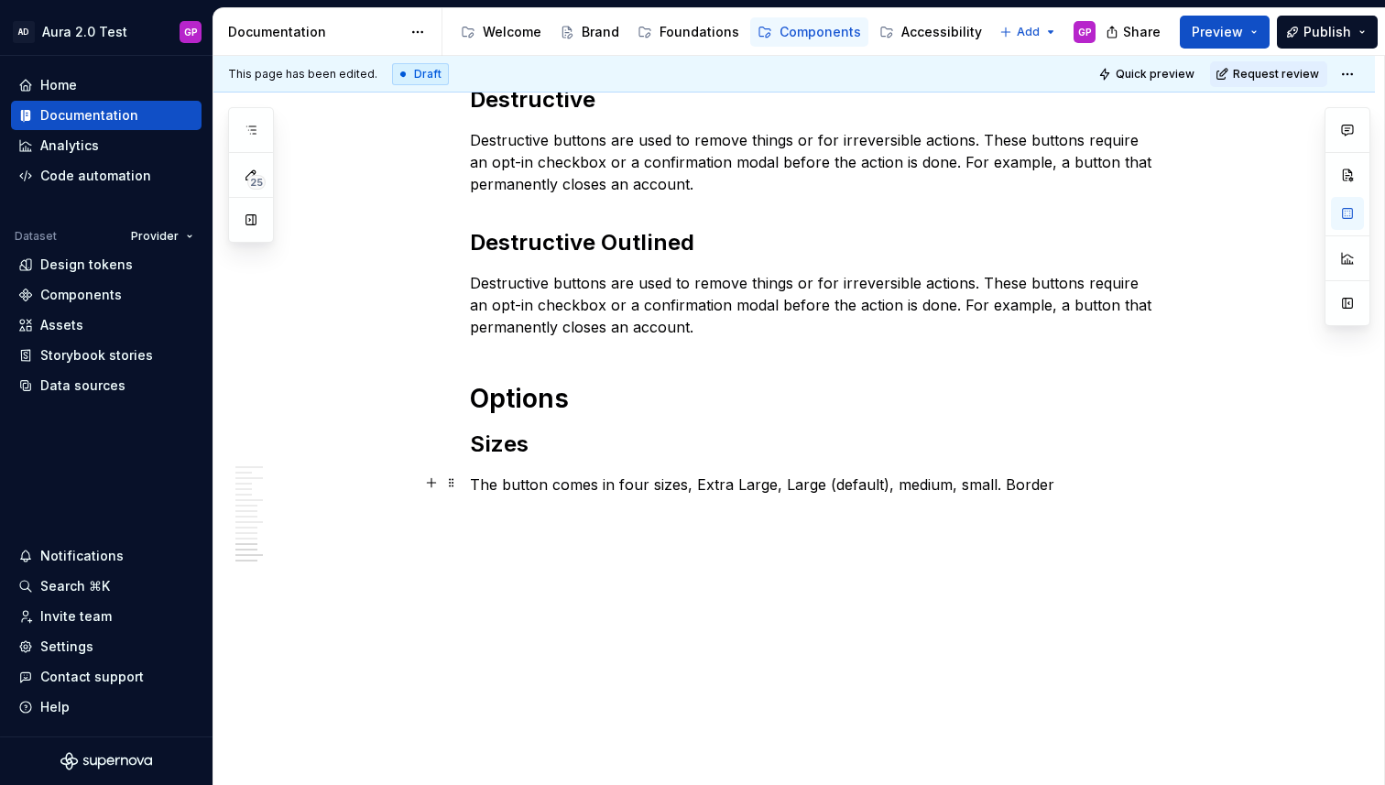
scroll to position [2242, 0]
click at [591, 447] on h2 "Sizes" at bounding box center [816, 445] width 693 height 29
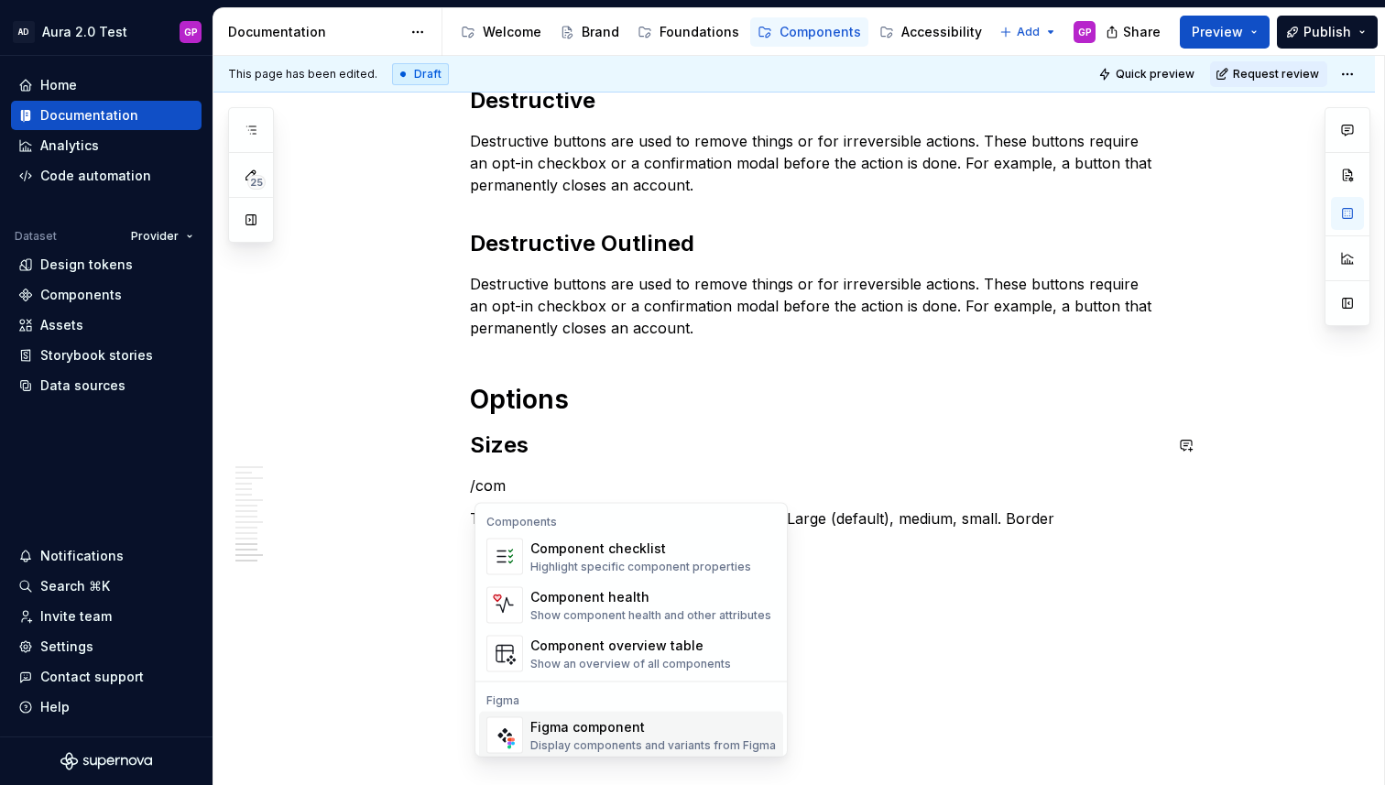
click at [581, 738] on div "Display components and variants from Figma" at bounding box center [652, 745] width 245 height 15
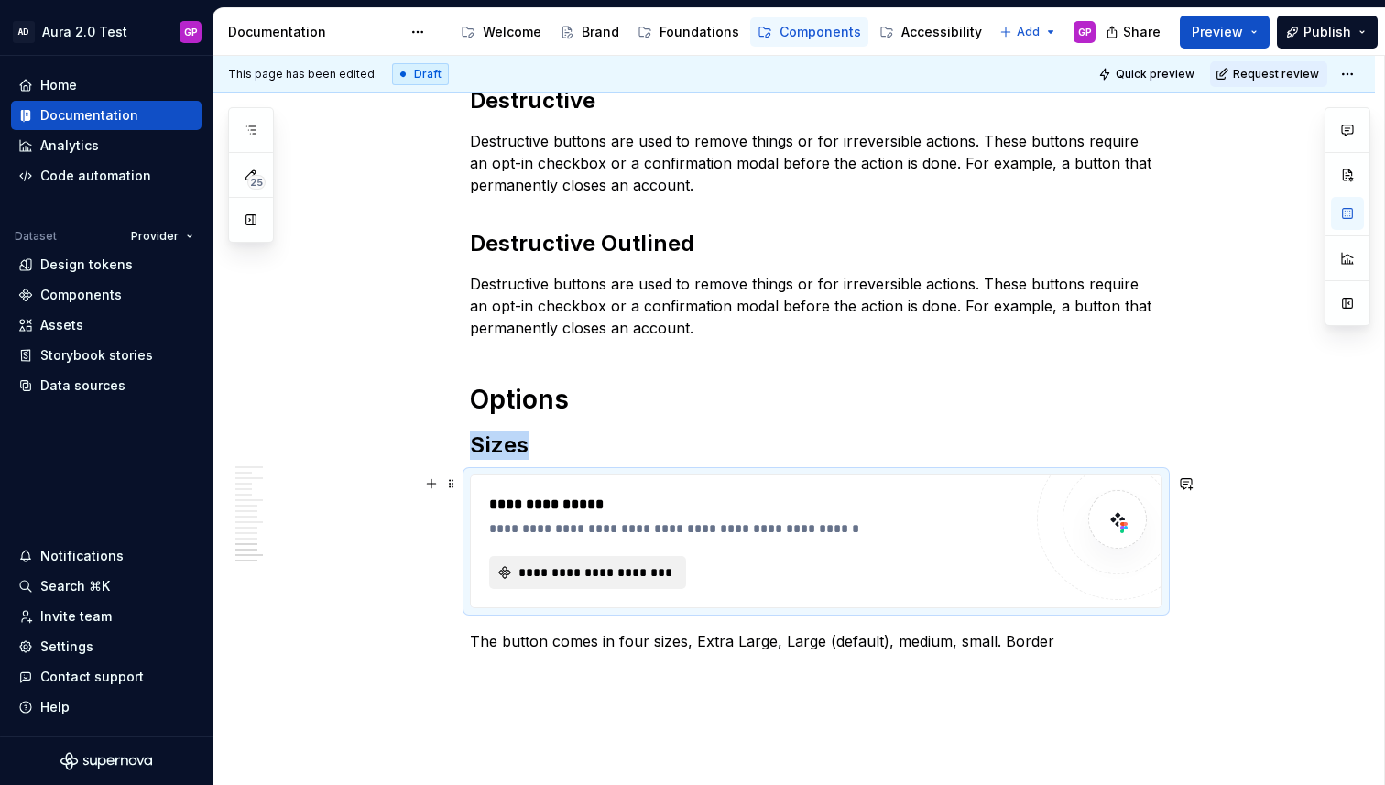
click at [582, 573] on span "**********" at bounding box center [595, 572] width 158 height 18
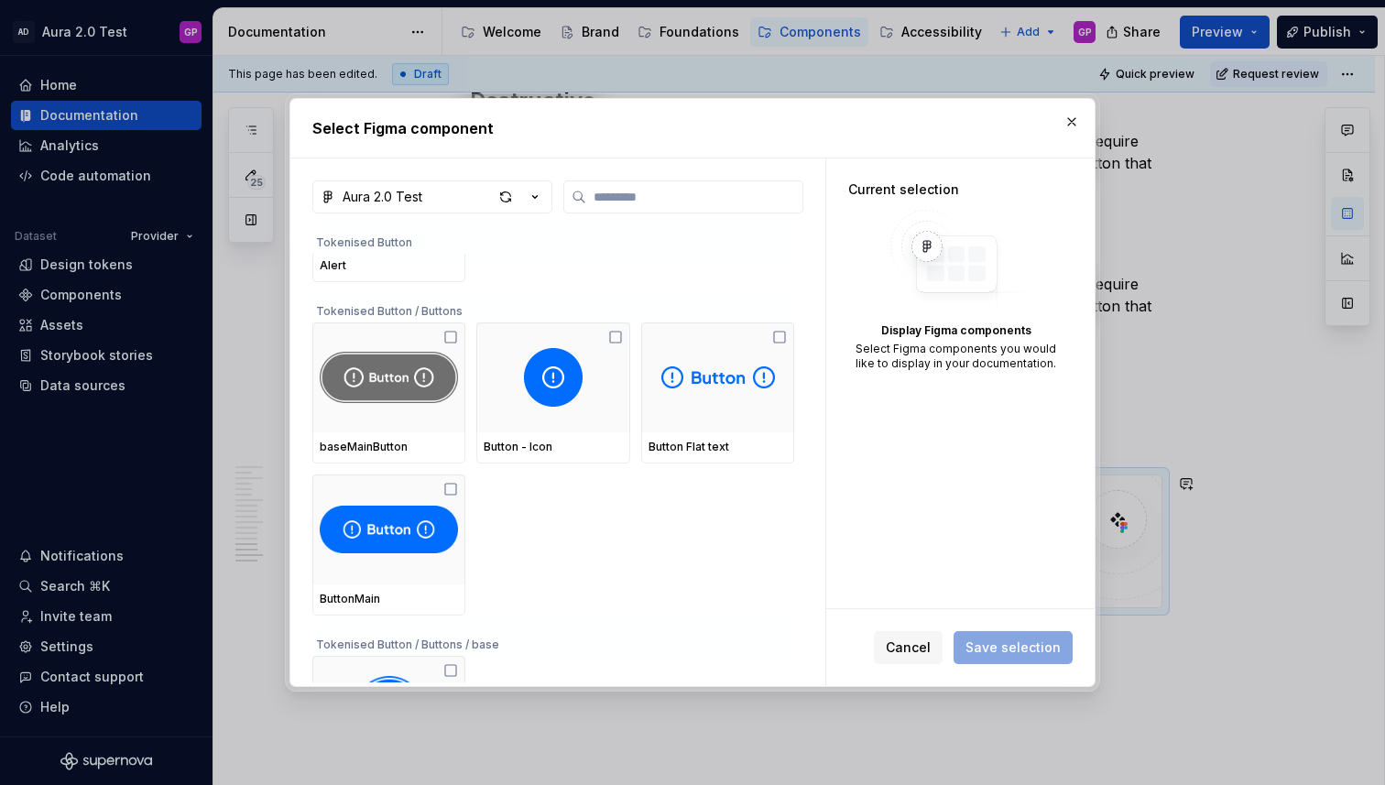
scroll to position [100, 0]
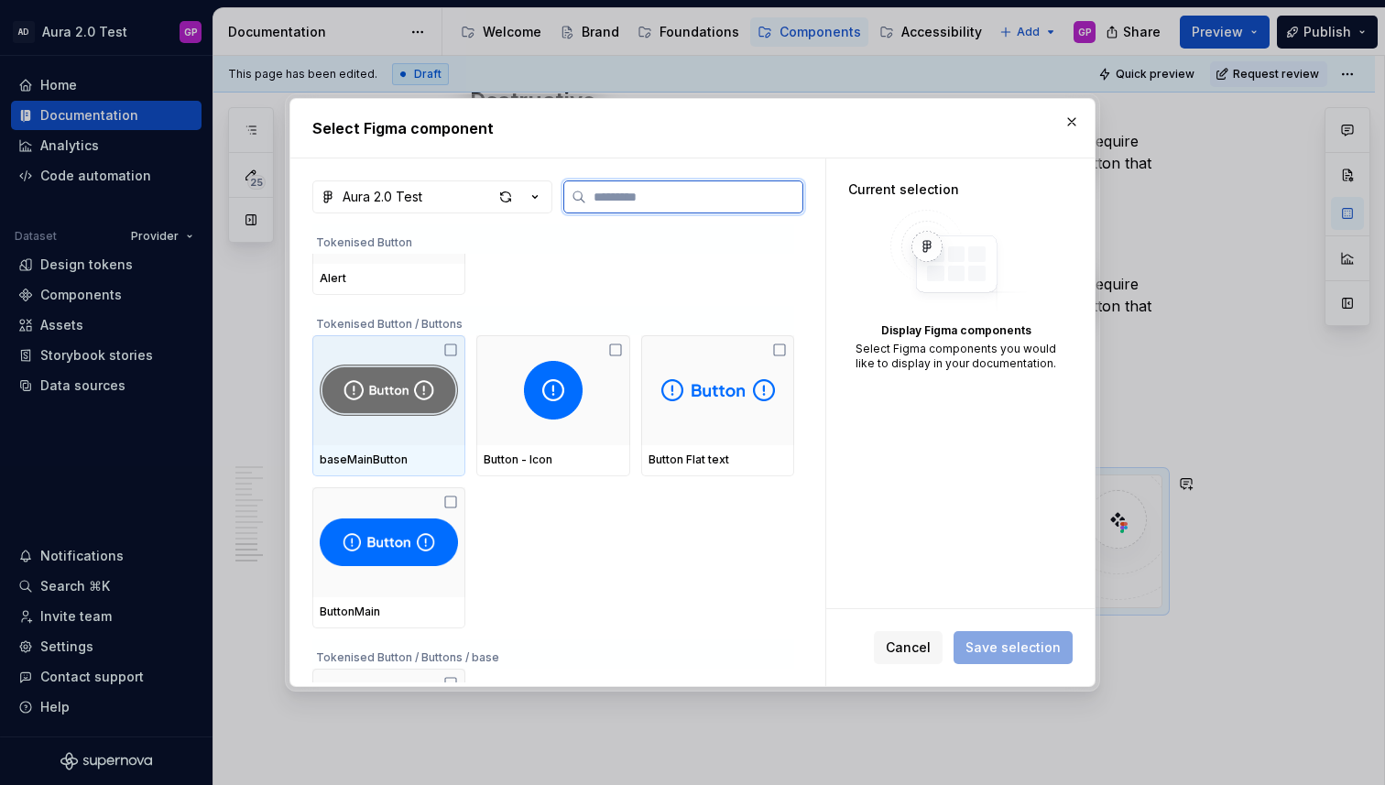
click at [371, 432] on div at bounding box center [388, 390] width 153 height 110
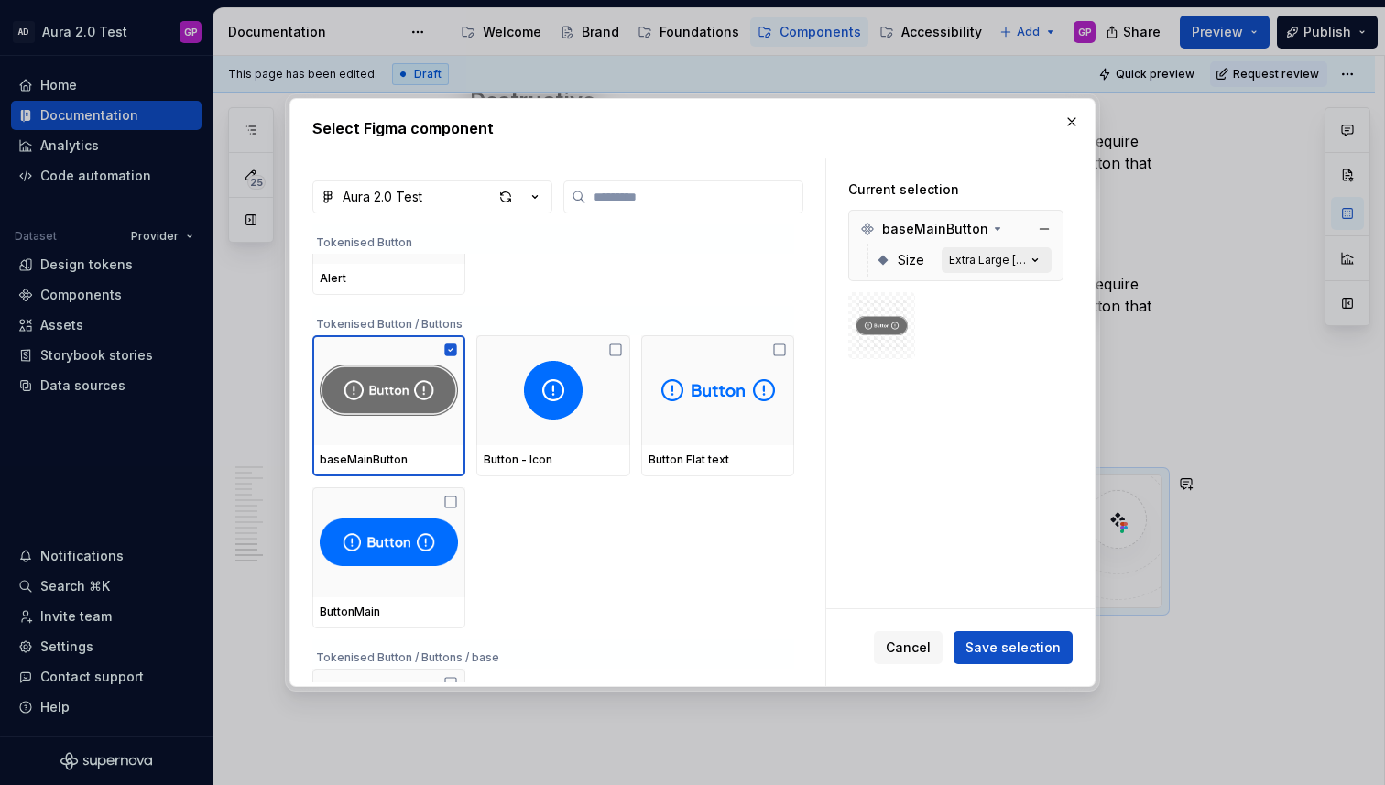
click at [1043, 262] on icon "button" at bounding box center [1035, 260] width 18 height 18
click at [996, 256] on div "Extra Large [default]" at bounding box center [987, 260] width 77 height 15
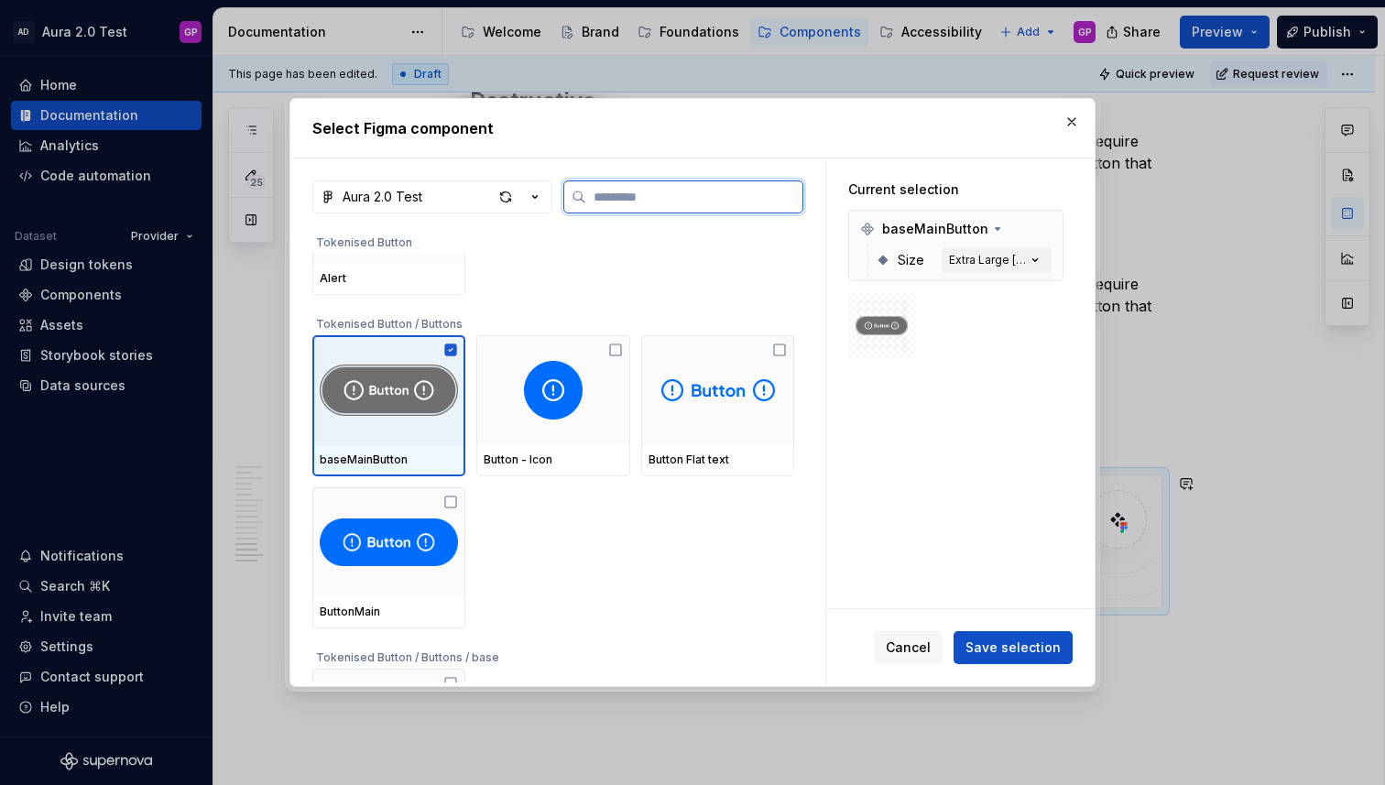
click at [453, 347] on icon at bounding box center [451, 350] width 12 height 12
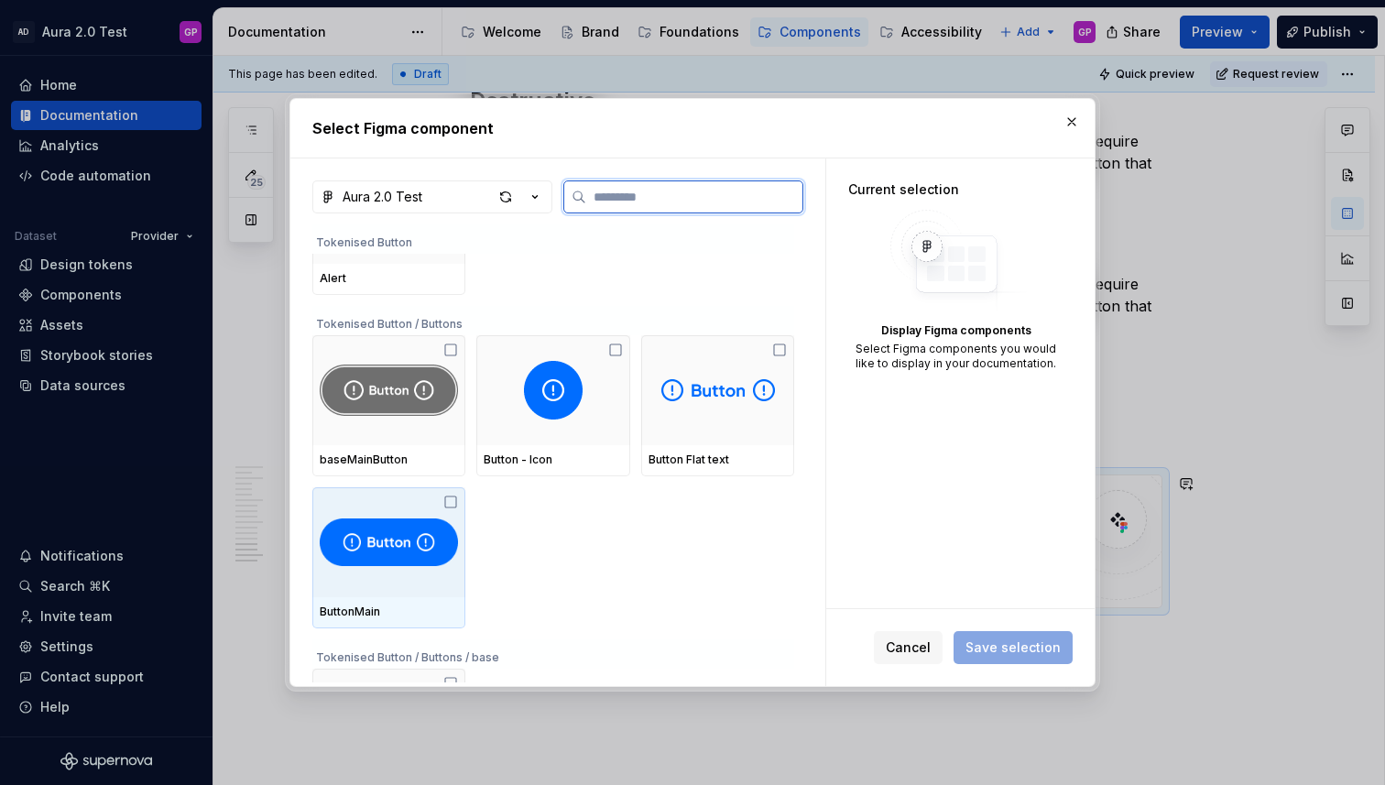
click at [378, 548] on img at bounding box center [389, 542] width 138 height 59
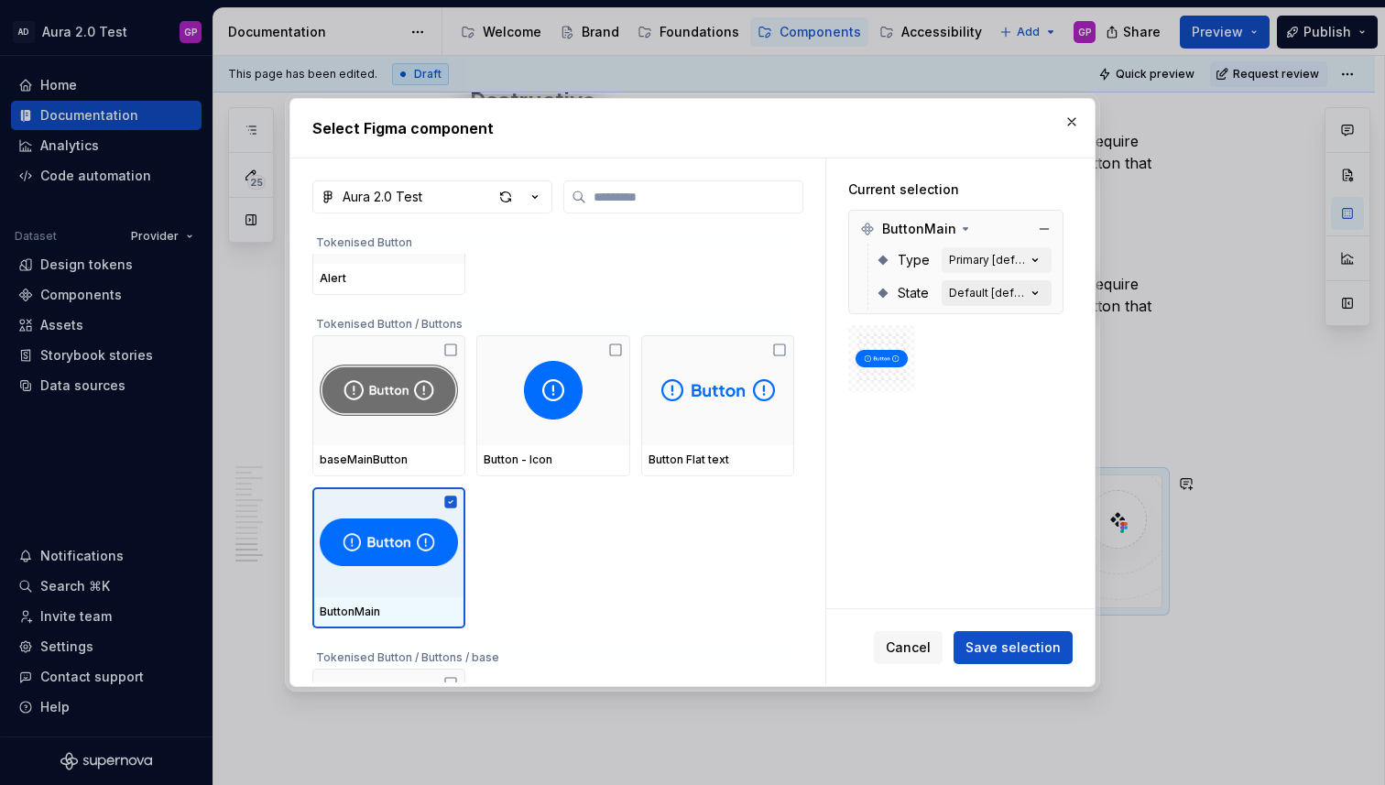
click at [1010, 289] on div "Default [default]" at bounding box center [987, 293] width 77 height 15
click at [1022, 290] on div "Default [default]" at bounding box center [987, 293] width 77 height 15
click at [1044, 290] on icon "button" at bounding box center [1035, 293] width 18 height 18
click at [1015, 291] on div "Default [default]" at bounding box center [987, 293] width 77 height 15
click at [1005, 250] on button "Primary [default]" at bounding box center [997, 260] width 110 height 26
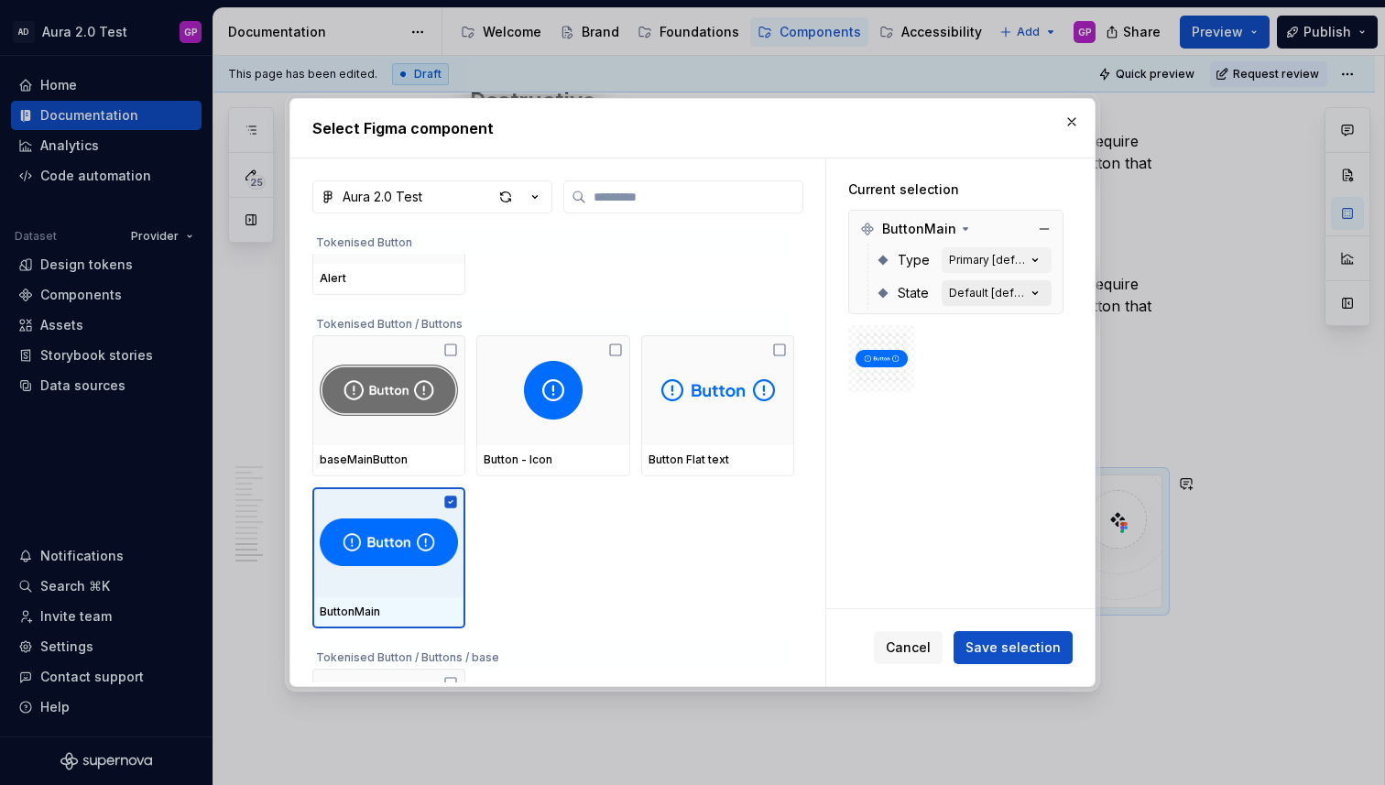
click at [988, 296] on div "Default [default]" at bounding box center [987, 293] width 77 height 15
click at [990, 249] on button "Primary [default]" at bounding box center [997, 260] width 110 height 26
click at [989, 293] on div "Default [default]" at bounding box center [987, 293] width 77 height 15
click at [983, 256] on div "Primary [default]" at bounding box center [987, 260] width 77 height 15
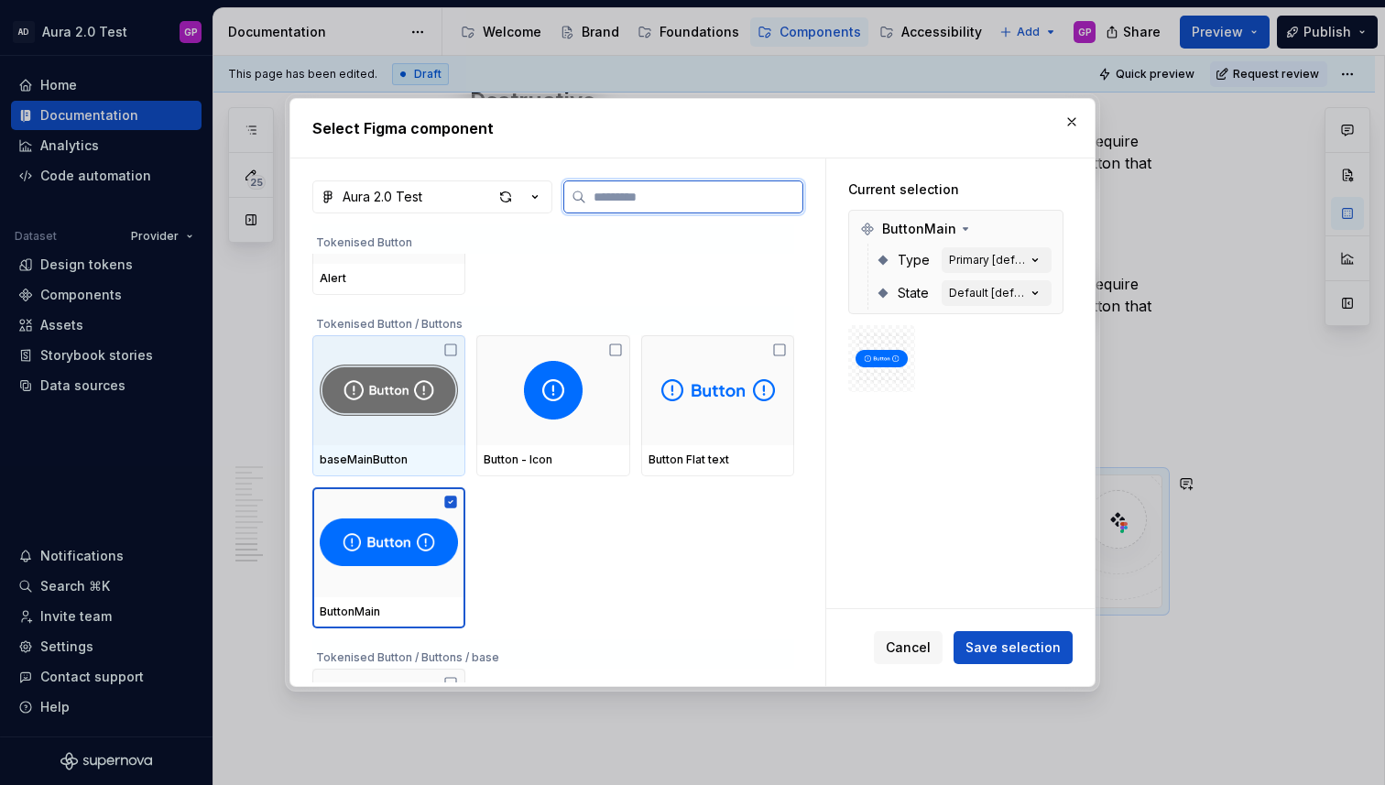
click at [432, 362] on img at bounding box center [389, 390] width 138 height 70
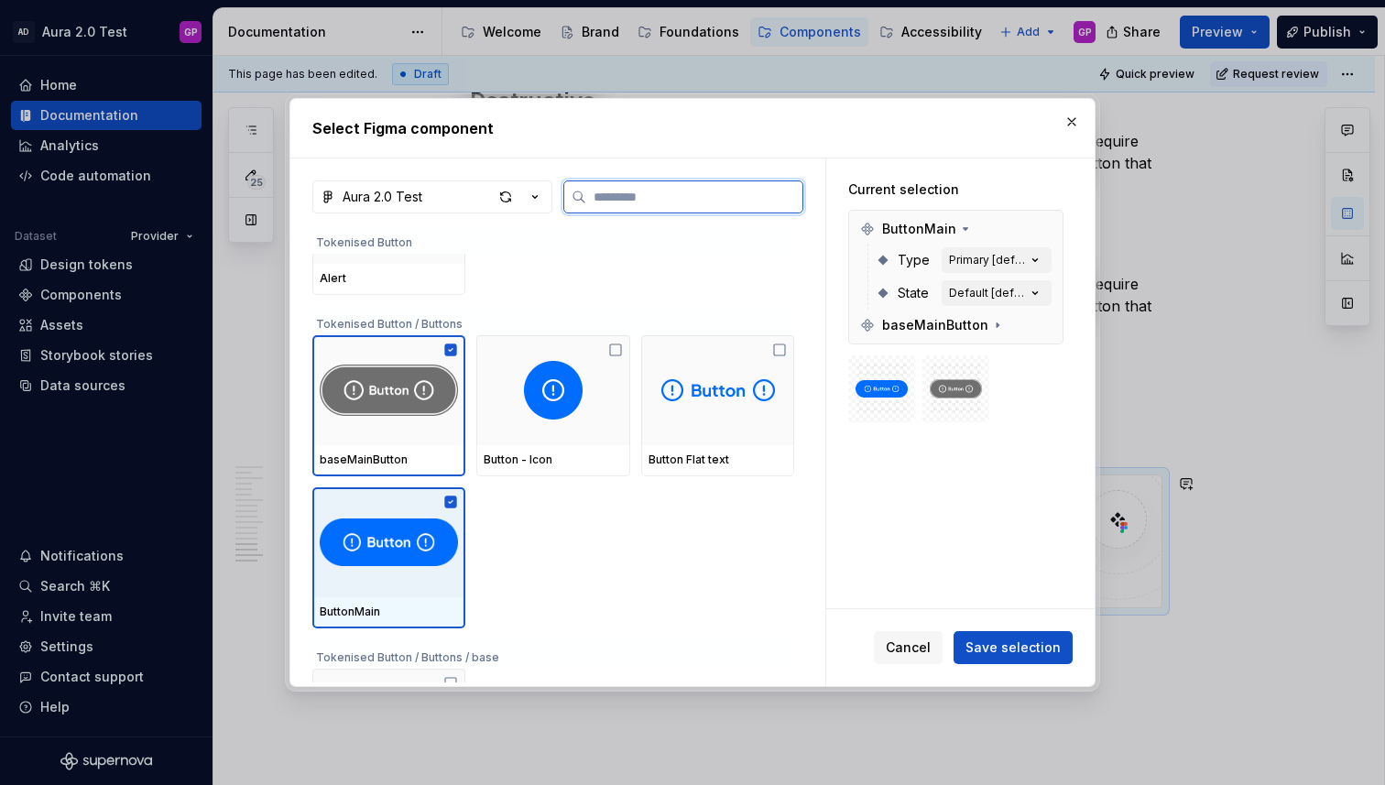
click at [447, 501] on icon at bounding box center [450, 502] width 15 height 15
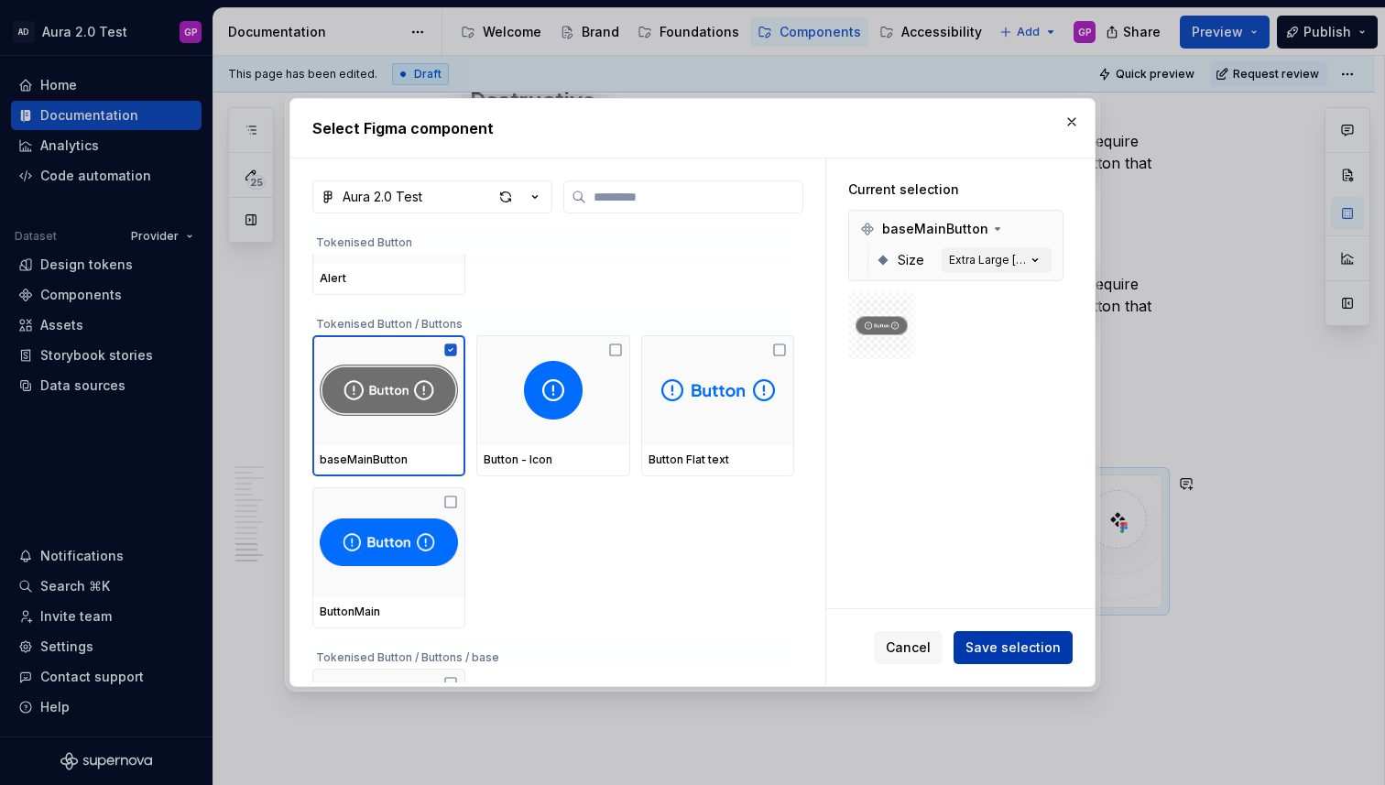
click at [998, 650] on span "Save selection" at bounding box center [1012, 647] width 95 height 18
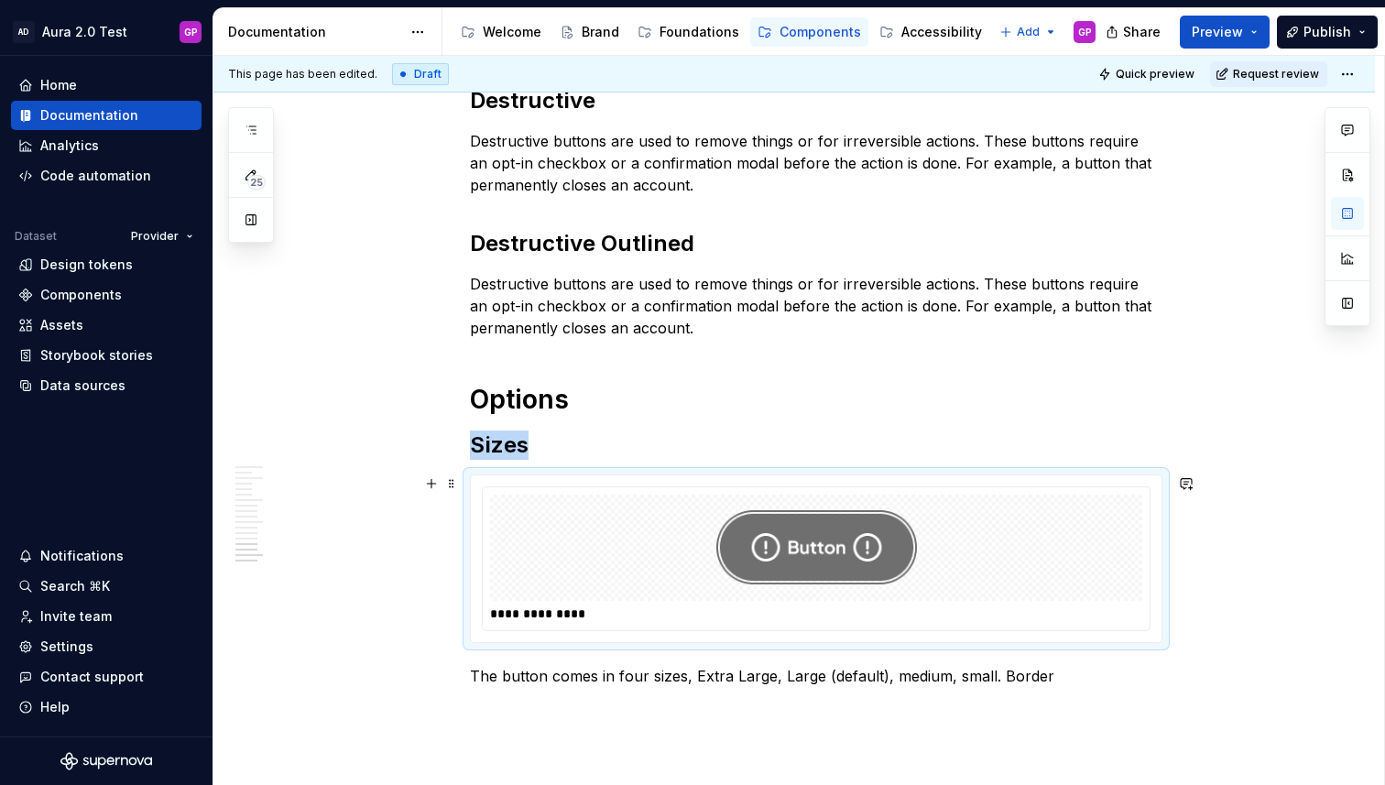
click at [823, 567] on img at bounding box center [816, 548] width 201 height 92
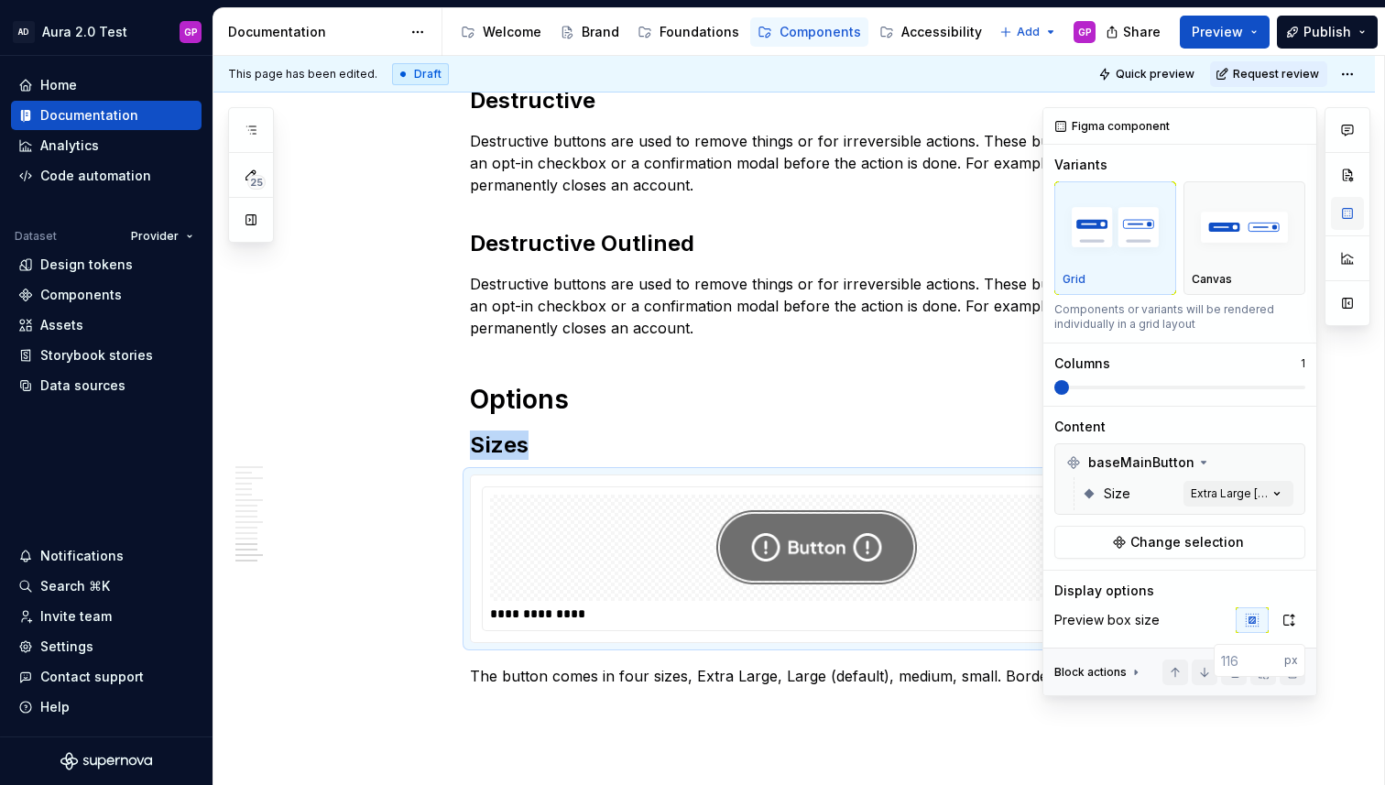
click at [1347, 221] on button "button" at bounding box center [1347, 213] width 33 height 33
click at [1237, 488] on div "Comments Open comments No comments yet Select ‘Comment’ from the block context …" at bounding box center [1206, 401] width 328 height 589
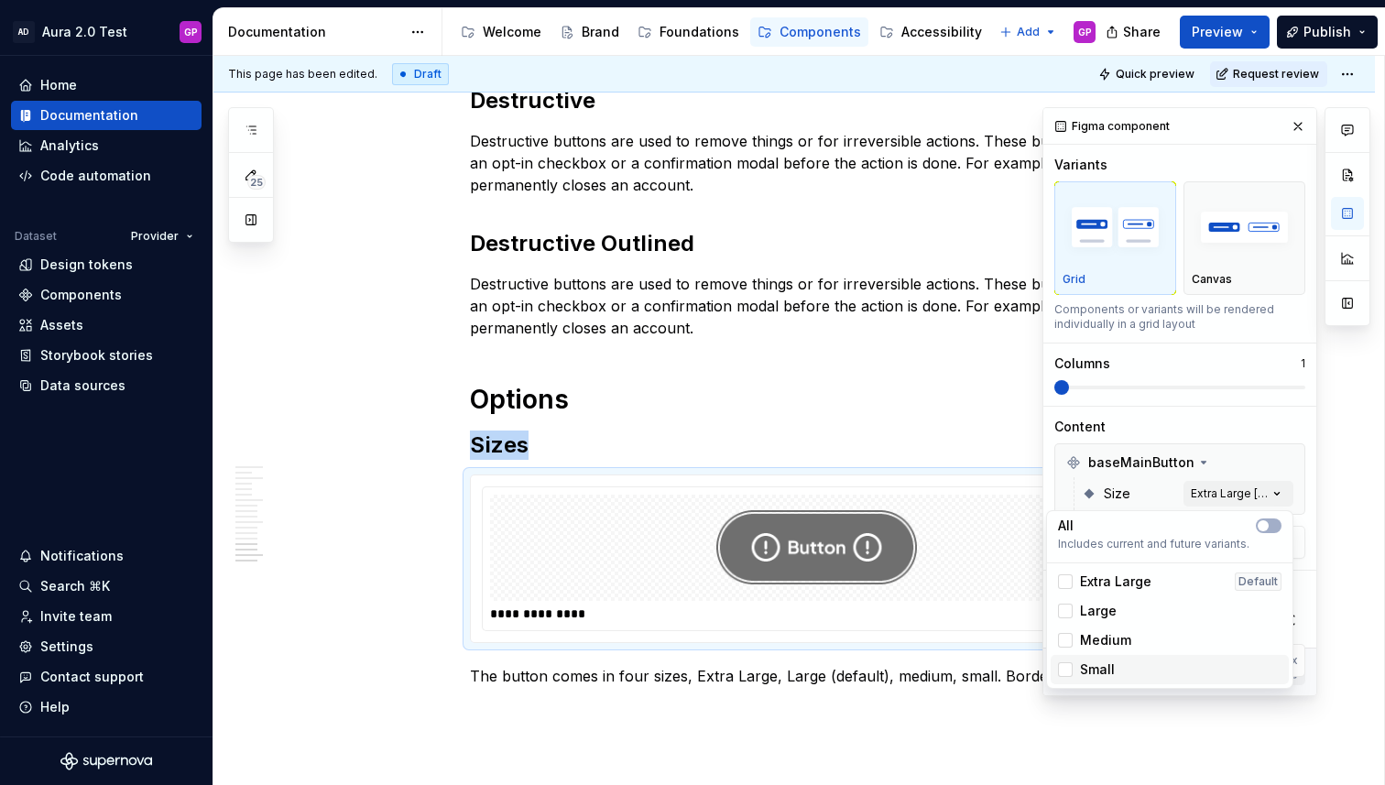
click at [1107, 667] on span "Small" at bounding box center [1097, 669] width 35 height 18
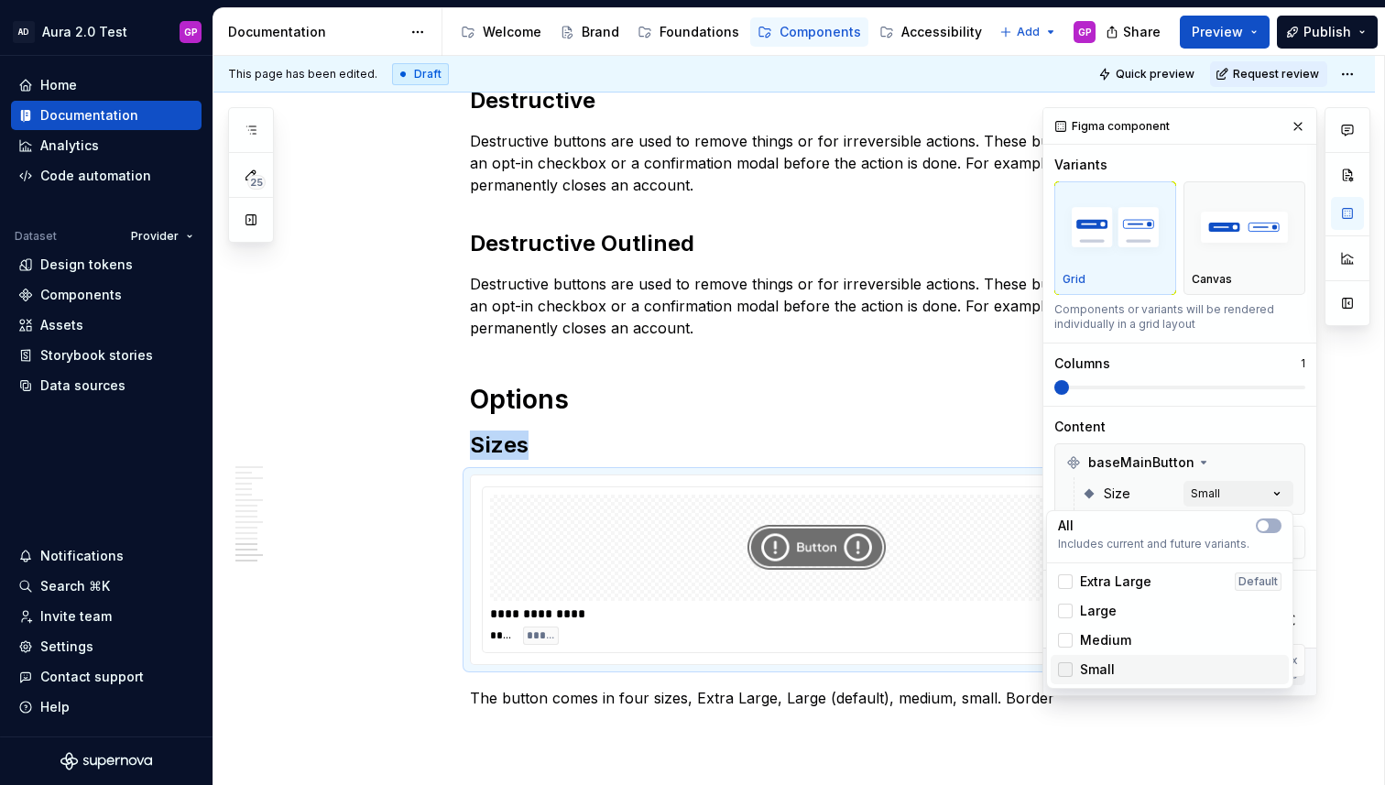
click at [1065, 670] on icon at bounding box center [1065, 670] width 0 height 0
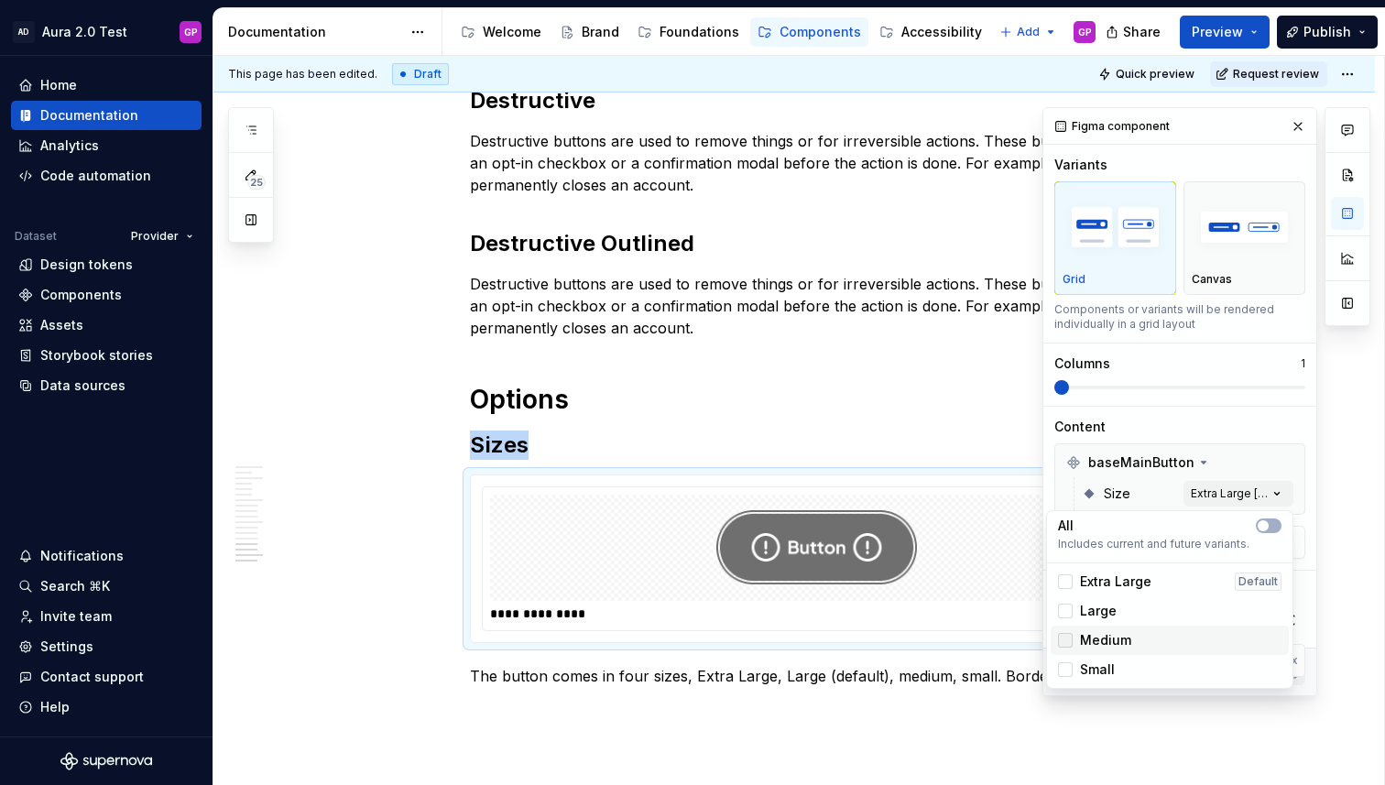
click at [1066, 639] on div at bounding box center [1065, 640] width 15 height 15
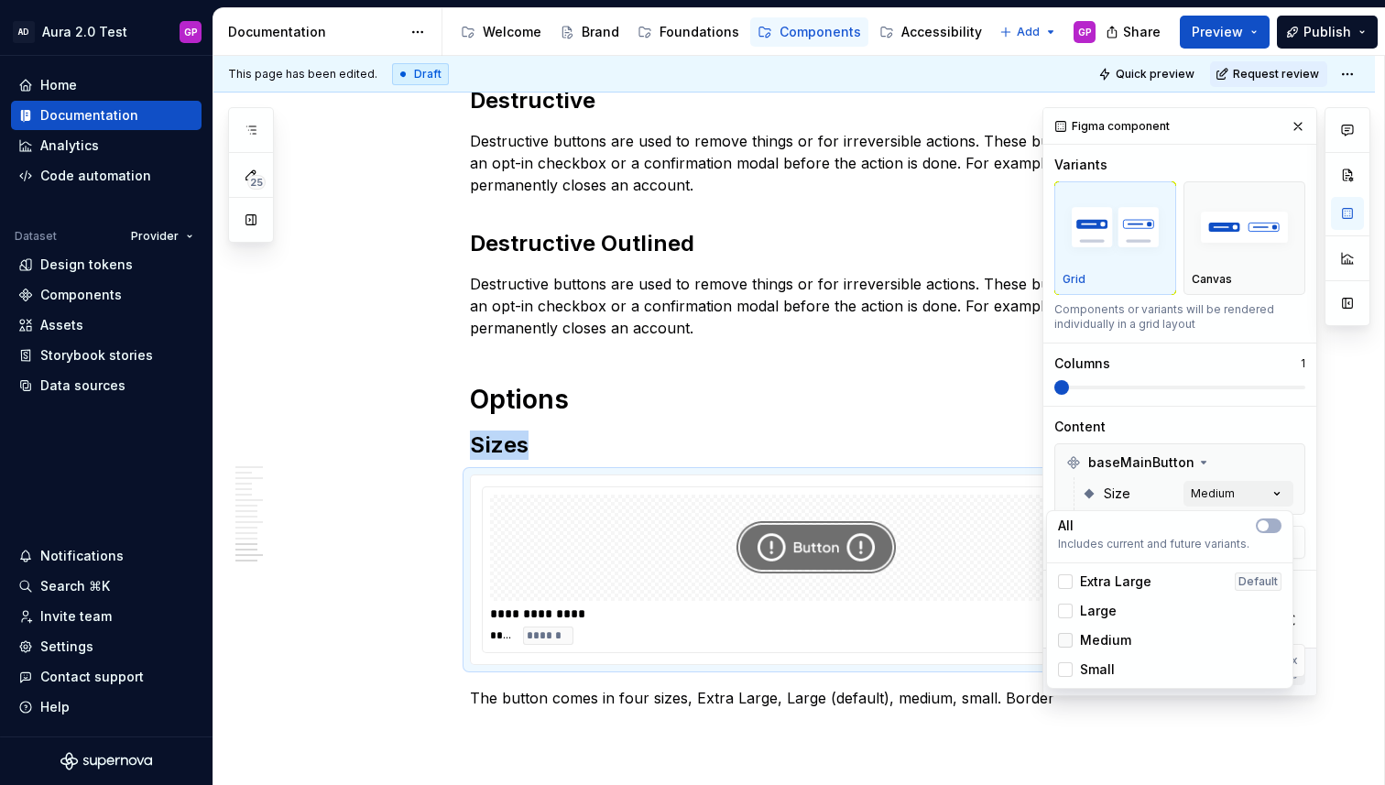
click at [1065, 640] on polyline at bounding box center [1065, 640] width 0 height 0
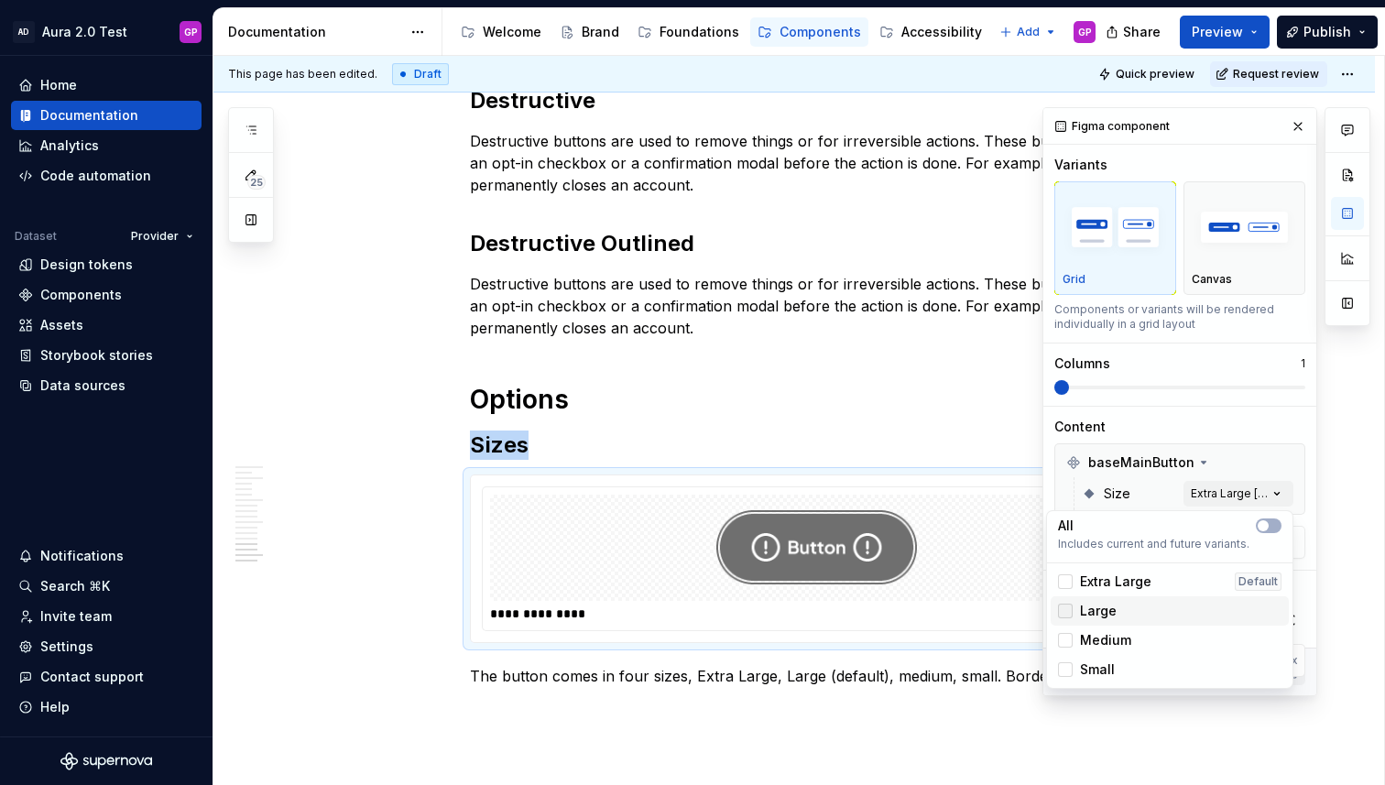
click at [1066, 611] on div at bounding box center [1065, 611] width 15 height 15
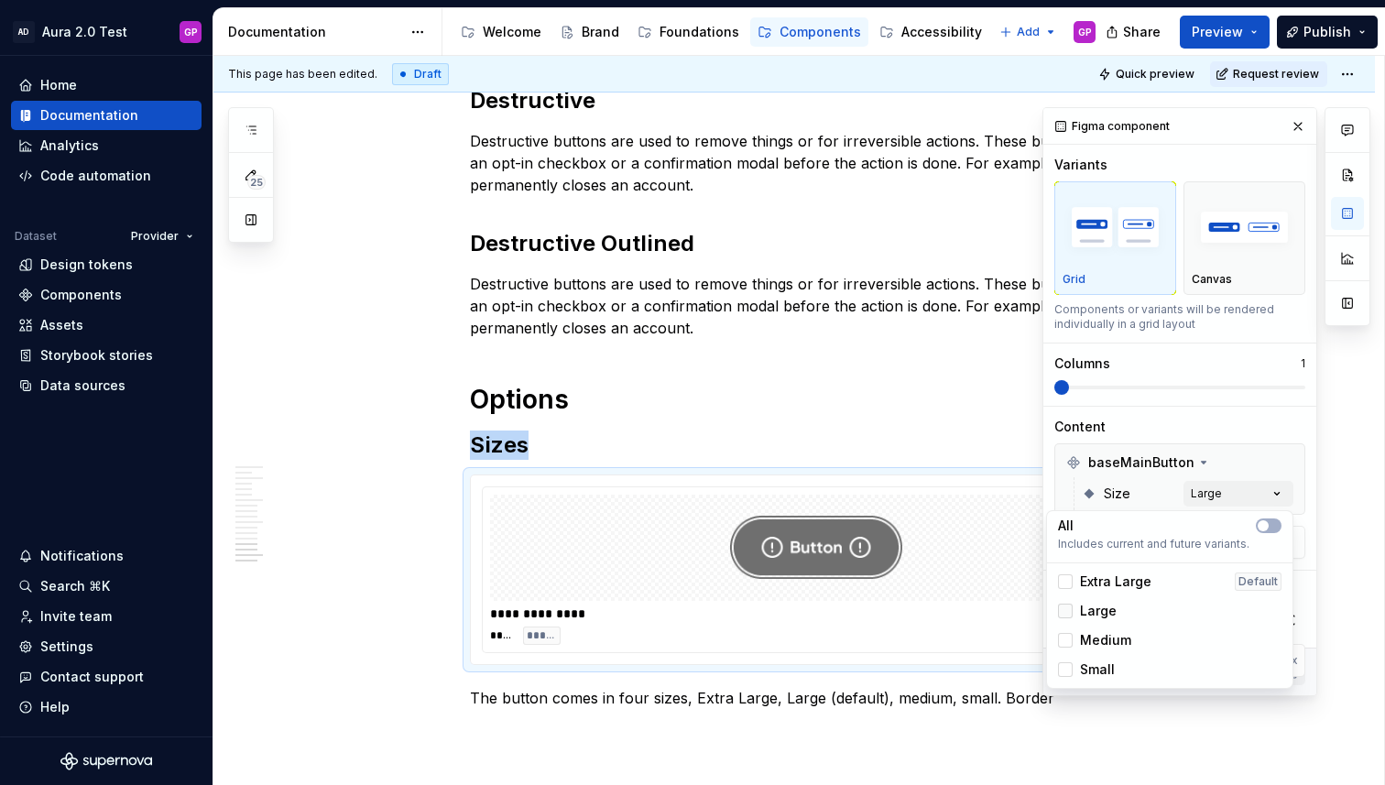
click at [1065, 611] on polyline at bounding box center [1065, 611] width 0 height 0
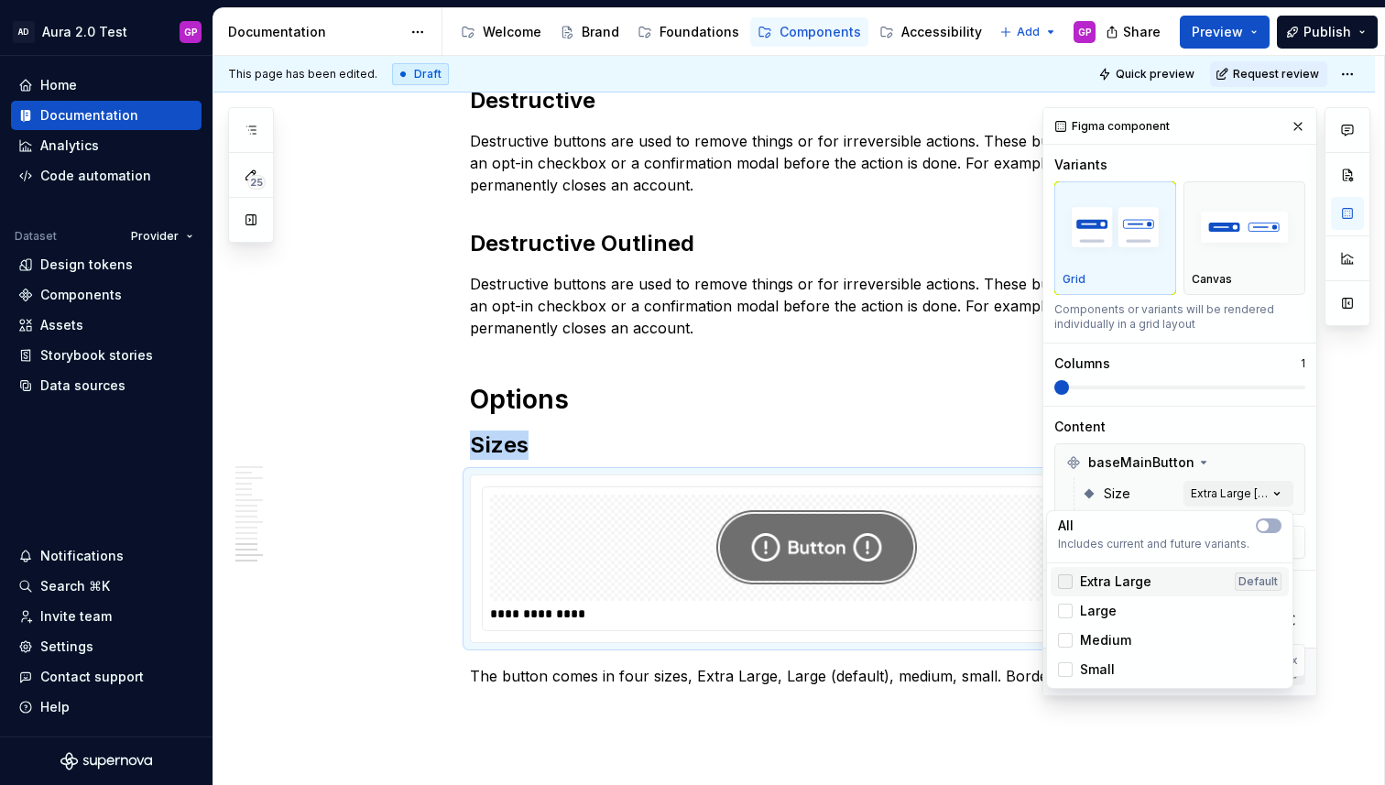
click at [1063, 582] on div at bounding box center [1065, 581] width 15 height 15
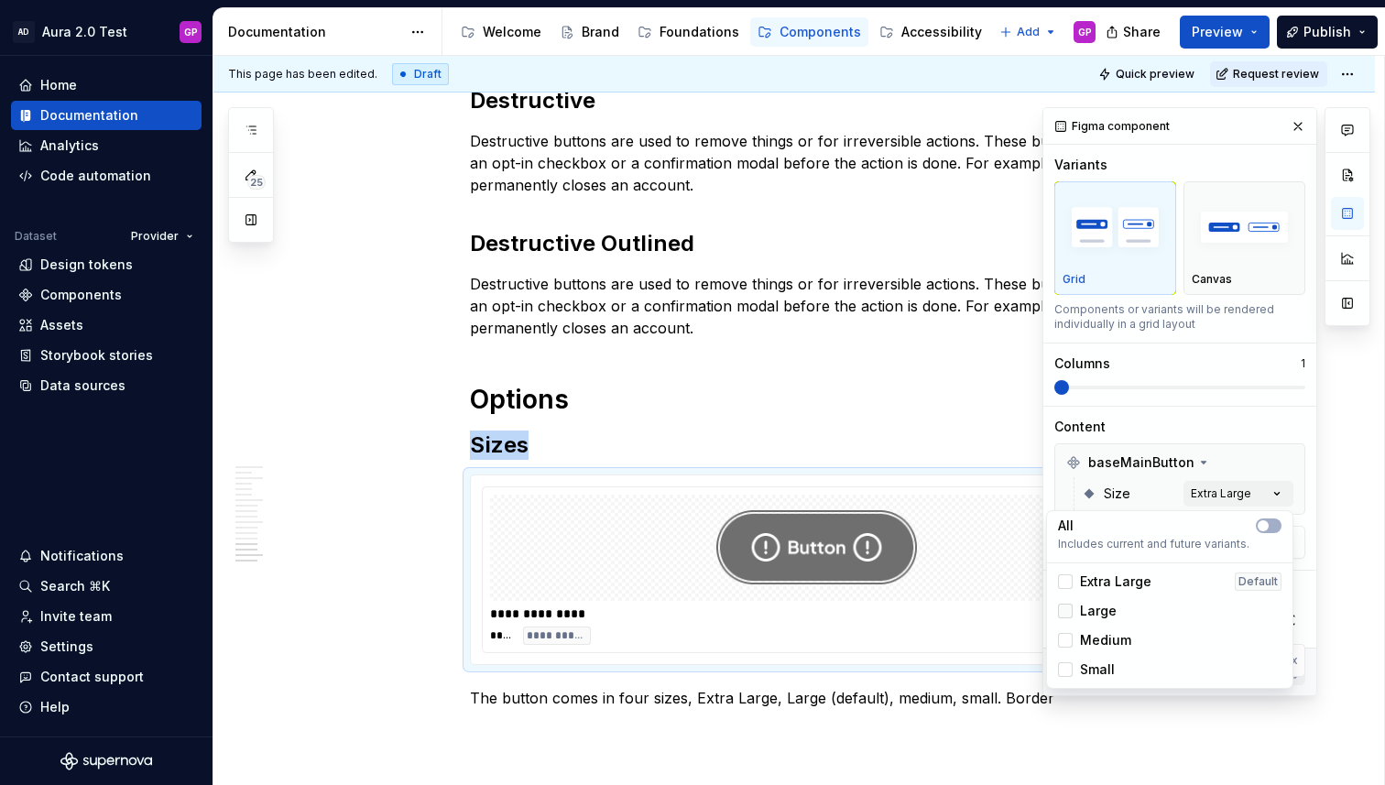
click at [1067, 615] on div at bounding box center [1065, 611] width 15 height 15
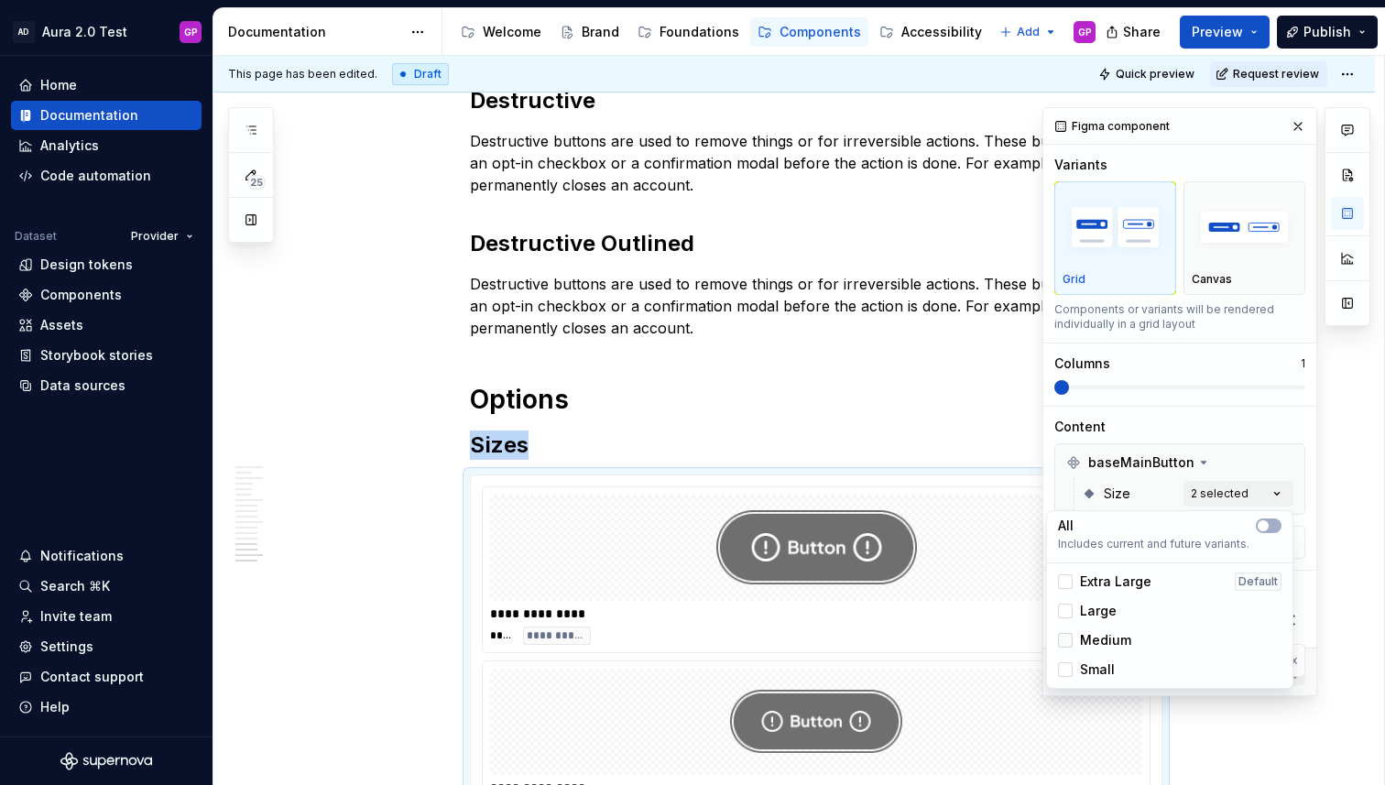
click at [1068, 645] on div at bounding box center [1065, 640] width 15 height 15
click at [1063, 668] on div at bounding box center [1065, 669] width 15 height 15
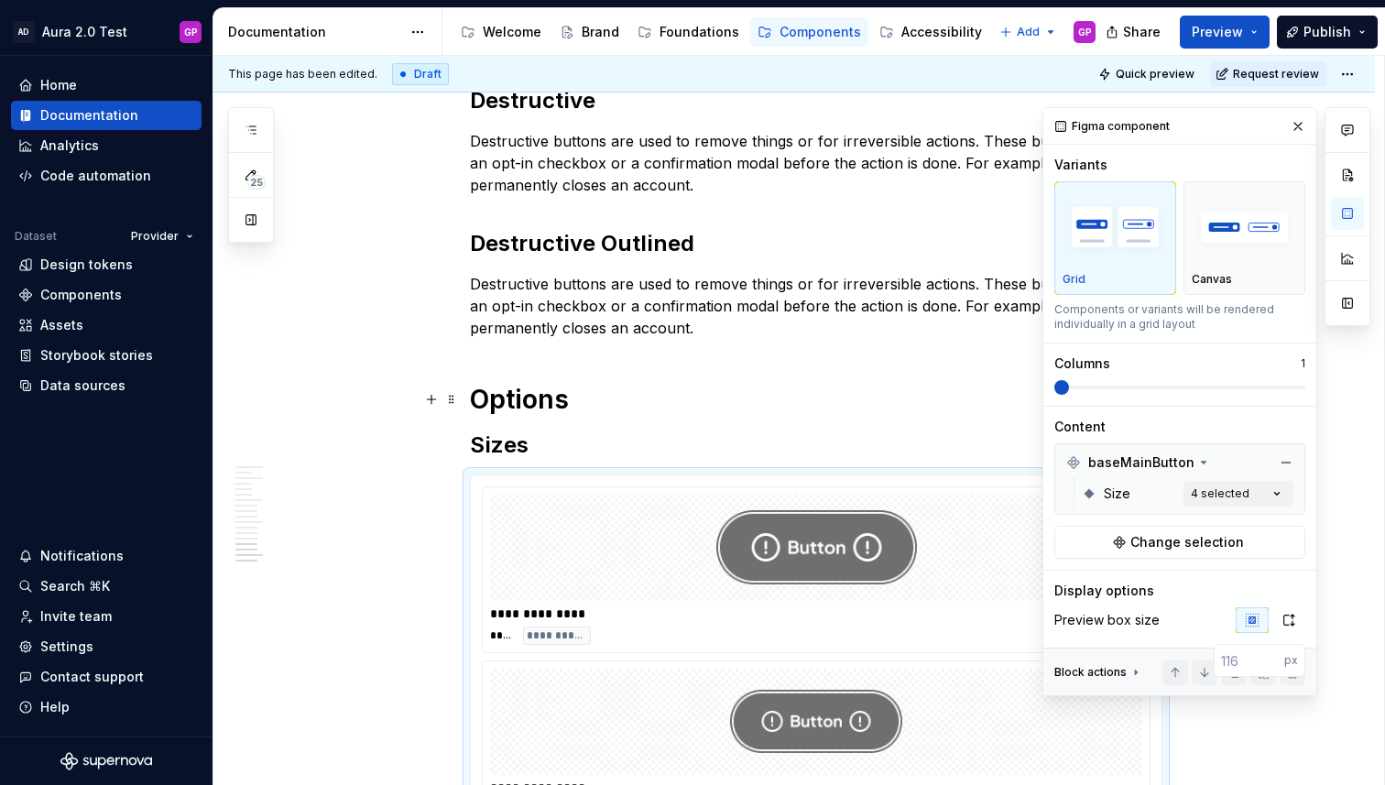
drag, startPoint x: 1177, startPoint y: 383, endPoint x: 1307, endPoint y: 383, distance: 130.1
click at [1308, 382] on div "Comments Open comments No comments yet Select ‘Comment’ from the block context …" at bounding box center [1206, 401] width 328 height 589
click at [1303, 385] on span at bounding box center [1179, 387] width 251 height 15
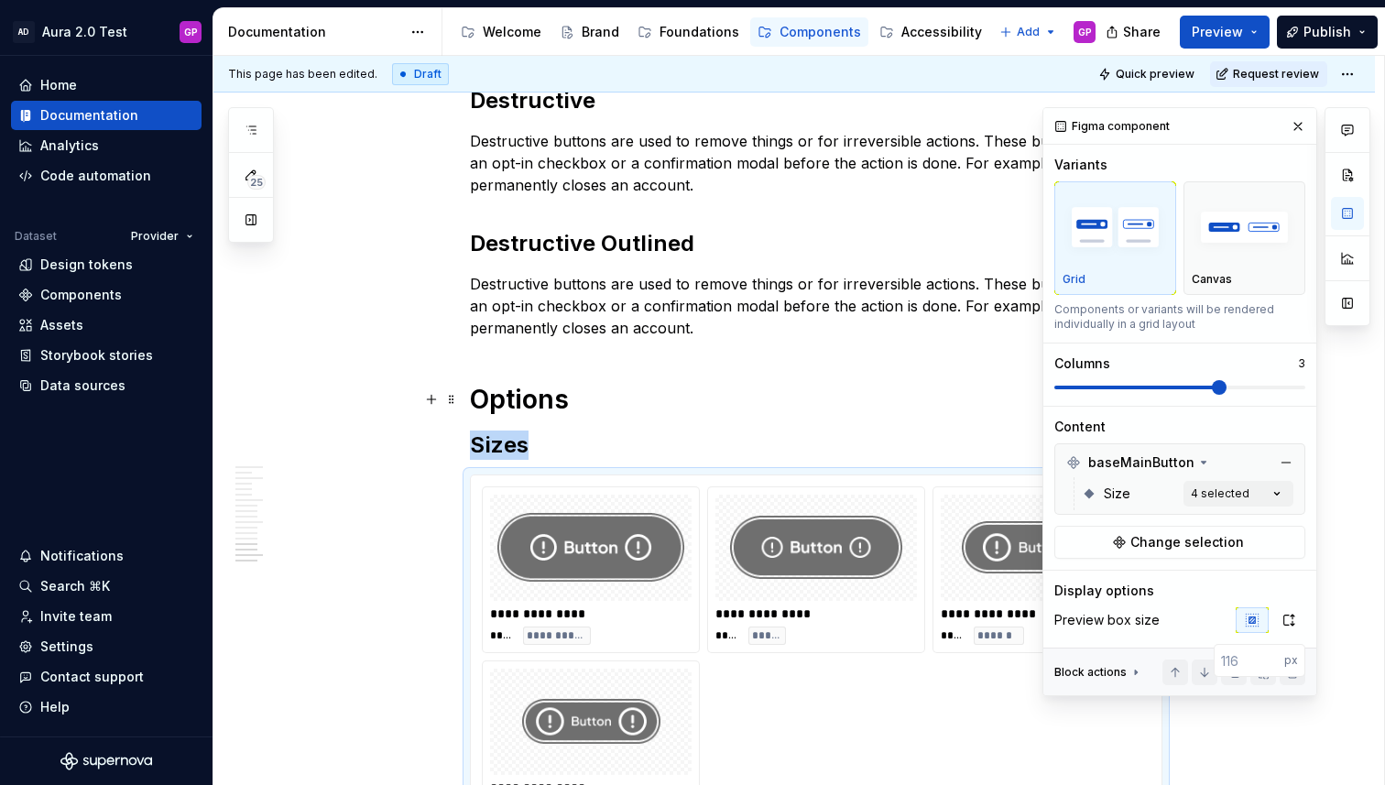
scroll to position [2295, 0]
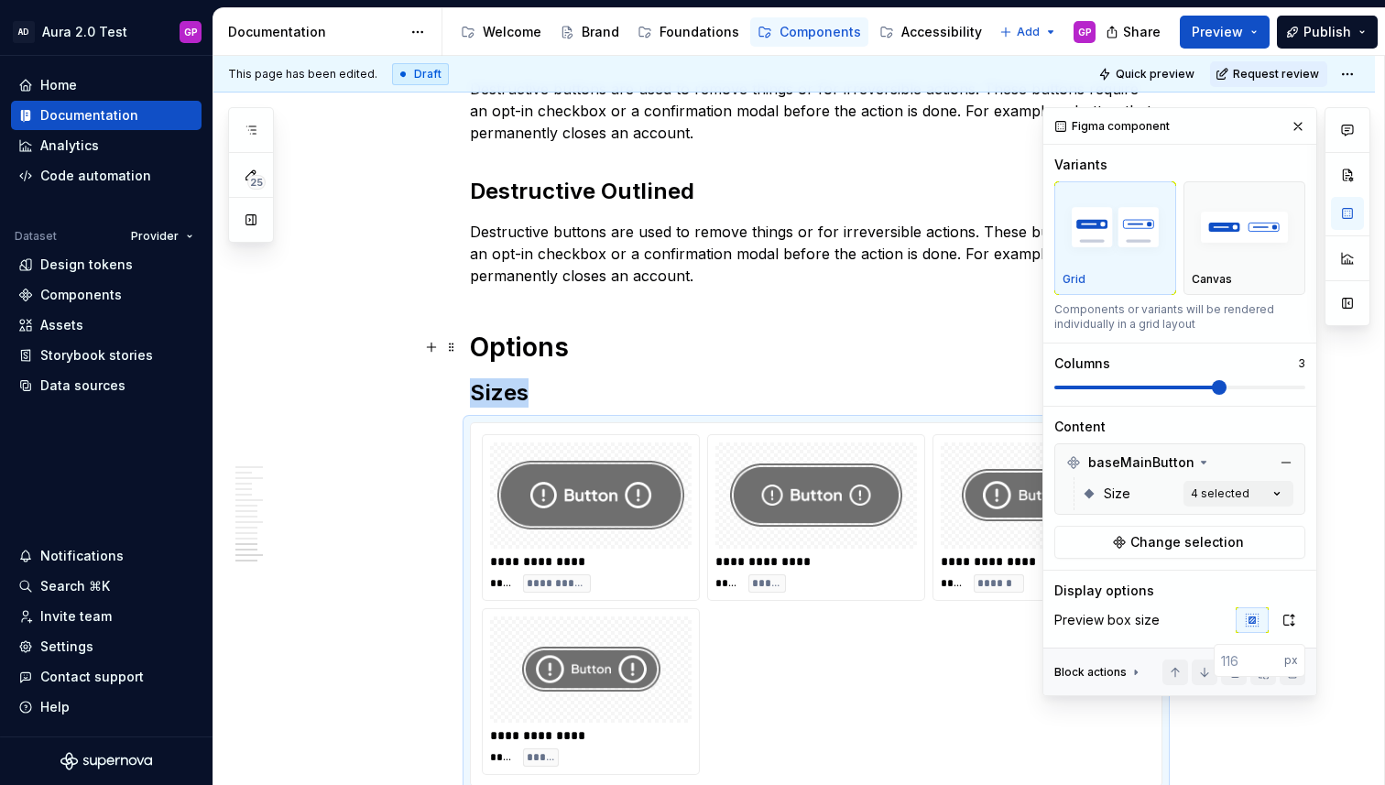
click at [1212, 383] on span at bounding box center [1219, 387] width 15 height 15
click at [1260, 386] on span at bounding box center [1179, 387] width 251 height 15
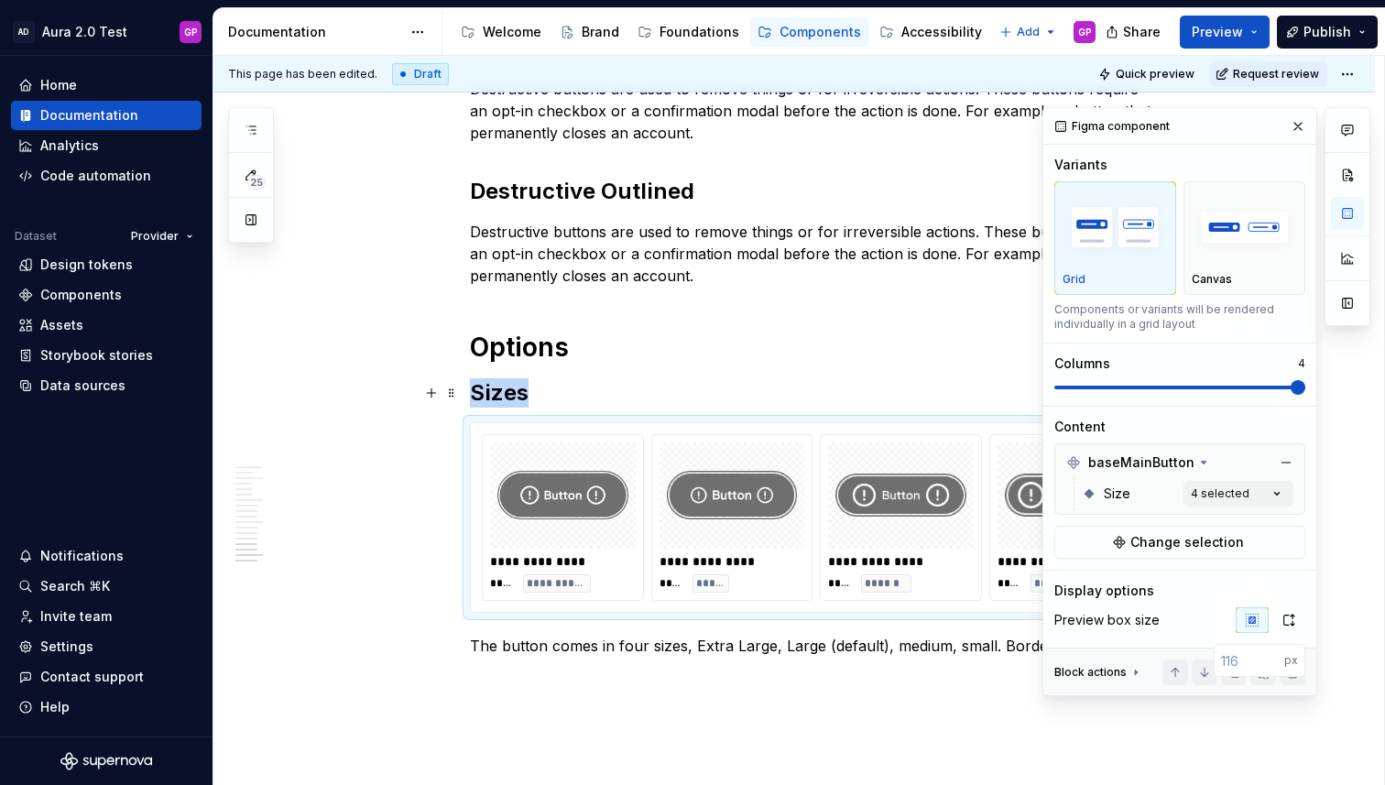
click at [1283, 387] on span at bounding box center [1179, 388] width 251 height 4
click at [1206, 385] on span at bounding box center [1179, 387] width 251 height 15
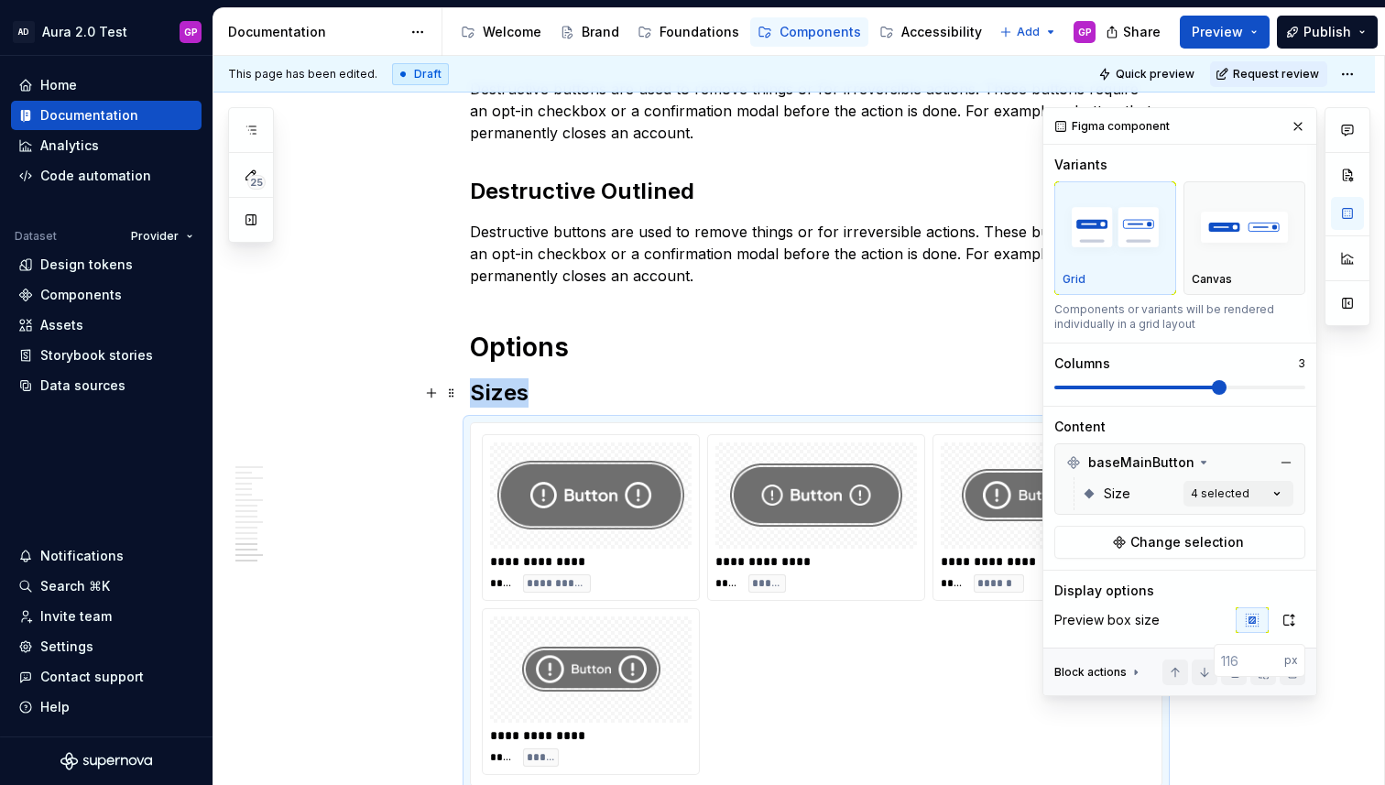
click at [1158, 386] on span at bounding box center [1138, 388] width 168 height 4
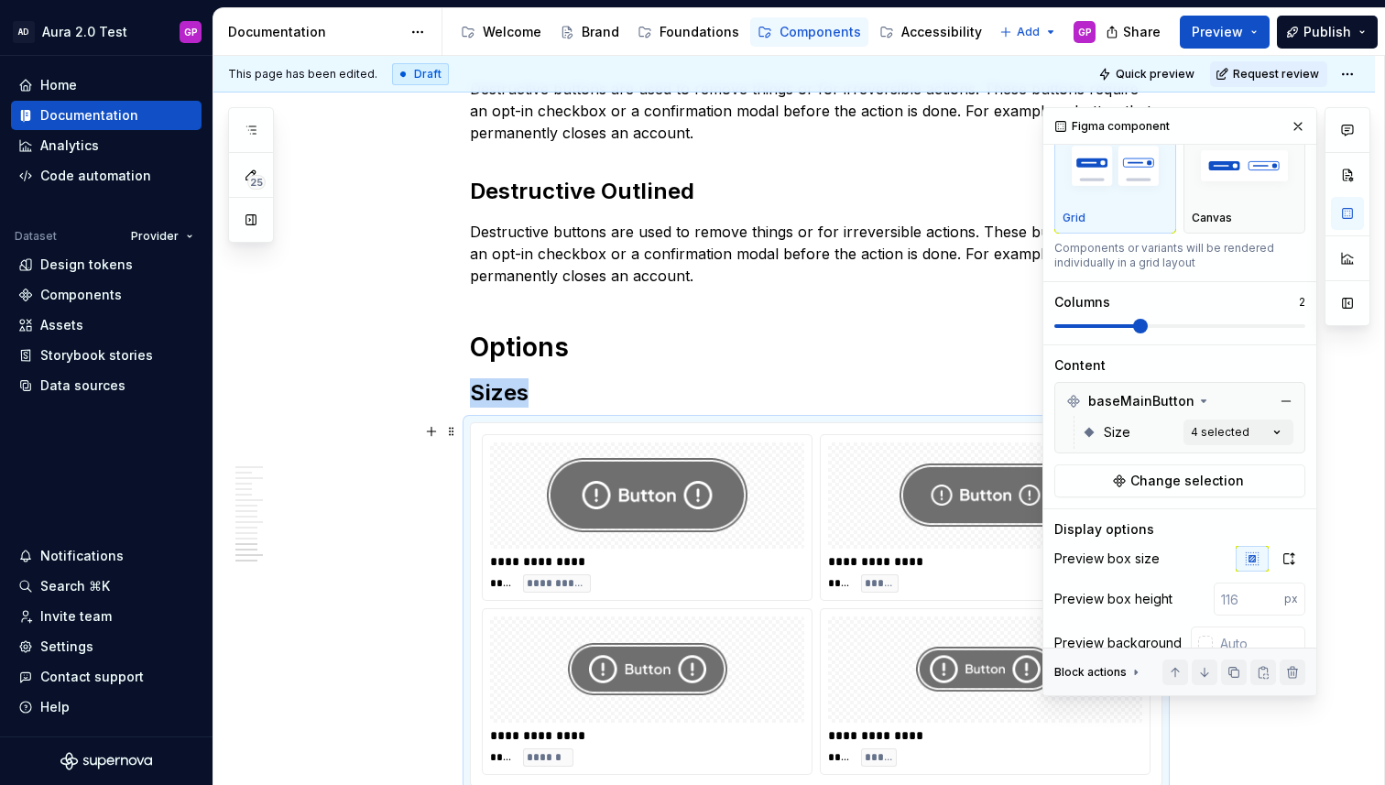
scroll to position [60, 0]
click at [1261, 182] on img "button" at bounding box center [1244, 168] width 105 height 67
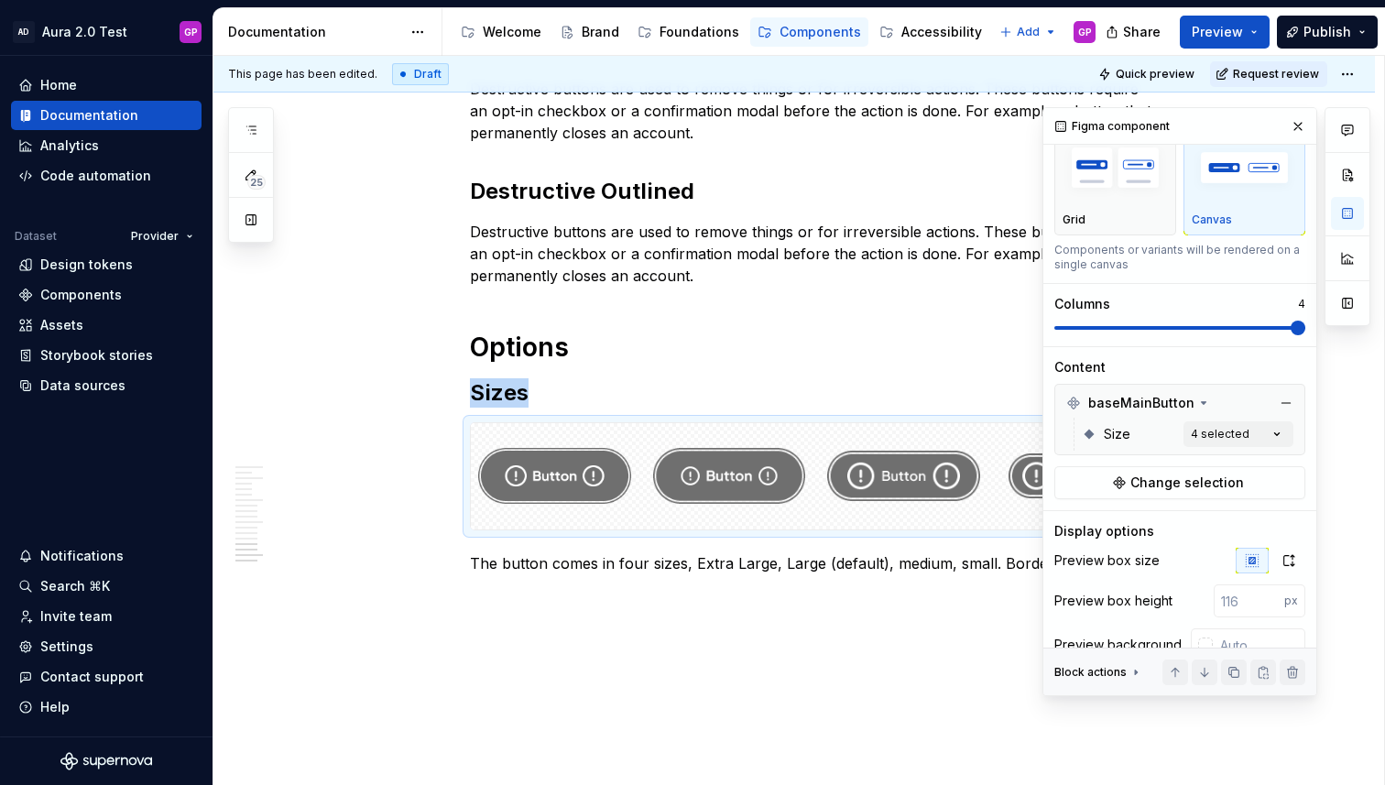
click at [1281, 323] on span at bounding box center [1179, 328] width 251 height 15
click at [1300, 130] on button "button" at bounding box center [1298, 127] width 26 height 26
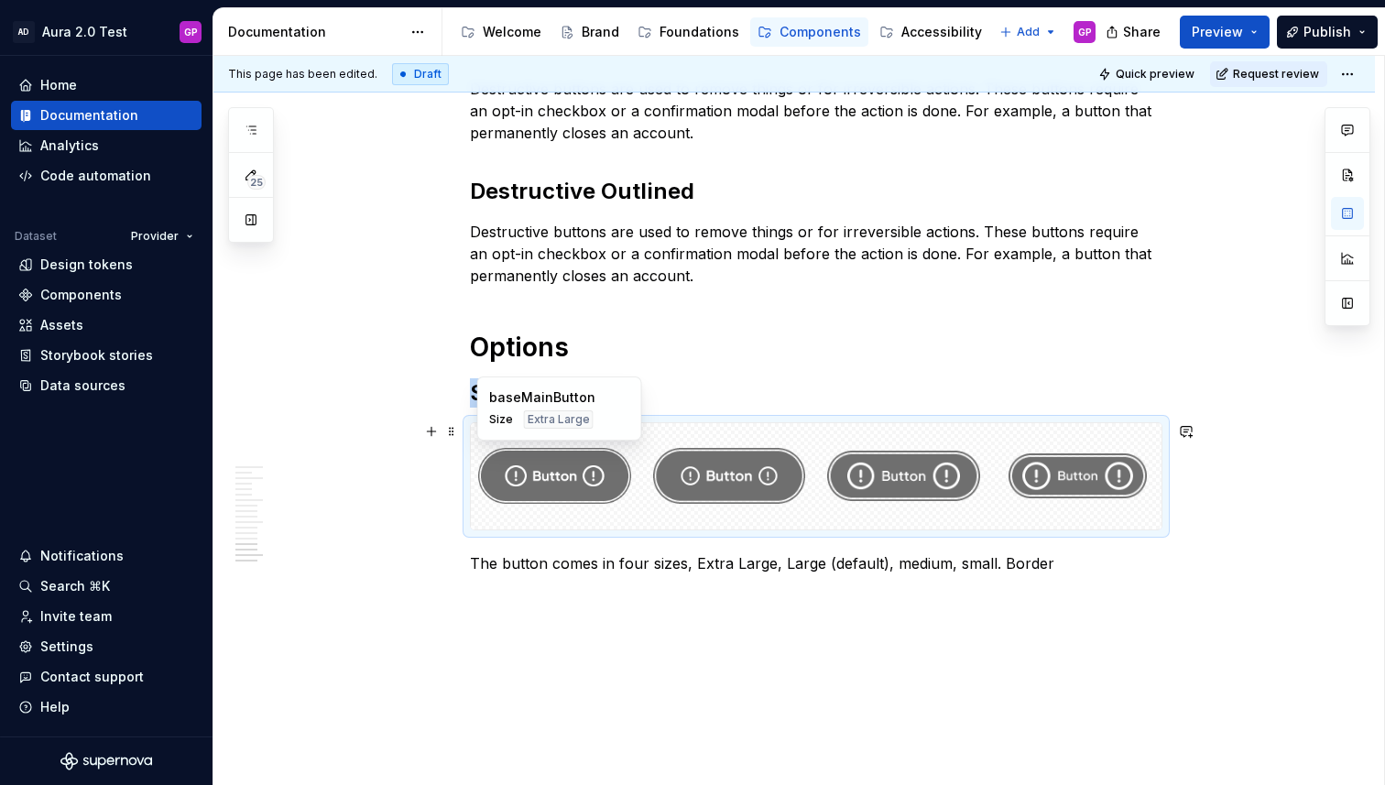
click at [560, 483] on img at bounding box center [554, 477] width 153 height 92
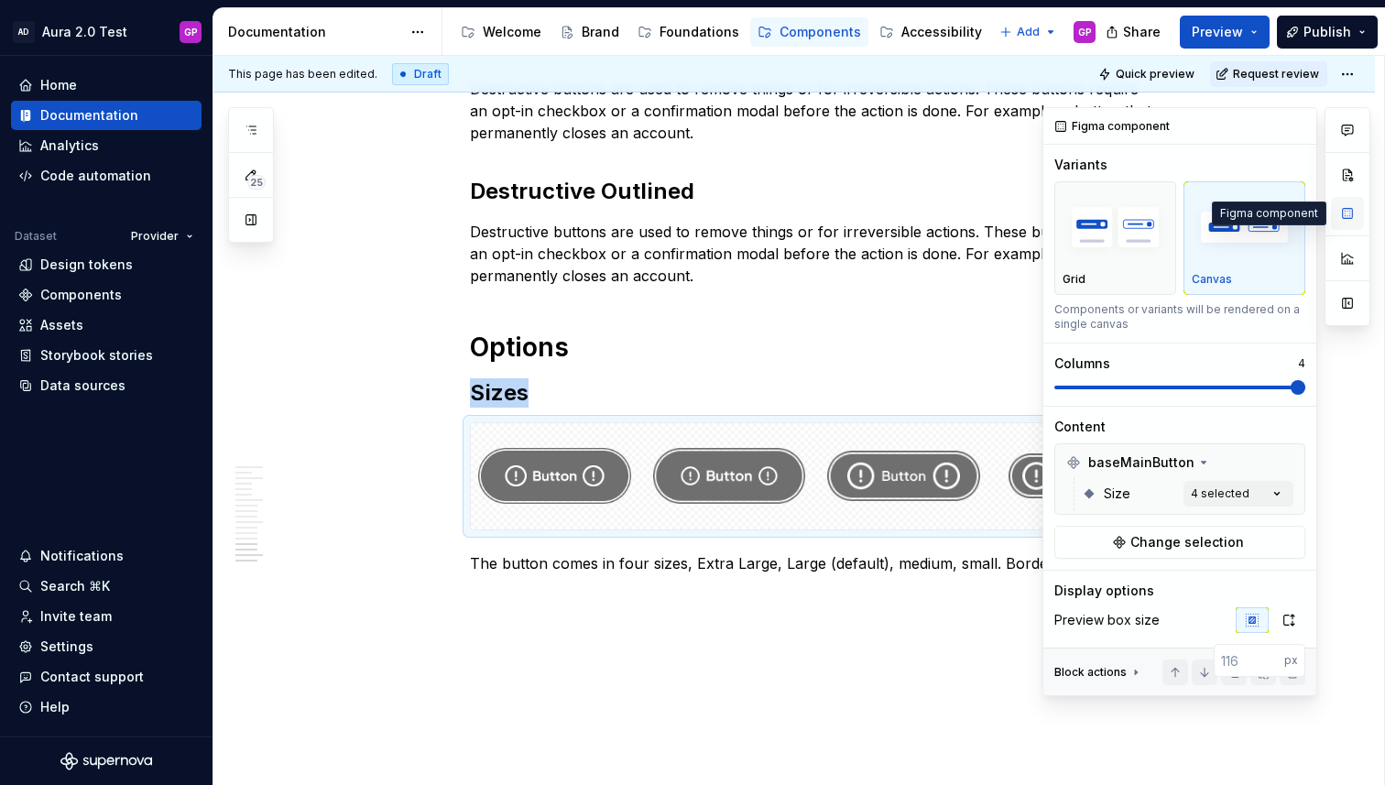
click at [1346, 211] on button "button" at bounding box center [1347, 213] width 33 height 33
click at [1137, 272] on div "Grid" at bounding box center [1115, 279] width 105 height 15
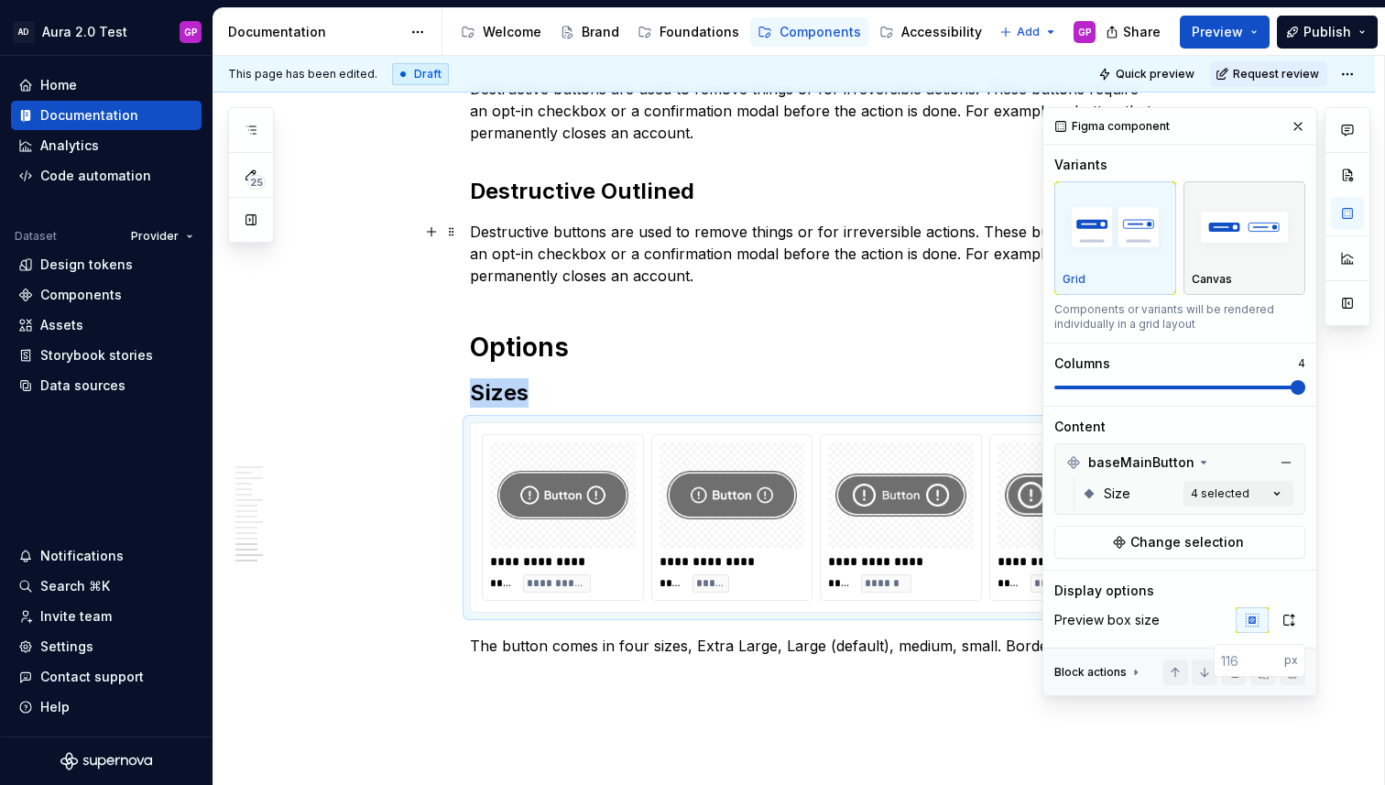
click at [1223, 250] on img "button" at bounding box center [1244, 227] width 105 height 67
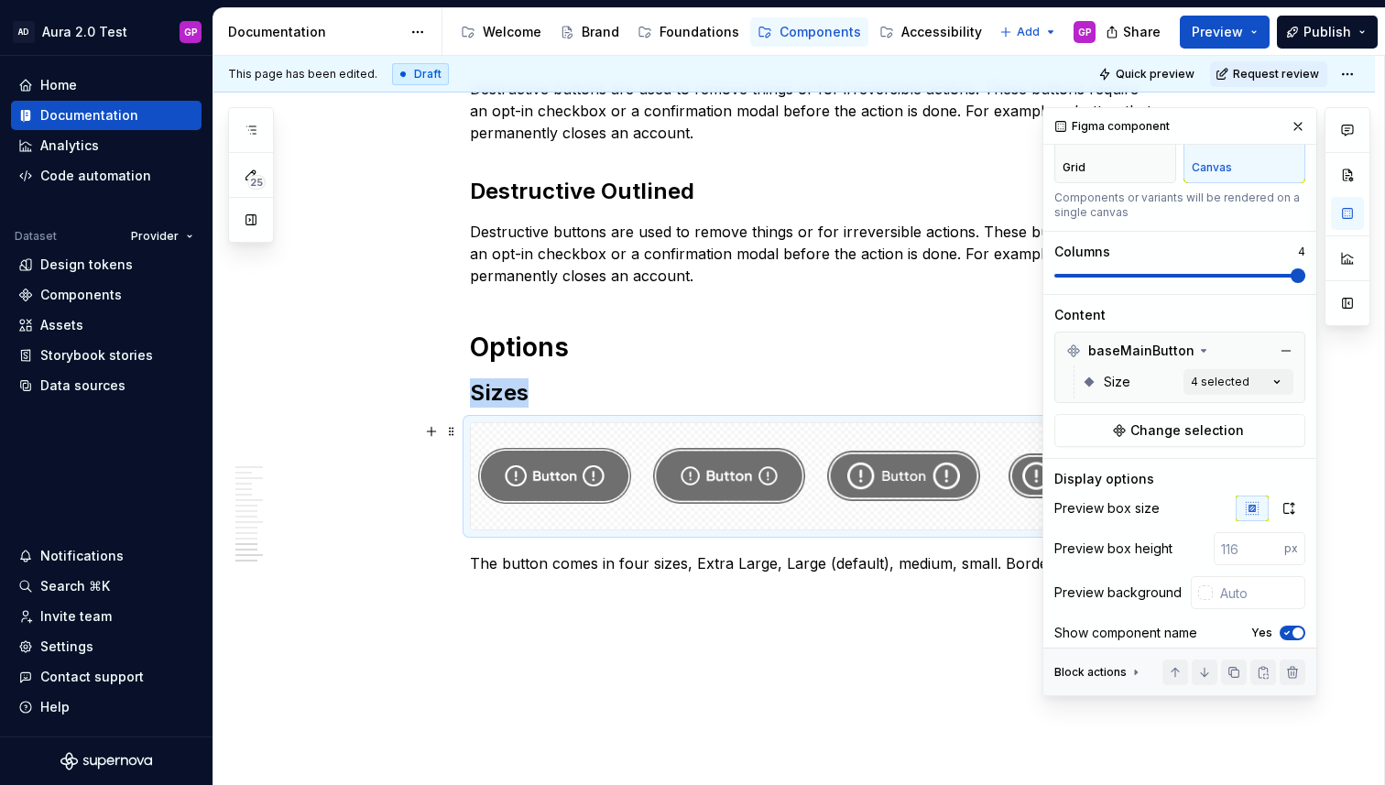
scroll to position [125, 0]
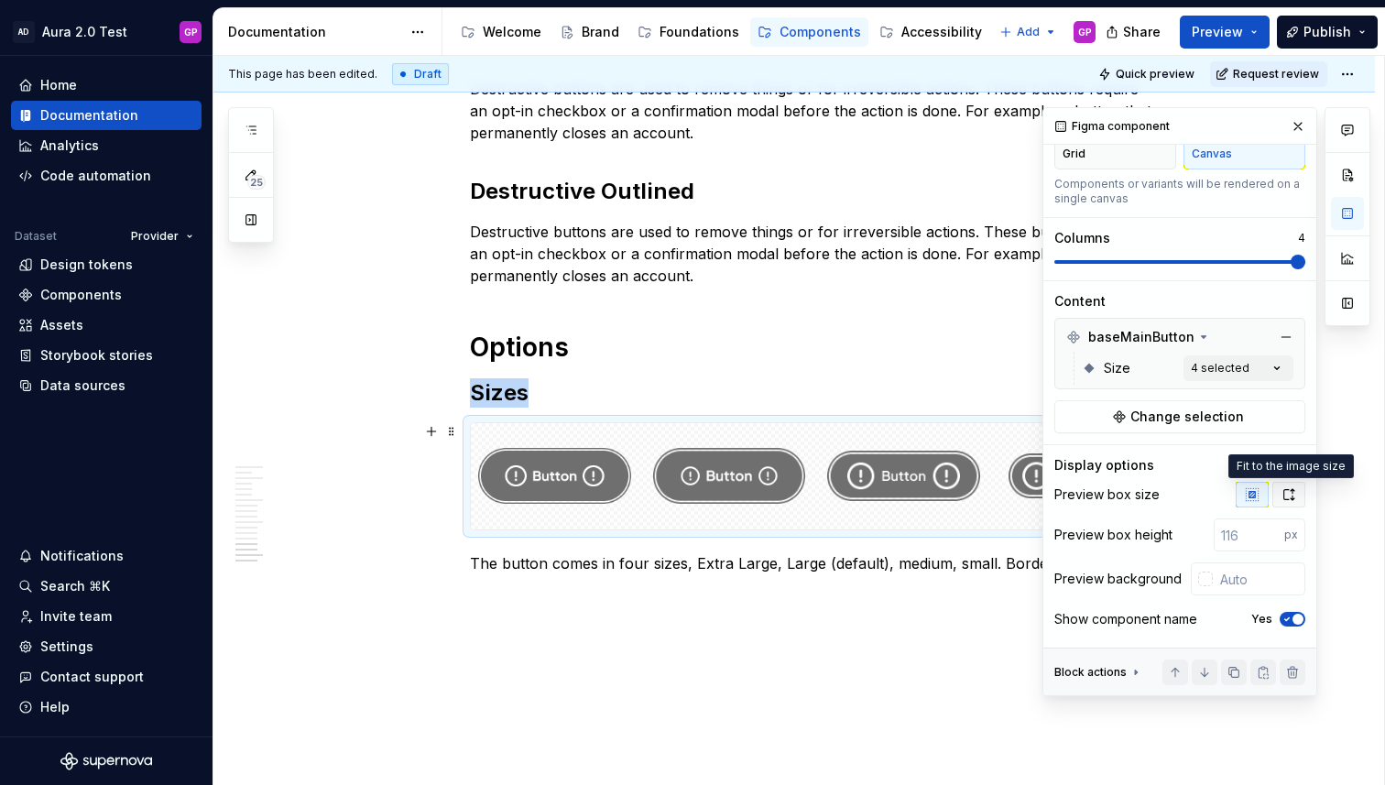
click at [1290, 495] on icon "button" at bounding box center [1289, 494] width 15 height 15
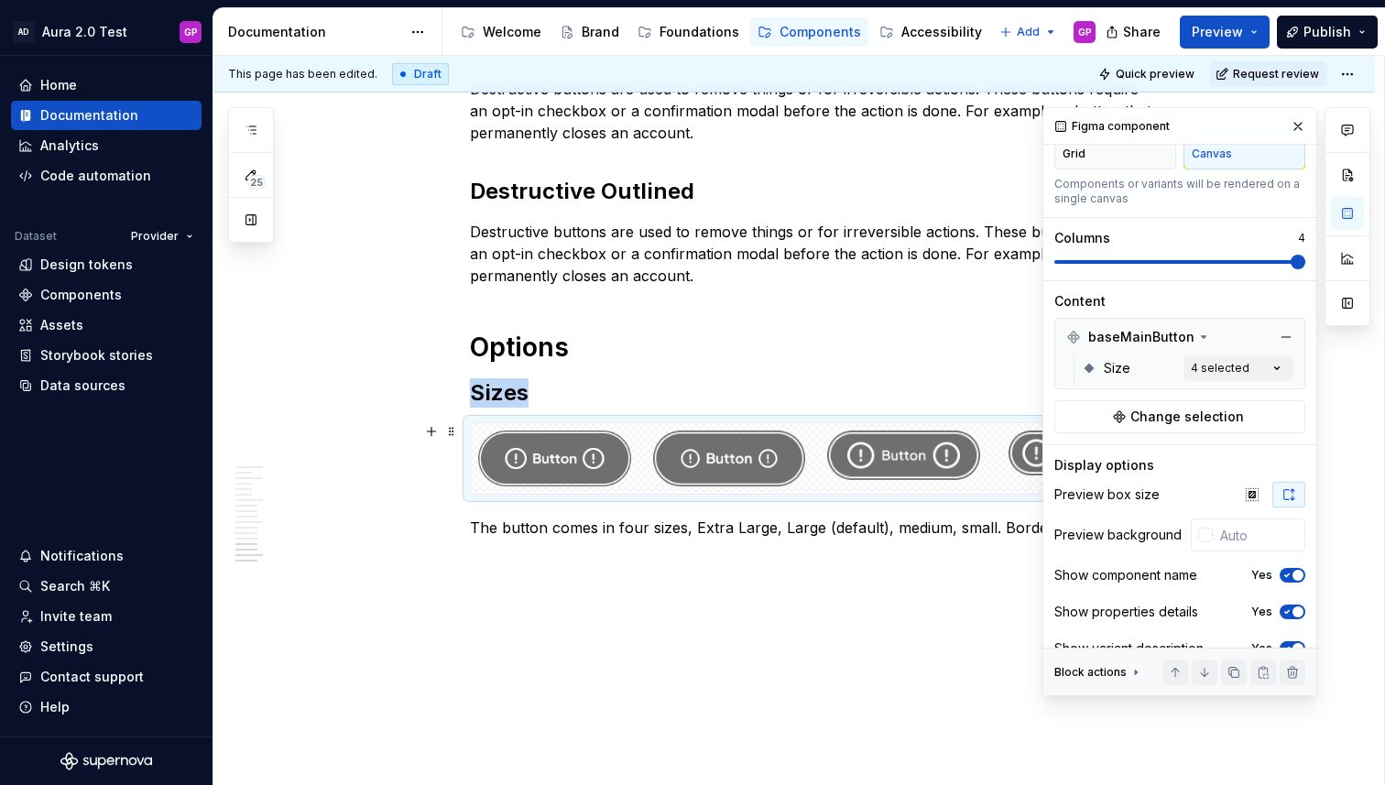
click at [1290, 495] on icon "button" at bounding box center [1289, 494] width 15 height 15
click at [1260, 493] on button "button" at bounding box center [1252, 495] width 33 height 26
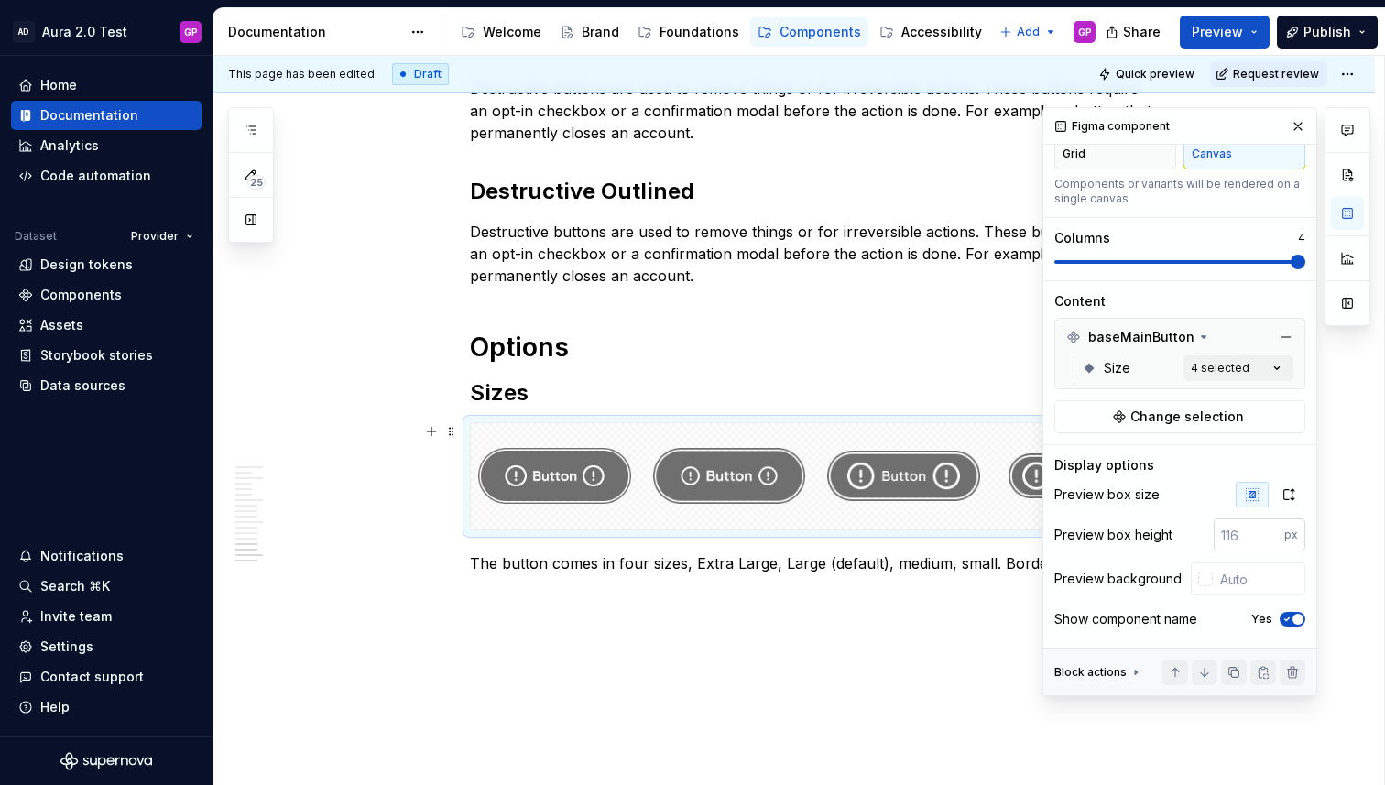
click at [1242, 531] on input "number" at bounding box center [1249, 534] width 71 height 33
click at [1119, 523] on div "Preview box height px" at bounding box center [1179, 534] width 251 height 33
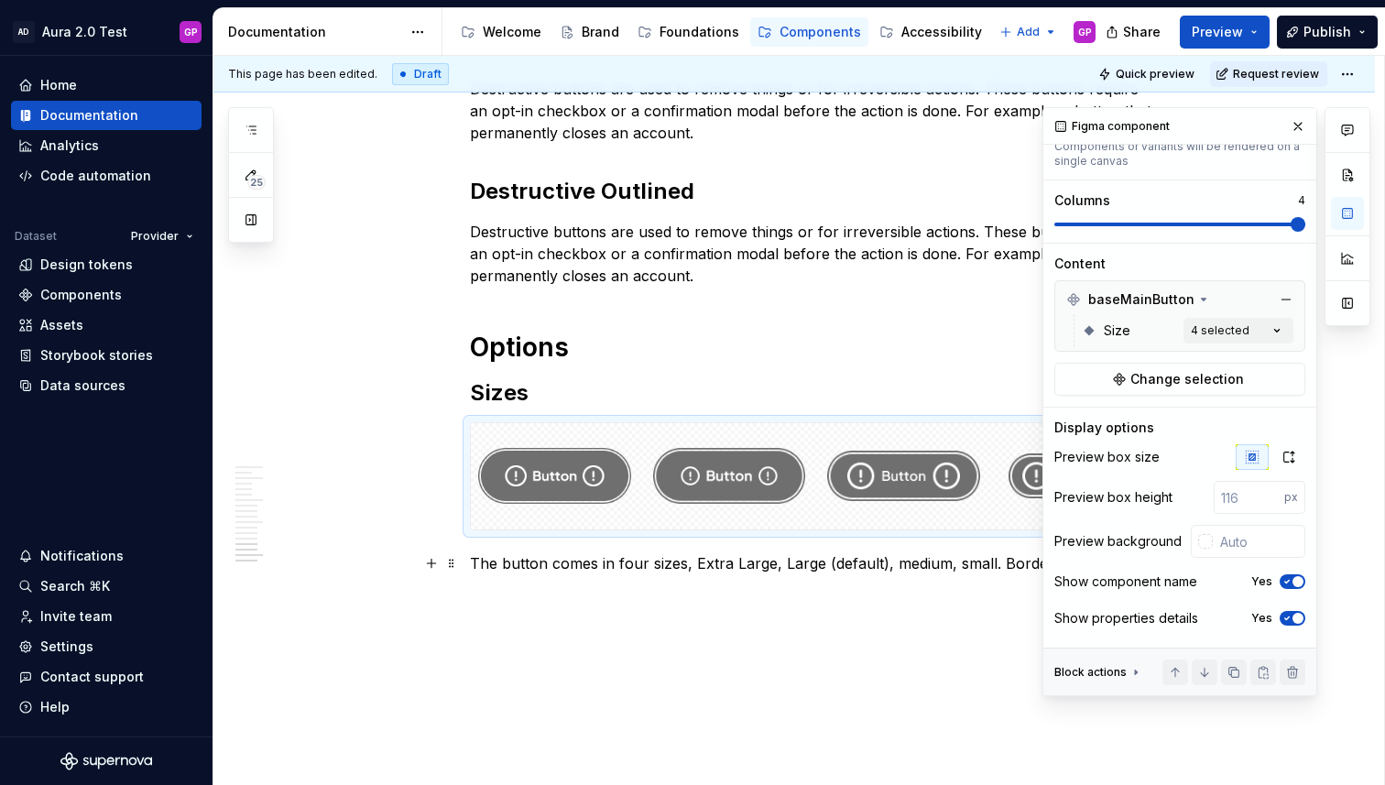
scroll to position [194, 0]
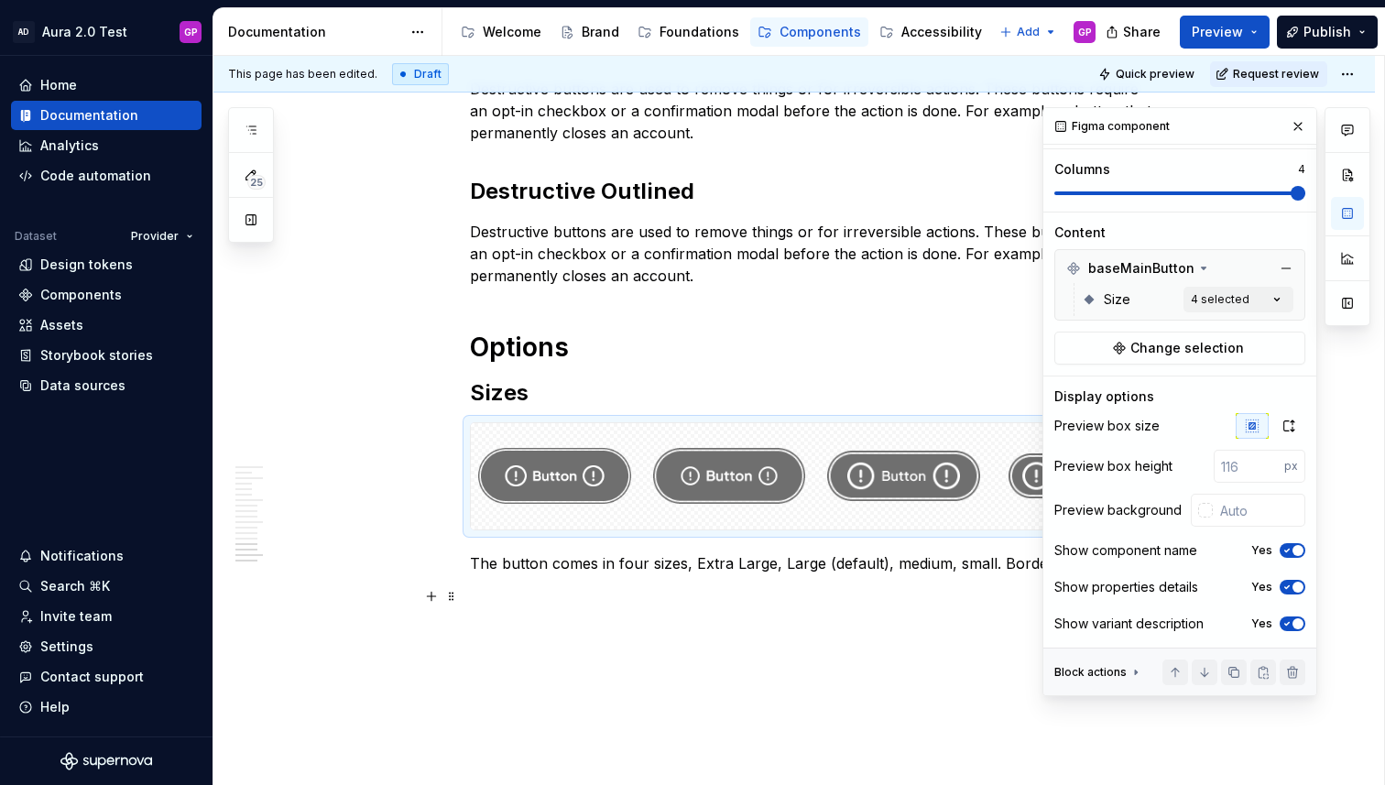
click at [1293, 585] on span "button" at bounding box center [1297, 587] width 11 height 11
click at [1293, 585] on icon "button" at bounding box center [1287, 587] width 15 height 11
click at [1291, 623] on icon "button" at bounding box center [1287, 623] width 15 height 11
click at [1291, 623] on span "button" at bounding box center [1287, 623] width 11 height 11
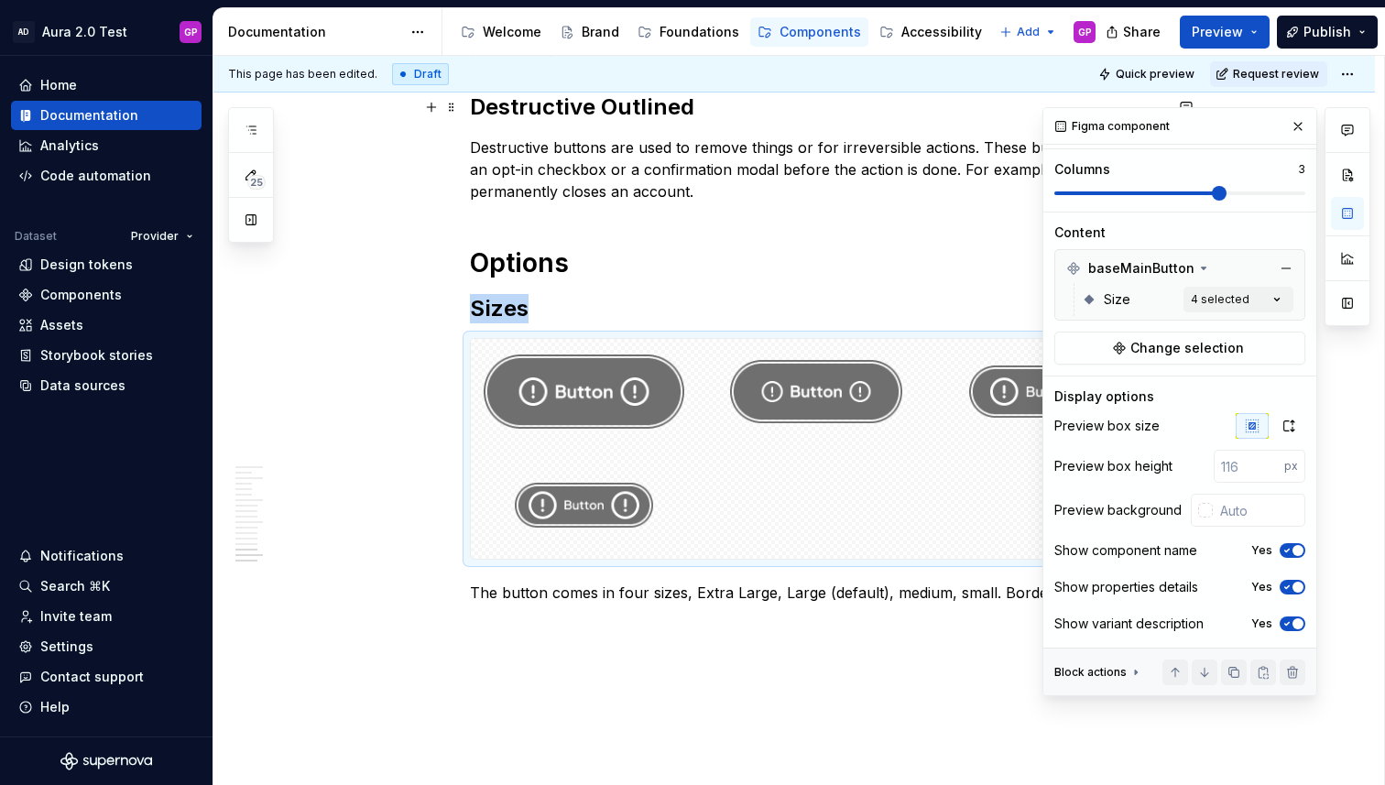
scroll to position [2372, 0]
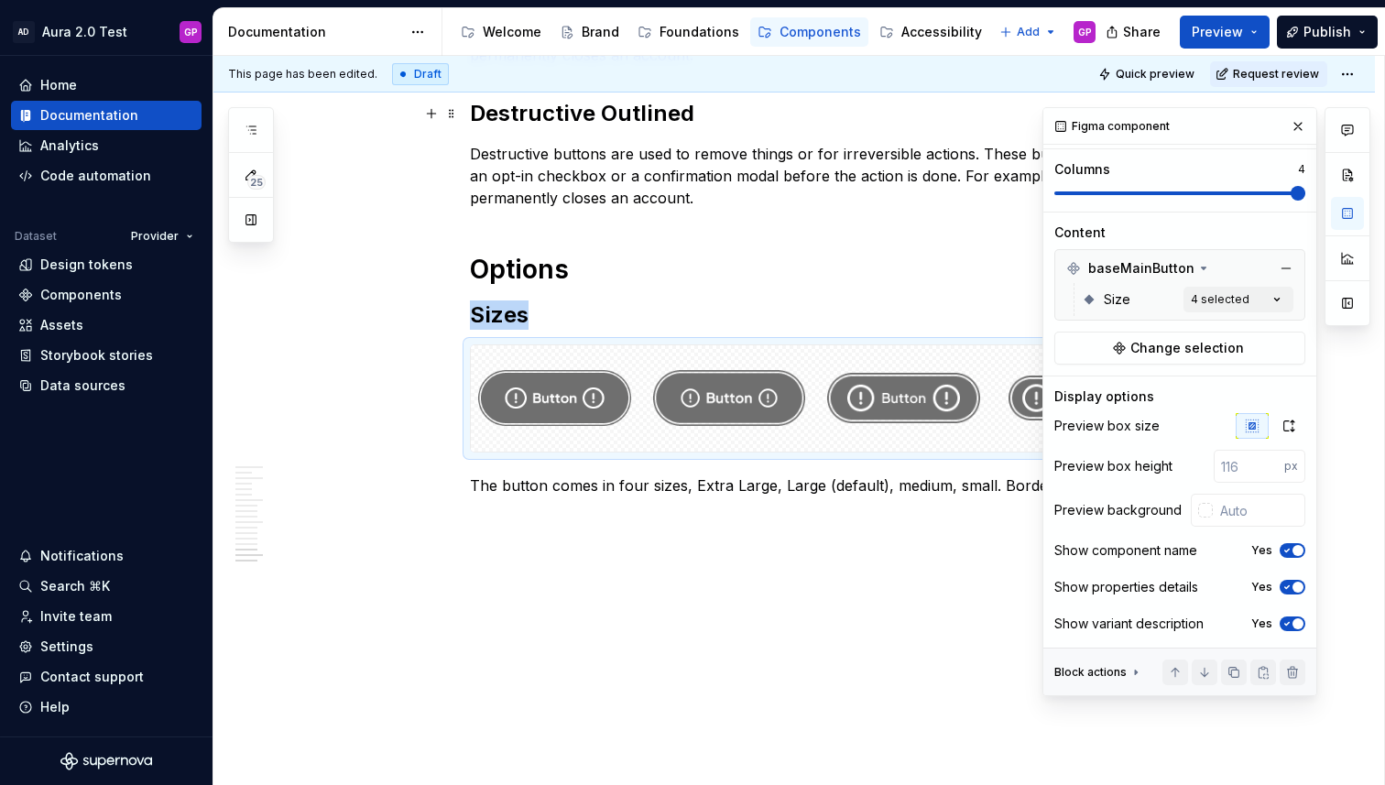
click at [1294, 201] on span at bounding box center [1298, 193] width 15 height 15
click at [1292, 427] on icon "button" at bounding box center [1289, 426] width 15 height 15
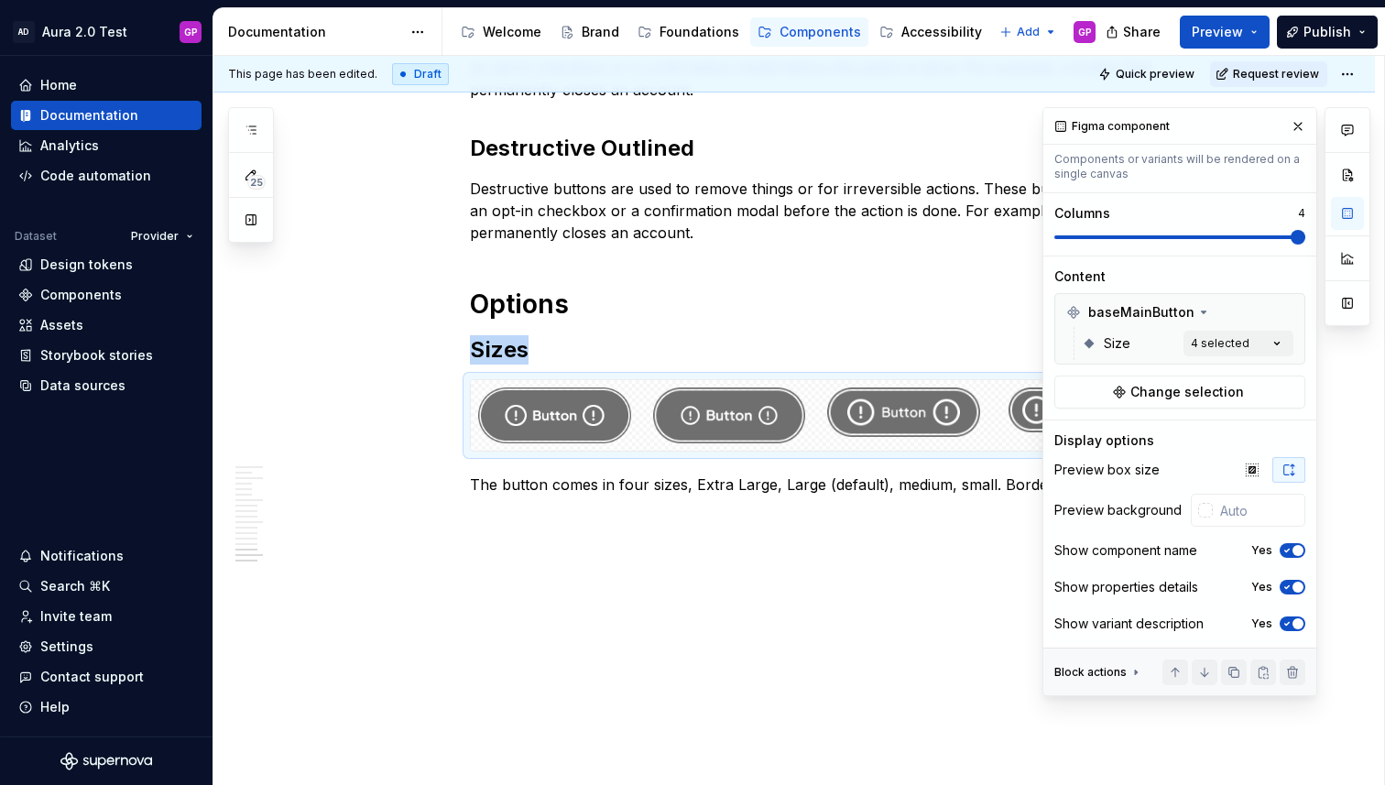
click at [1292, 118] on button "button" at bounding box center [1298, 127] width 26 height 26
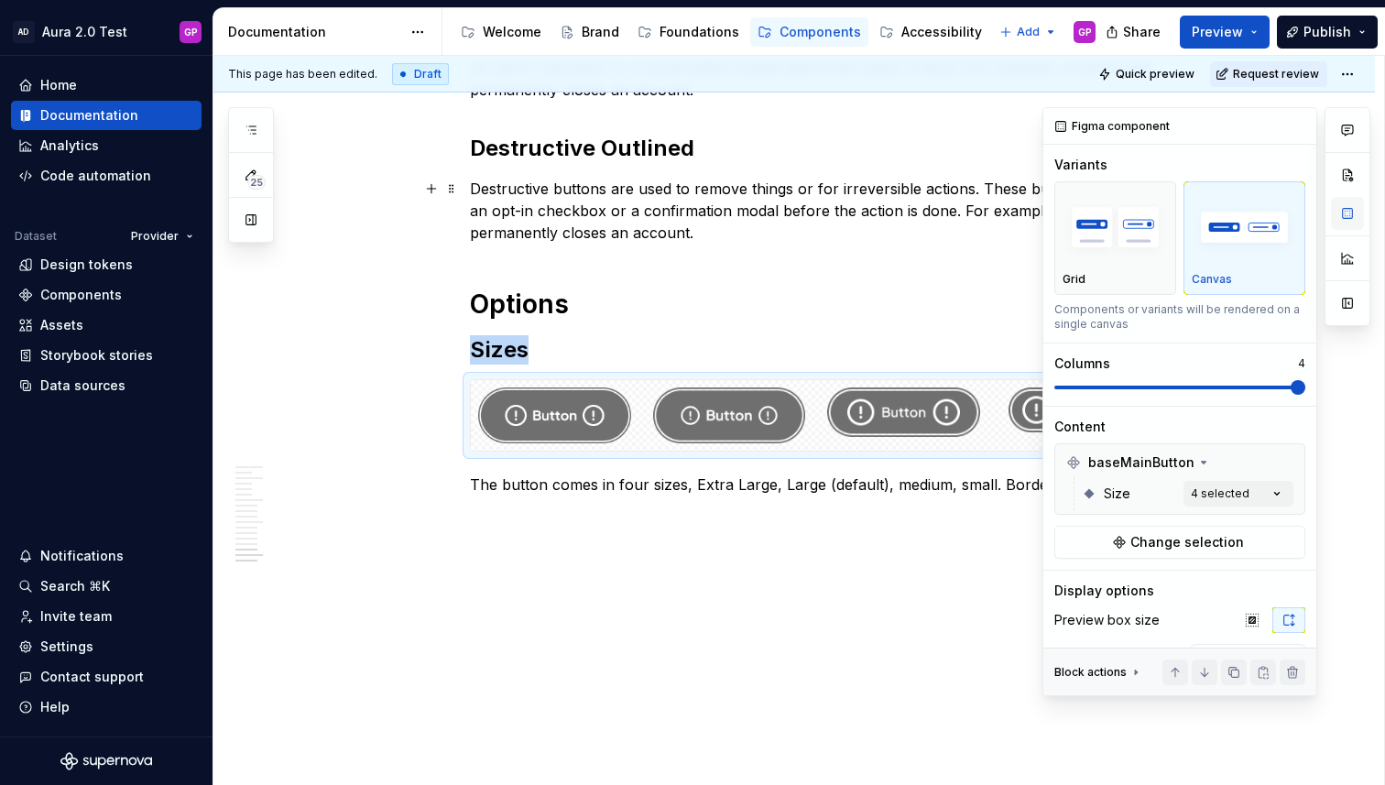
click at [1343, 215] on button "button" at bounding box center [1347, 213] width 33 height 33
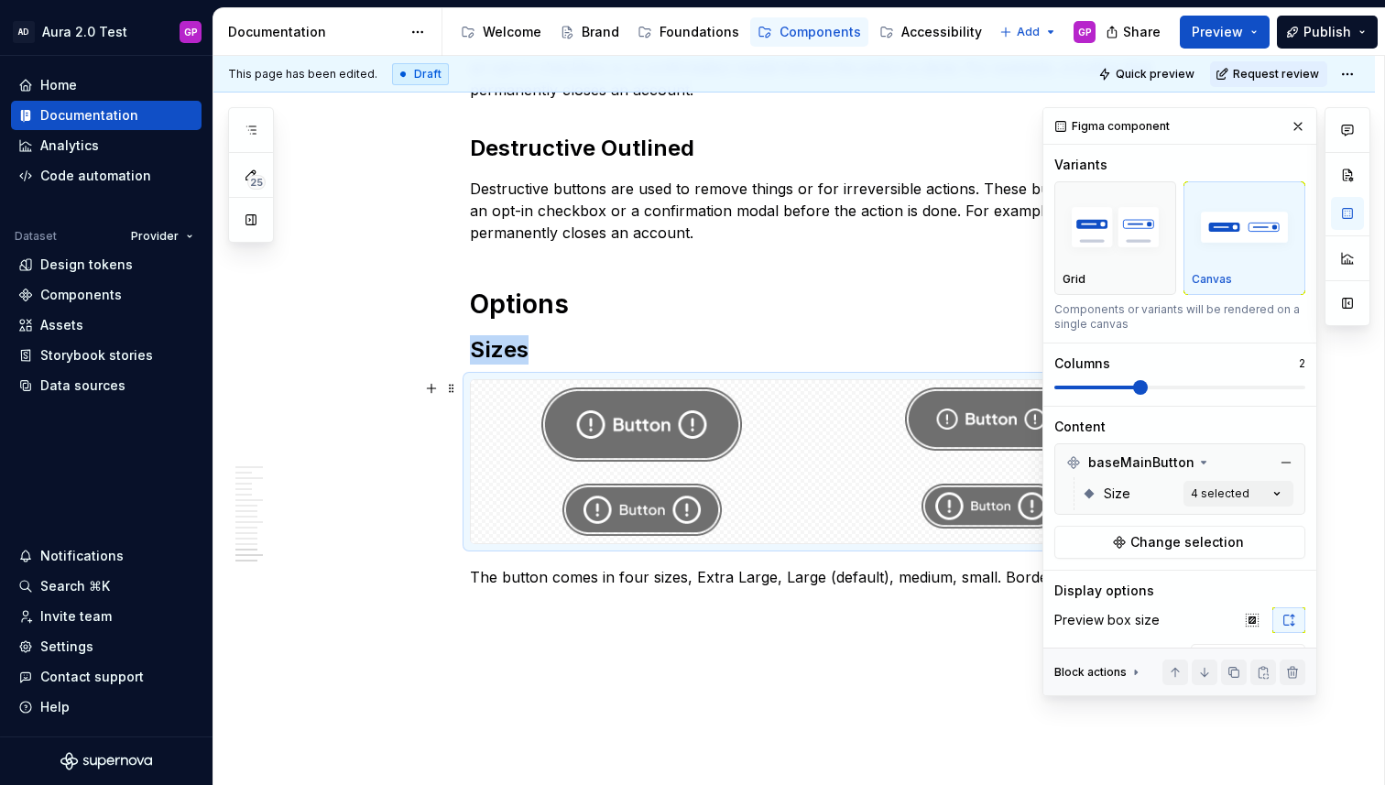
click at [1148, 387] on span at bounding box center [1140, 387] width 15 height 15
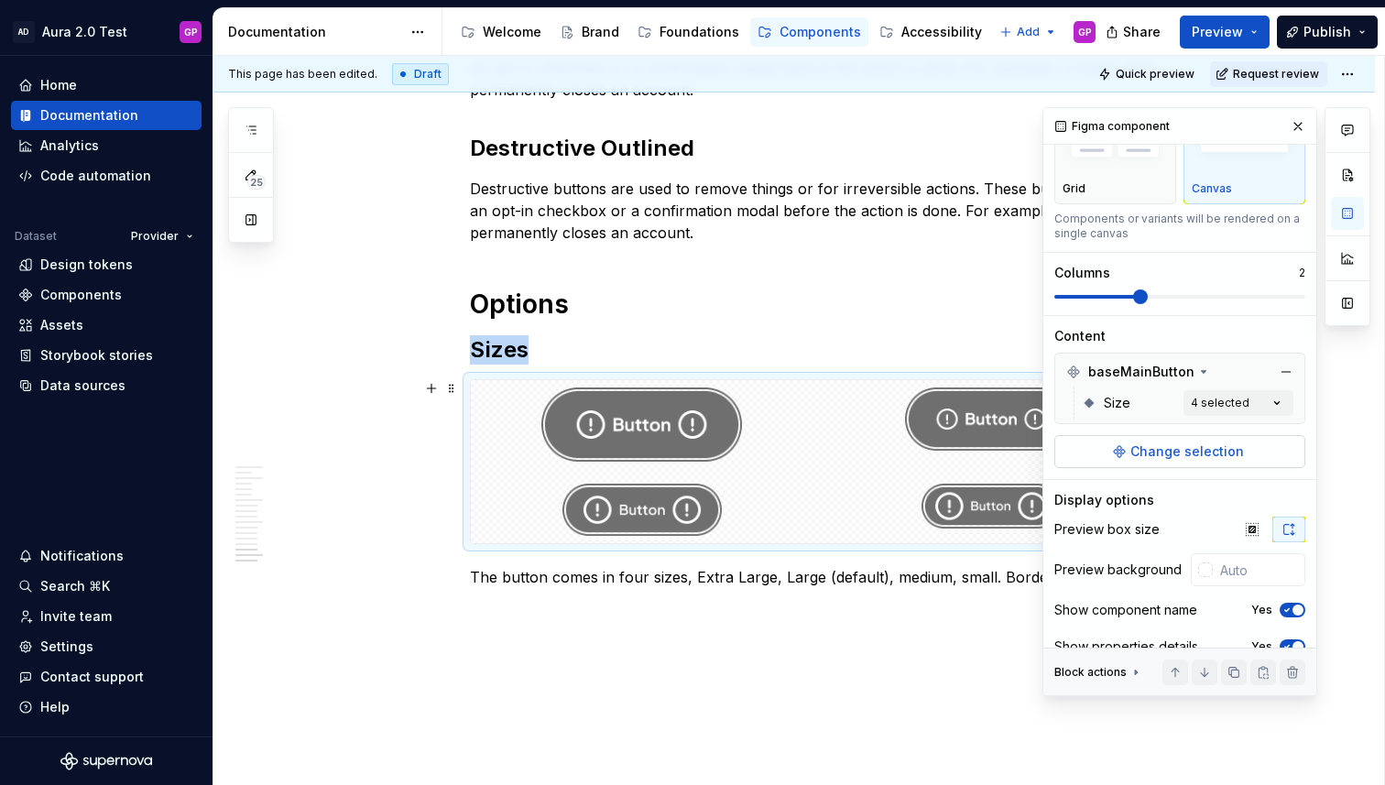
scroll to position [98, 0]
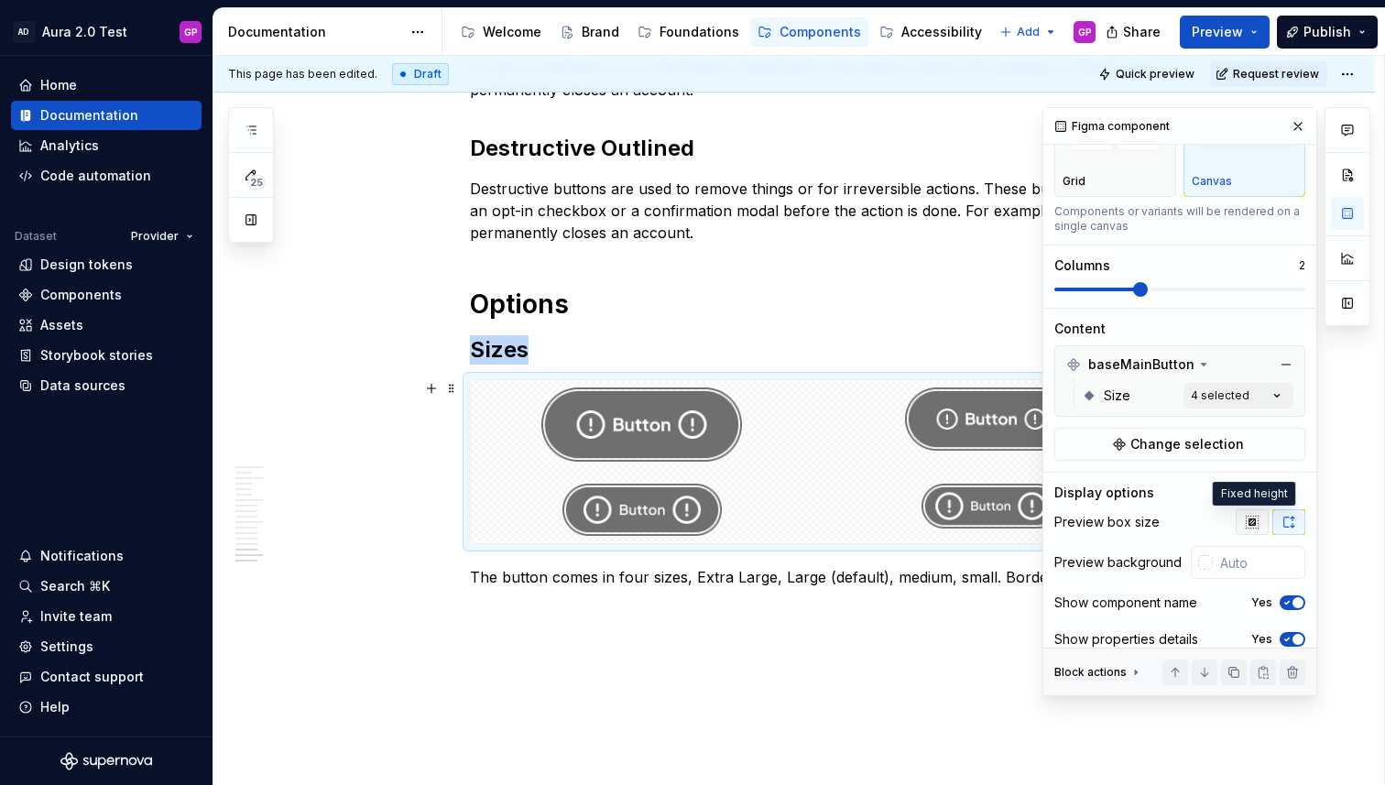
click at [1249, 522] on icon "button" at bounding box center [1252, 522] width 15 height 15
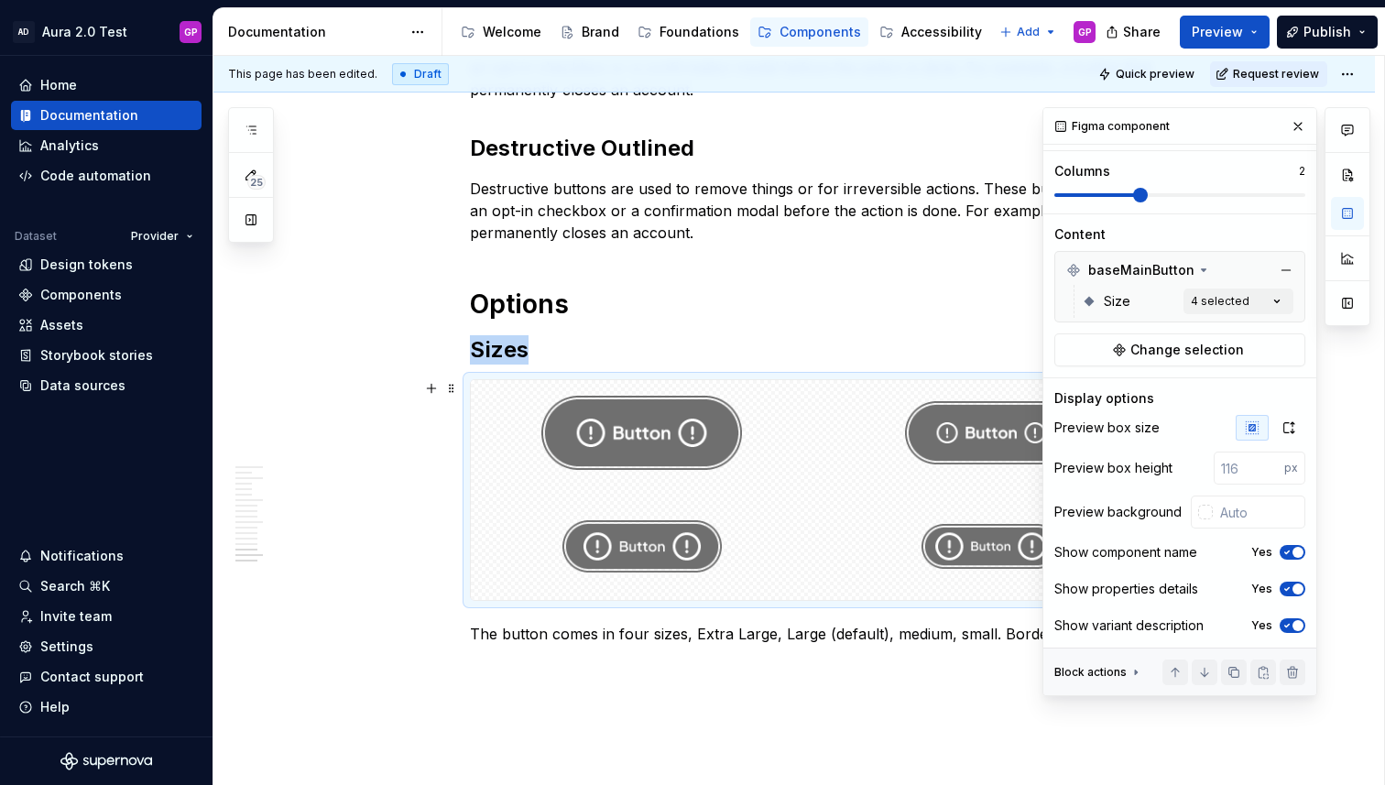
scroll to position [194, 0]
click at [1297, 128] on button "button" at bounding box center [1298, 127] width 26 height 26
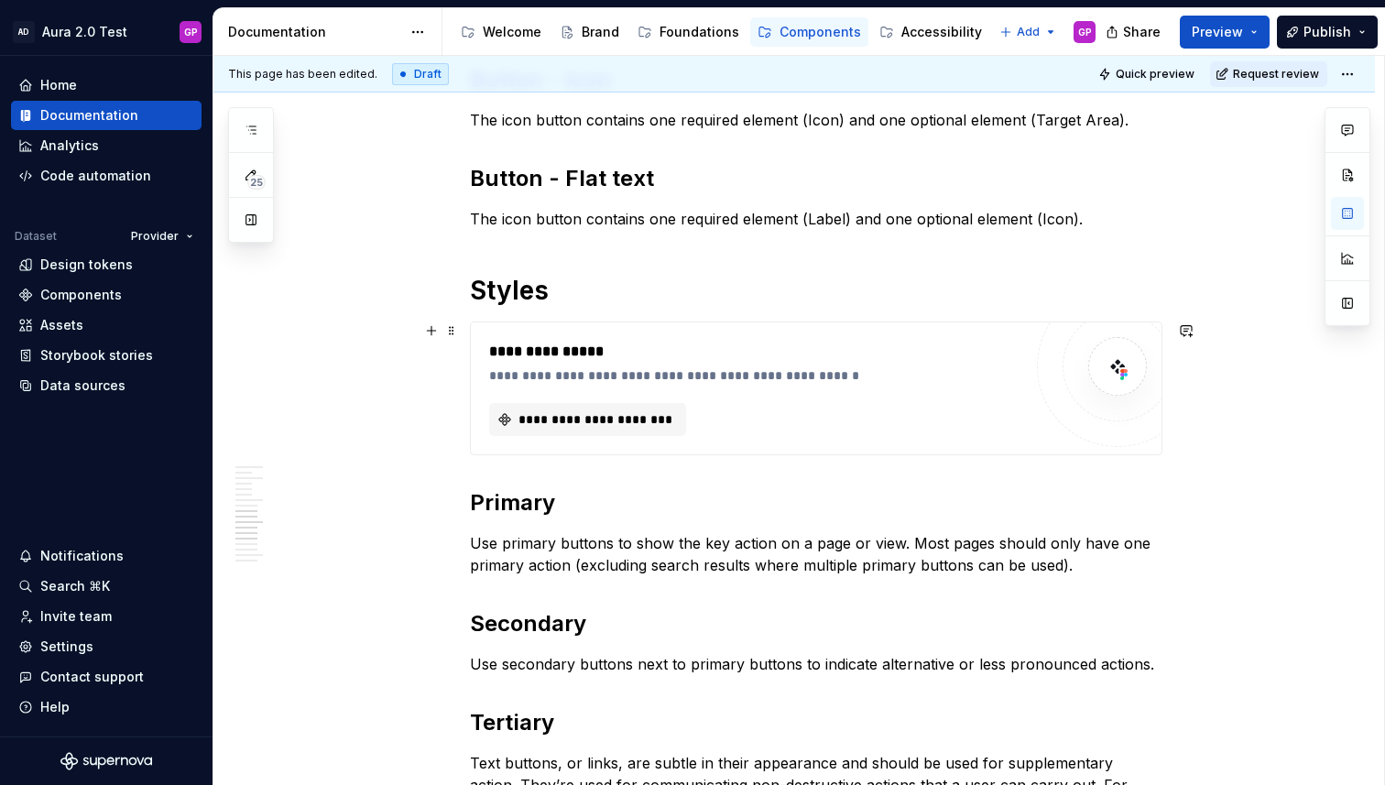
scroll to position [1423, 0]
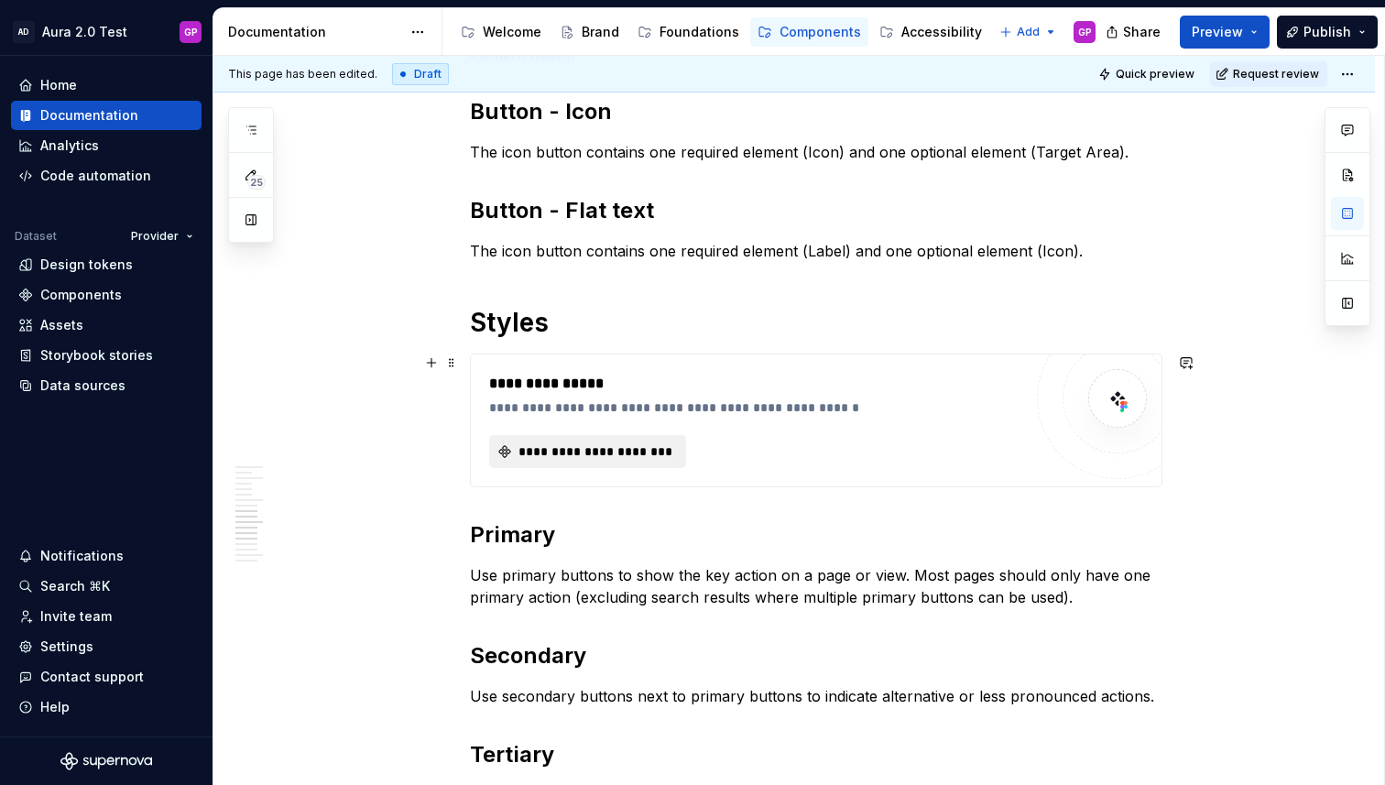
click at [566, 450] on span "**********" at bounding box center [595, 451] width 158 height 18
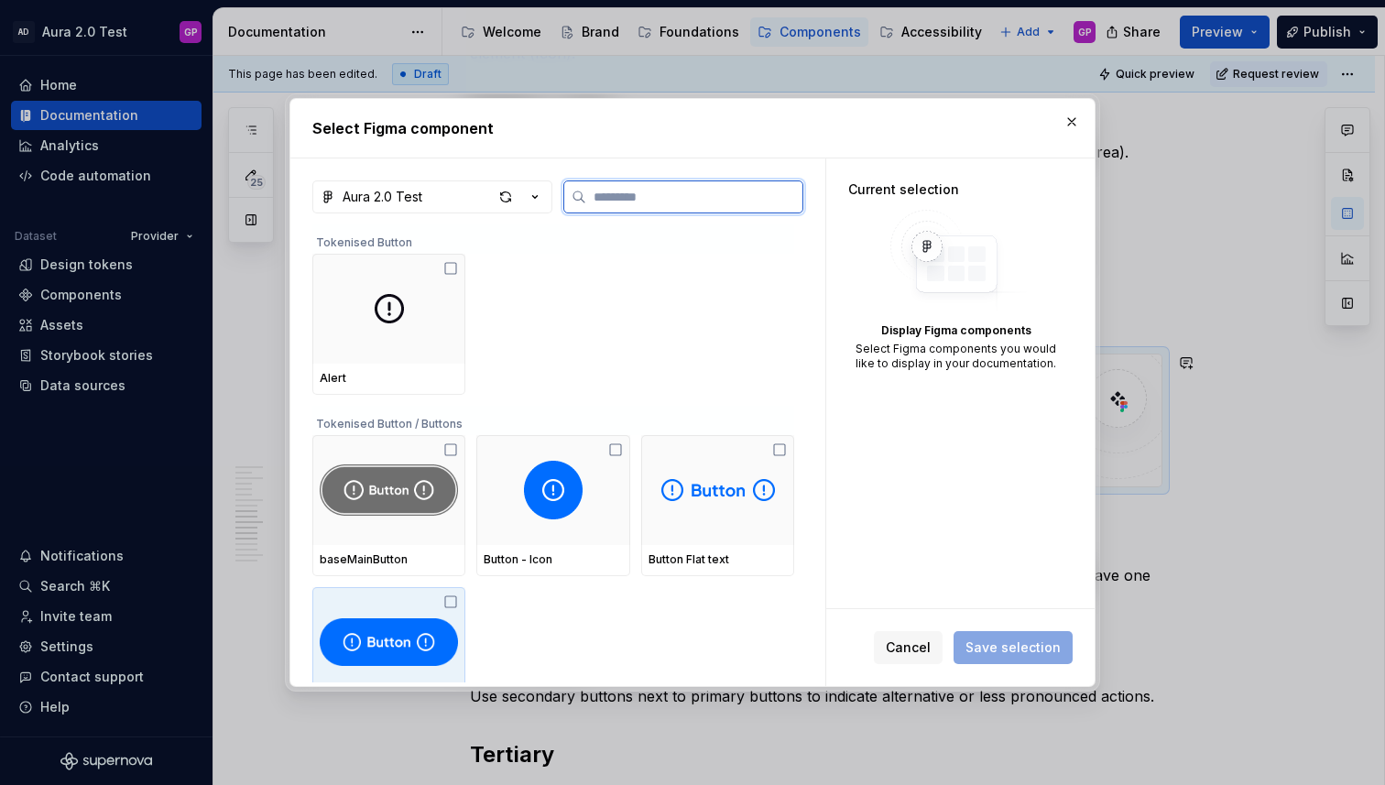
click at [378, 627] on img at bounding box center [389, 642] width 138 height 59
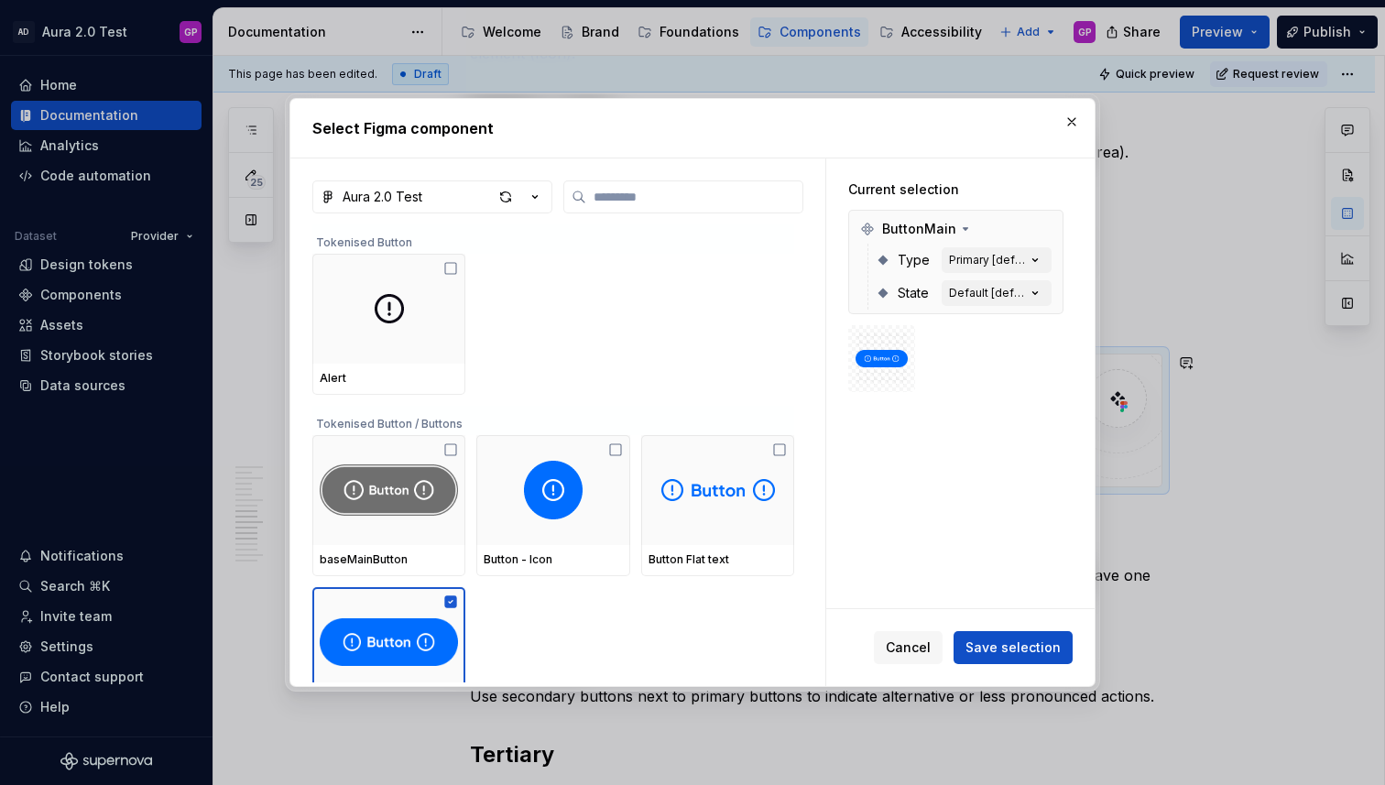
click at [1068, 124] on button "button" at bounding box center [1072, 122] width 26 height 26
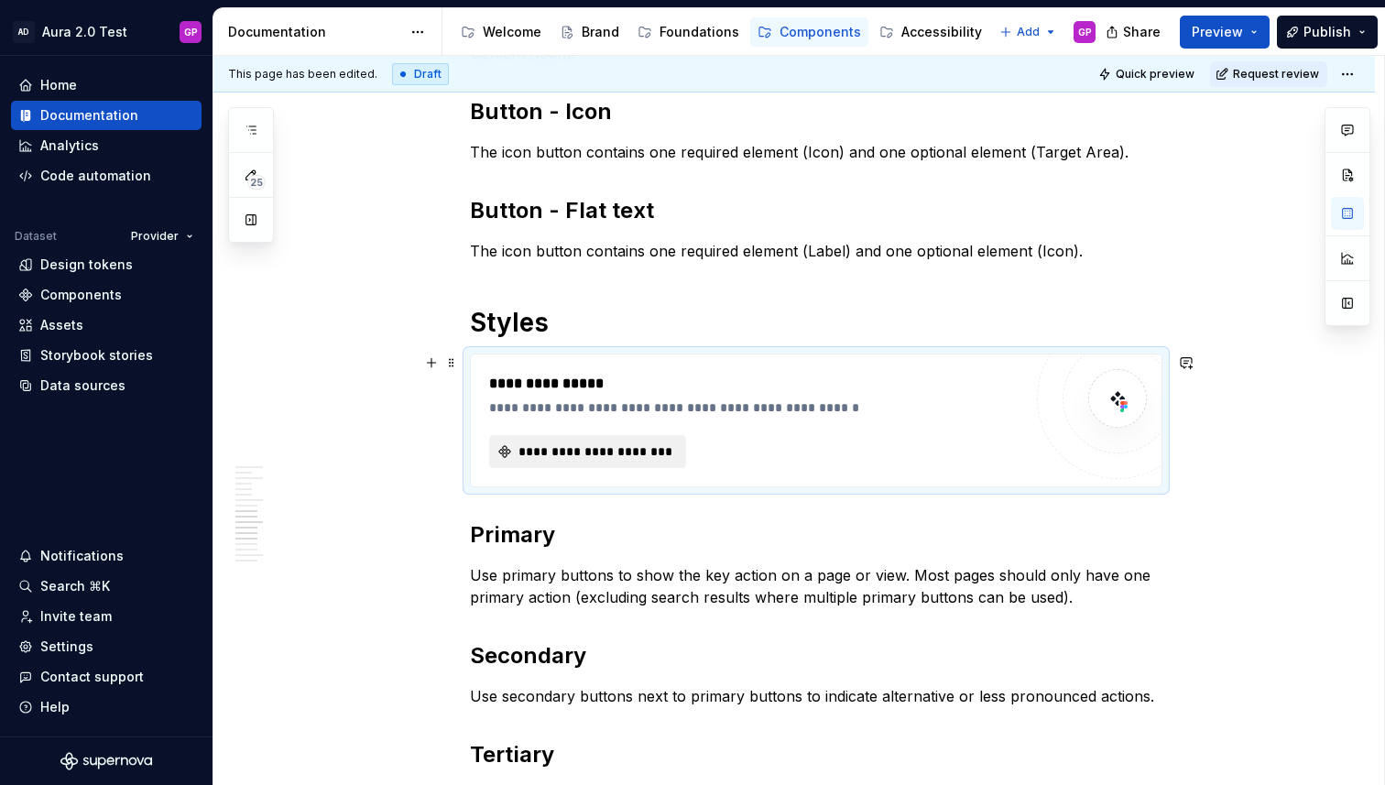
click at [548, 448] on span "**********" at bounding box center [595, 451] width 158 height 18
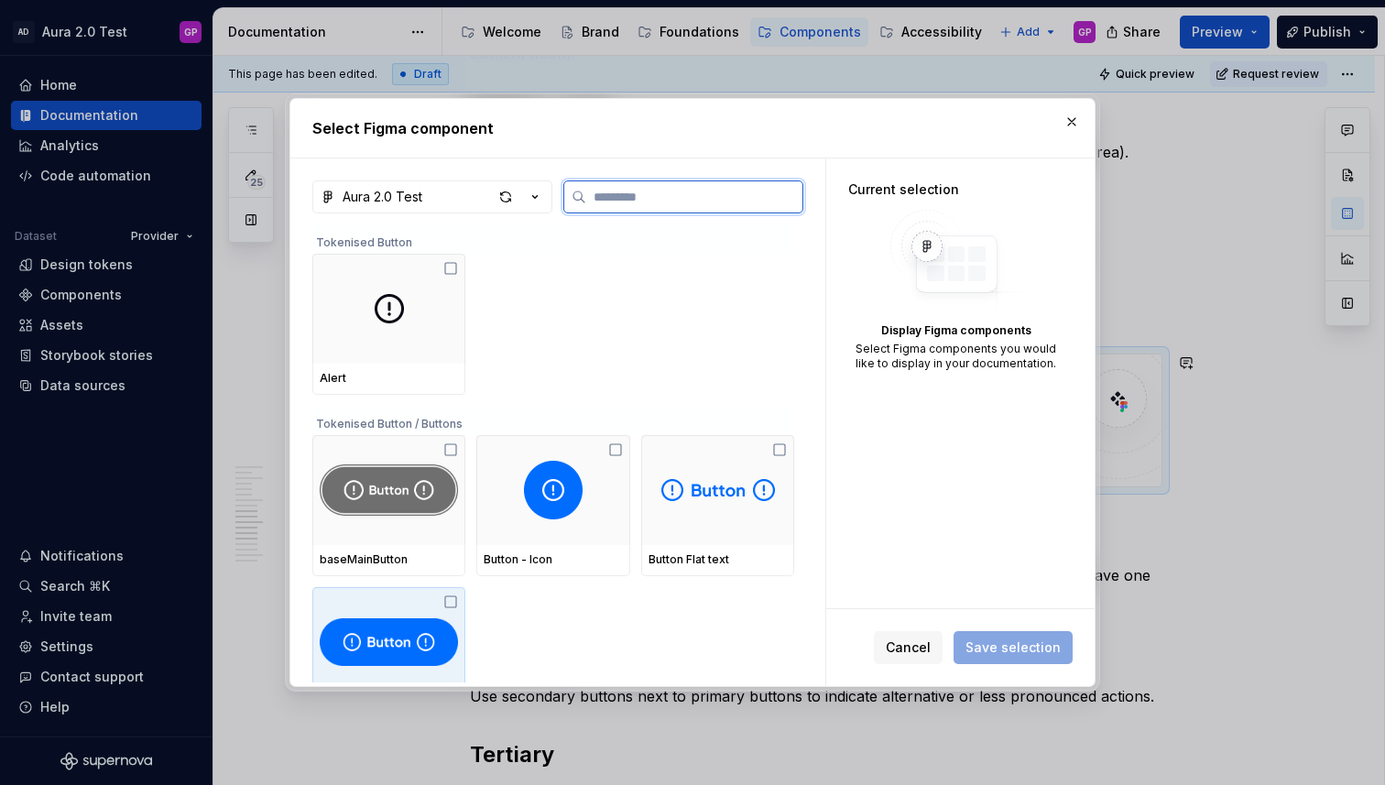
click at [383, 621] on img at bounding box center [389, 642] width 138 height 59
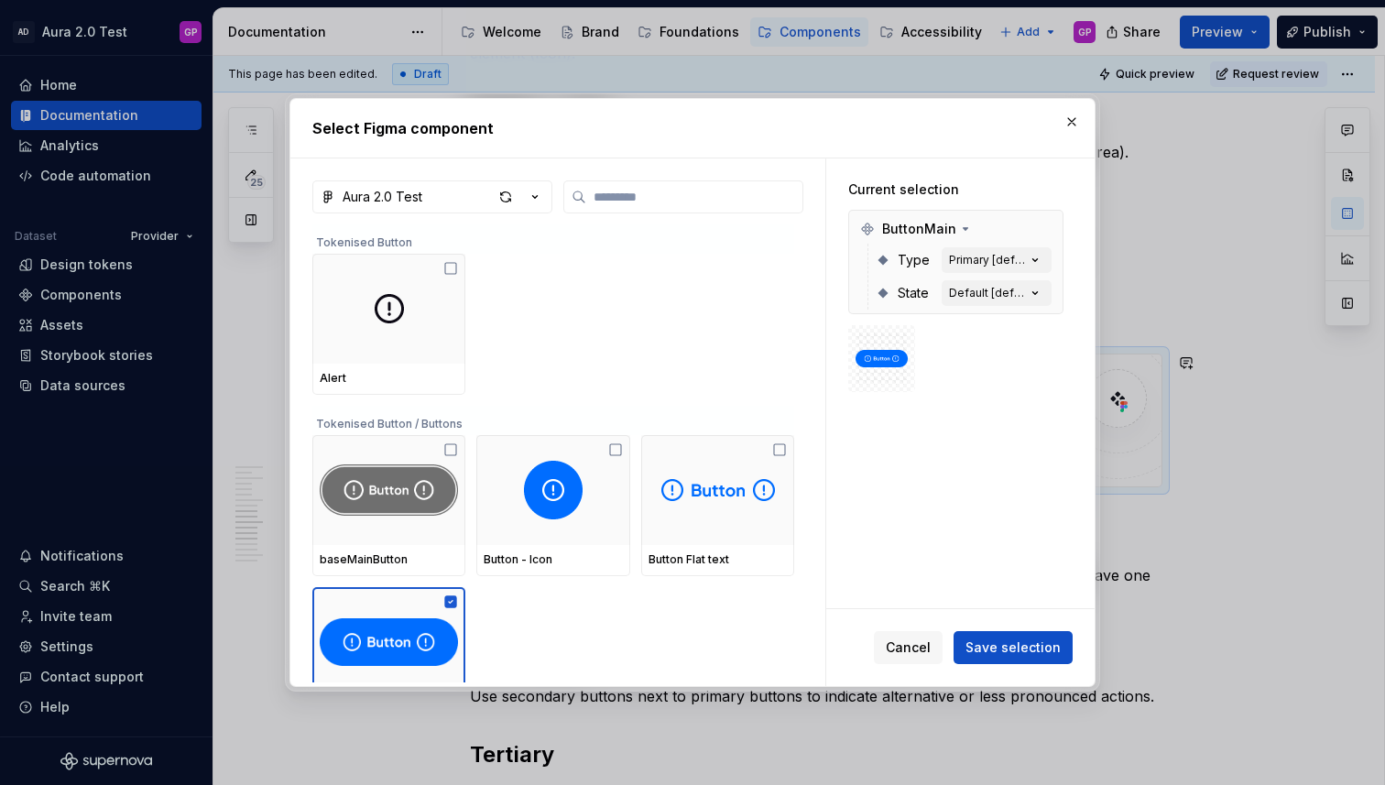
click at [1006, 641] on span "Save selection" at bounding box center [1012, 647] width 95 height 18
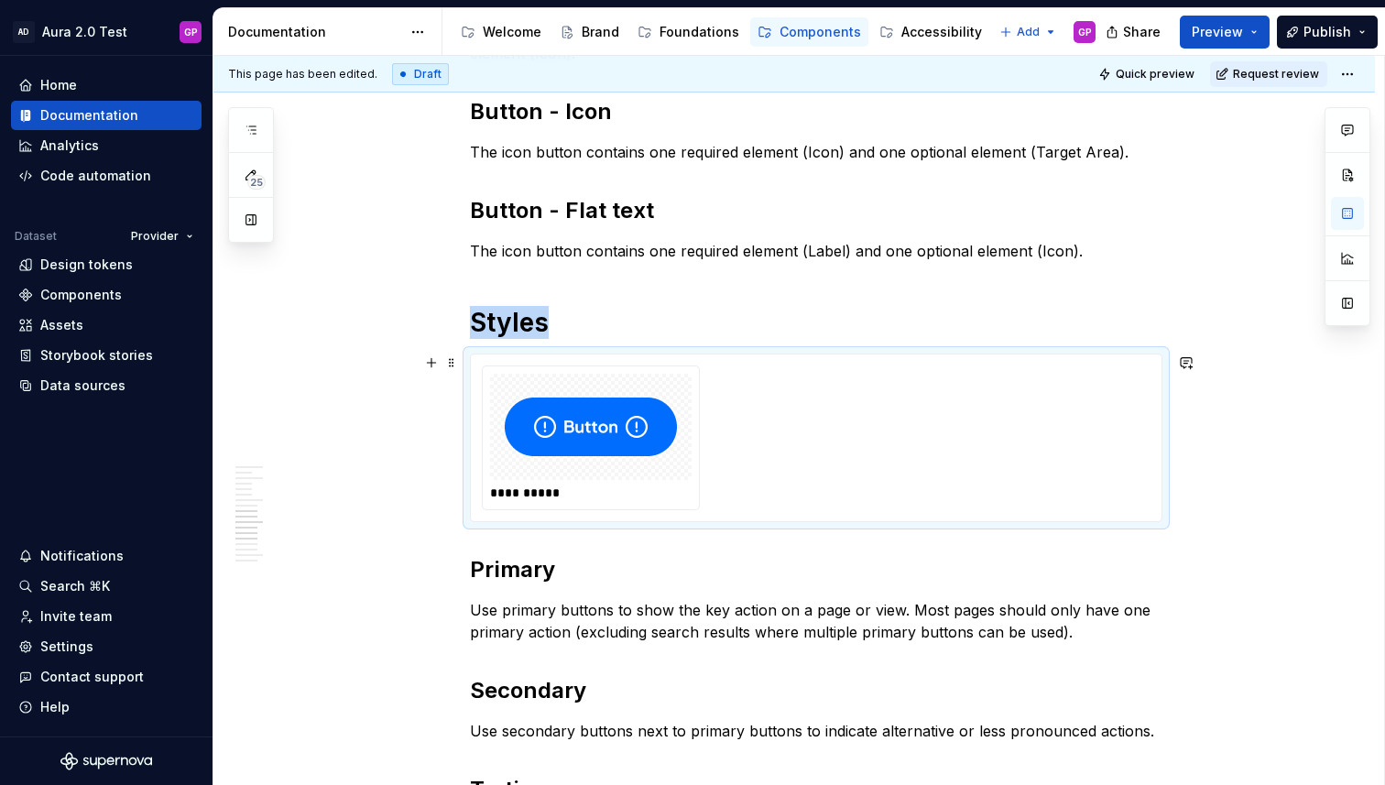
click at [615, 431] on img at bounding box center [591, 427] width 172 height 92
click at [1342, 217] on button "button" at bounding box center [1347, 213] width 33 height 33
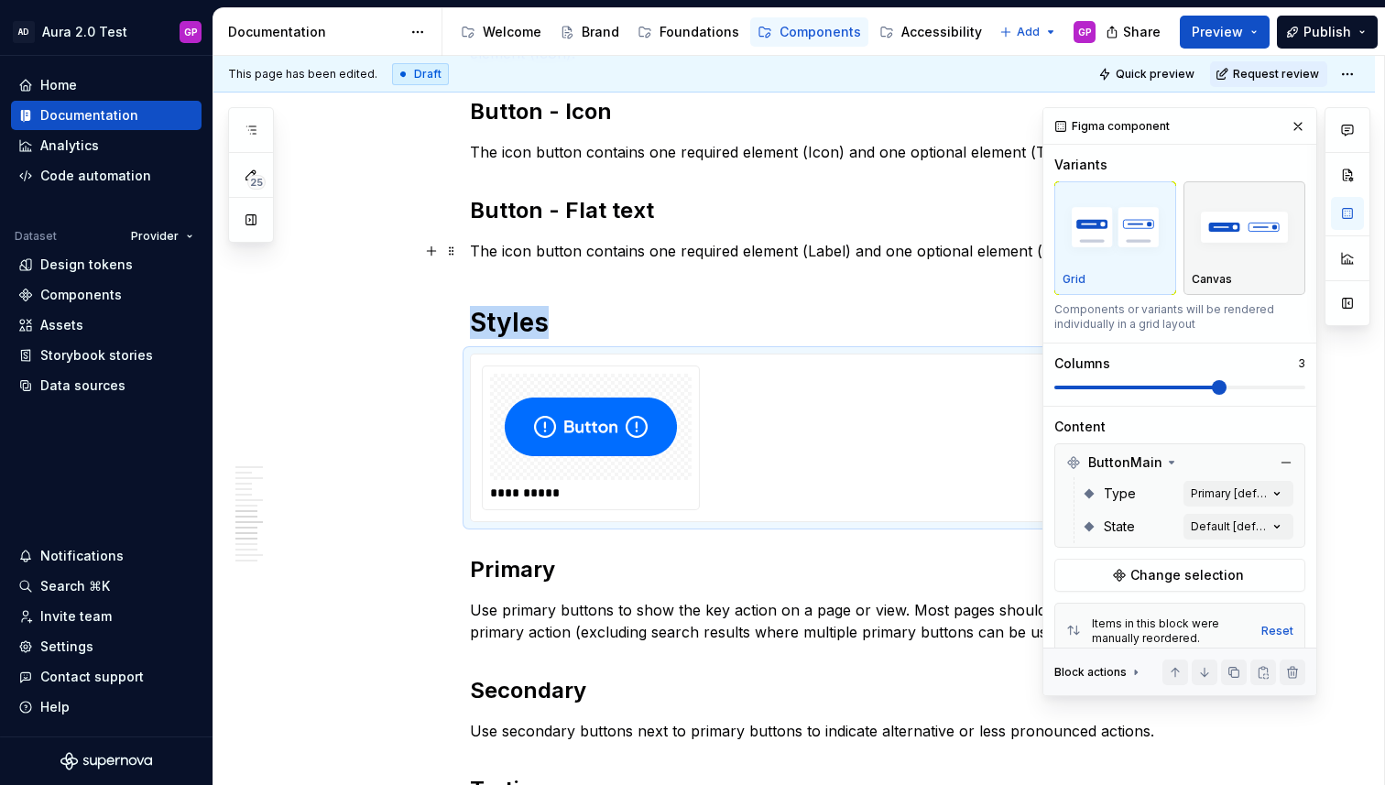
click at [1218, 256] on img "button" at bounding box center [1244, 227] width 105 height 67
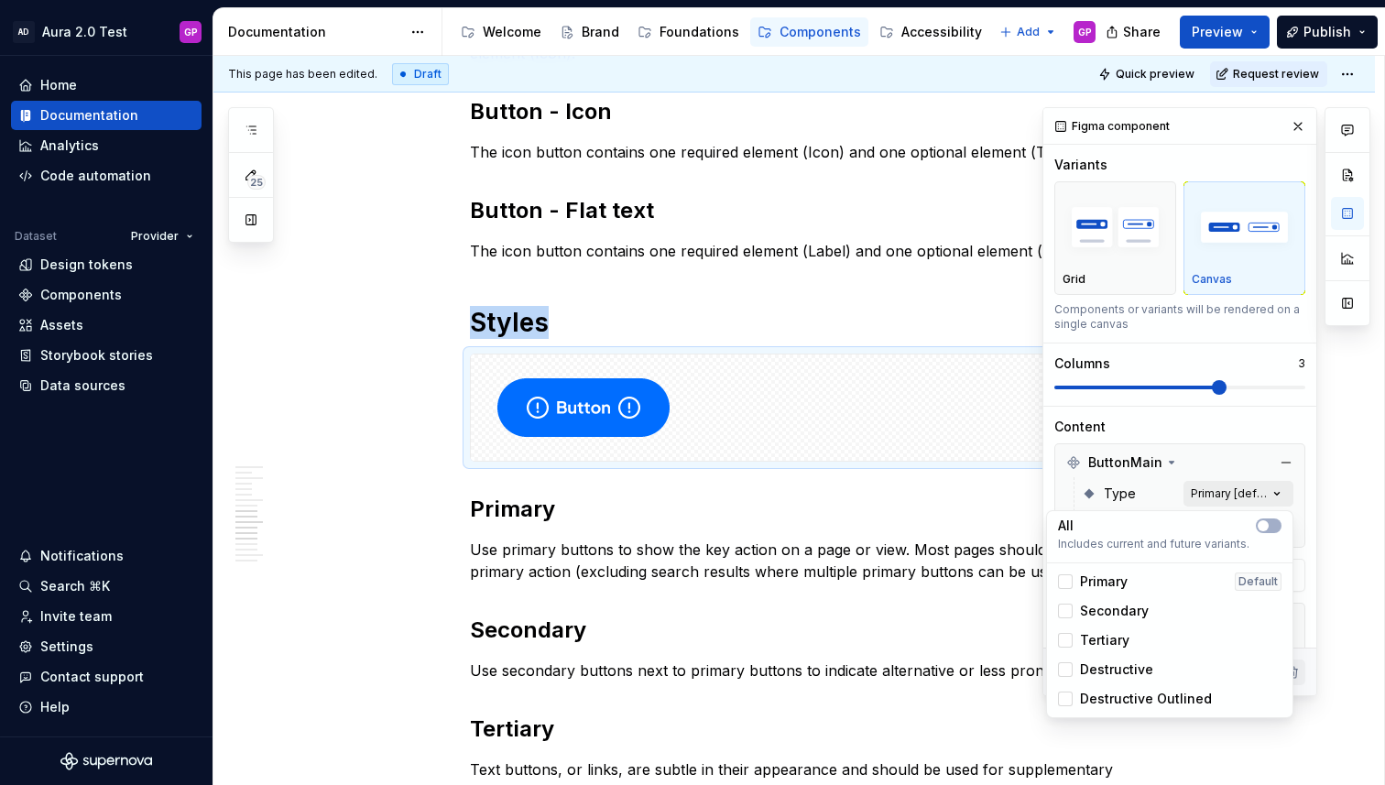
click at [1207, 492] on div "Comments Open comments No comments yet Select ‘Comment’ from the block context …" at bounding box center [1206, 401] width 328 height 589
click at [1262, 523] on span "button" at bounding box center [1263, 525] width 11 height 11
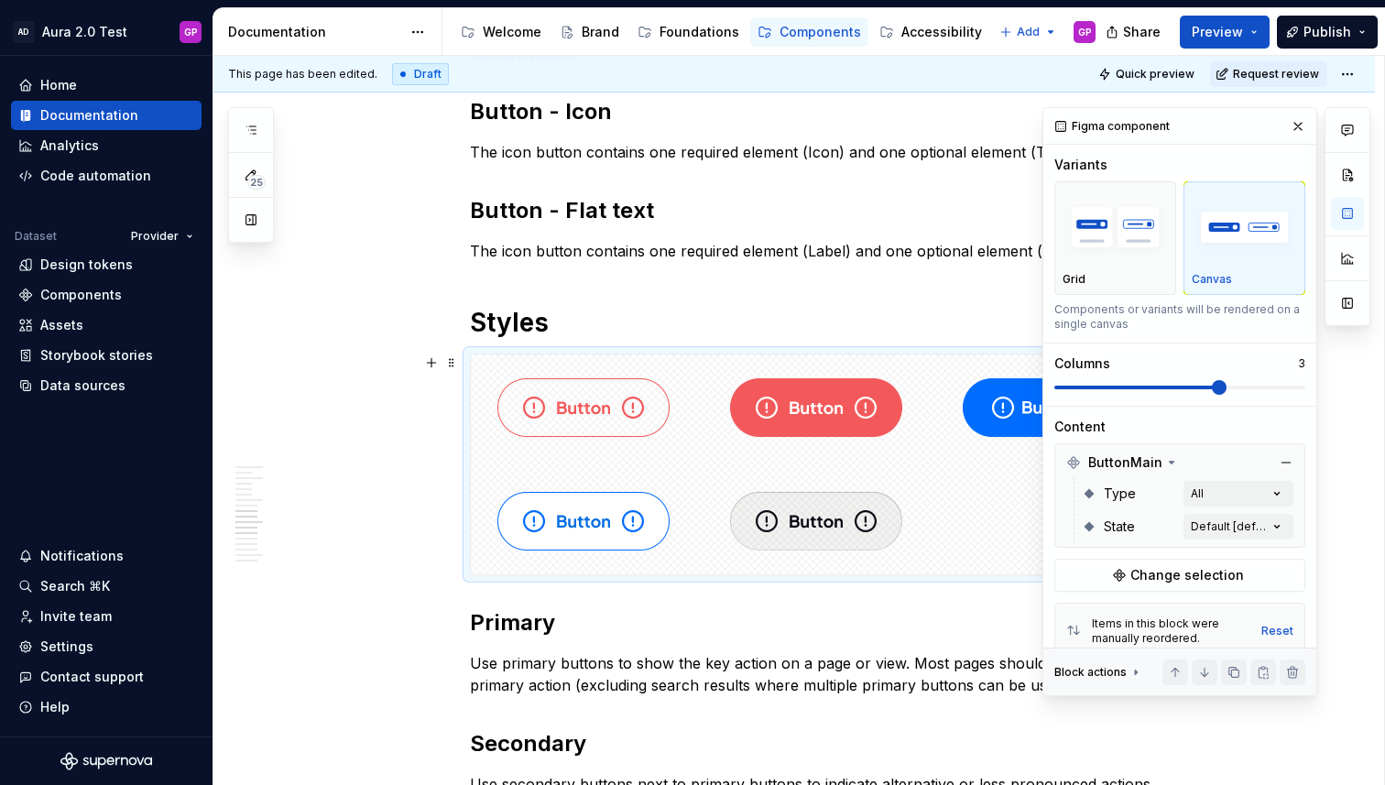
drag, startPoint x: 1219, startPoint y: 383, endPoint x: 1307, endPoint y: 386, distance: 88.0
click at [1307, 386] on div "Comments Open comments No comments yet Select ‘Comment’ from the block context …" at bounding box center [1206, 401] width 328 height 589
click at [1306, 386] on div "Figma component Variants Grid Canvas Components or variants will be rendered on…" at bounding box center [1179, 548] width 273 height 880
click at [1298, 386] on span at bounding box center [1179, 388] width 251 height 4
click at [1232, 384] on span at bounding box center [1179, 387] width 251 height 15
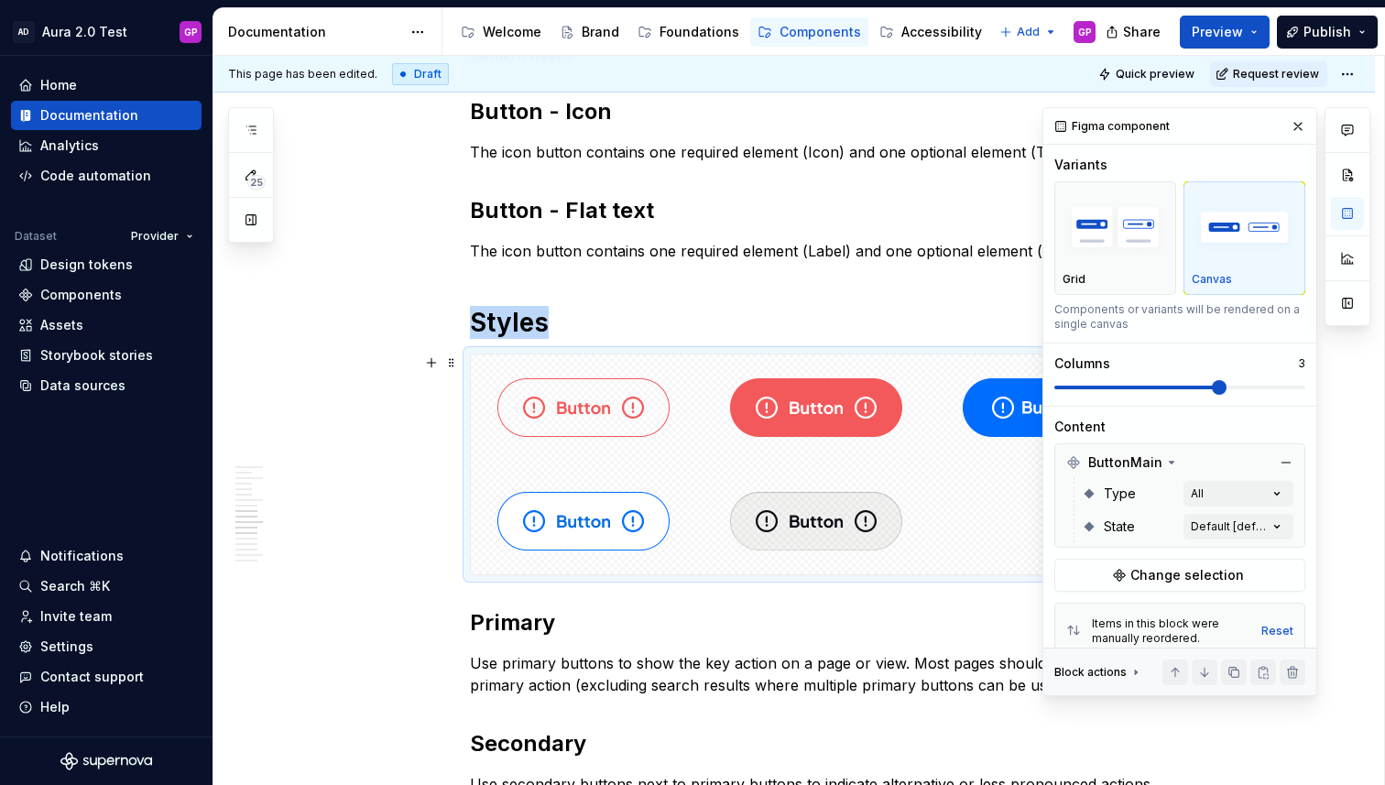
click at [1183, 384] on span at bounding box center [1179, 387] width 251 height 15
click at [1155, 382] on span at bounding box center [1179, 387] width 251 height 15
click at [1209, 386] on span at bounding box center [1179, 388] width 251 height 4
click at [1296, 131] on button "button" at bounding box center [1298, 127] width 26 height 26
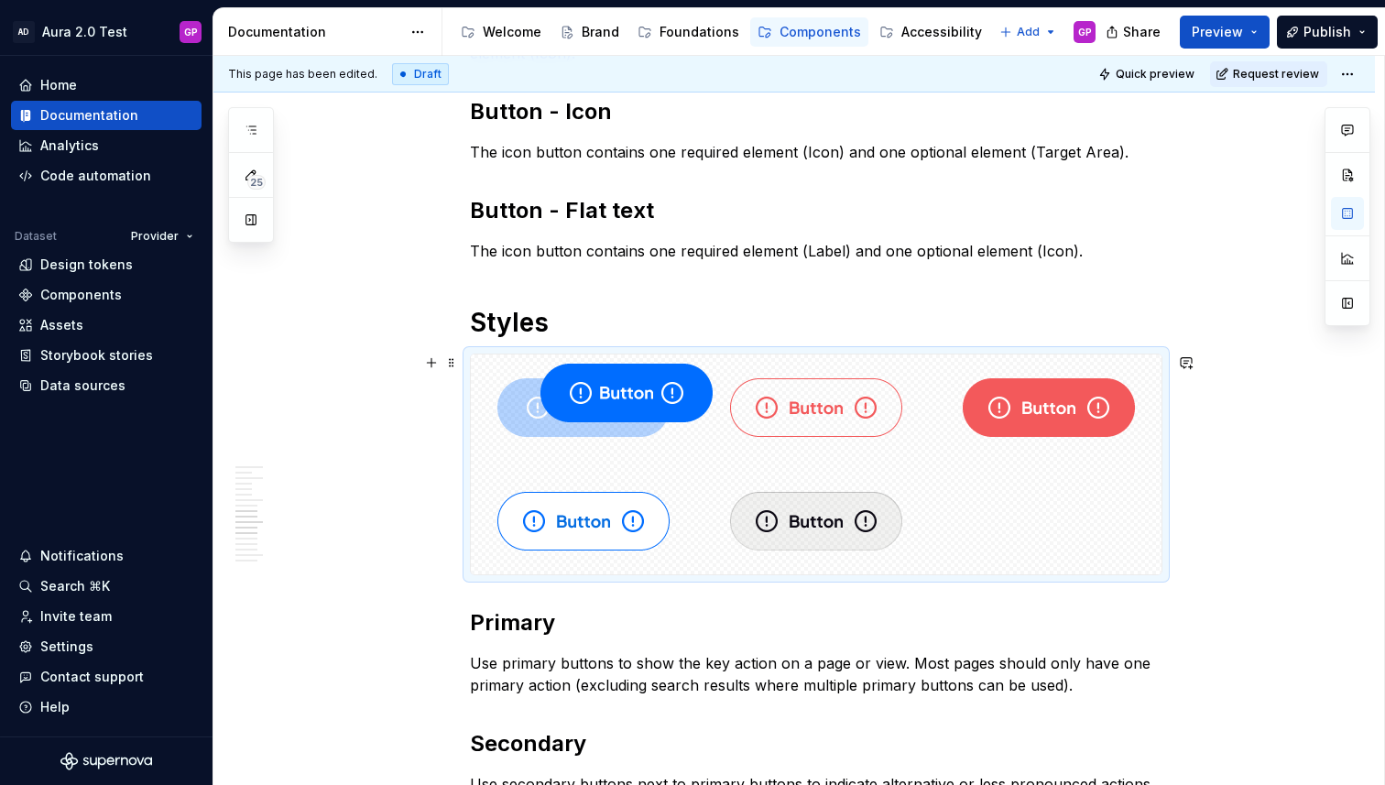
drag, startPoint x: 1051, startPoint y: 397, endPoint x: 619, endPoint y: 399, distance: 431.5
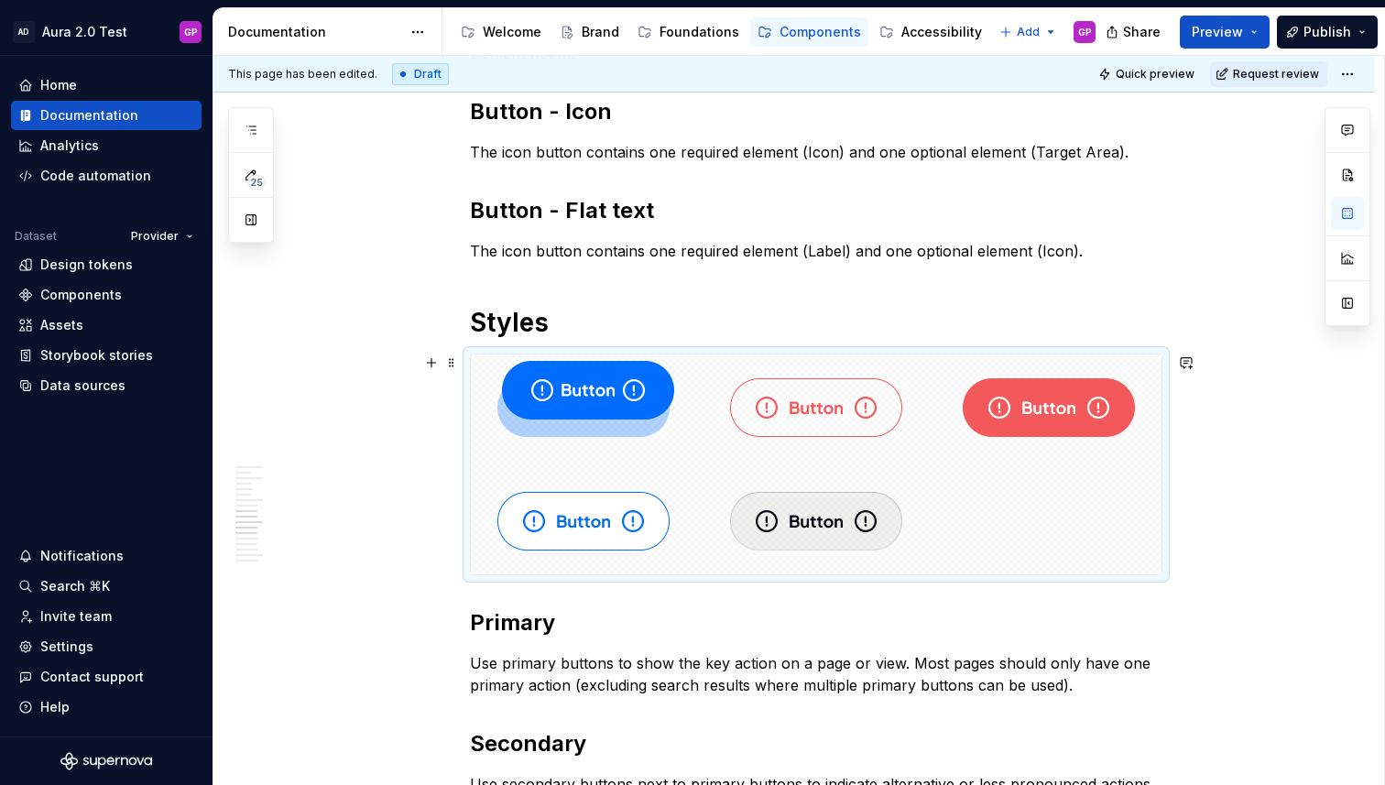
click at [619, 399] on body "AD Aura 2.0 Test GP Home Documentation Analytics Code automation Dataset Provid…" at bounding box center [692, 392] width 1385 height 785
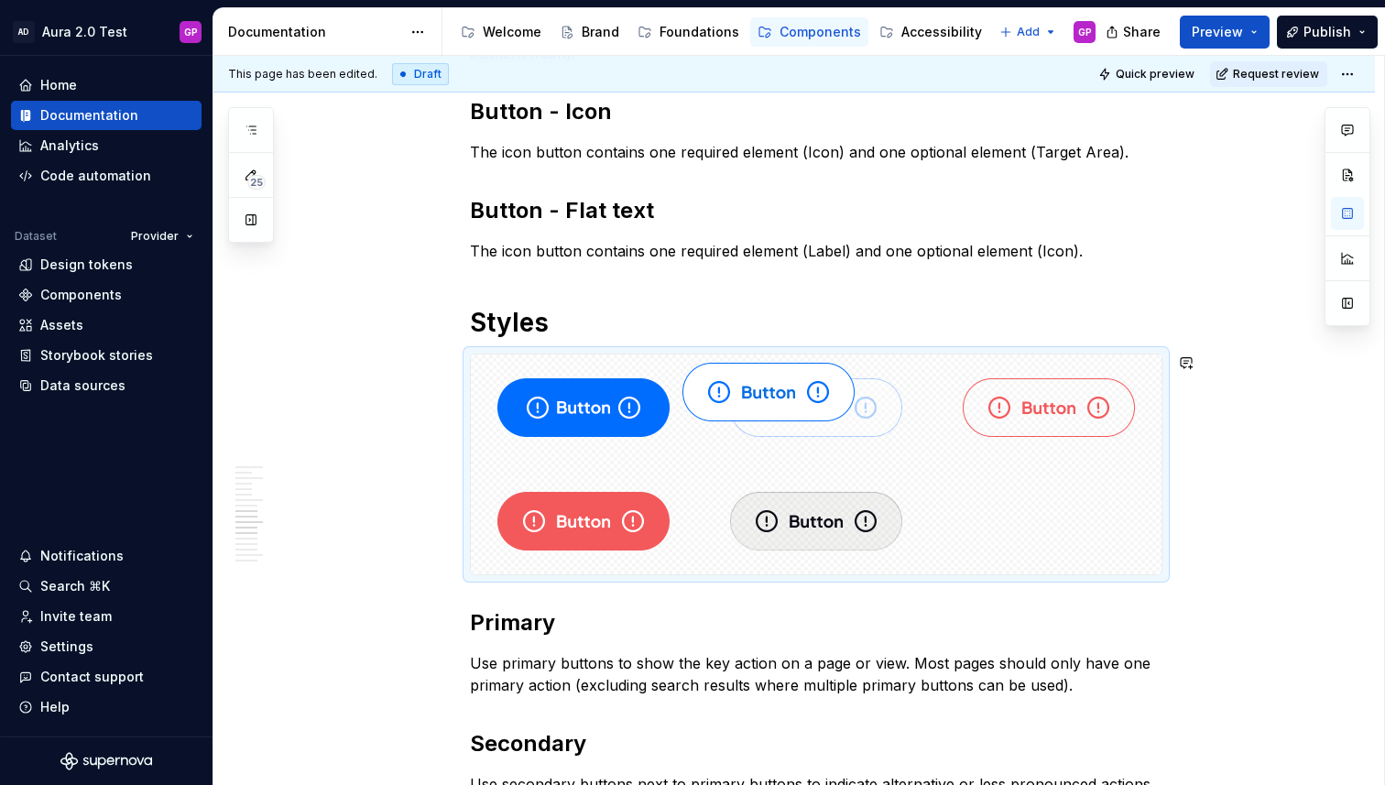
drag, startPoint x: 589, startPoint y: 522, endPoint x: 758, endPoint y: 415, distance: 200.5
click at [758, 415] on body "AD Aura 2.0 Test GP Home Documentation Analytics Code automation Dataset Provid…" at bounding box center [692, 392] width 1385 height 785
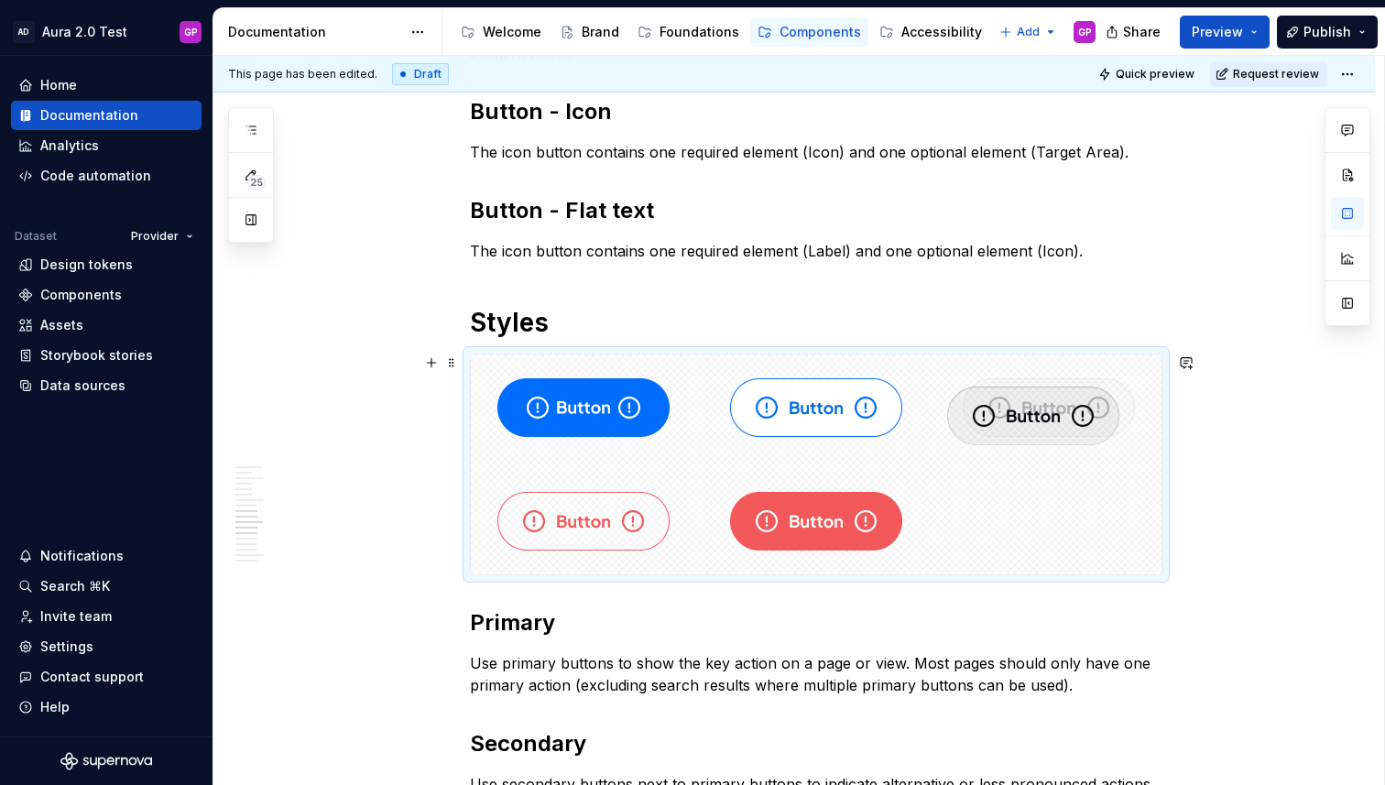
drag, startPoint x: 817, startPoint y: 515, endPoint x: 1025, endPoint y: 429, distance: 225.1
click at [1025, 429] on body "AD Aura 2.0 Test GP Home Documentation Analytics Code automation Dataset Provid…" at bounding box center [692, 392] width 1385 height 785
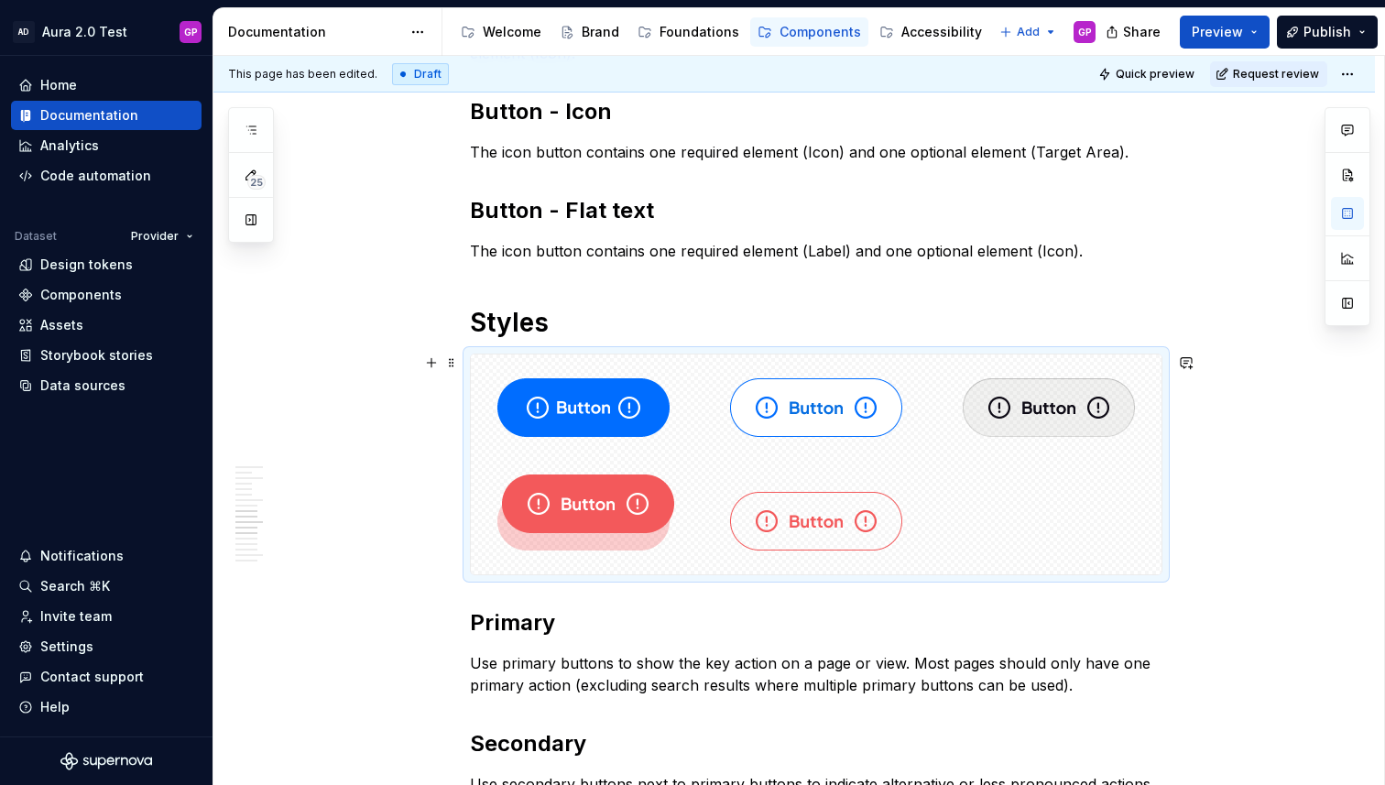
drag, startPoint x: 777, startPoint y: 527, endPoint x: 540, endPoint y: 533, distance: 237.3
click at [541, 530] on body "AD Aura 2.0 Test GP Home Documentation Analytics Code automation Dataset Provid…" at bounding box center [692, 392] width 1385 height 785
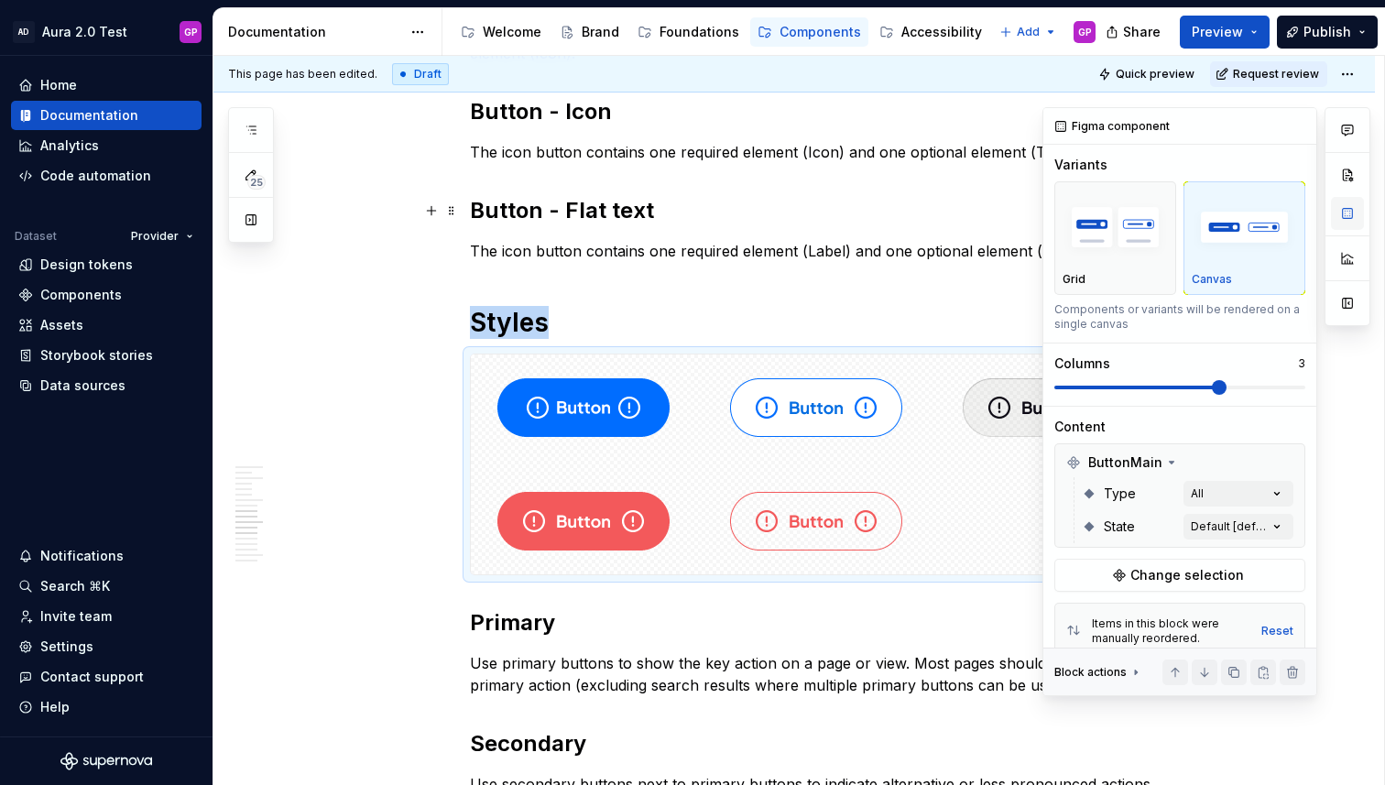
click at [1351, 217] on button "button" at bounding box center [1347, 213] width 33 height 33
click at [1134, 216] on img "button" at bounding box center [1115, 227] width 105 height 67
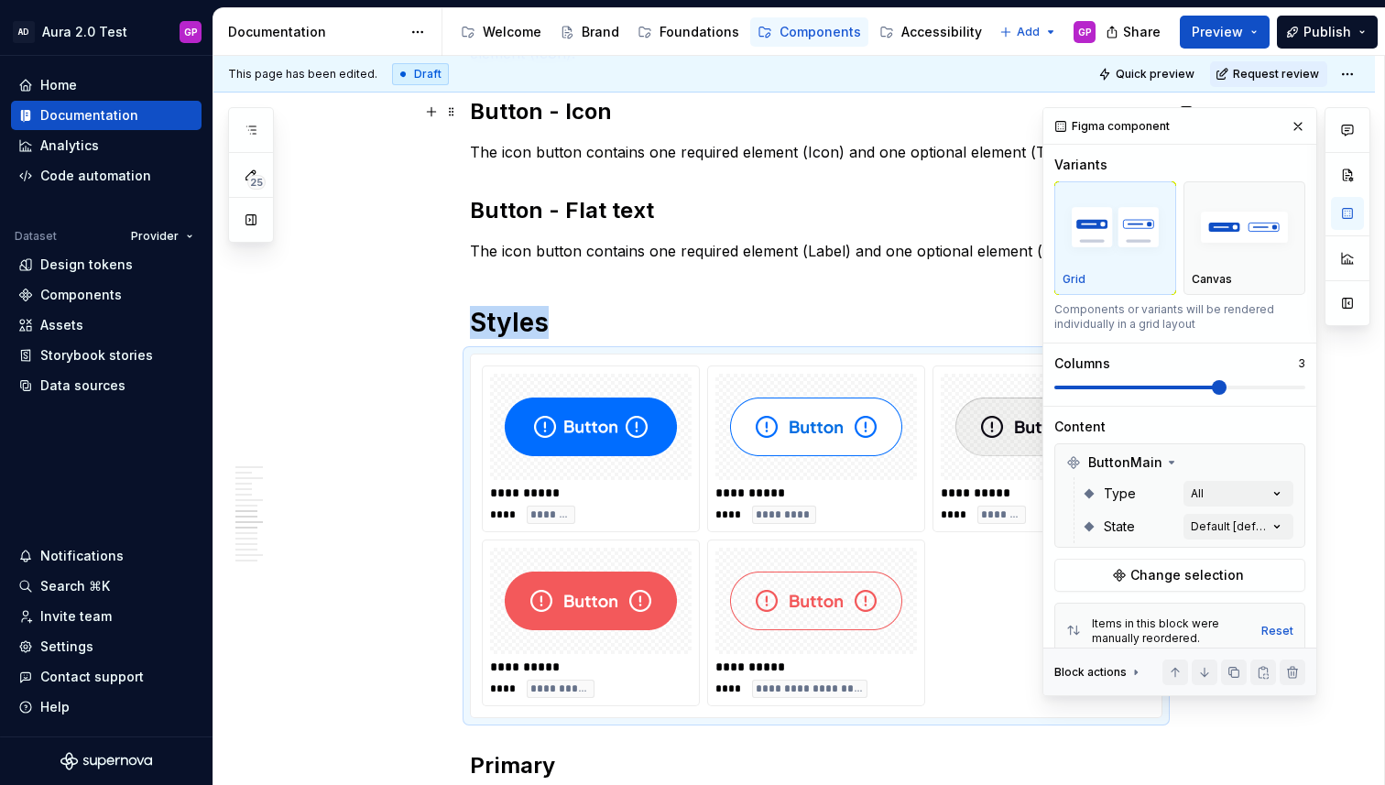
drag, startPoint x: 1298, startPoint y: 118, endPoint x: 1263, endPoint y: 125, distance: 35.4
click at [1298, 118] on button "button" at bounding box center [1298, 127] width 26 height 26
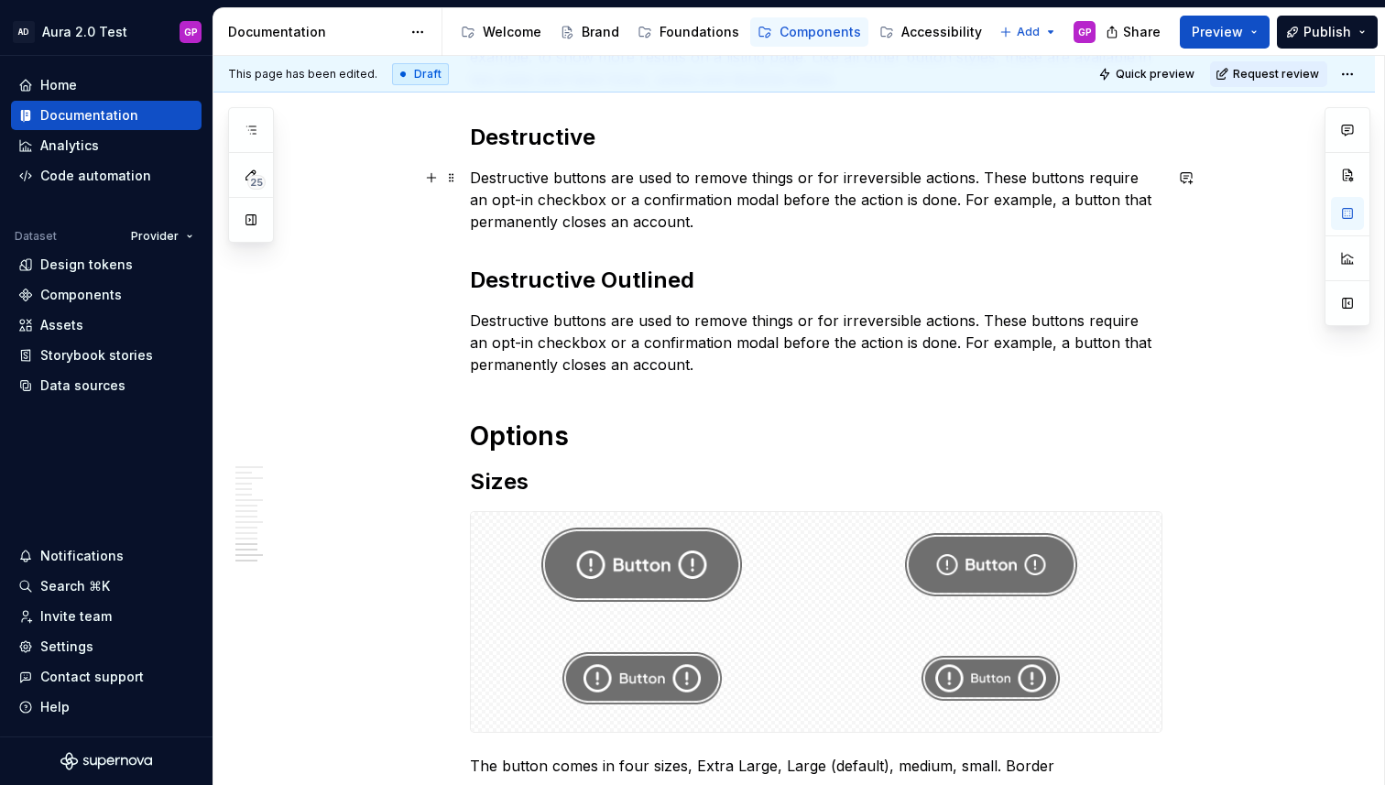
scroll to position [2450, 0]
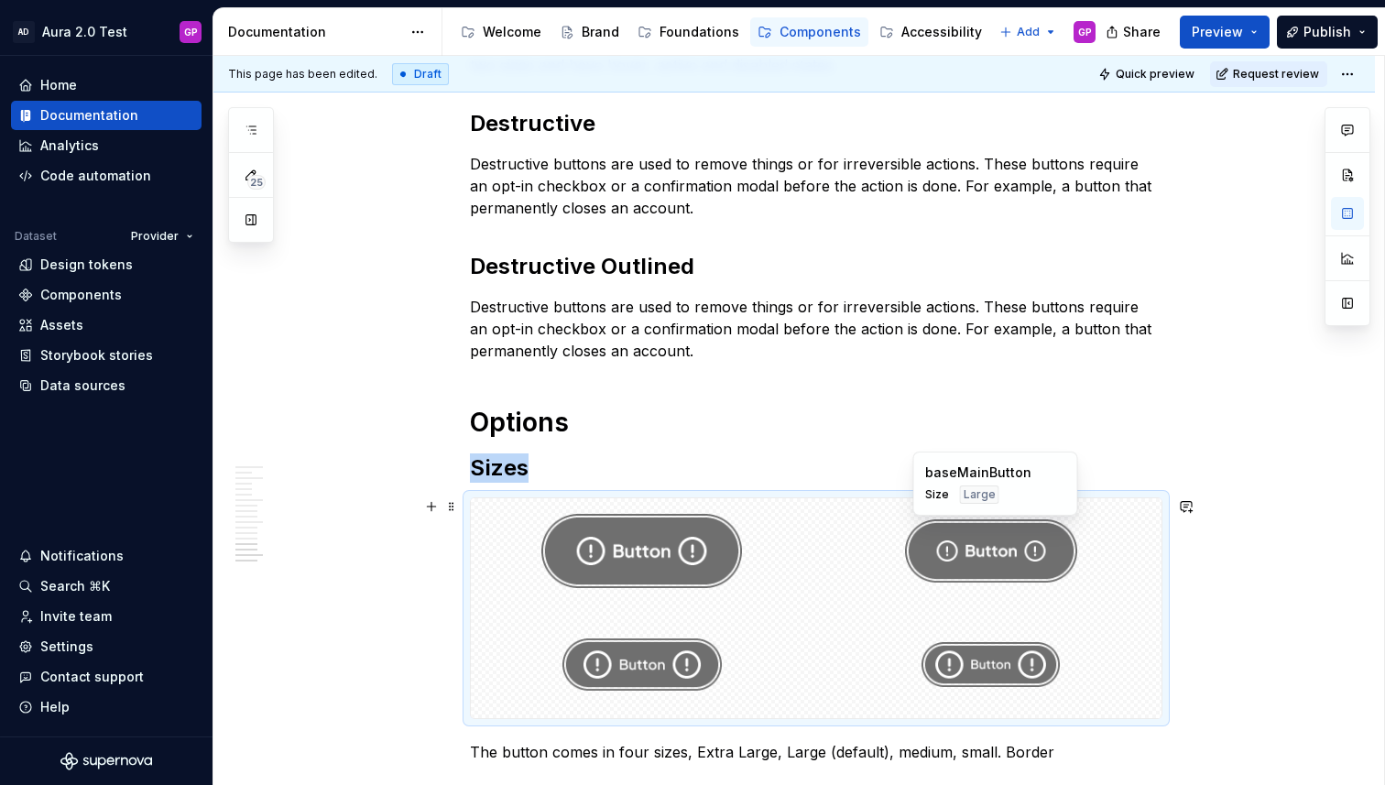
click at [894, 547] on div at bounding box center [991, 551] width 342 height 106
click at [1347, 212] on button "button" at bounding box center [1347, 213] width 33 height 33
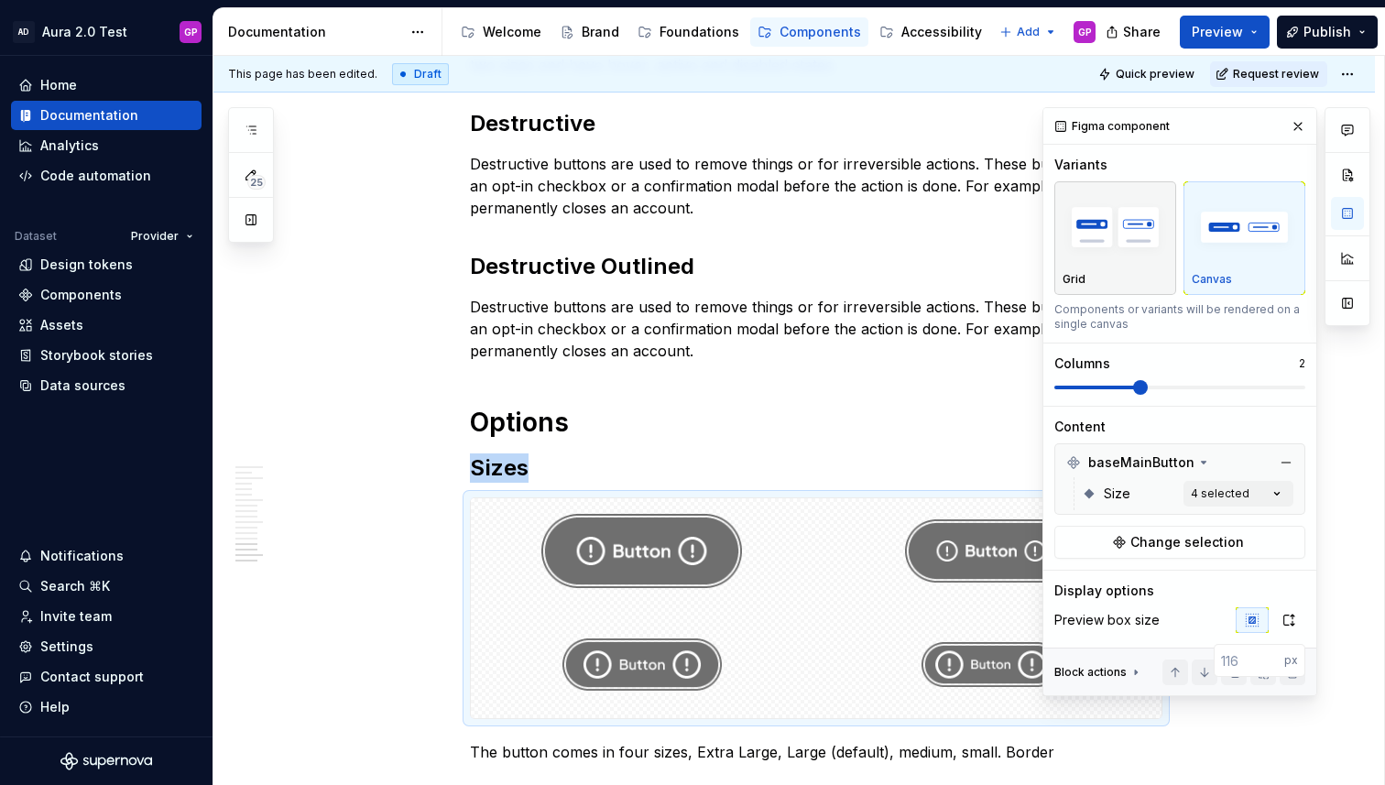
click at [1112, 233] on img "button" at bounding box center [1115, 227] width 105 height 67
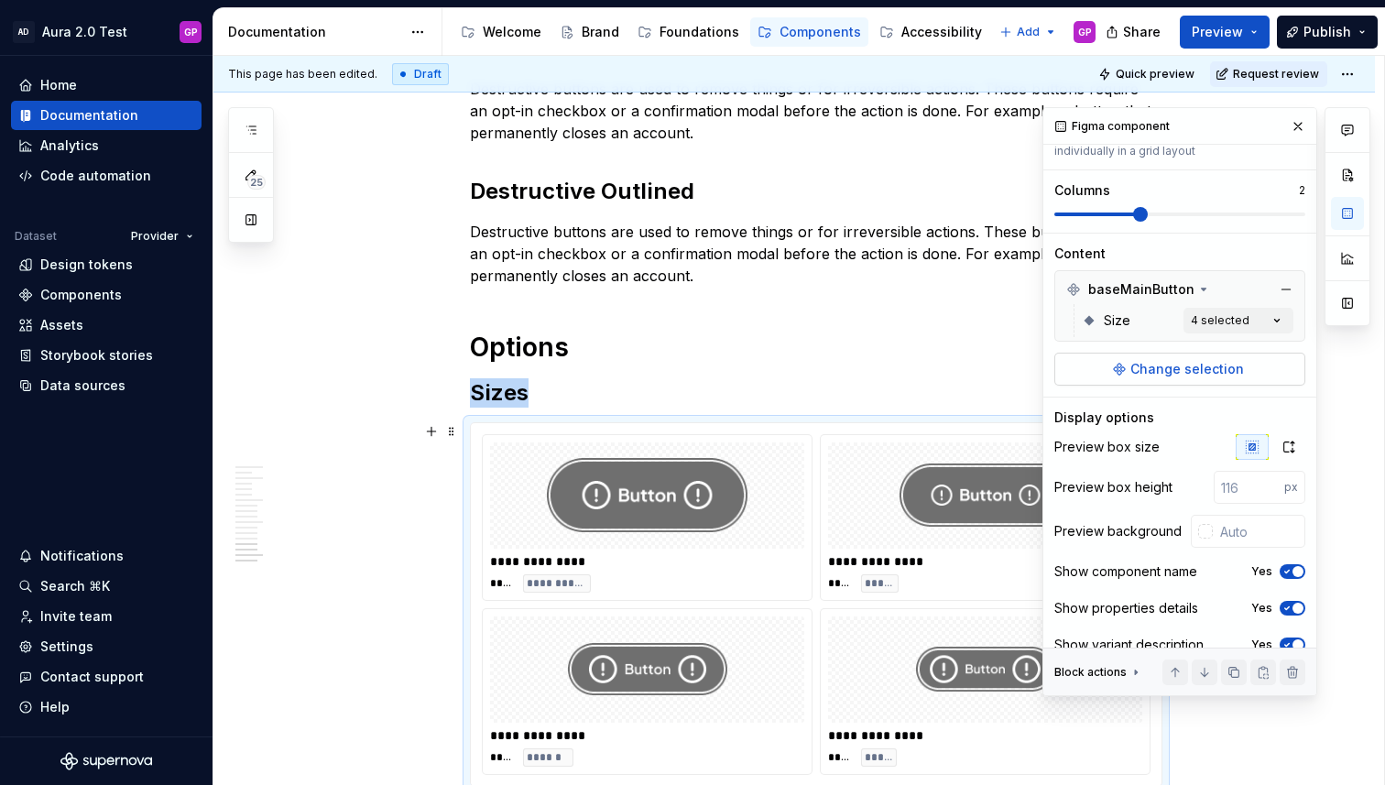
scroll to position [178, 0]
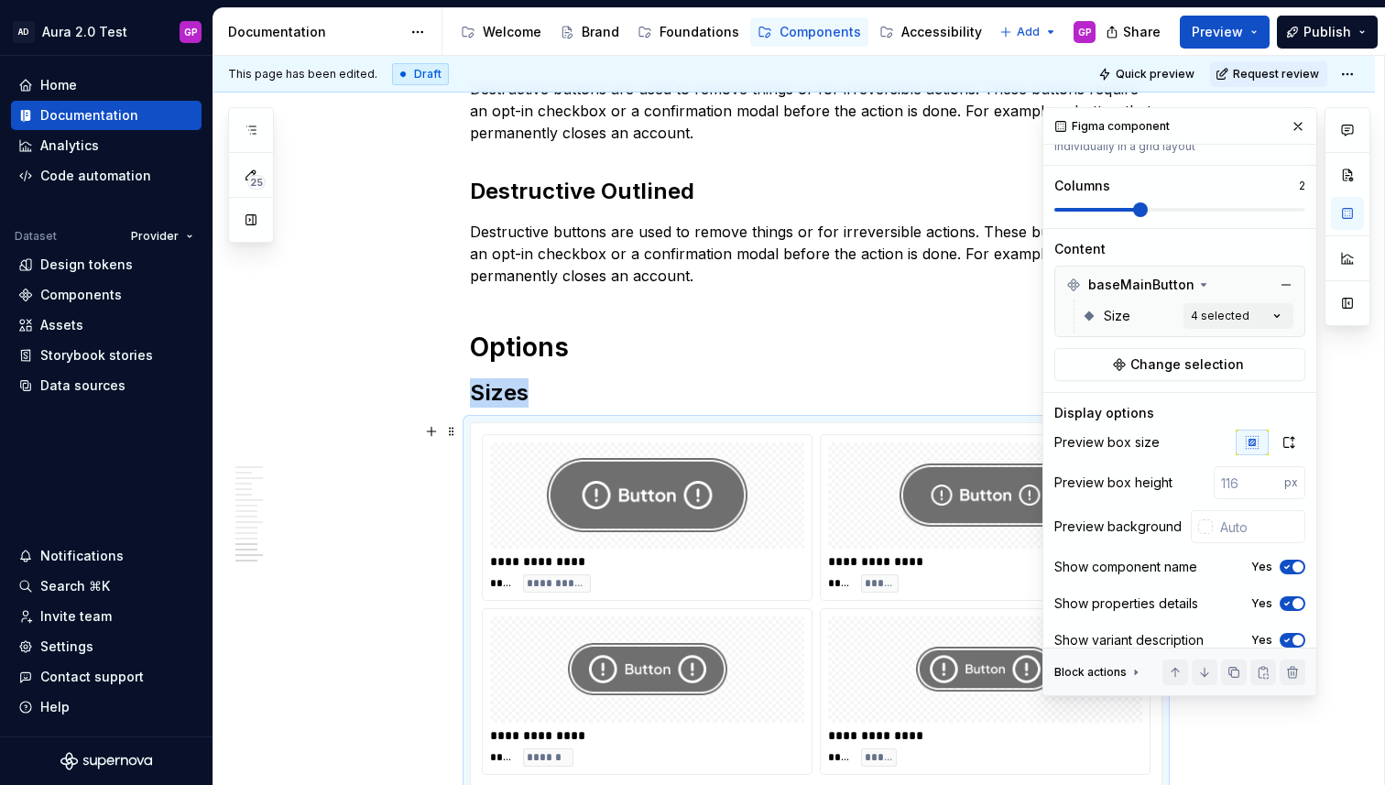
click at [1293, 567] on span "button" at bounding box center [1297, 567] width 11 height 11
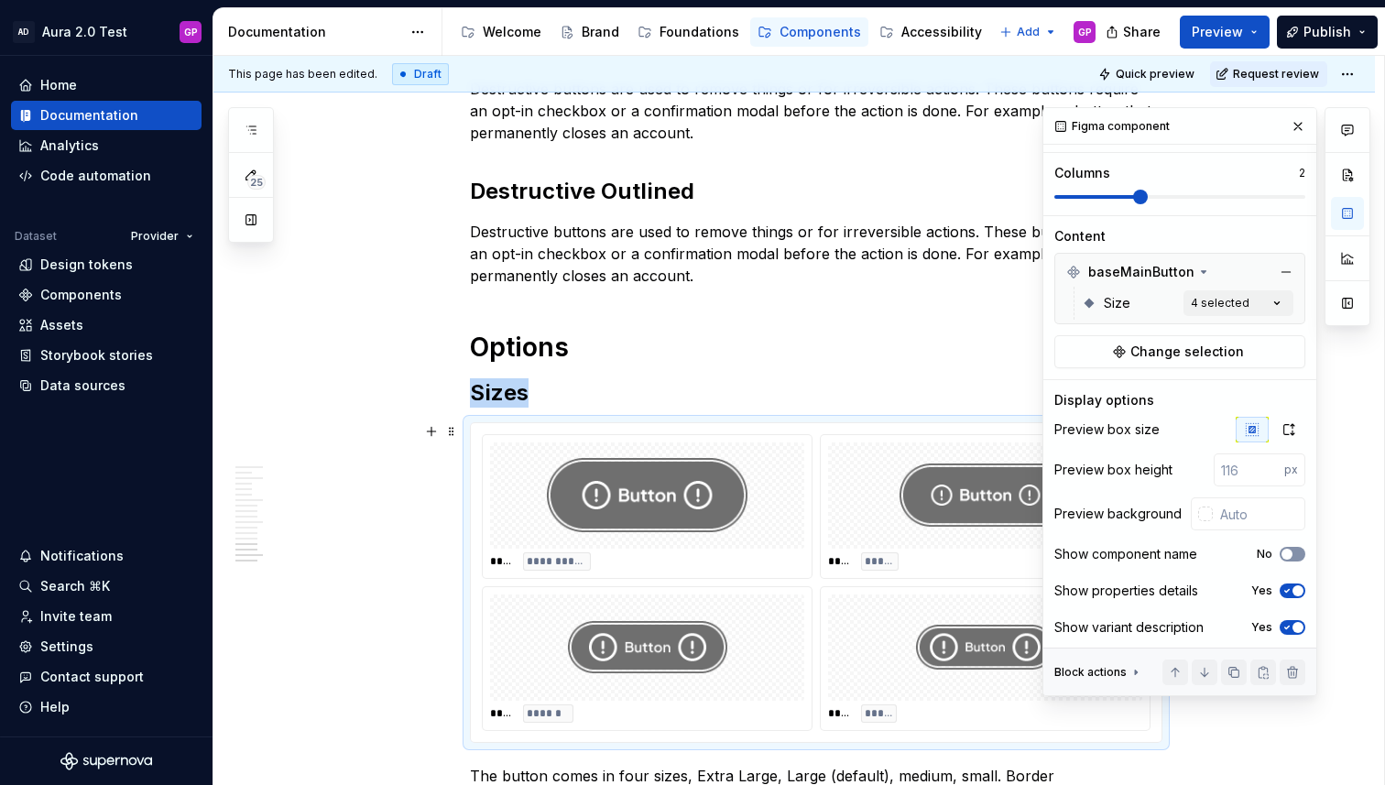
scroll to position [192, 0]
click at [1291, 586] on icon "button" at bounding box center [1287, 588] width 15 height 11
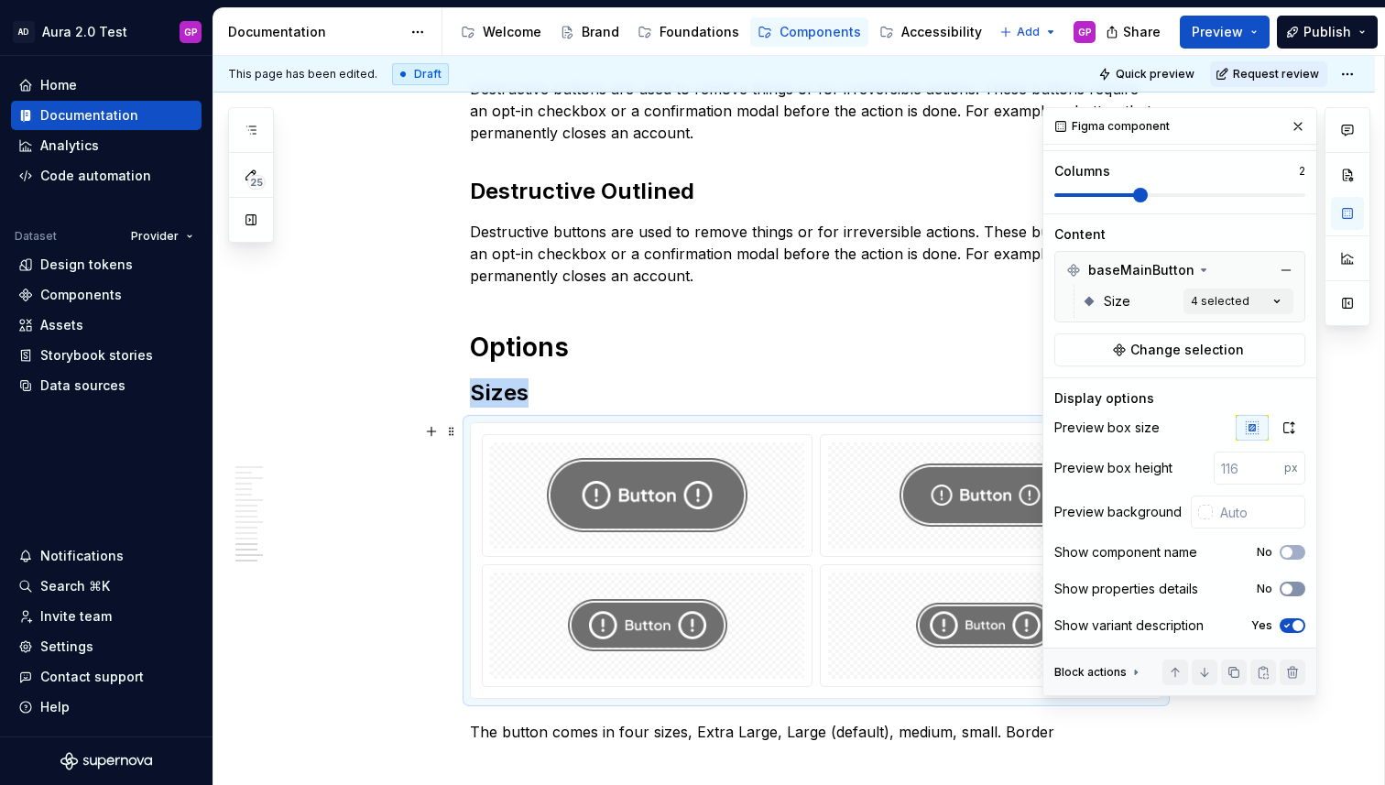
click at [1291, 586] on span "button" at bounding box center [1287, 588] width 11 height 11
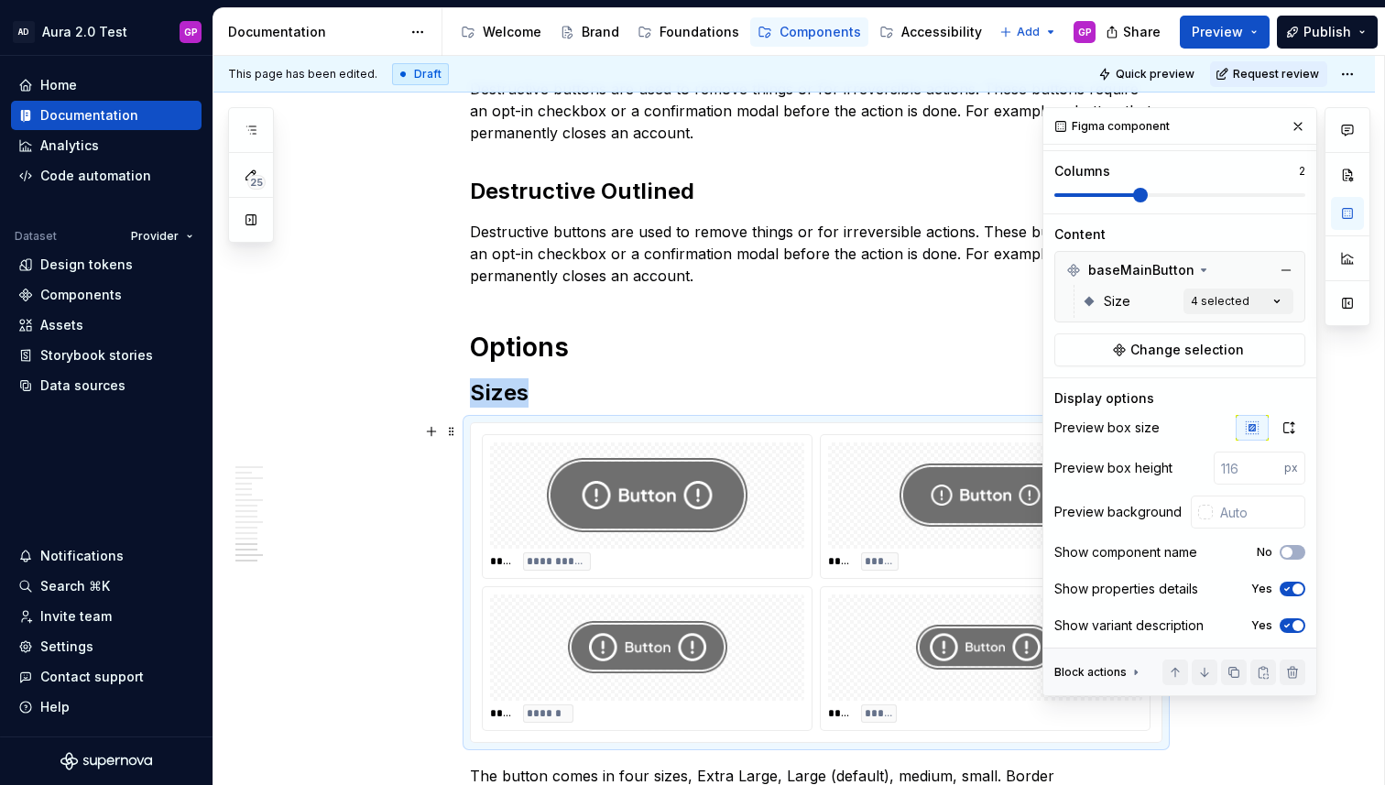
click at [1293, 625] on span "button" at bounding box center [1297, 625] width 11 height 11
click at [1293, 625] on icon "button" at bounding box center [1287, 625] width 15 height 11
drag, startPoint x: 1296, startPoint y: 127, endPoint x: 1257, endPoint y: 134, distance: 39.9
click at [1296, 127] on button "button" at bounding box center [1298, 127] width 26 height 26
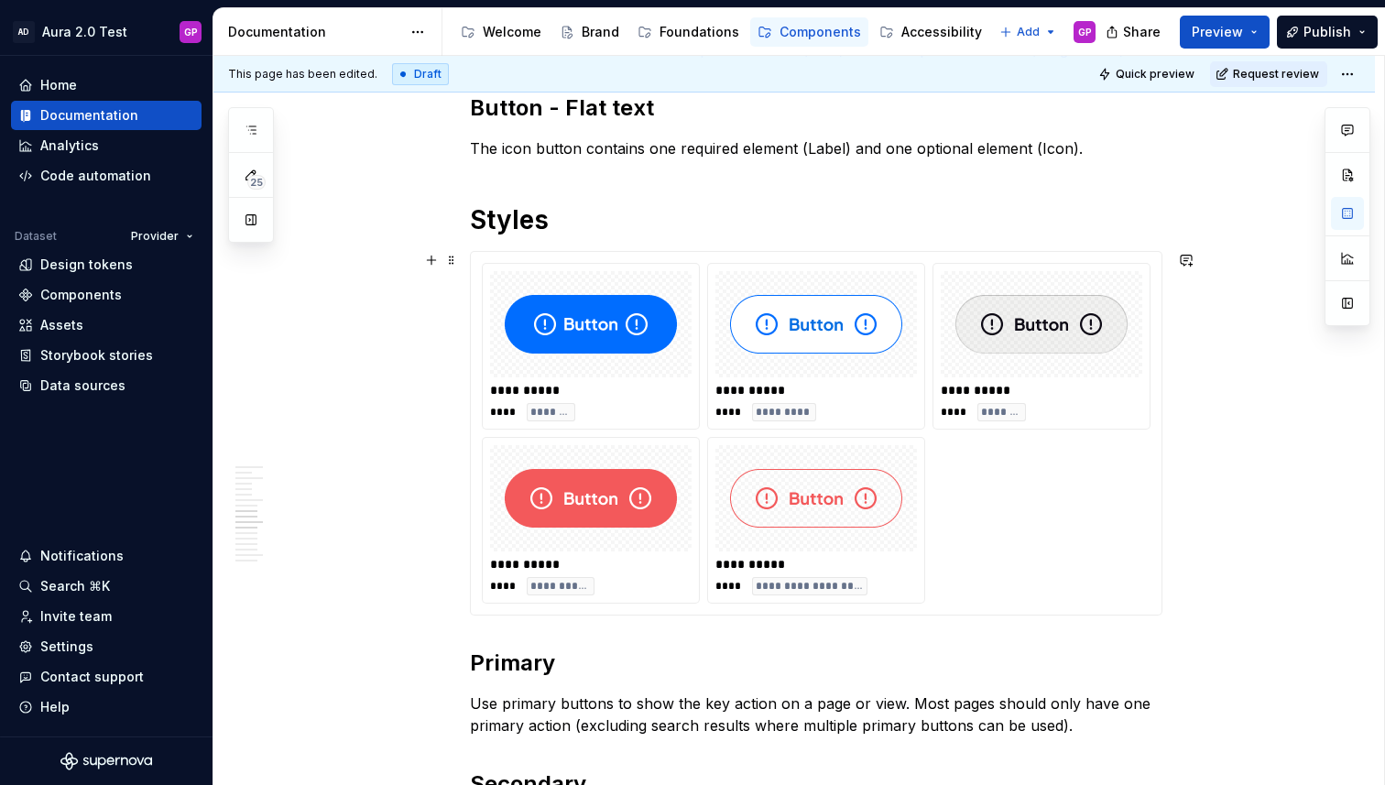
scroll to position [1480, 0]
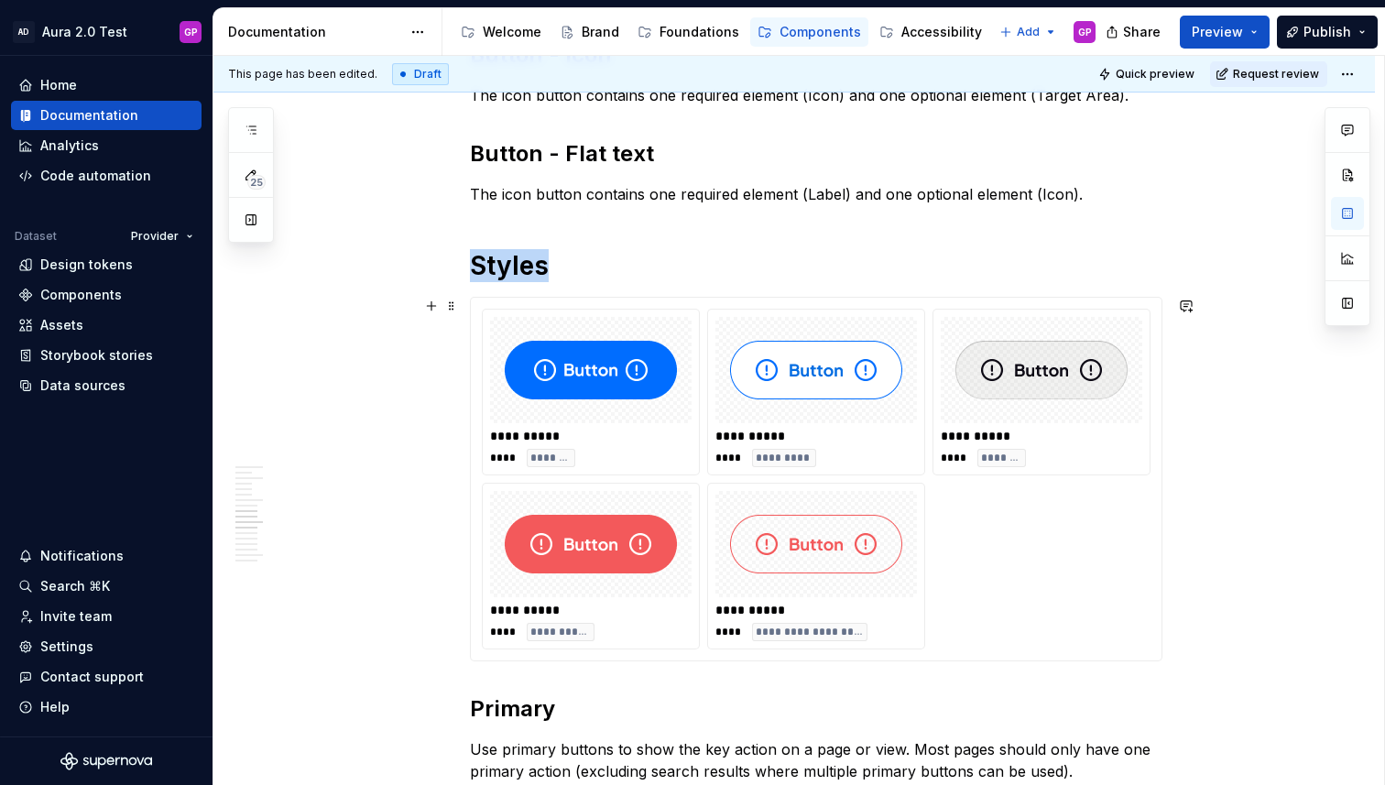
click at [771, 423] on div "**********" at bounding box center [816, 392] width 216 height 165
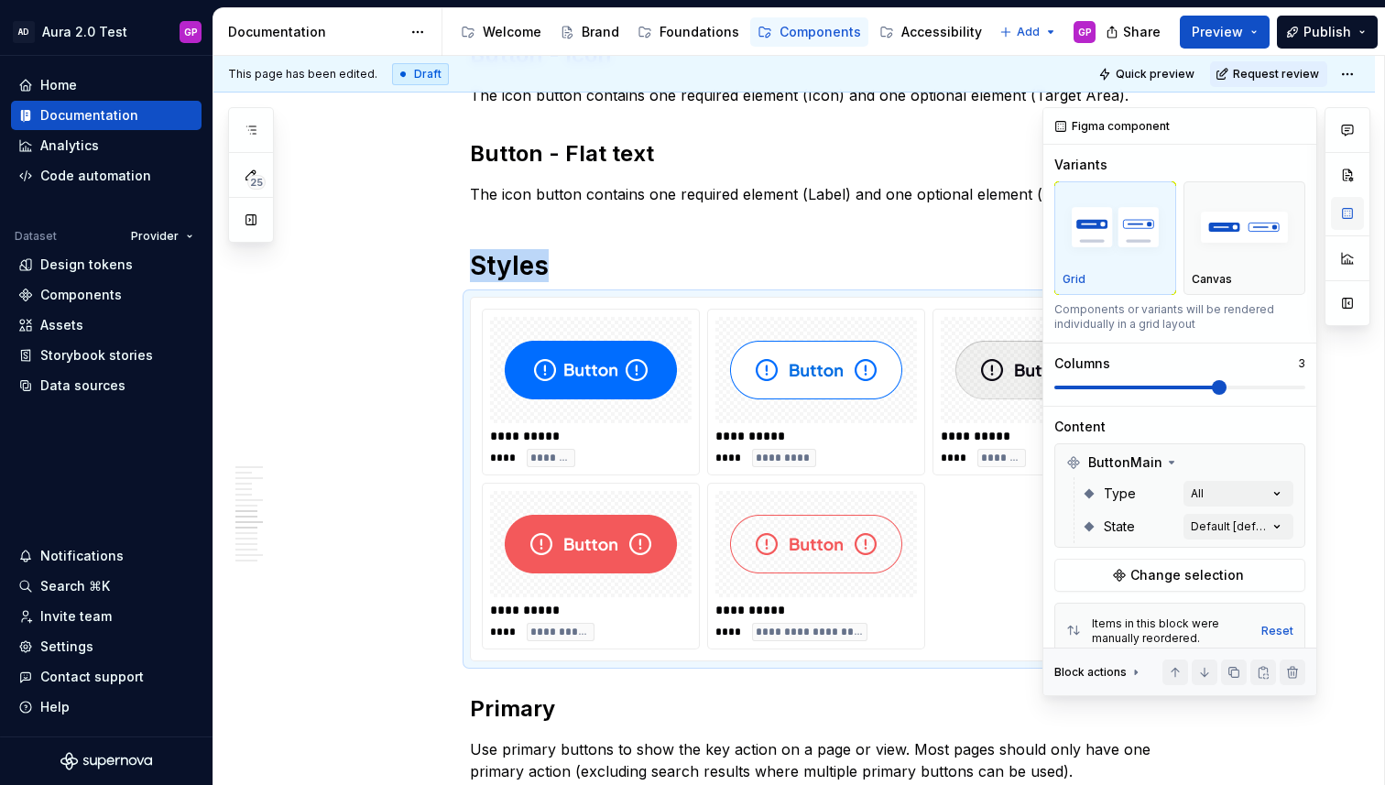
click at [1348, 218] on button "button" at bounding box center [1347, 213] width 33 height 33
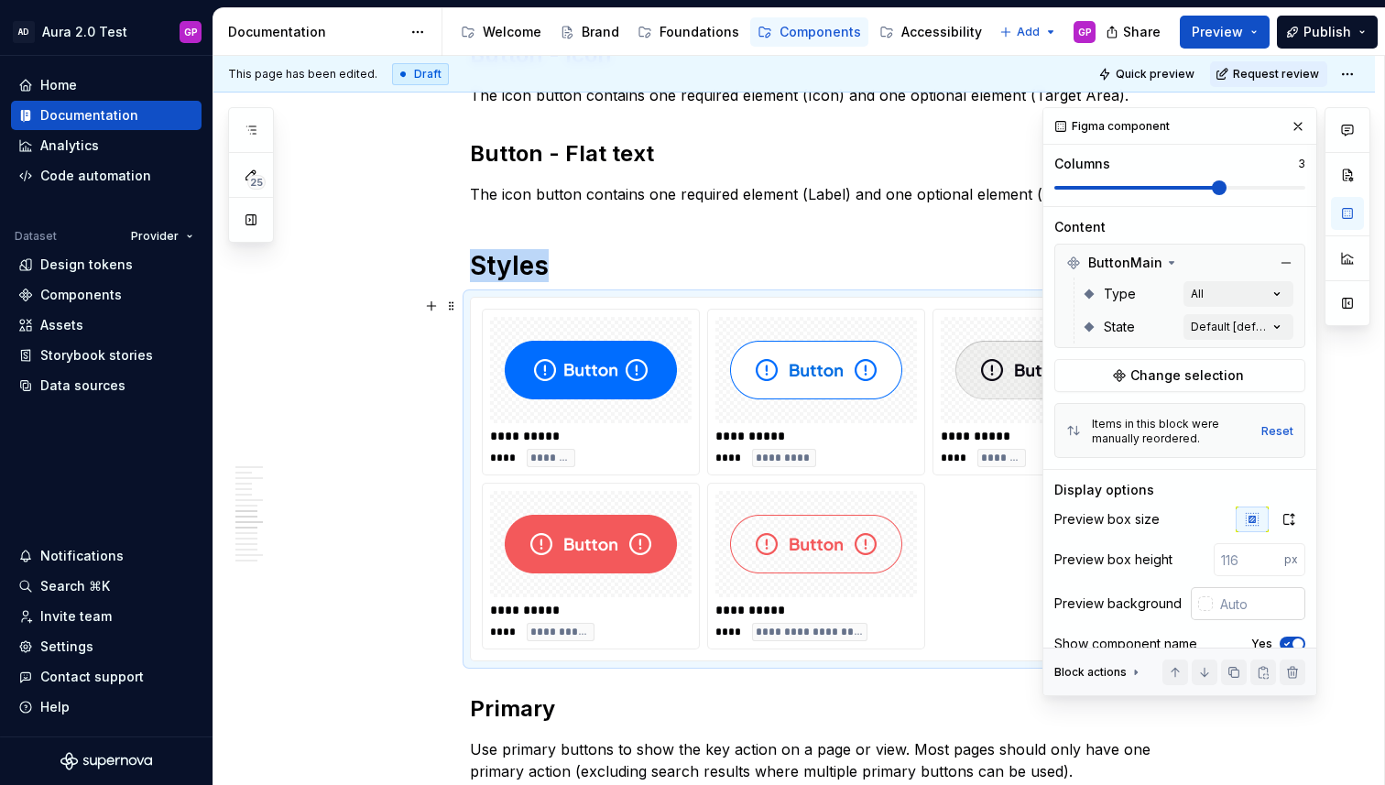
scroll to position [224, 0]
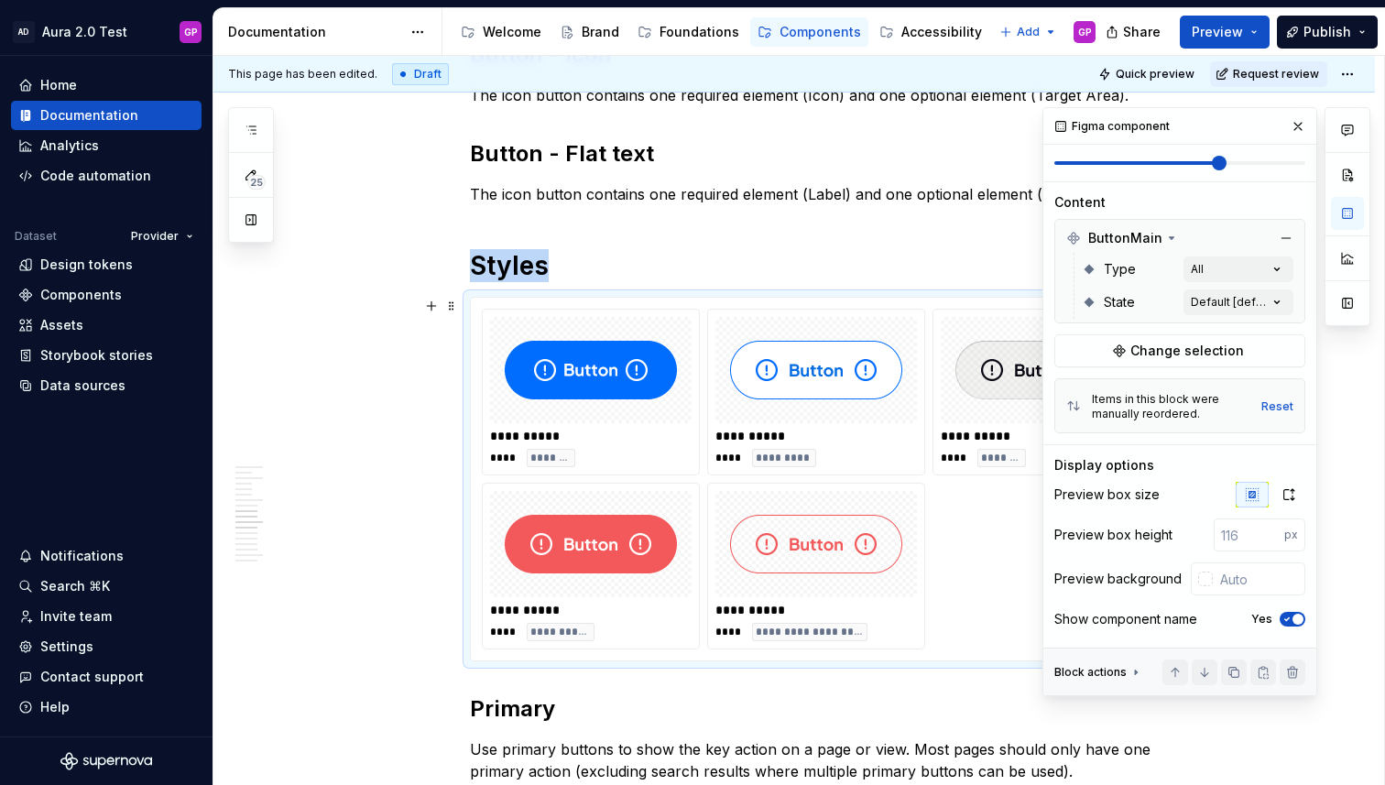
click at [1295, 620] on span "button" at bounding box center [1297, 619] width 11 height 11
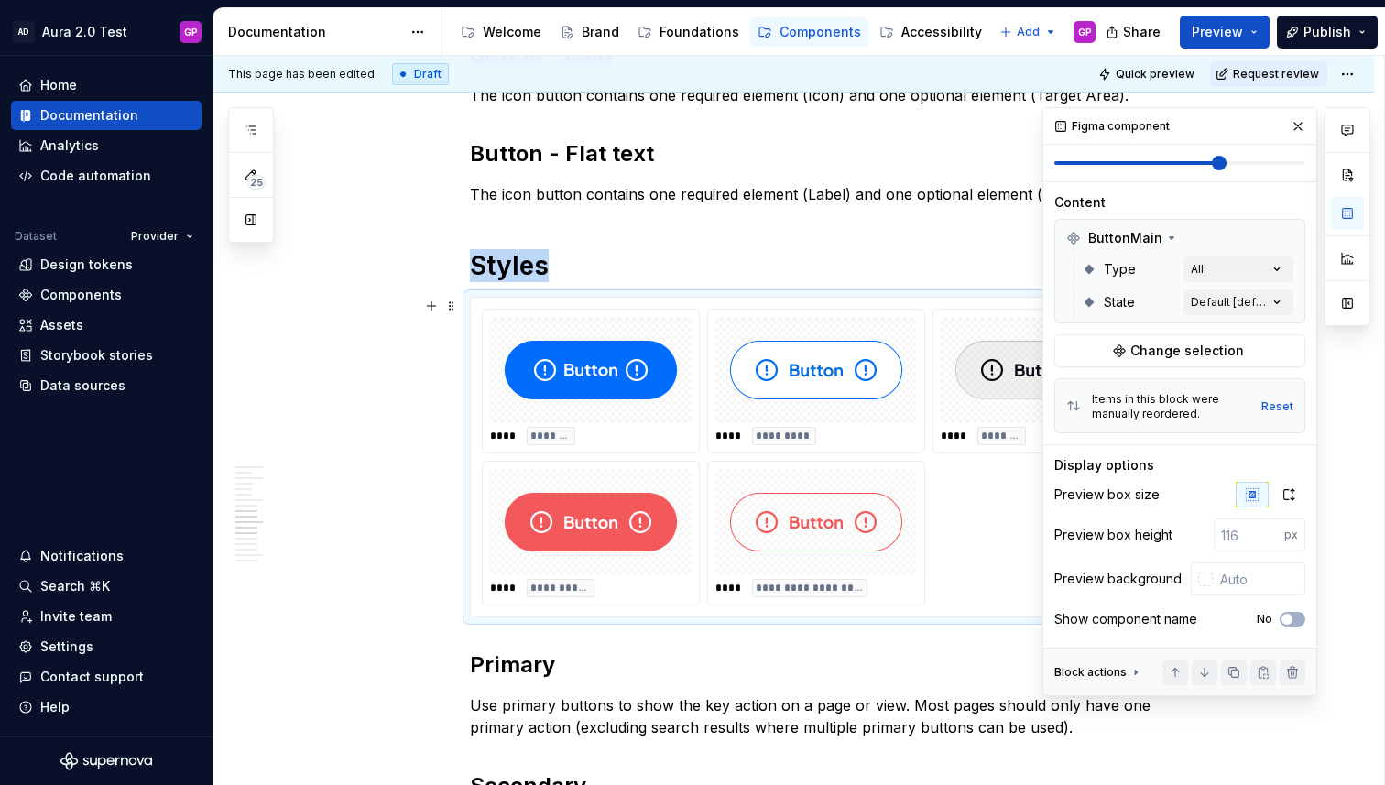
click at [334, 347] on div "**********" at bounding box center [794, 458] width 1162 height 3241
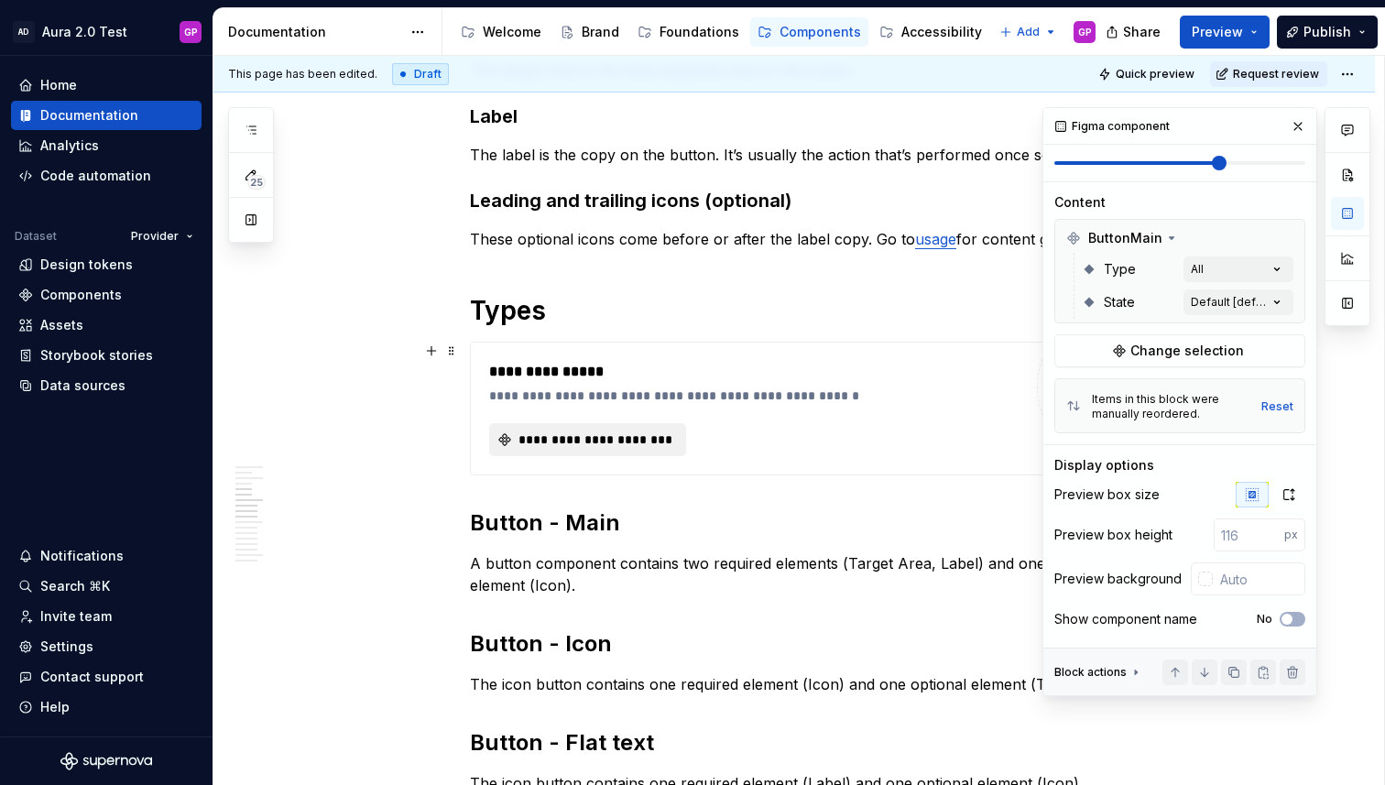
scroll to position [178, 0]
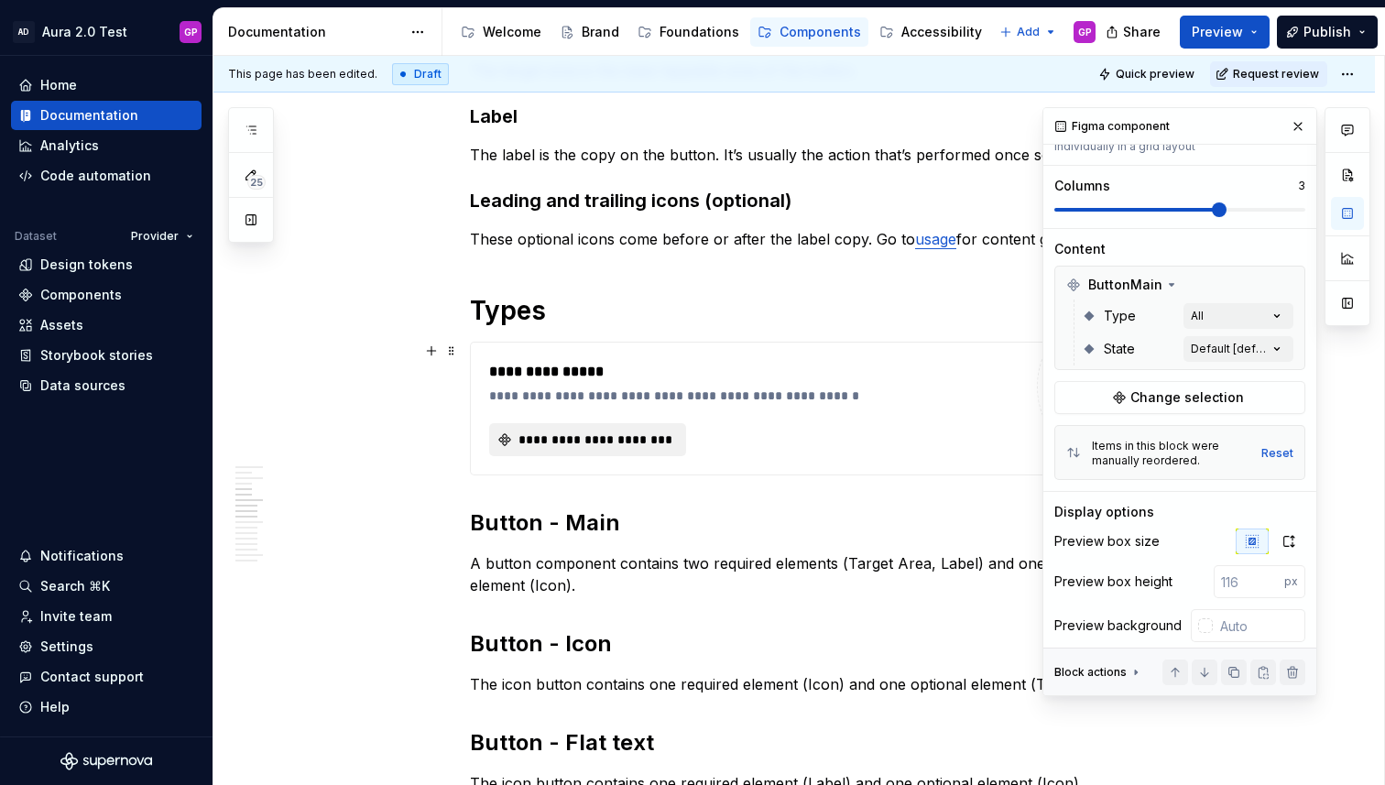
click at [565, 442] on span "**********" at bounding box center [595, 440] width 158 height 18
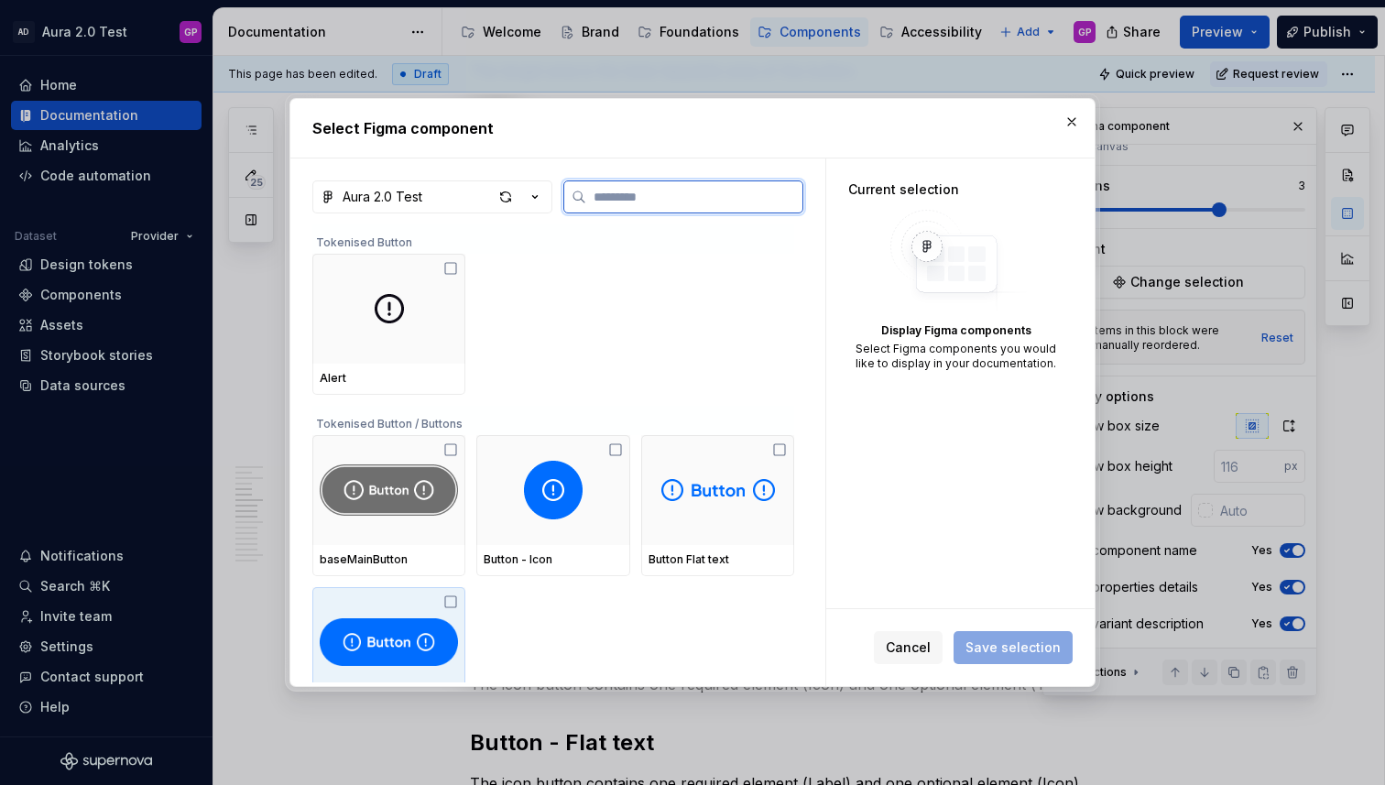
click at [403, 638] on img at bounding box center [389, 642] width 138 height 59
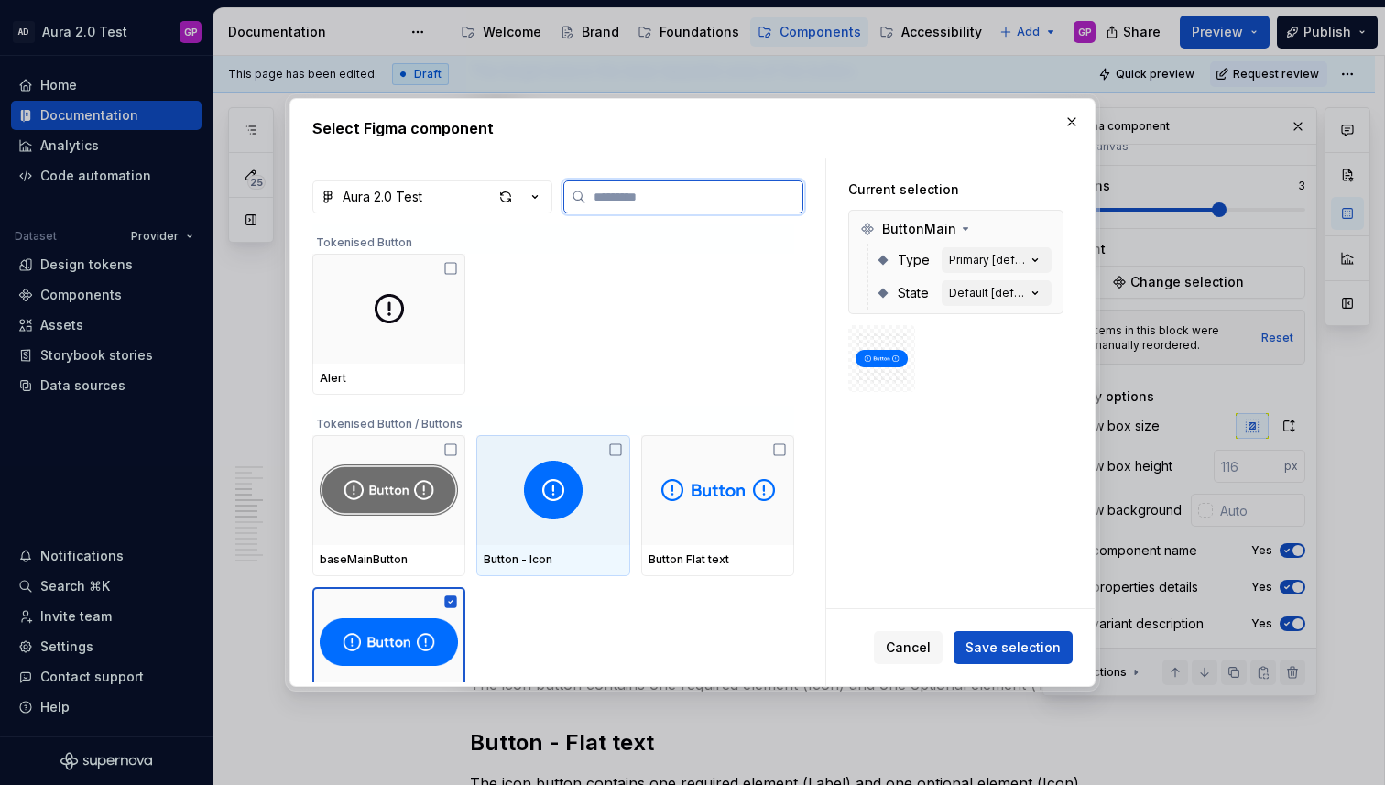
click at [587, 481] on div at bounding box center [552, 490] width 153 height 110
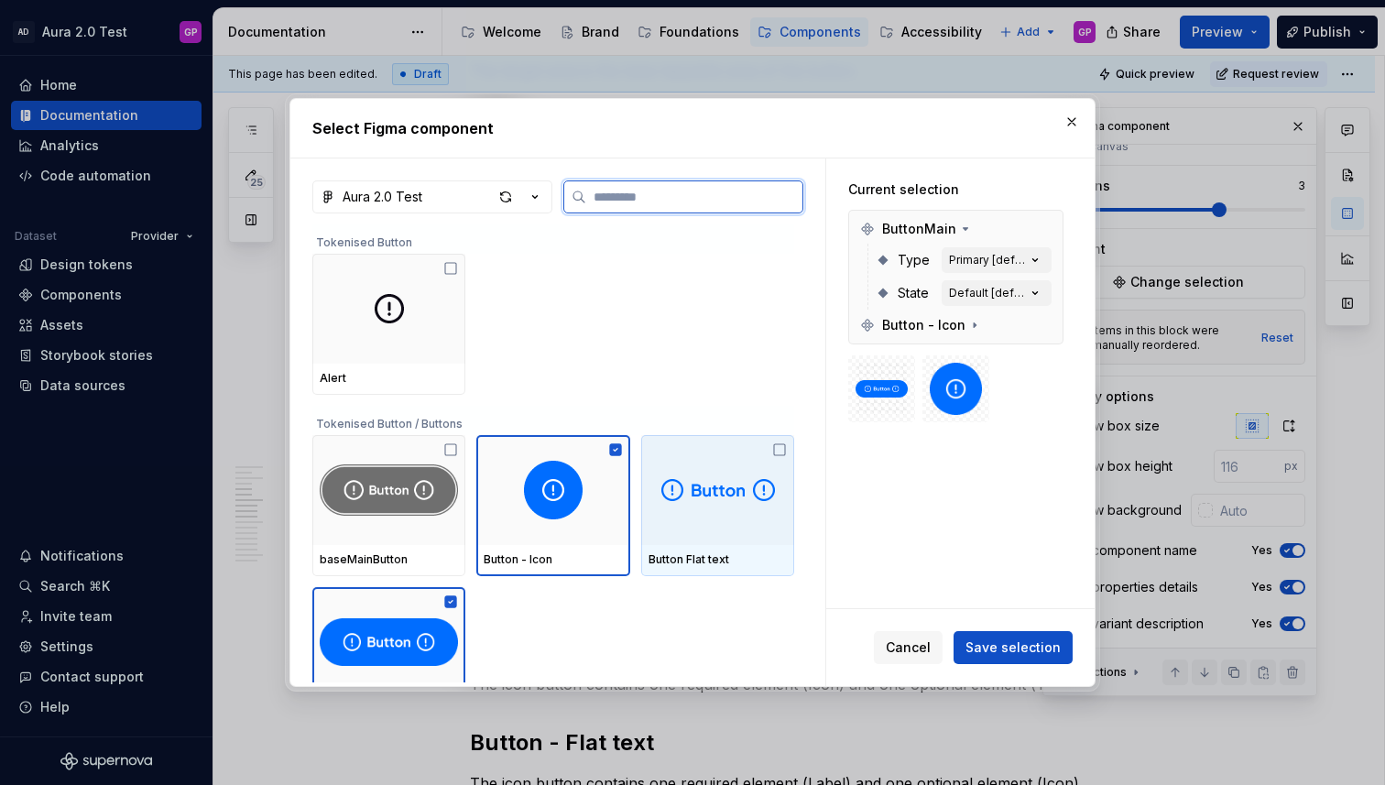
click at [734, 480] on img at bounding box center [718, 489] width 114 height 29
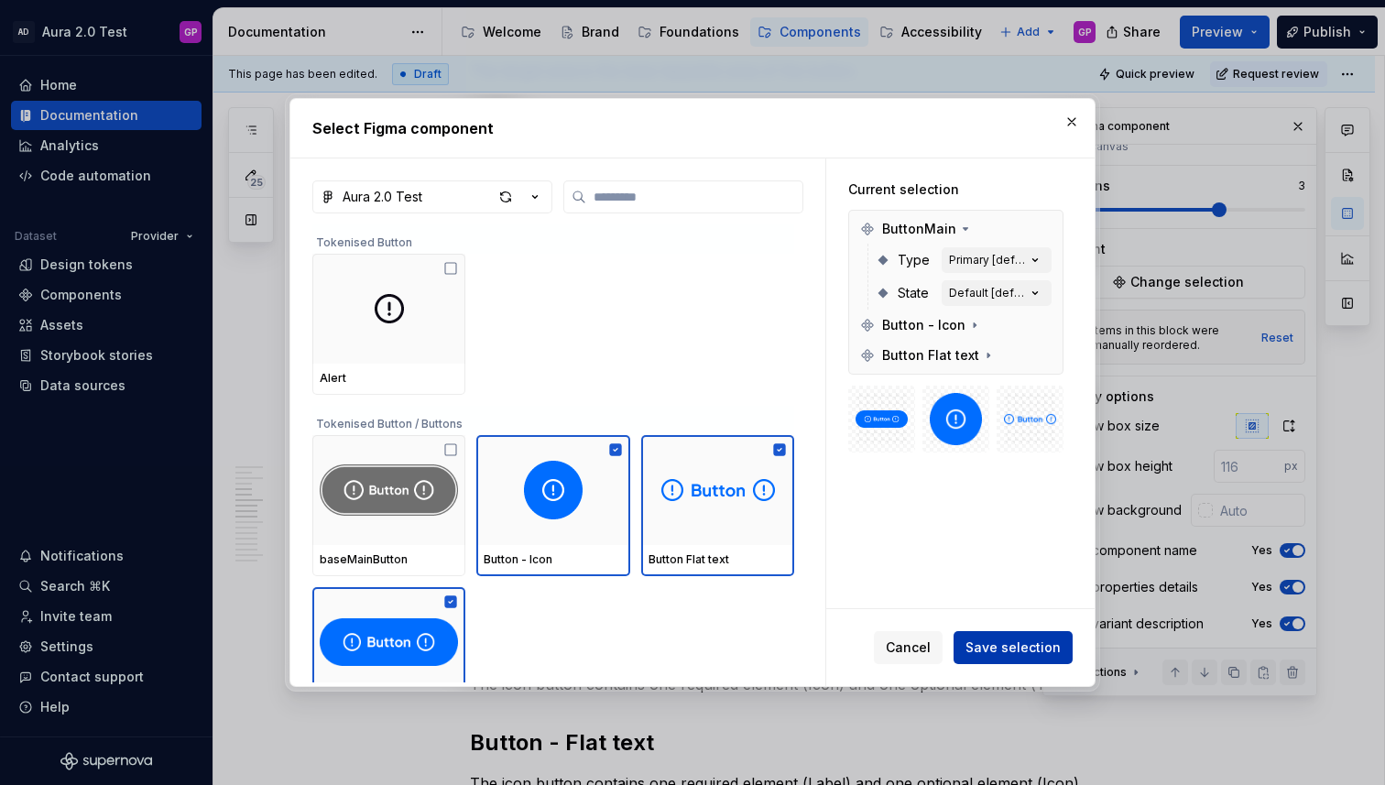
click at [993, 648] on span "Save selection" at bounding box center [1012, 647] width 95 height 18
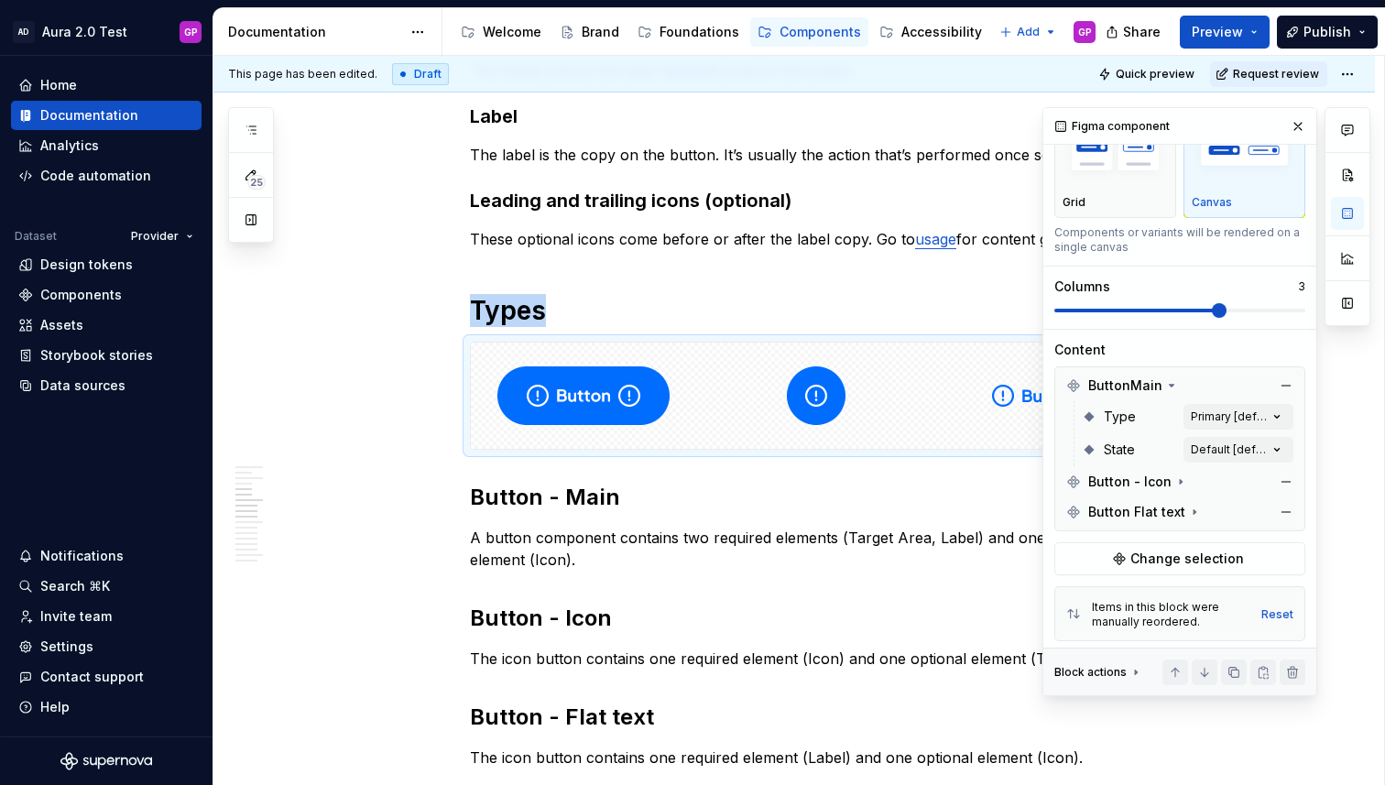
scroll to position [52, 0]
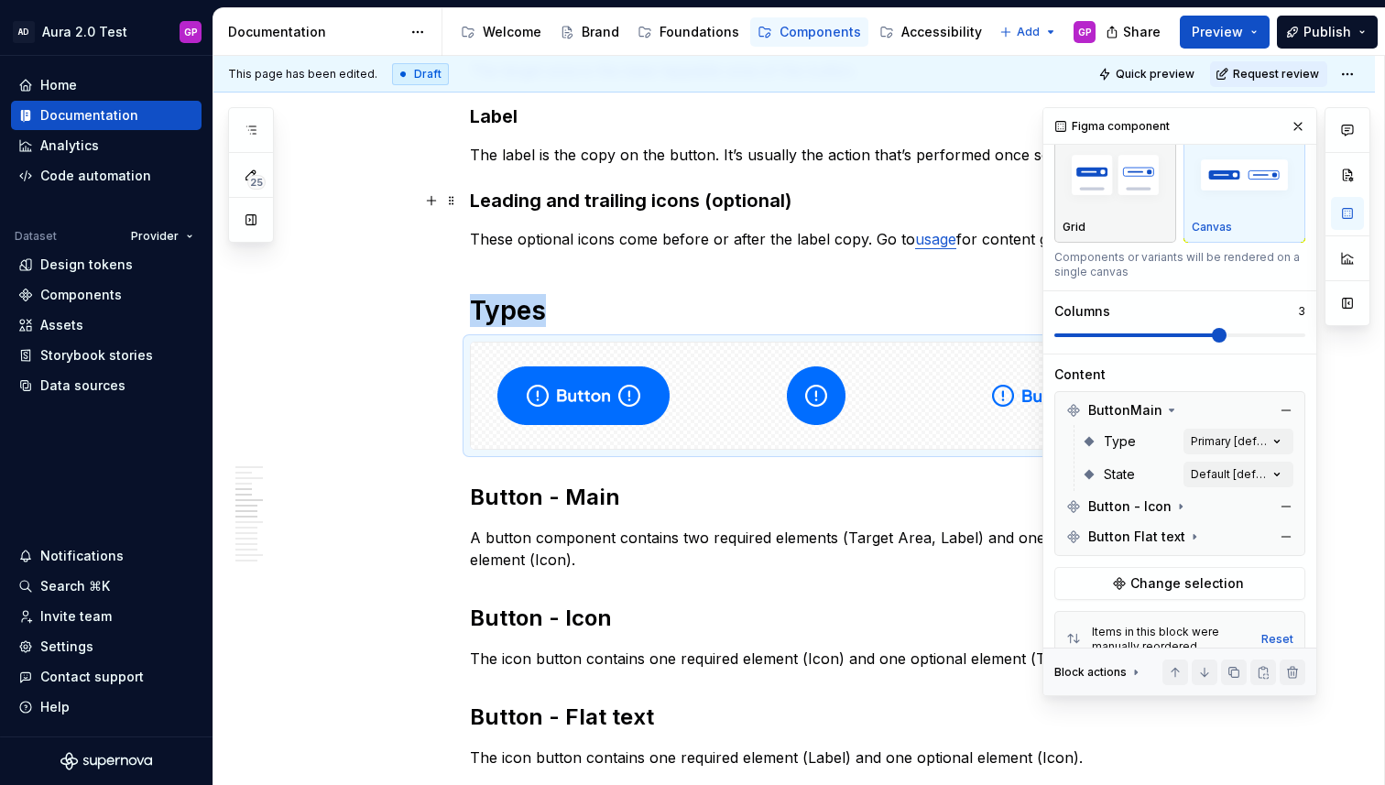
click at [1096, 202] on img "button" at bounding box center [1115, 175] width 105 height 67
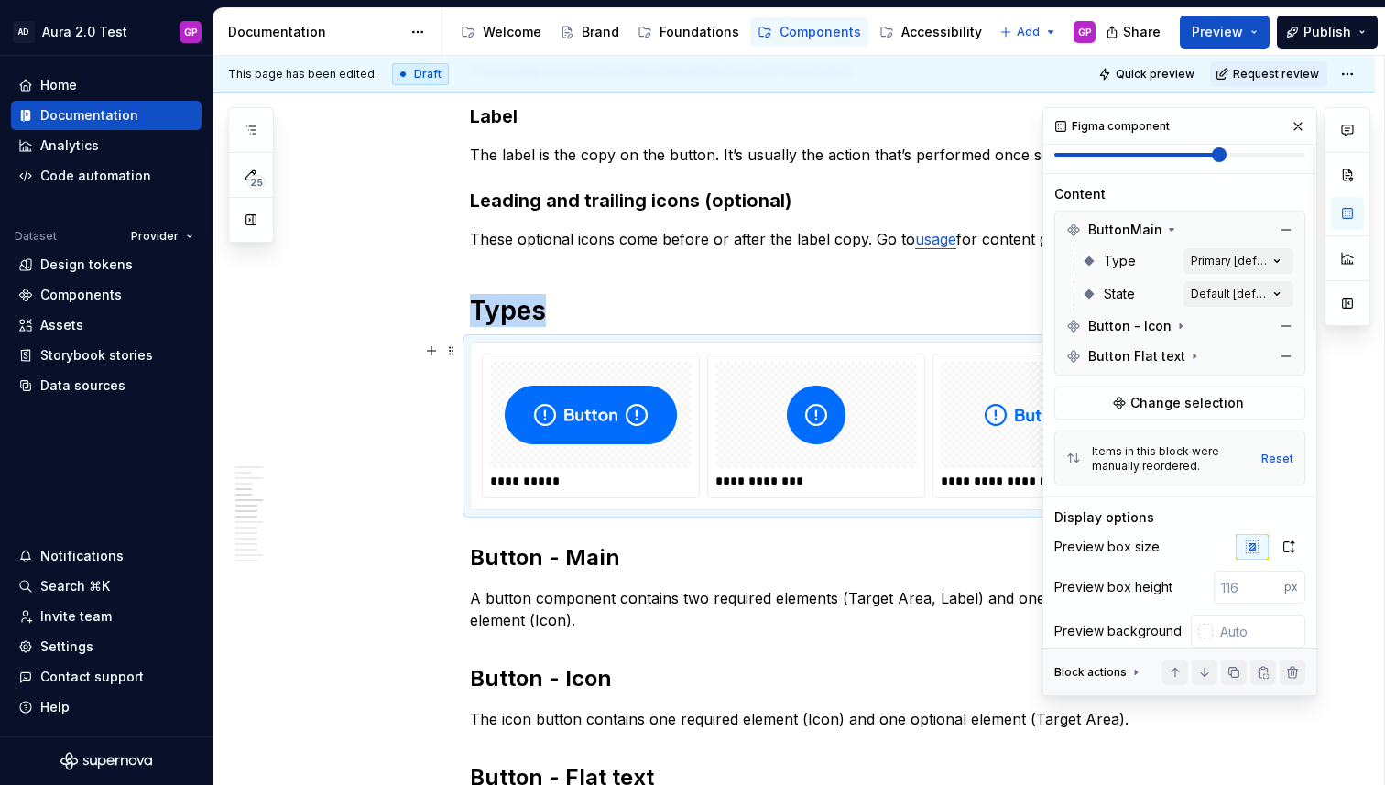
scroll to position [354, 0]
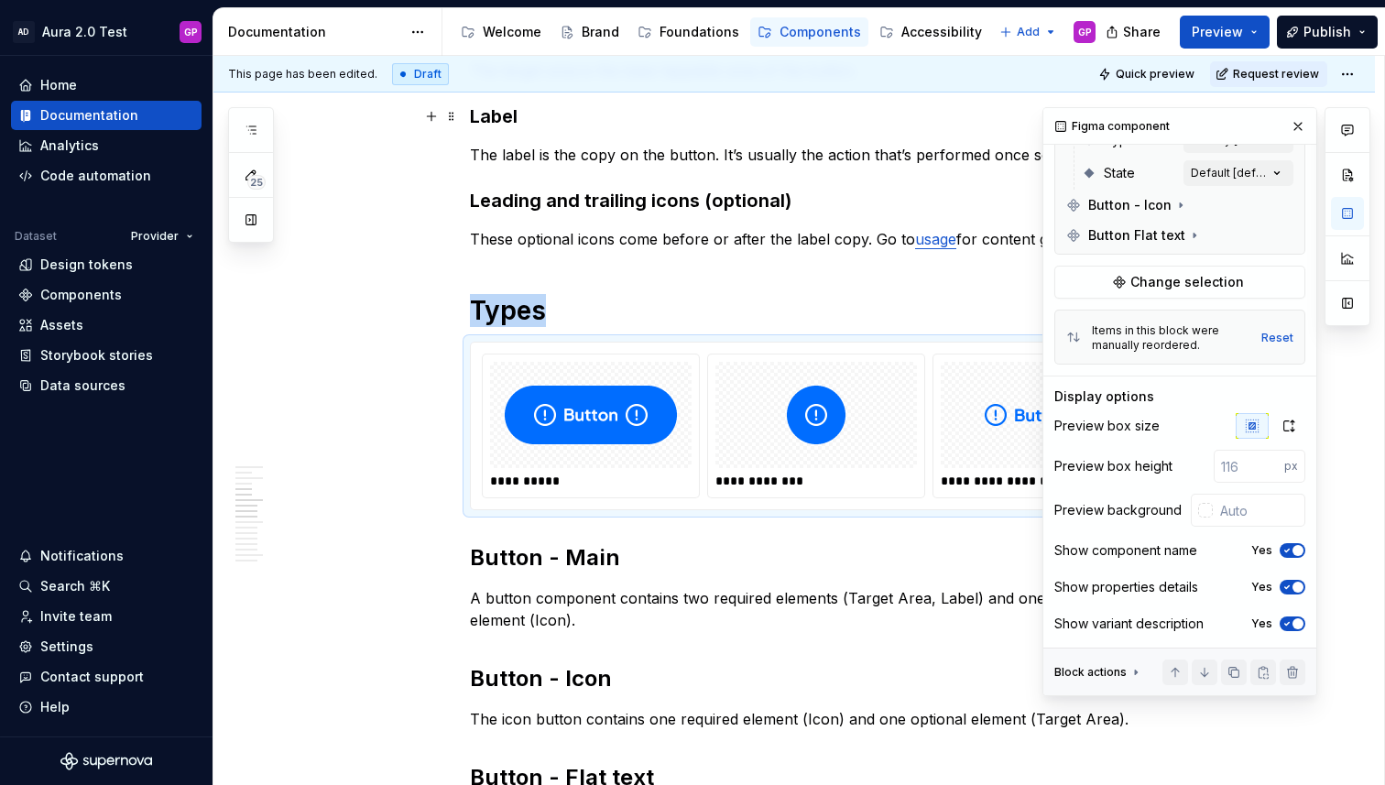
drag, startPoint x: 1292, startPoint y: 122, endPoint x: 1218, endPoint y: 130, distance: 74.7
click at [1292, 122] on button "button" at bounding box center [1298, 127] width 26 height 26
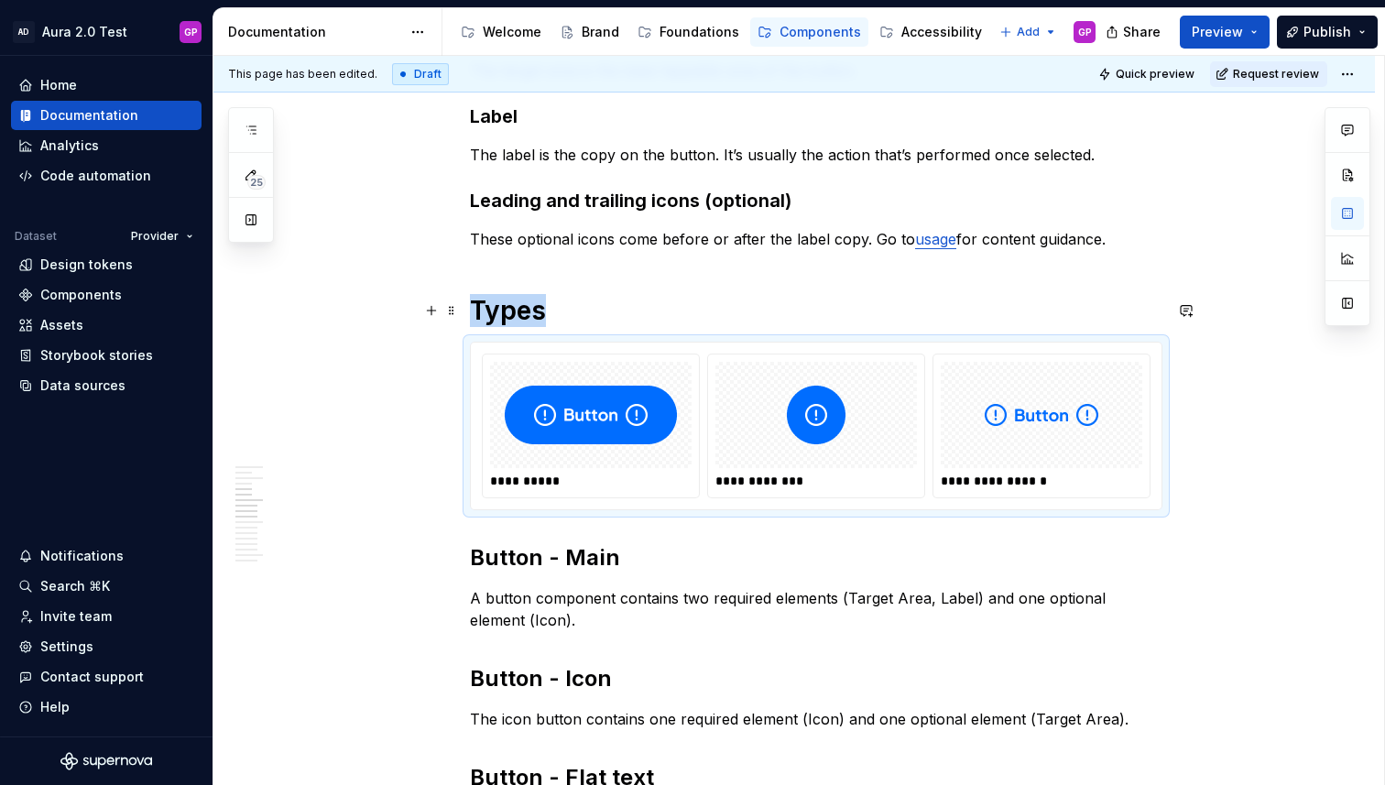
click at [383, 297] on div "**********" at bounding box center [798, 421] width 1171 height 730
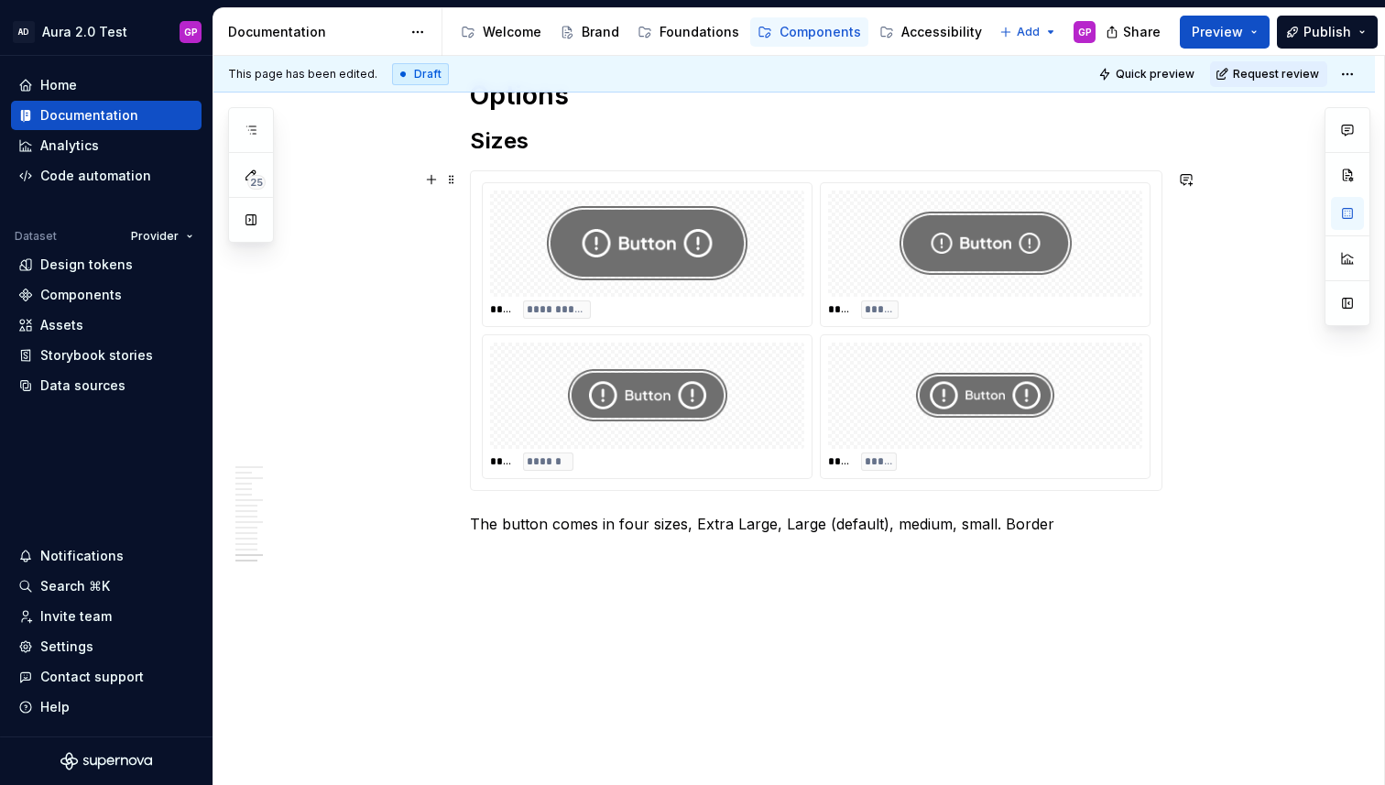
scroll to position [2807, 0]
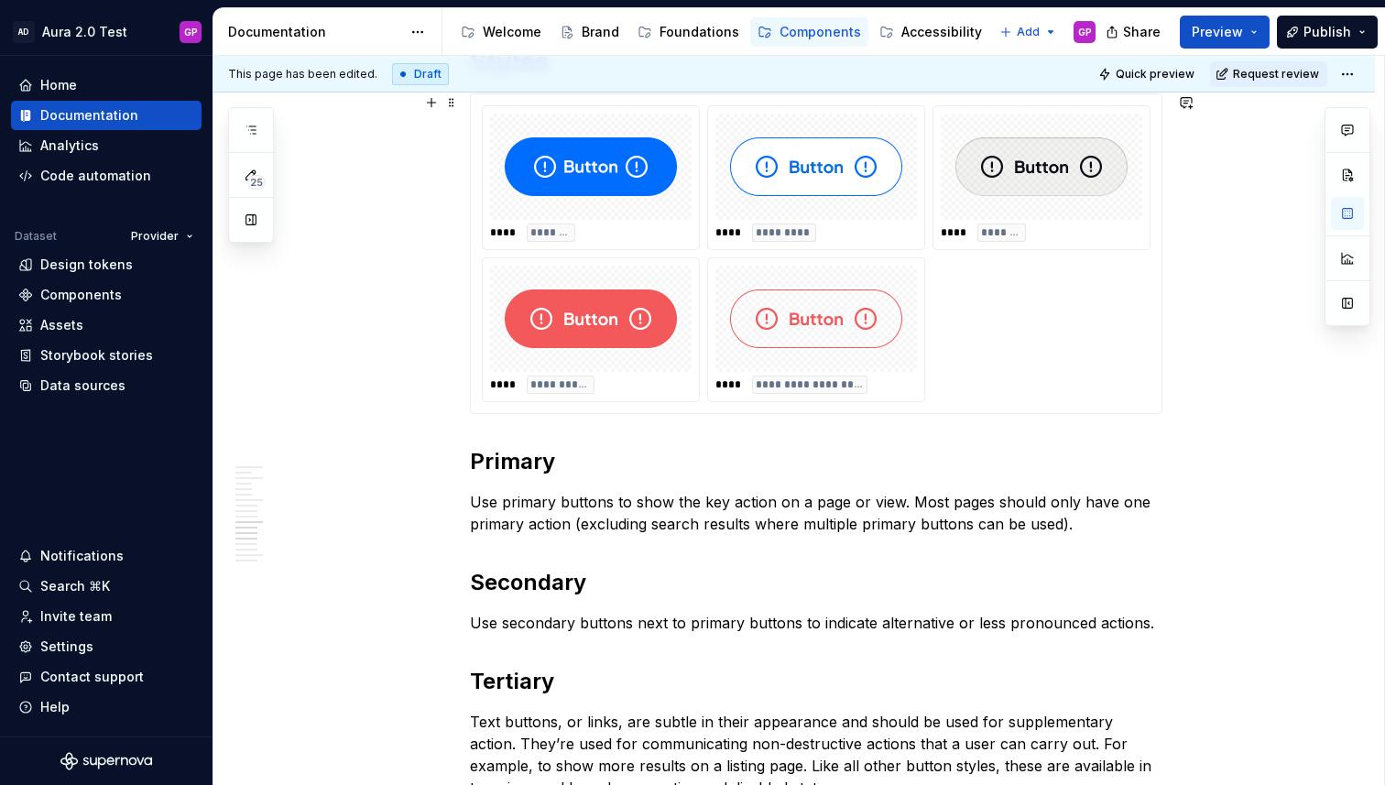
scroll to position [1720, 0]
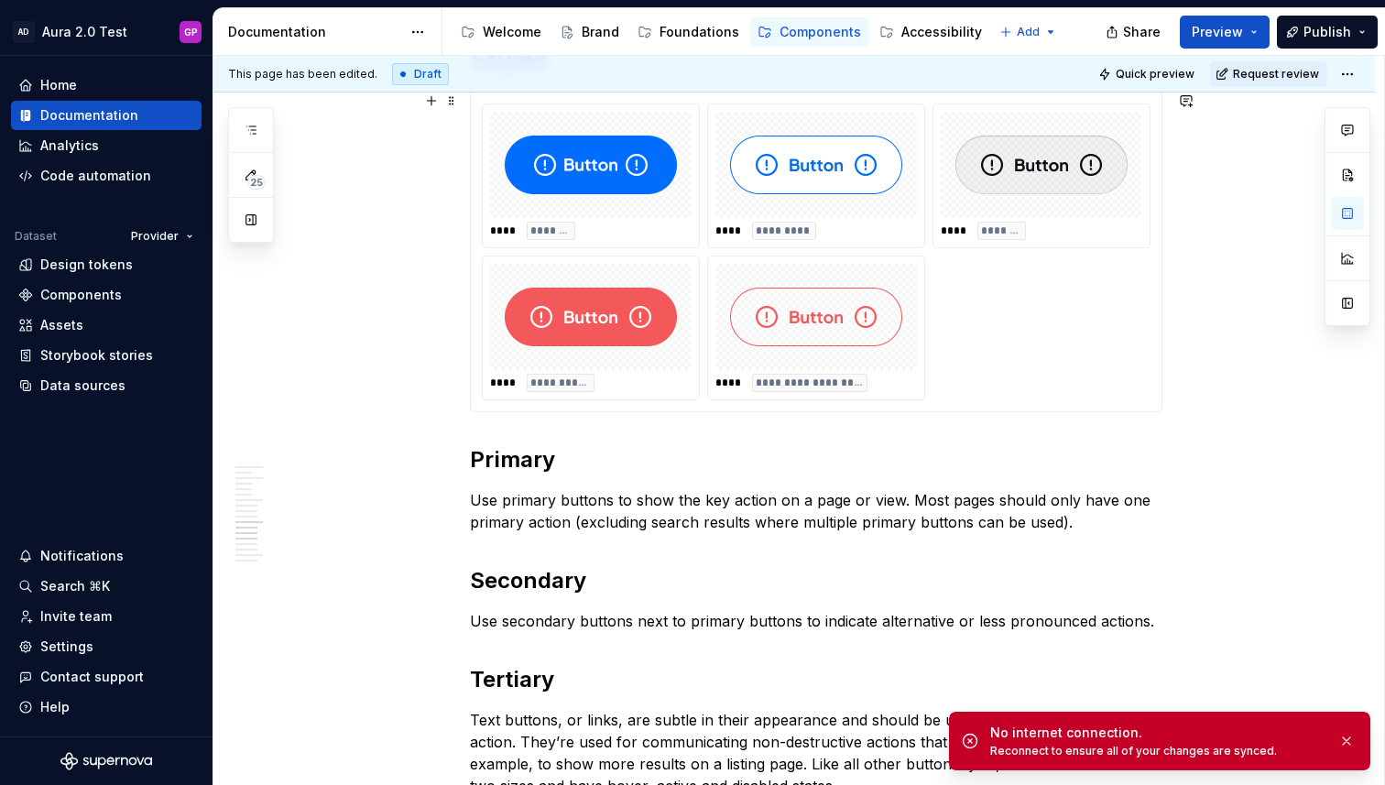
type textarea "*"
